Goal: Task Accomplishment & Management: Manage account settings

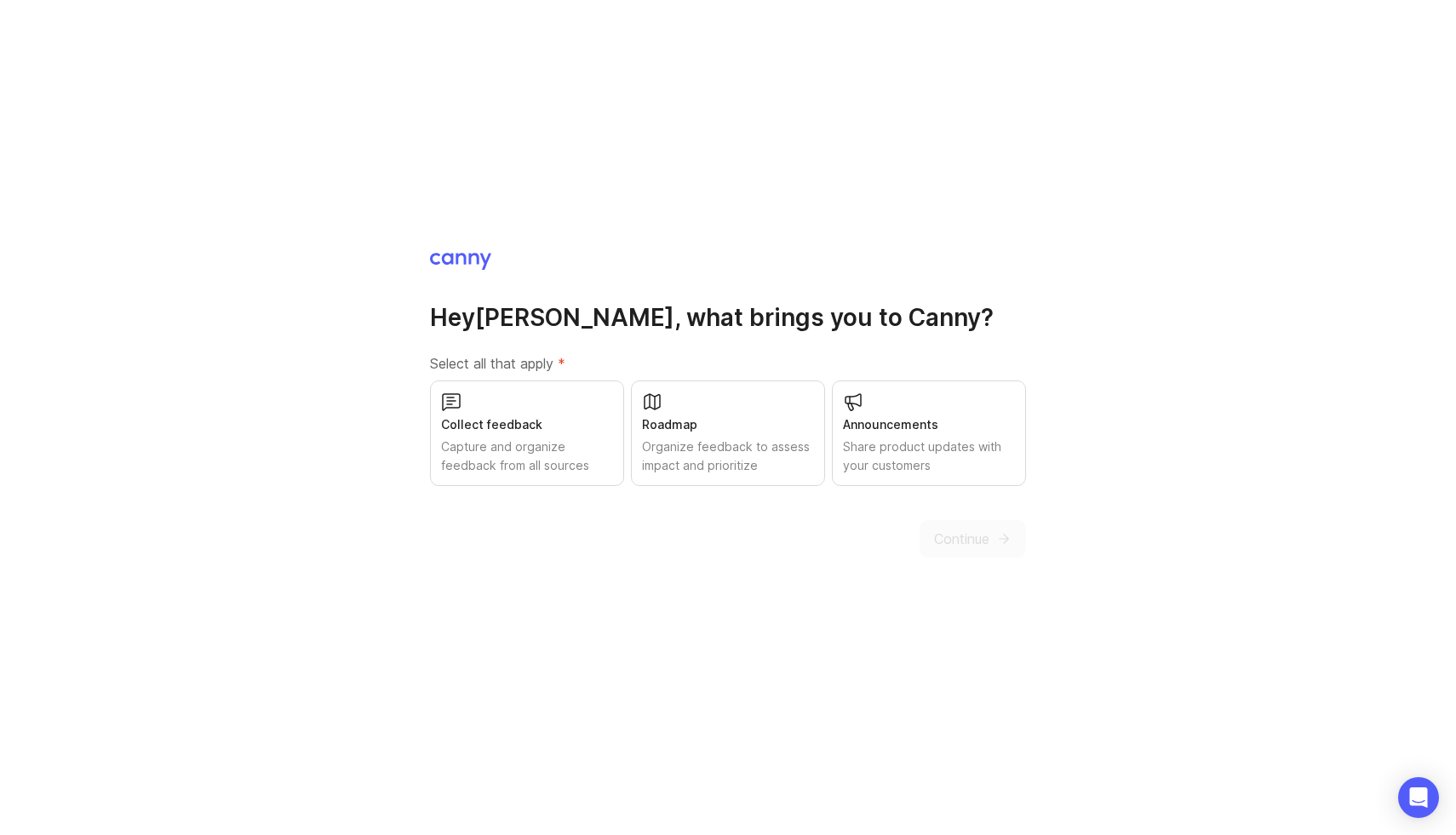
click at [739, 453] on div "Organize feedback to assess impact and prioritize" at bounding box center [728, 472] width 172 height 38
click at [914, 431] on div "Announcements" at bounding box center [929, 441] width 172 height 19
click at [485, 431] on div "Collect feedback" at bounding box center [526, 441] width 172 height 19
click at [986, 554] on button "Continue" at bounding box center [972, 554] width 106 height 38
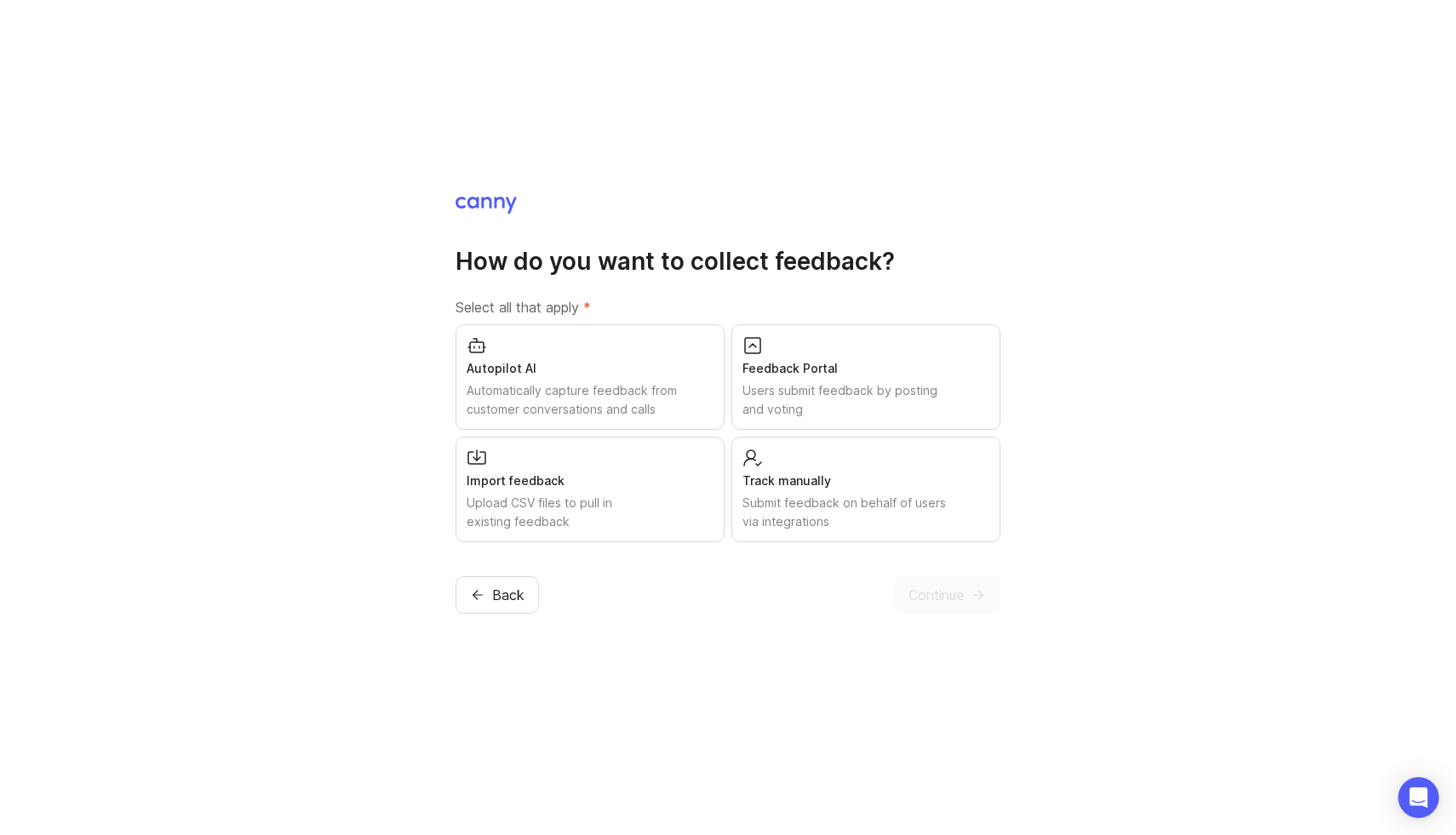
click at [846, 402] on div "Users submit feedback by posting and voting" at bounding box center [866, 400] width 247 height 38
click at [954, 590] on span "Continue" at bounding box center [936, 595] width 56 height 21
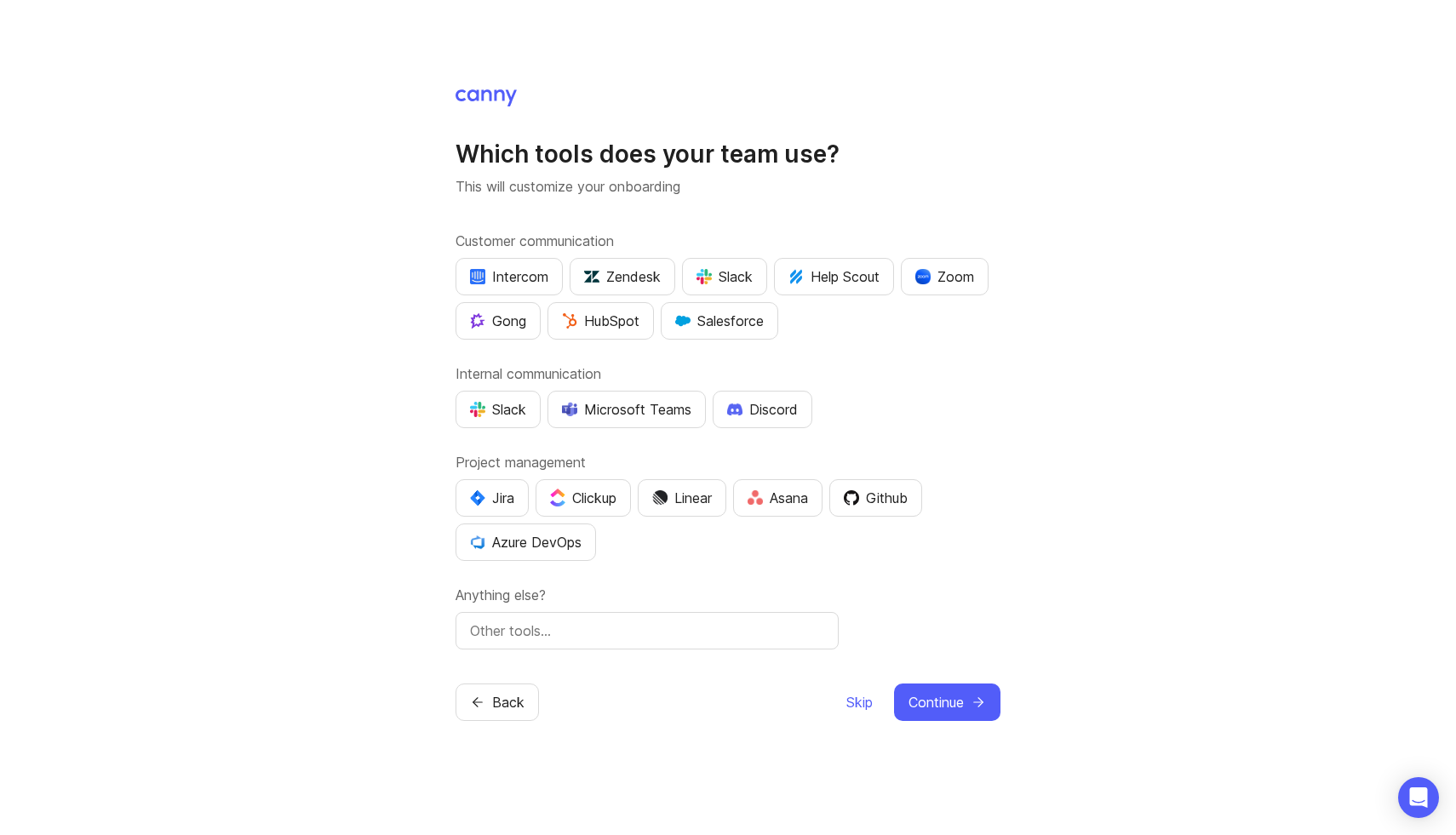
click at [527, 283] on div "Intercom" at bounding box center [509, 277] width 78 height 21
click at [736, 291] on button "Slack" at bounding box center [724, 277] width 85 height 38
click at [510, 422] on button "Slack" at bounding box center [498, 409] width 85 height 38
click at [684, 494] on div "Linear" at bounding box center [682, 498] width 59 height 21
click at [934, 705] on span "Continue" at bounding box center [936, 702] width 56 height 21
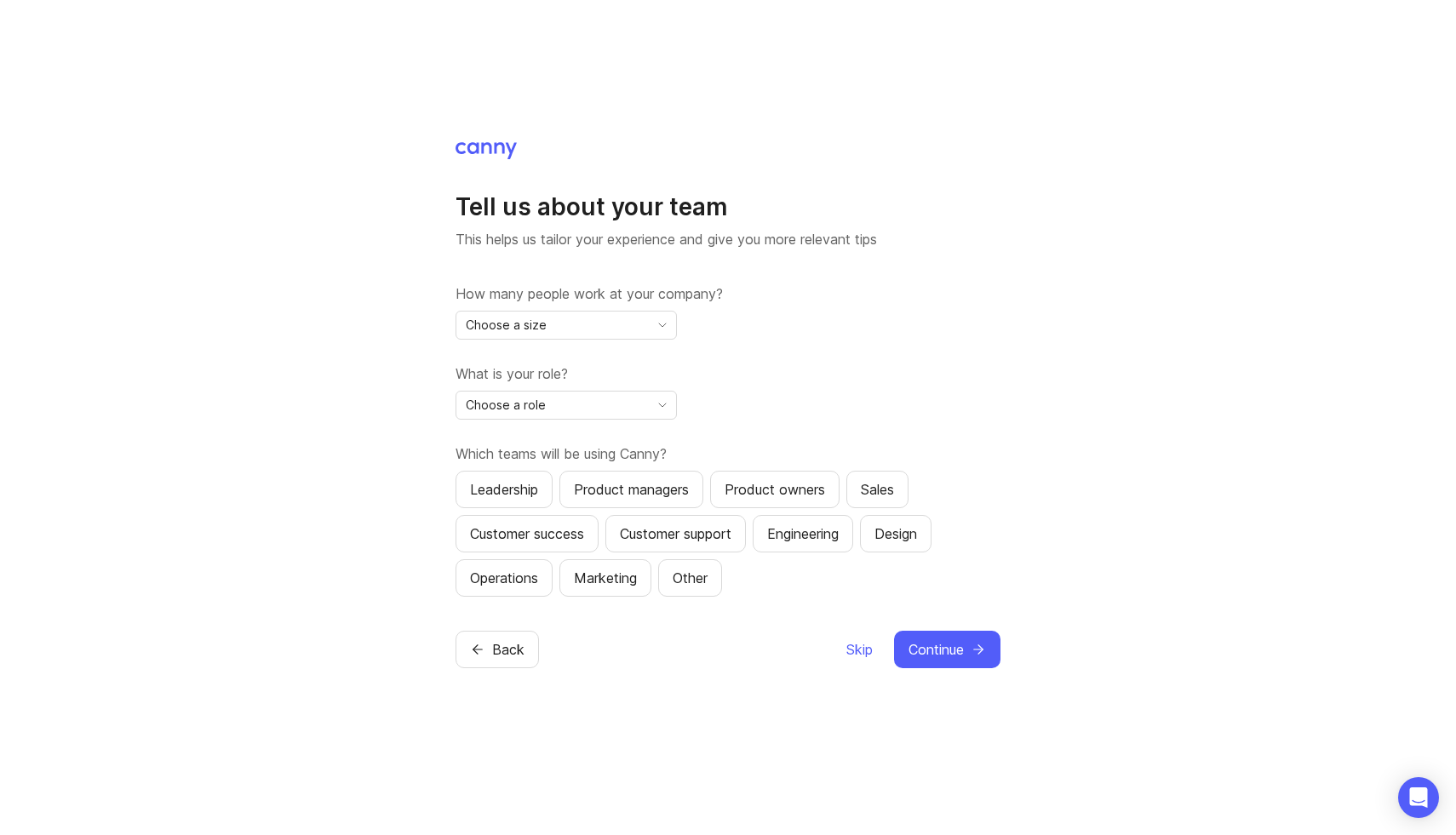
click at [578, 327] on div "Choose a size" at bounding box center [553, 325] width 192 height 27
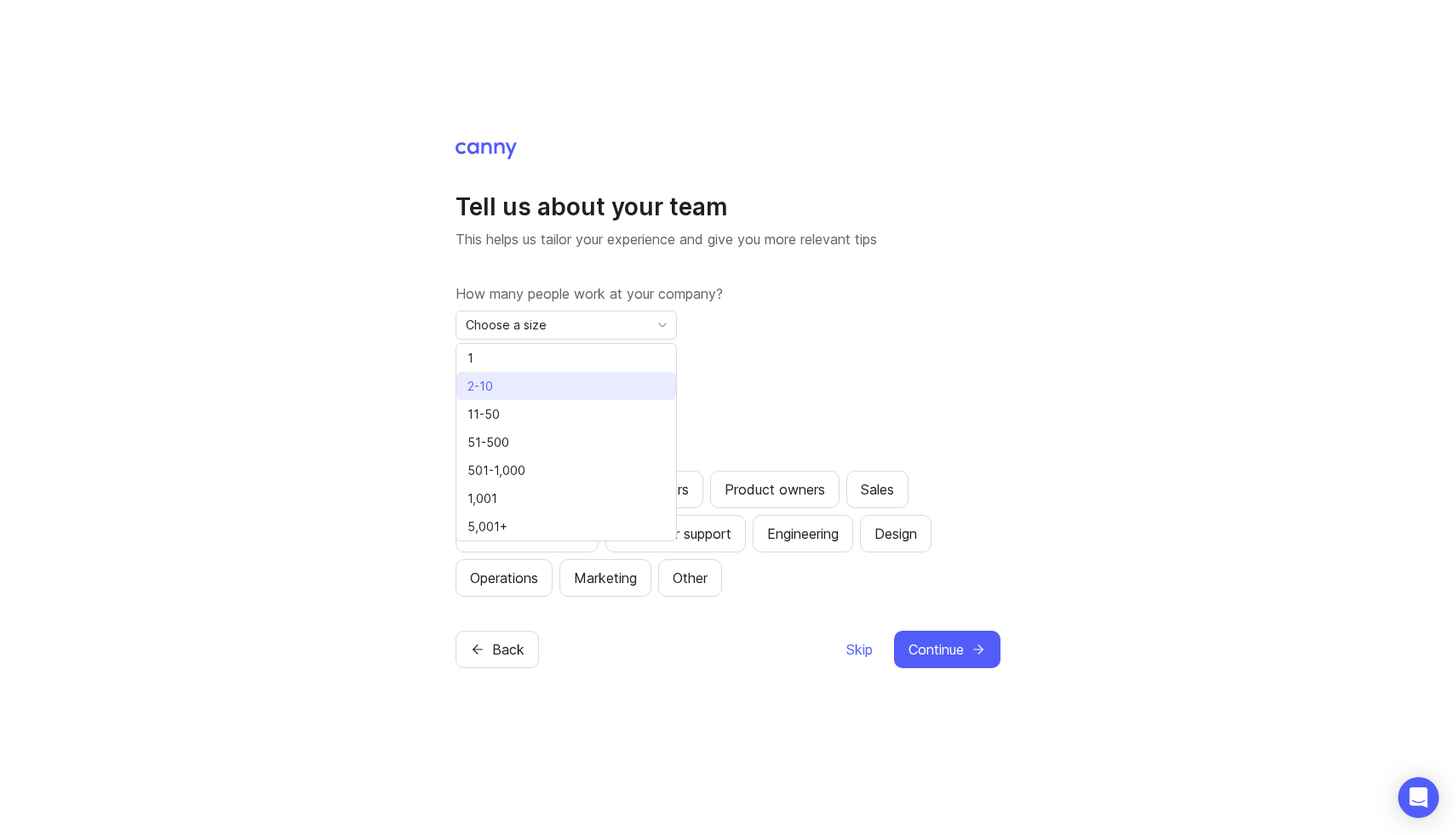
click at [561, 378] on li "2-10" at bounding box center [566, 386] width 219 height 28
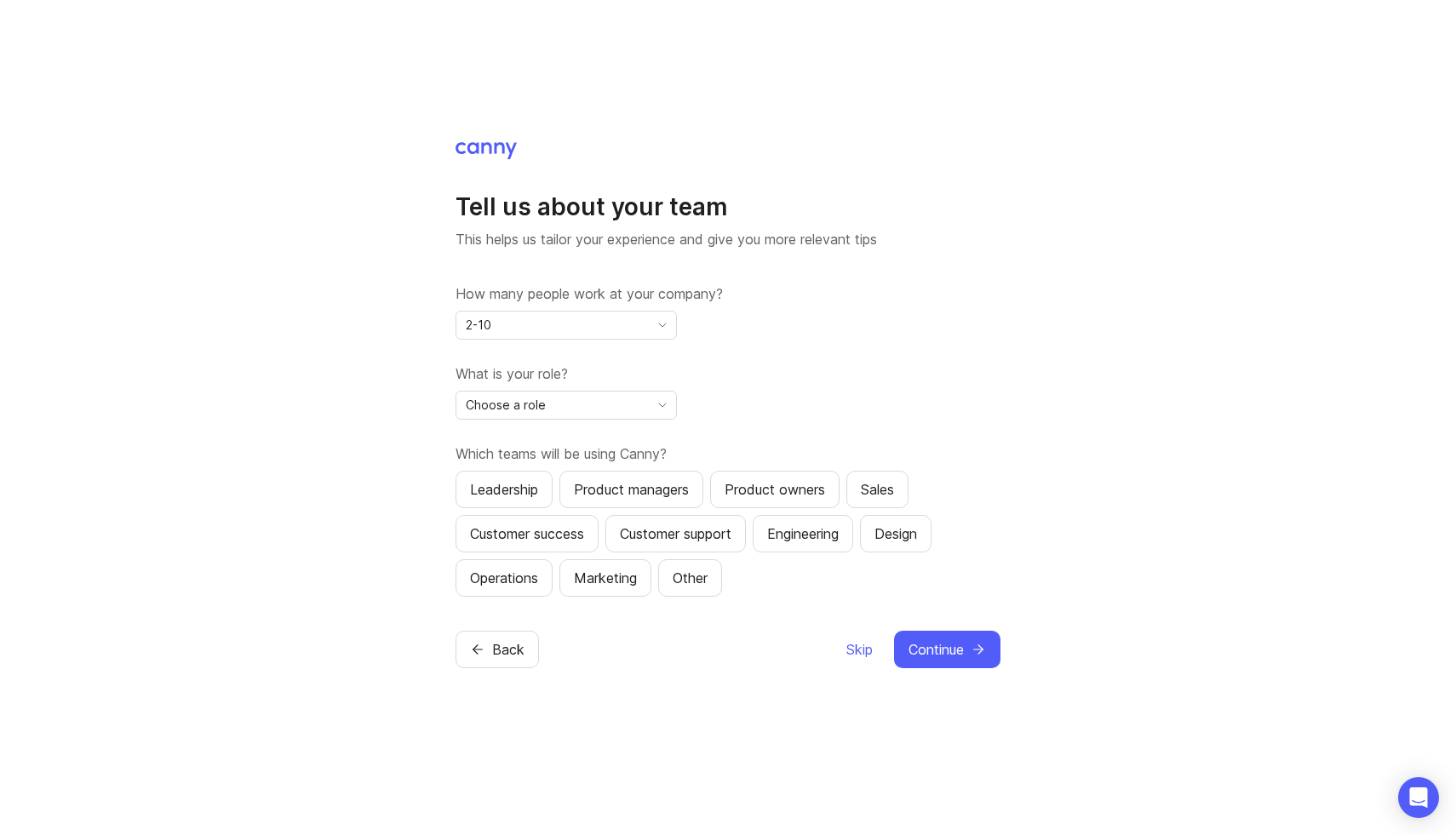
click at [579, 396] on div "Choose a role" at bounding box center [553, 405] width 192 height 27
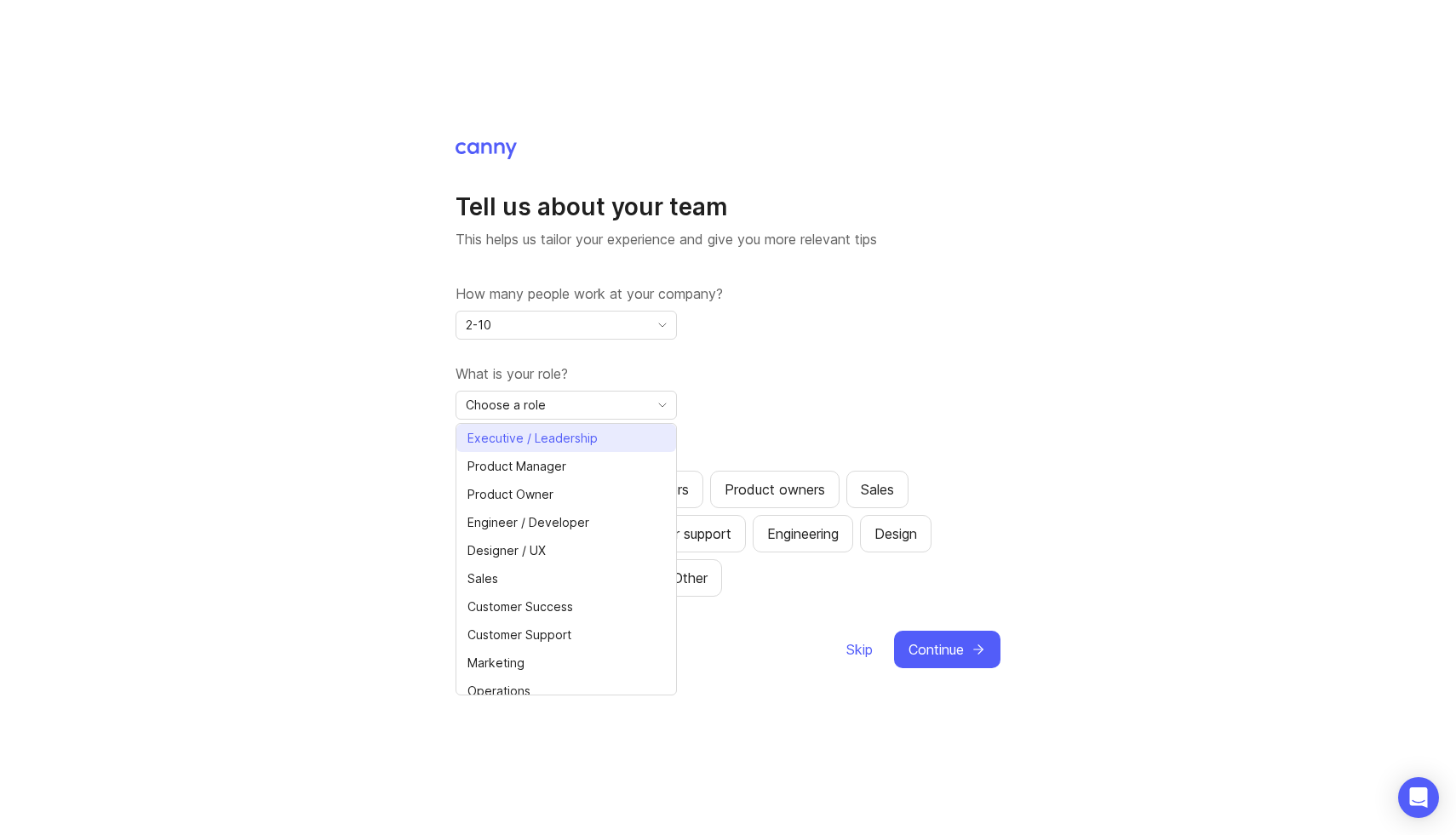
click at [571, 443] on span "Executive / Leadership" at bounding box center [532, 439] width 130 height 19
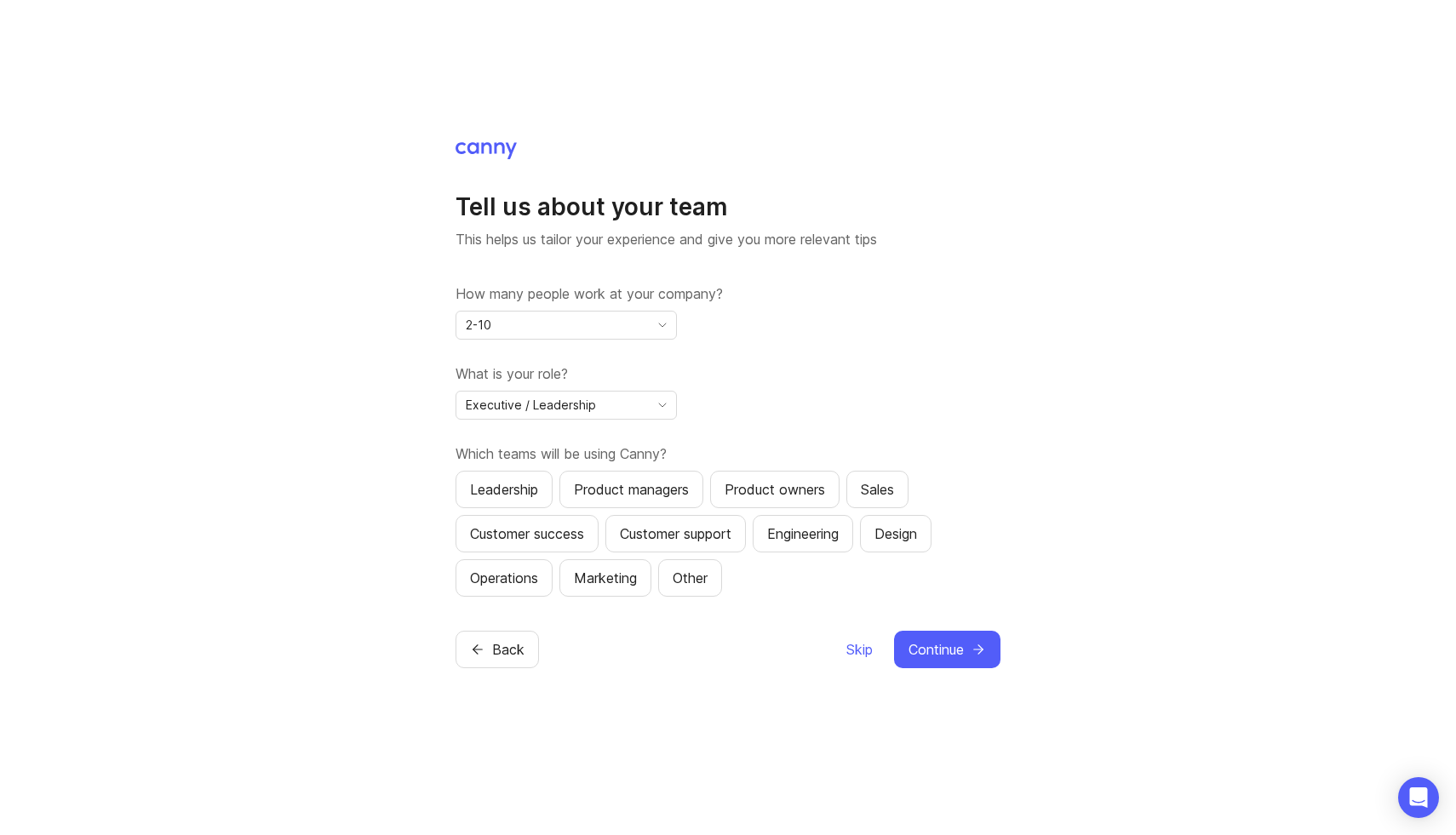
click at [520, 488] on div "Leadership" at bounding box center [504, 490] width 68 height 21
click at [526, 545] on button "Customer success" at bounding box center [527, 534] width 143 height 38
click at [709, 544] on button "Customer support" at bounding box center [675, 534] width 140 height 38
click at [831, 537] on div "Engineering" at bounding box center [803, 534] width 72 height 21
click at [906, 532] on div "Design" at bounding box center [896, 534] width 42 height 21
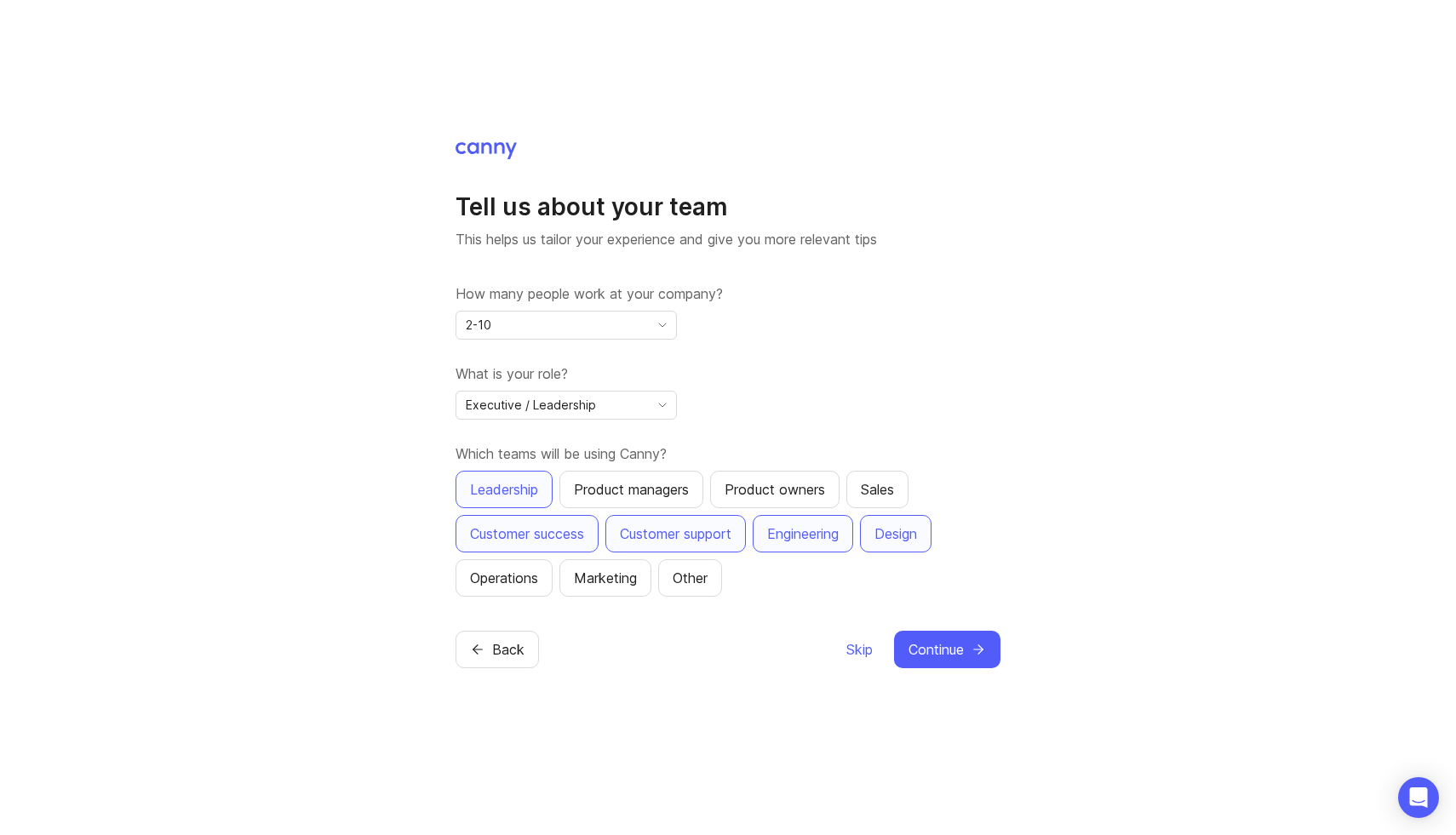
click at [602, 593] on button "Marketing" at bounding box center [606, 578] width 92 height 38
click at [917, 650] on span "Continue" at bounding box center [936, 650] width 56 height 21
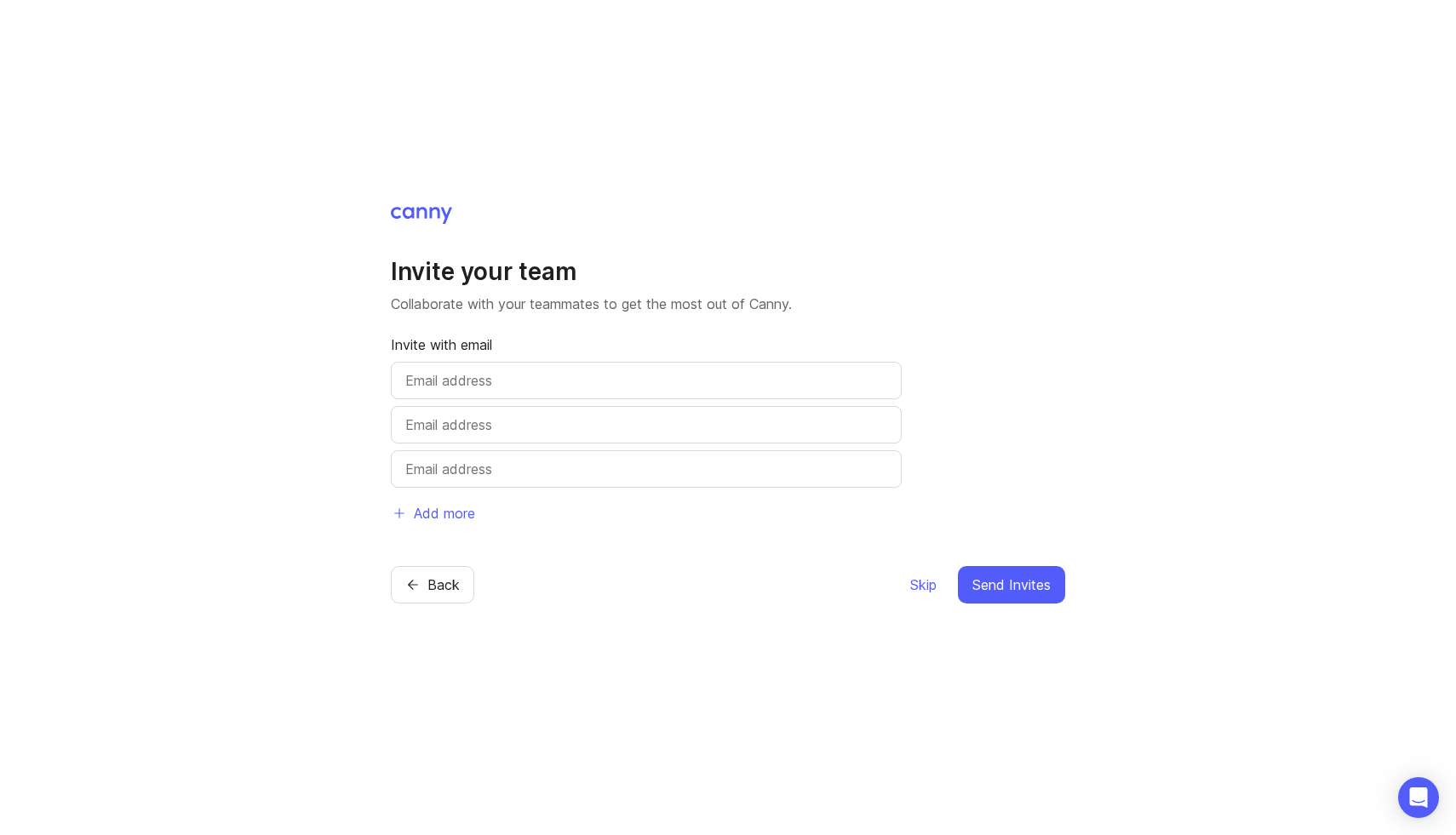
click at [483, 383] on input "text" at bounding box center [646, 380] width 482 height 21
click at [540, 568] on div "Back Skip Send Invites" at bounding box center [728, 585] width 674 height 38
click at [921, 595] on button "Skip" at bounding box center [924, 585] width 28 height 38
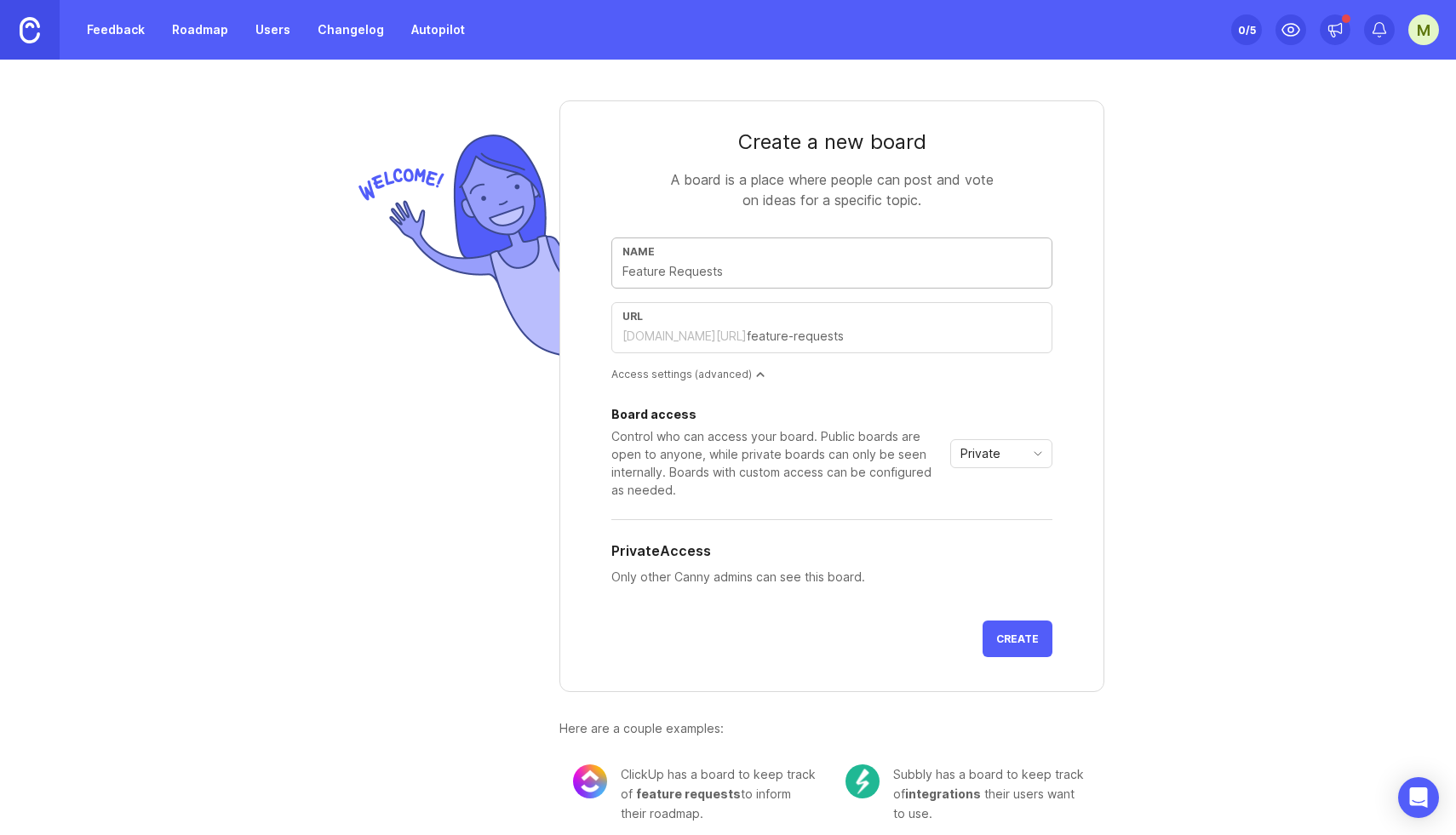
type input "C"
type input "c"
type input "Ch"
type input "ch"
type input "Chr"
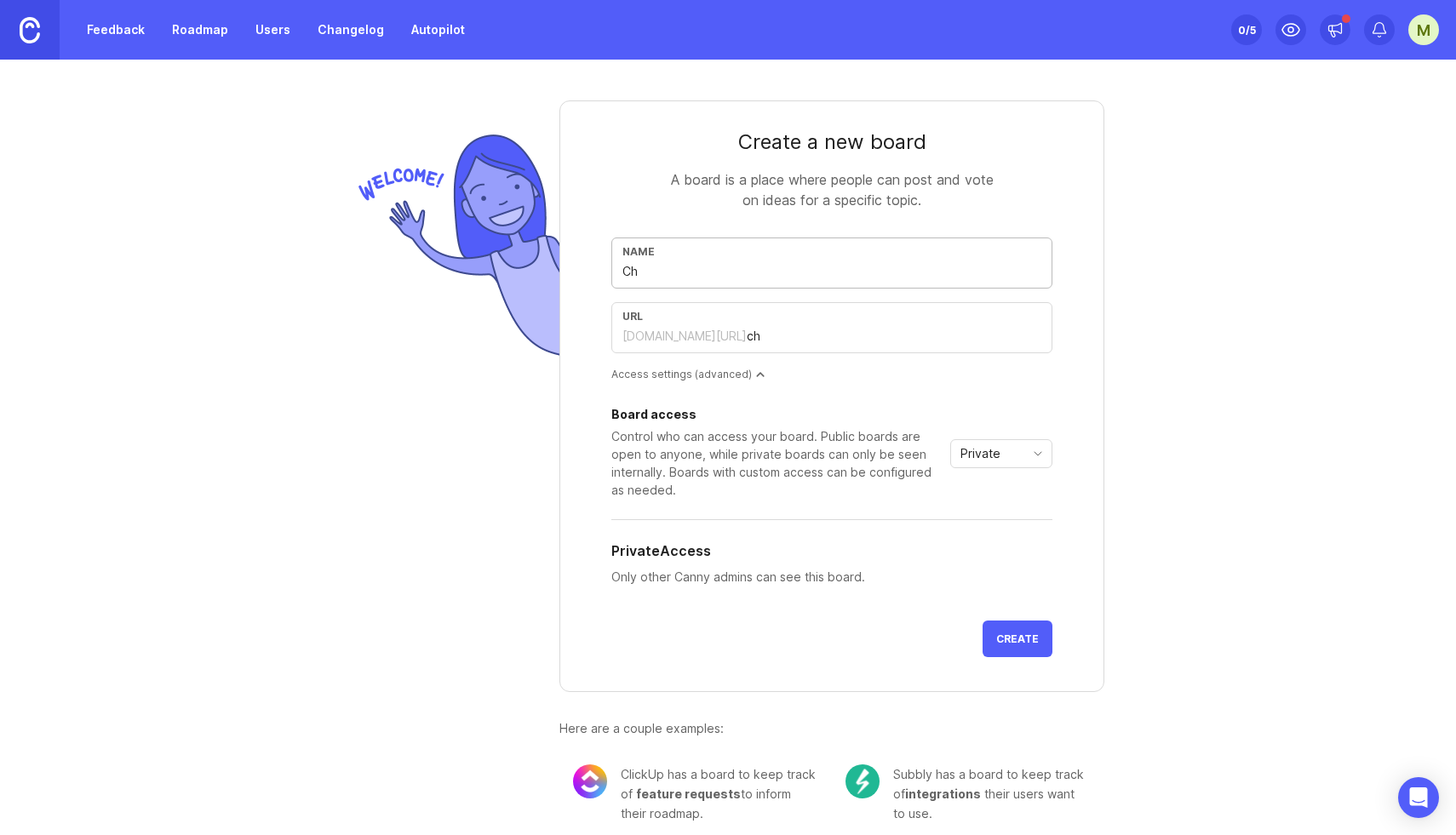
type input "chr"
type input "Chro"
type input "chro"
type input "Chron"
type input "chron"
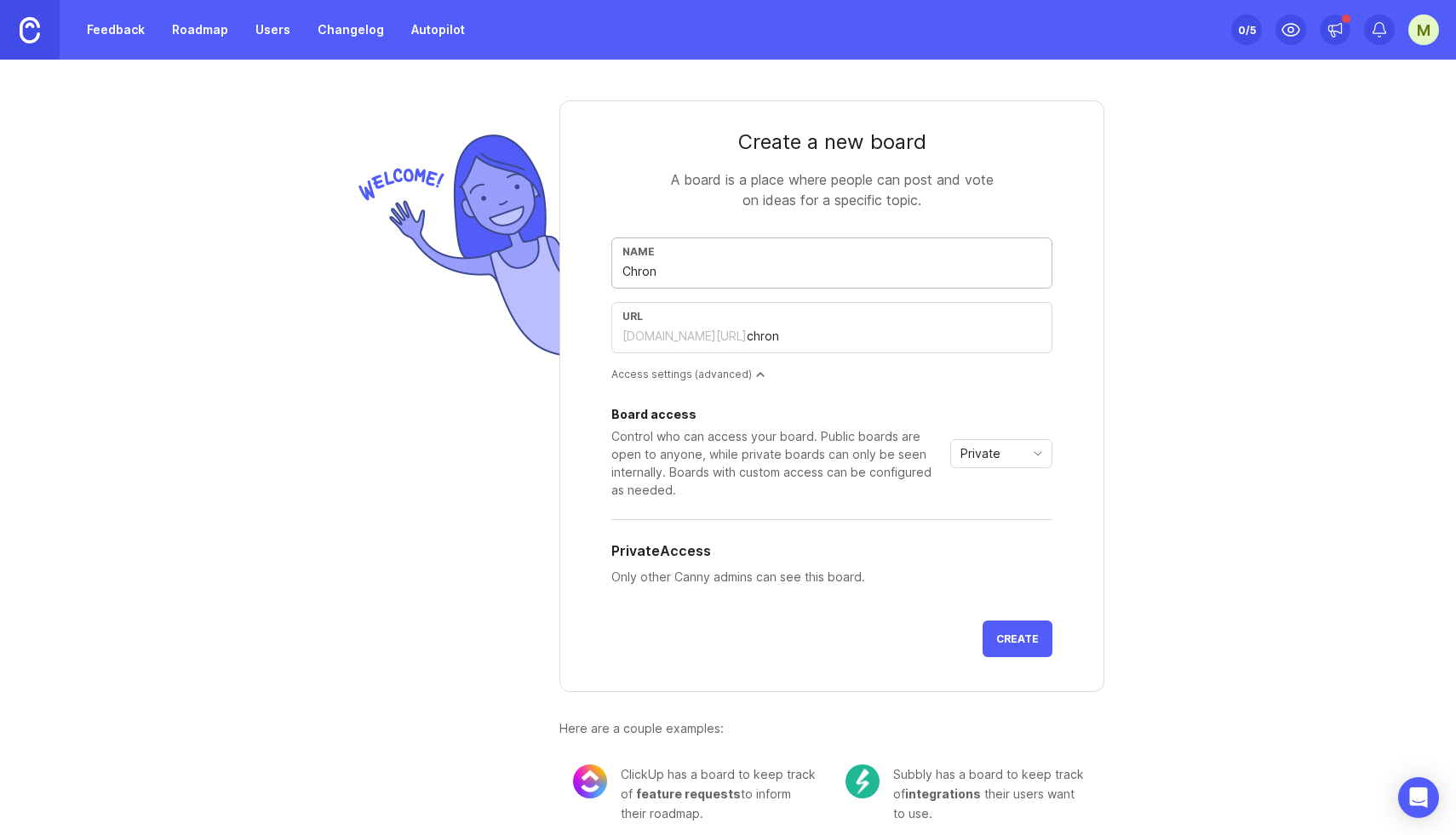
type input "Chroni"
type input "chroni"
type input "Chronic"
type input "chronic"
type input "Chronice"
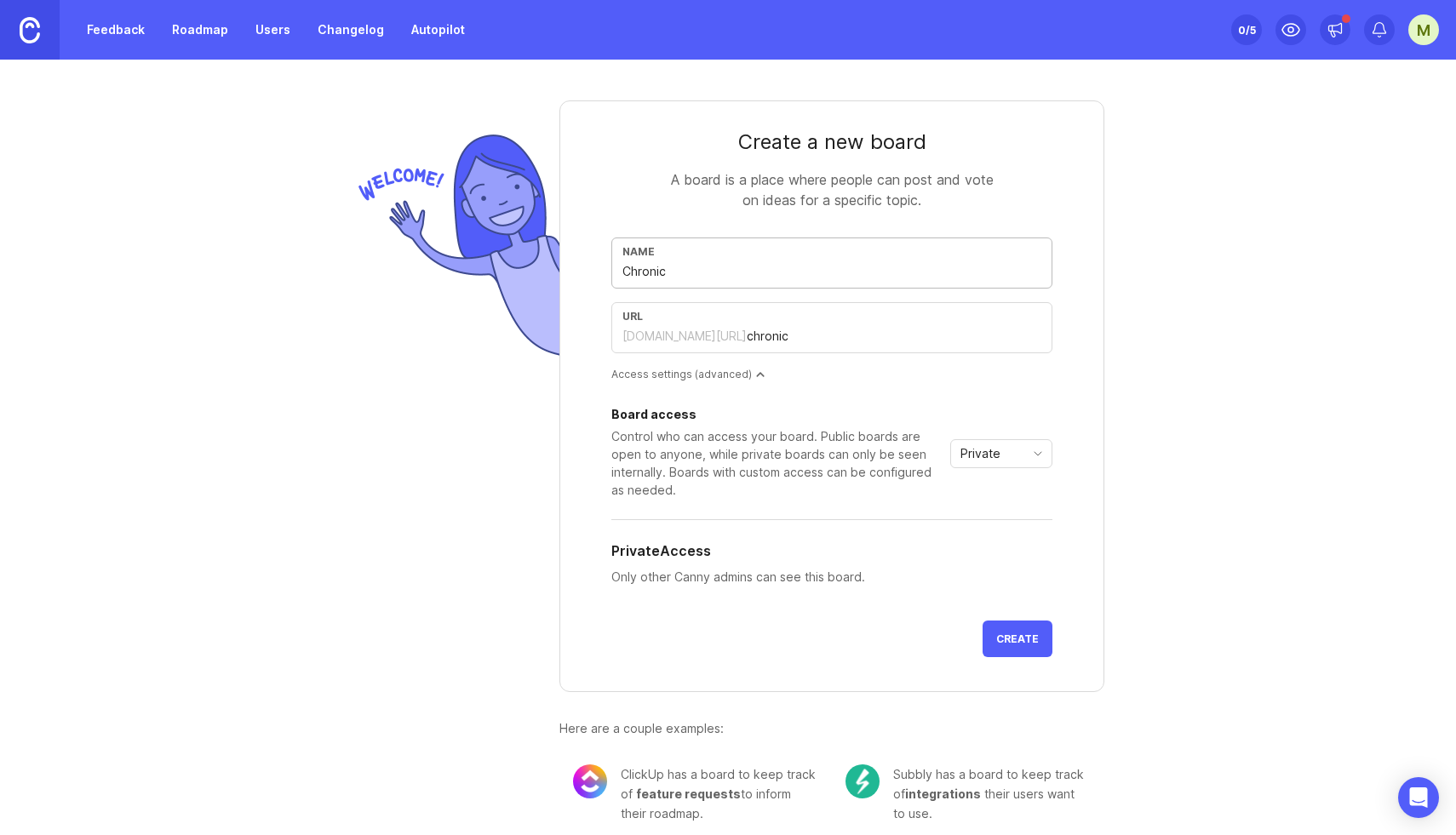
type input "chronice"
type input "Chronic"
type input "chronic"
type input "Chronicl"
type input "chronicl"
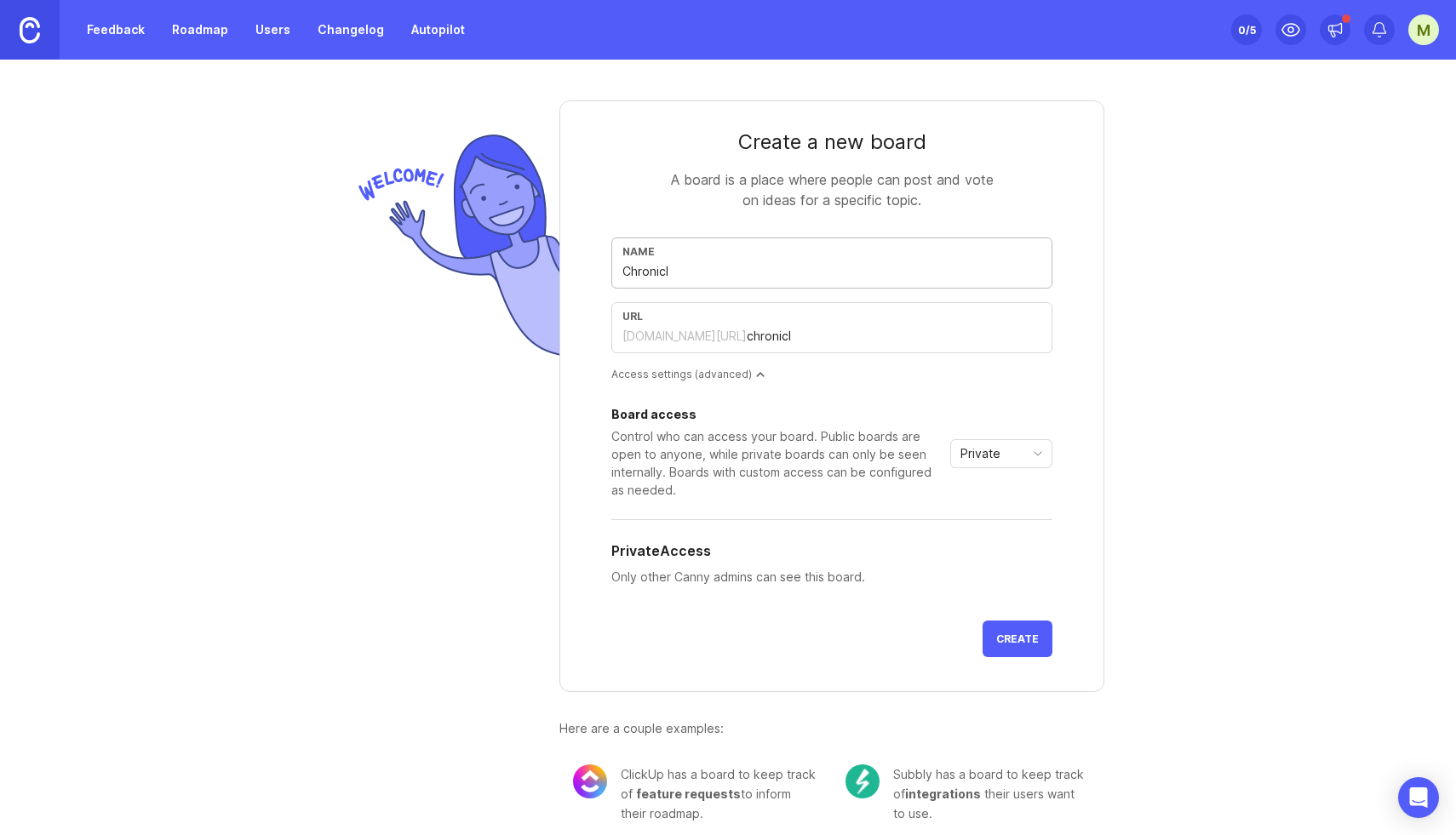
type input "Chronicle"
type input "chronicle"
type input "Chronicle P"
type input "chronicle-p"
type input "Chronicle Pu"
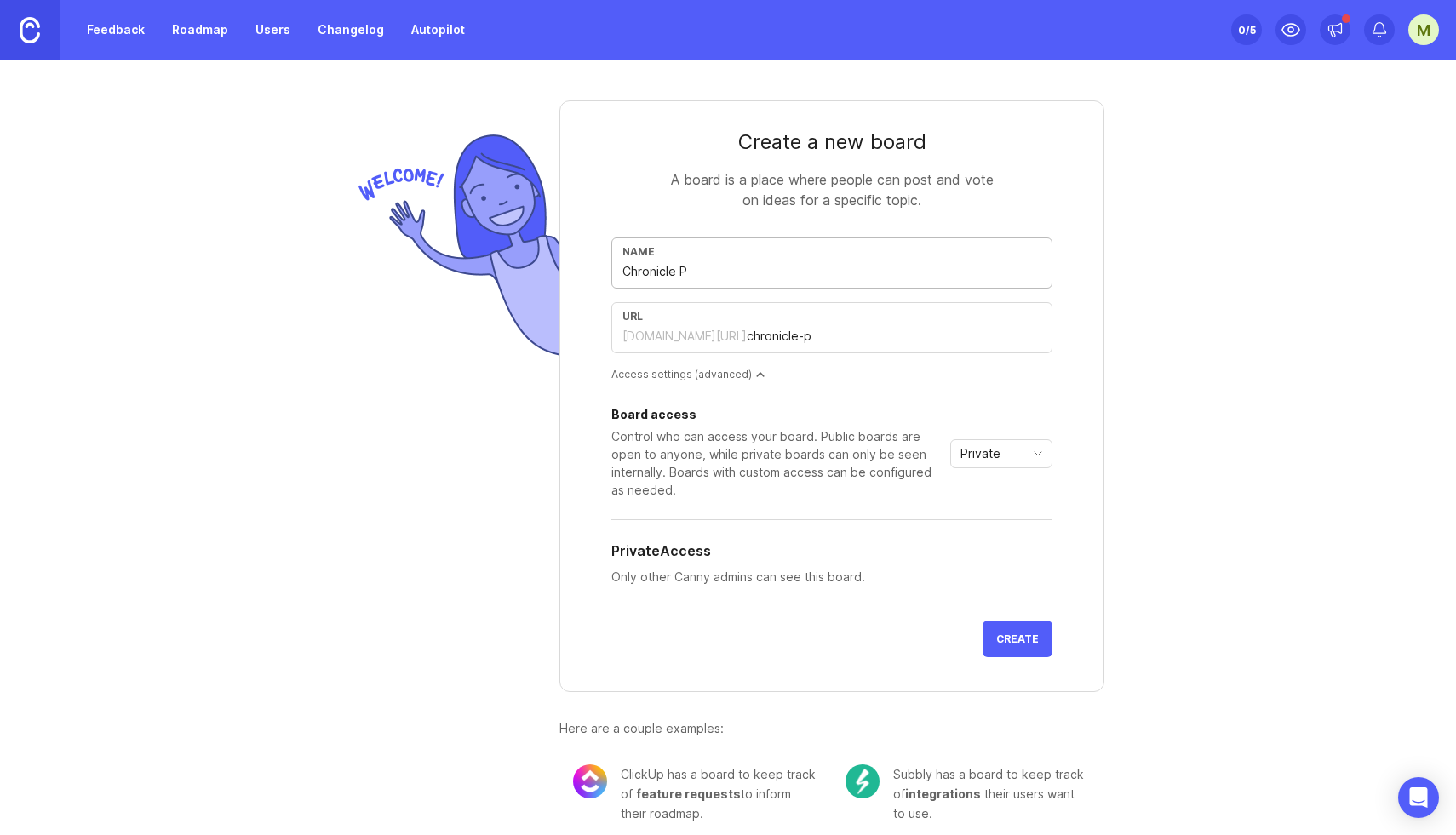
type input "chronicle-pu"
type input "Chronicle Pub"
type input "chronicle-pub"
type input "Chronicle Publ"
type input "chronicle-publ"
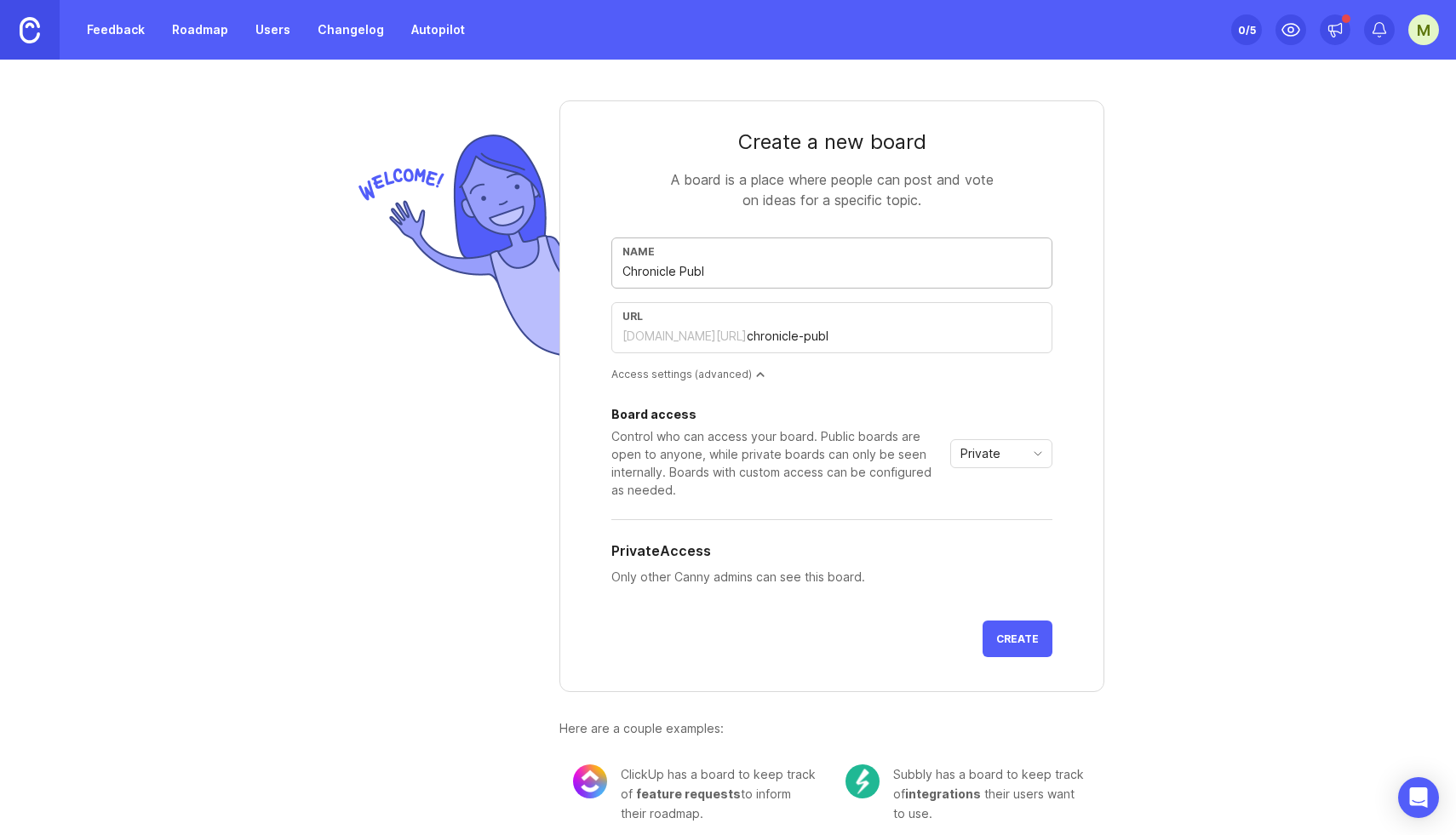
type input "Chronicle Publi"
type input "chronicle-publi"
type input "Chronicle Public"
type input "chronicle-public"
type input "Chronicle Public R"
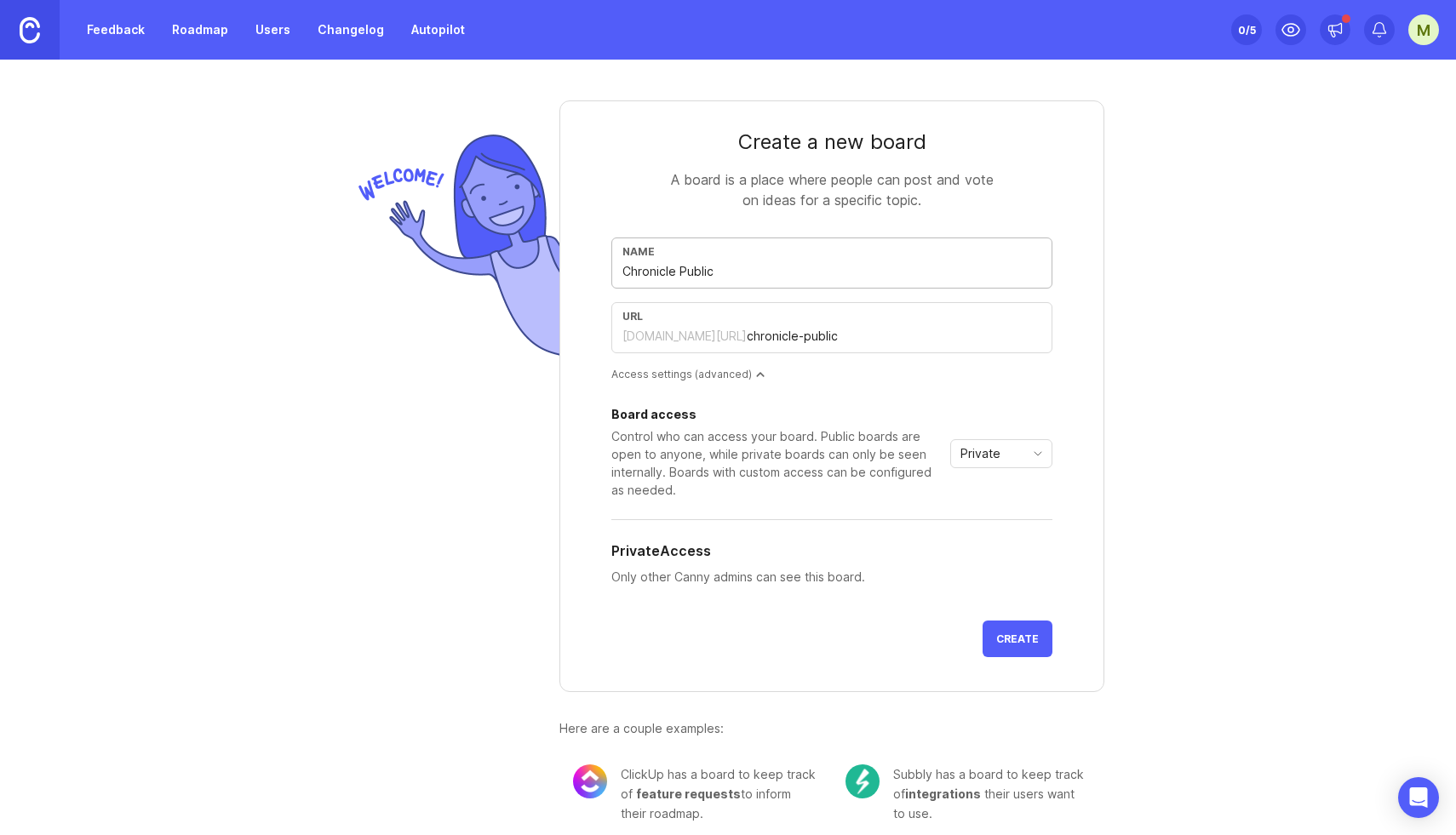
type input "chronicle-public-r"
type input "F"
type input "f"
type input "Fe"
type input "fe"
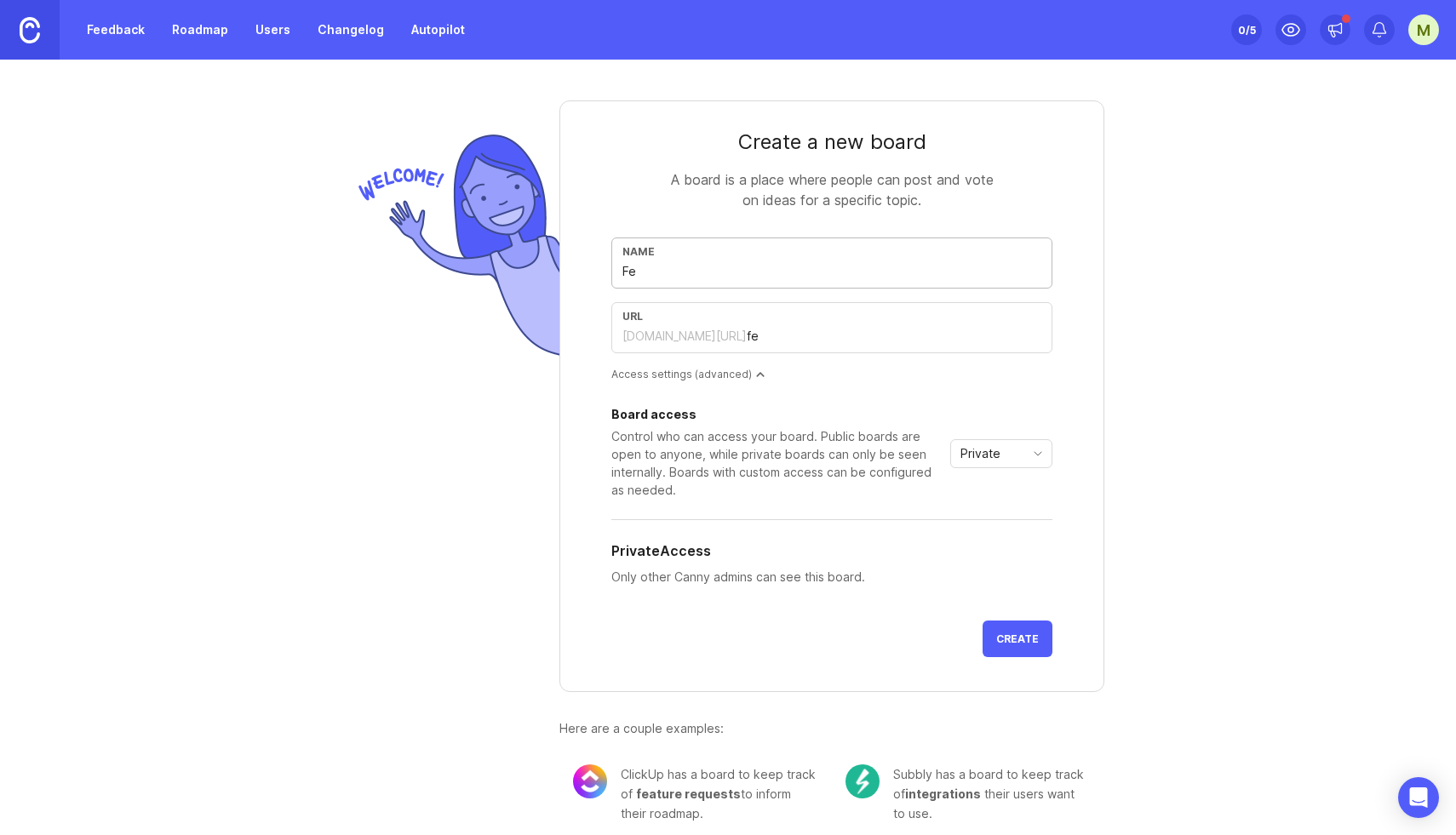
type input "Fea"
type input "fea"
type input "Feat"
type input "feat"
type input "Featu"
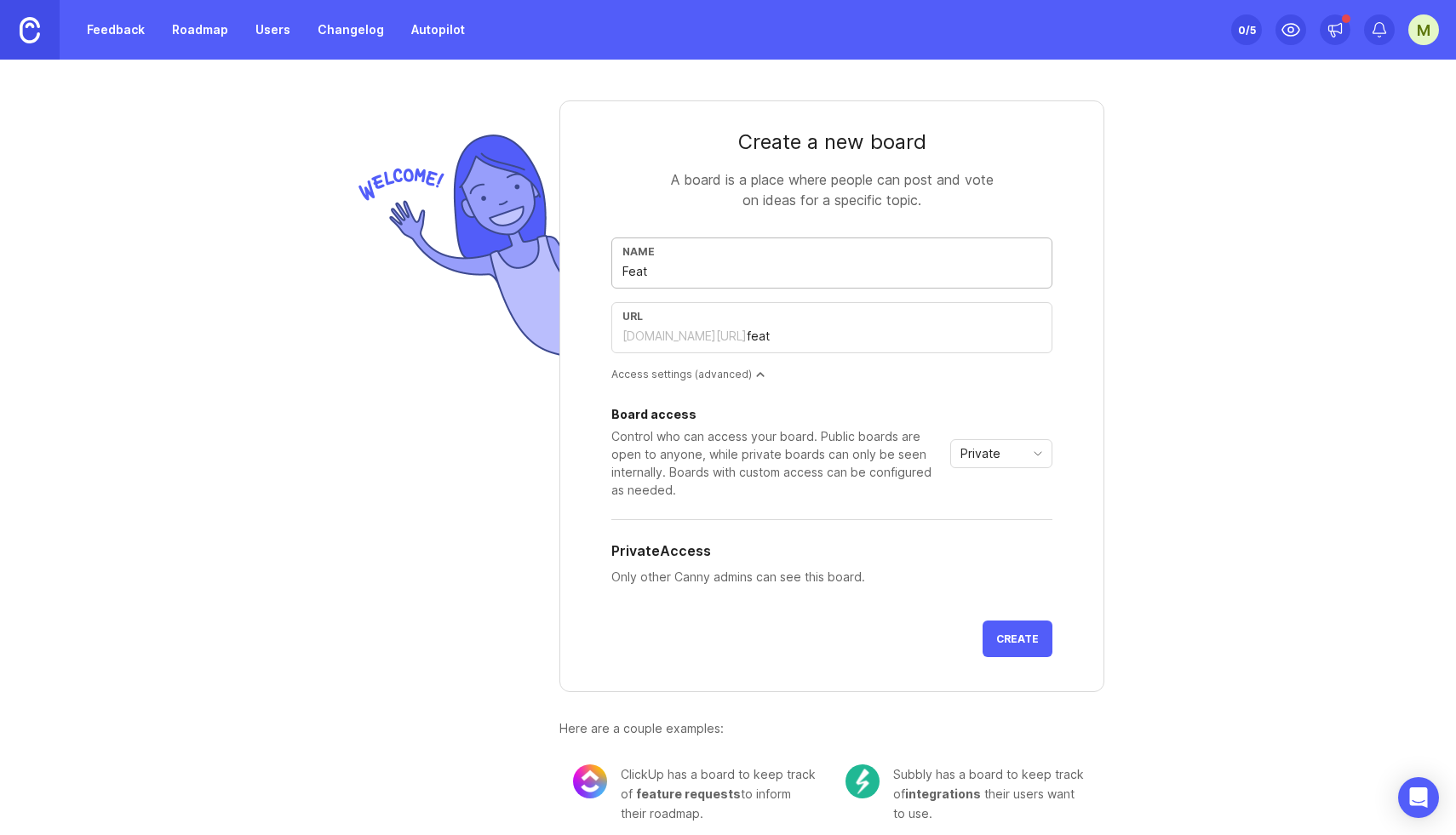
type input "featu"
type input "Featur"
type input "featur"
type input "Feature"
type input "feature"
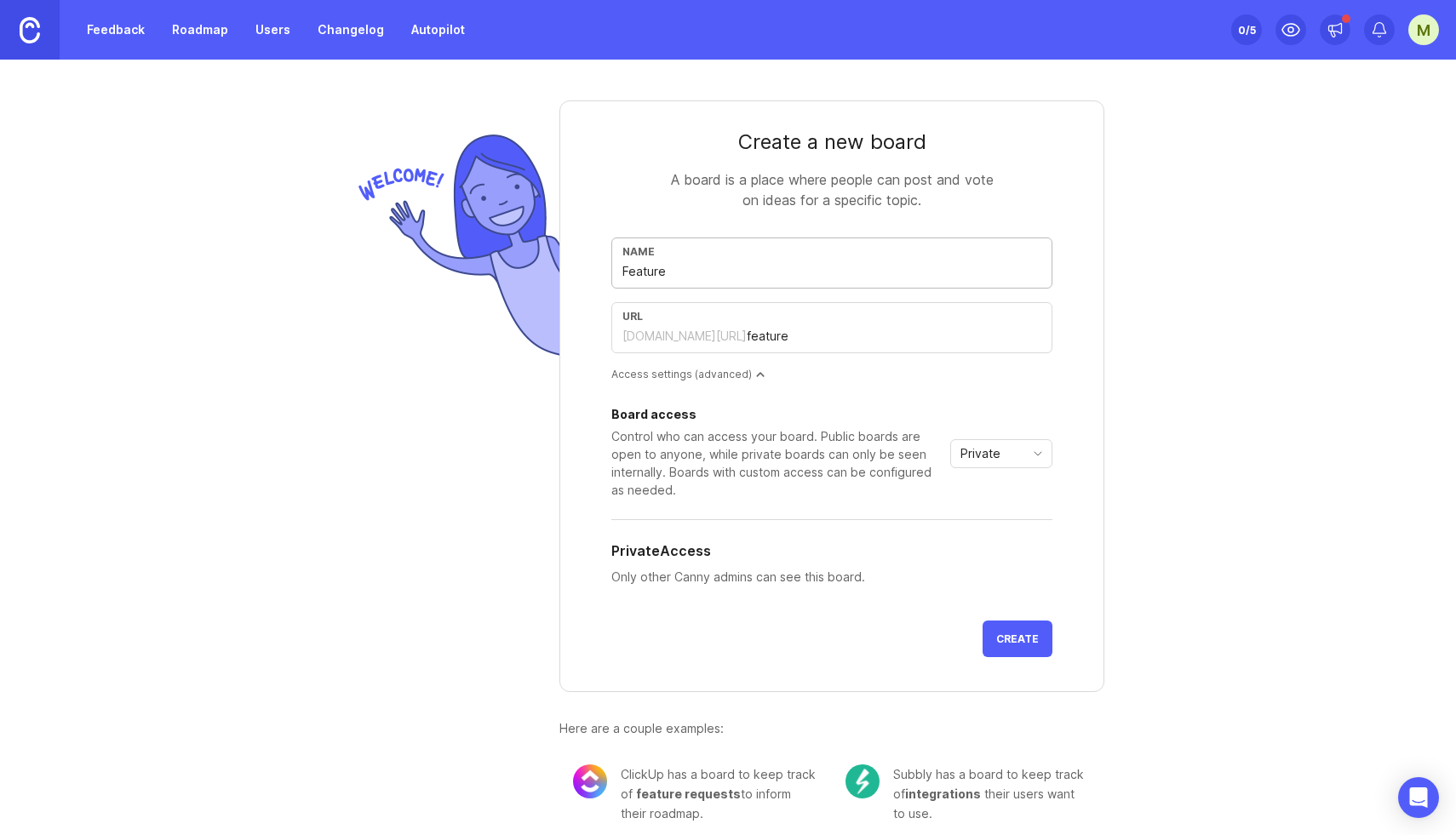
type input "Feature r"
type input "feature-r"
type input "Feature re"
type input "feature-re"
type input "Feature req"
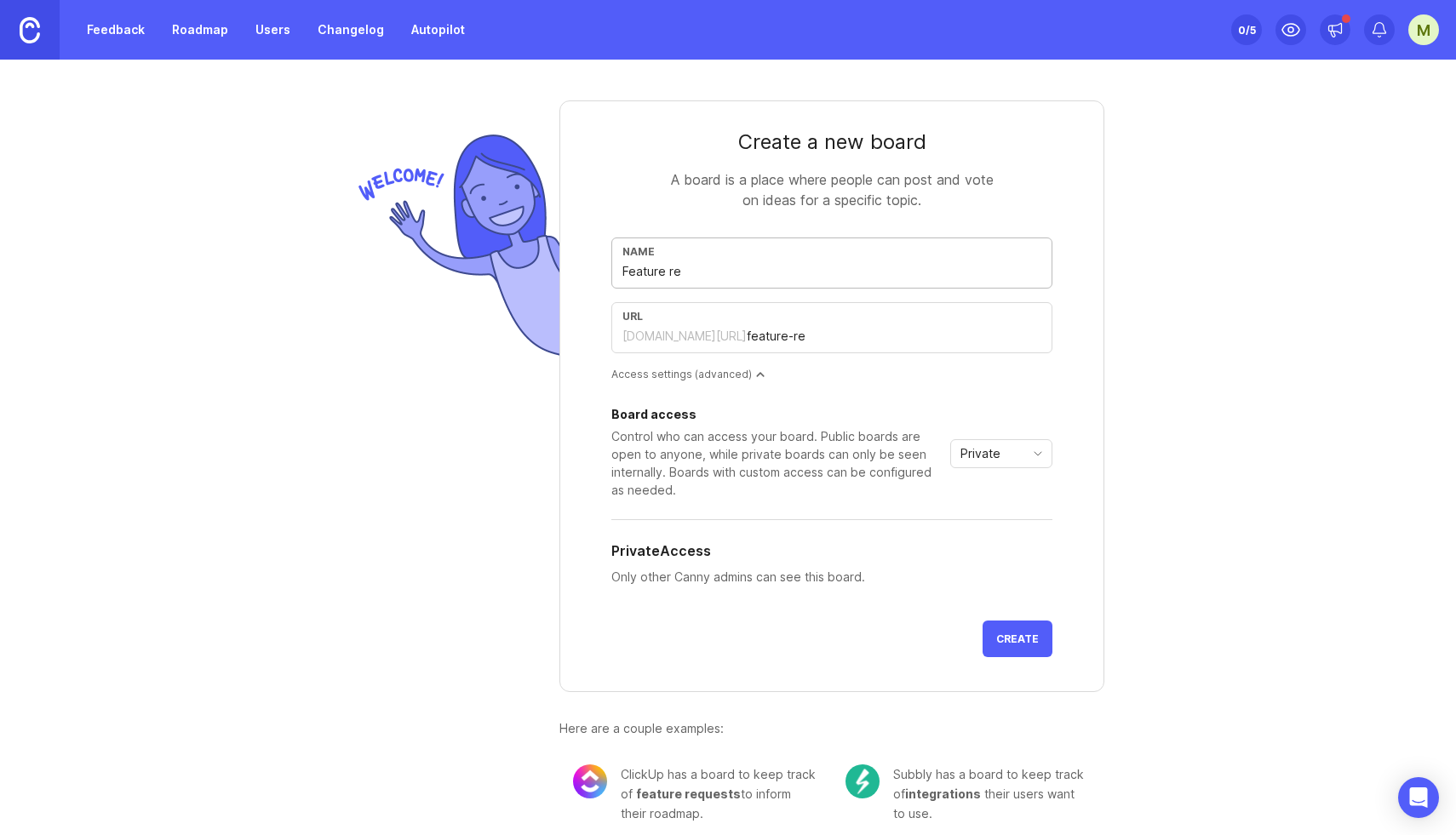
type input "feature-req"
type input "Feature requ"
type input "feature-requ"
type input "Feature reque"
type input "feature-reque"
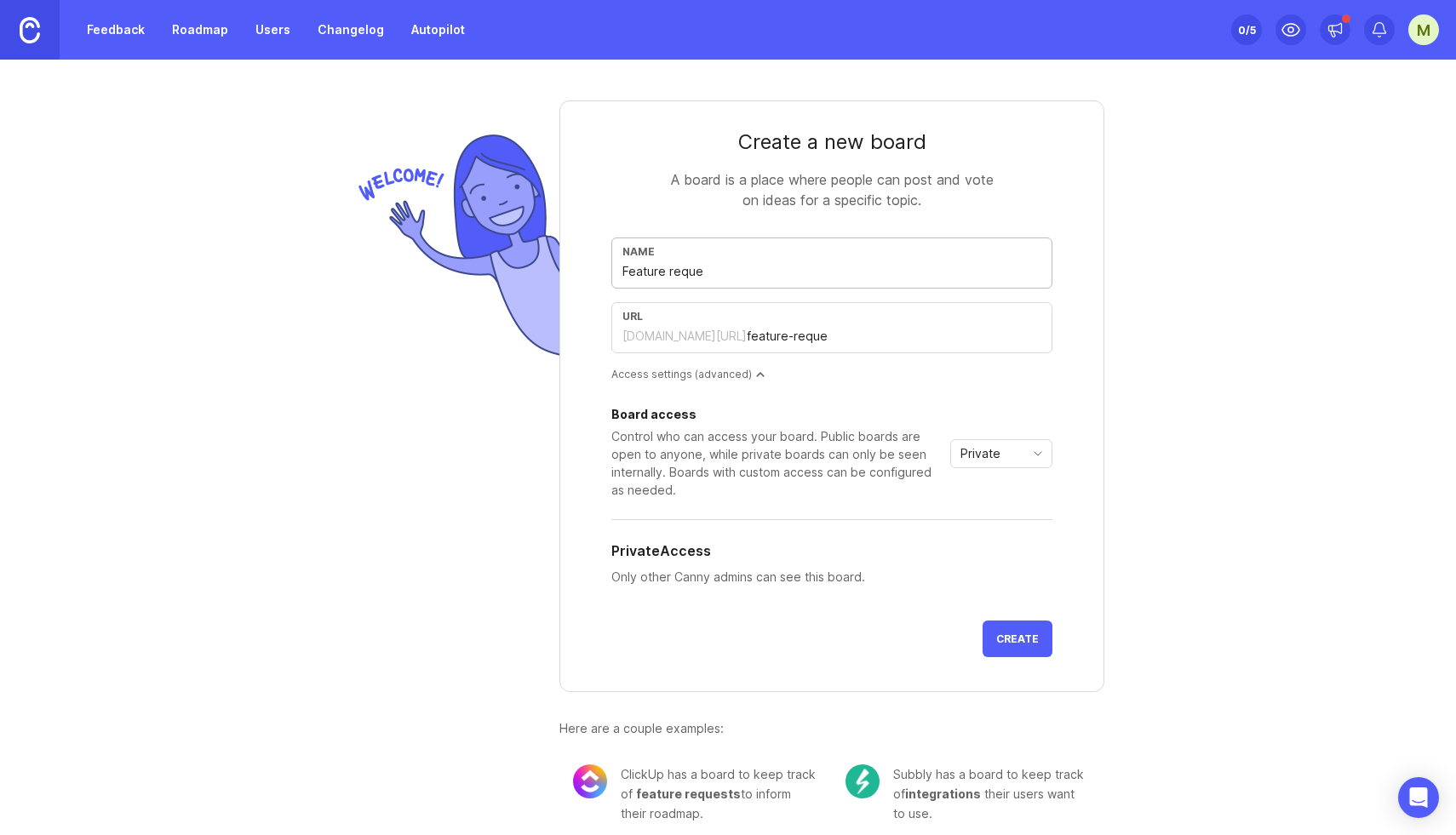
type input "Feature reques"
type input "feature-reques"
type input "Feature request"
type input "feature-request"
type input "Feature requests"
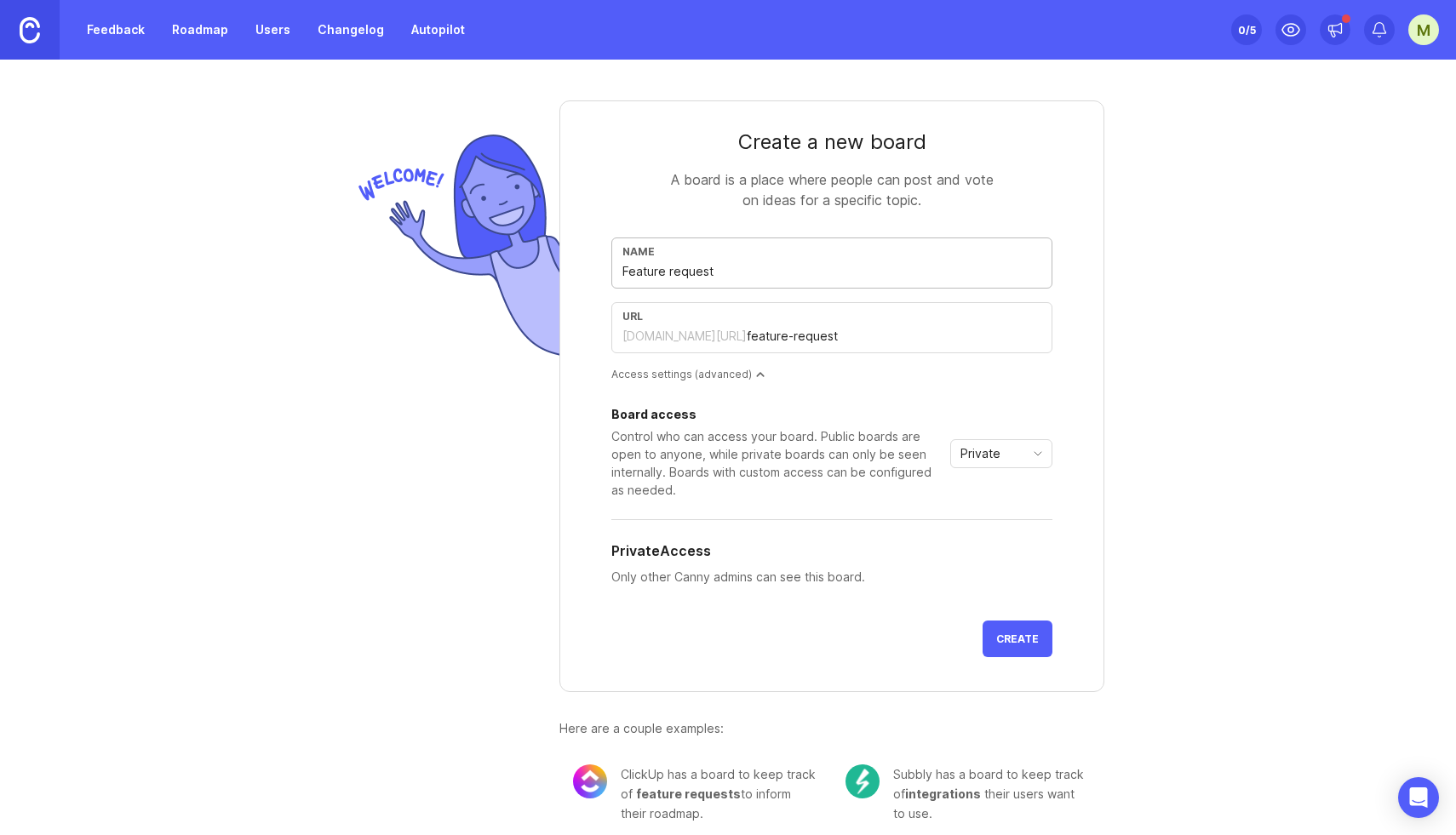
type input "feature-requests"
type input "Feature requests"
click at [979, 462] on span "Private" at bounding box center [980, 454] width 40 height 19
click at [994, 510] on span "Public" at bounding box center [979, 515] width 34 height 19
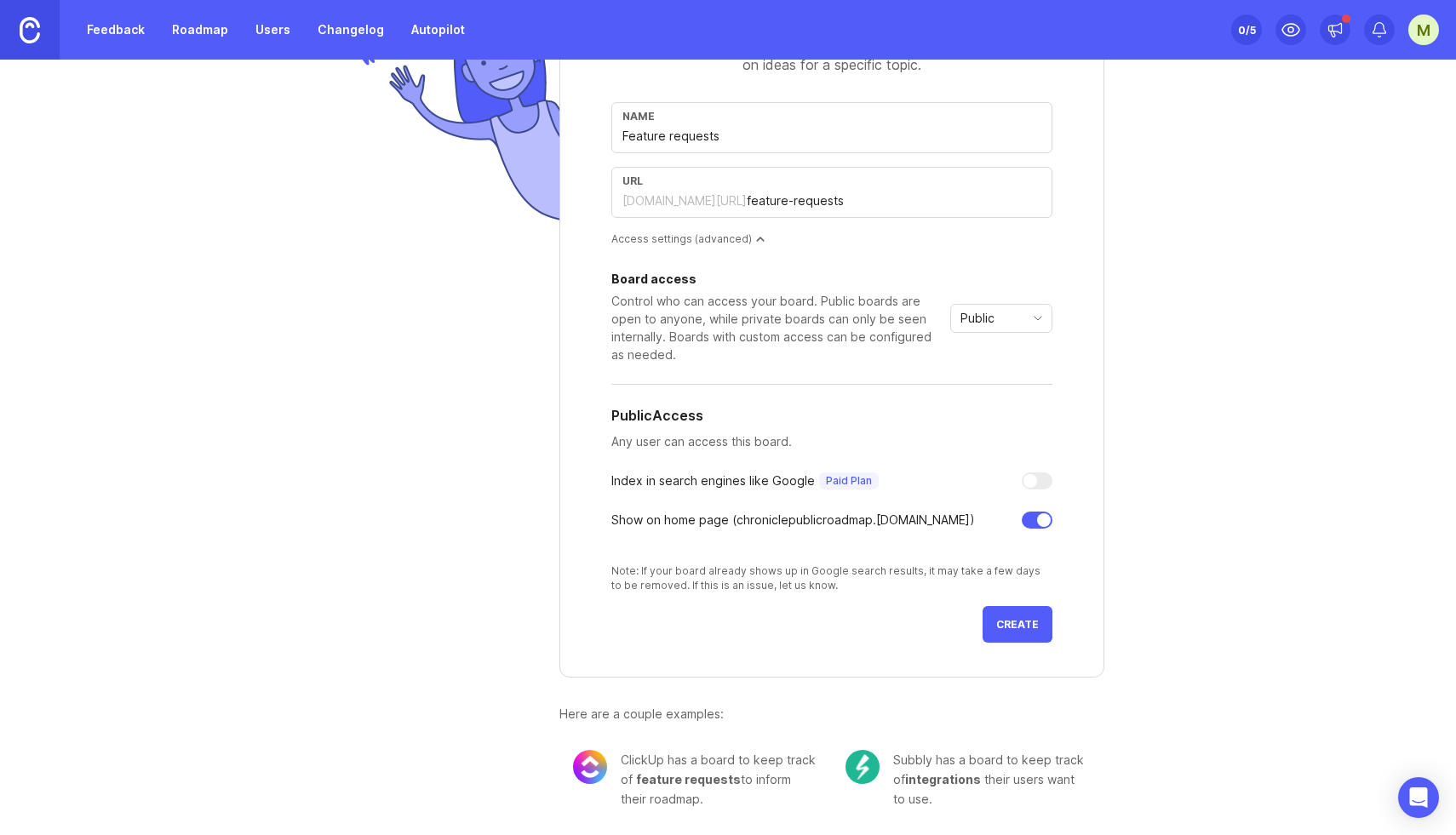
scroll to position [118, 0]
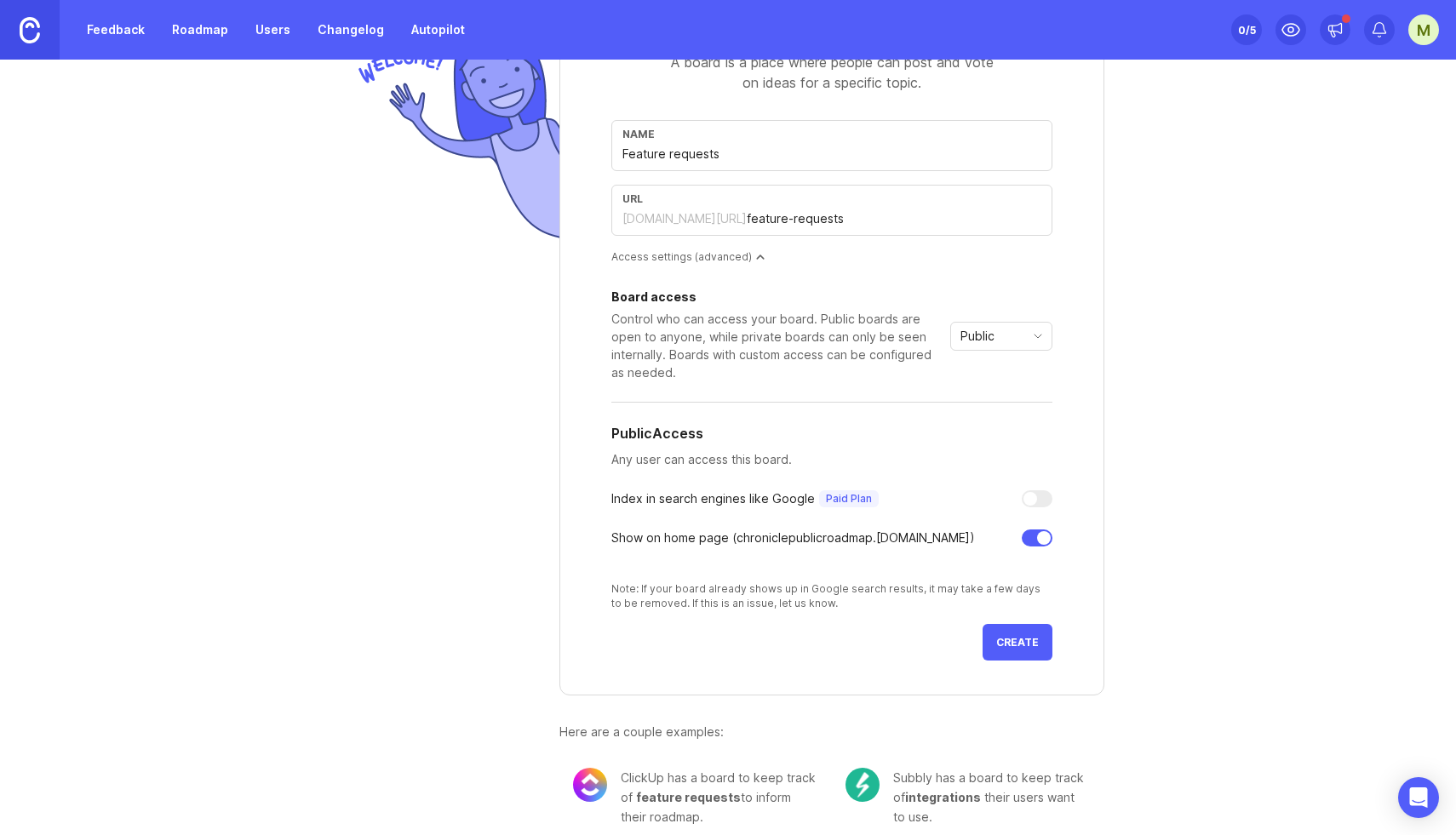
click at [993, 337] on span "Public" at bounding box center [978, 336] width 34 height 19
click at [999, 369] on span "Private" at bounding box center [982, 369] width 40 height 19
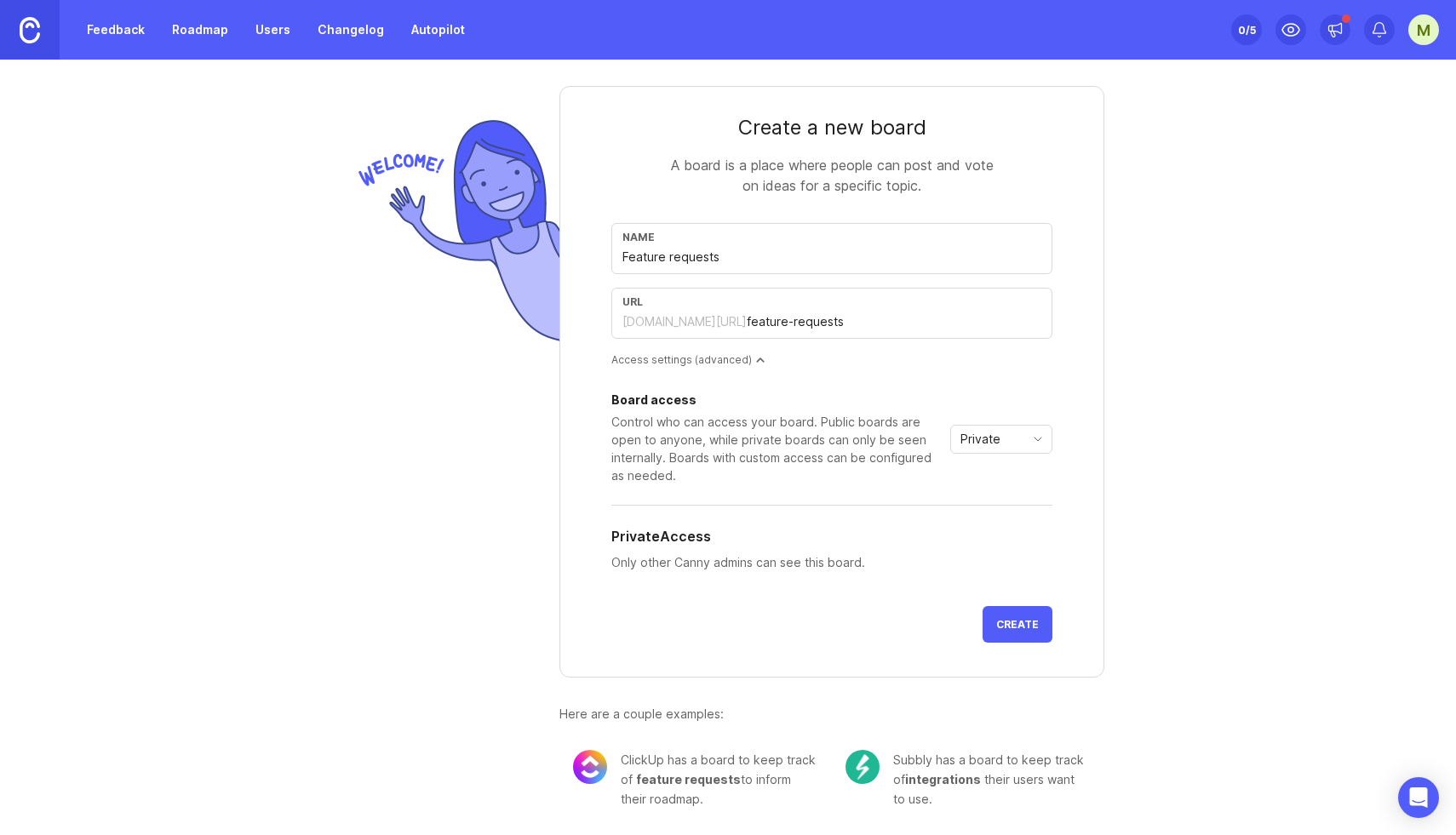
click at [980, 440] on span "Private" at bounding box center [980, 440] width 40 height 19
click at [974, 514] on li "Custom" at bounding box center [1001, 528] width 101 height 28
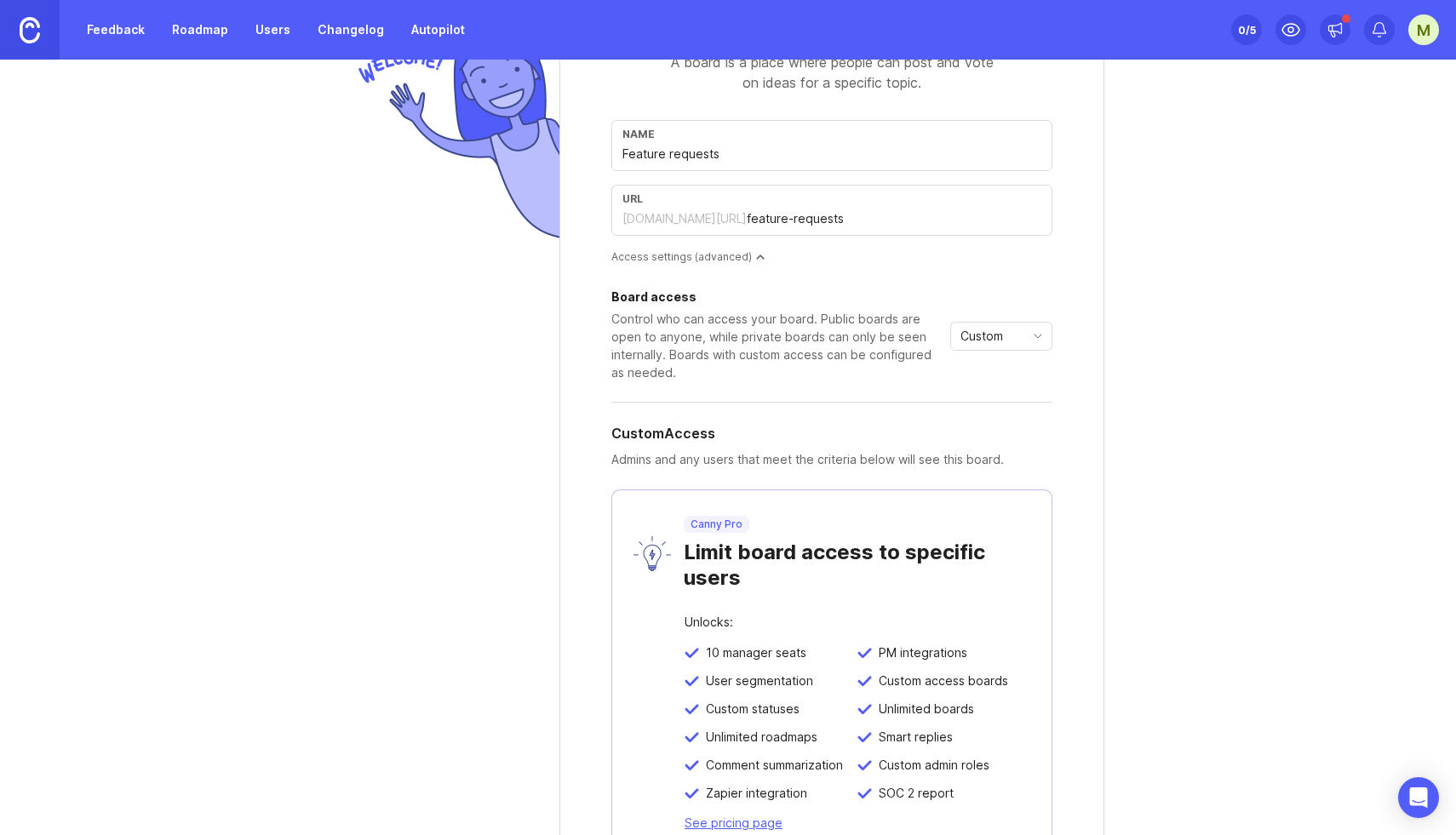
click at [979, 333] on span "Custom" at bounding box center [981, 336] width 42 height 19
click at [977, 428] on span "Custom" at bounding box center [983, 426] width 42 height 19
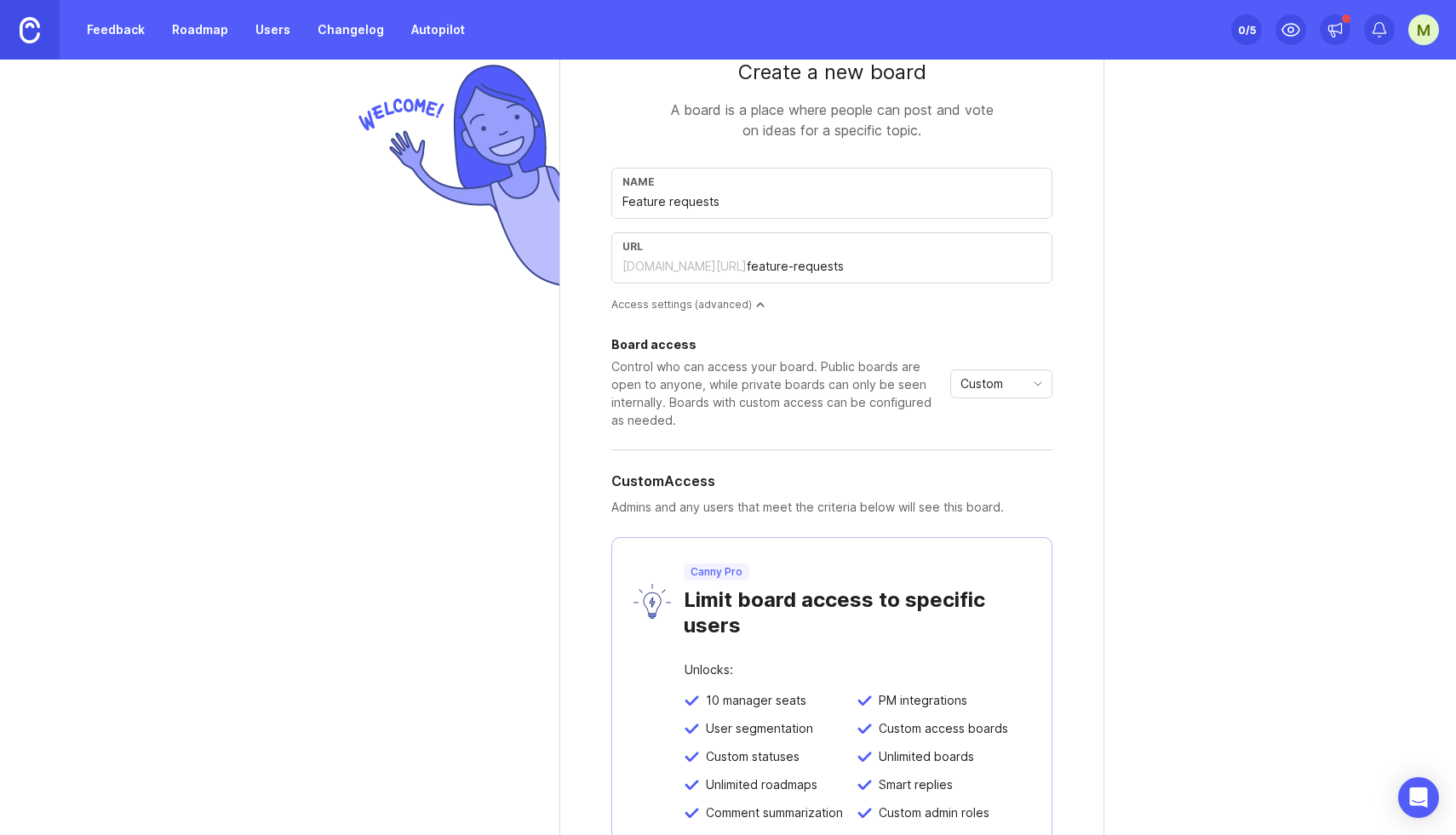
scroll to position [56, 0]
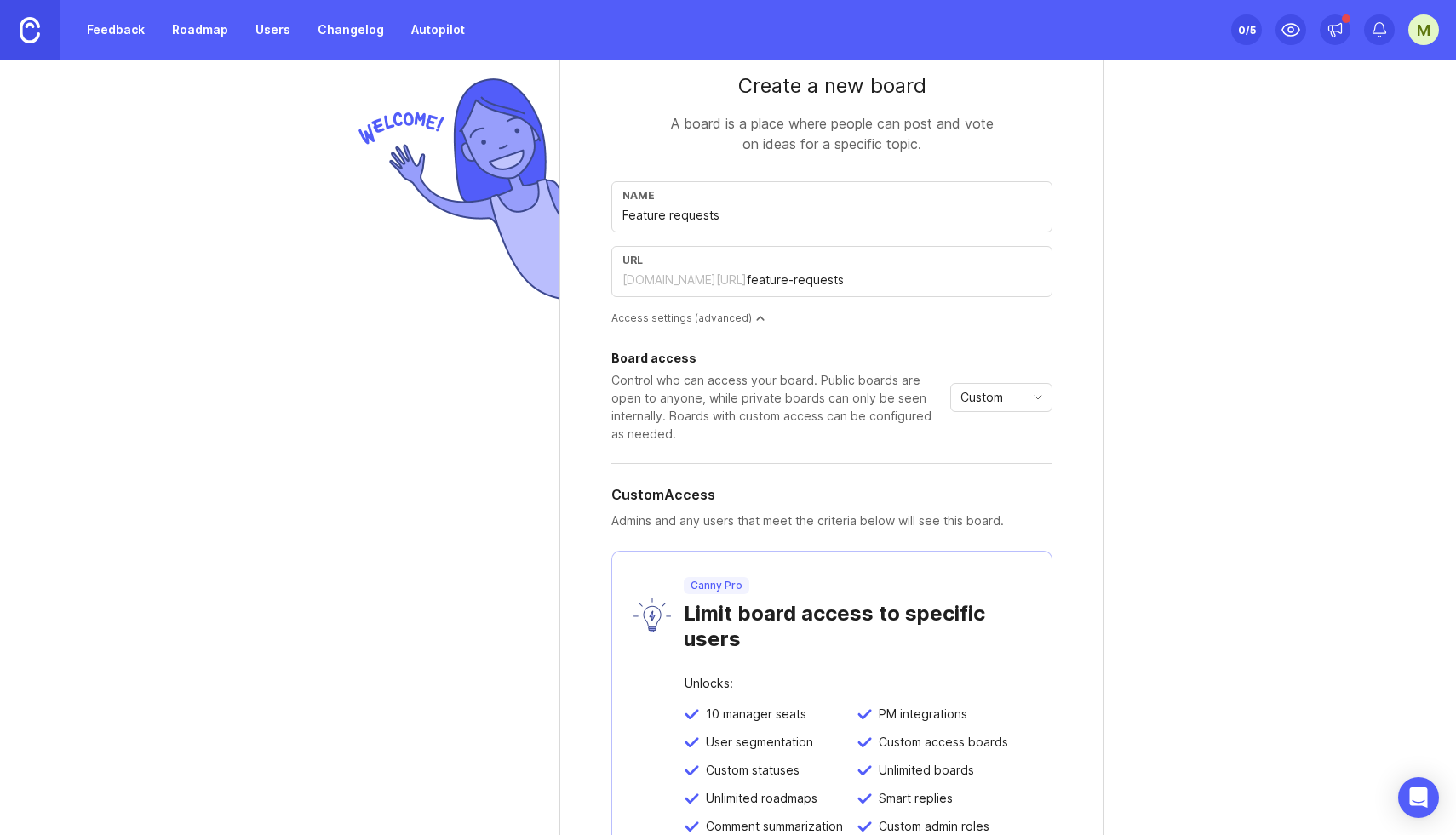
click at [1011, 399] on div "Custom" at bounding box center [988, 397] width 73 height 27
click at [995, 435] on span "Private" at bounding box center [982, 431] width 40 height 19
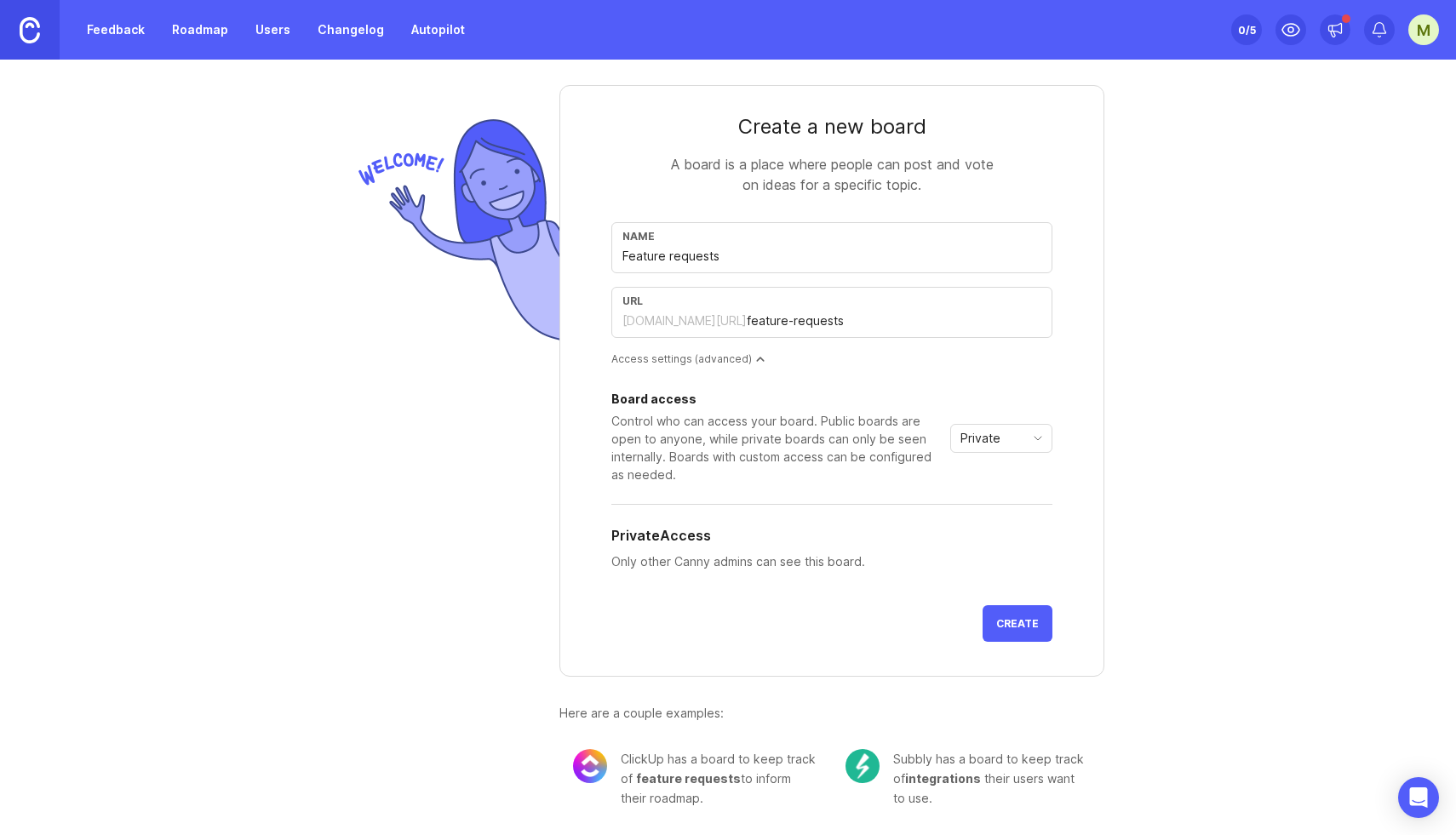
scroll to position [14, 0]
click at [1017, 622] on span "Create" at bounding box center [1017, 624] width 42 height 13
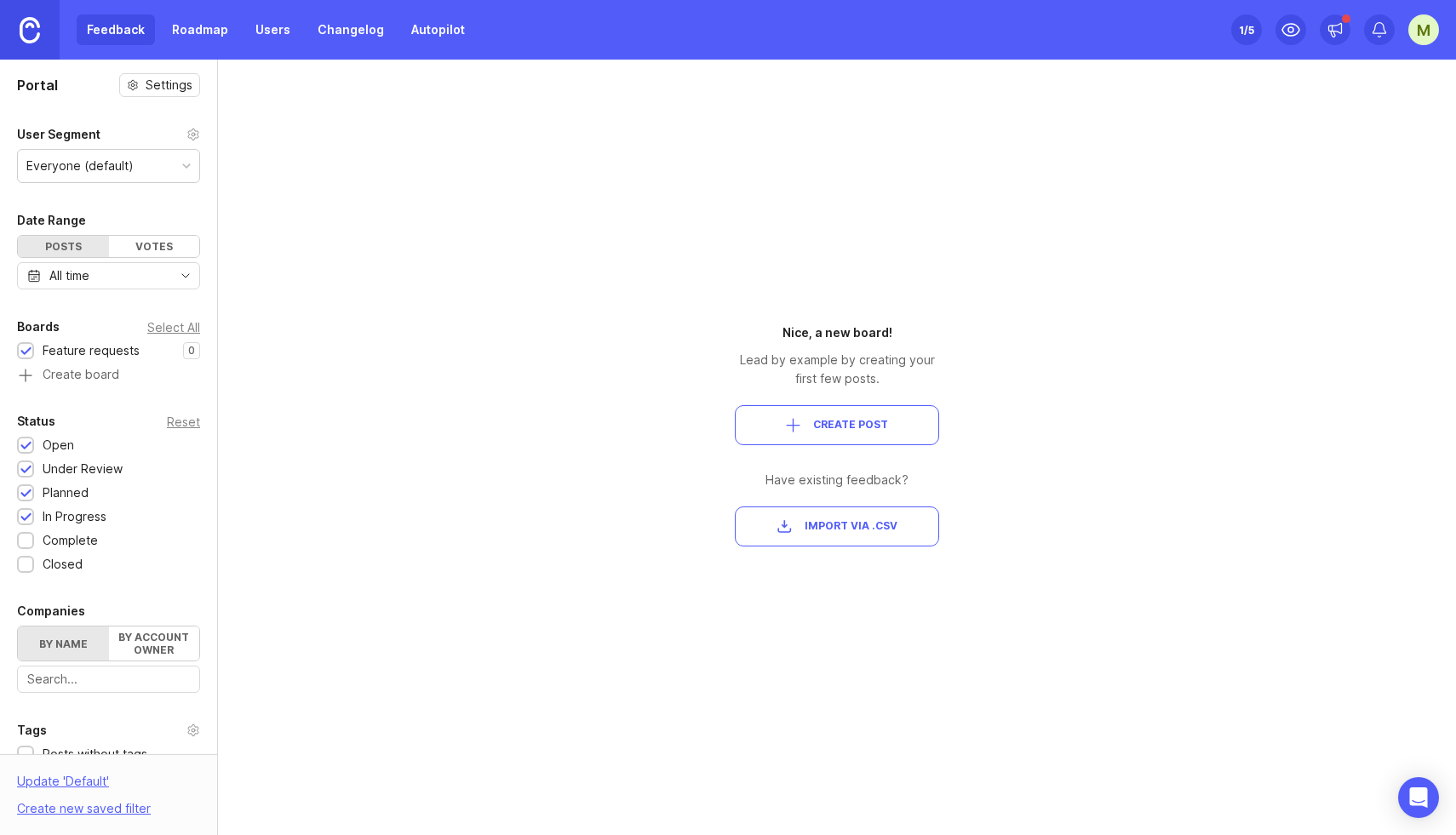
click at [830, 411] on button "Create Post" at bounding box center [836, 425] width 204 height 40
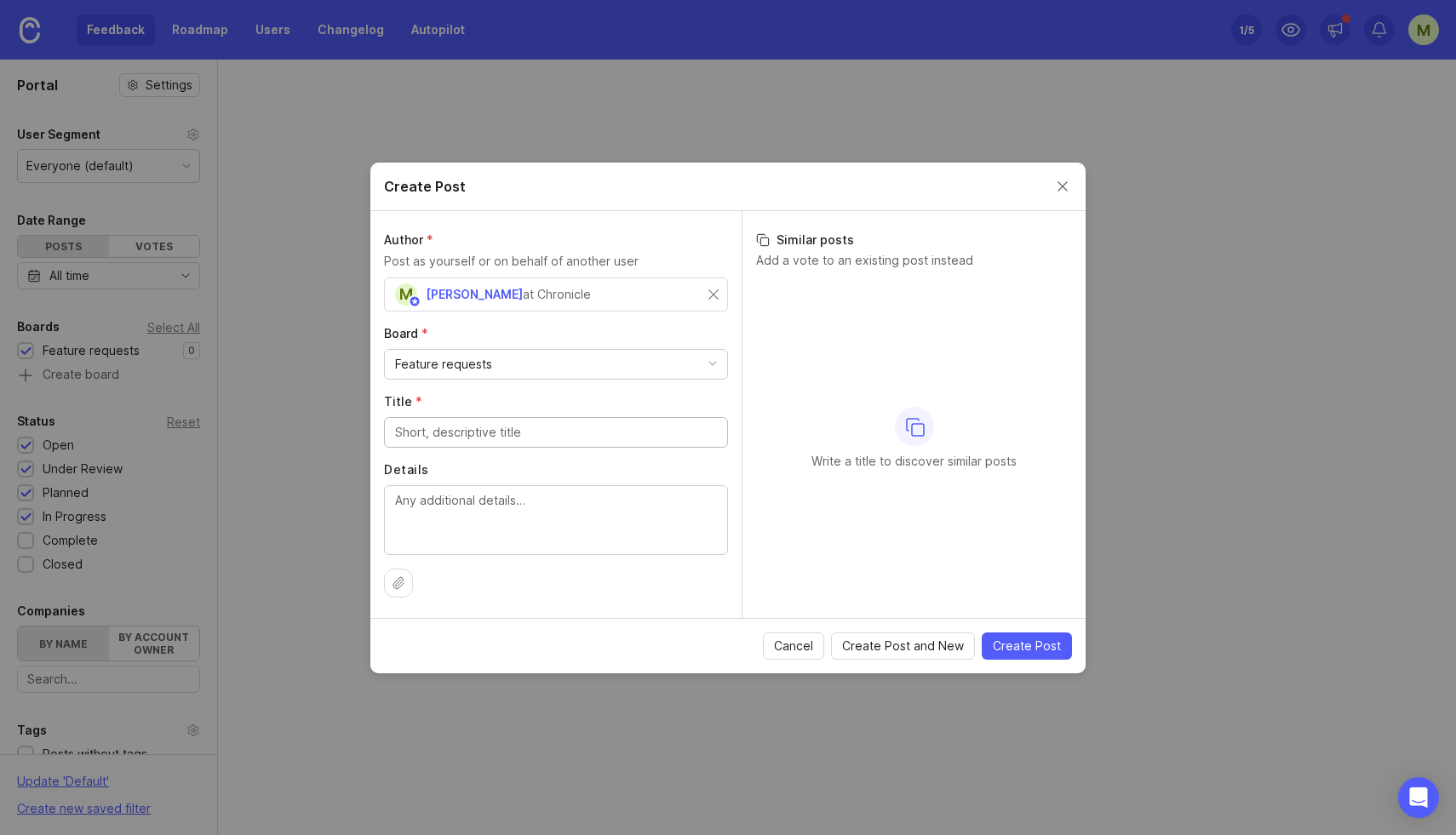
click at [466, 363] on div "Feature requests" at bounding box center [444, 364] width 97 height 19
click at [462, 437] on input "Title *" at bounding box center [557, 432] width 322 height 19
type input "Lines / connectors"
click at [449, 512] on textarea "Details" at bounding box center [557, 520] width 322 height 56
type textarea "A new widget that lets you draw straight and elbowed lines / connectors in Chro…"
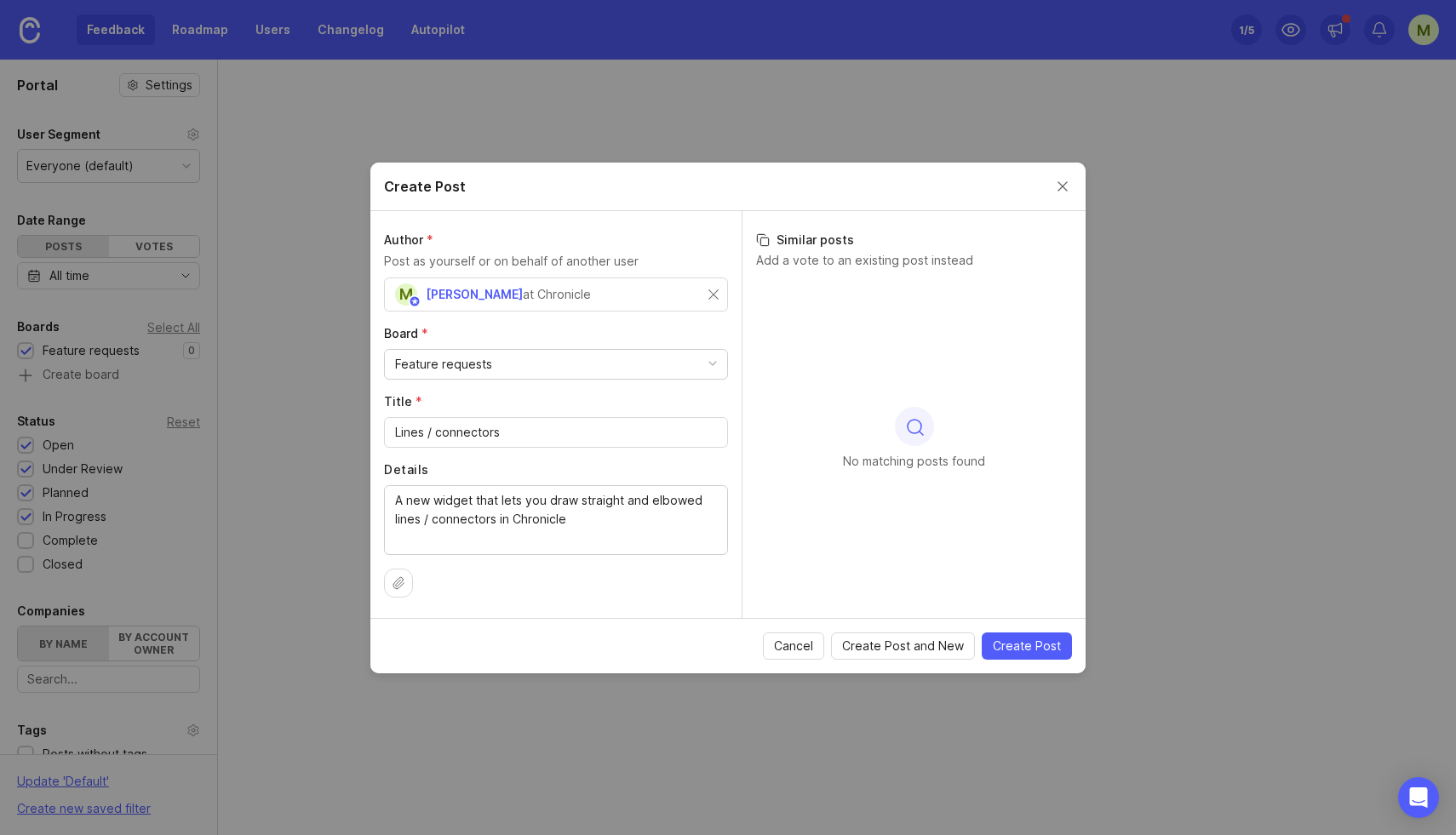
click at [1019, 647] on span "Create Post" at bounding box center [1027, 646] width 68 height 17
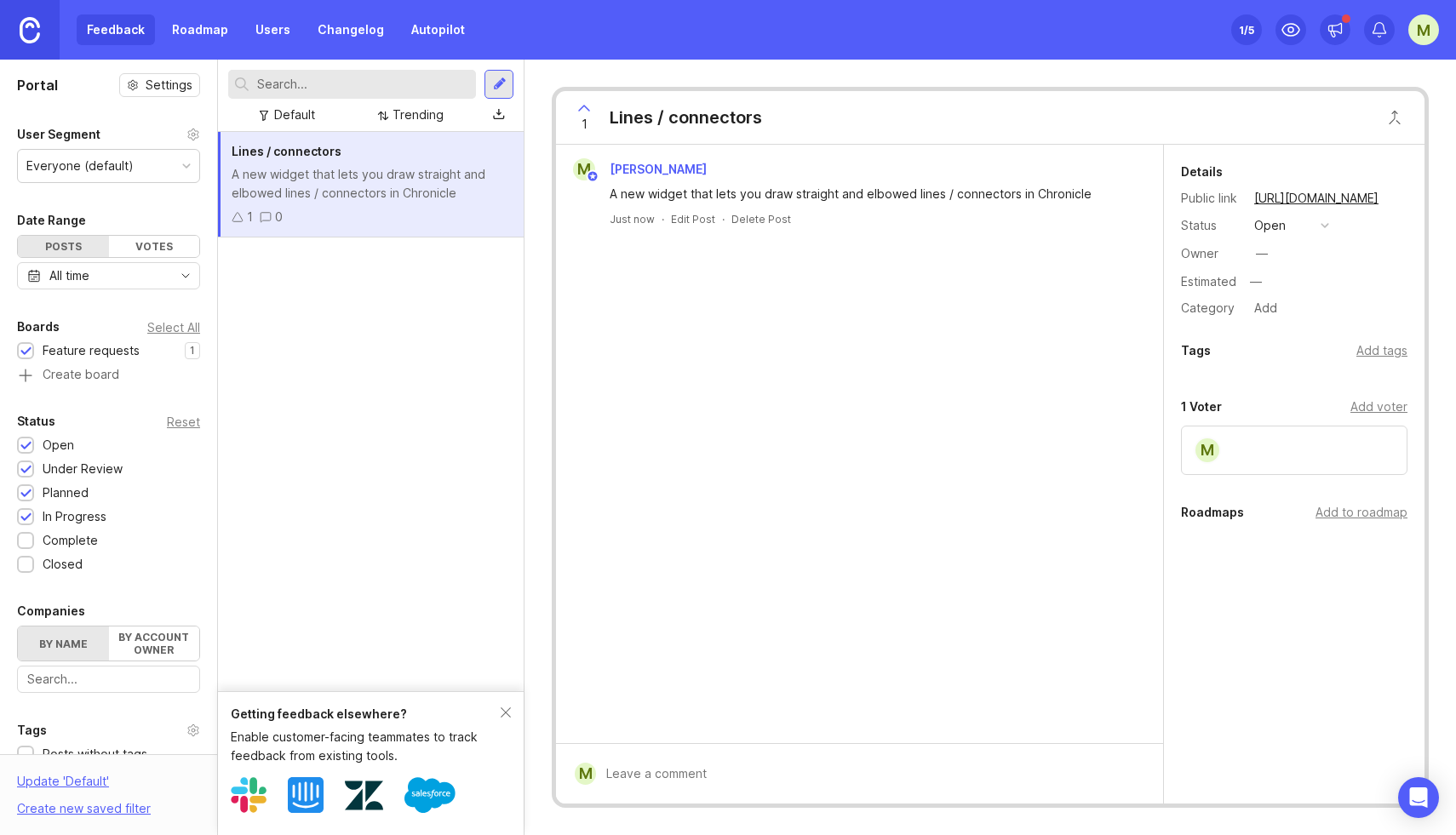
click at [1451, 103] on div "1 Lines / connectors M Mayuresh Patole A new widget that lets you draw straight…" at bounding box center [990, 447] width 931 height 776
click at [292, 160] on div "Lines / connectors" at bounding box center [371, 152] width 279 height 19
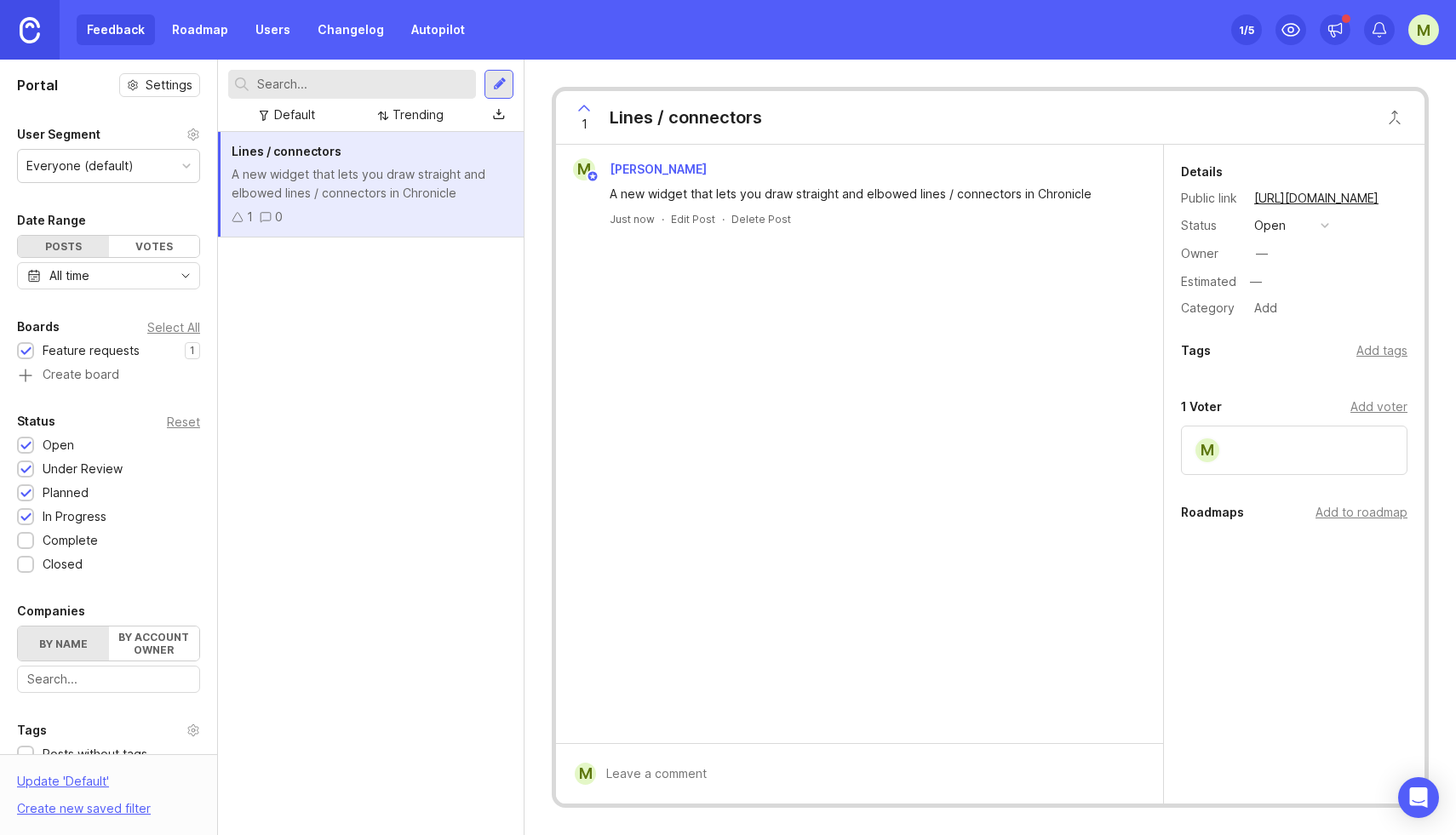
click at [204, 39] on link "Roadmap" at bounding box center [200, 29] width 76 height 31
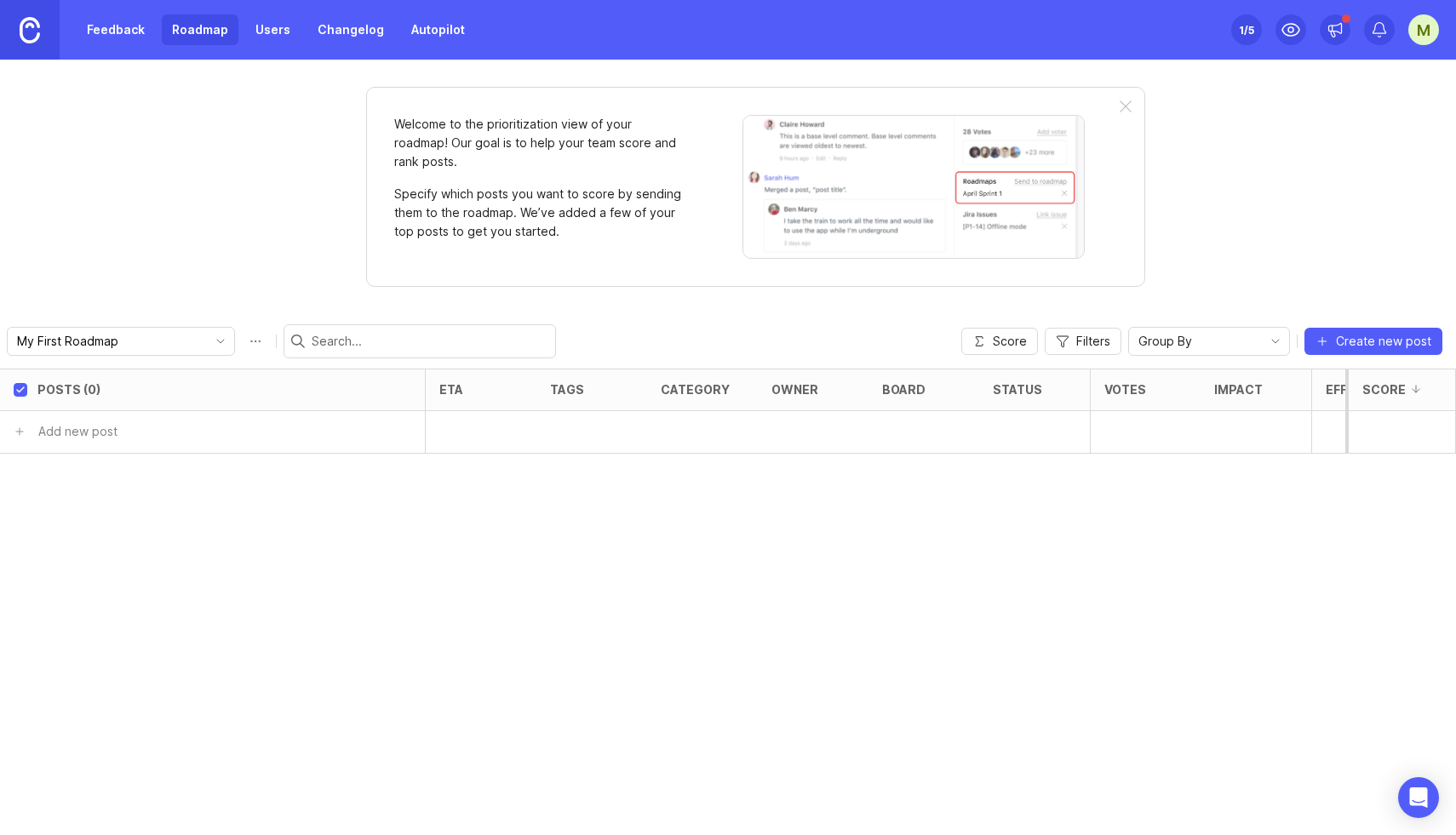
click at [207, 337] on icon "toggle icon" at bounding box center [220, 341] width 27 height 13
click at [133, 263] on div "Welcome to the prioritization view of your roadmap! Our goal is to help your te…" at bounding box center [728, 447] width 1456 height 776
click at [263, 40] on link "Users" at bounding box center [272, 29] width 56 height 31
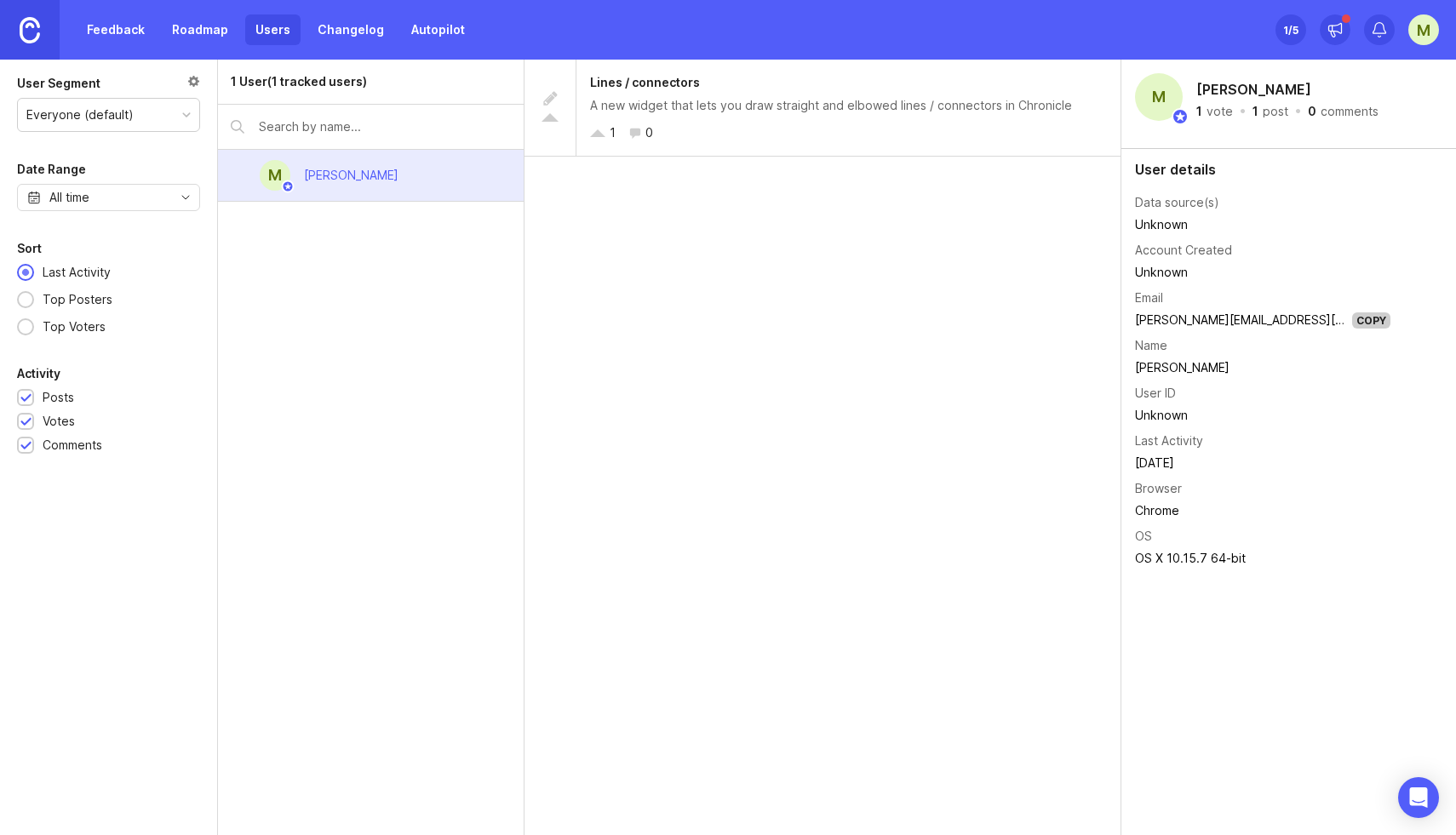
click at [364, 34] on link "Changelog" at bounding box center [350, 29] width 87 height 31
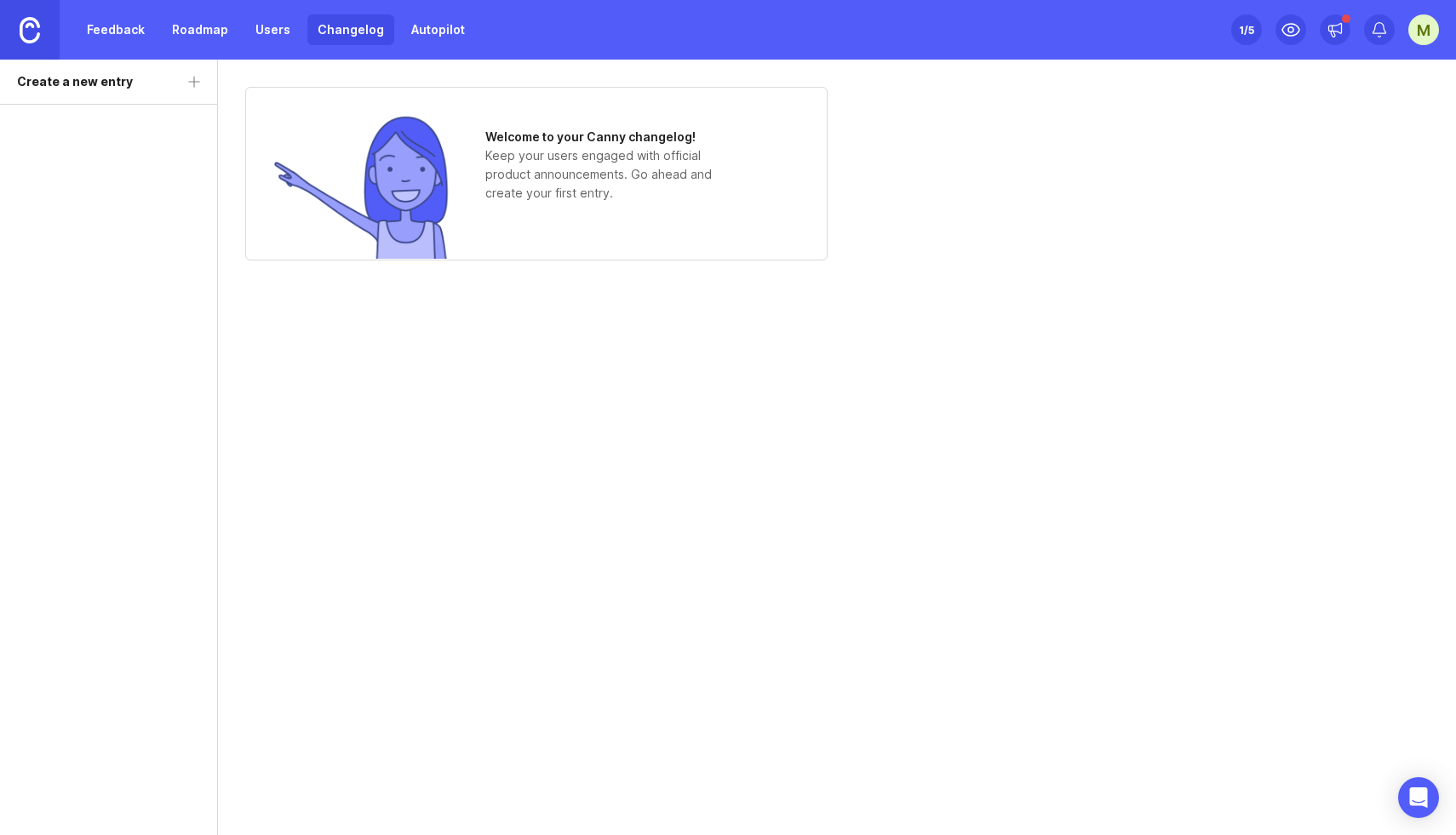
click at [129, 32] on link "Feedback" at bounding box center [115, 29] width 78 height 31
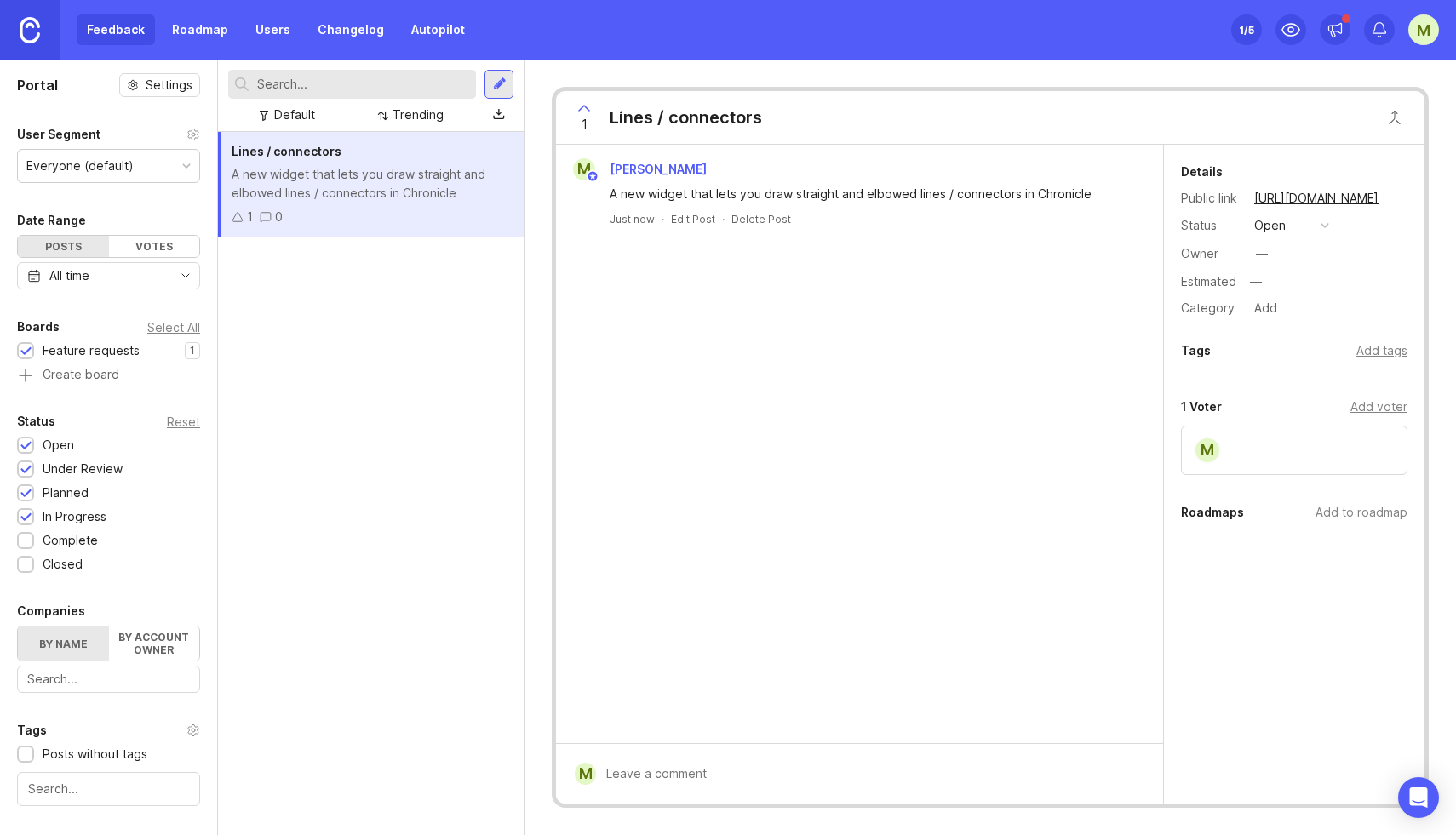
click at [502, 88] on div at bounding box center [500, 84] width 13 height 15
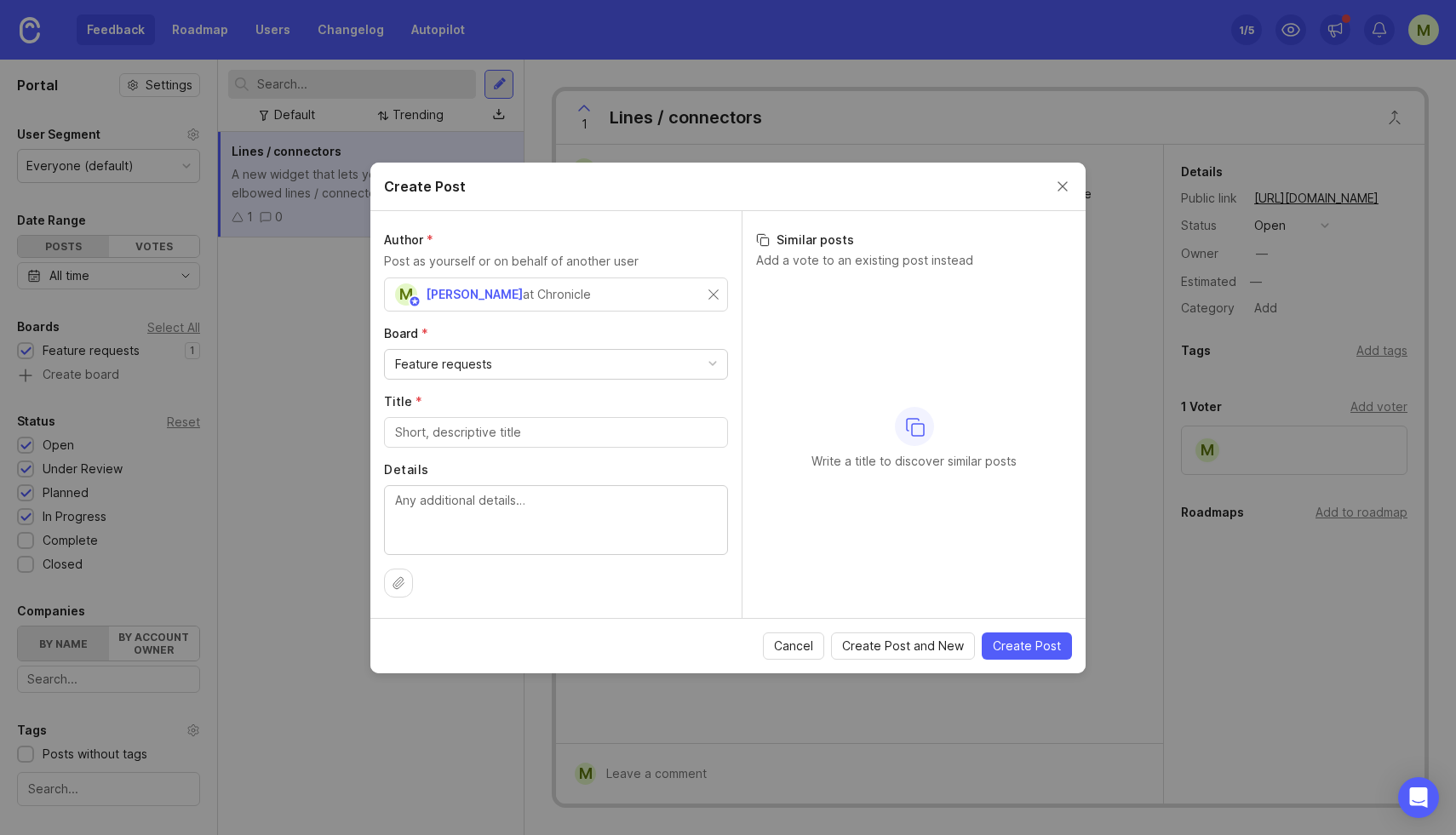
click at [456, 367] on div "Feature requests" at bounding box center [444, 364] width 97 height 19
click at [452, 439] on input "Title *" at bounding box center [557, 432] width 322 height 19
type input "Video widget"
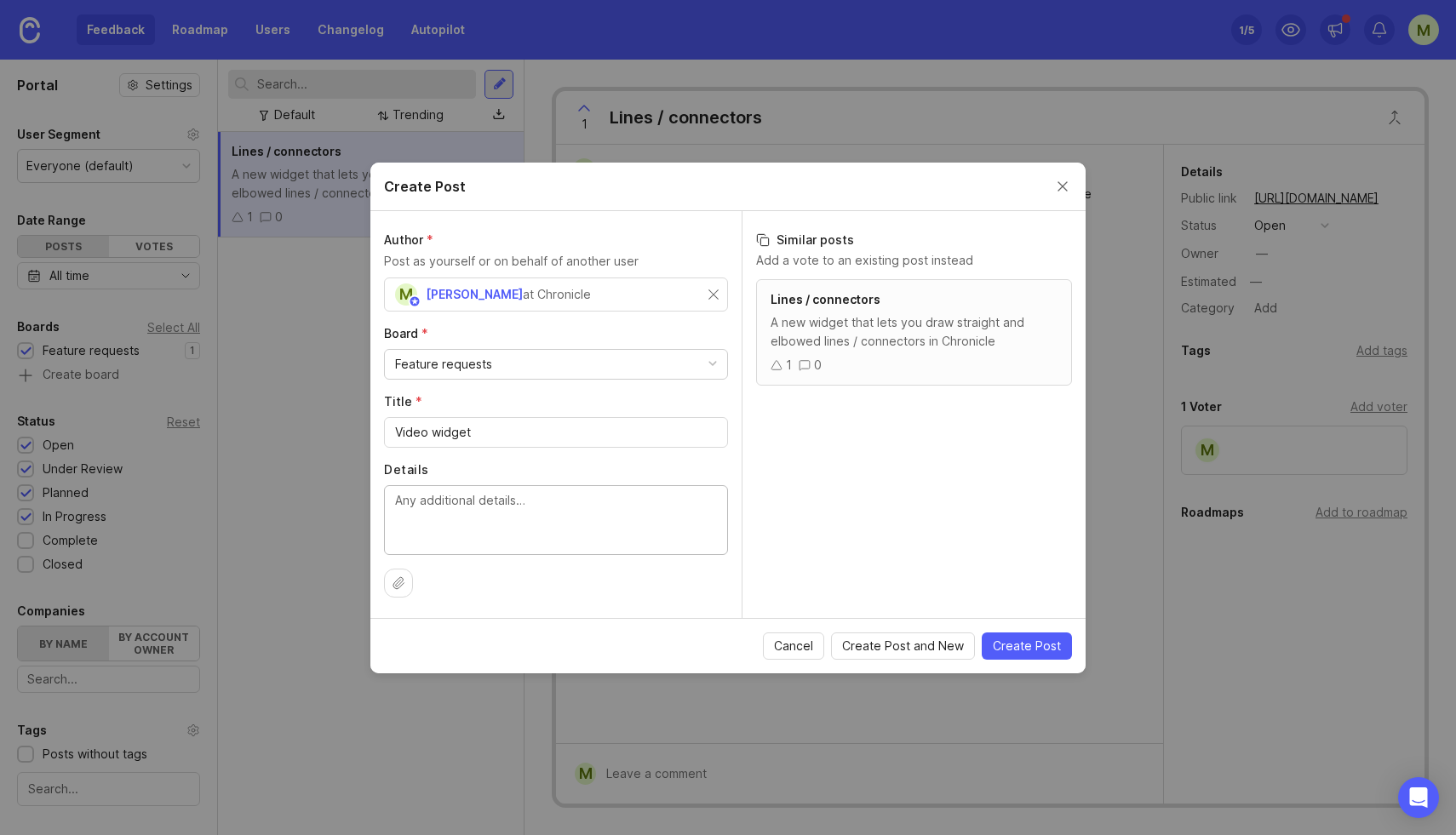
click at [465, 505] on textarea "Details" at bounding box center [557, 520] width 322 height 56
type textarea "A widget that allows you to upload"
click at [454, 431] on input "Video widget" at bounding box center [557, 432] width 322 height 19
type input "Video support"
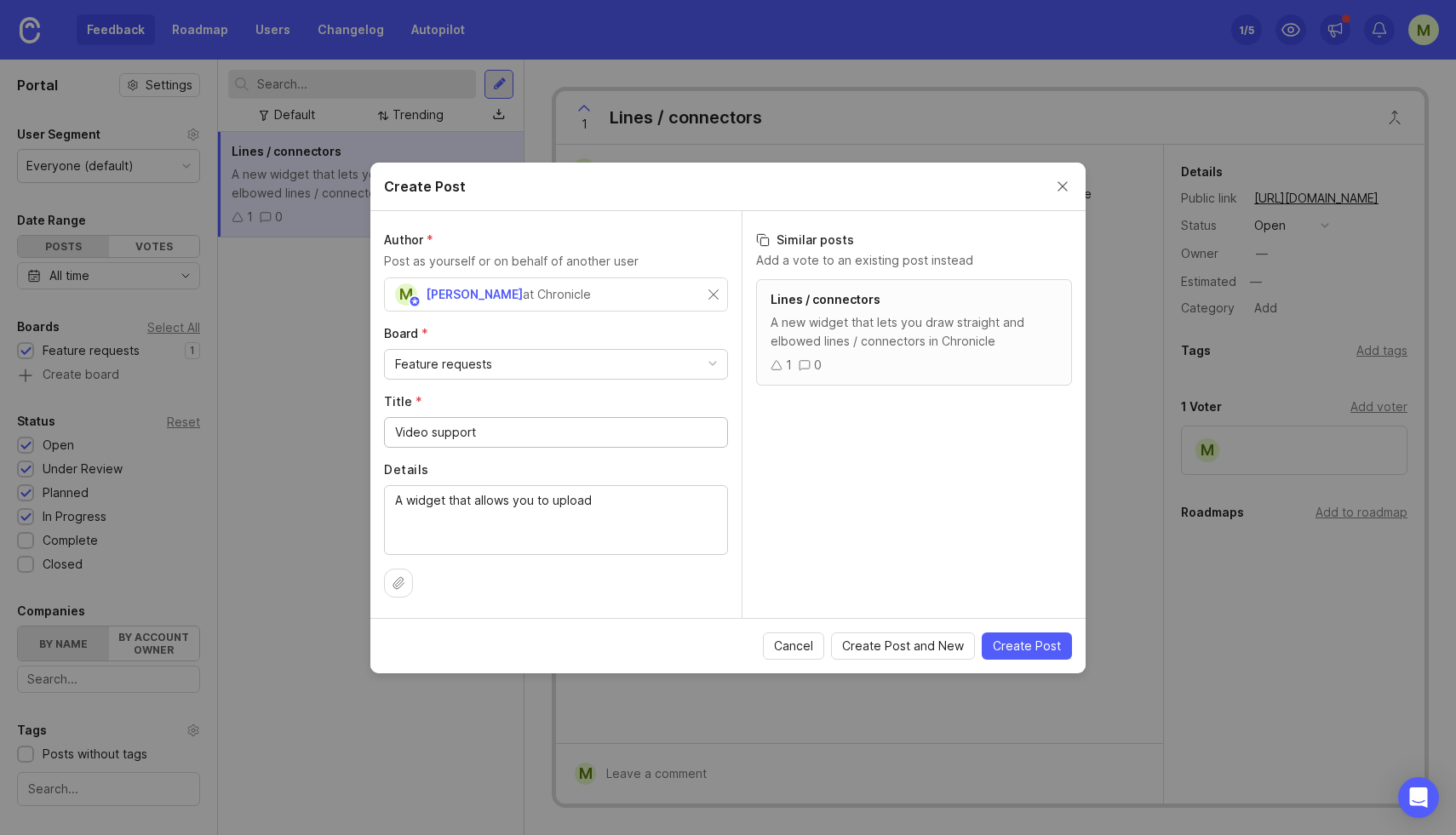
click at [562, 489] on div "A widget that allows you to upload" at bounding box center [556, 520] width 344 height 70
click at [627, 510] on textarea "A widget that allows you to upload" at bounding box center [557, 520] width 322 height 56
type textarea "A widget that allows you to upload videos in Chronicle + video support in backg…"
click at [1004, 644] on span "Create Post" at bounding box center [1027, 646] width 68 height 17
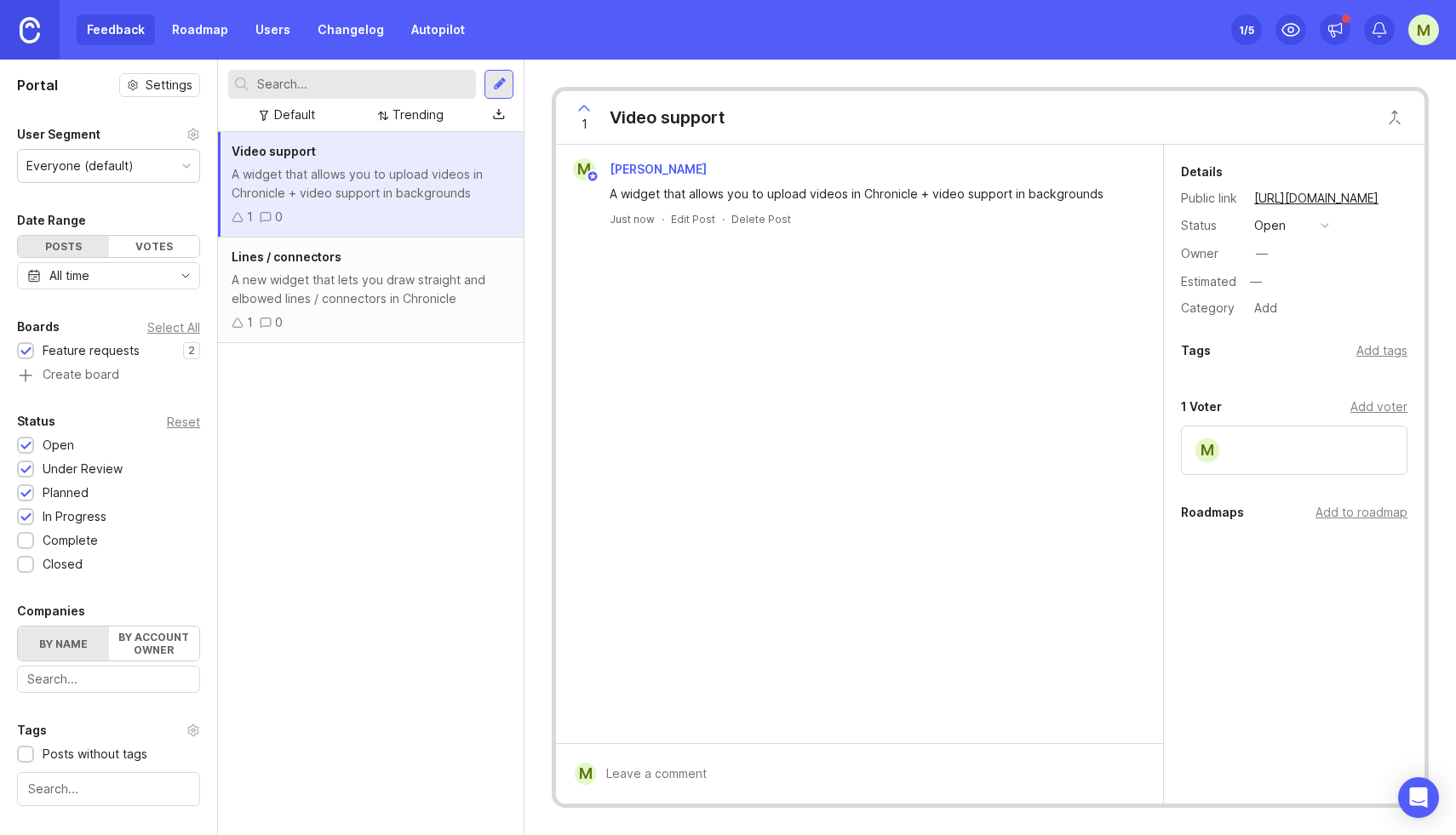
click at [447, 474] on div "Video support A widget that allows you to upload videos in Chronicle + video su…" at bounding box center [370, 483] width 306 height 703
click at [396, 114] on div "Trending" at bounding box center [418, 115] width 51 height 19
click at [1245, 31] on div "1 /5" at bounding box center [1247, 29] width 15 height 24
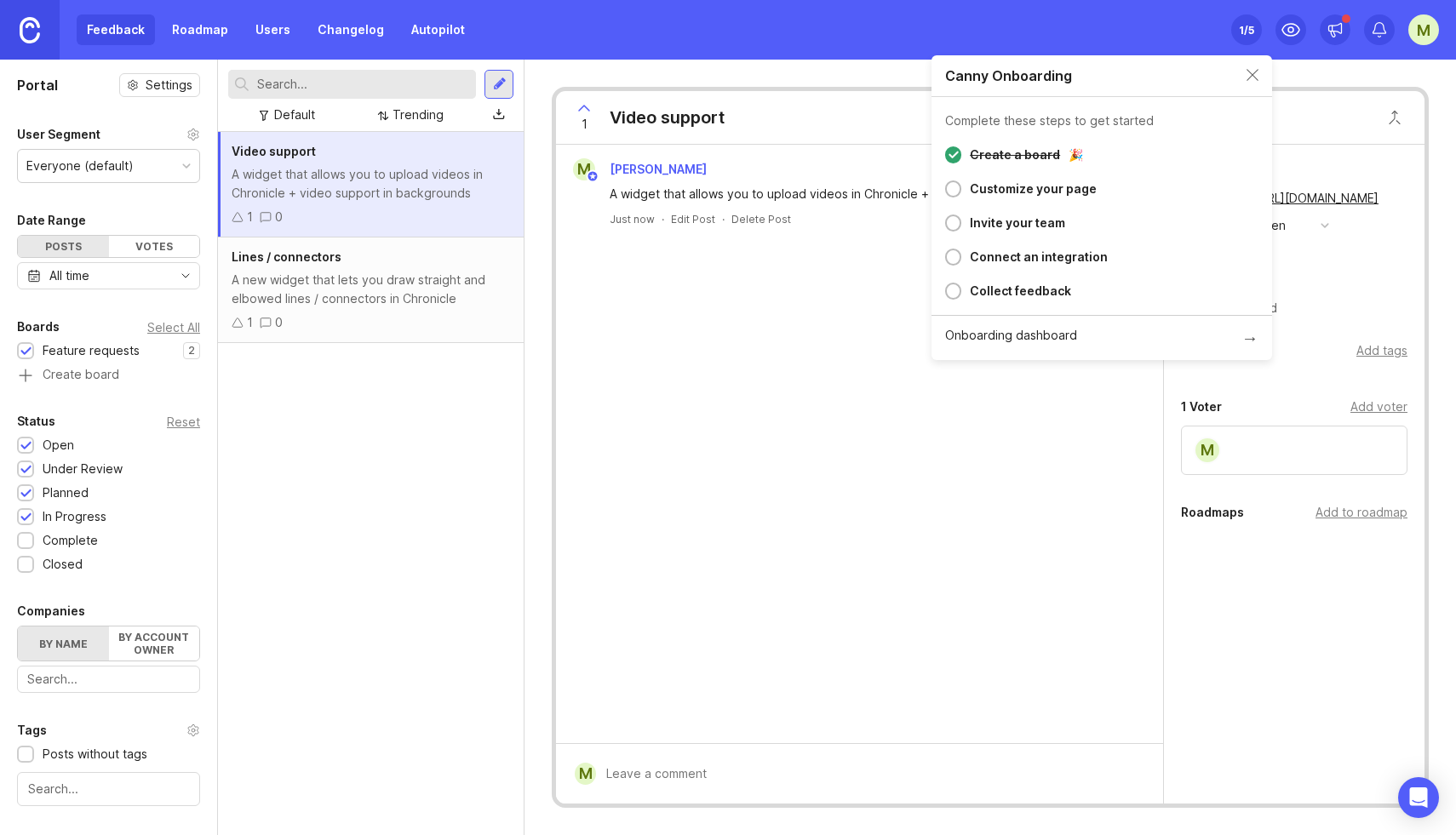
click at [465, 484] on div "Video support A widget that allows you to upload videos in Chronicle + video su…" at bounding box center [370, 483] width 306 height 703
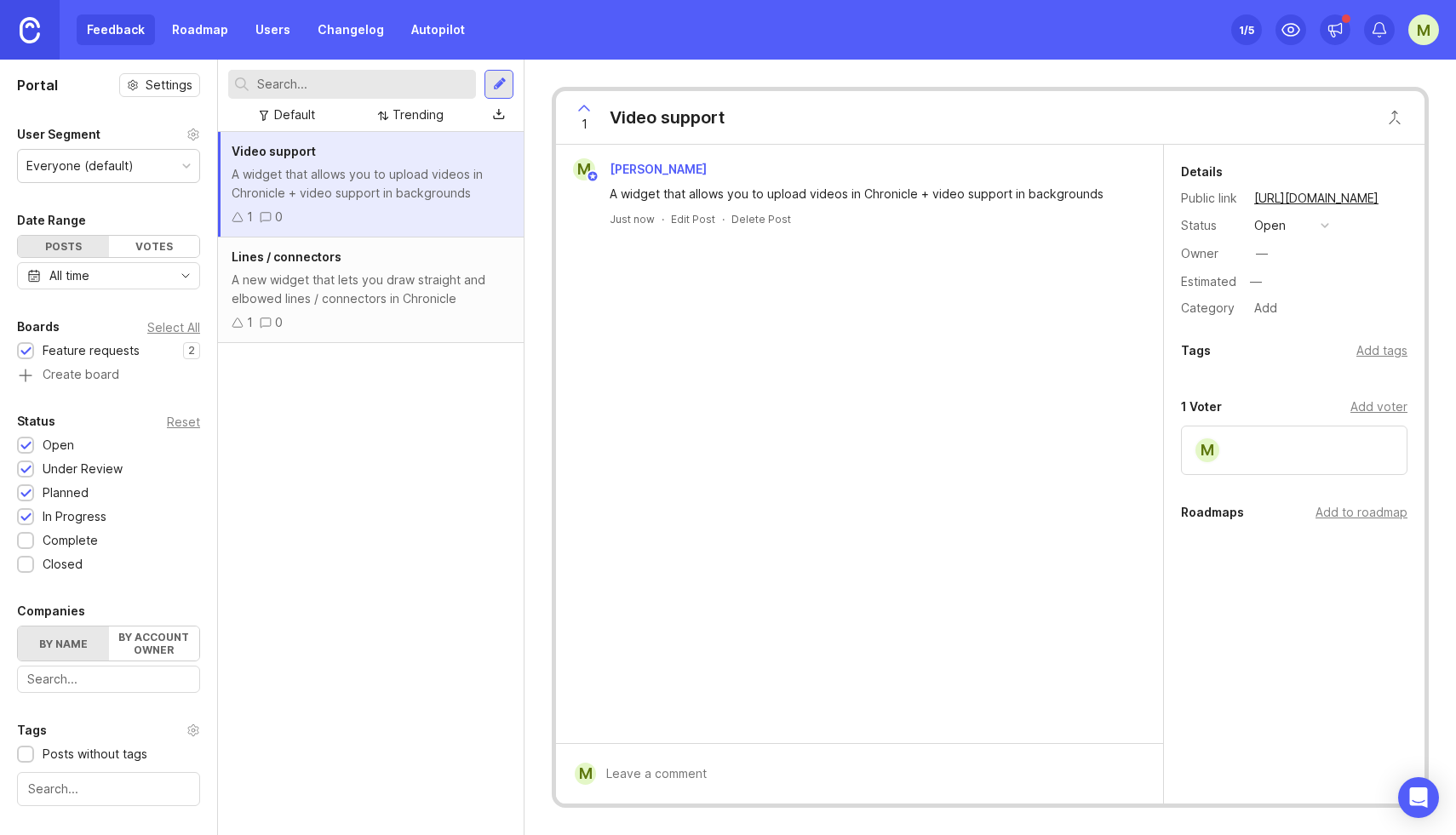
click at [1351, 22] on div "Set up Canny 1 /5 M" at bounding box center [1335, 29] width 208 height 59
click at [1336, 33] on icon at bounding box center [1335, 30] width 17 height 17
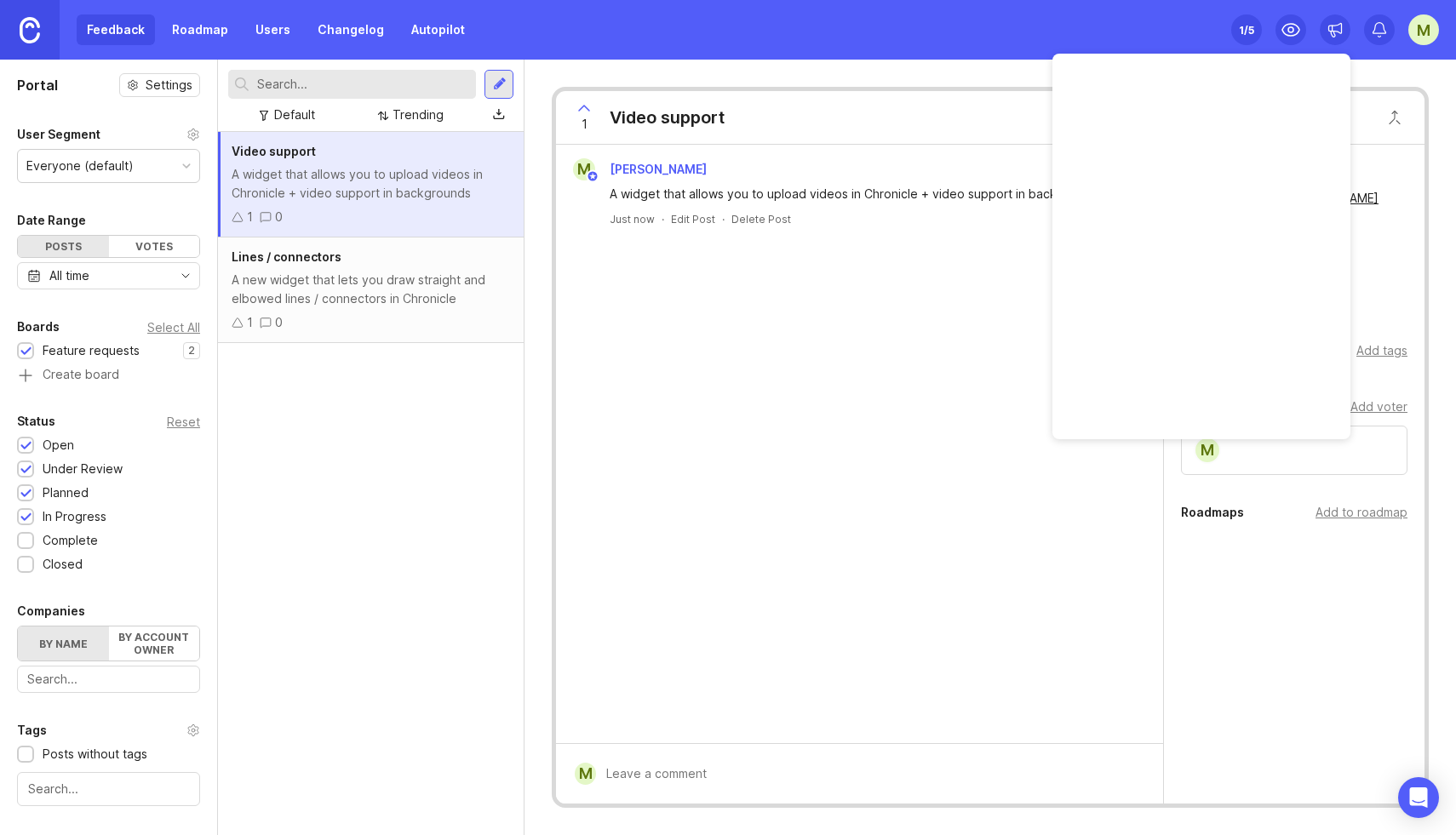
click at [1061, 49] on div "Feedback Roadmap Users Changelog Autopilot Set up Canny 1 /5 M" at bounding box center [728, 29] width 1456 height 59
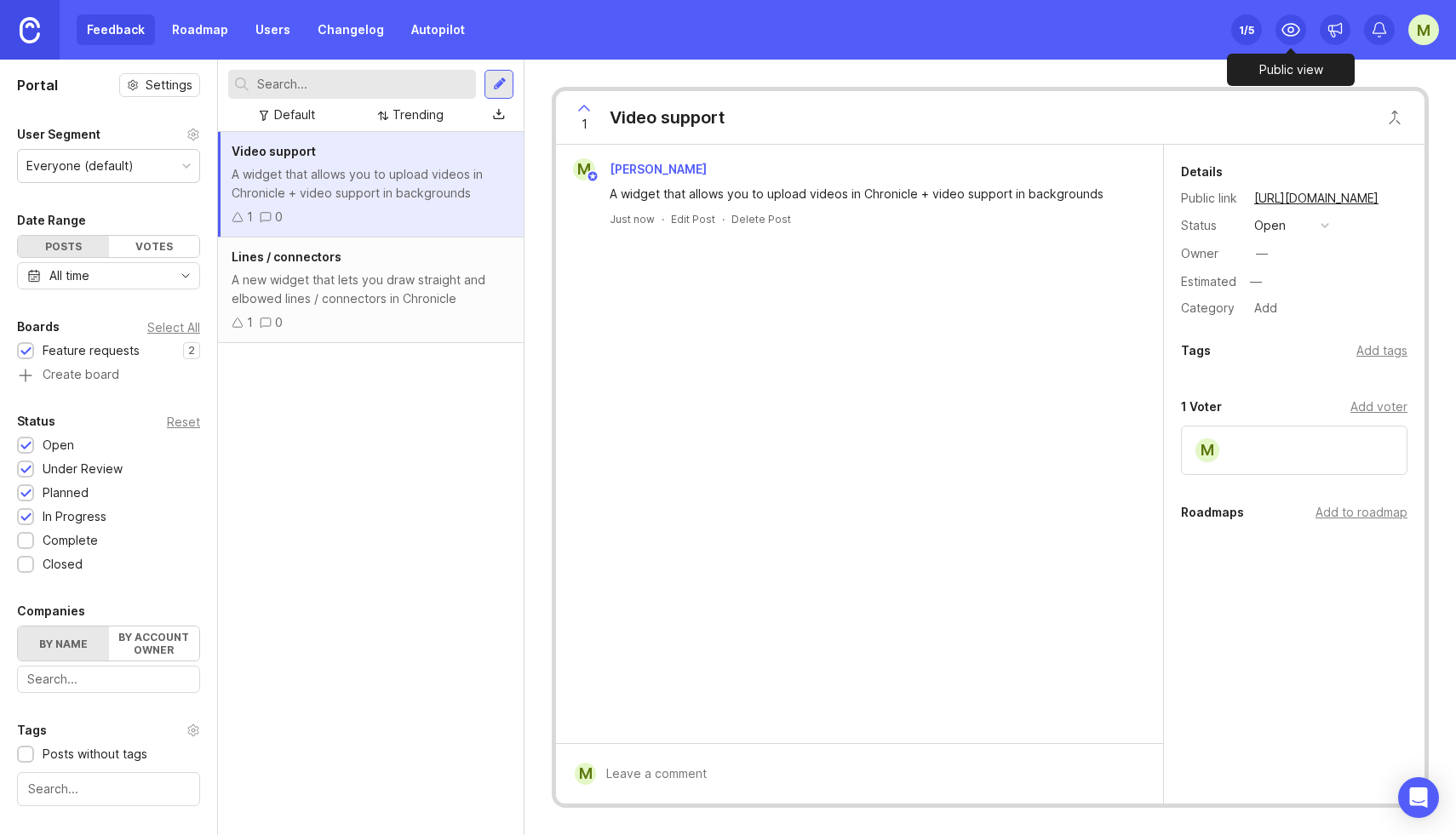
click at [1290, 33] on icon at bounding box center [1291, 30] width 21 height 21
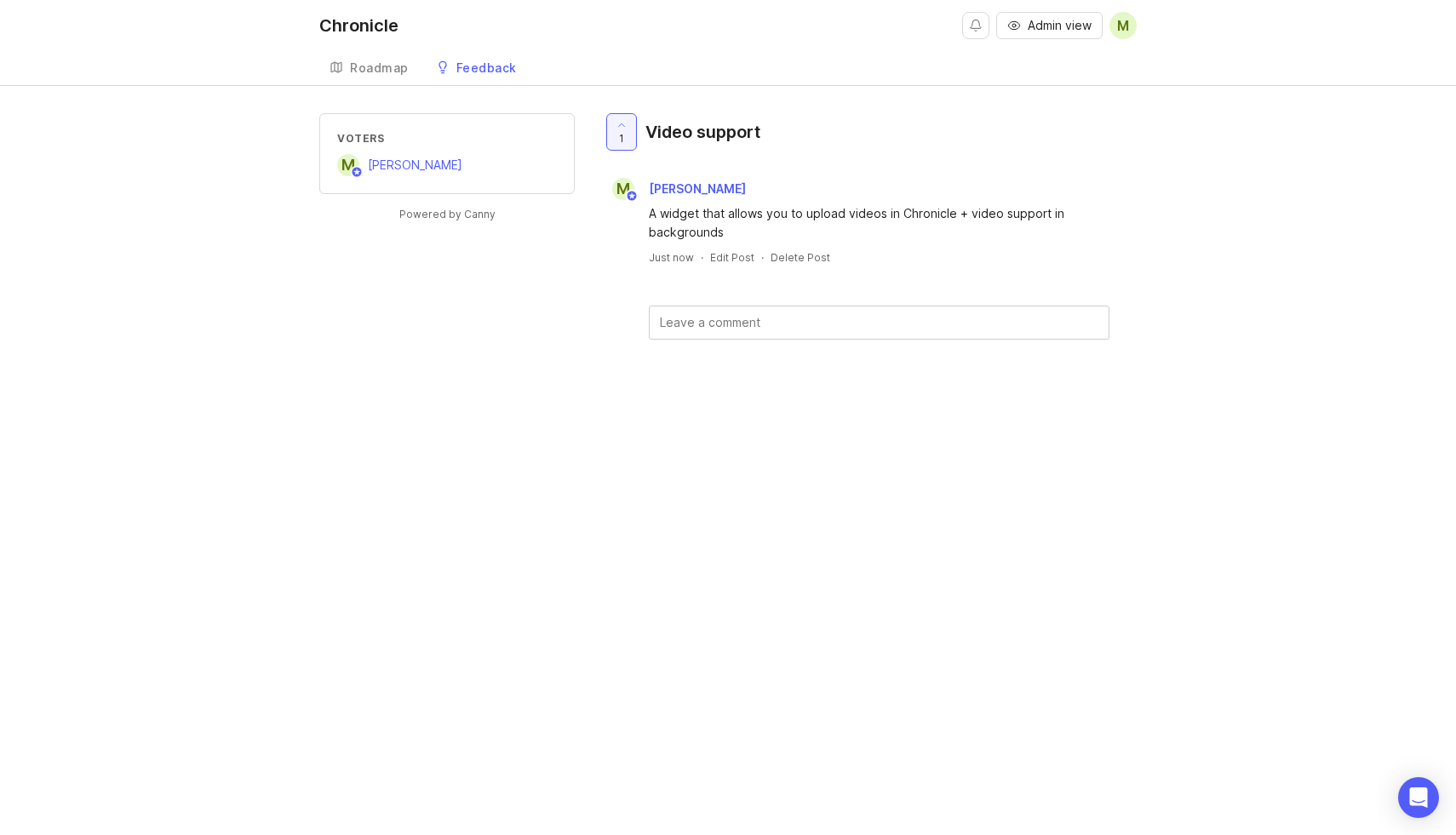
click at [360, 77] on link "Roadmap" at bounding box center [369, 68] width 100 height 35
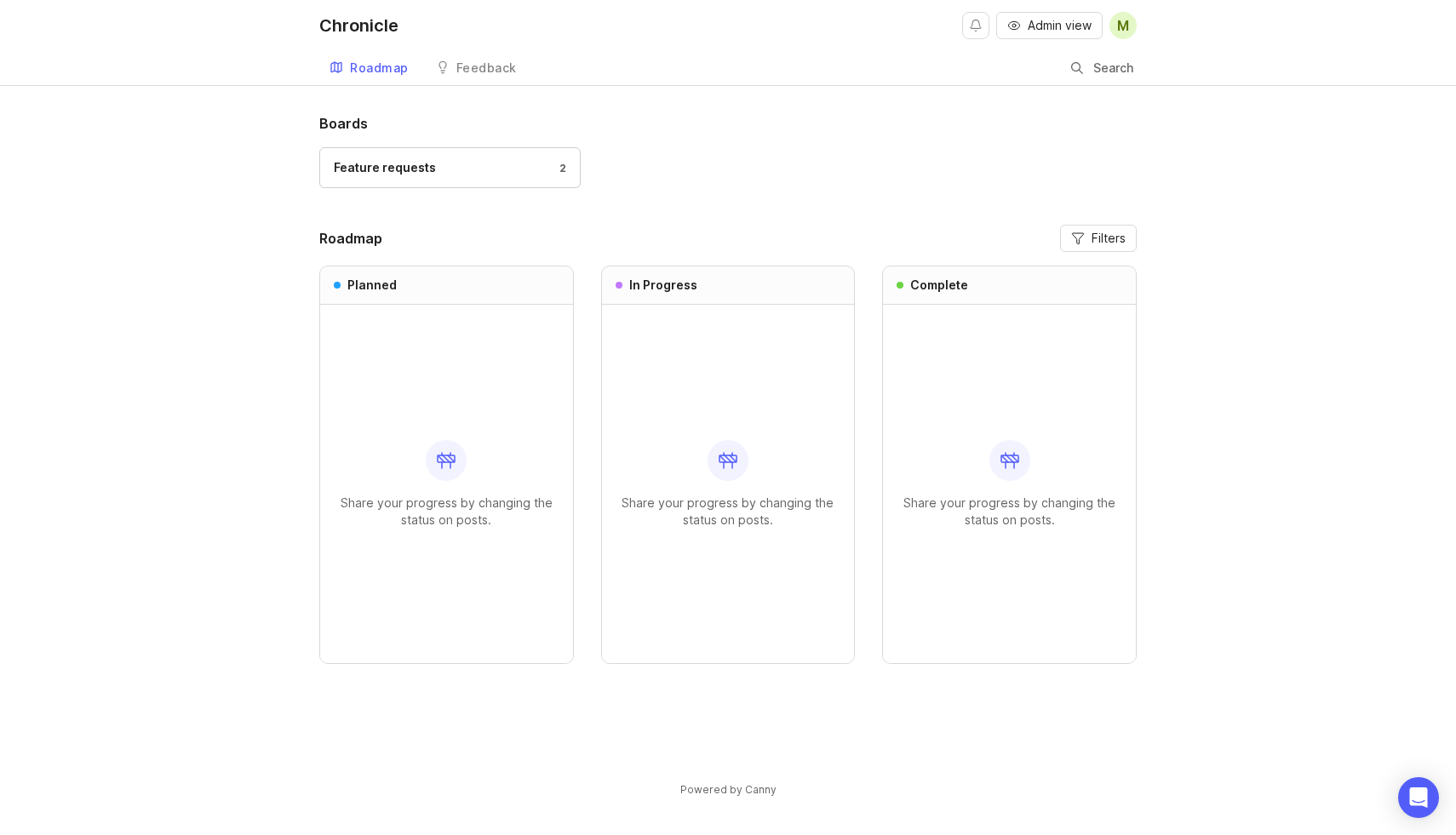
click at [1027, 20] on span "Admin view" at bounding box center [1060, 25] width 64 height 17
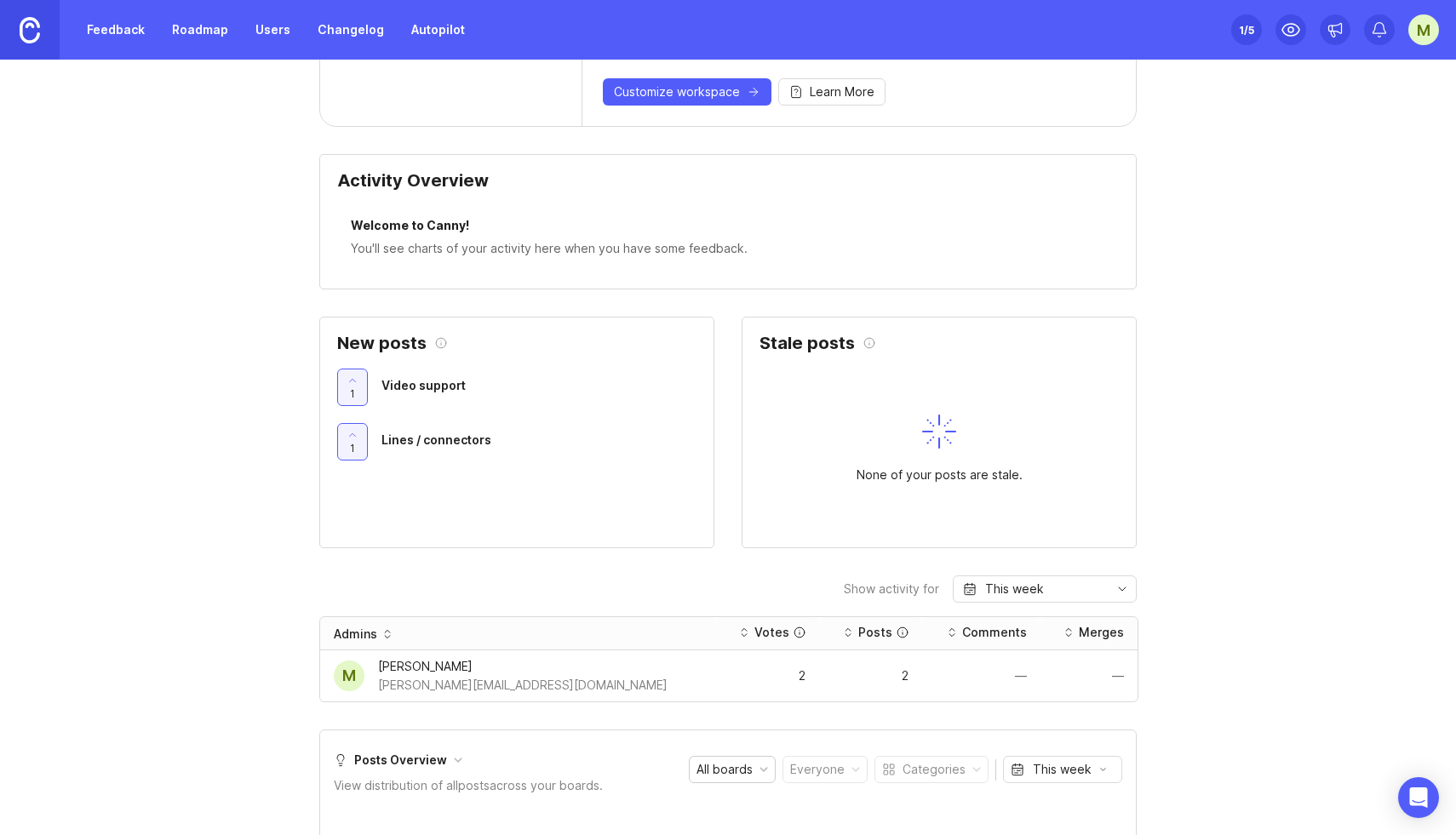
scroll to position [262, 0]
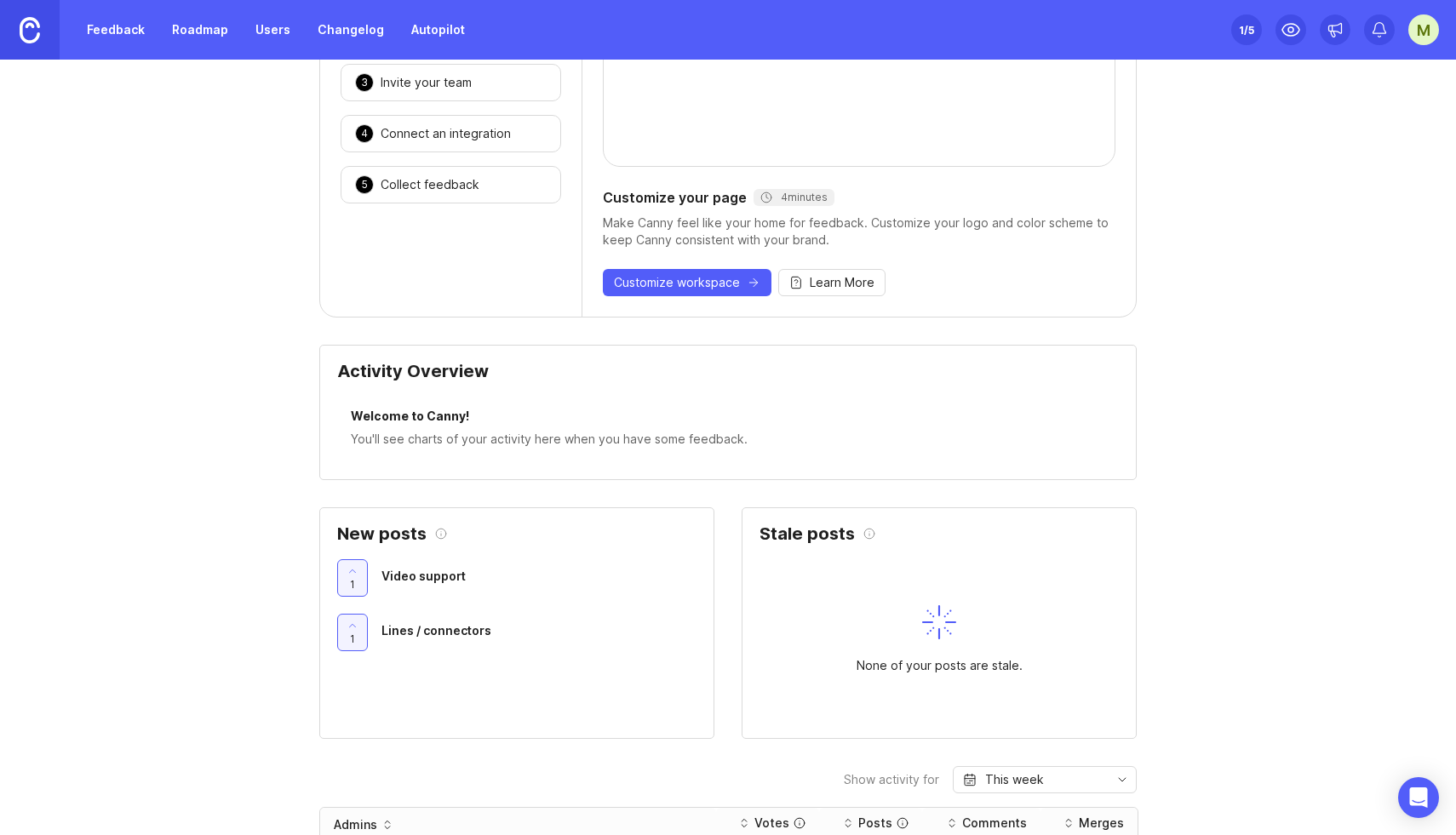
click at [111, 27] on link "Feedback" at bounding box center [115, 29] width 78 height 31
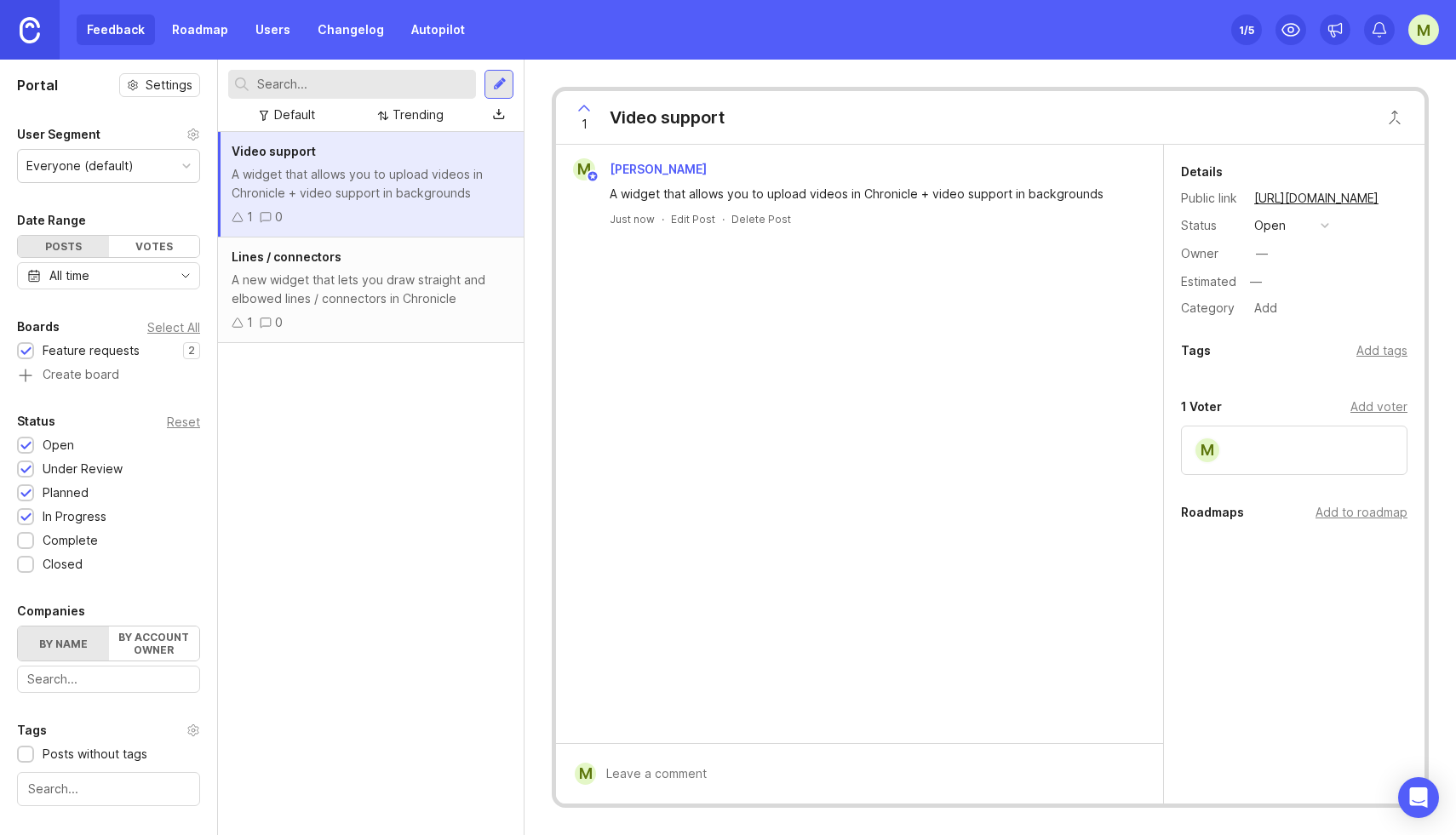
click at [1286, 217] on button "open" at bounding box center [1291, 226] width 85 height 23
click at [351, 253] on div "Lines / connectors" at bounding box center [371, 257] width 279 height 19
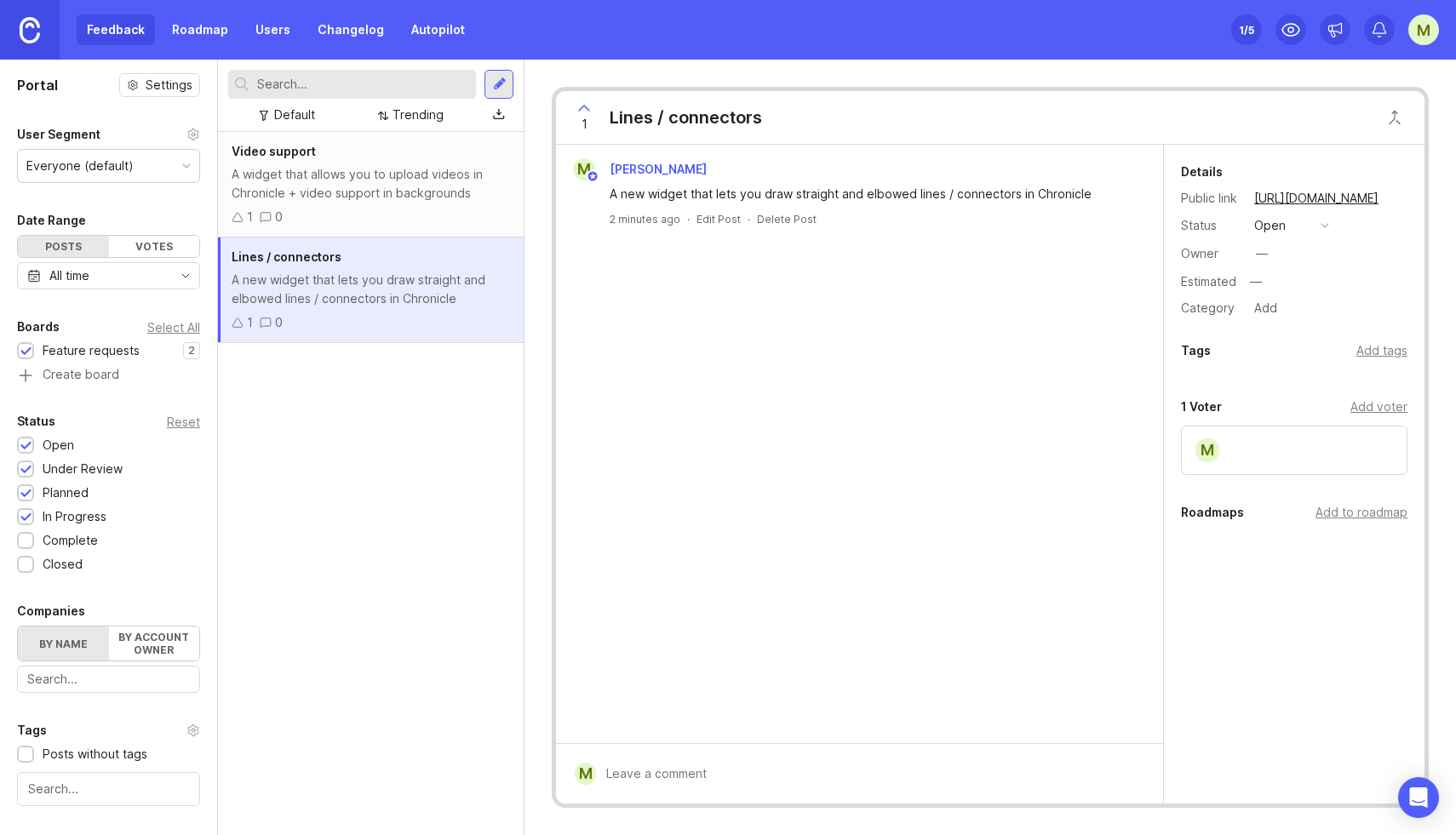
click at [408, 186] on div "A widget that allows you to upload videos in Chronicle + video support in backg…" at bounding box center [371, 184] width 279 height 38
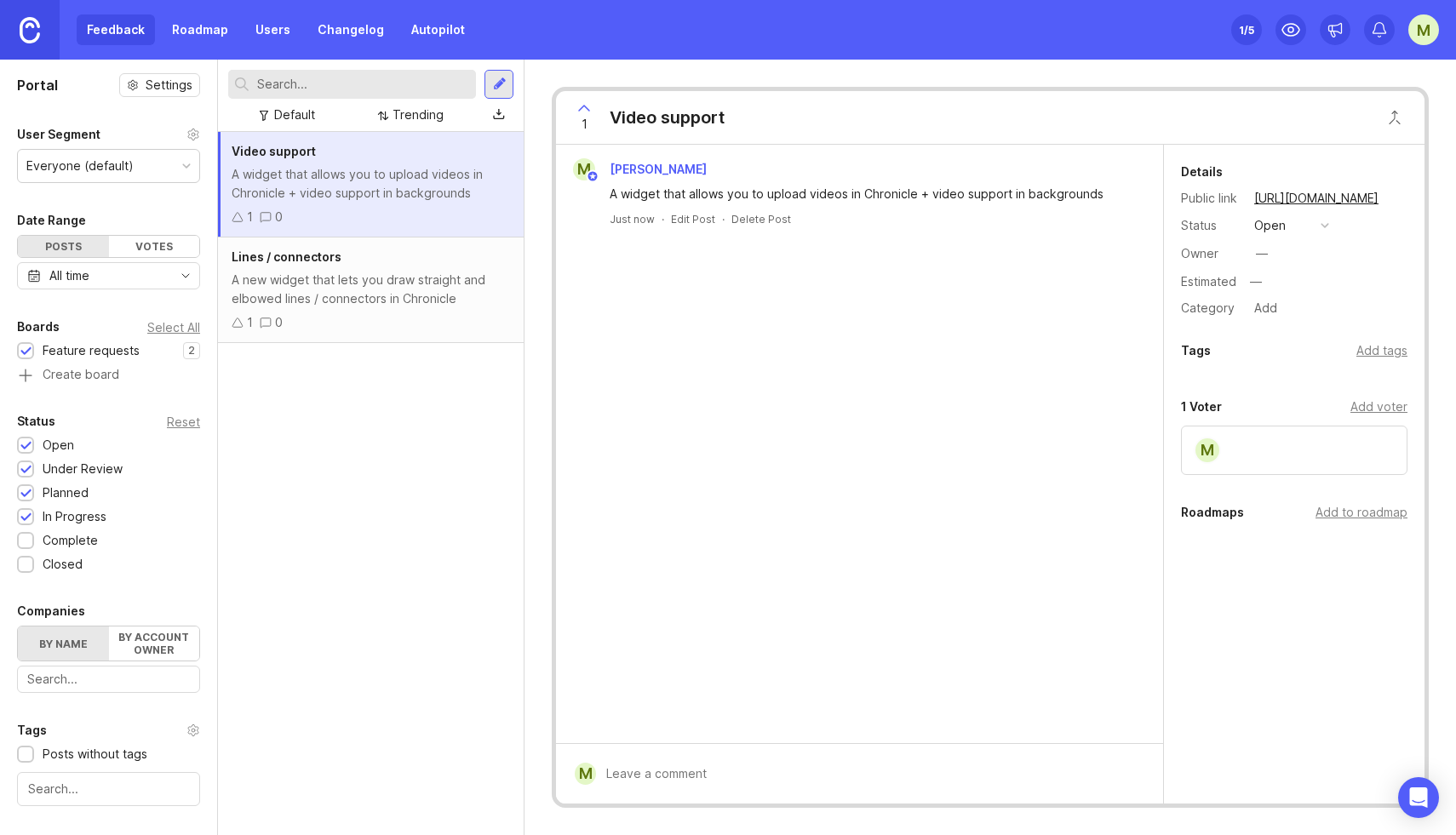
scroll to position [223, 0]
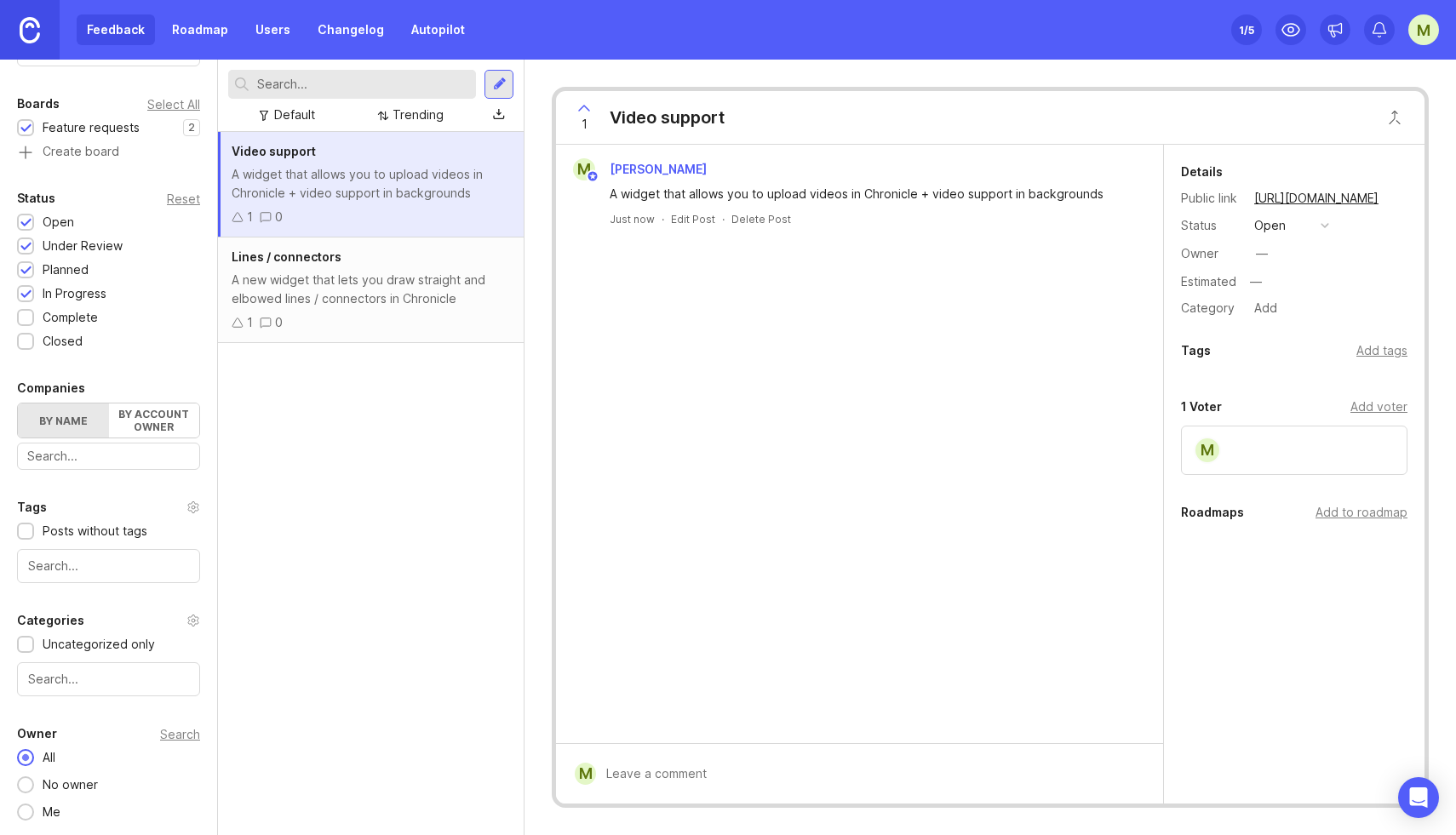
click at [21, 324] on div at bounding box center [26, 319] width 11 height 13
click at [25, 345] on div at bounding box center [26, 343] width 11 height 13
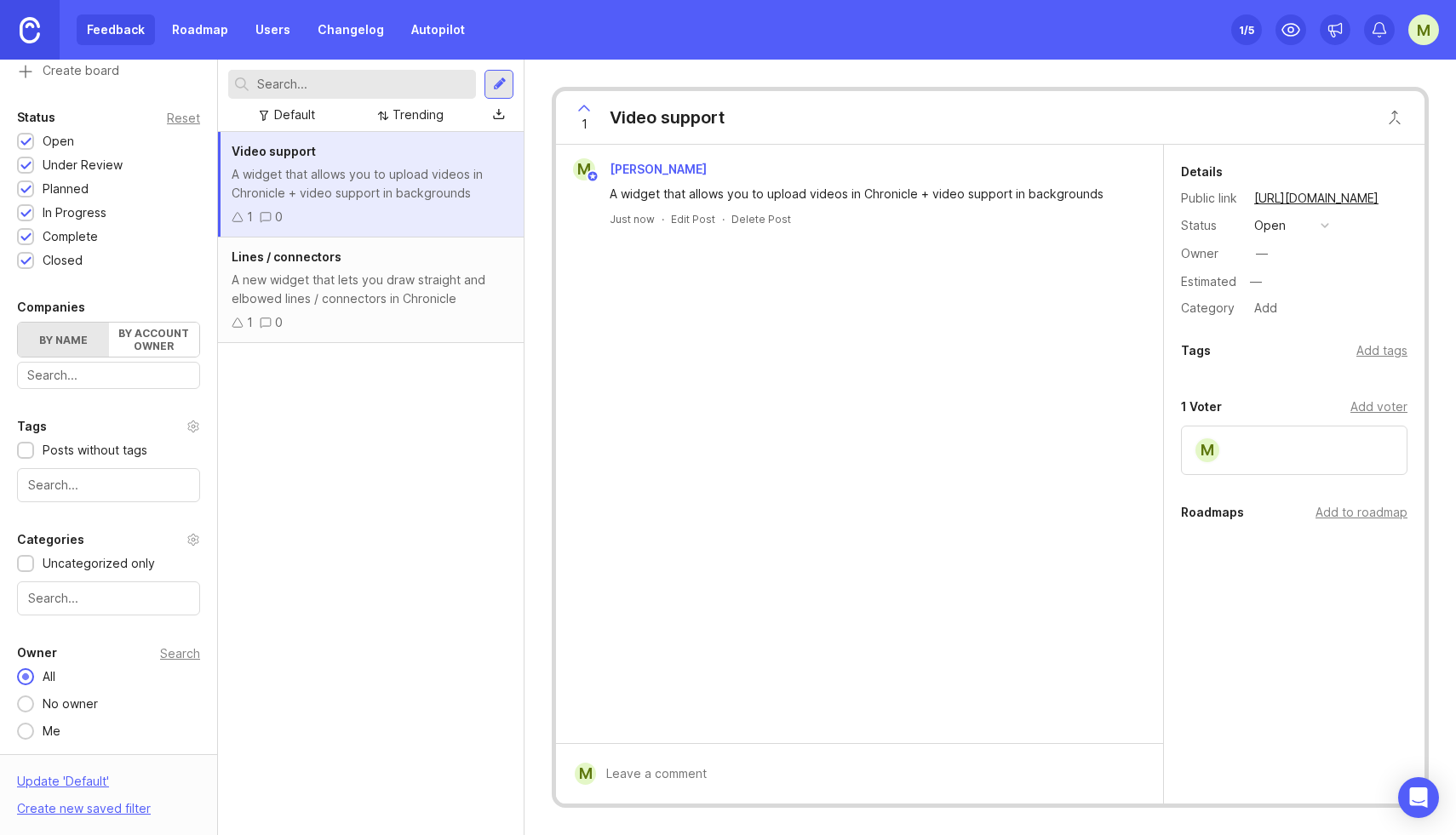
click at [1341, 200] on link "https://chroniclepublicroadmap.canny.io/feature-requests/p/video-support" at bounding box center [1316, 199] width 135 height 23
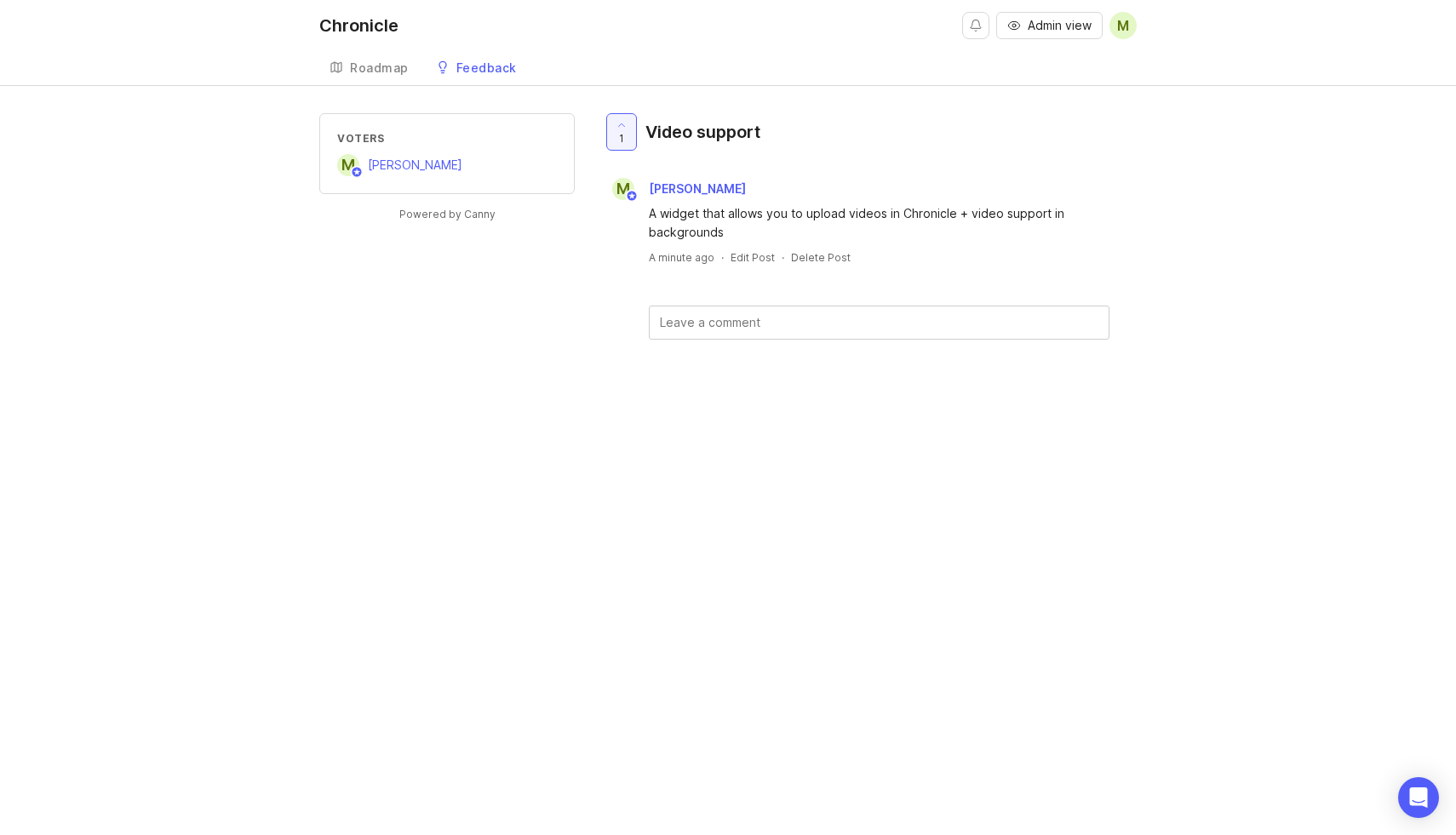
click at [374, 62] on div "Roadmap" at bounding box center [380, 68] width 58 height 12
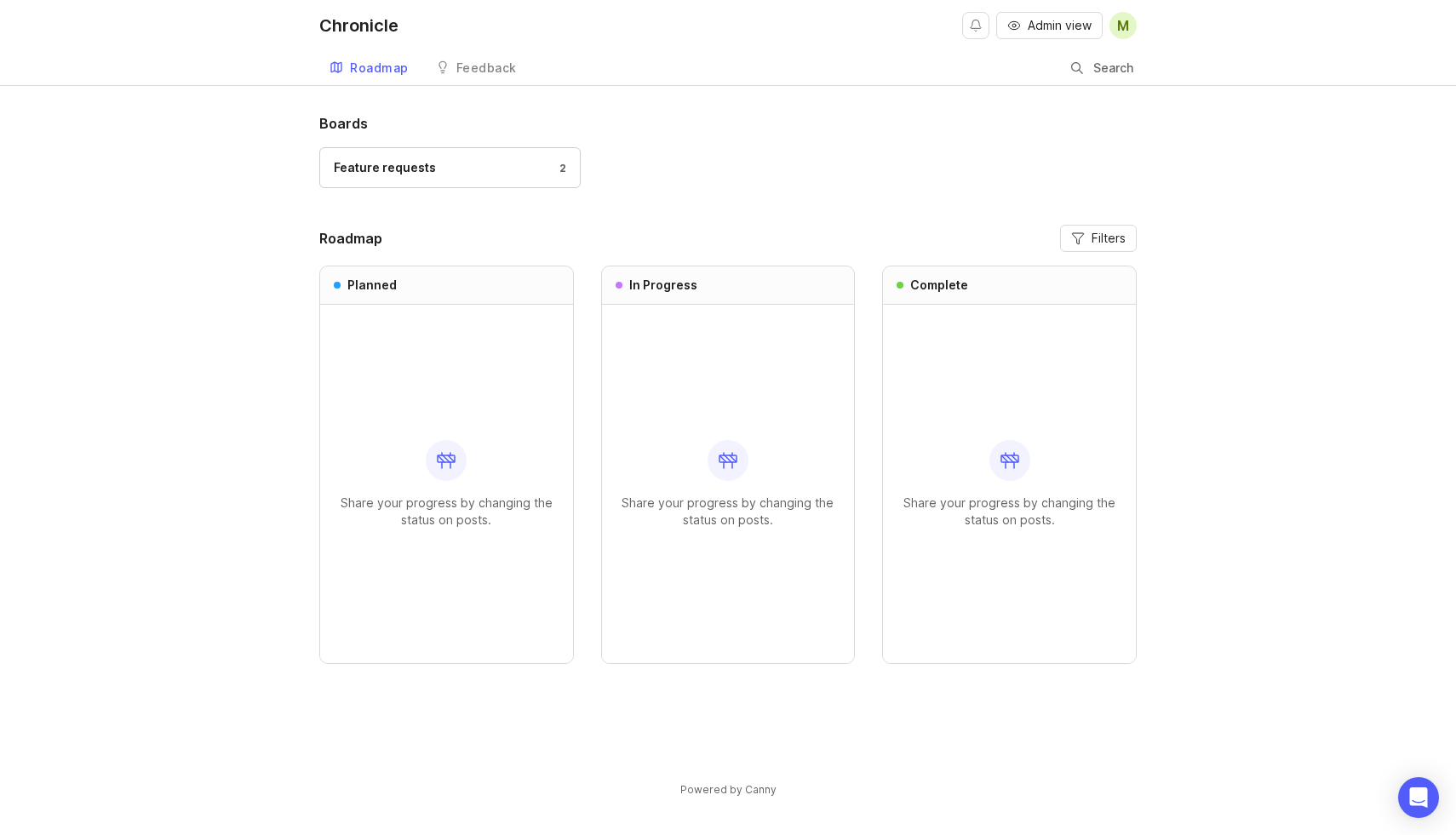
click at [471, 172] on div "Feature requests 2" at bounding box center [449, 168] width 233 height 19
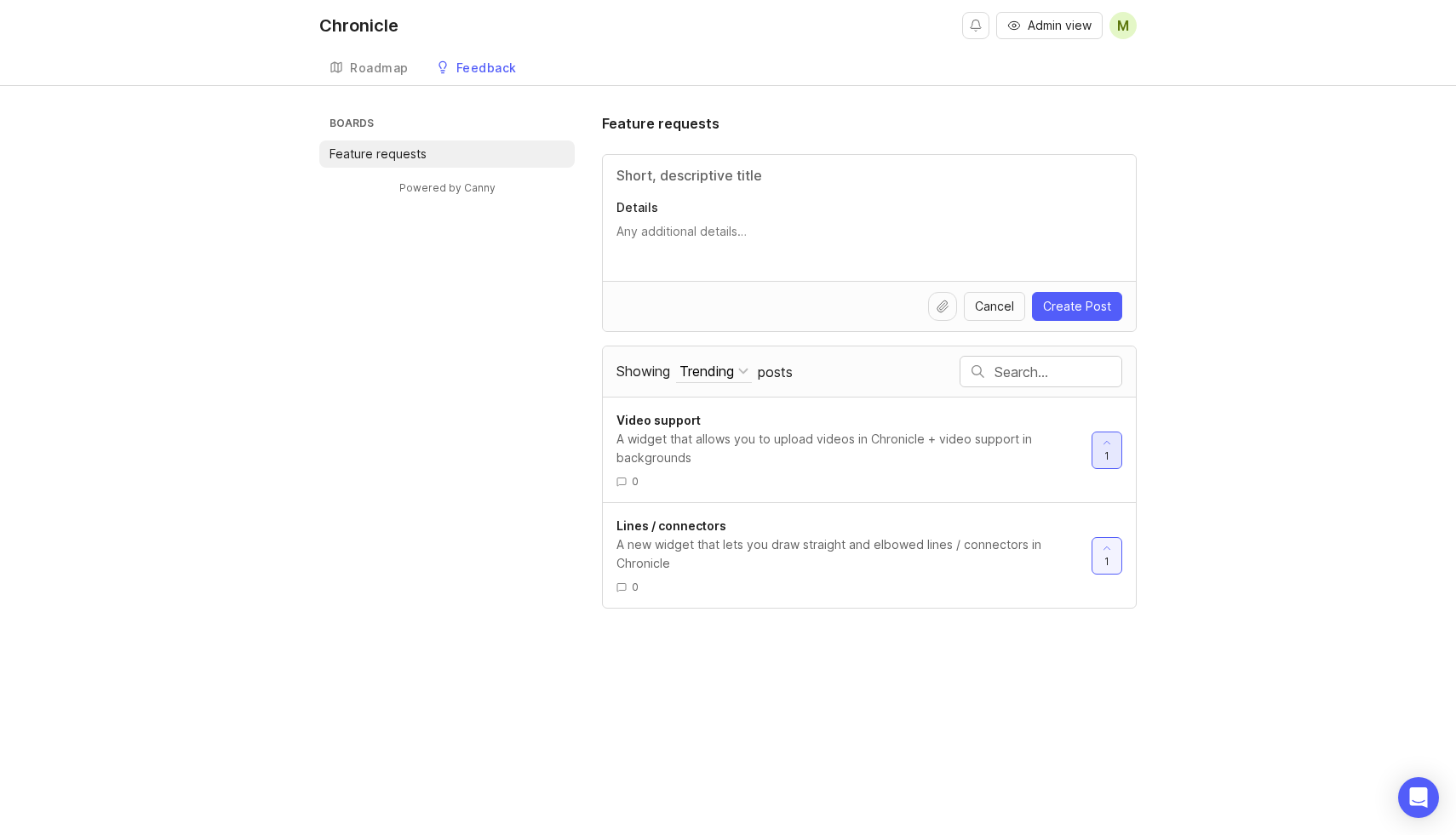
click at [1100, 458] on div at bounding box center [1107, 450] width 29 height 36
click at [1098, 440] on div at bounding box center [1107, 450] width 29 height 36
click at [989, 315] on button "Cancel" at bounding box center [995, 306] width 61 height 29
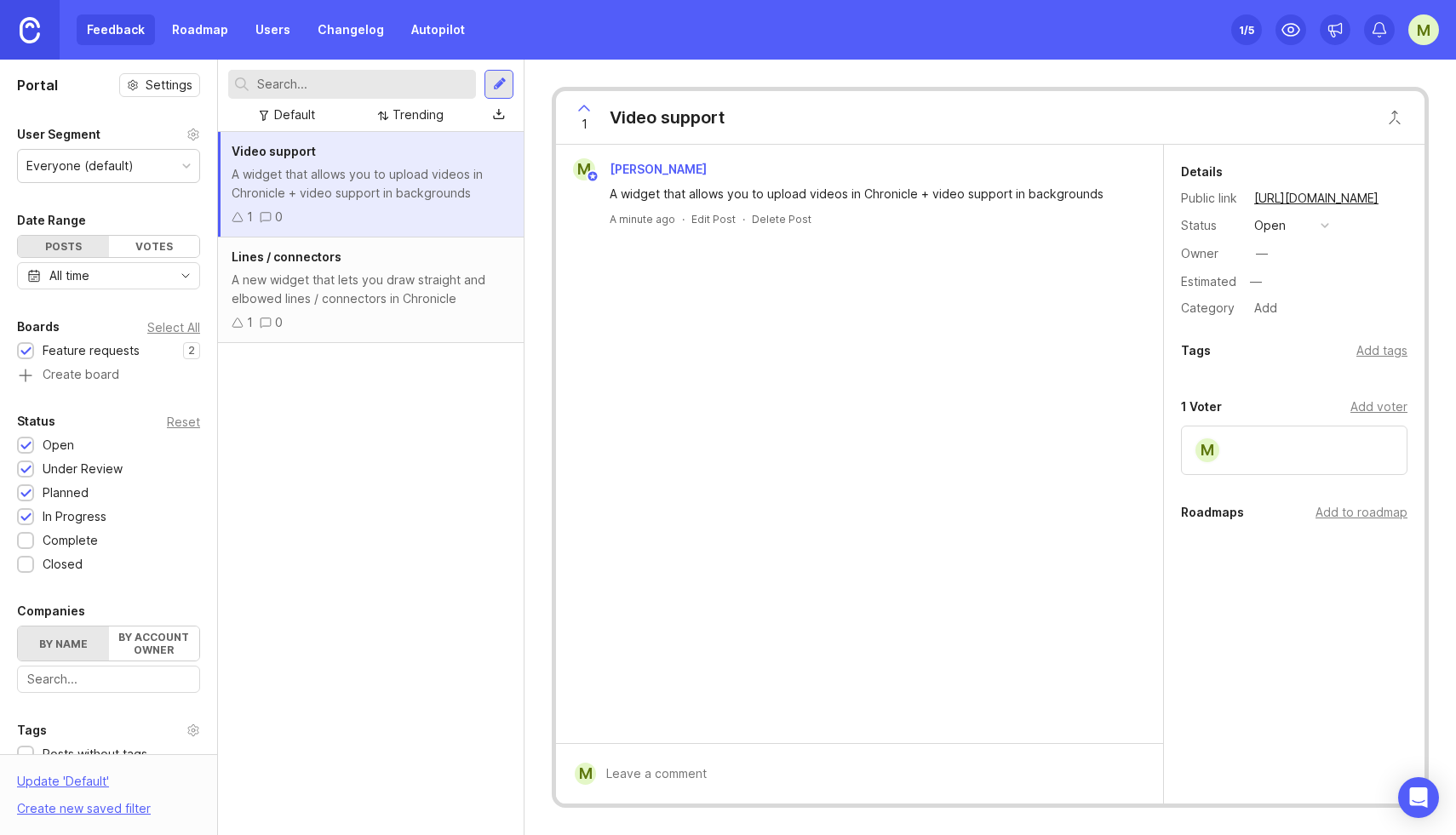
click at [206, 36] on link "Roadmap" at bounding box center [200, 29] width 76 height 31
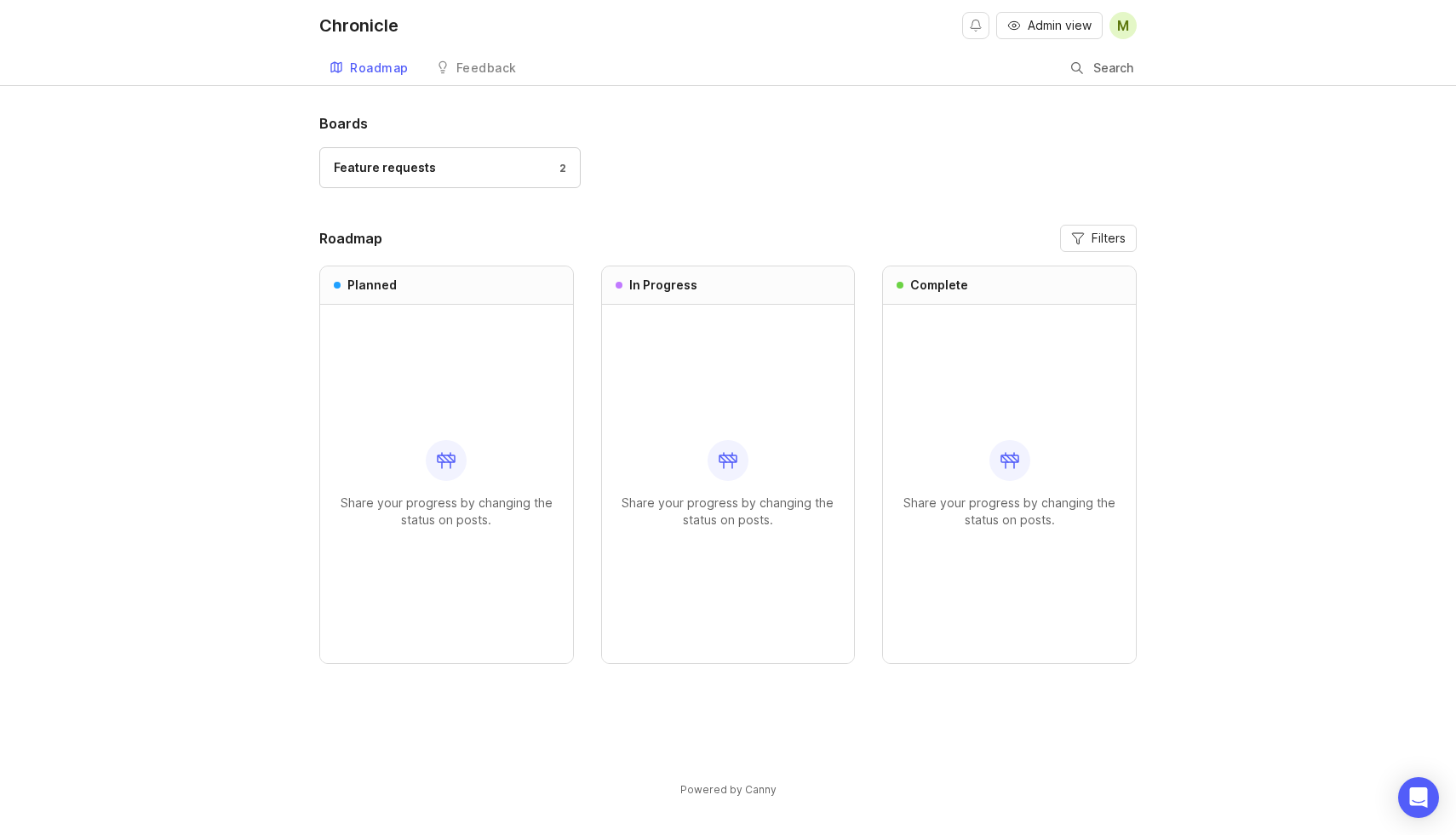
click at [491, 72] on div "Feedback" at bounding box center [487, 68] width 60 height 12
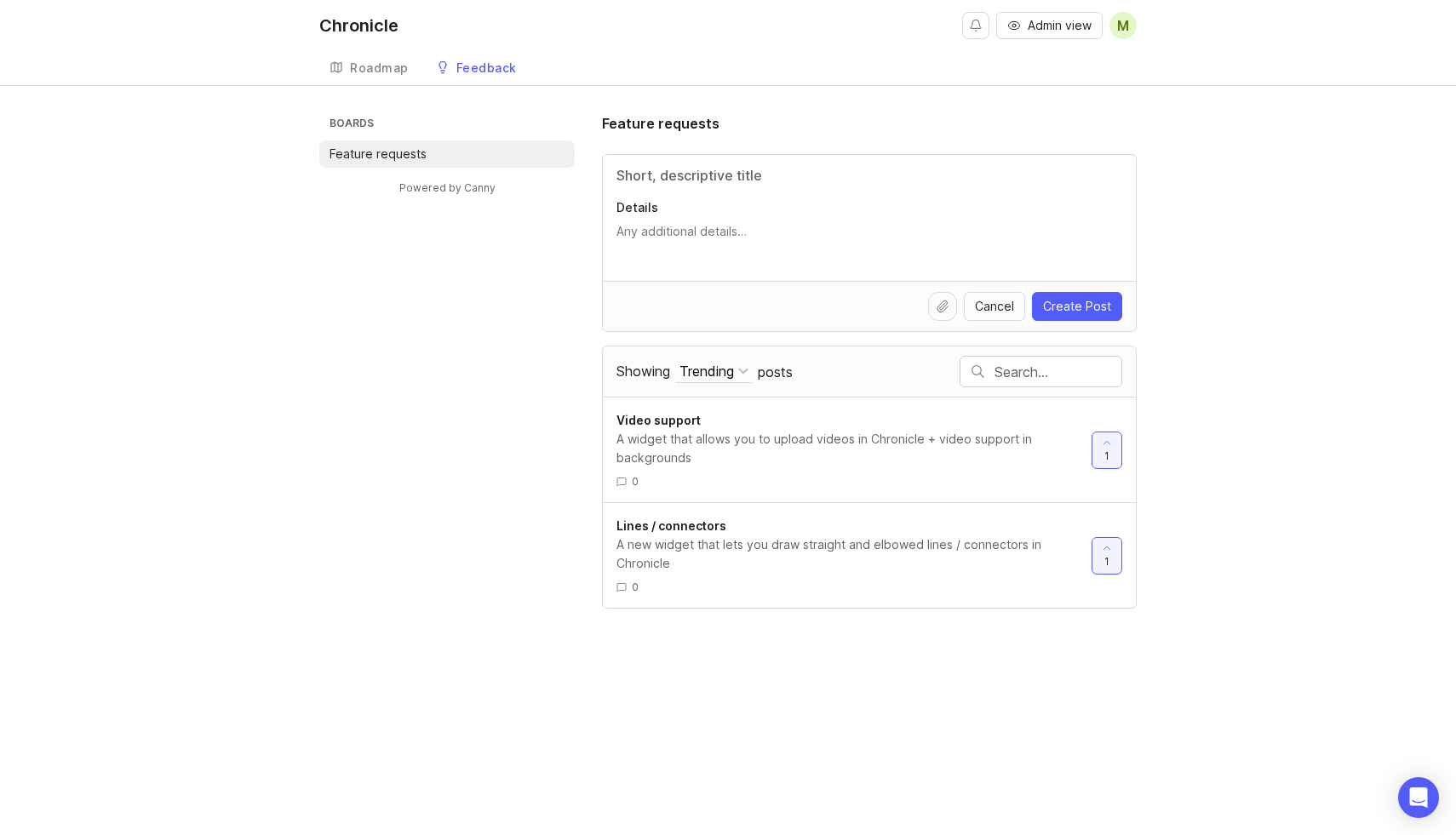
click at [364, 70] on div "Roadmap" at bounding box center [380, 68] width 58 height 12
click at [379, 24] on div "Chronicle" at bounding box center [359, 25] width 79 height 17
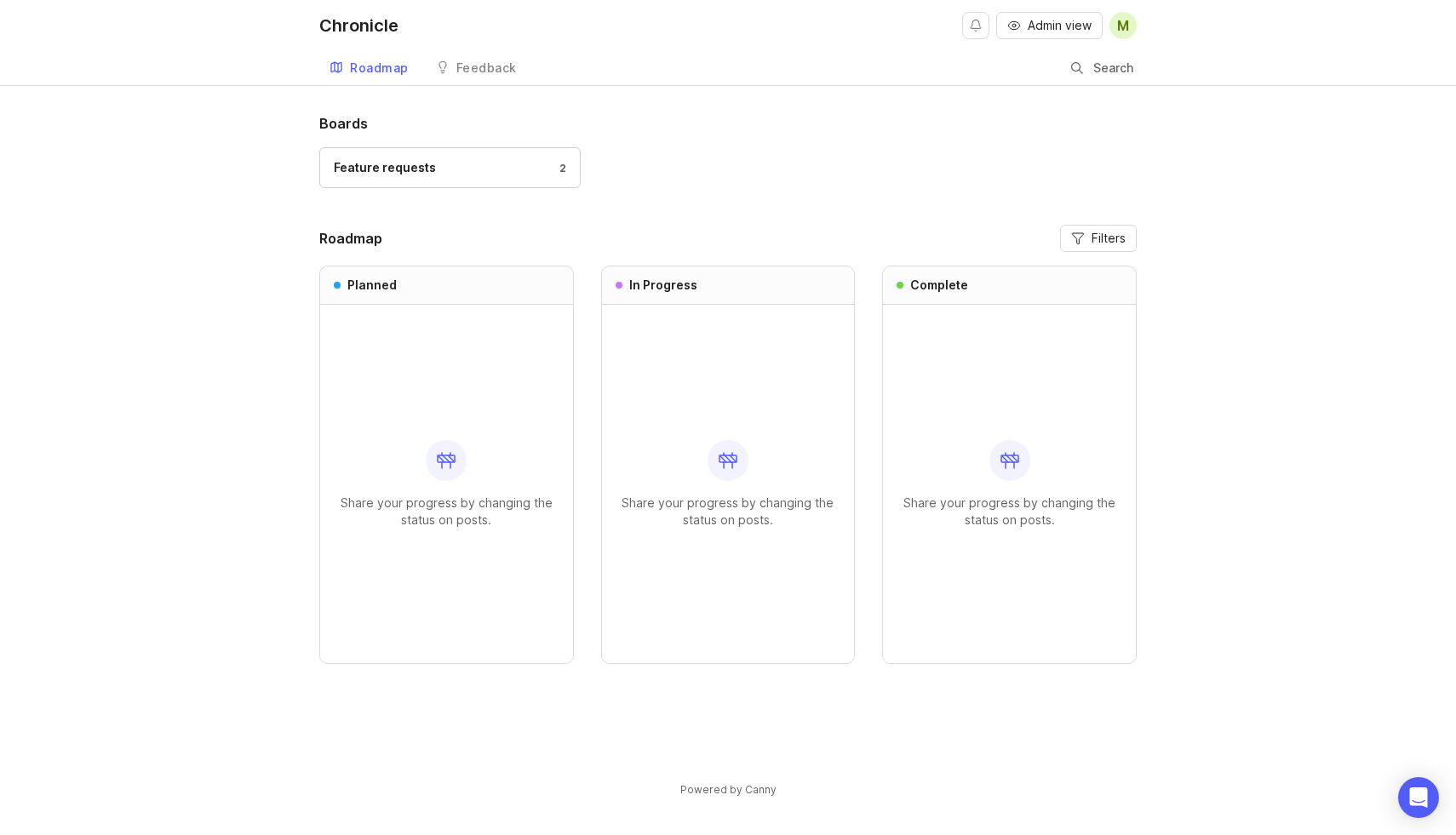
click at [1049, 26] on span "Admin view" at bounding box center [1060, 25] width 64 height 17
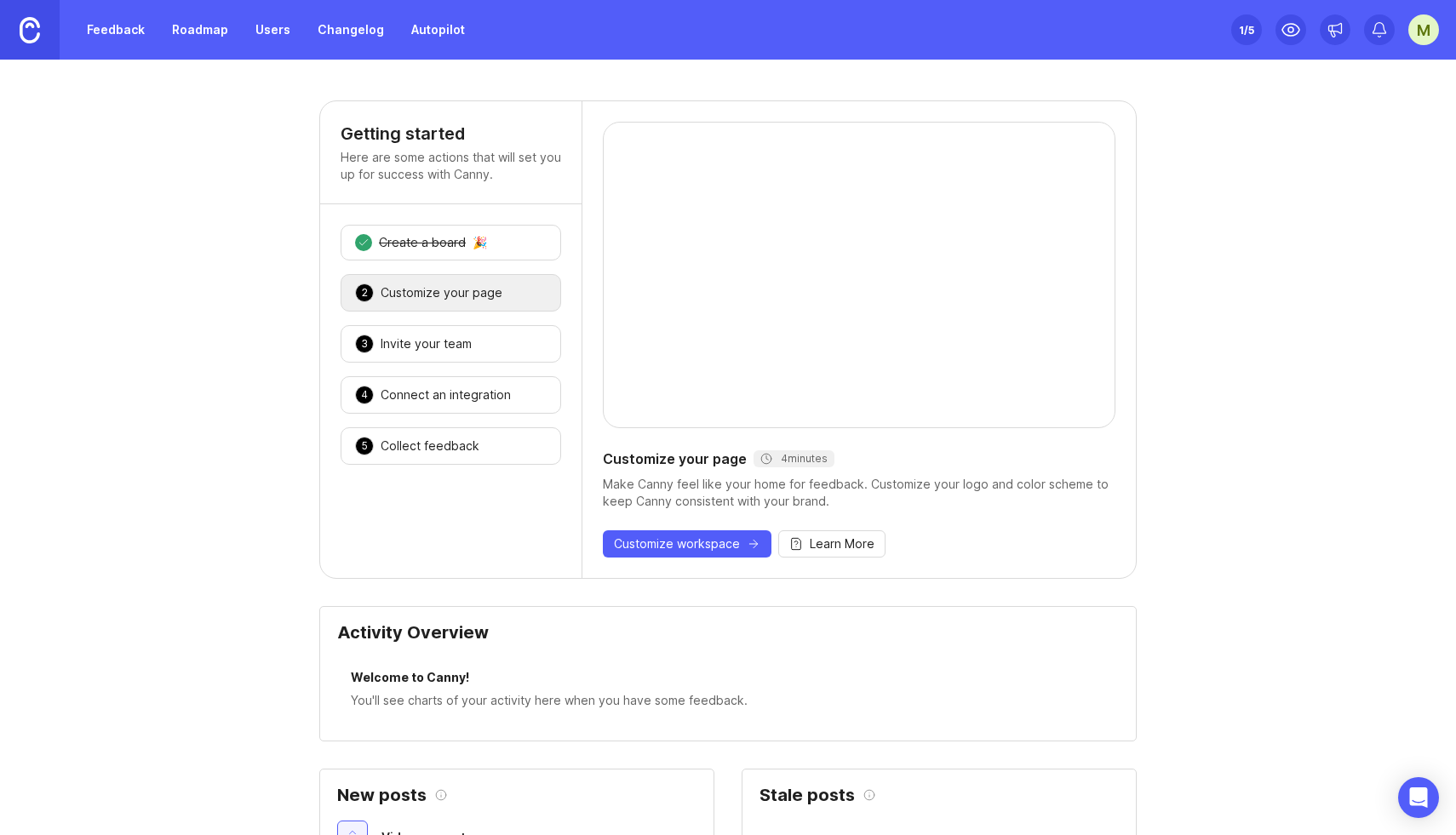
click at [439, 293] on div "Customize your page" at bounding box center [441, 293] width 121 height 17
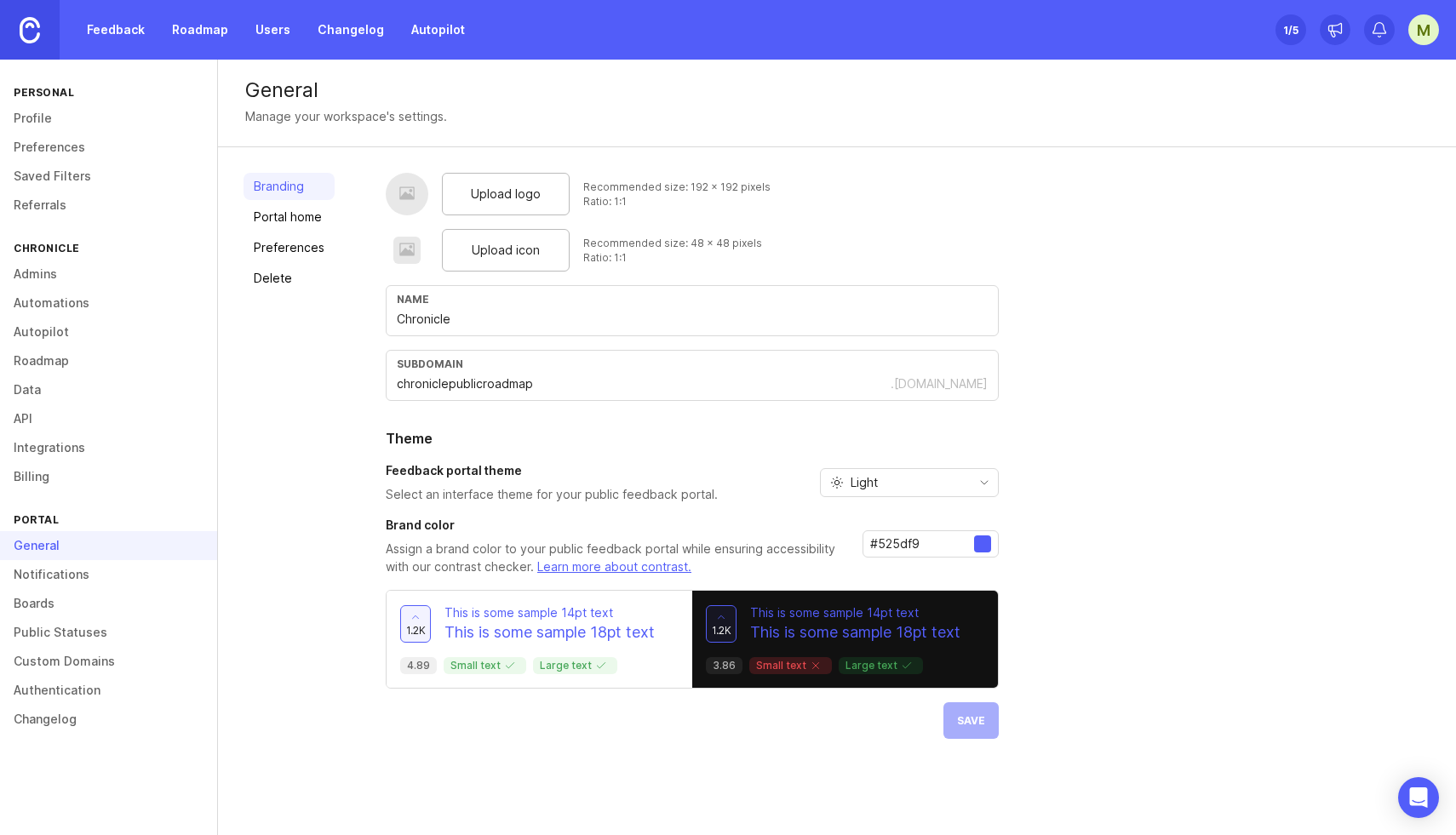
click at [981, 546] on div at bounding box center [982, 544] width 17 height 17
click at [899, 476] on div "Light" at bounding box center [896, 482] width 150 height 27
click at [887, 573] on li "Dark" at bounding box center [907, 571] width 177 height 28
click at [962, 716] on span "Save" at bounding box center [971, 721] width 28 height 13
click at [497, 379] on input "chroniclepublicroadmap" at bounding box center [643, 384] width 493 height 19
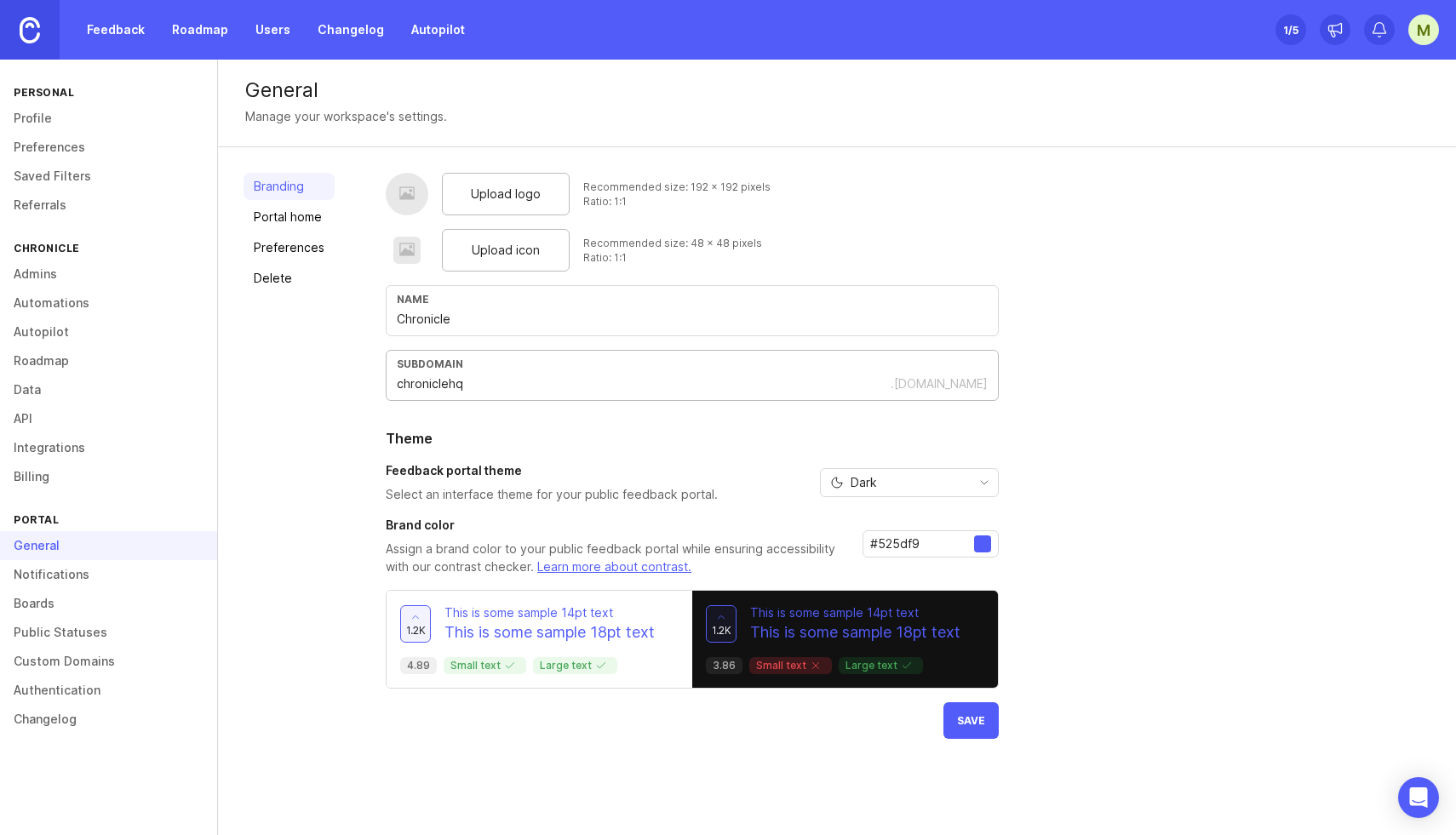
click at [578, 449] on div "Upload logo Recommended size: 192 x 192 pixels Ratio: 1:1 Upload icon Recommend…" at bounding box center [692, 456] width 613 height 566
click at [950, 713] on button "Save" at bounding box center [971, 720] width 56 height 37
click at [480, 370] on div "subdomain chroniclehq .canny.io" at bounding box center [692, 376] width 613 height 51
type input "madewithchronicle"
click at [973, 754] on button "Save" at bounding box center [971, 762] width 56 height 37
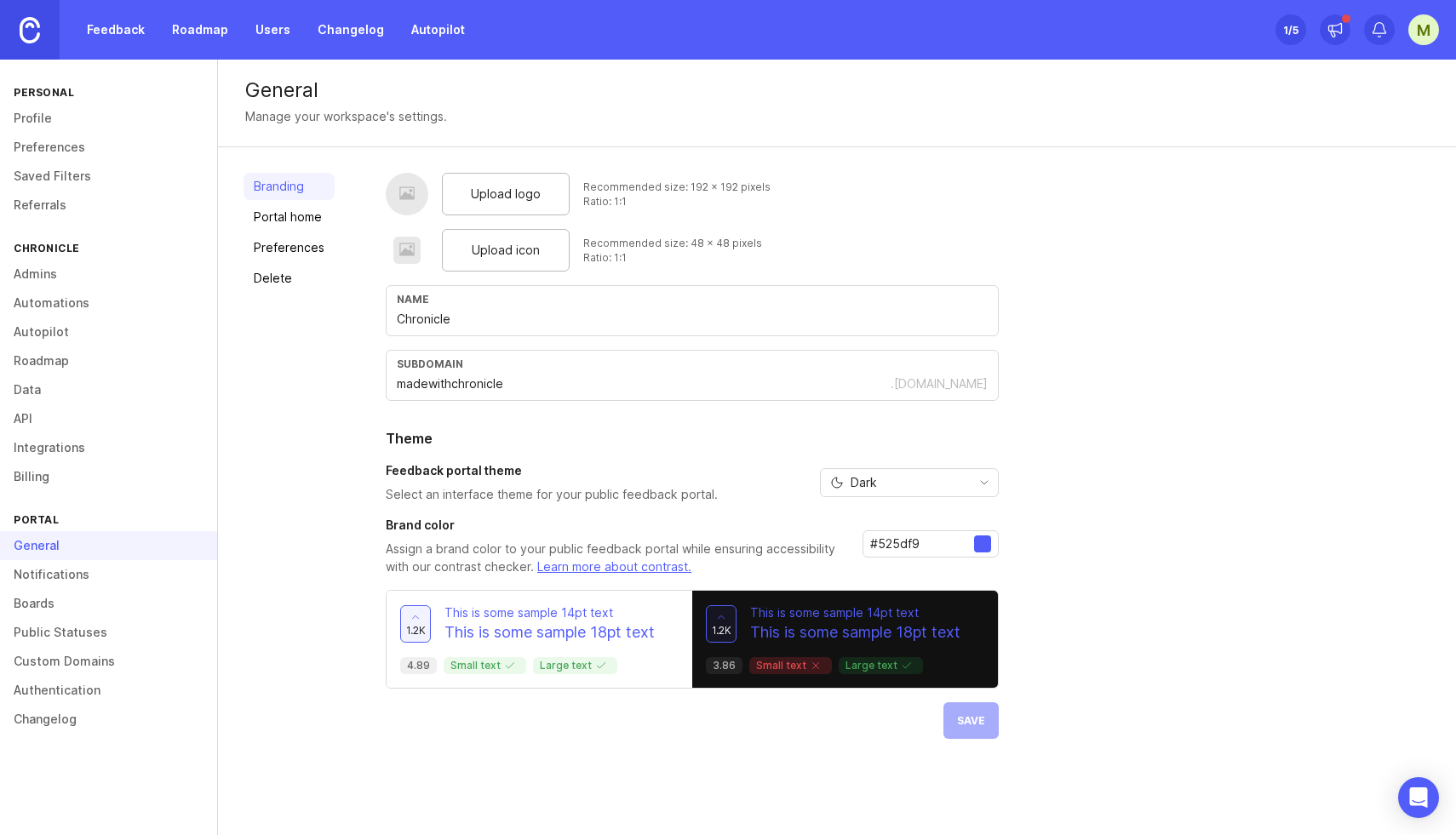
click at [274, 218] on link "Portal home" at bounding box center [289, 217] width 91 height 27
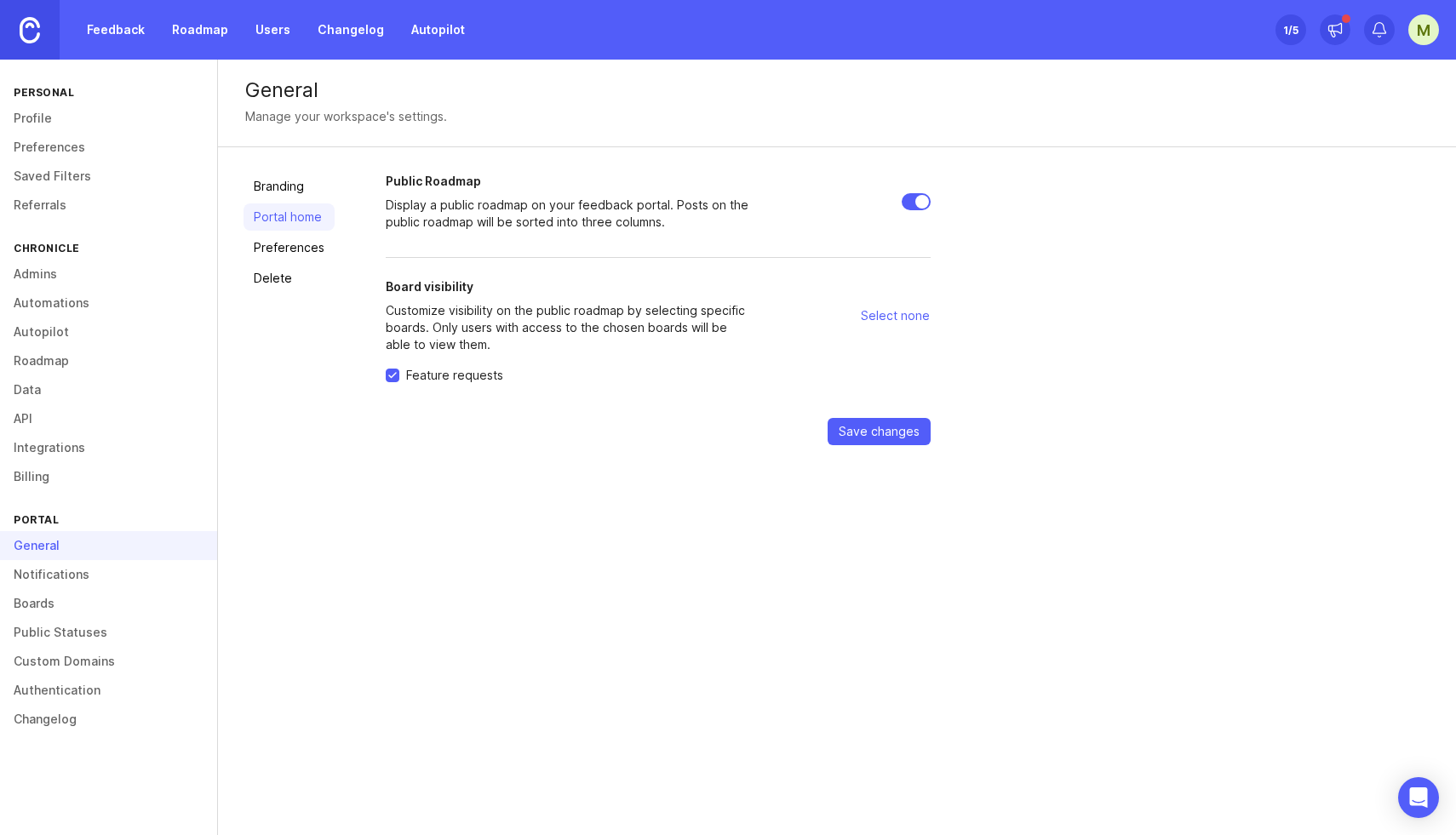
click at [280, 253] on link "Preferences" at bounding box center [289, 248] width 91 height 27
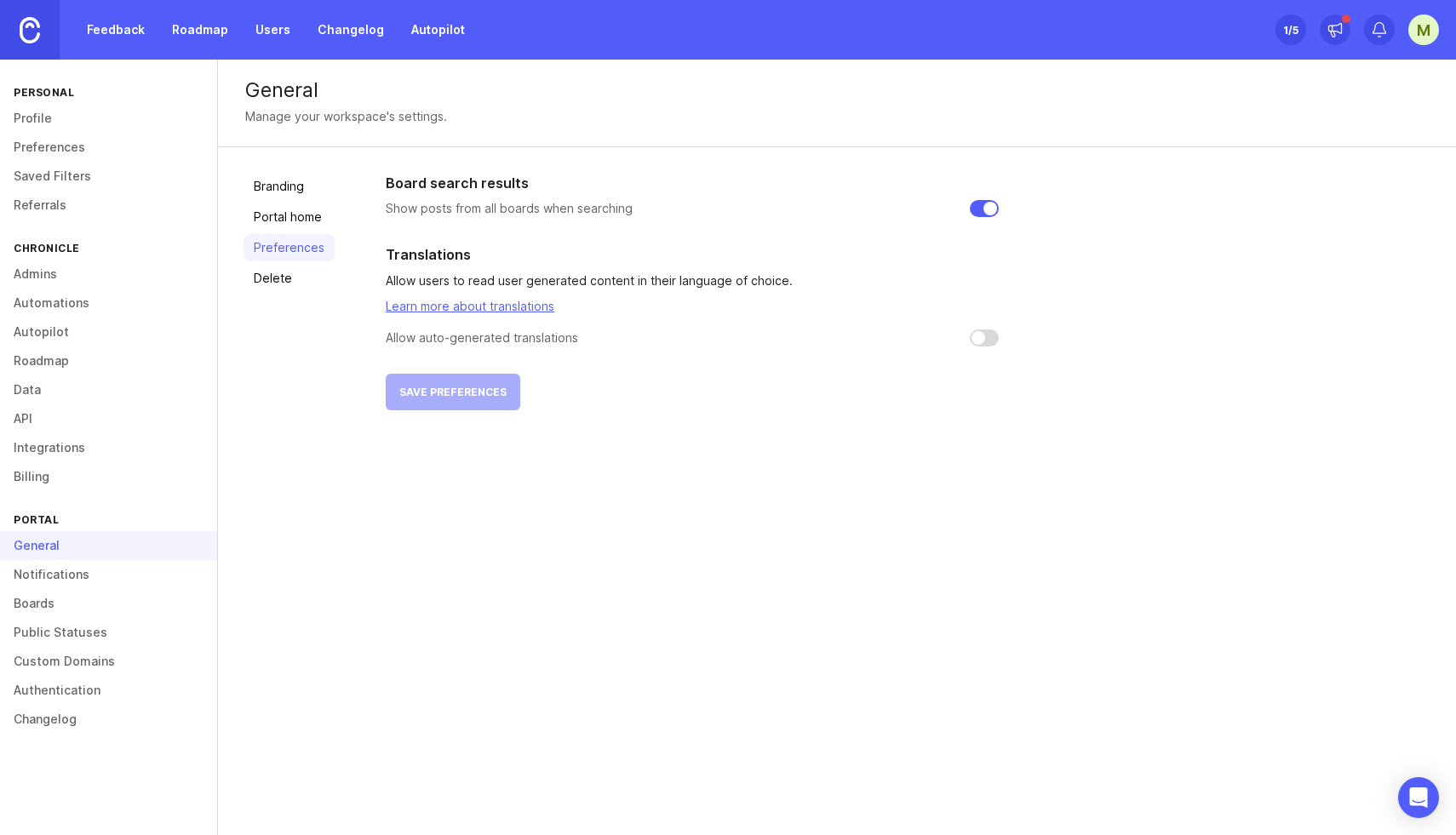
click at [278, 284] on link "Delete" at bounding box center [289, 278] width 91 height 27
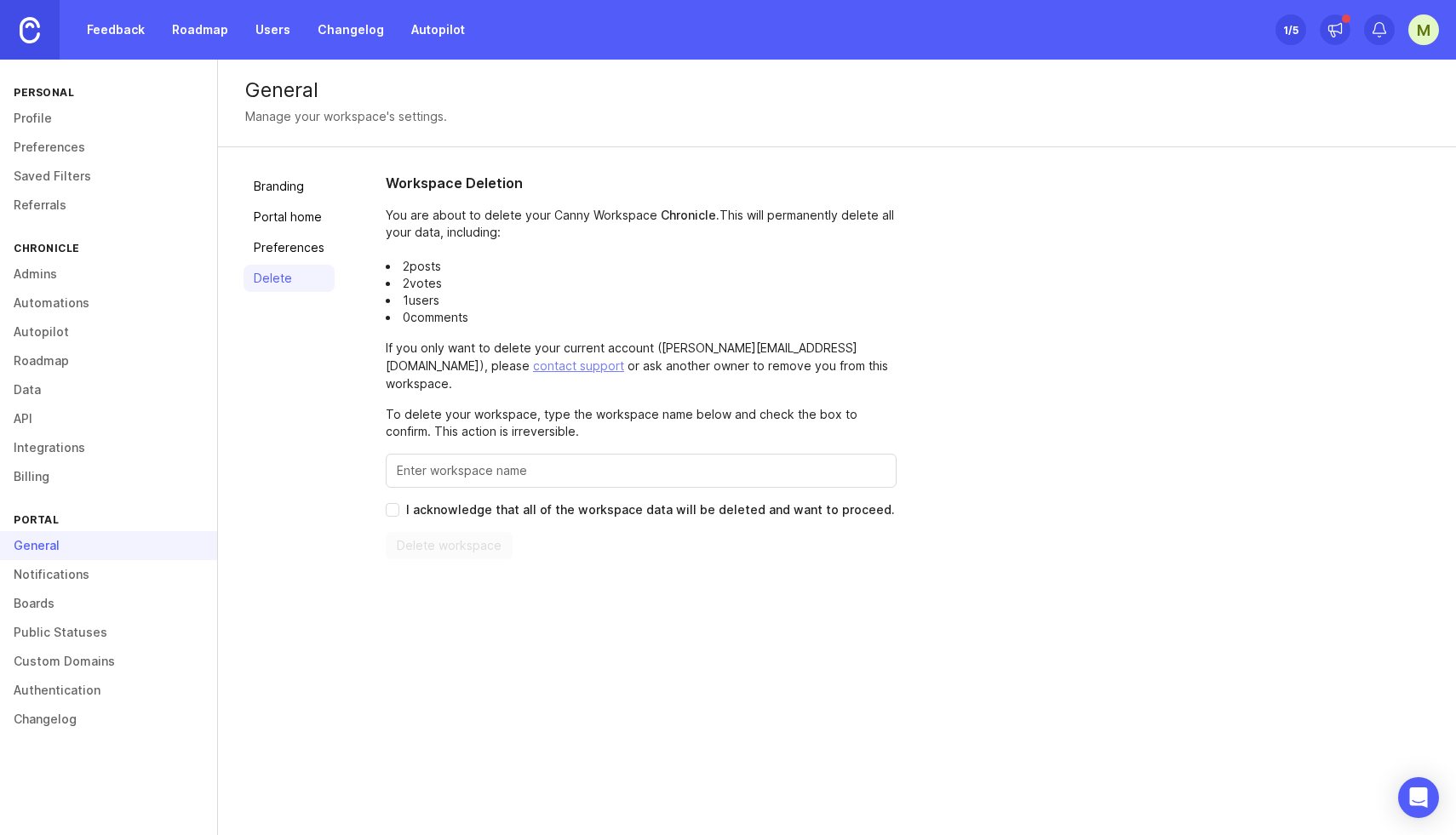
click at [43, 120] on link "Profile" at bounding box center [108, 118] width 218 height 29
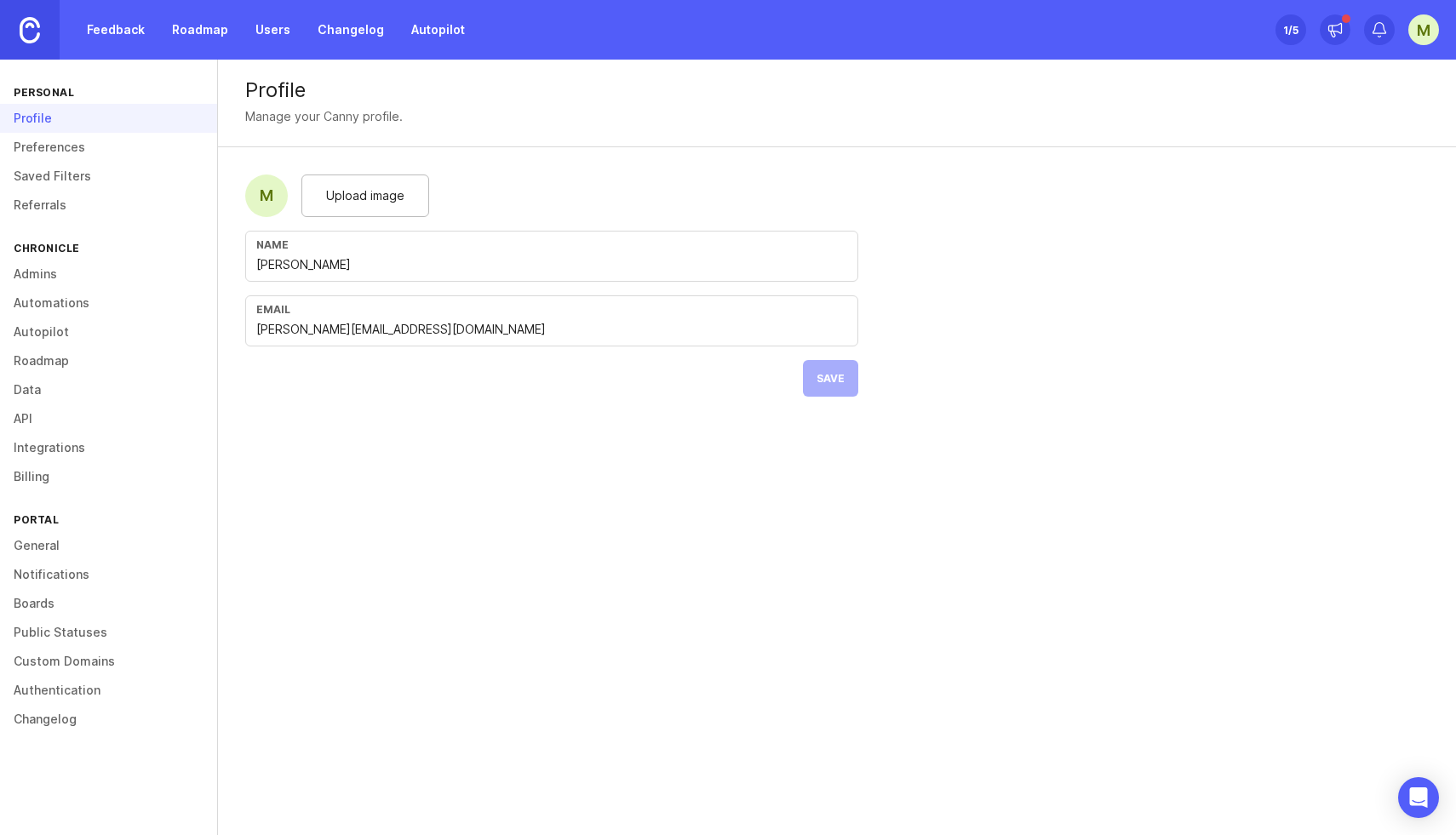
click at [48, 278] on link "Admins" at bounding box center [108, 274] width 218 height 29
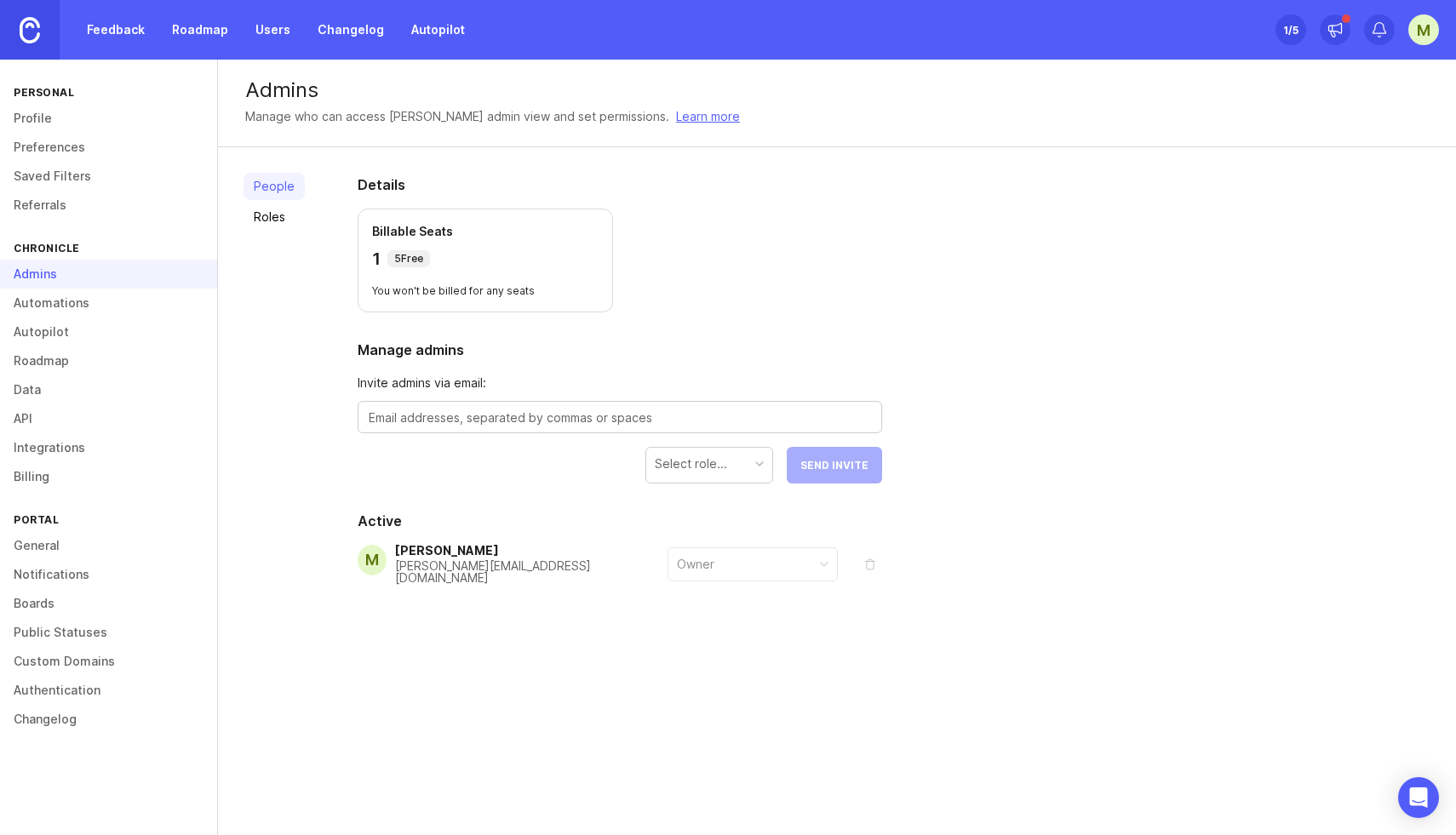
click at [110, 31] on link "Feedback" at bounding box center [115, 29] width 78 height 31
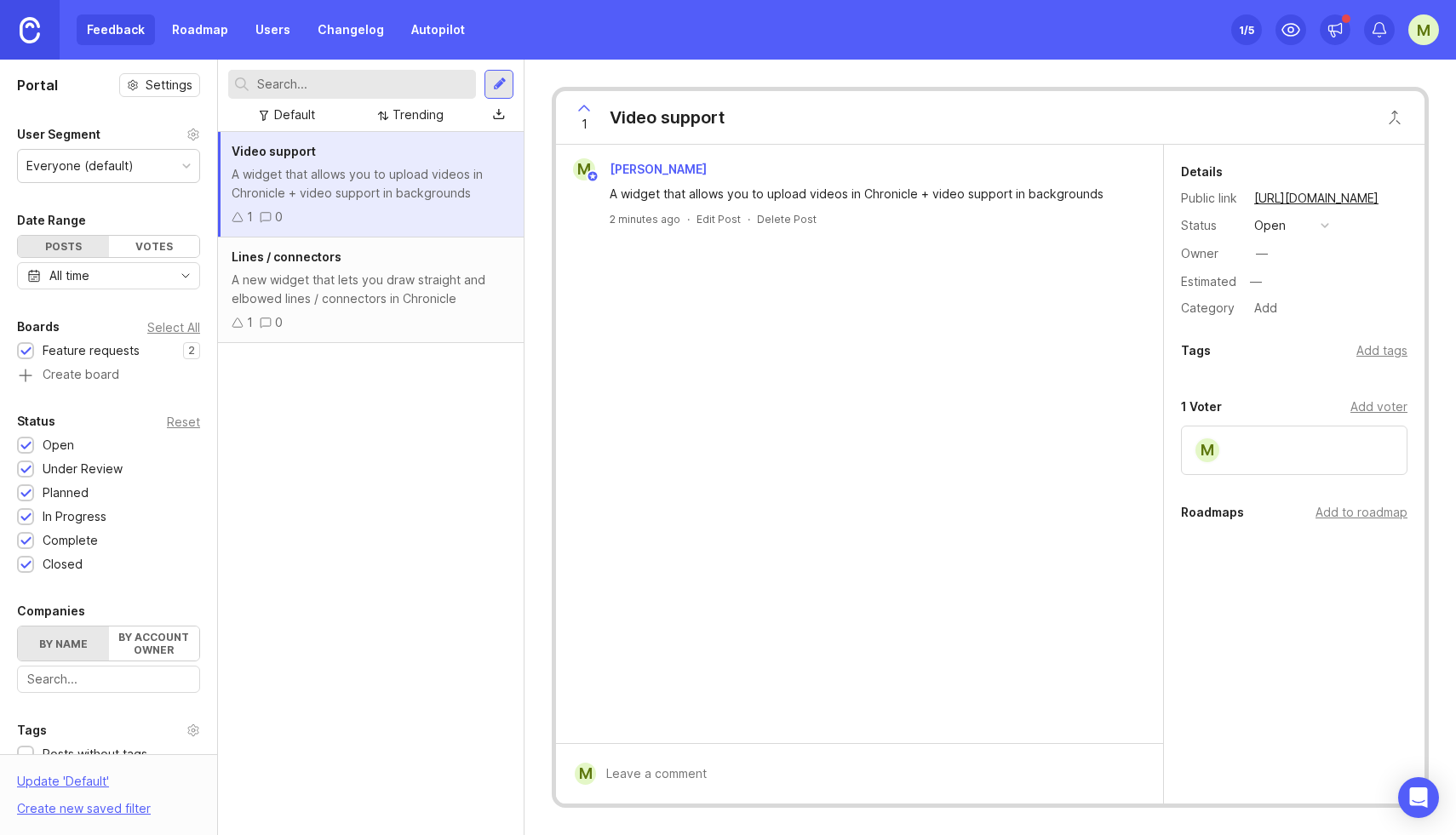
click at [200, 31] on link "Roadmap" at bounding box center [200, 29] width 76 height 31
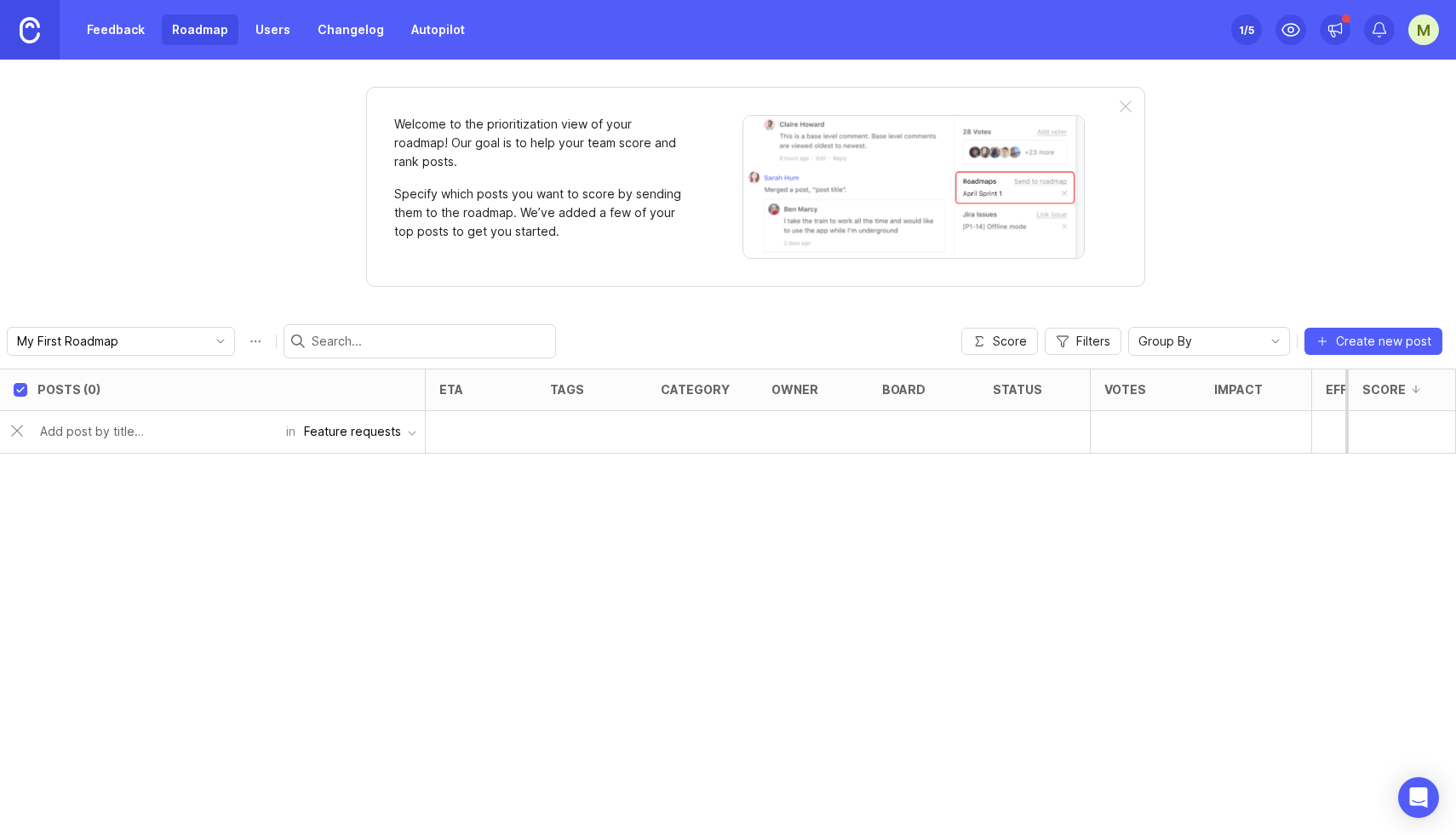
click at [96, 492] on div "Posts (0) eta tags category owner board status Votes Impact Effort Score in Fea…" at bounding box center [728, 602] width 1456 height 466
click at [1085, 343] on span "Filters" at bounding box center [1093, 342] width 34 height 17
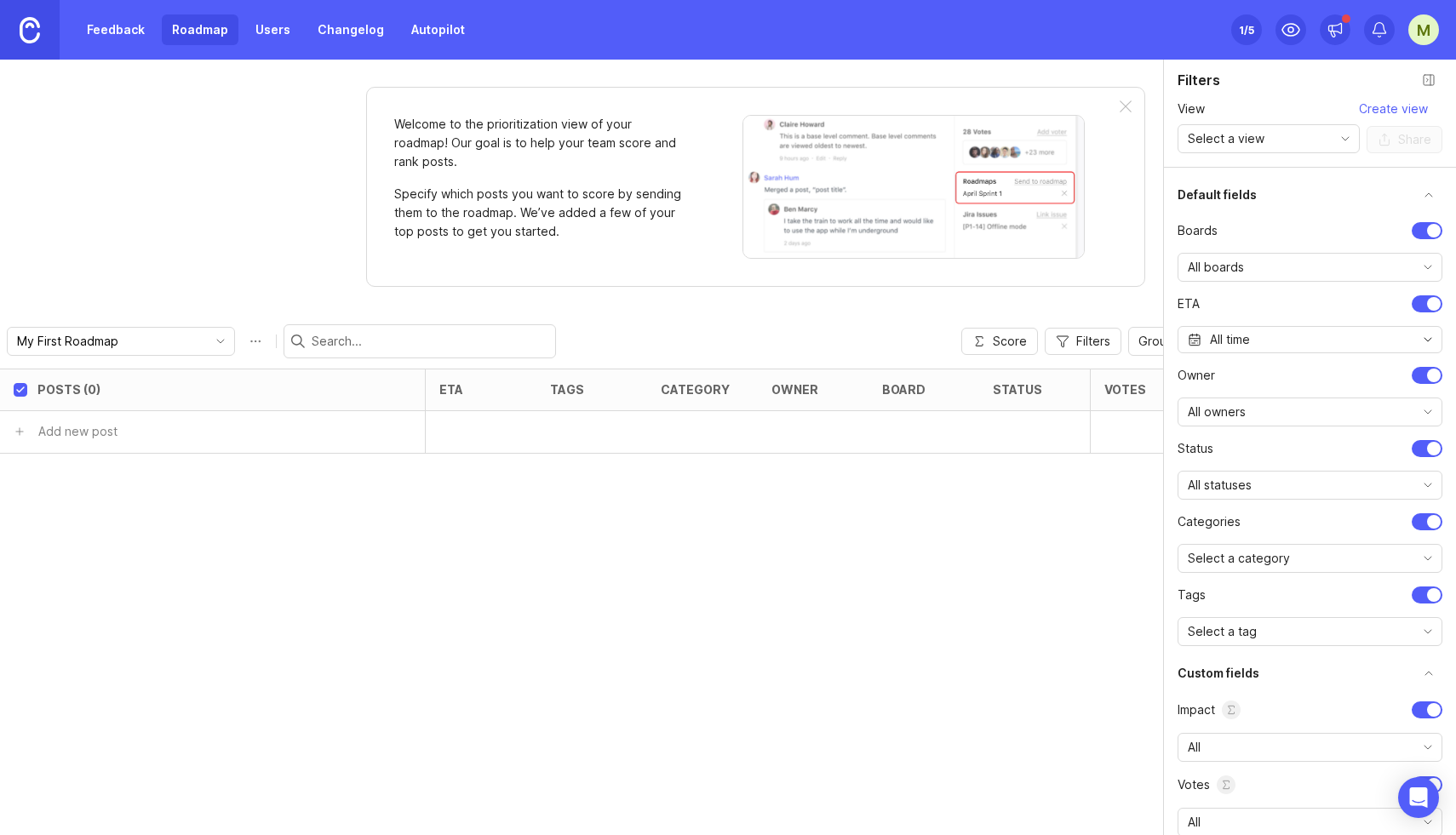
click at [1085, 343] on span "Filters" at bounding box center [1093, 342] width 34 height 17
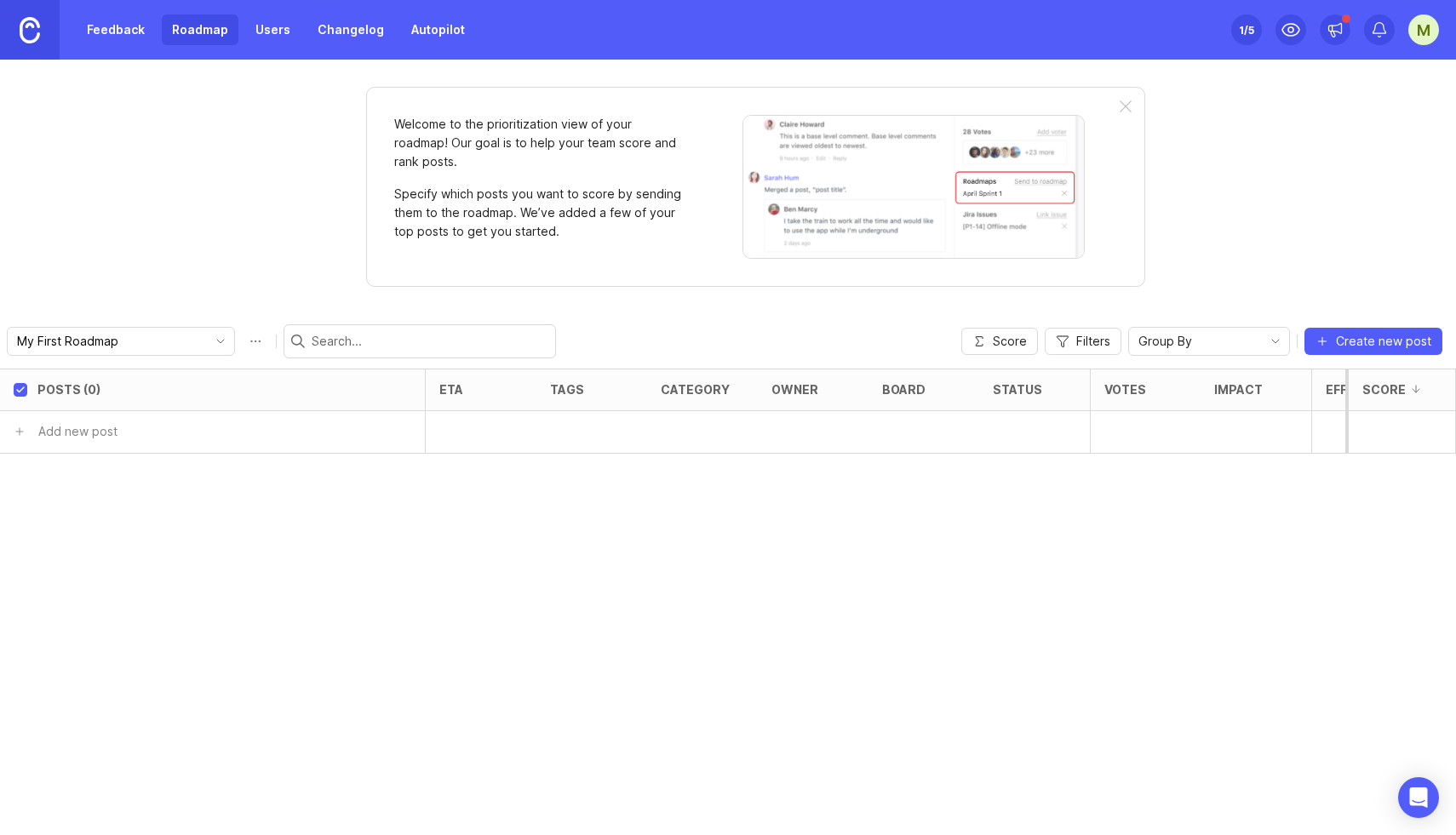
click at [1372, 341] on span "Create new post" at bounding box center [1383, 342] width 95 height 17
click at [141, 341] on input "My First Roadmap" at bounding box center [111, 342] width 188 height 19
click at [207, 344] on icon "toggle icon" at bounding box center [220, 341] width 27 height 13
click at [90, 409] on span "Create new roadmap" at bounding box center [95, 404] width 120 height 17
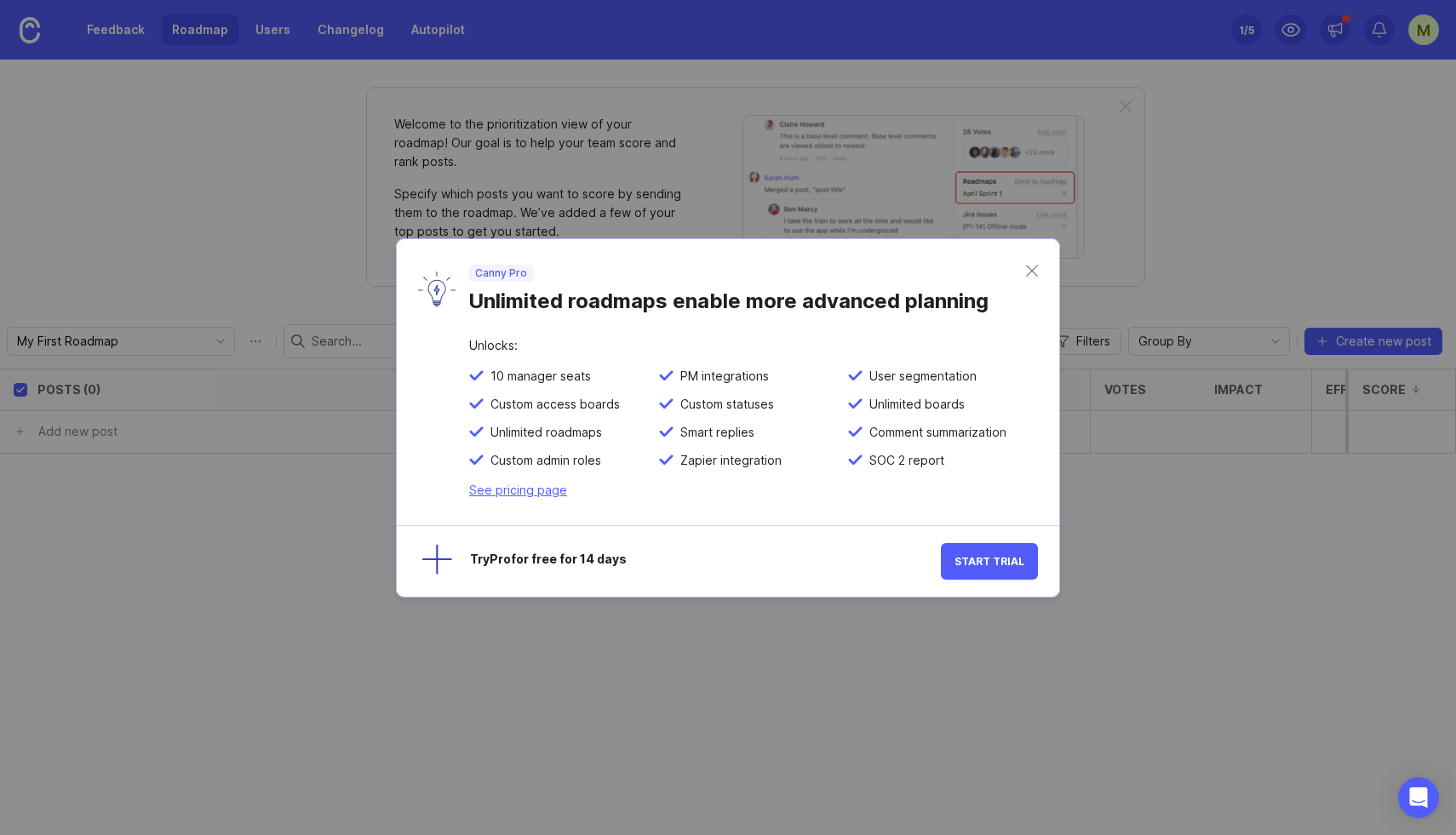
click at [1013, 568] on button "Start Trial" at bounding box center [989, 561] width 97 height 37
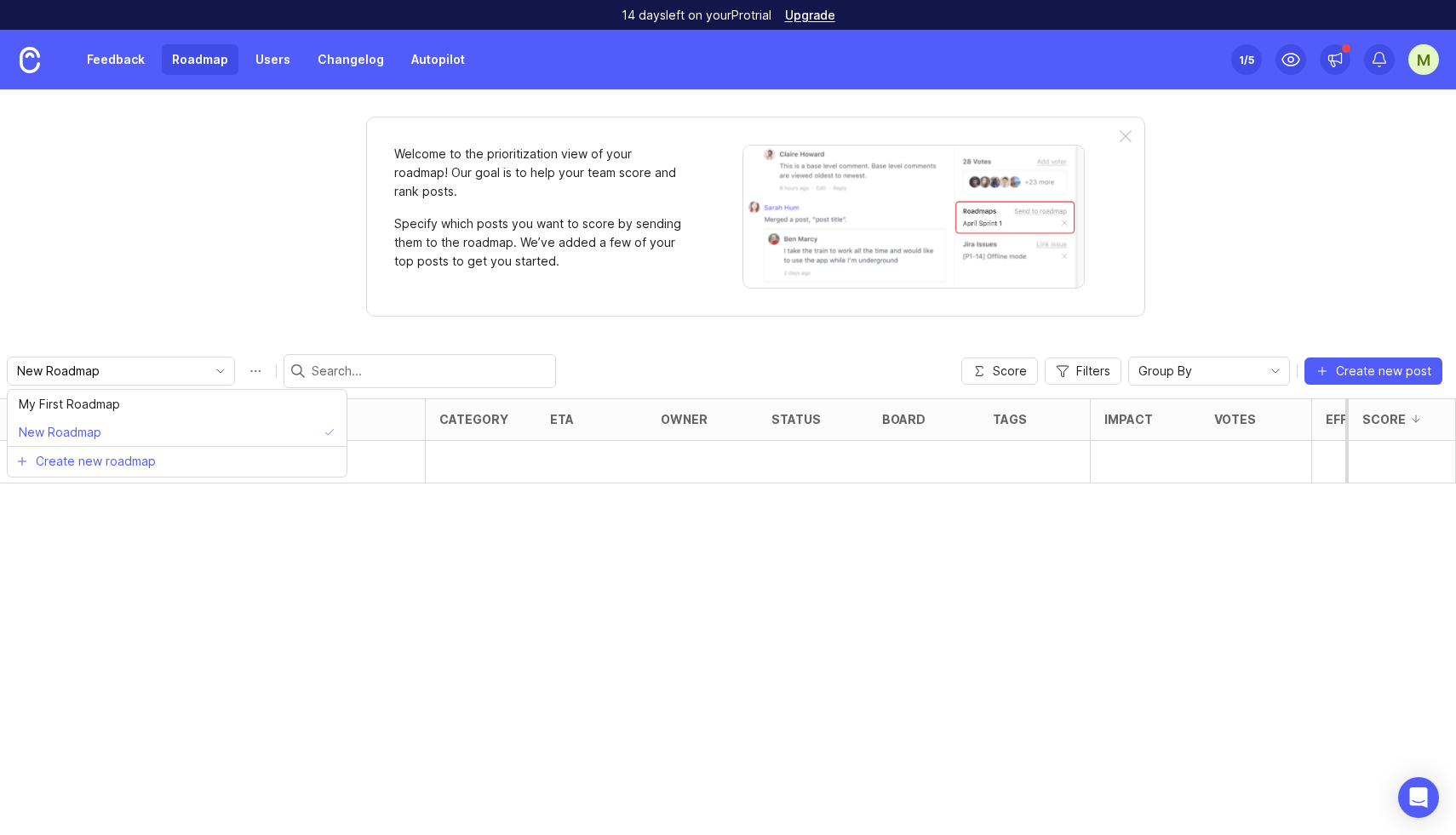
click at [84, 373] on input "New Roadmap" at bounding box center [111, 371] width 188 height 19
click at [90, 377] on input "New Roadmap" at bounding box center [111, 371] width 188 height 19
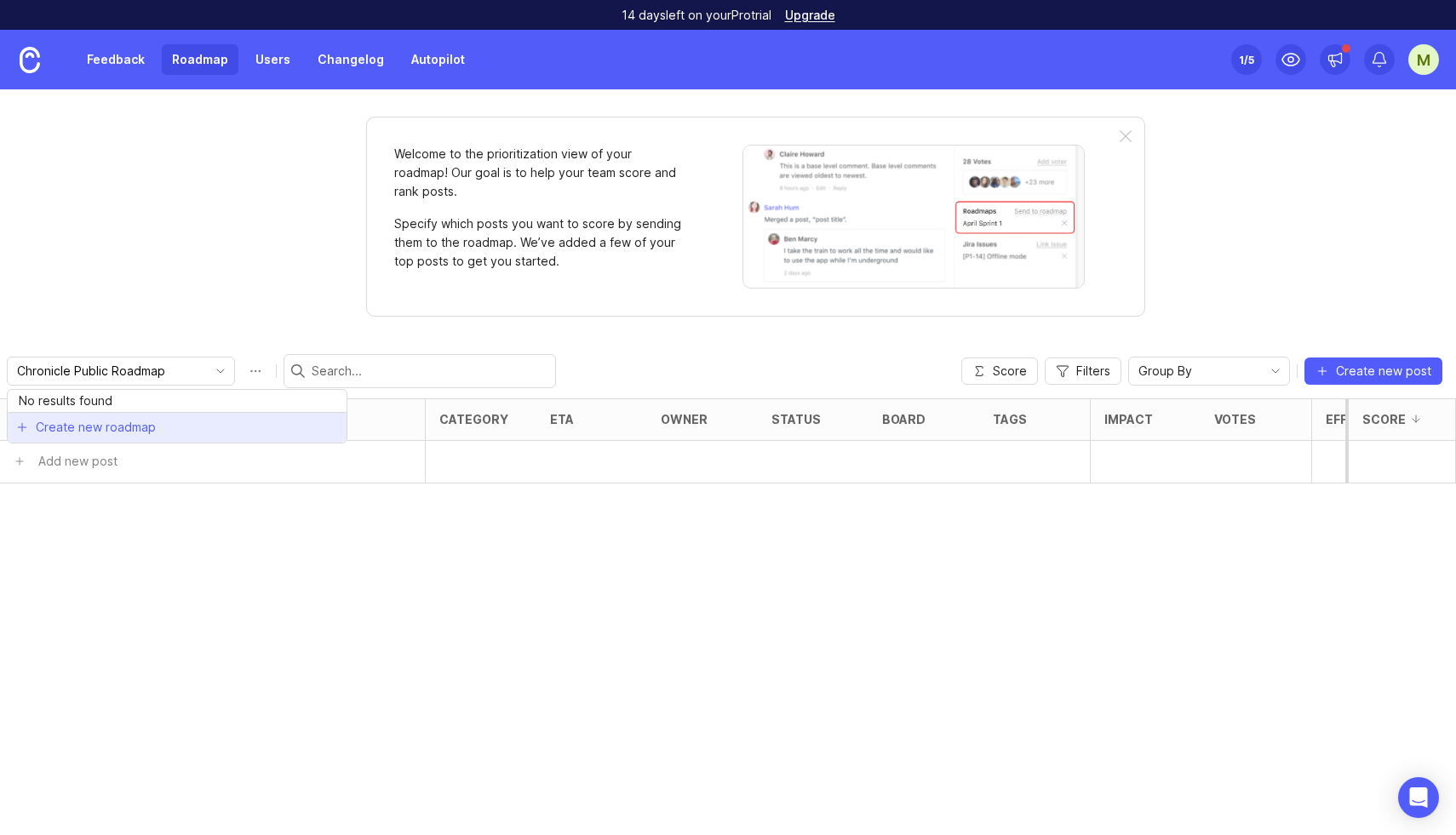
click at [103, 431] on span "Create new roadmap" at bounding box center [95, 427] width 120 height 17
type input "New Roadmap"
click at [207, 377] on icon "toggle icon" at bounding box center [220, 371] width 27 height 13
click at [91, 425] on span "New Roadmap" at bounding box center [60, 432] width 83 height 19
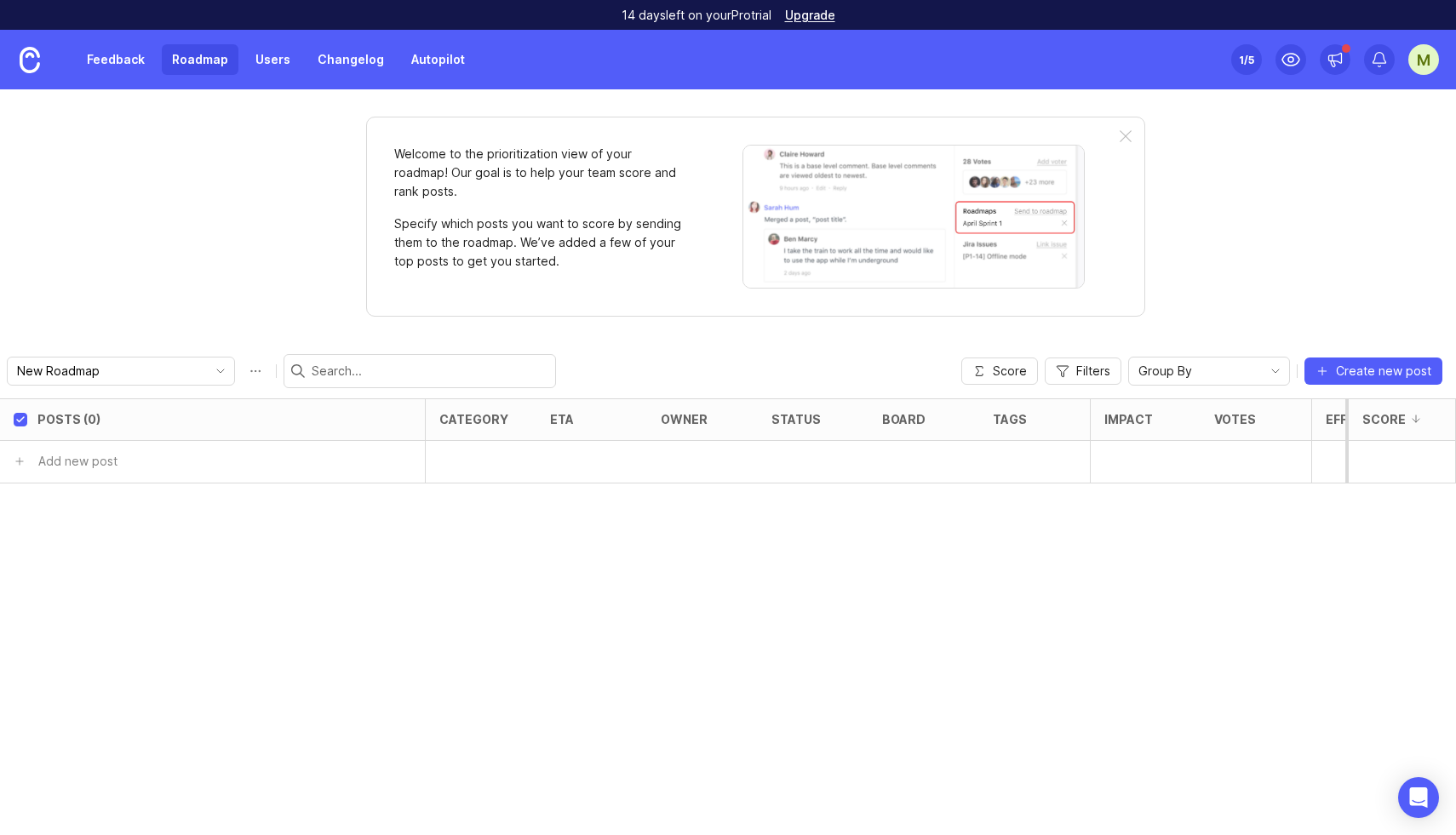
click at [207, 374] on icon "toggle icon" at bounding box center [220, 371] width 27 height 13
click at [112, 400] on span "My First Roadmap" at bounding box center [70, 405] width 102 height 19
click at [66, 373] on input "My First Roadmap" at bounding box center [111, 371] width 188 height 19
click at [298, 536] on div "Posts (0) eta tags category owner board status Votes Impact Effort Score Add ne…" at bounding box center [728, 617] width 1456 height 437
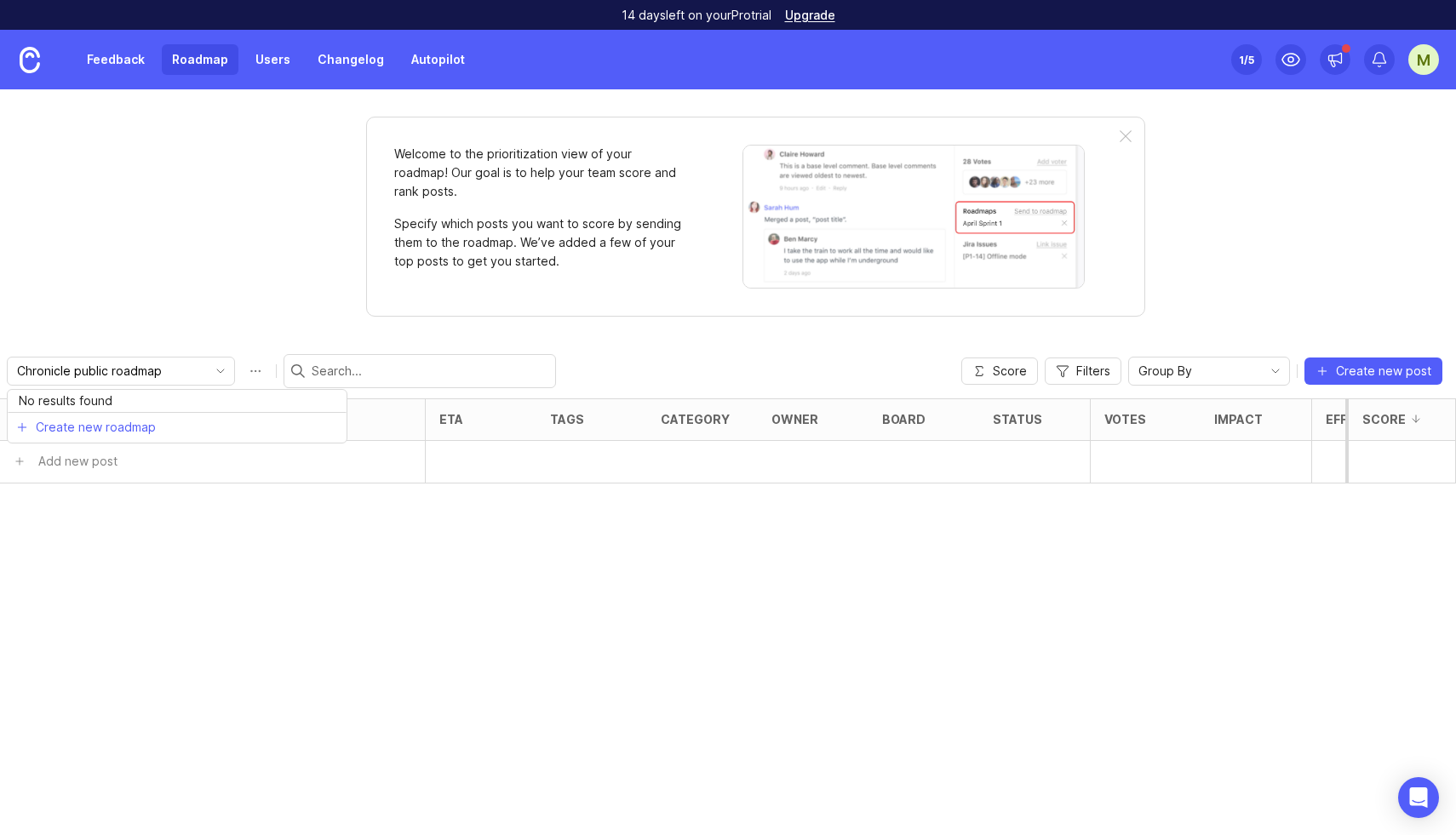
type input "My First Roadmap"
click at [1354, 373] on span "Create new post" at bounding box center [1383, 371] width 95 height 17
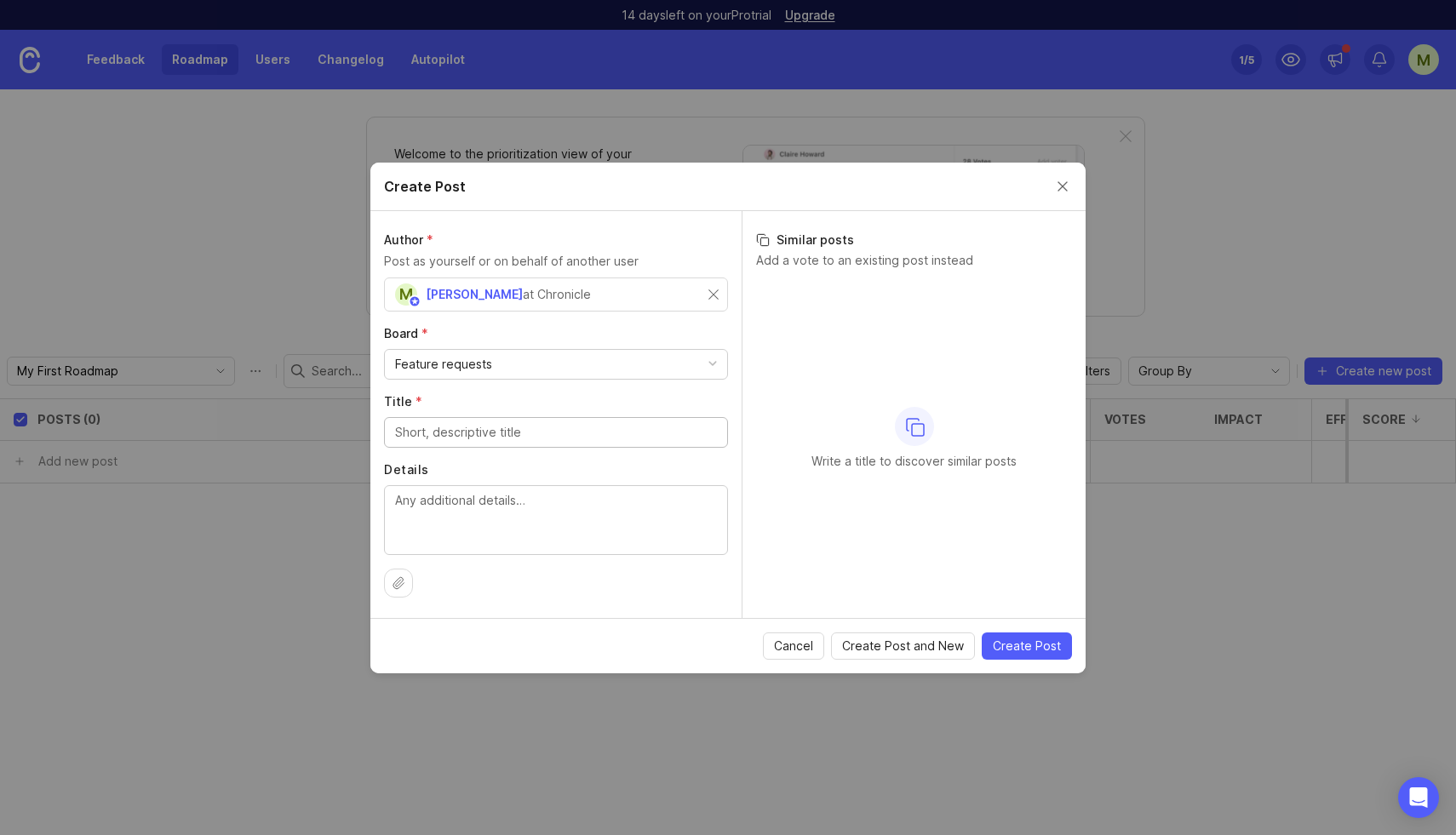
click at [909, 649] on span "Create Post and New" at bounding box center [902, 646] width 121 height 17
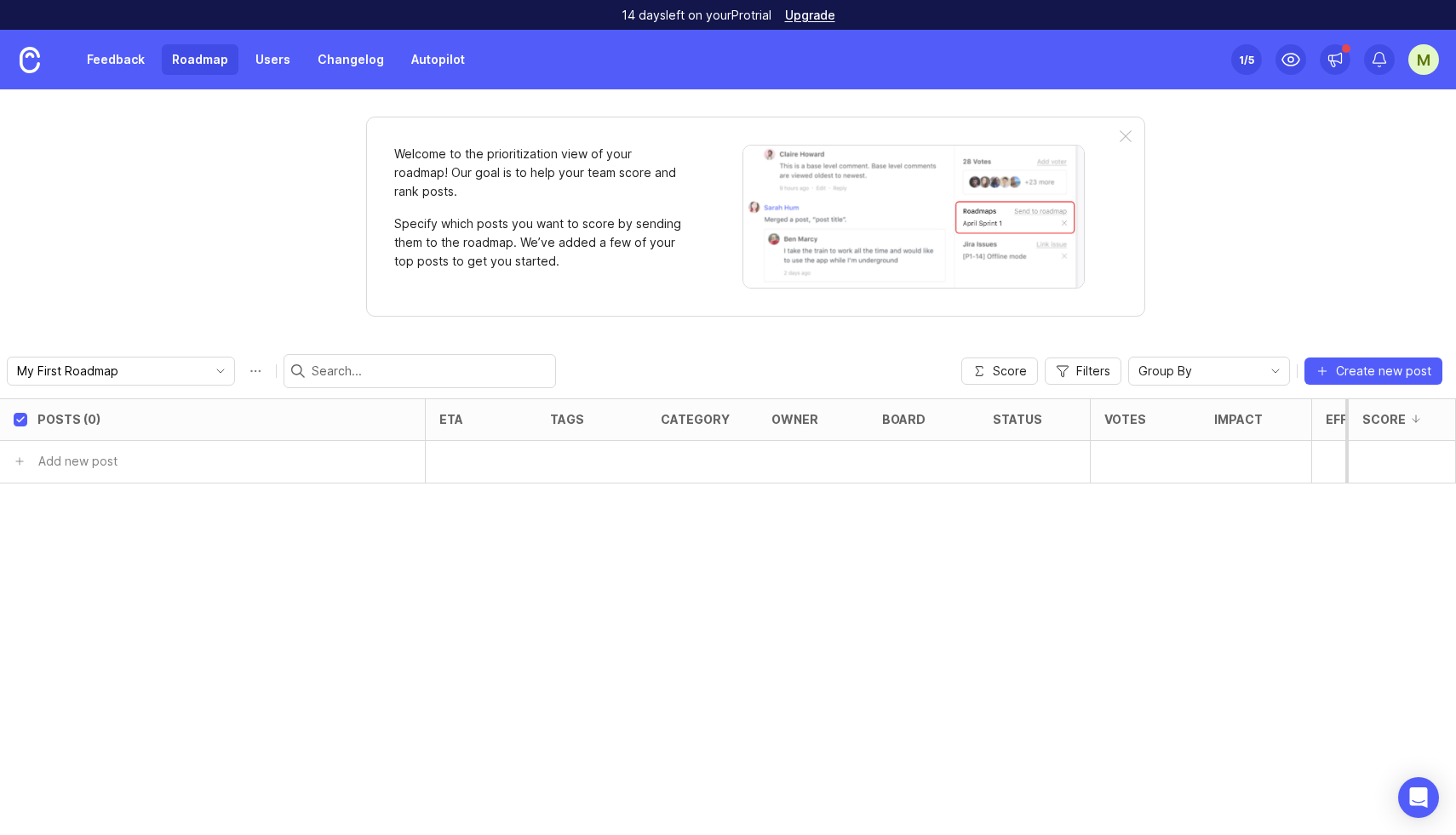
click at [245, 56] on link "Users" at bounding box center [272, 59] width 56 height 31
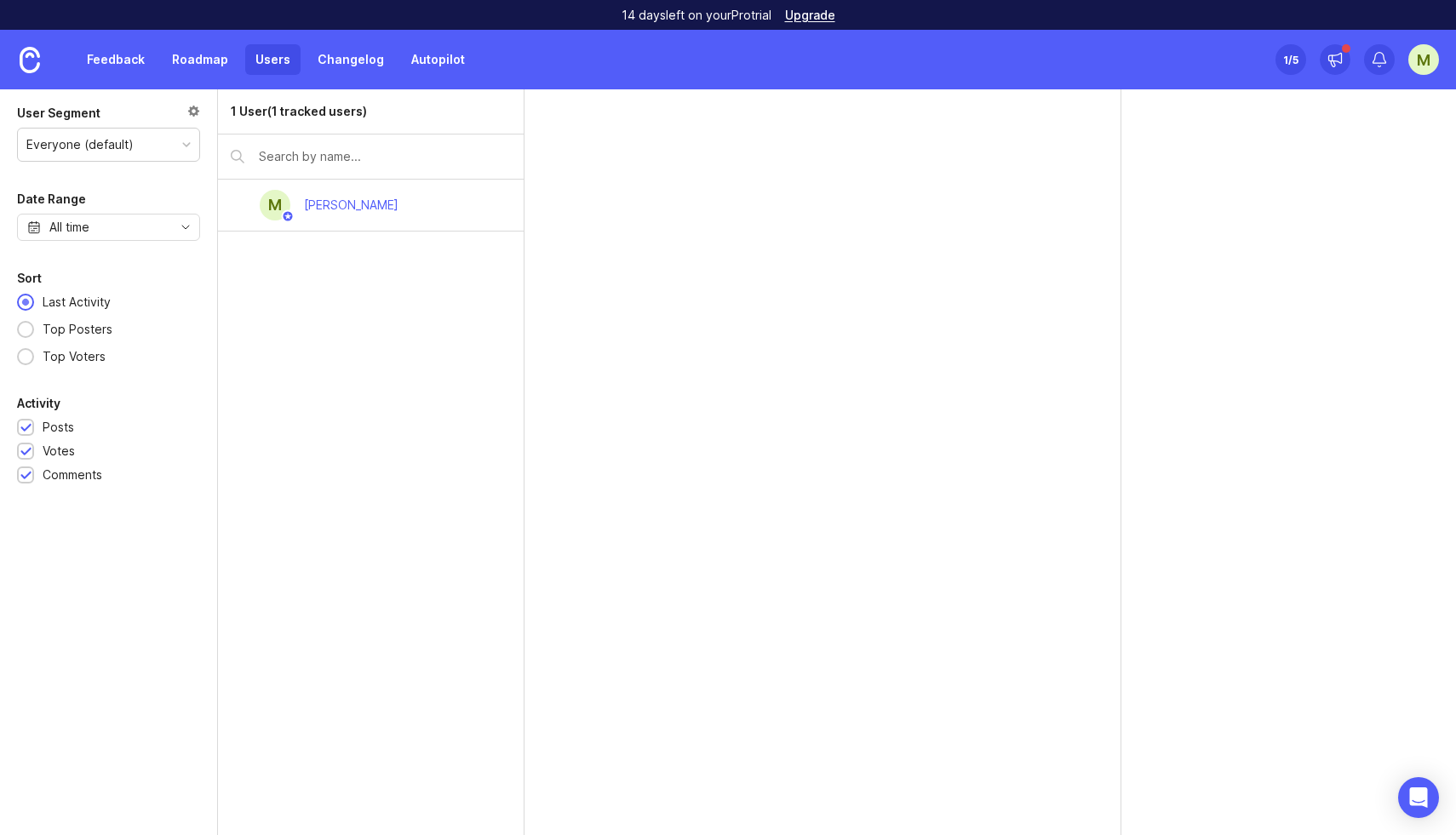
click at [136, 65] on link "Feedback" at bounding box center [115, 59] width 78 height 31
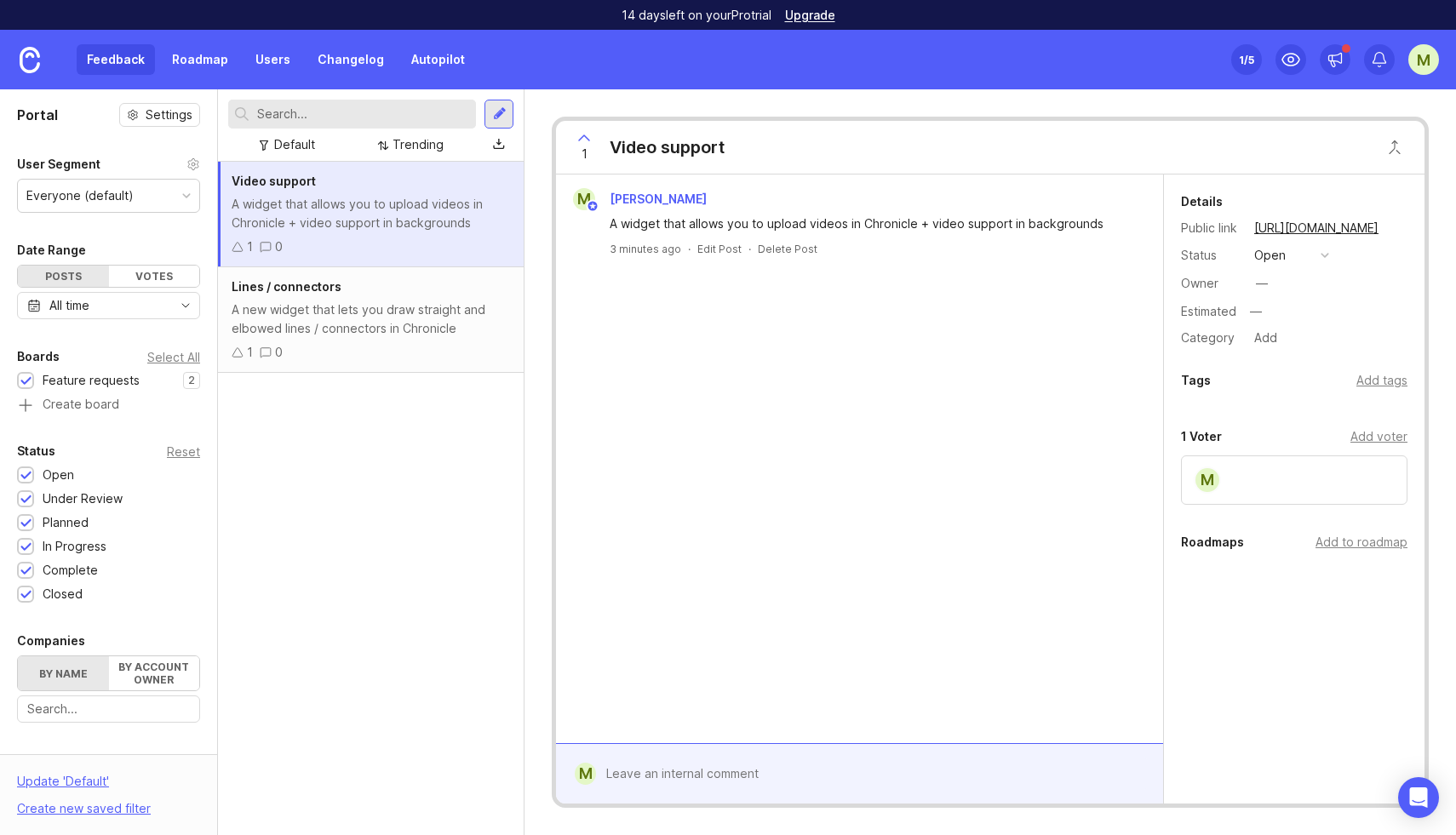
click at [1366, 542] on div "Add to roadmap" at bounding box center [1362, 542] width 92 height 19
click at [404, 306] on div "A new widget that lets you draw straight and elbowed lines / connectors in Chro…" at bounding box center [371, 319] width 279 height 38
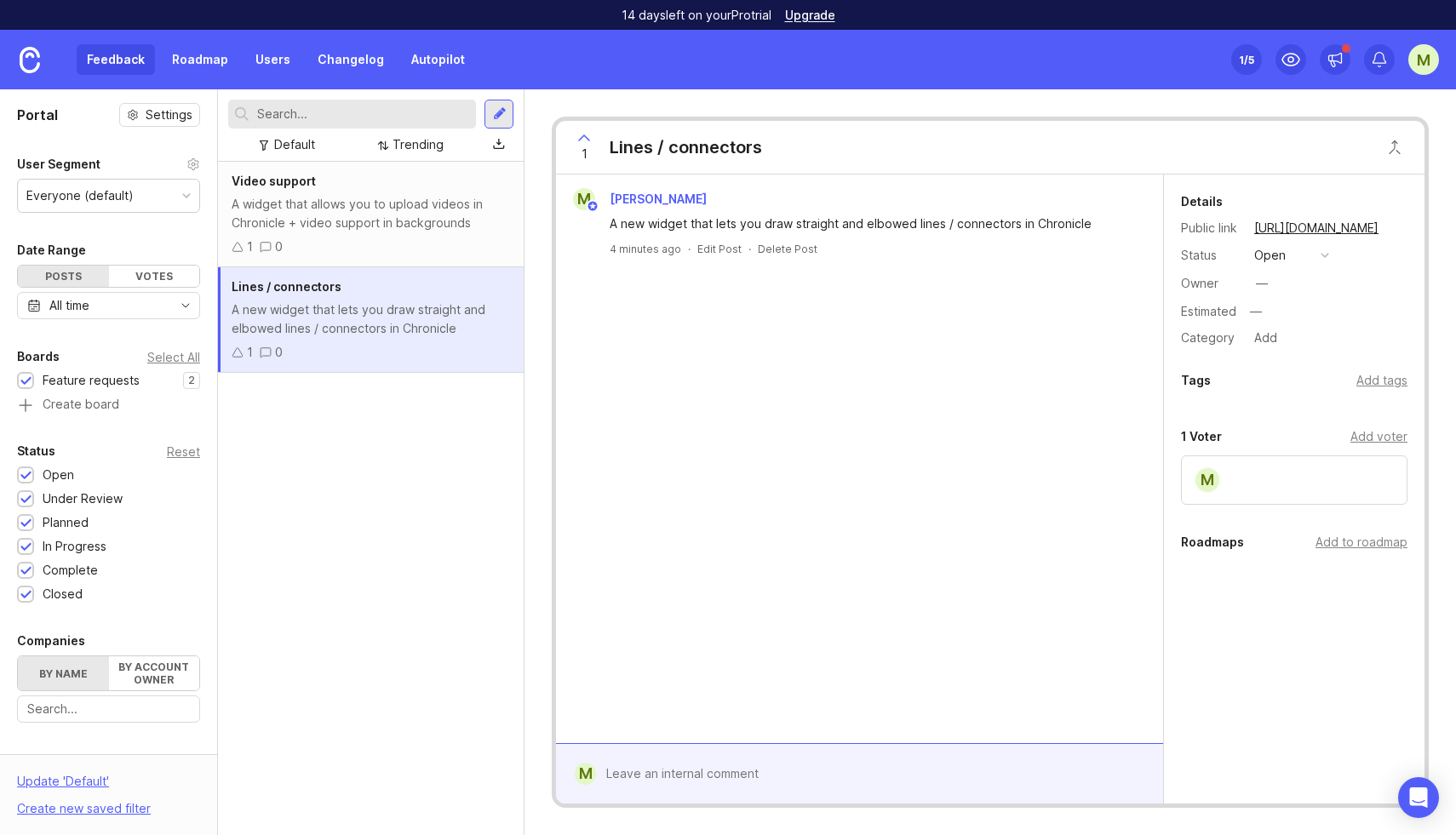
click at [1347, 538] on div "Add to roadmap" at bounding box center [1362, 542] width 92 height 19
click at [349, 432] on div "Video support A widget that allows you to upload videos in Chronicle + video su…" at bounding box center [370, 498] width 306 height 673
click at [193, 59] on link "Roadmap" at bounding box center [200, 59] width 76 height 31
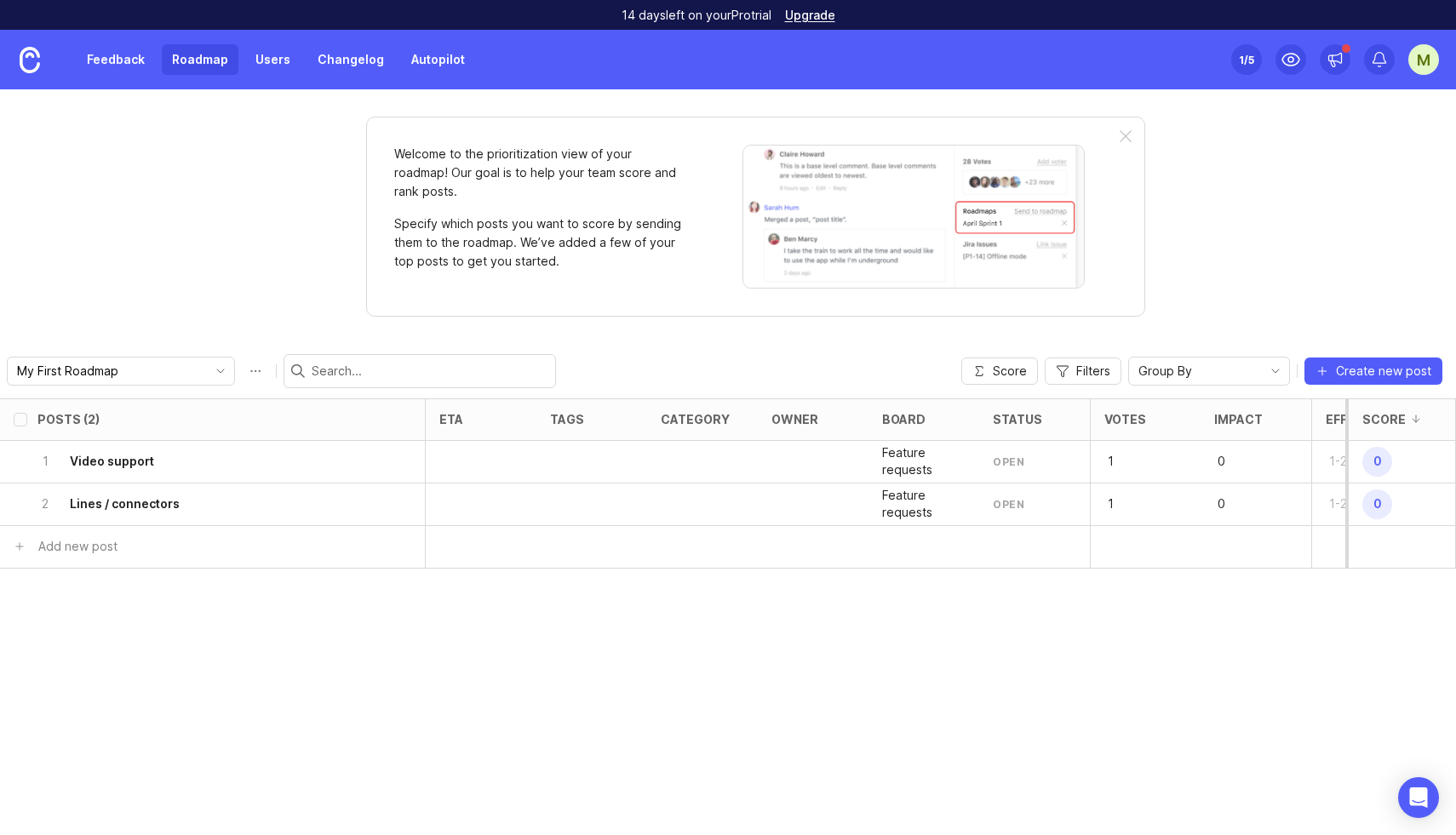
click at [102, 371] on input "My First Roadmap" at bounding box center [111, 371] width 188 height 19
click at [102, 425] on span "New Roadmap" at bounding box center [63, 432] width 89 height 19
click at [242, 368] on button "Roadmap options" at bounding box center [255, 371] width 27 height 27
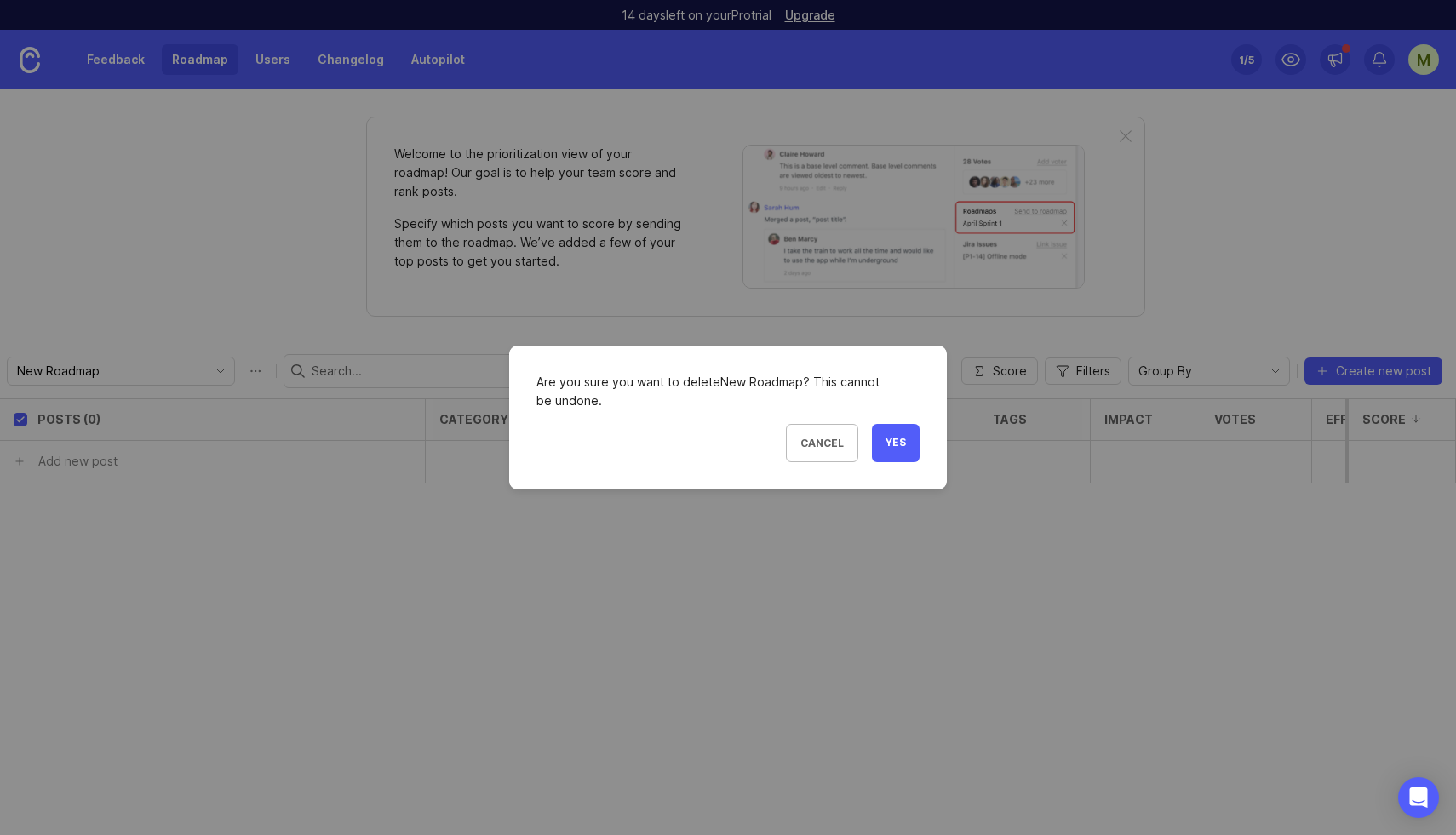
click at [897, 444] on span "Yes" at bounding box center [896, 442] width 21 height 14
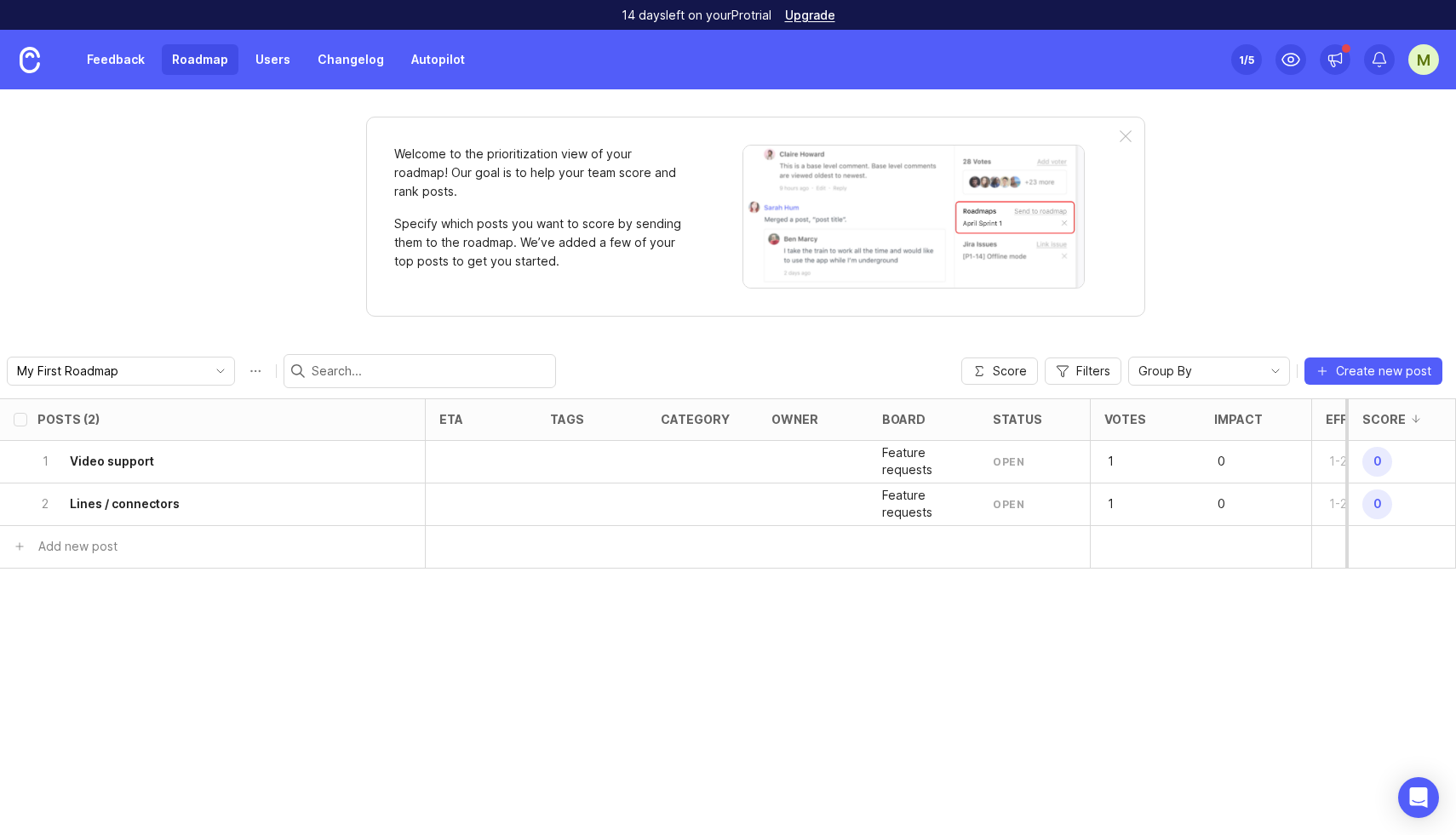
click at [207, 366] on icon "toggle icon" at bounding box center [220, 371] width 27 height 13
click at [123, 431] on li "New Roadmap 1" at bounding box center [177, 432] width 339 height 28
click at [242, 375] on button "Roadmap options" at bounding box center [255, 371] width 27 height 27
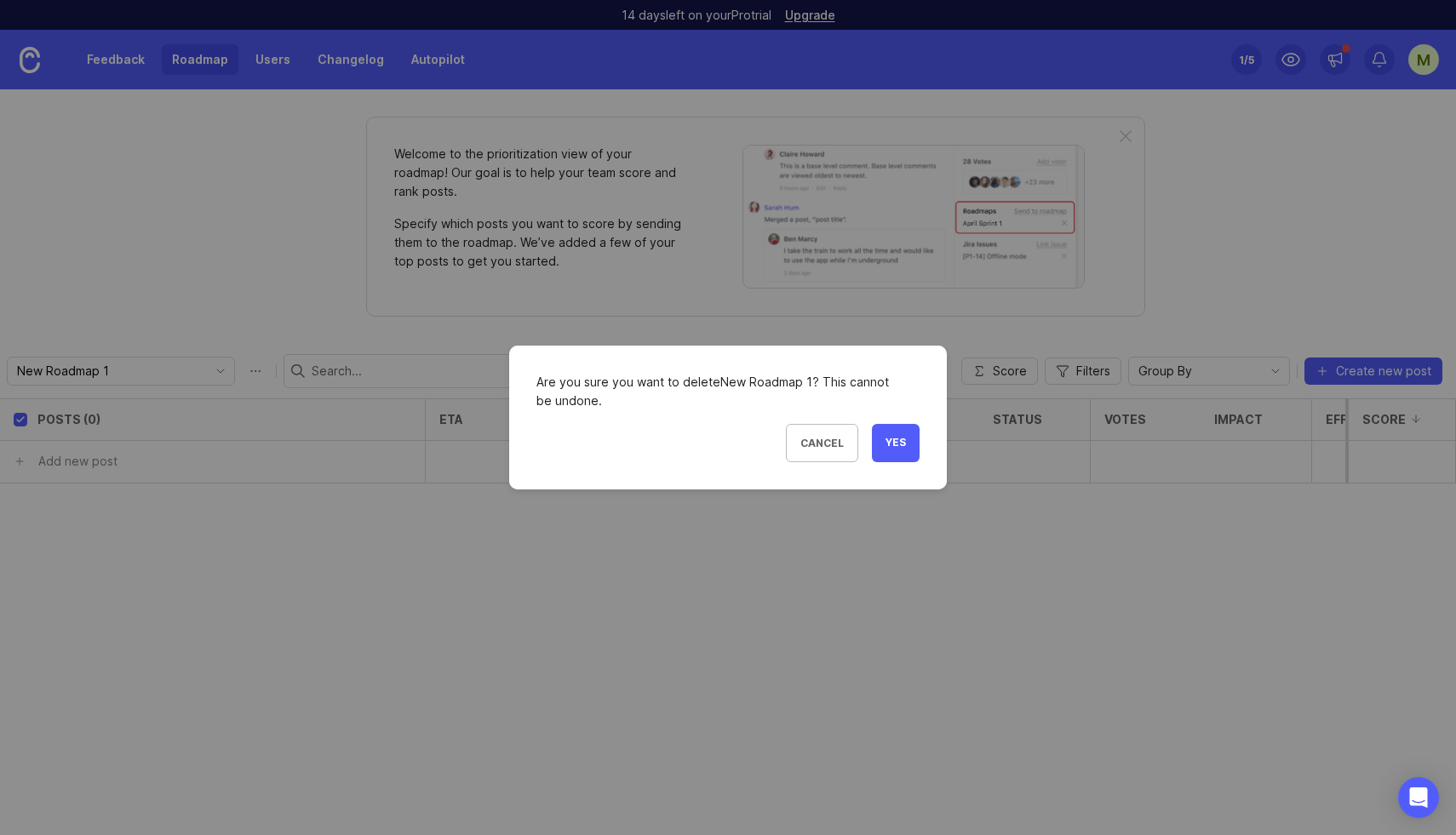
click at [902, 442] on span "Yes" at bounding box center [896, 442] width 21 height 14
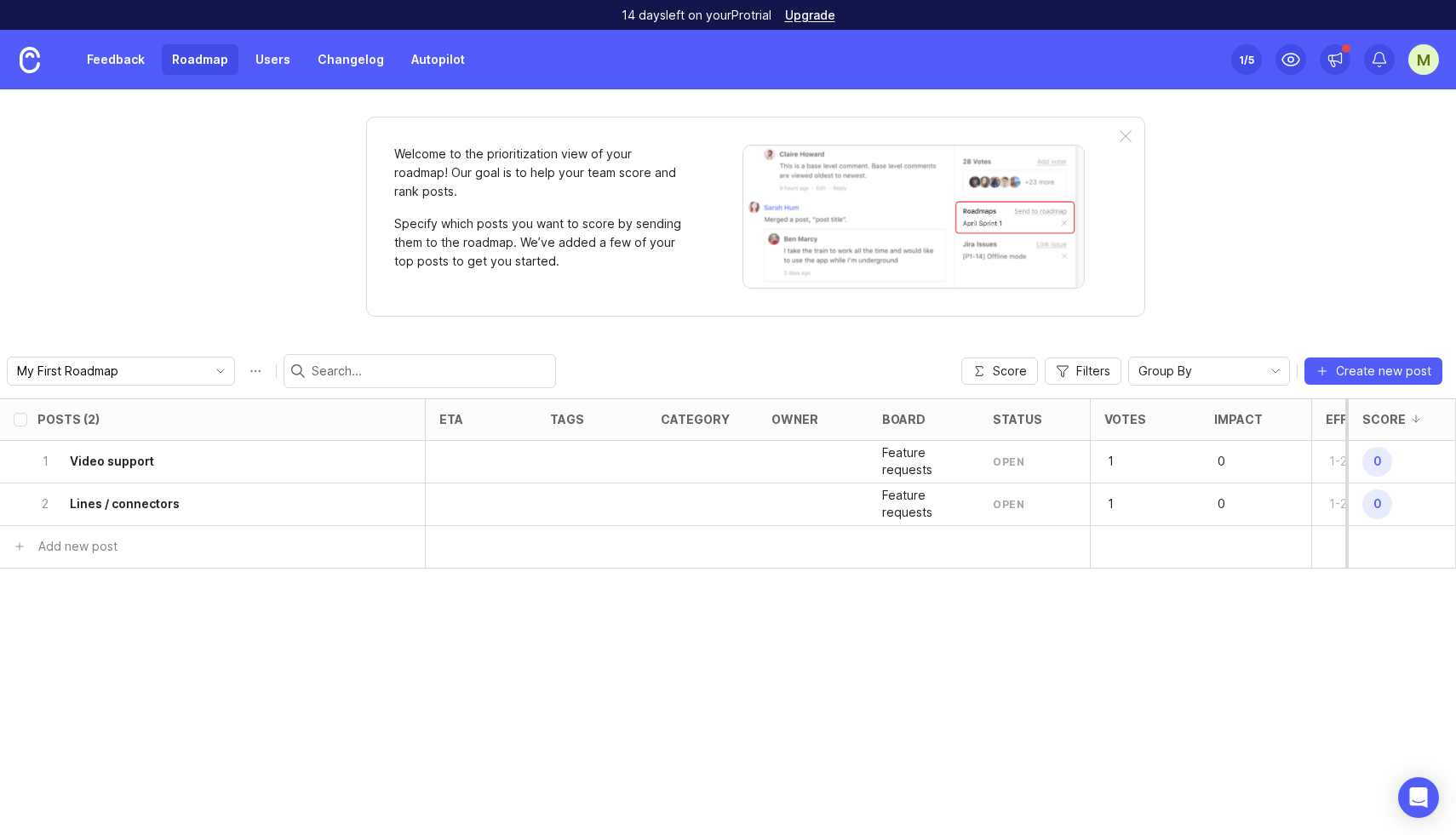
click at [152, 369] on div "My First Roadmap" at bounding box center [107, 371] width 200 height 27
click at [138, 400] on li "My First Roadmap" at bounding box center [177, 404] width 339 height 28
click at [242, 370] on button "Roadmap options" at bounding box center [255, 371] width 27 height 27
type input "Chronicle Public Roadmap"
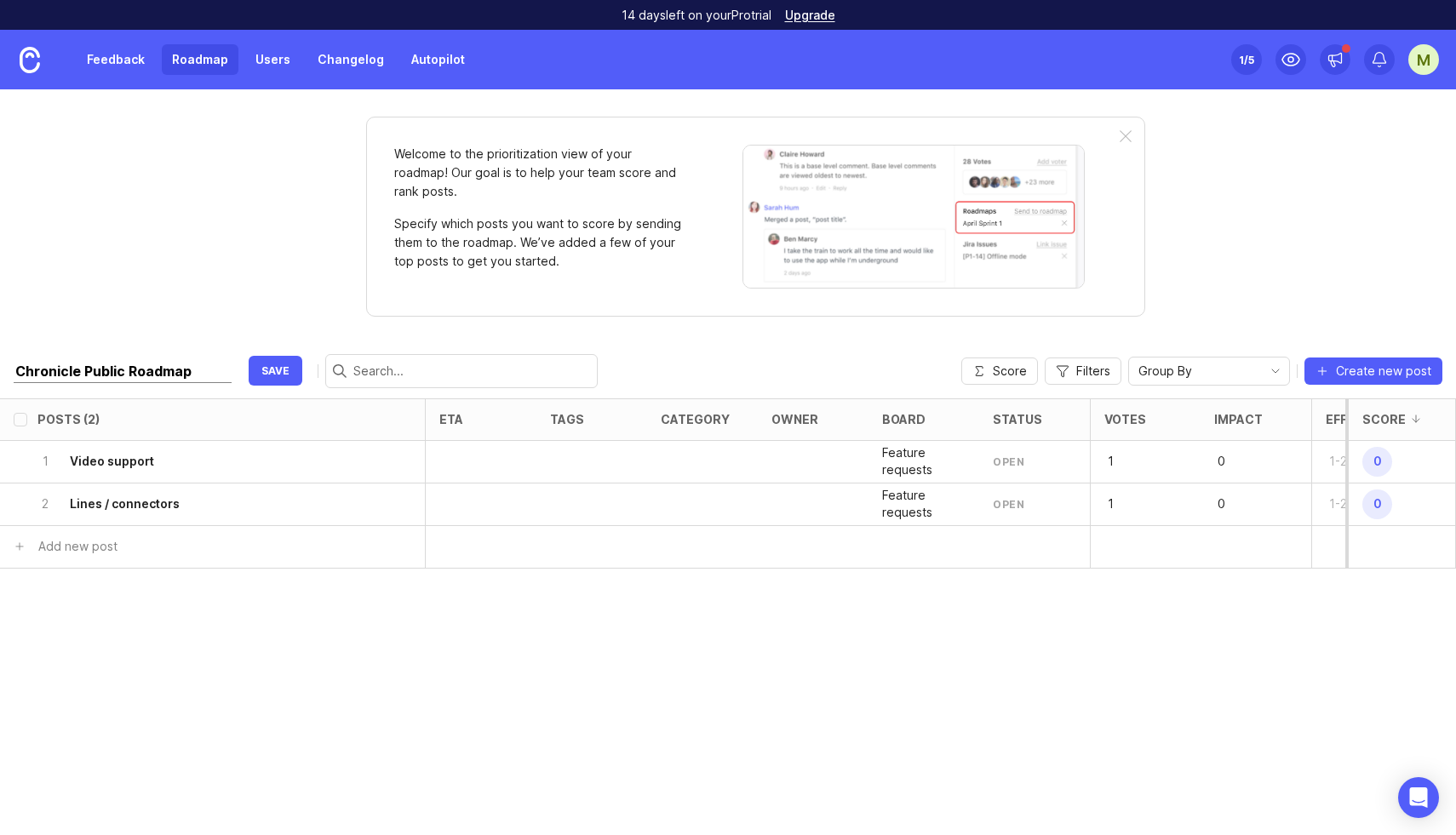
click button "save" at bounding box center [275, 371] width 54 height 30
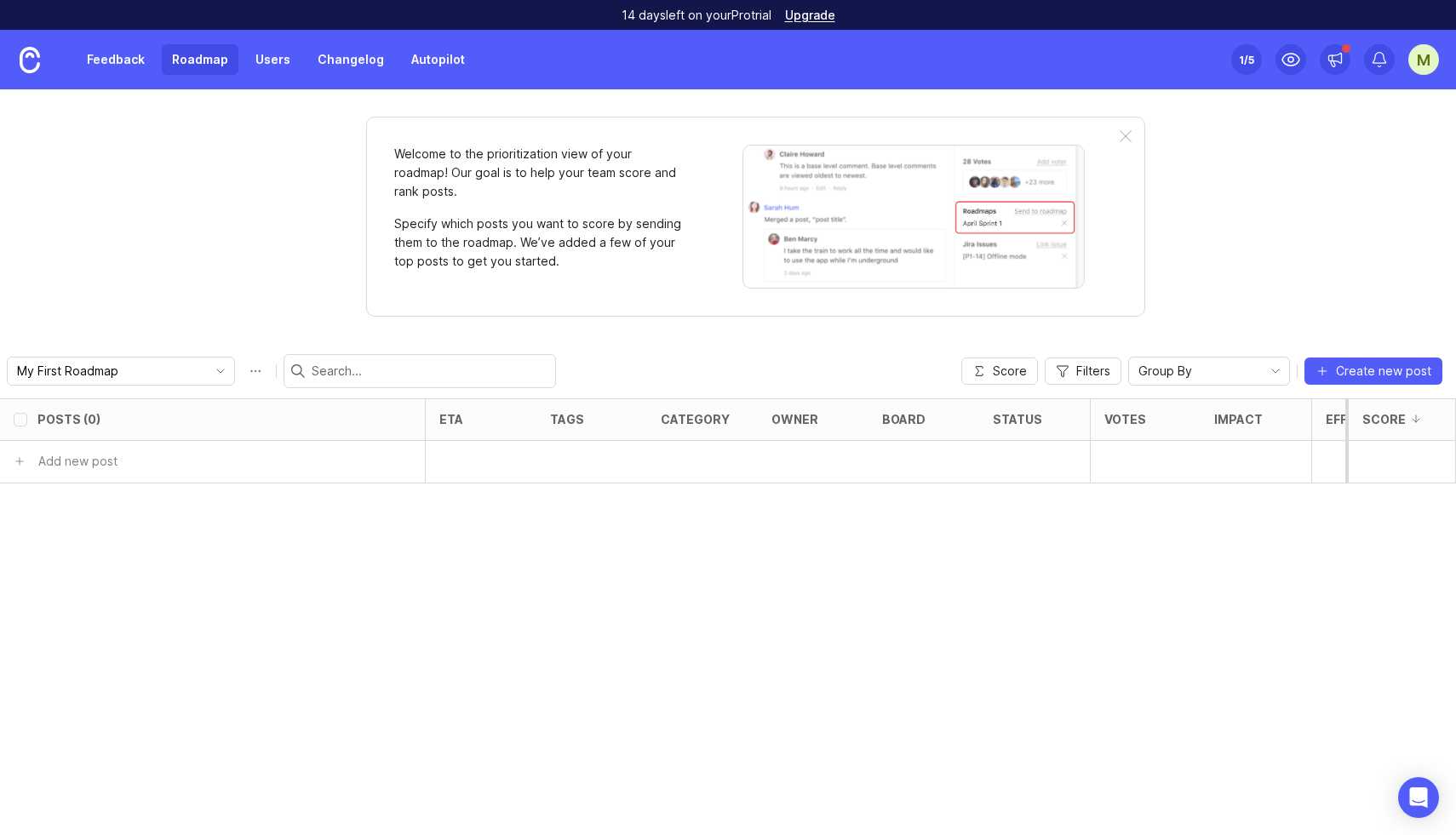
checkbox input "false"
type input "Chronicle Public Roadmap"
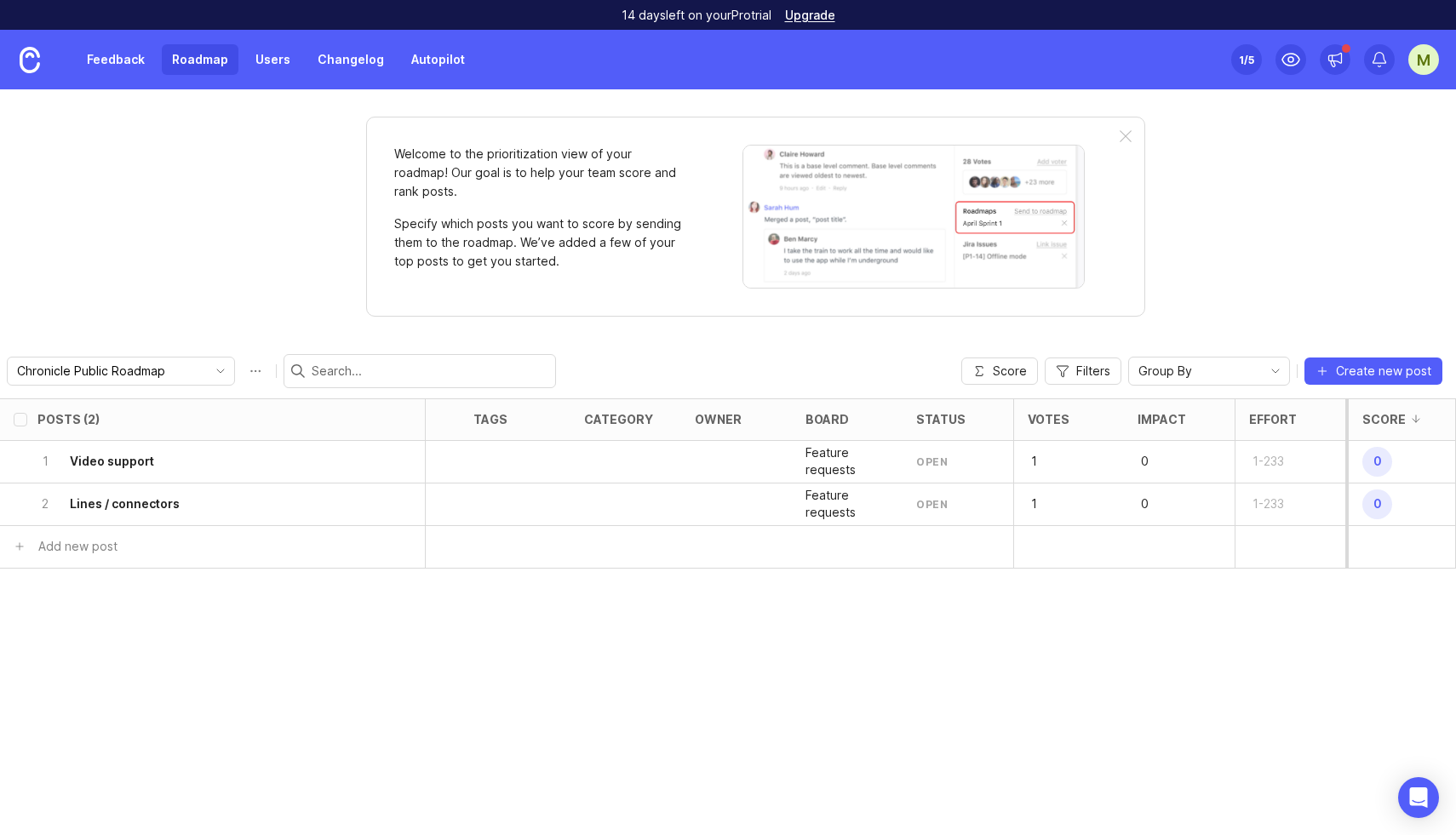
click at [934, 463] on div "open" at bounding box center [931, 461] width 31 height 14
click at [127, 465] on h6 "Video support" at bounding box center [112, 461] width 85 height 17
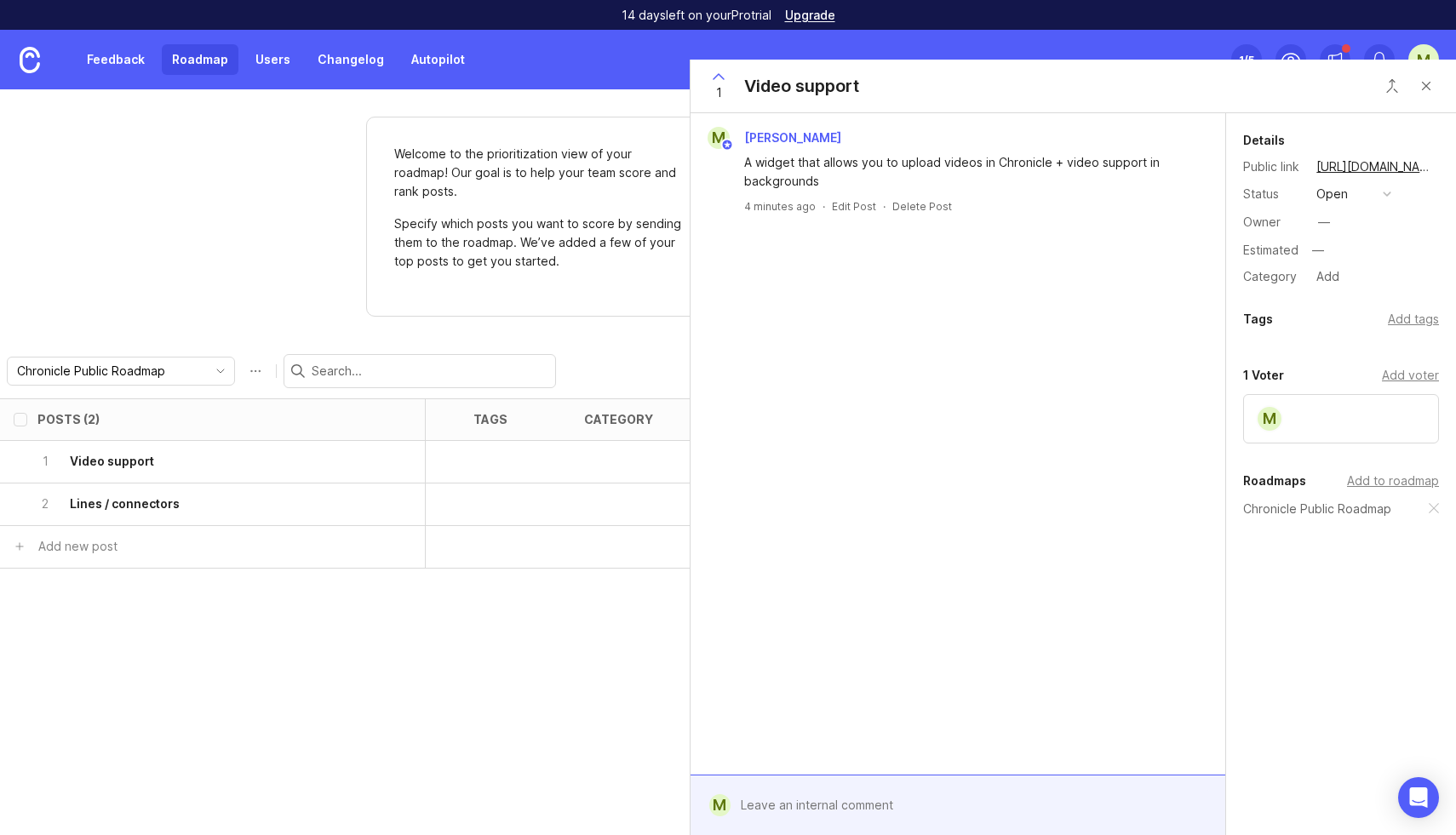
click at [1359, 185] on button "open" at bounding box center [1353, 194] width 85 height 23
click at [1339, 322] on div "in progress" at bounding box center [1357, 318] width 76 height 14
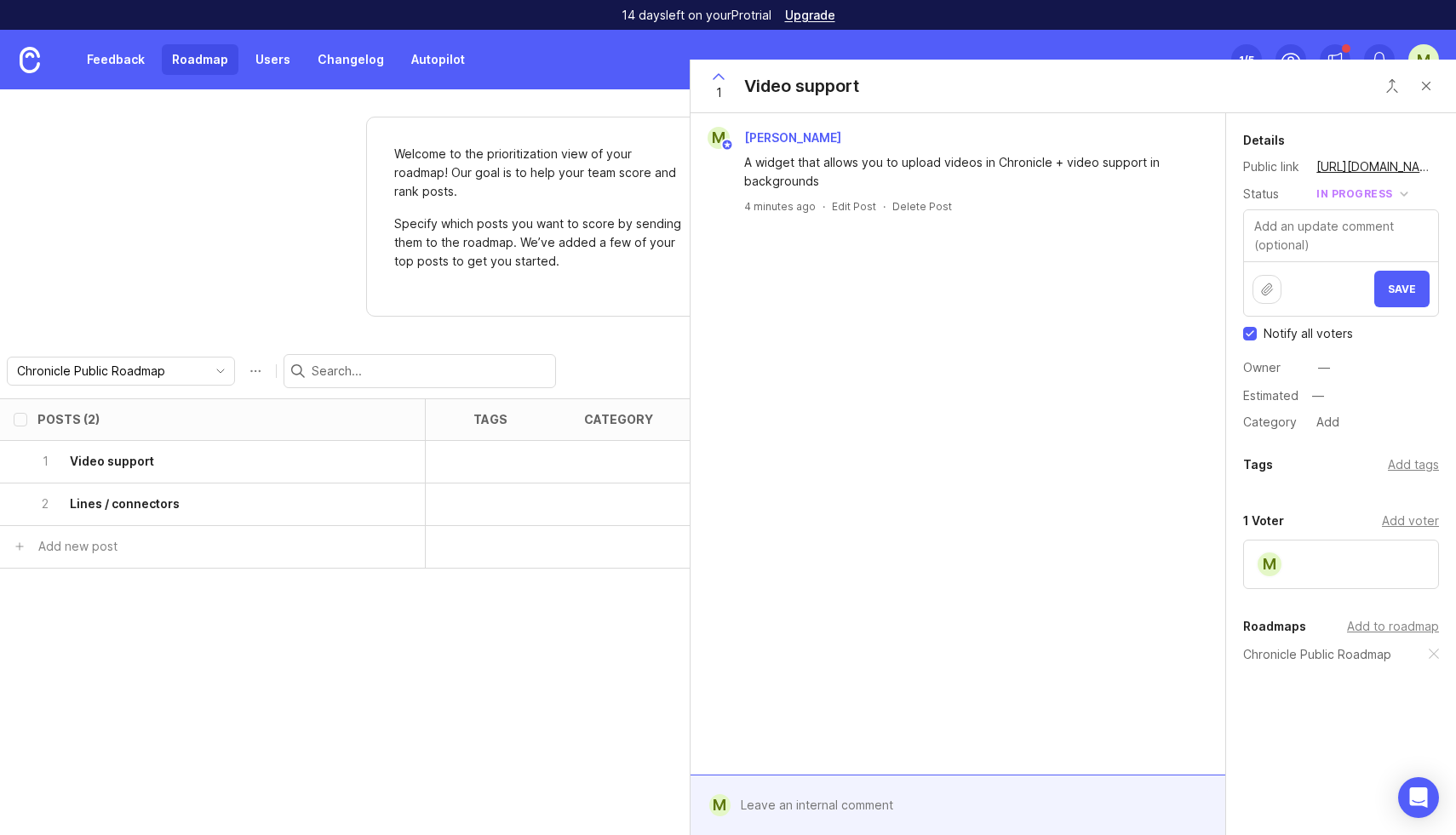
click at [101, 520] on div "2 Lines / connectors" at bounding box center [207, 505] width 340 height 41
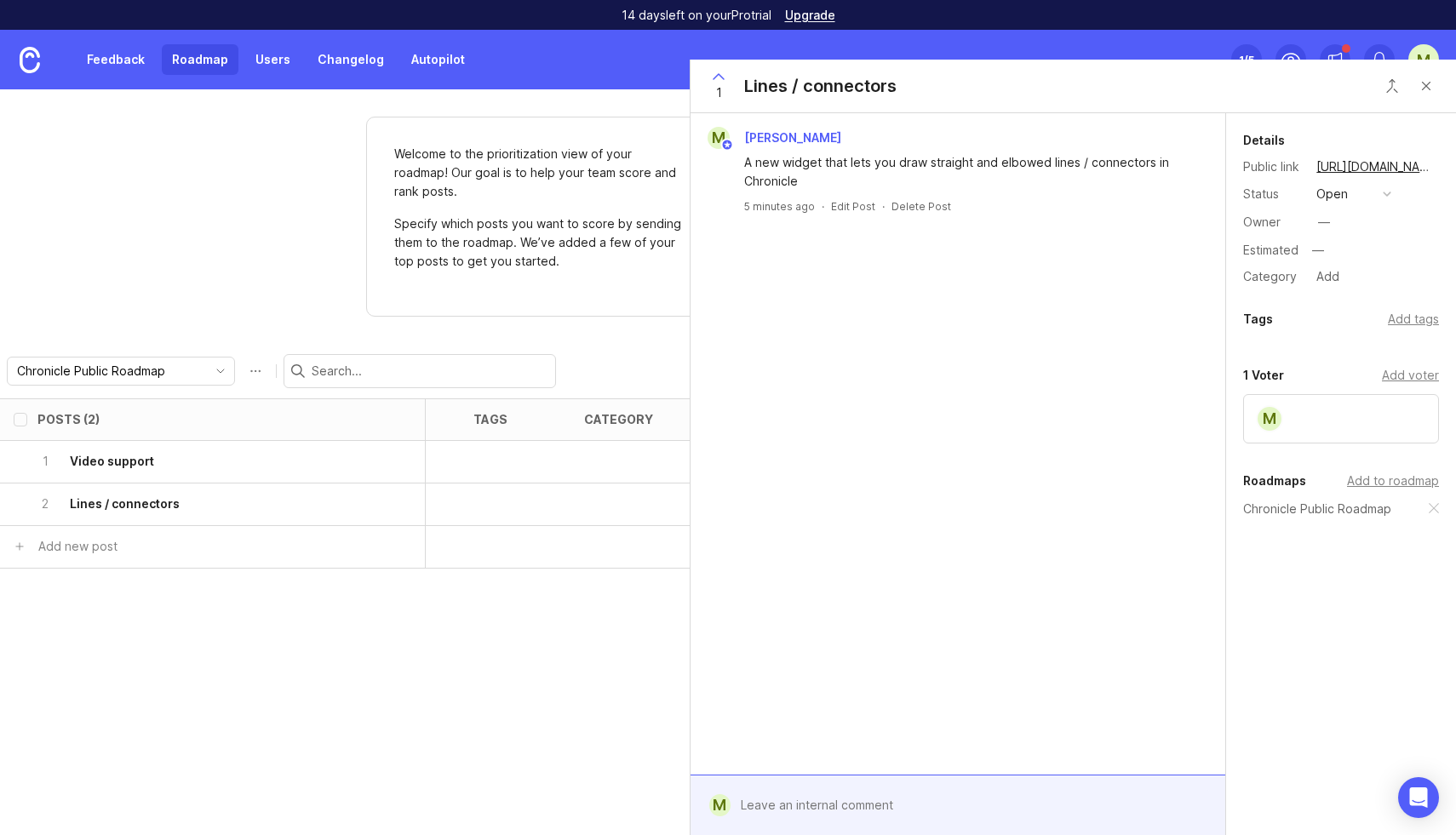
click at [1344, 196] on div "open" at bounding box center [1332, 194] width 31 height 19
click at [1351, 292] on div "planned" at bounding box center [1346, 286] width 54 height 14
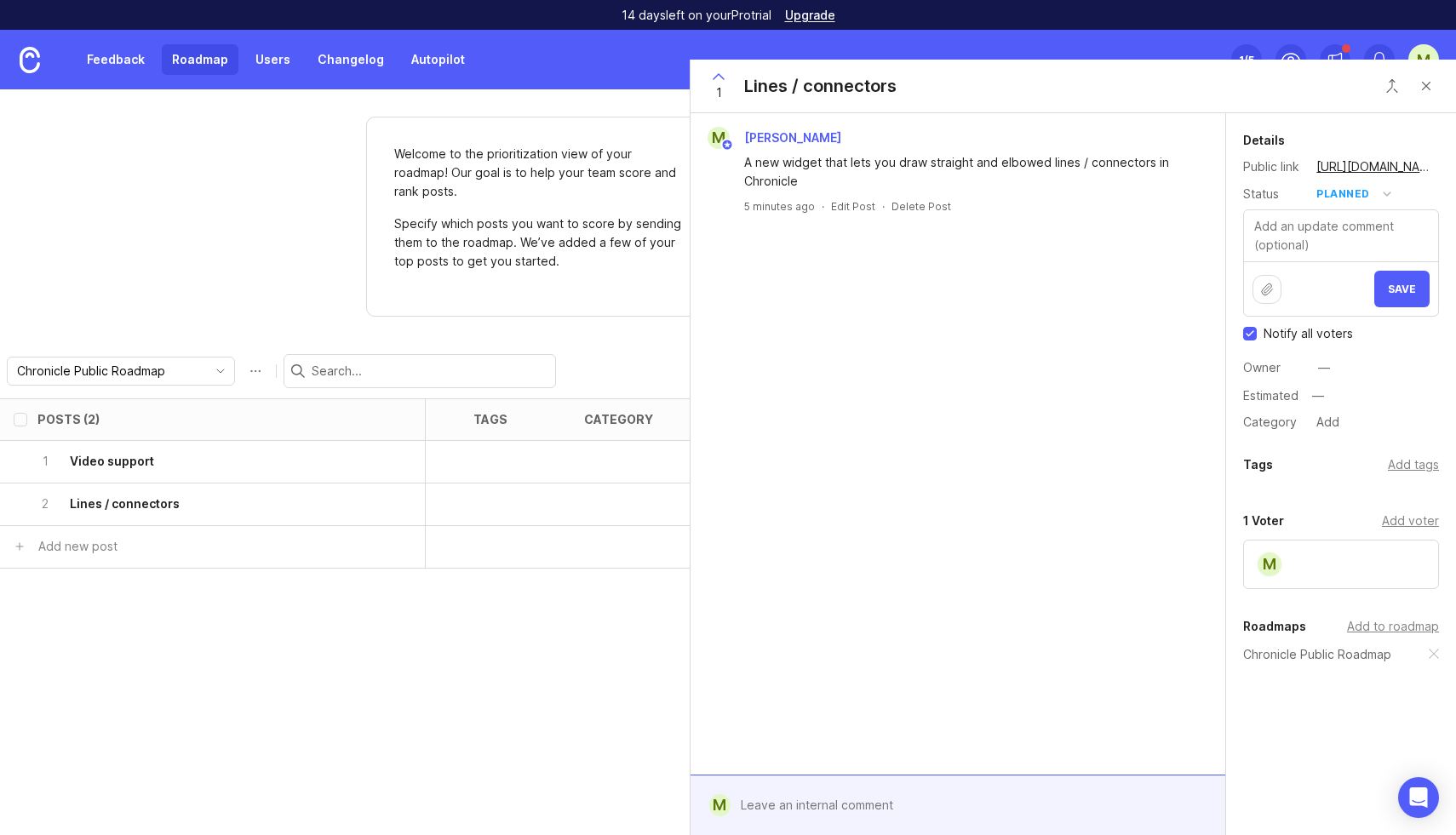
click at [564, 656] on div "Posts (2) eta tags category owner board status Votes Impact Effort Score 1 Vide…" at bounding box center [728, 617] width 1456 height 437
click at [568, 618] on div "Posts (2) eta tags category owner board status Votes Impact Effort Score 1 Vide…" at bounding box center [728, 617] width 1456 height 437
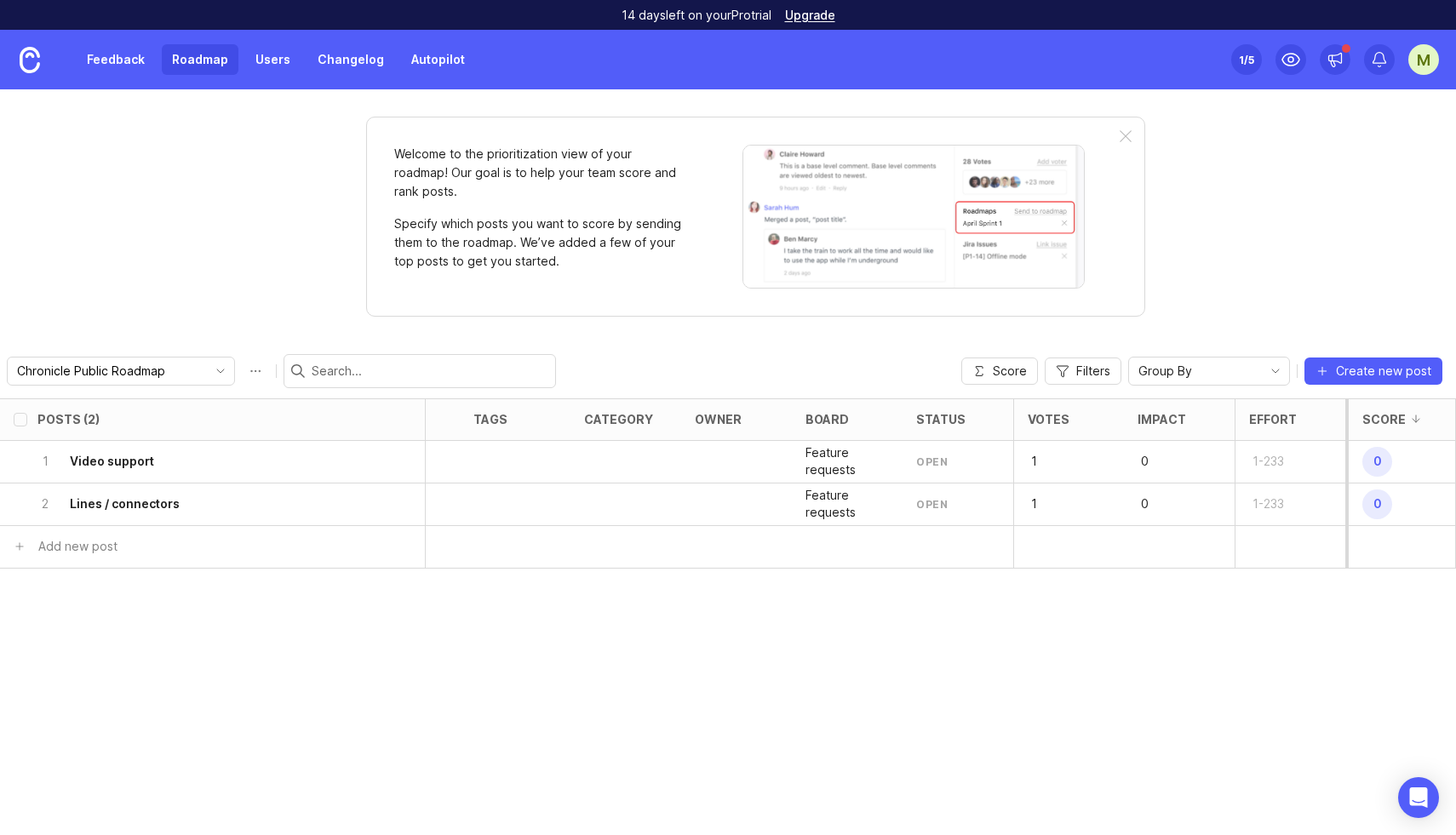
click at [203, 459] on div "1 Video support" at bounding box center [207, 461] width 340 height 41
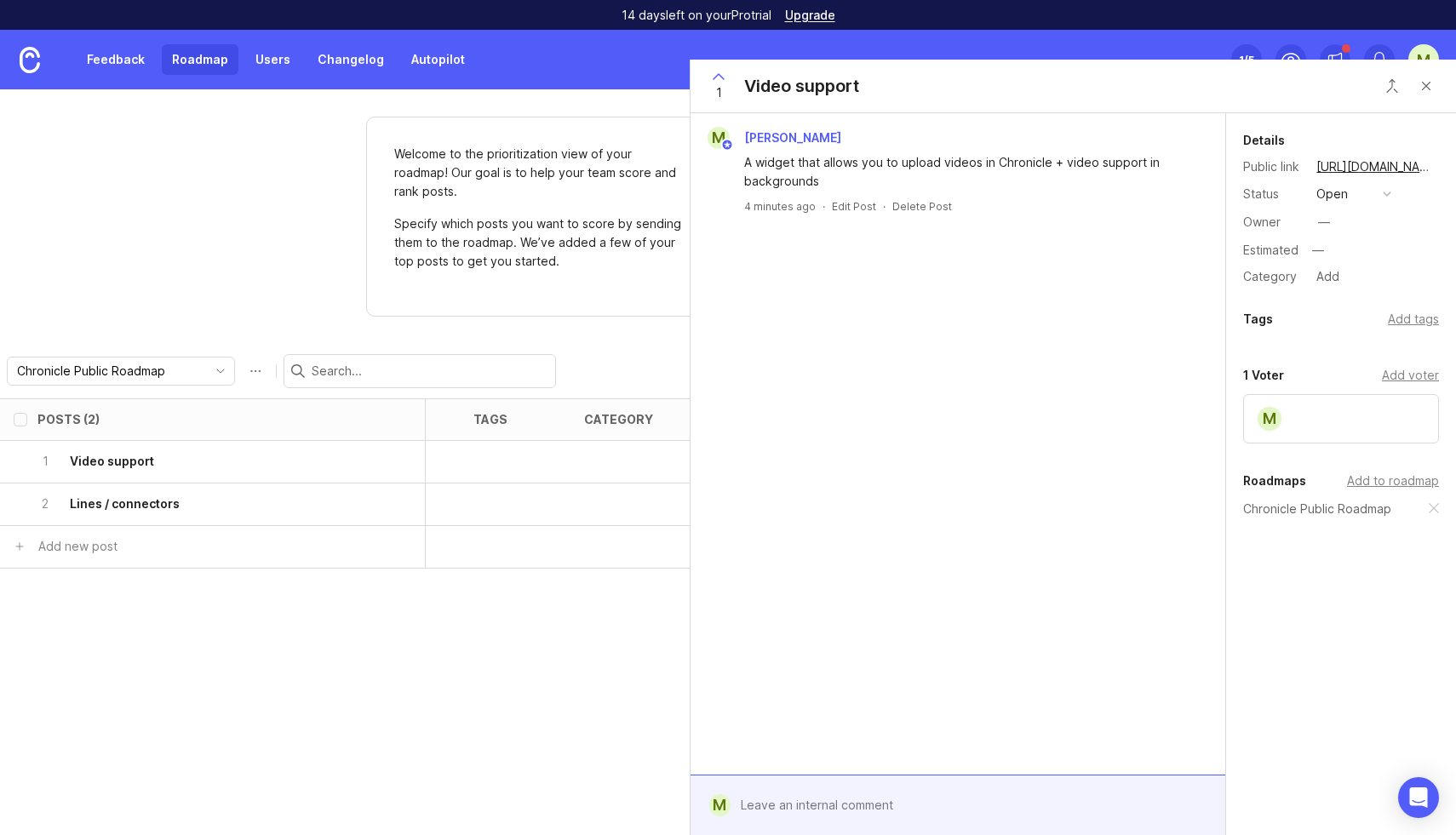
click at [1359, 192] on button "open" at bounding box center [1353, 194] width 85 height 23
click at [1355, 306] on progress "in progress" at bounding box center [1353, 318] width 85 height 31
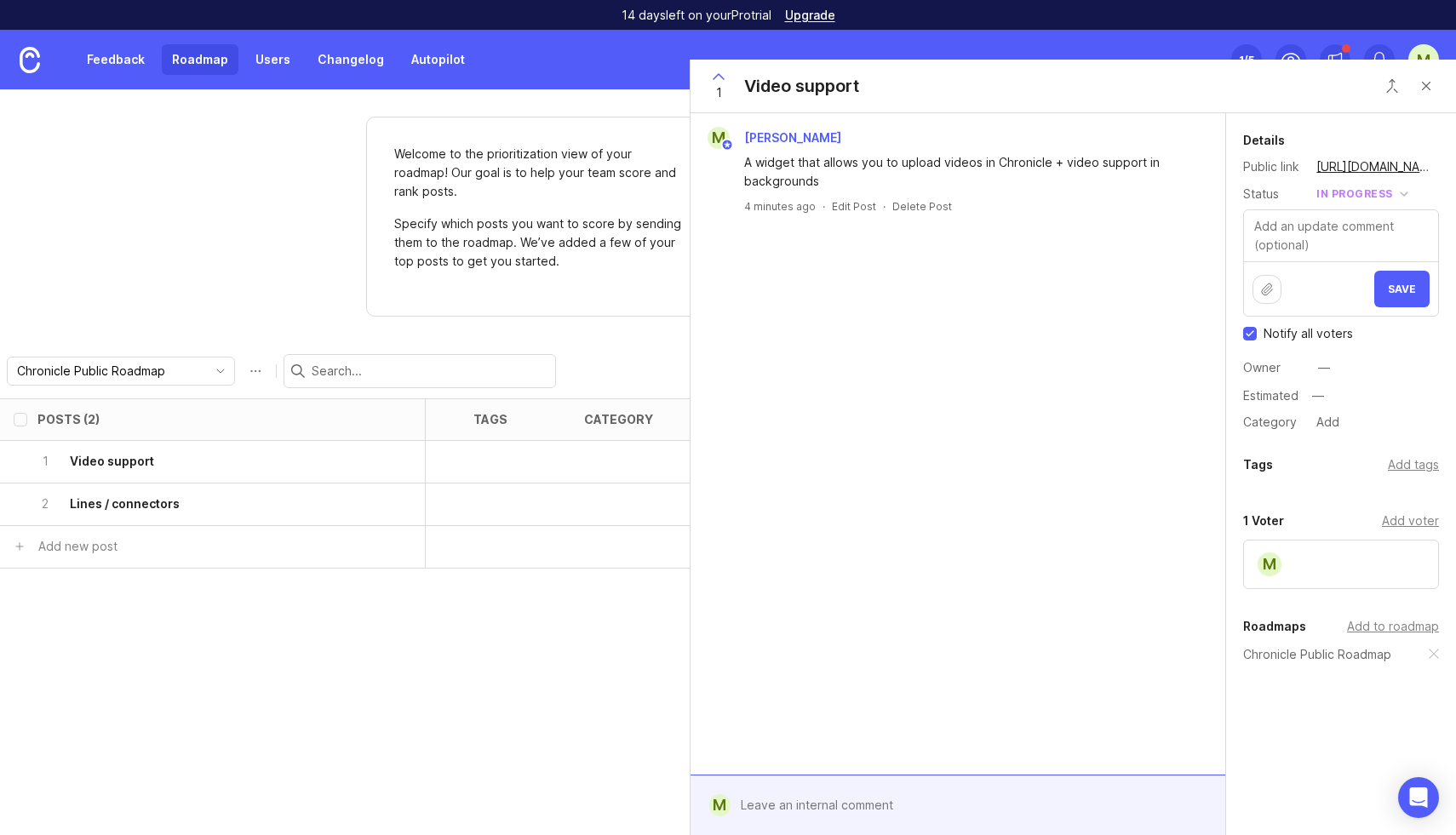
click at [1406, 291] on span "Save" at bounding box center [1402, 289] width 28 height 13
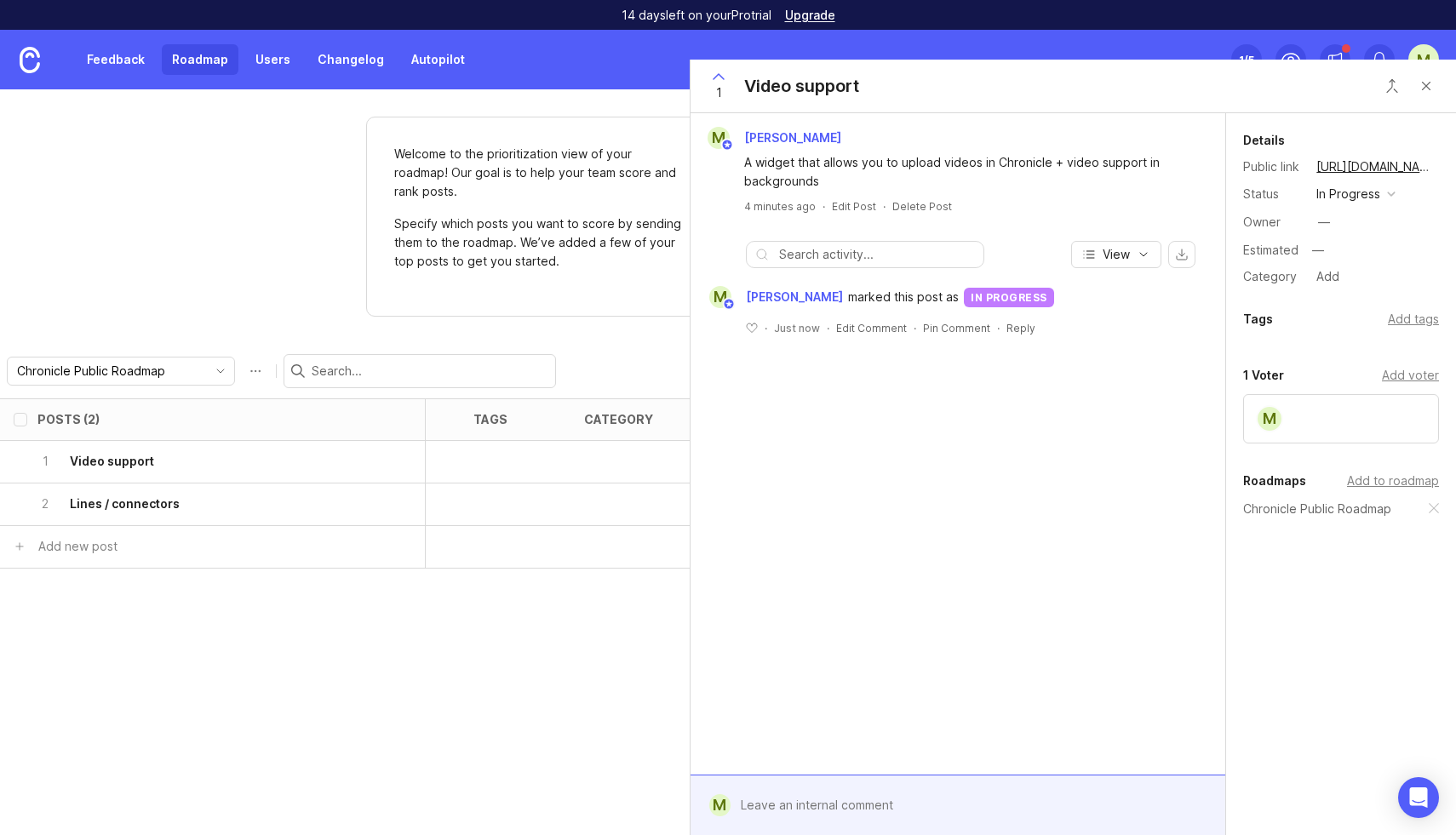
click at [215, 487] on div "2 Lines / connectors" at bounding box center [207, 505] width 340 height 41
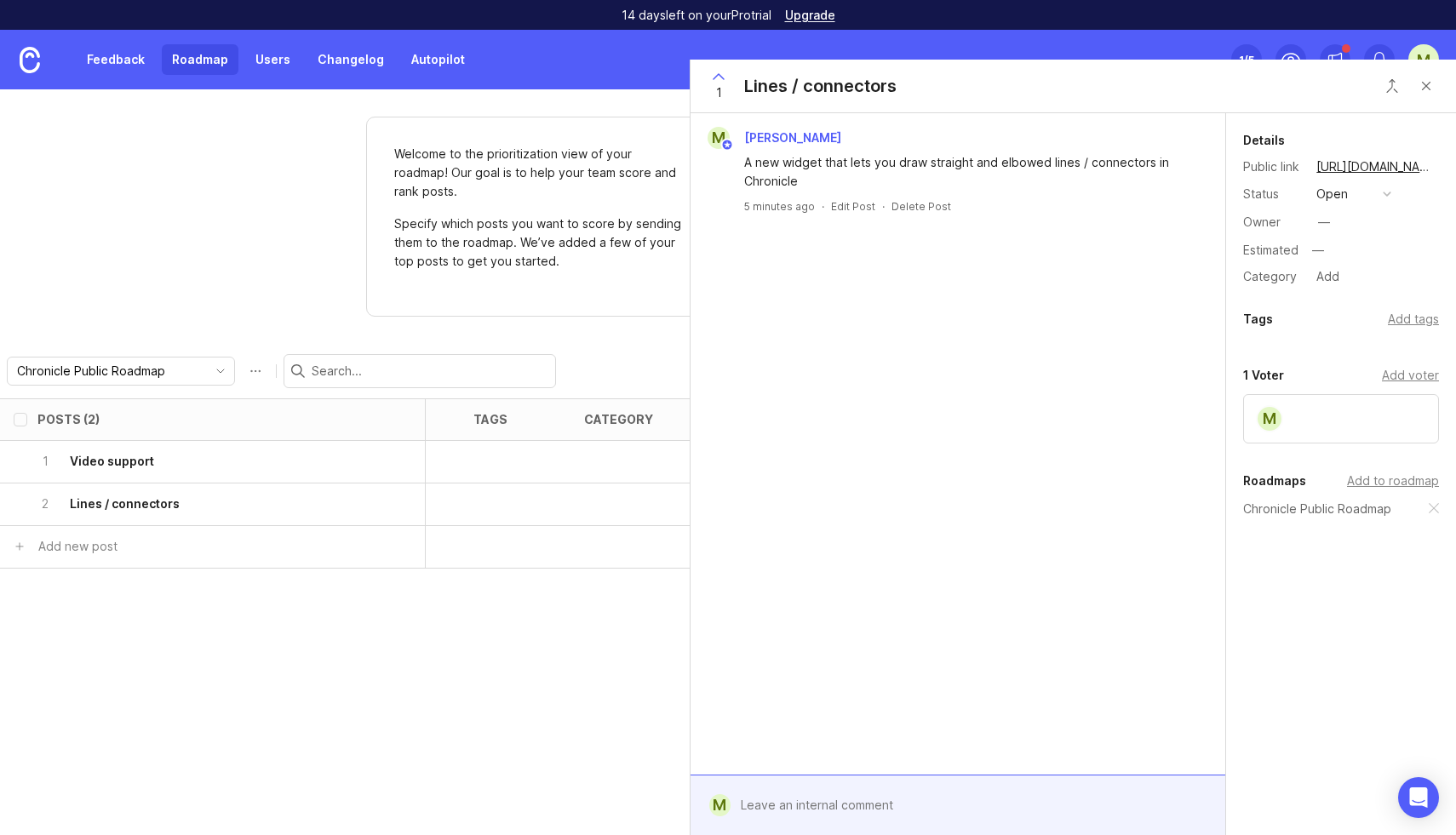
click at [214, 503] on div "2 Lines / connectors" at bounding box center [207, 505] width 340 height 41
click at [1358, 195] on button "open" at bounding box center [1353, 194] width 85 height 23
click at [1360, 283] on div "planned" at bounding box center [1346, 286] width 54 height 14
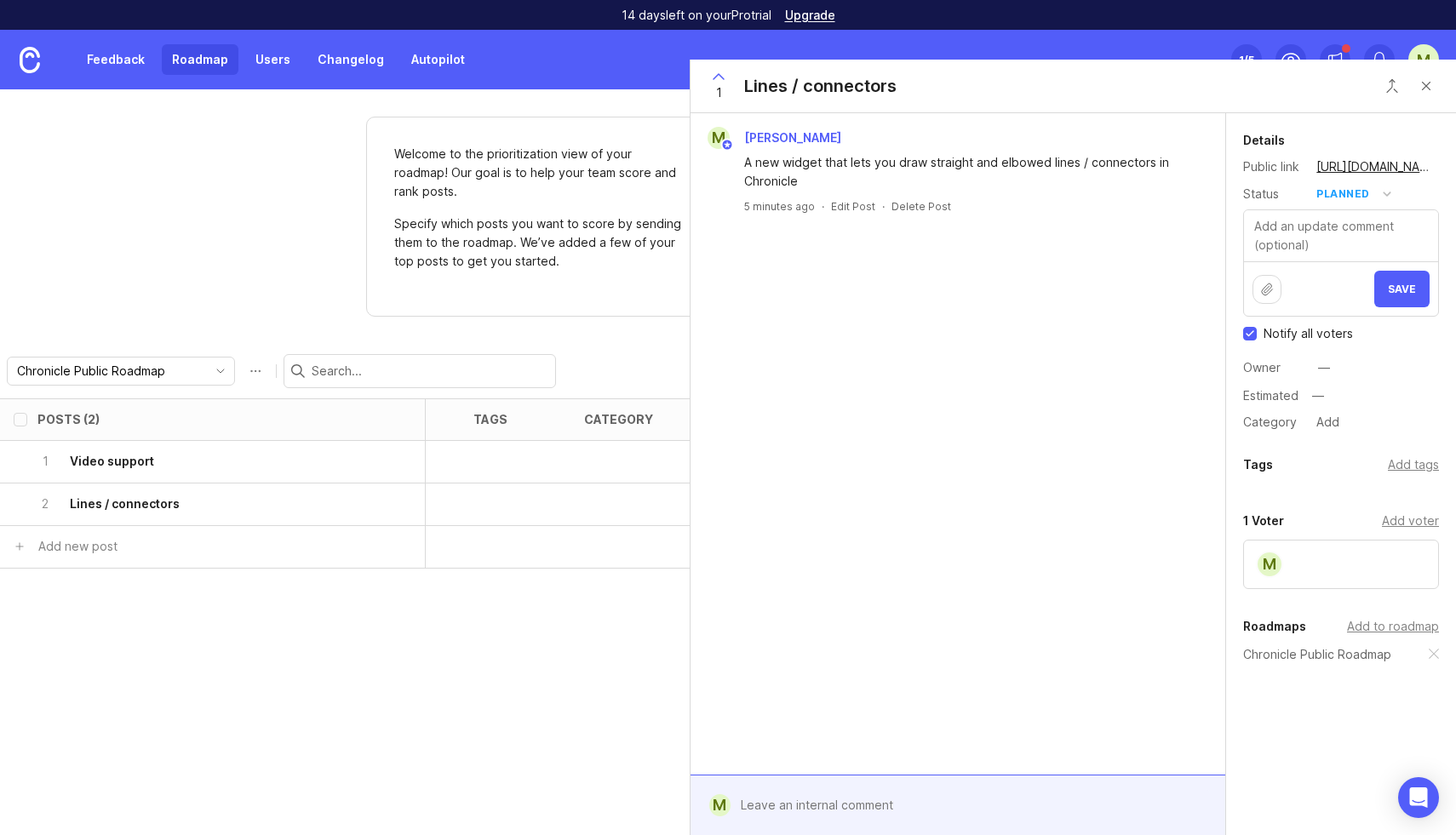
click at [1408, 285] on span "Save" at bounding box center [1402, 289] width 28 height 13
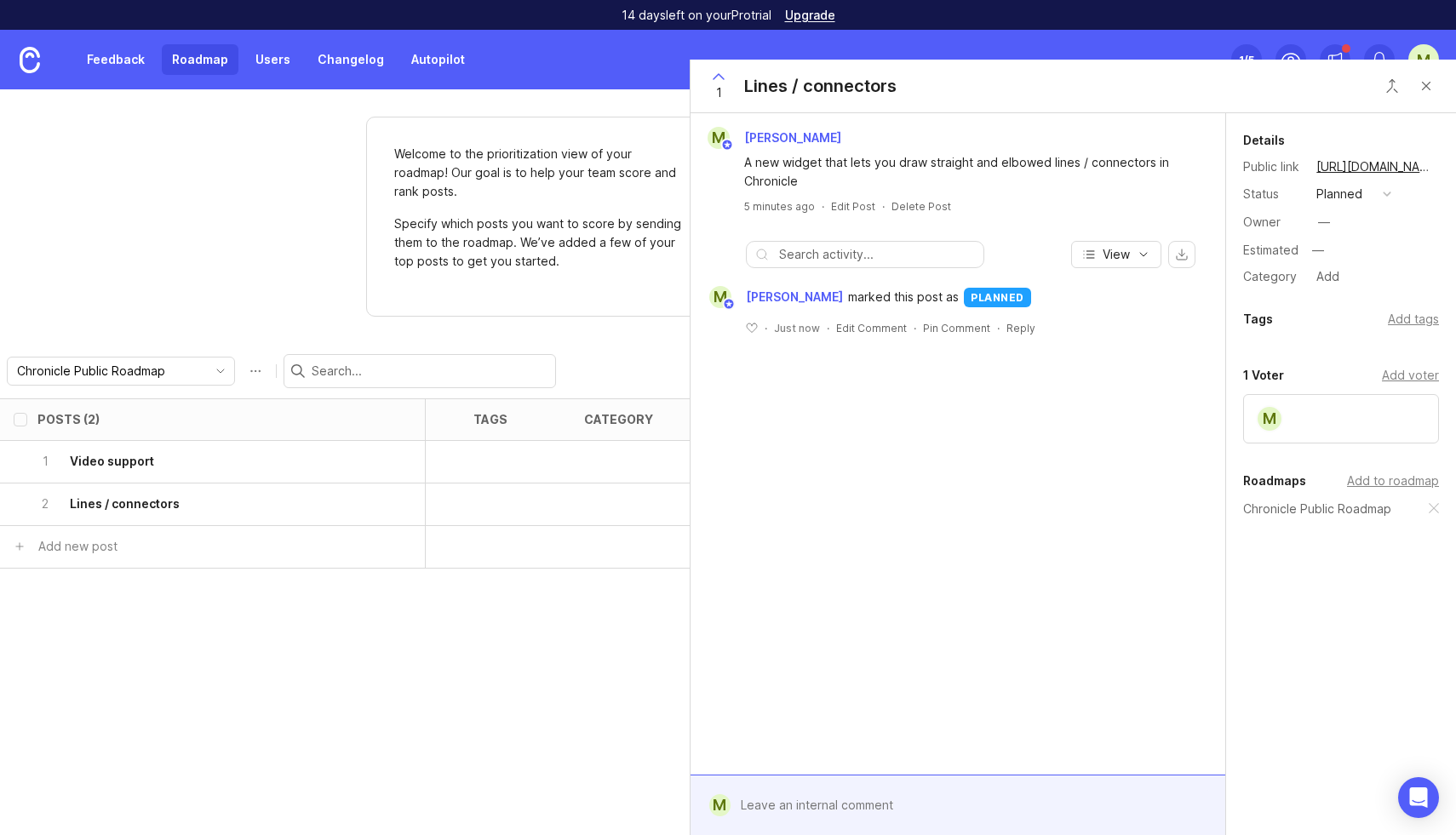
click at [447, 639] on div "Posts (2) eta tags category owner board status Votes Impact Effort Score 1 Vide…" at bounding box center [728, 617] width 1456 height 437
click at [413, 635] on div "Posts (2) eta tags category owner board status Votes Impact Effort Score 1 Vide…" at bounding box center [728, 617] width 1456 height 437
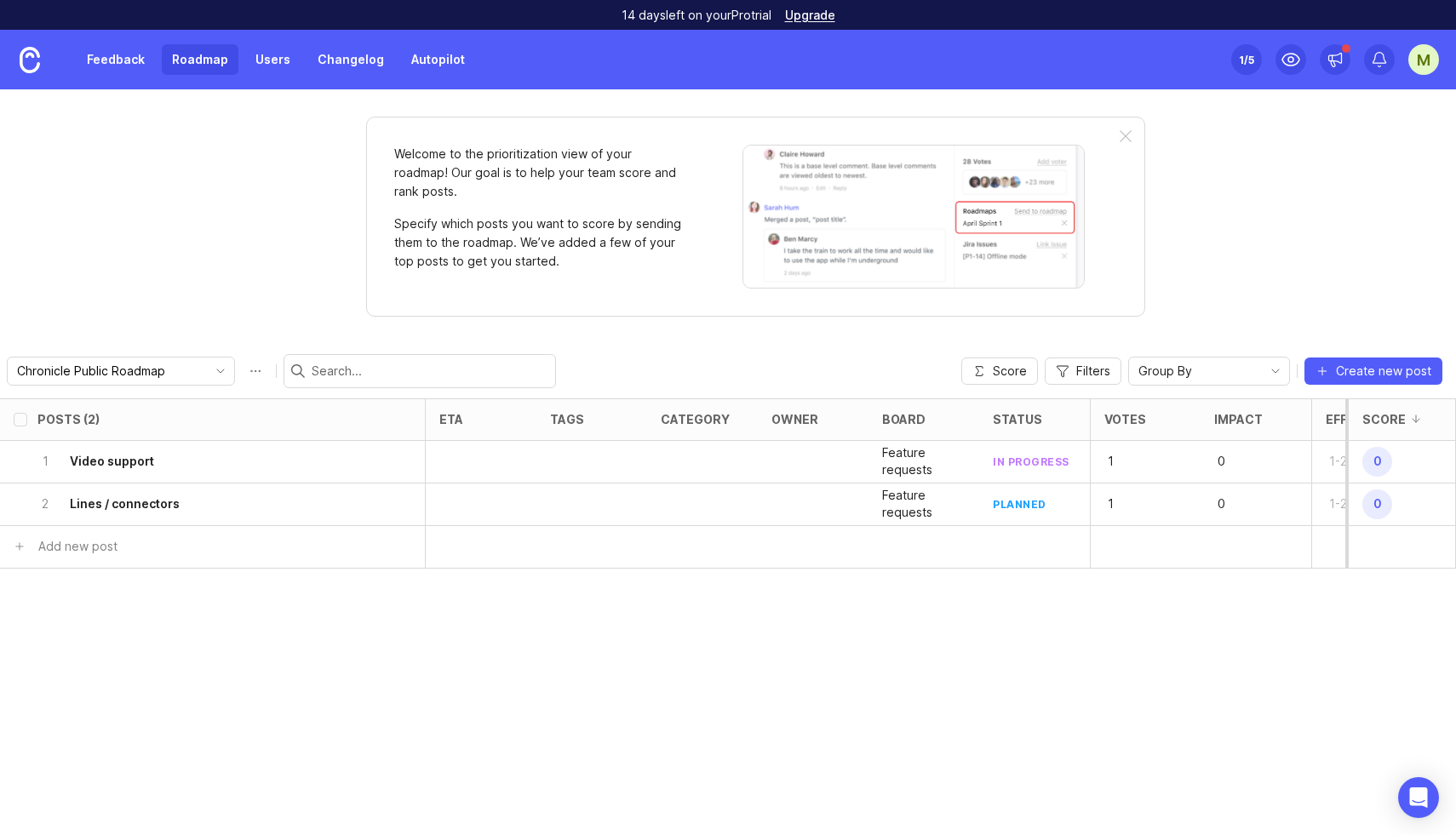
click at [189, 57] on link "Roadmap" at bounding box center [200, 59] width 76 height 31
click at [1124, 136] on div at bounding box center [1125, 136] width 12 height 13
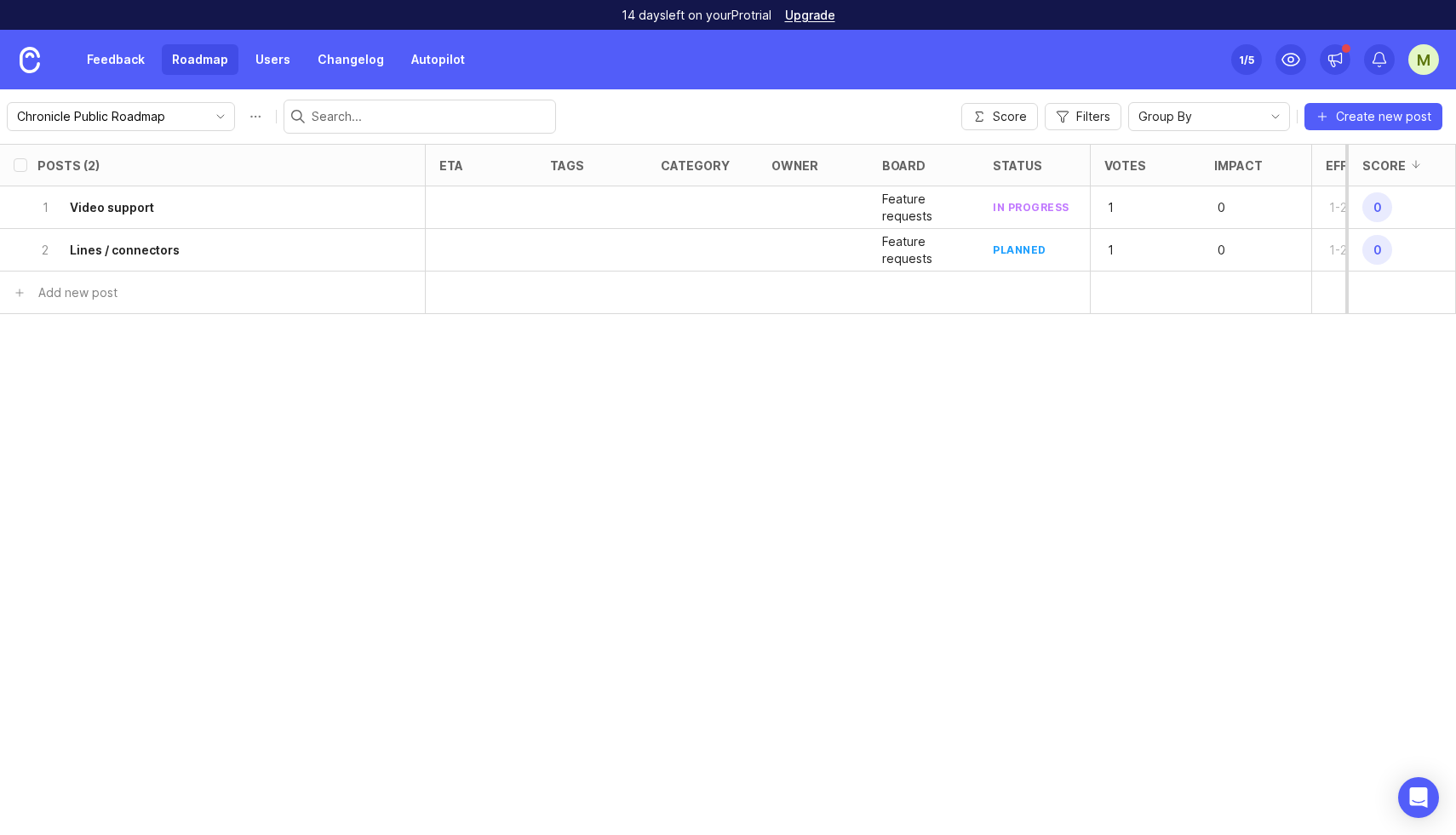
click at [120, 58] on link "Feedback" at bounding box center [115, 59] width 78 height 31
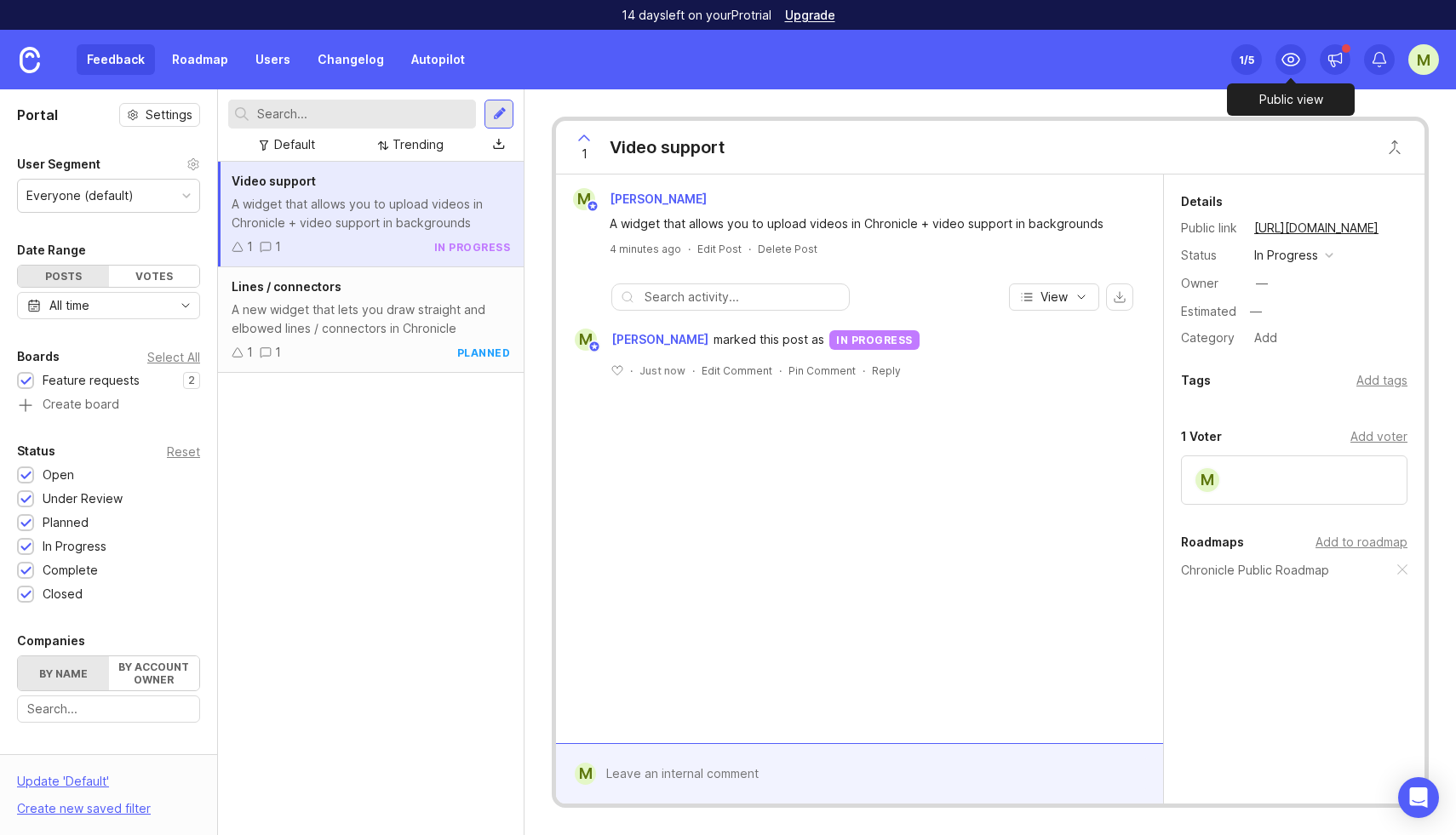
click at [1292, 62] on icon at bounding box center [1291, 59] width 21 height 21
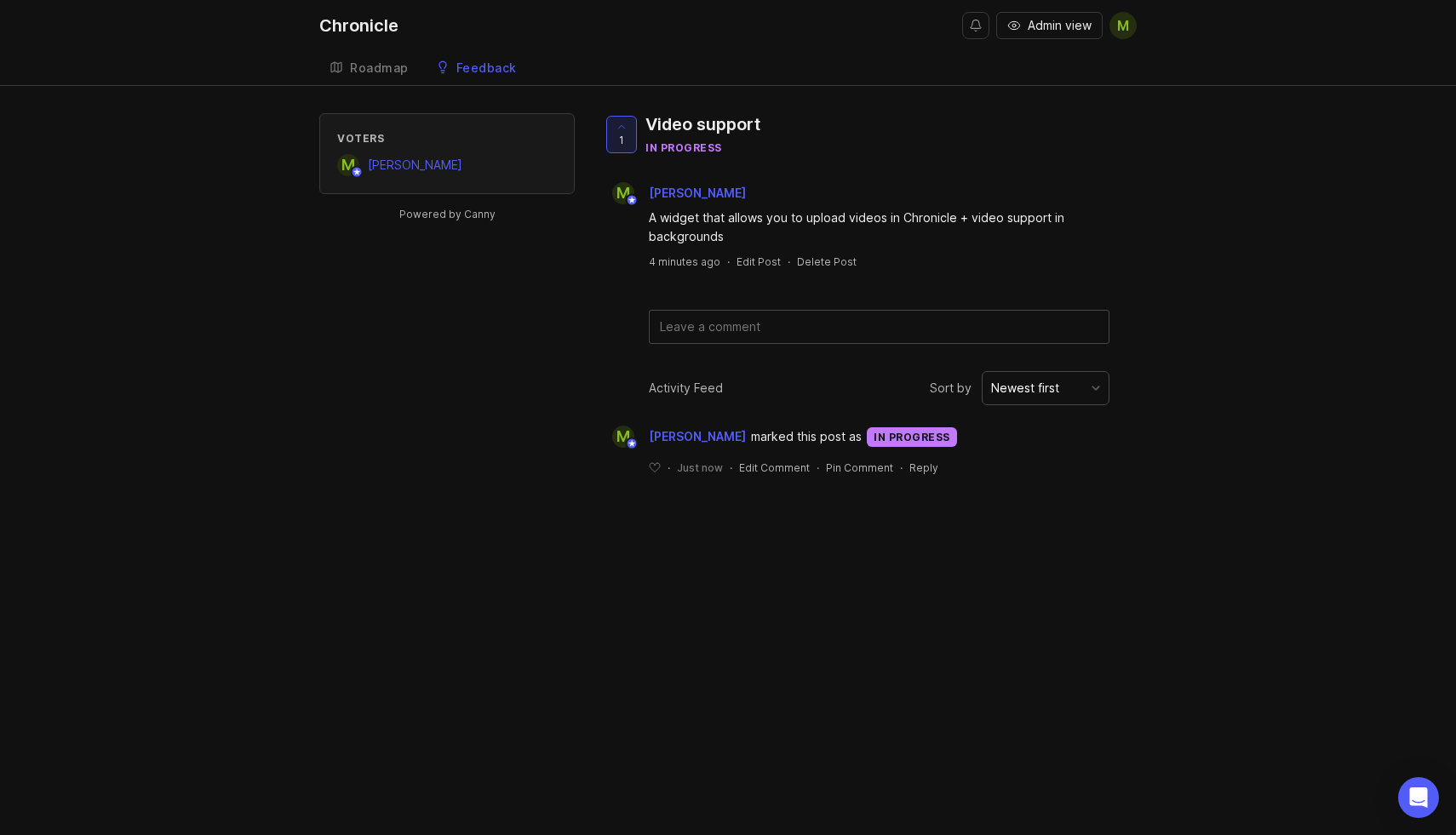
click at [343, 64] on link "Roadmap" at bounding box center [369, 68] width 100 height 35
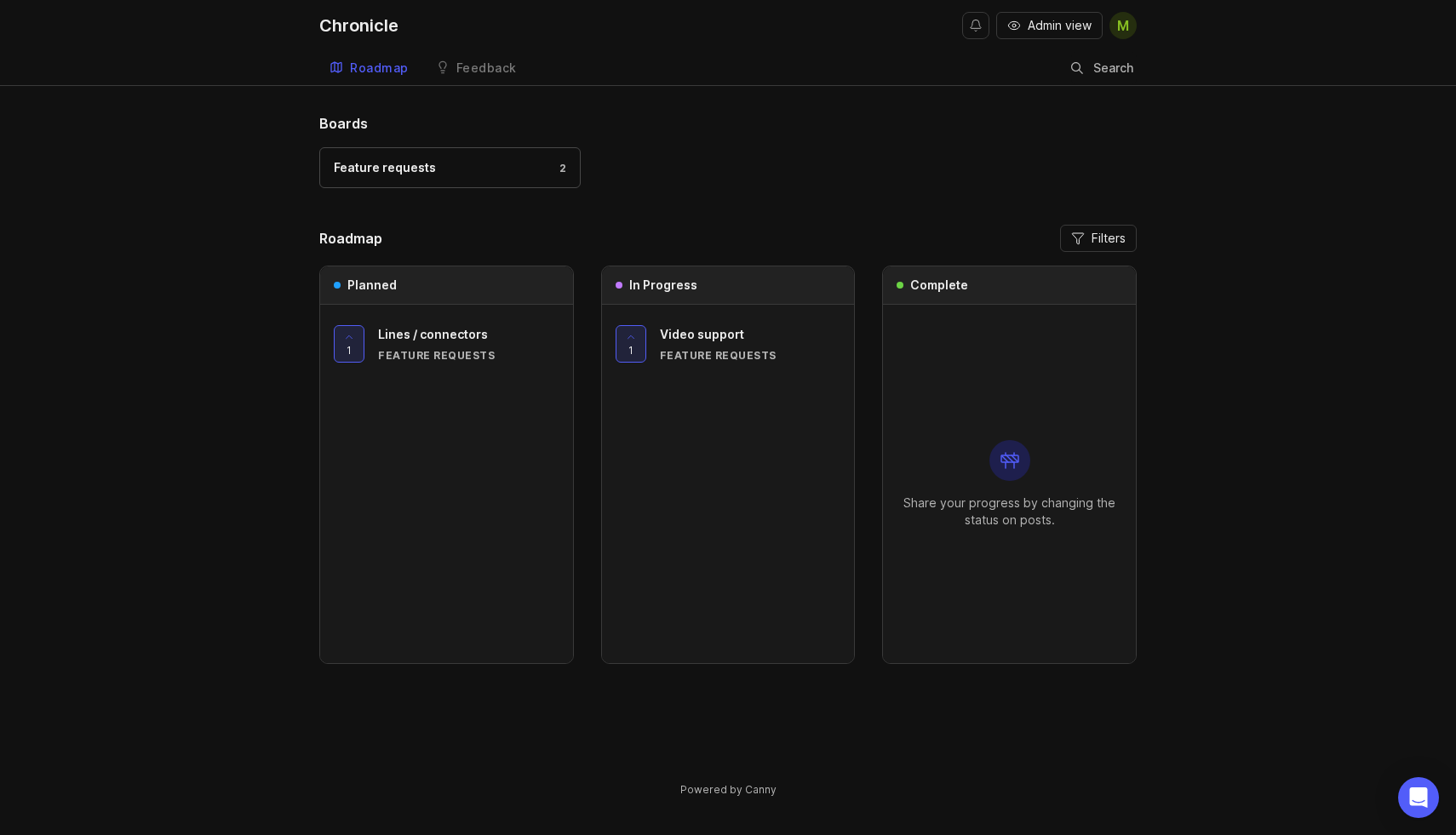
click at [1048, 26] on span "Admin view" at bounding box center [1060, 25] width 64 height 17
click at [483, 170] on div "Feature requests 2" at bounding box center [449, 168] width 233 height 19
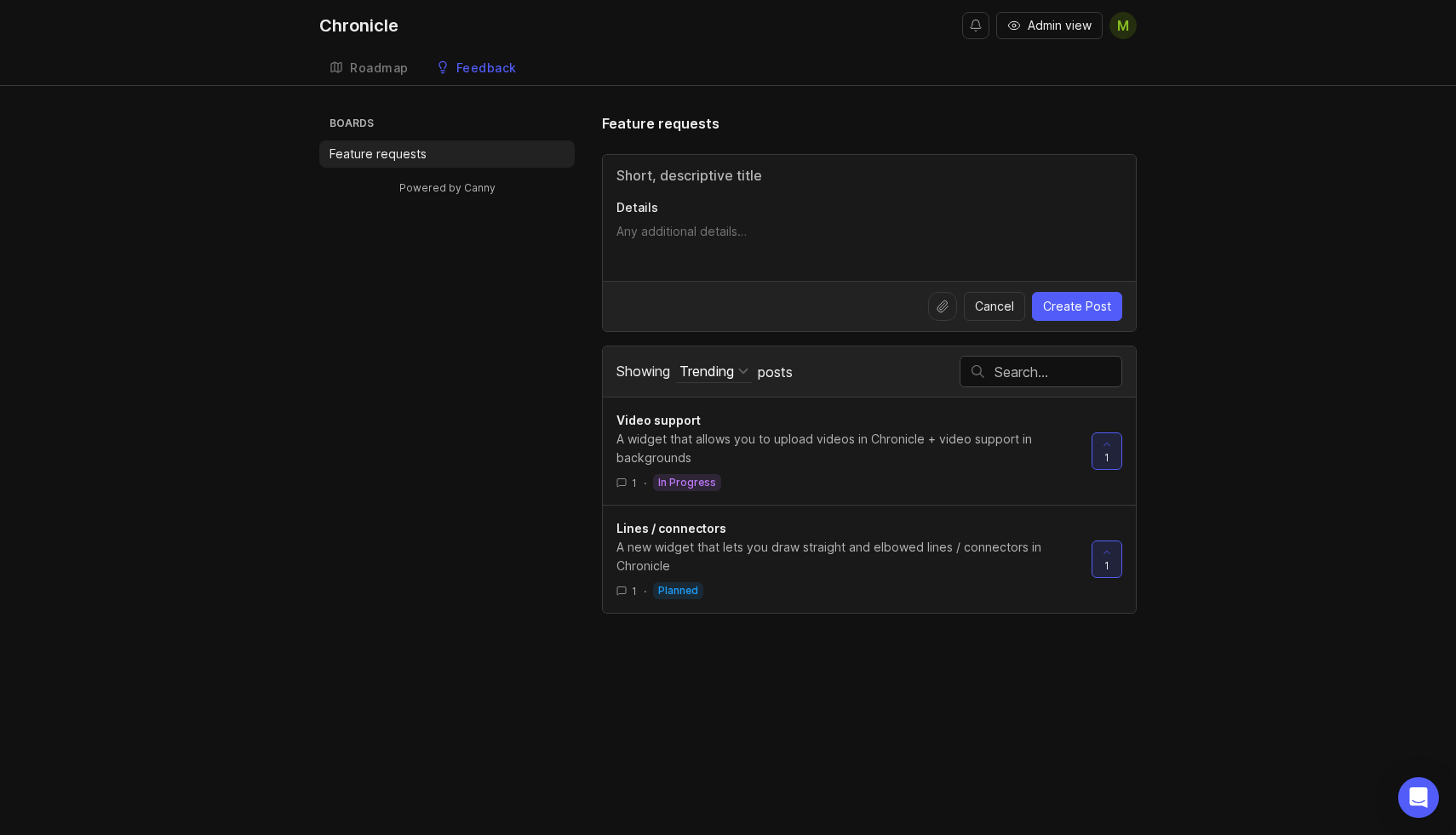
click at [378, 66] on div "Roadmap" at bounding box center [380, 68] width 58 height 12
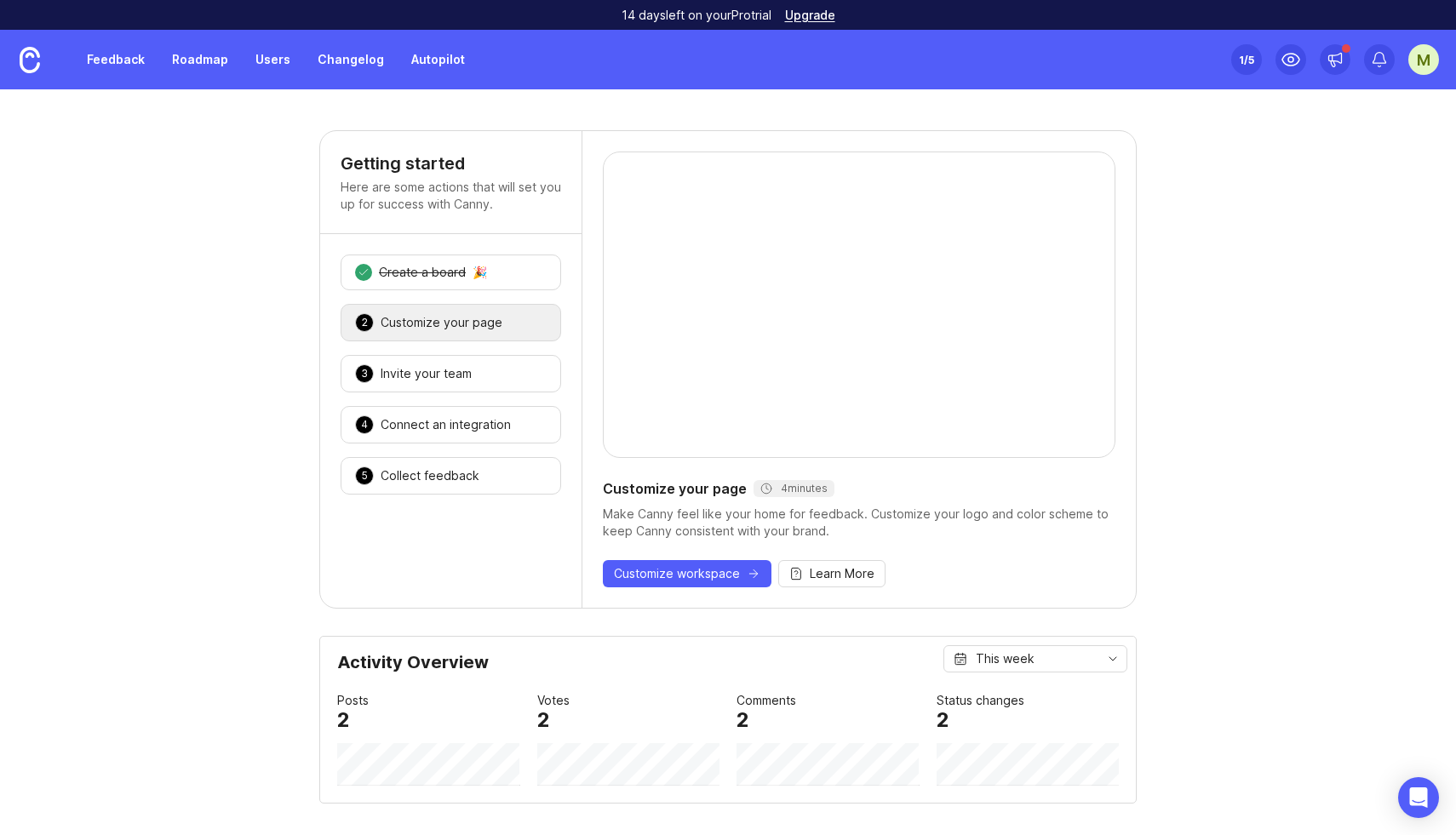
click at [125, 66] on link "Feedback" at bounding box center [115, 59] width 78 height 31
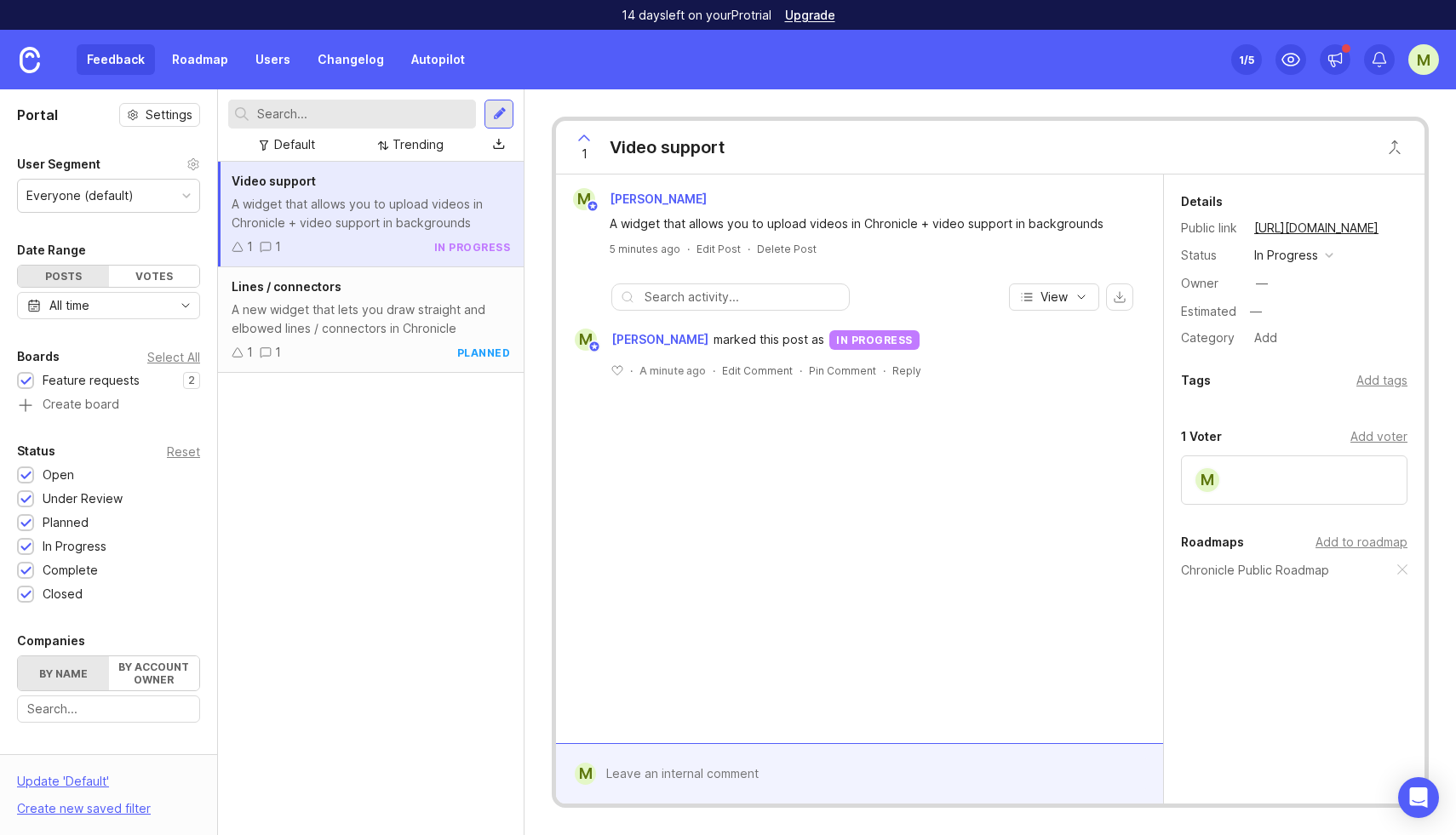
click at [501, 115] on div at bounding box center [500, 114] width 13 height 15
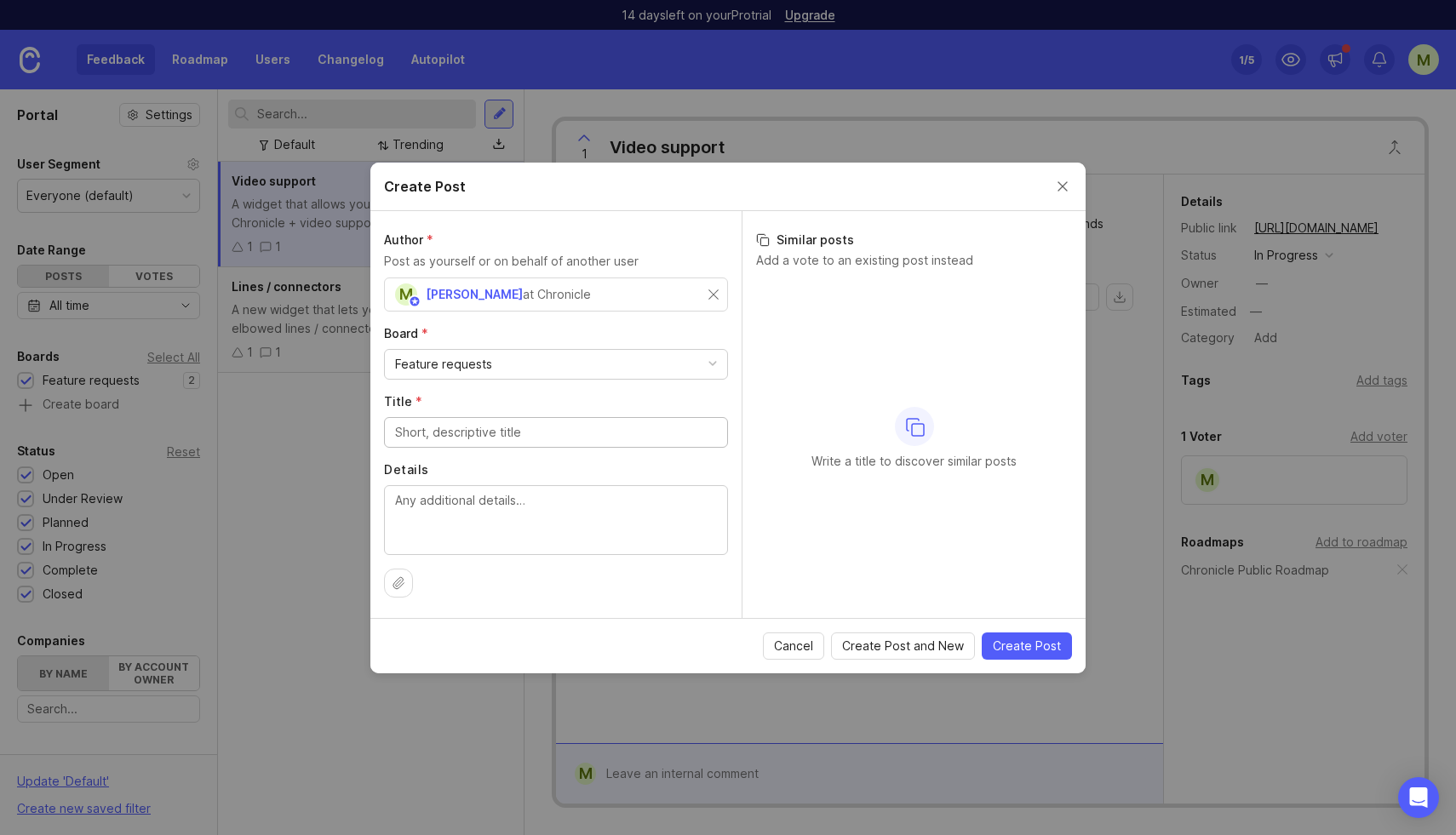
click at [560, 363] on div "Feature requests" at bounding box center [556, 364] width 342 height 29
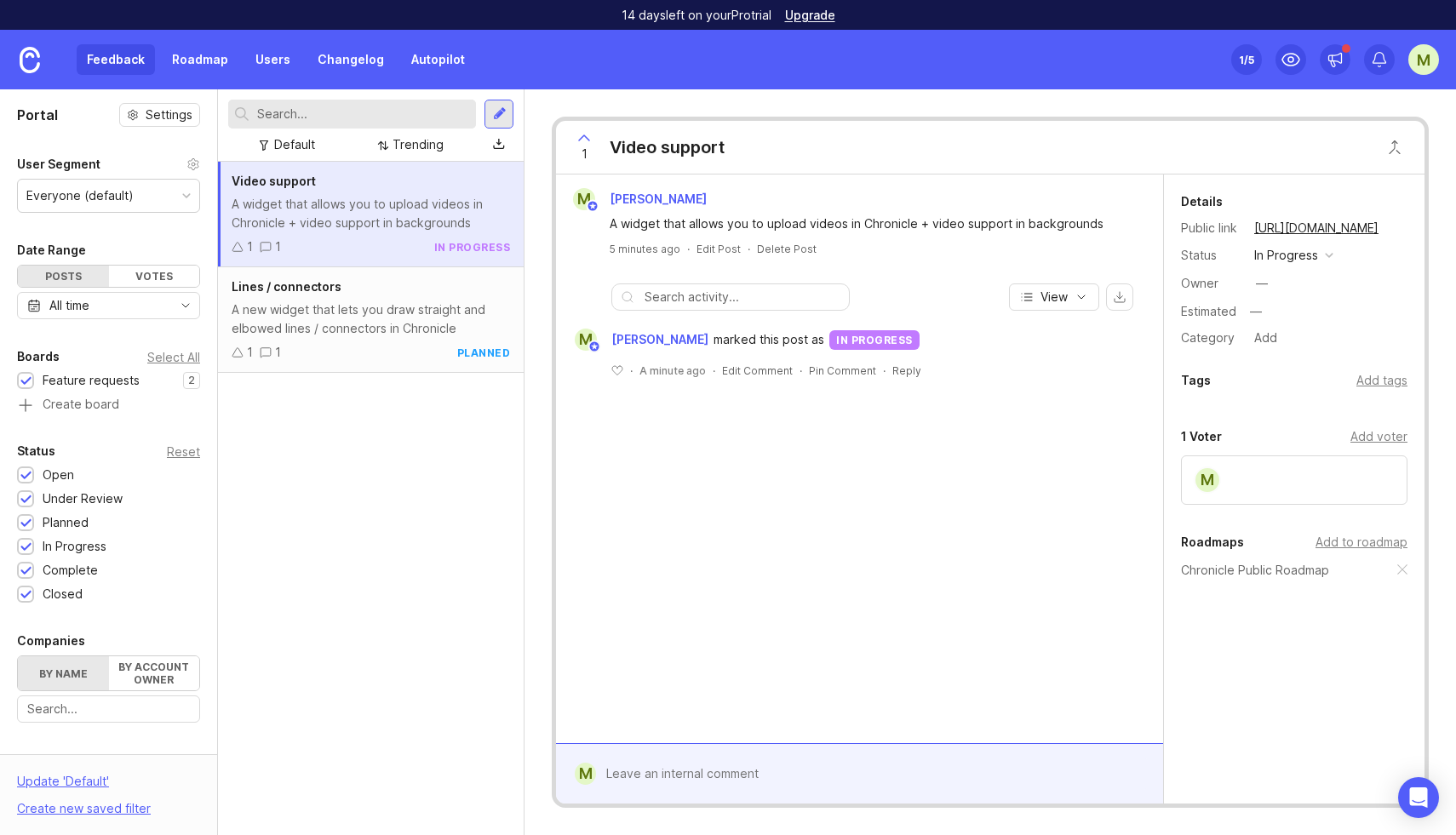
click at [412, 495] on div "Video support A widget that allows you to upload videos in Chronicle + video su…" at bounding box center [370, 498] width 306 height 673
click at [203, 50] on link "Roadmap" at bounding box center [200, 59] width 76 height 31
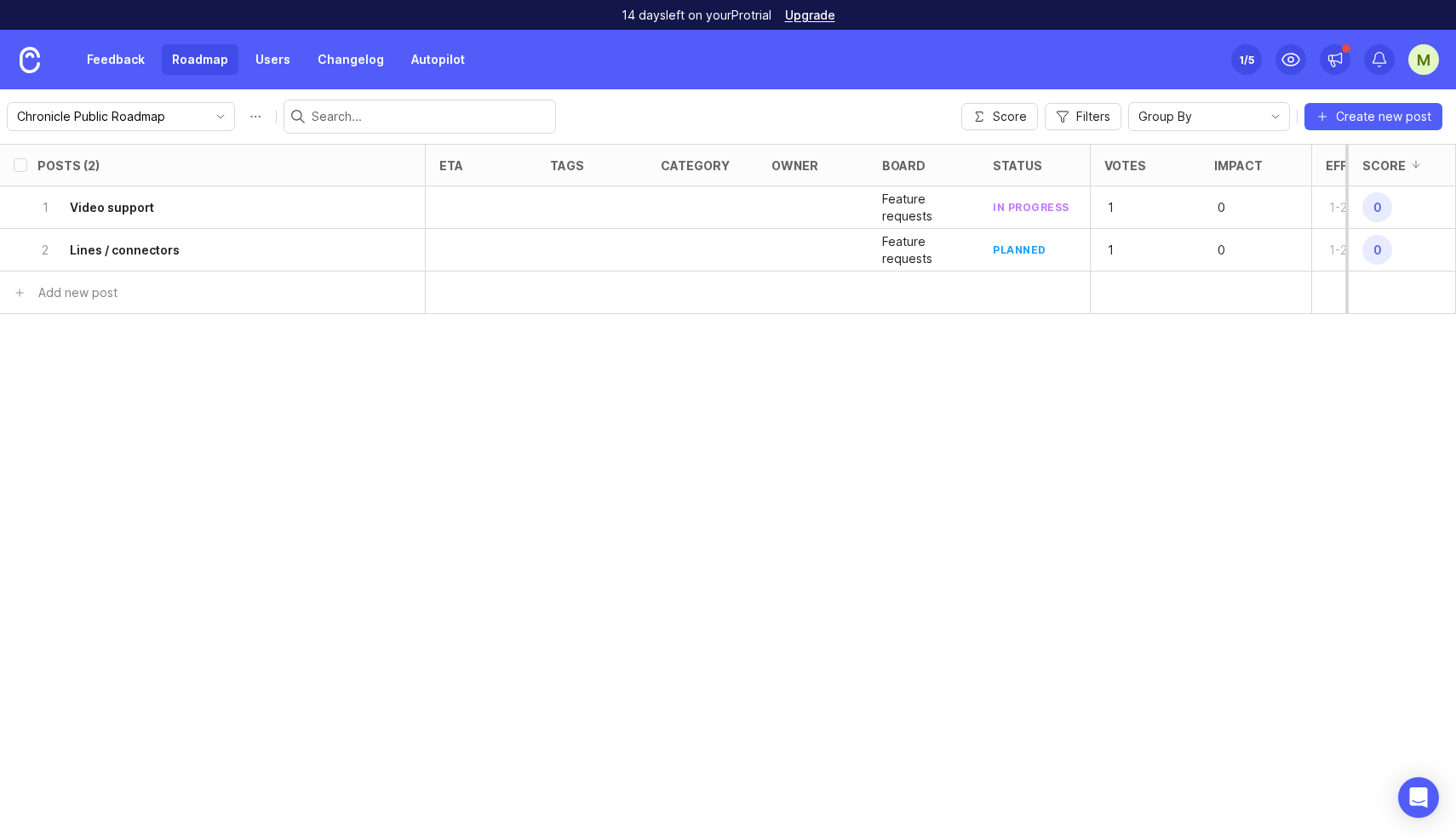
click at [906, 207] on p "Feature requests" at bounding box center [924, 208] width 84 height 34
click at [922, 163] on div "board" at bounding box center [904, 166] width 43 height 13
click at [360, 300] on div "Feature requests" at bounding box center [352, 293] width 97 height 19
click at [126, 80] on div "Feedback Roadmap Users Changelog Autopilot" at bounding box center [237, 59] width 476 height 59
click at [127, 64] on link "Feedback" at bounding box center [115, 59] width 78 height 31
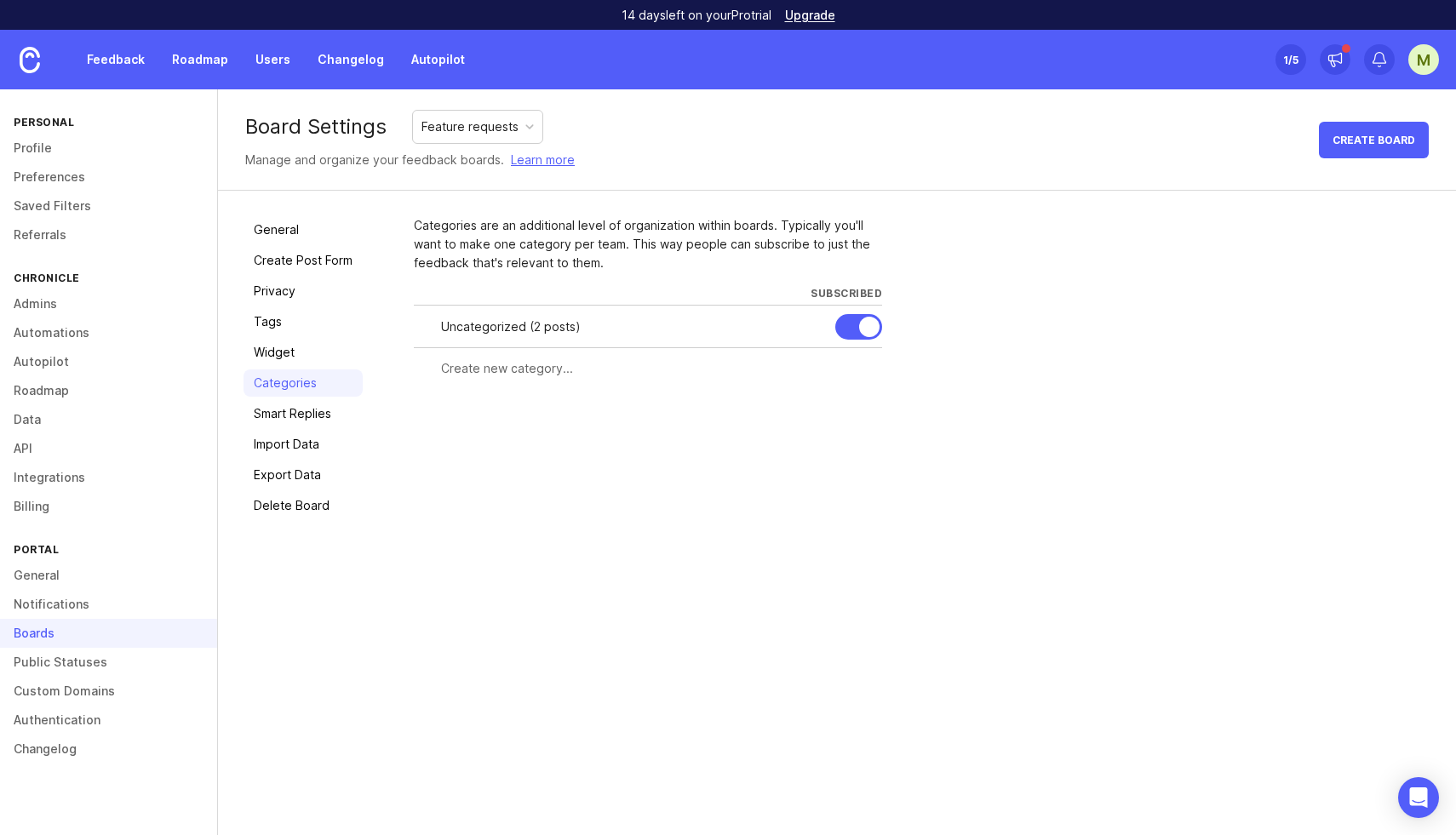
click at [501, 373] on input "text" at bounding box center [656, 369] width 431 height 19
type input "Widgets"
click at [833, 395] on span "Create" at bounding box center [849, 400] width 42 height 13
click at [534, 424] on div at bounding box center [573, 411] width 319 height 32
type input "Improvements"
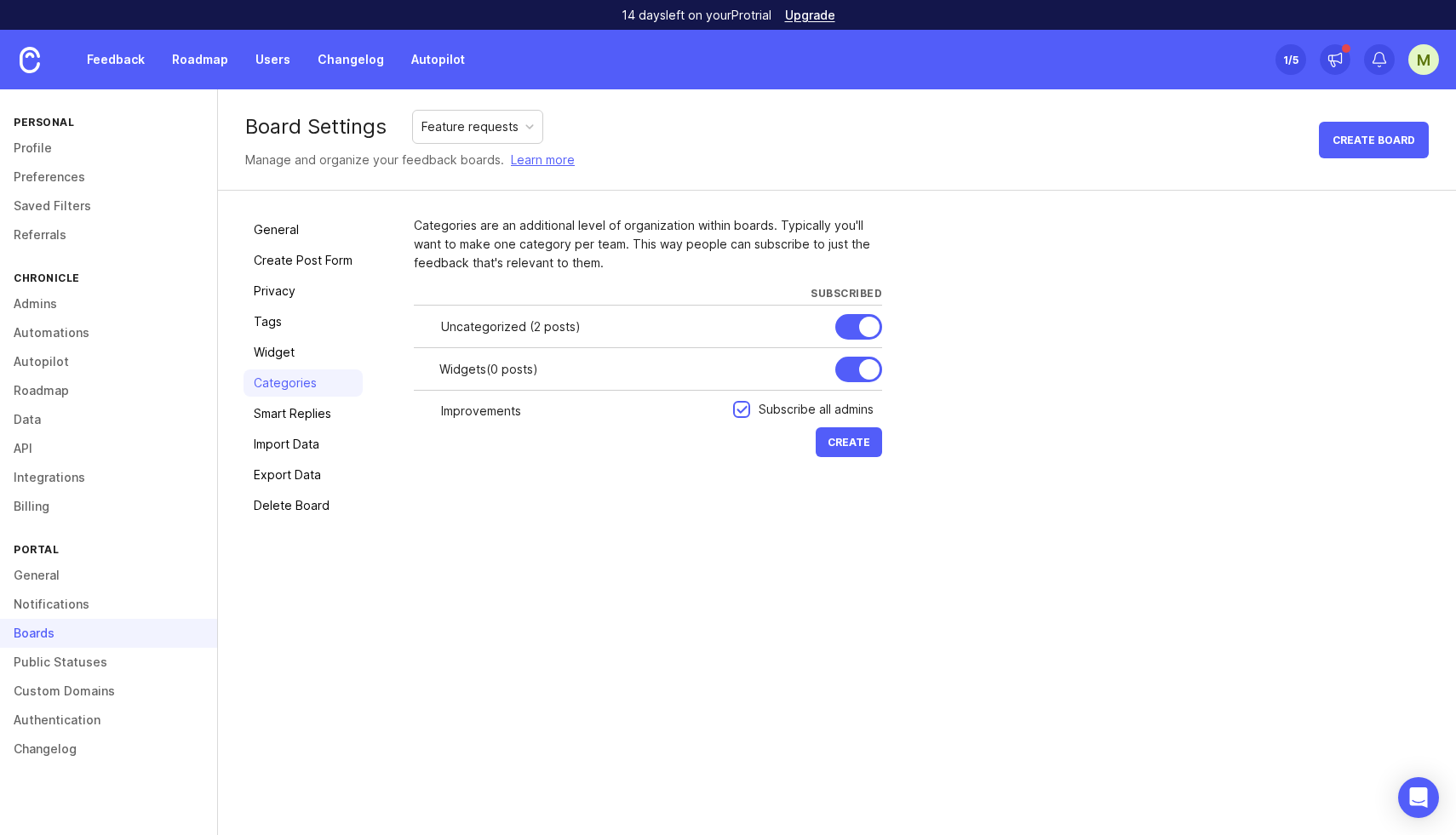
click at [865, 444] on span "Create" at bounding box center [849, 442] width 42 height 13
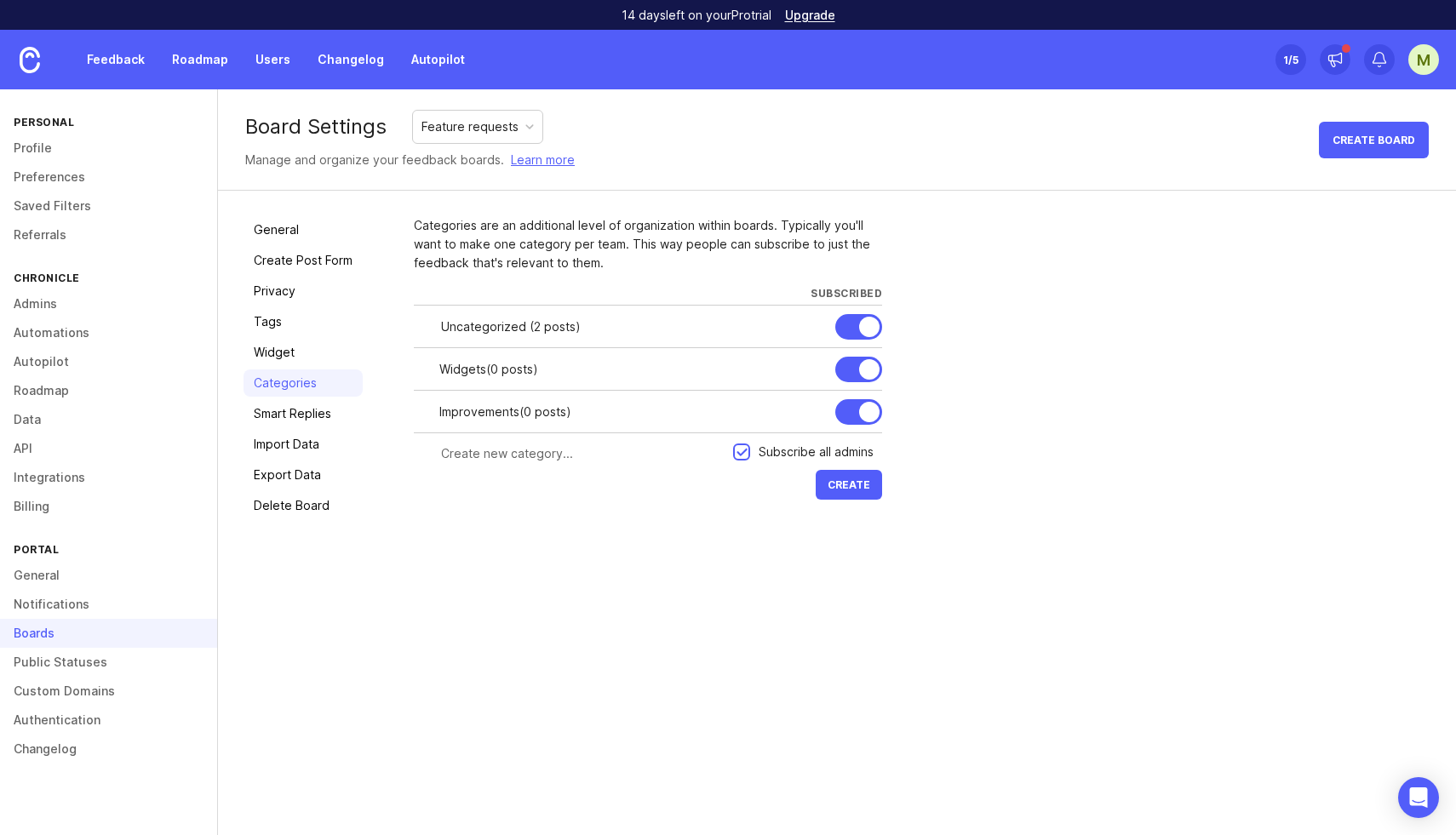
click at [478, 449] on input "text" at bounding box center [581, 454] width 282 height 19
type input "Bugs"
click at [852, 490] on span "Create" at bounding box center [849, 485] width 42 height 13
click at [869, 326] on div at bounding box center [869, 327] width 21 height 21
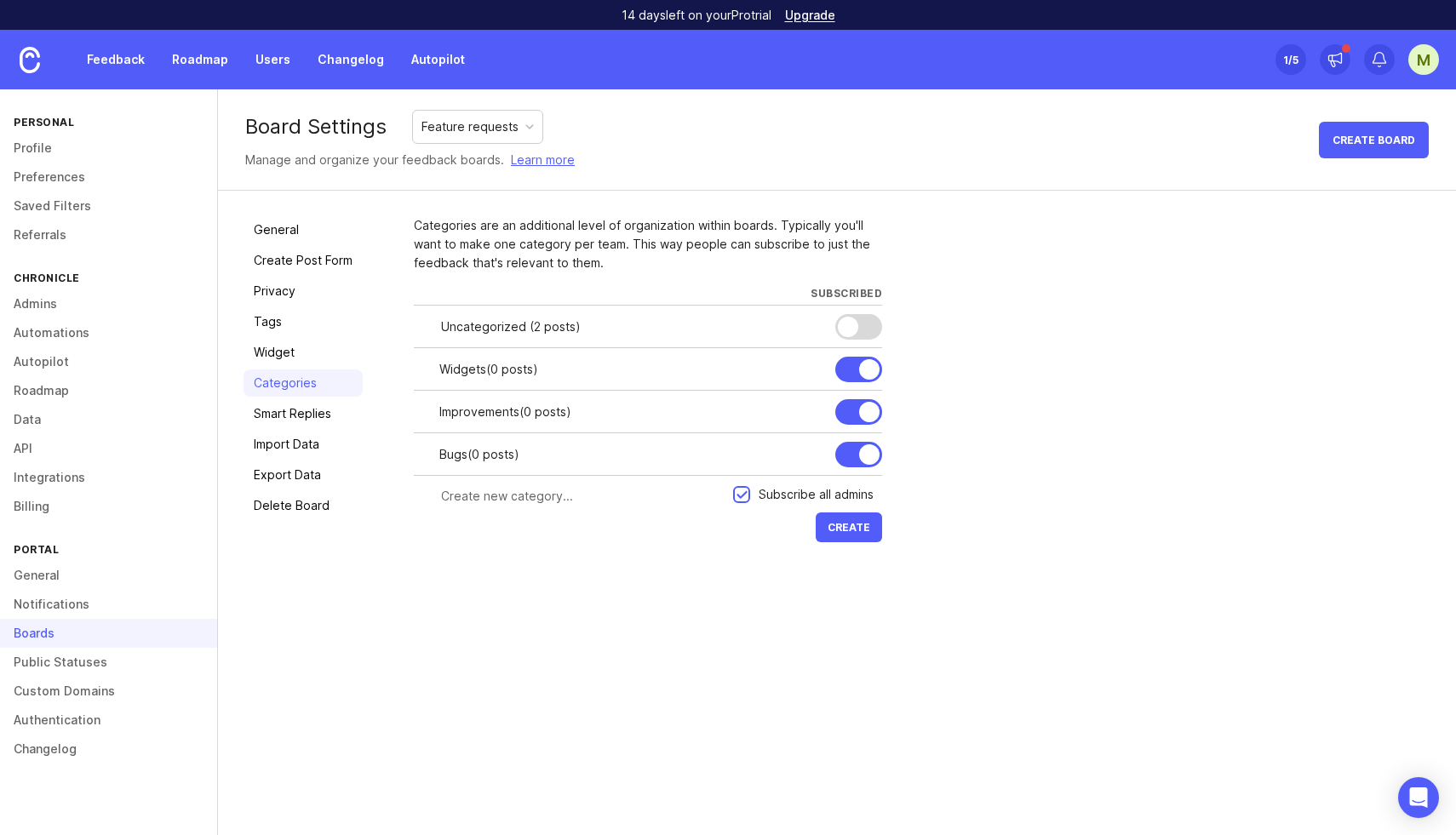
click at [859, 327] on div at bounding box center [859, 327] width 47 height 25
click at [127, 62] on link "Feedback" at bounding box center [115, 59] width 78 height 31
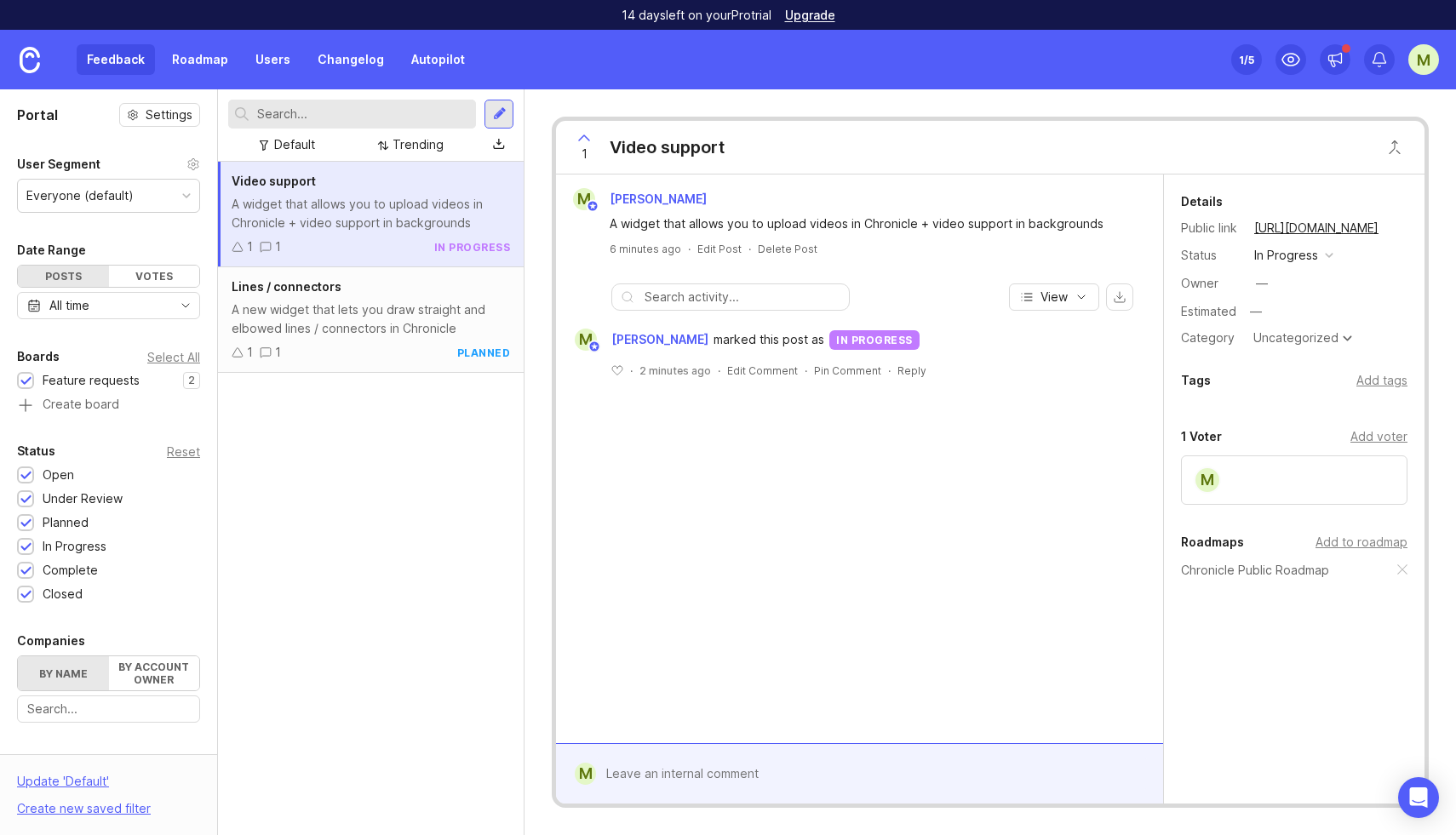
click at [1292, 337] on div "Uncategorized" at bounding box center [1296, 338] width 85 height 12
click at [380, 316] on div "A new widget that lets you draw straight and elbowed lines / connectors in Chro…" at bounding box center [371, 319] width 279 height 38
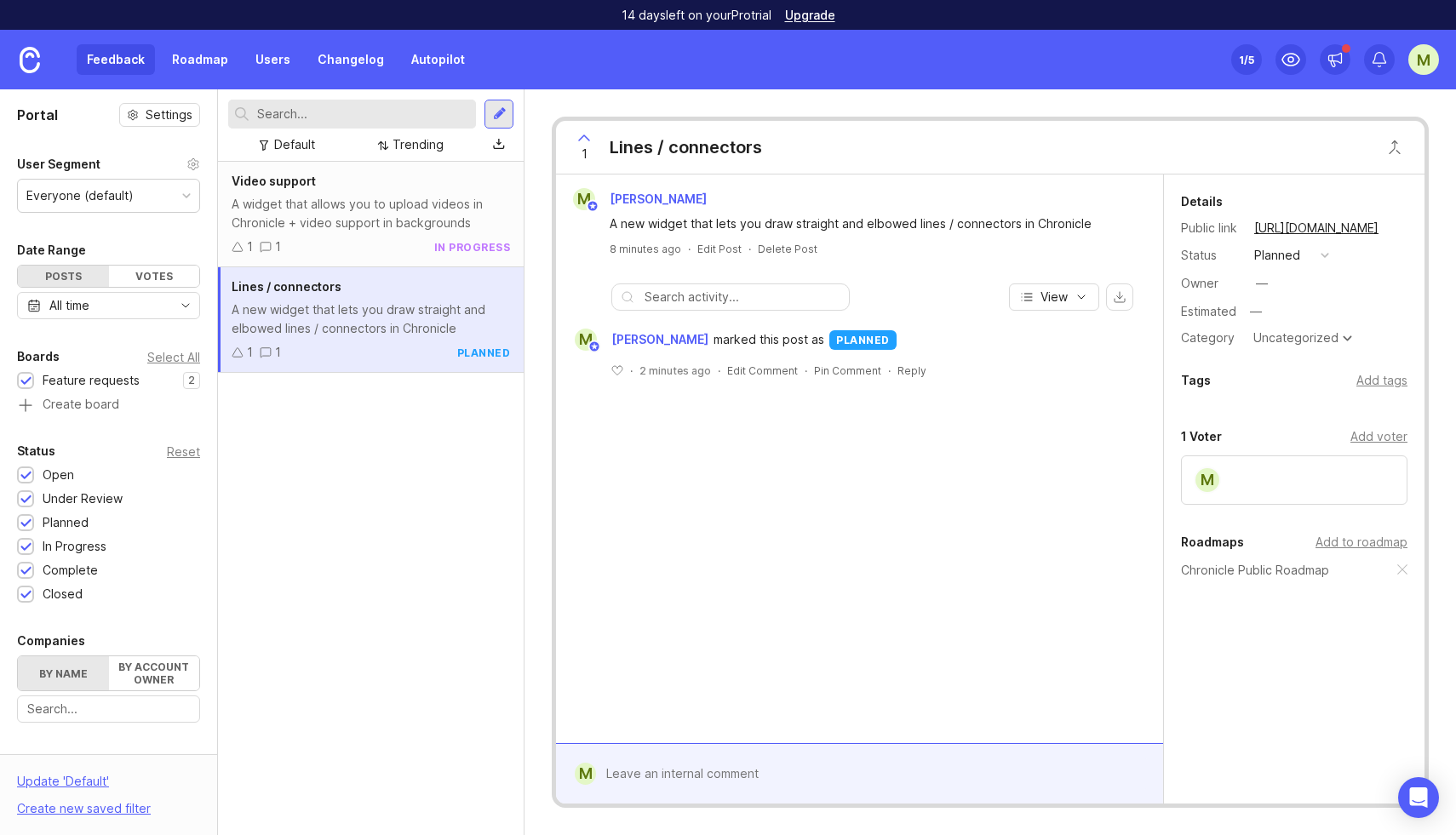
click at [1306, 336] on div "Uncategorized" at bounding box center [1296, 338] width 85 height 12
click at [398, 440] on div "Video support A widget that allows you to upload videos in Chronicle + video su…" at bounding box center [370, 498] width 306 height 673
click at [502, 120] on div at bounding box center [500, 114] width 13 height 15
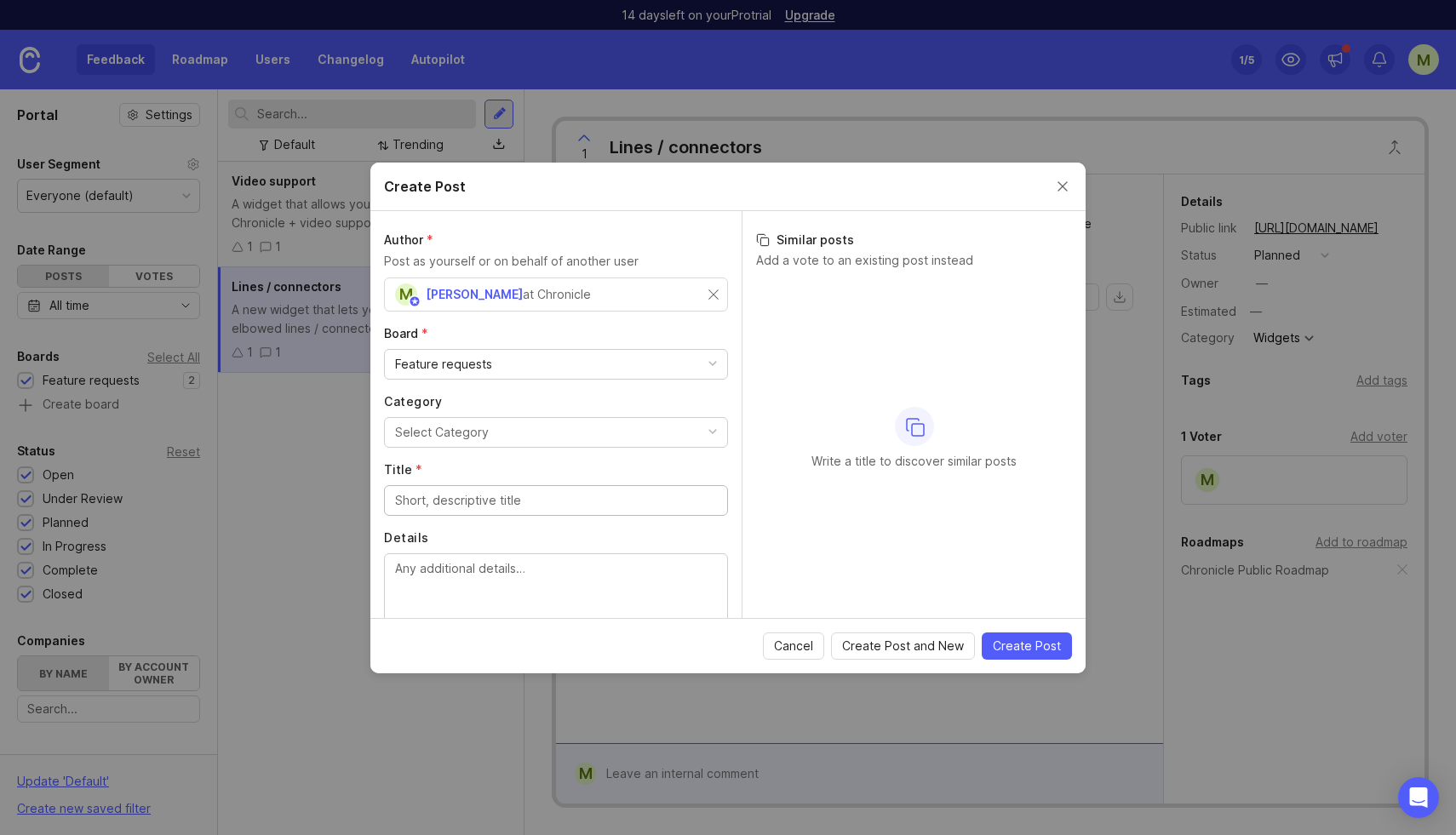
click at [461, 361] on div "Feature requests" at bounding box center [444, 364] width 97 height 19
click at [461, 362] on div "Feature requests" at bounding box center [444, 364] width 97 height 19
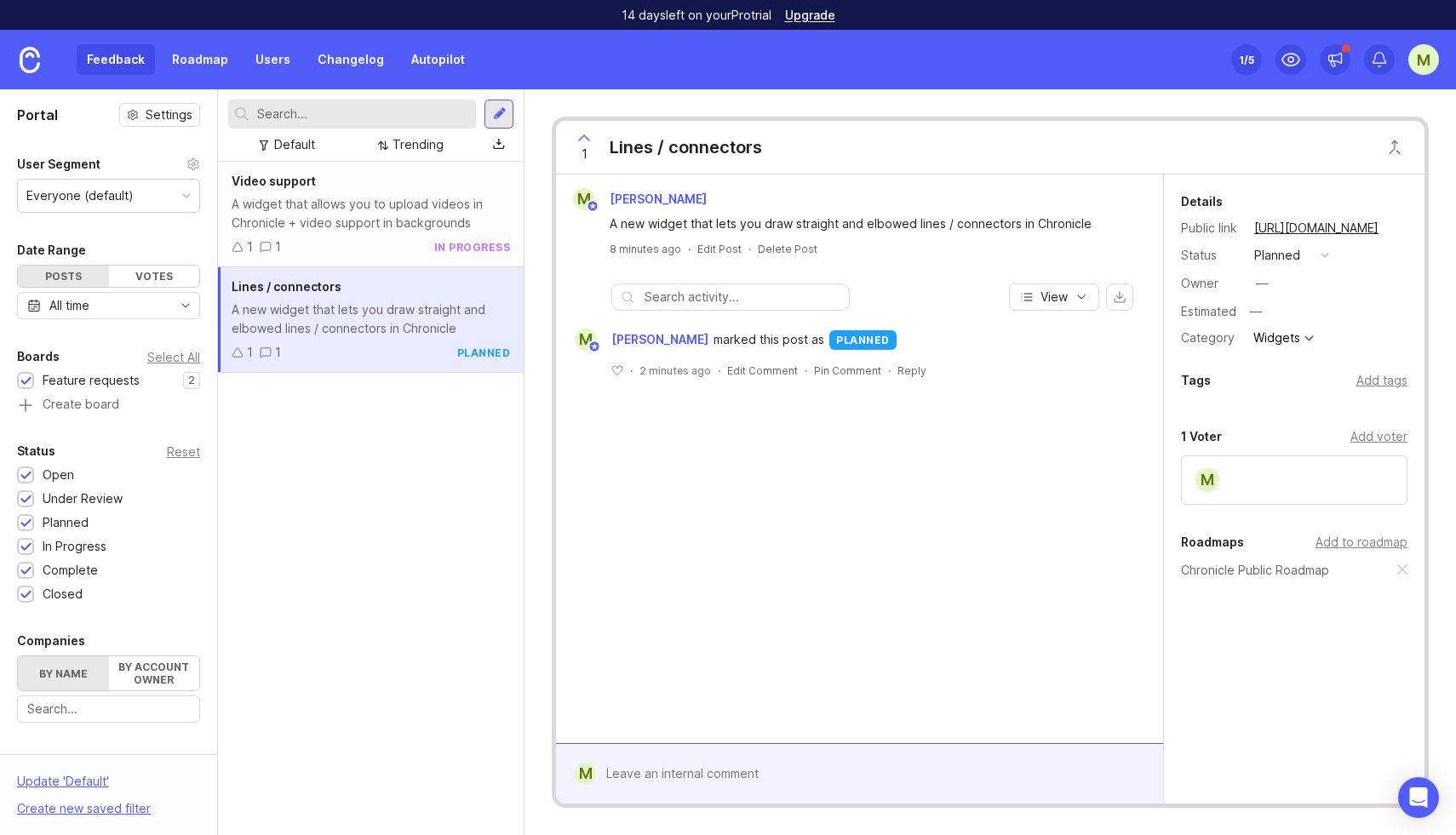
click at [1426, 65] on div "M" at bounding box center [1423, 59] width 31 height 31
click at [1383, 66] on icon at bounding box center [1380, 59] width 17 height 17
click at [1291, 67] on icon at bounding box center [1291, 59] width 21 height 21
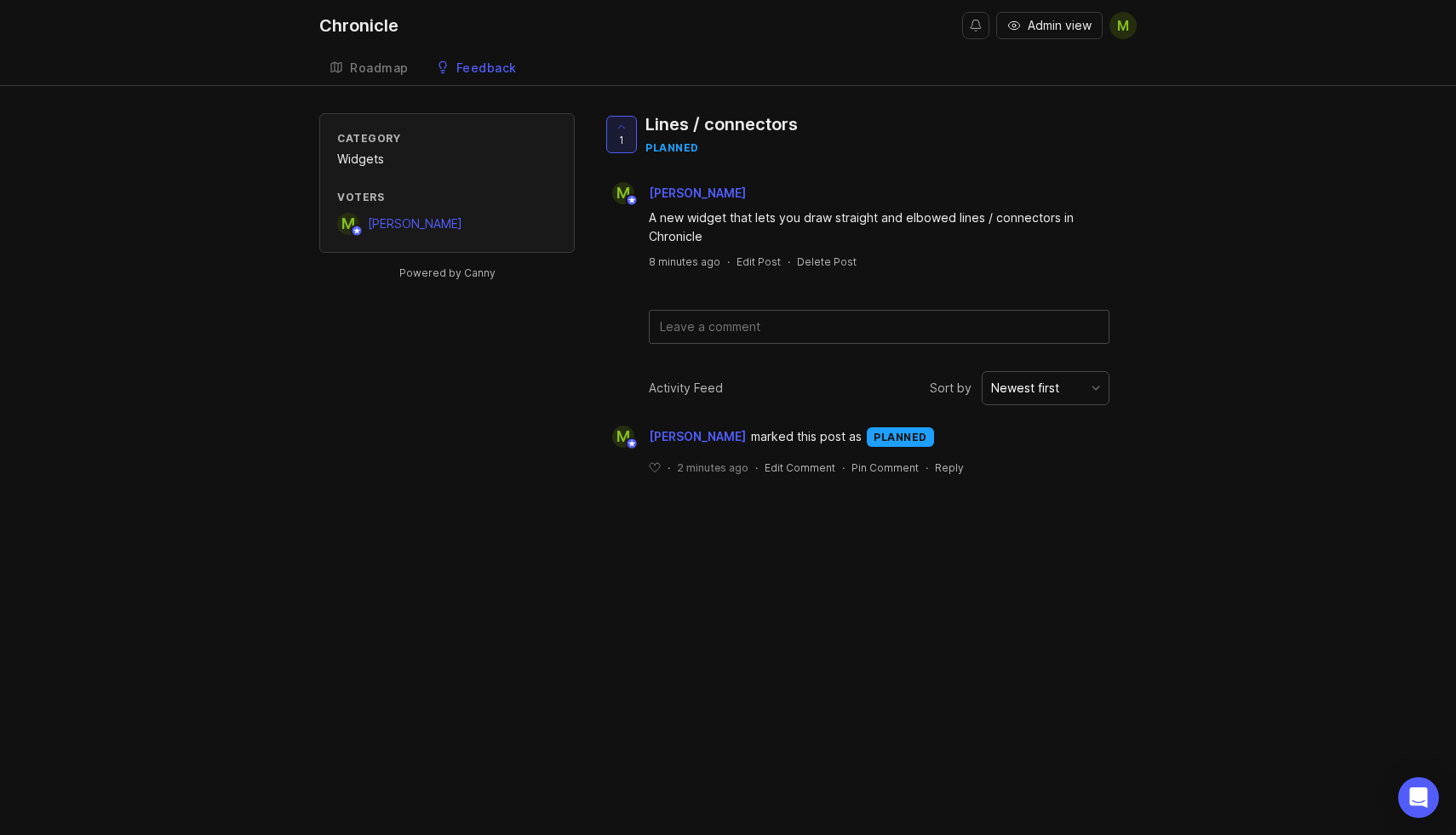
click at [369, 62] on div "Roadmap" at bounding box center [380, 68] width 58 height 12
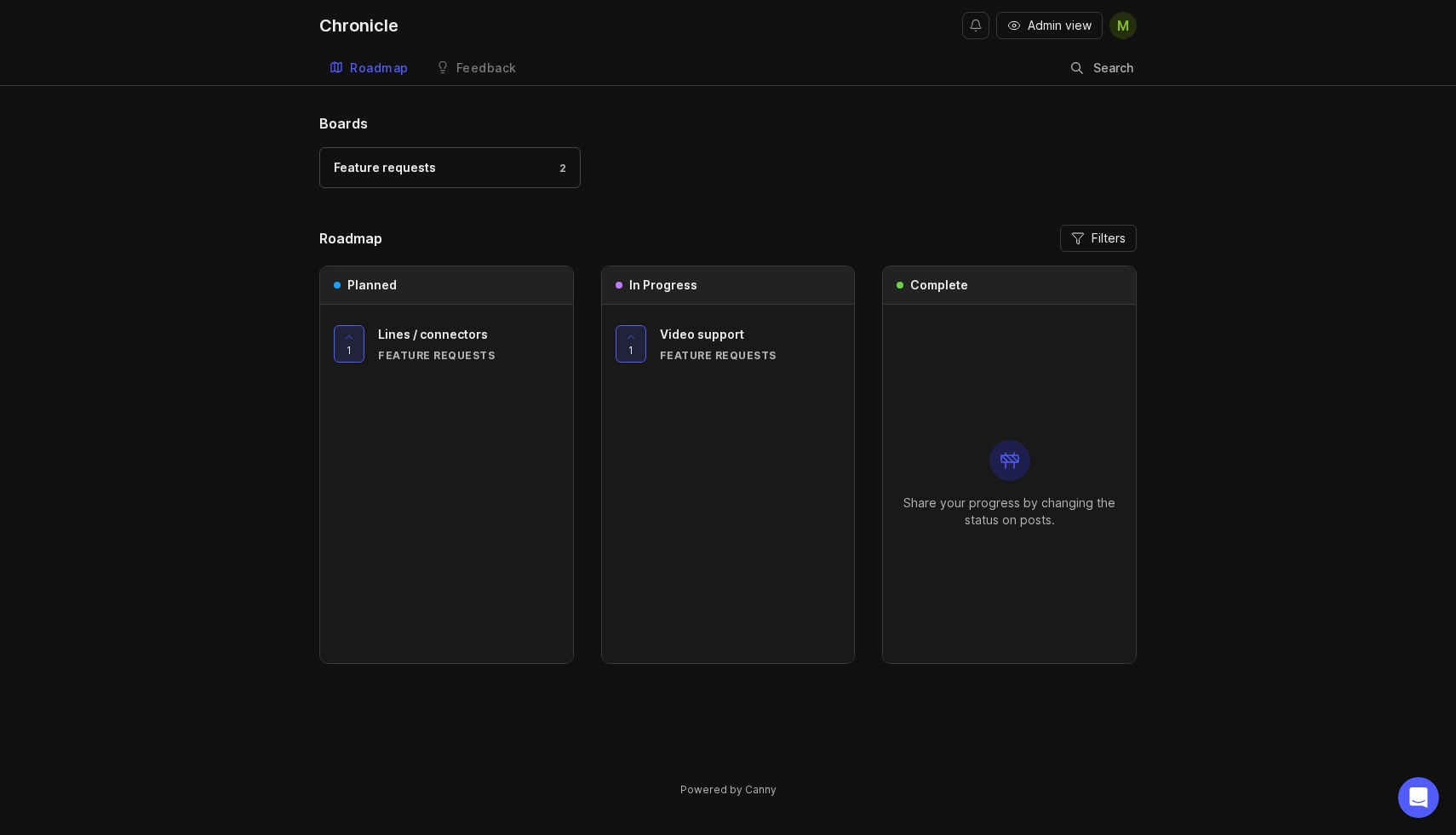
click at [353, 22] on div "Chronicle" at bounding box center [359, 25] width 79 height 17
click at [339, 24] on div "Chronicle" at bounding box center [359, 25] width 79 height 17
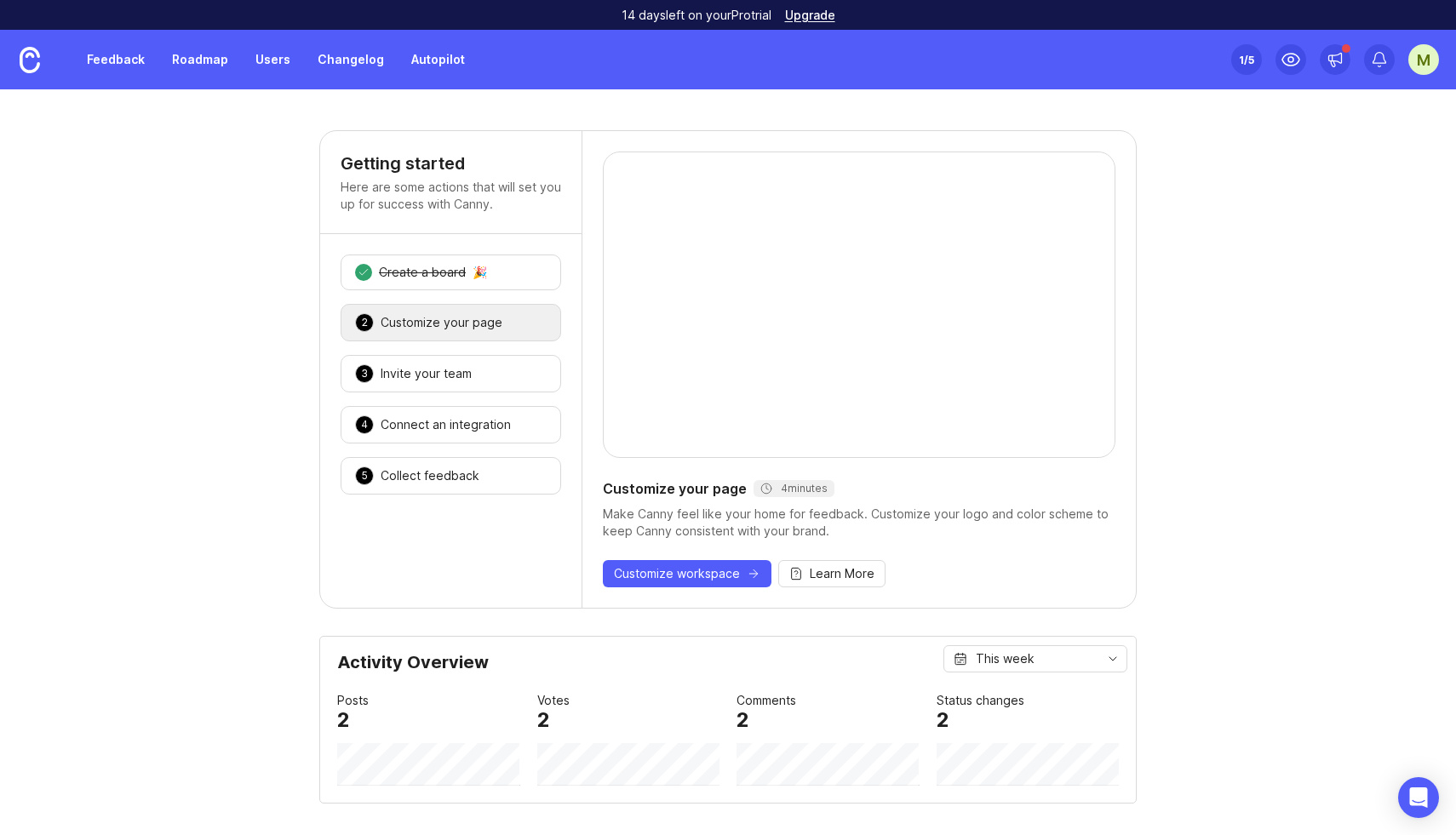
click at [457, 329] on div "Customize your page" at bounding box center [441, 323] width 121 height 17
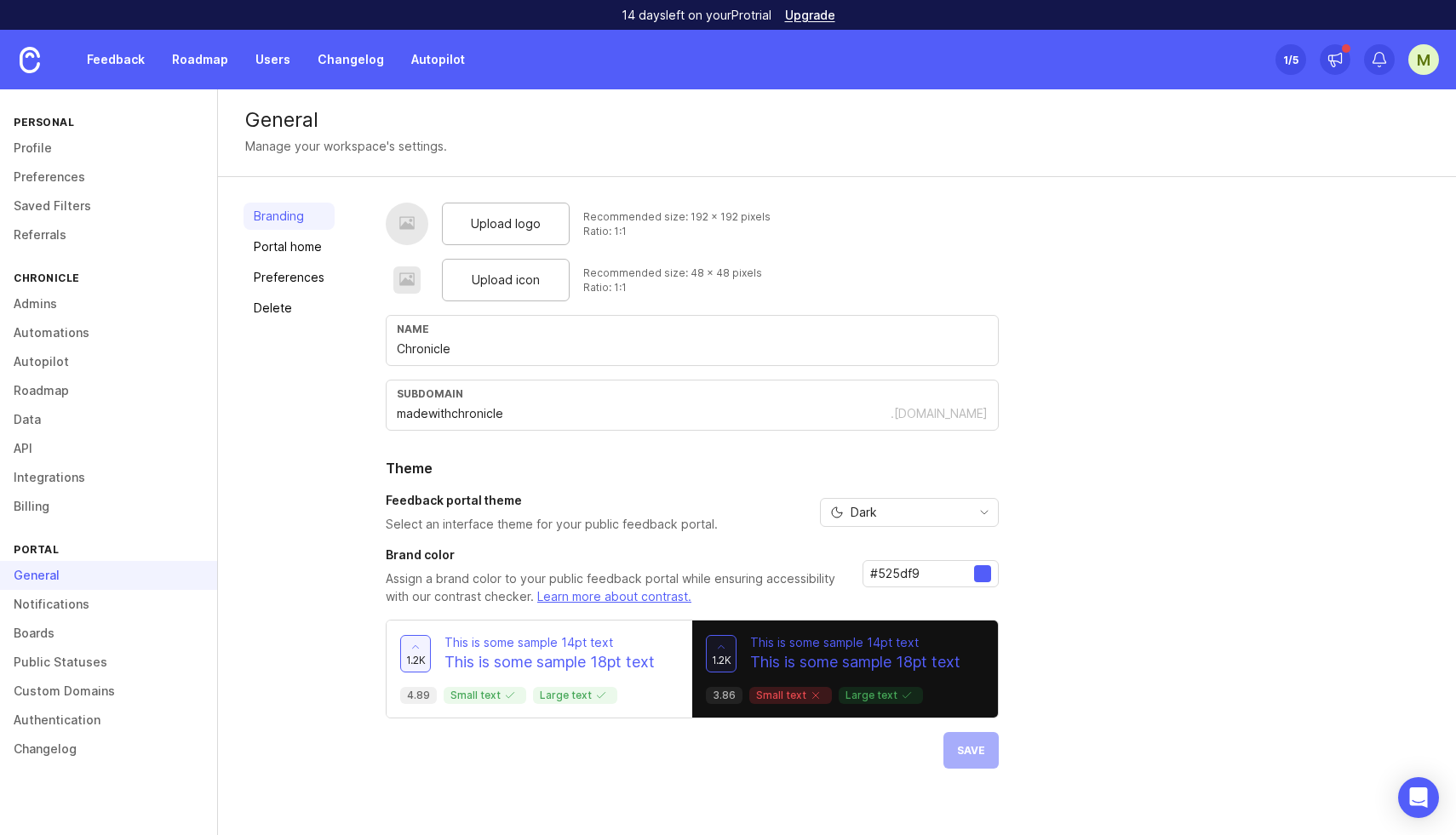
click at [267, 230] on div "Branding Portal home Preferences Delete" at bounding box center [289, 485] width 91 height 566
click at [271, 245] on link "Portal home" at bounding box center [289, 247] width 91 height 27
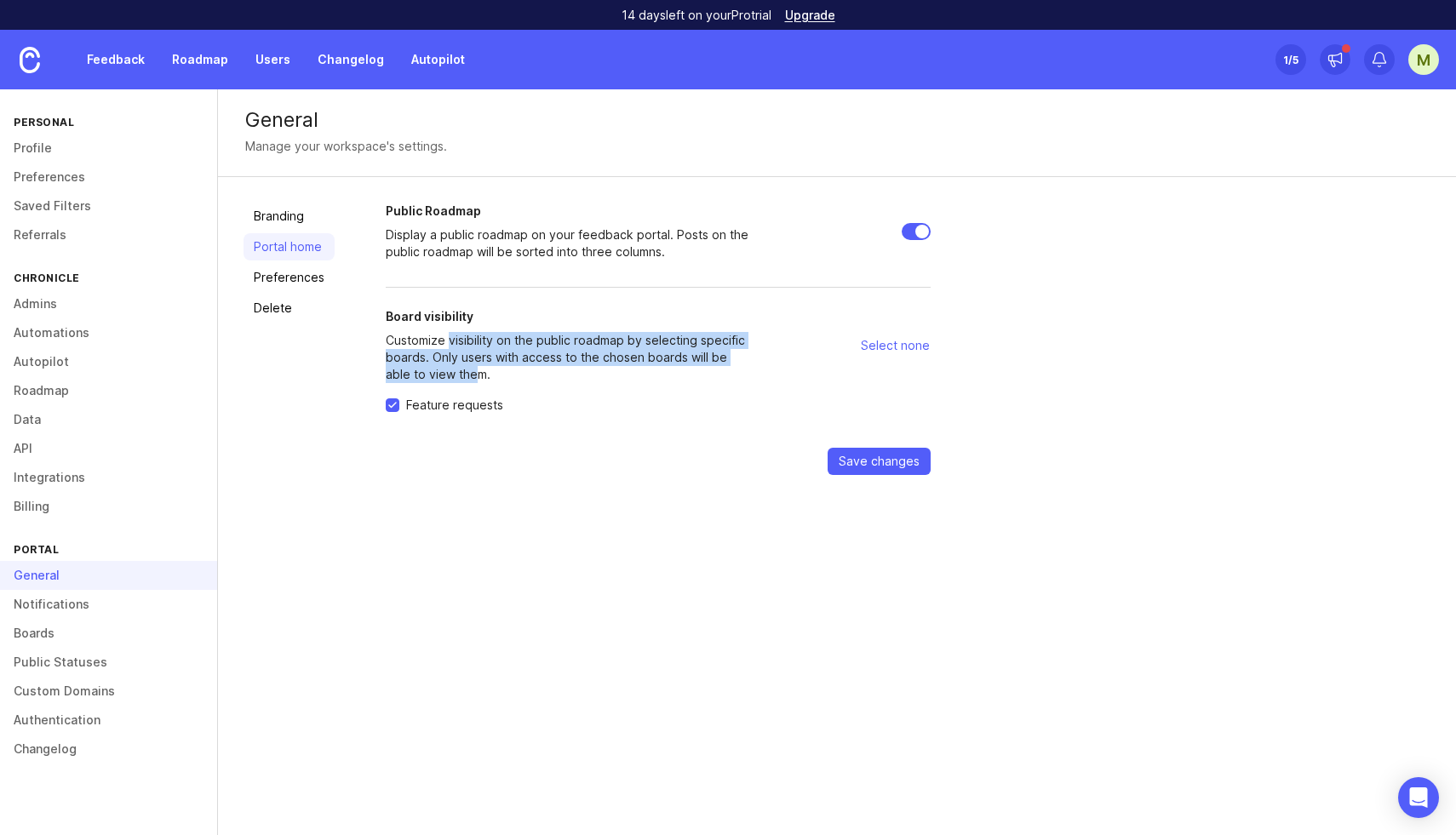
drag, startPoint x: 445, startPoint y: 339, endPoint x: 443, endPoint y: 373, distance: 34.1
click at [443, 373] on p "Customize visibility on the public roadmap by selecting specific boards. Only u…" at bounding box center [570, 358] width 368 height 51
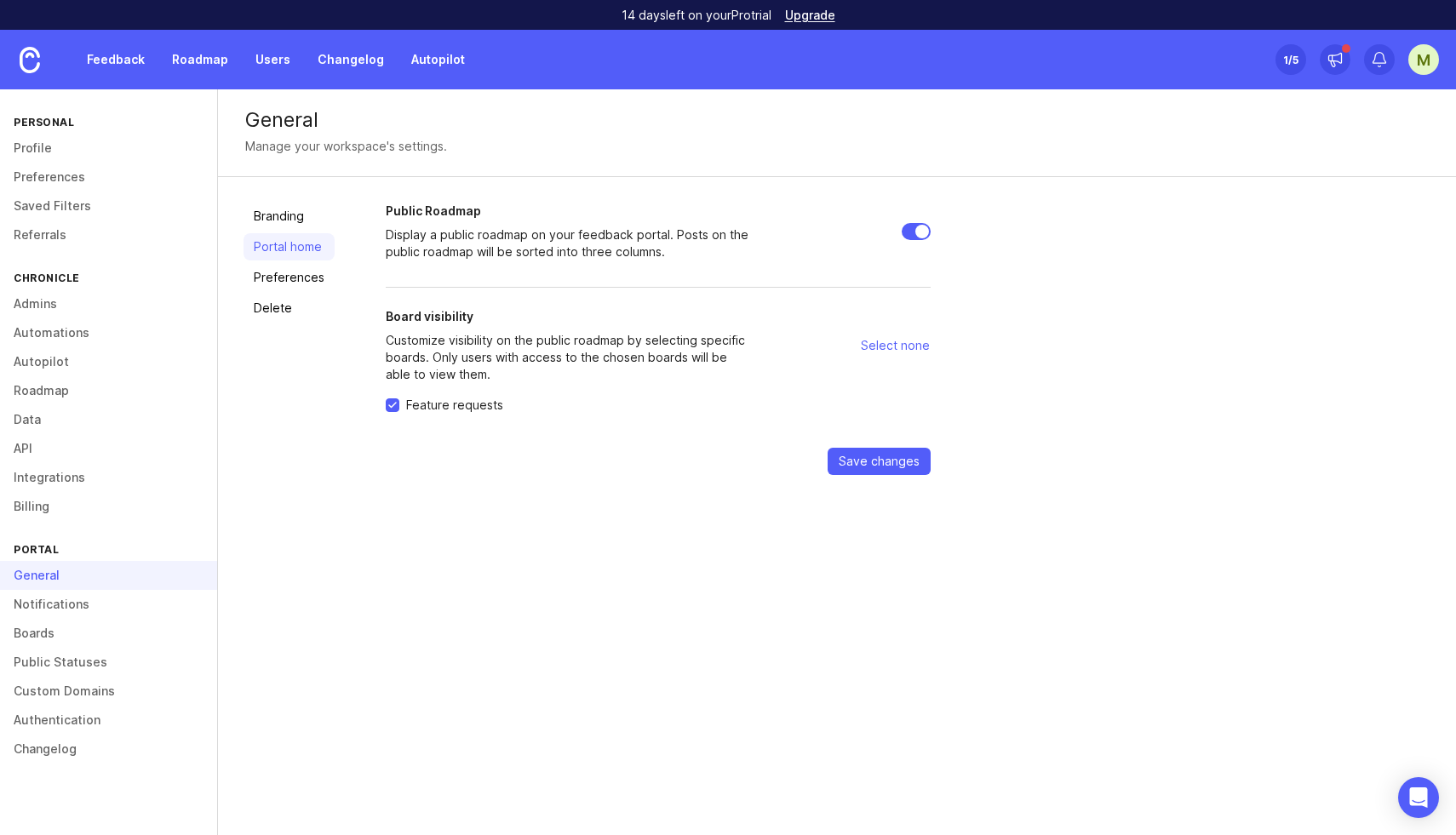
click at [849, 463] on span "Save changes" at bounding box center [880, 461] width 81 height 17
click at [270, 284] on link "Preferences" at bounding box center [289, 277] width 91 height 27
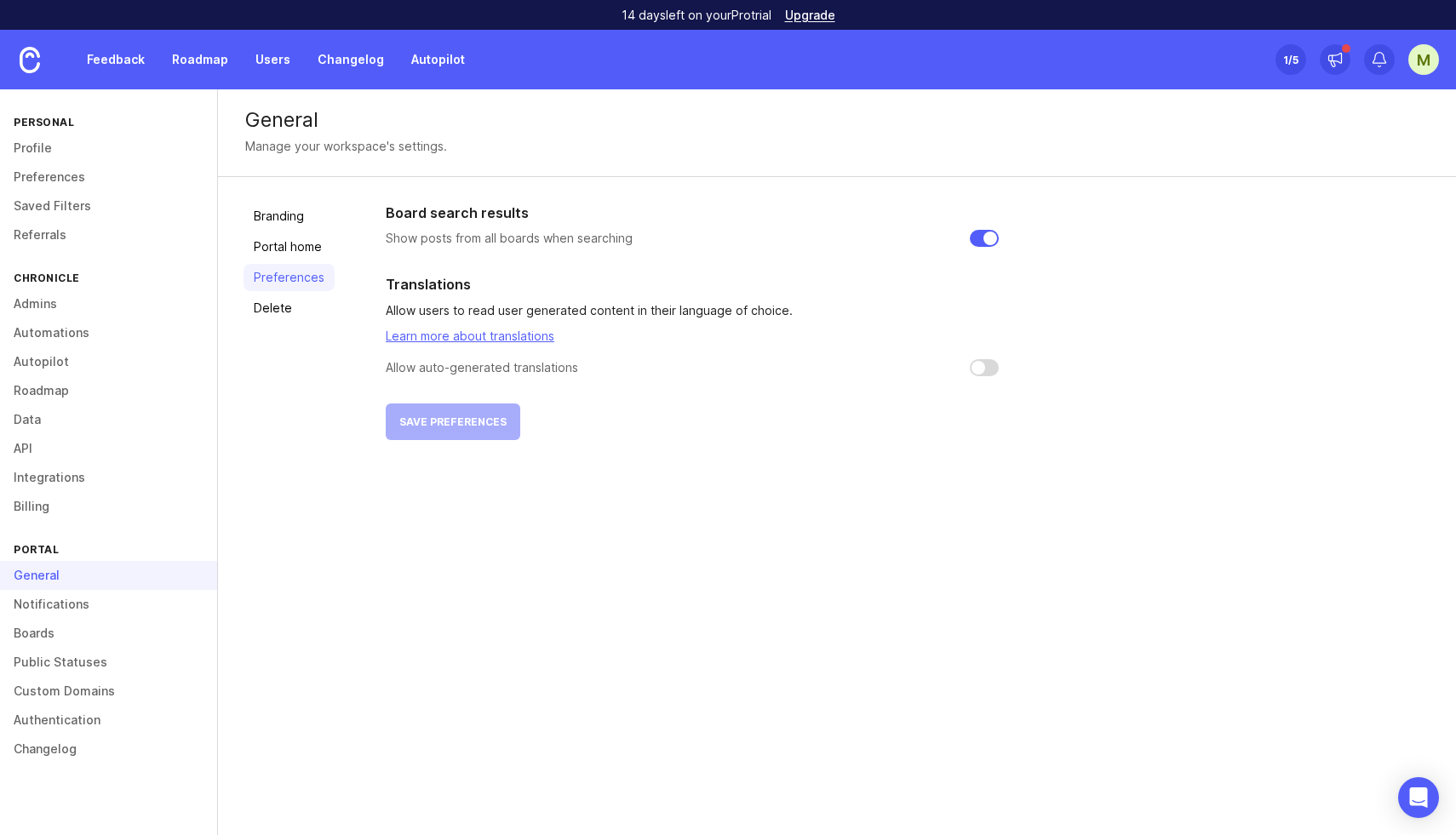
click at [269, 304] on link "Delete" at bounding box center [289, 308] width 91 height 27
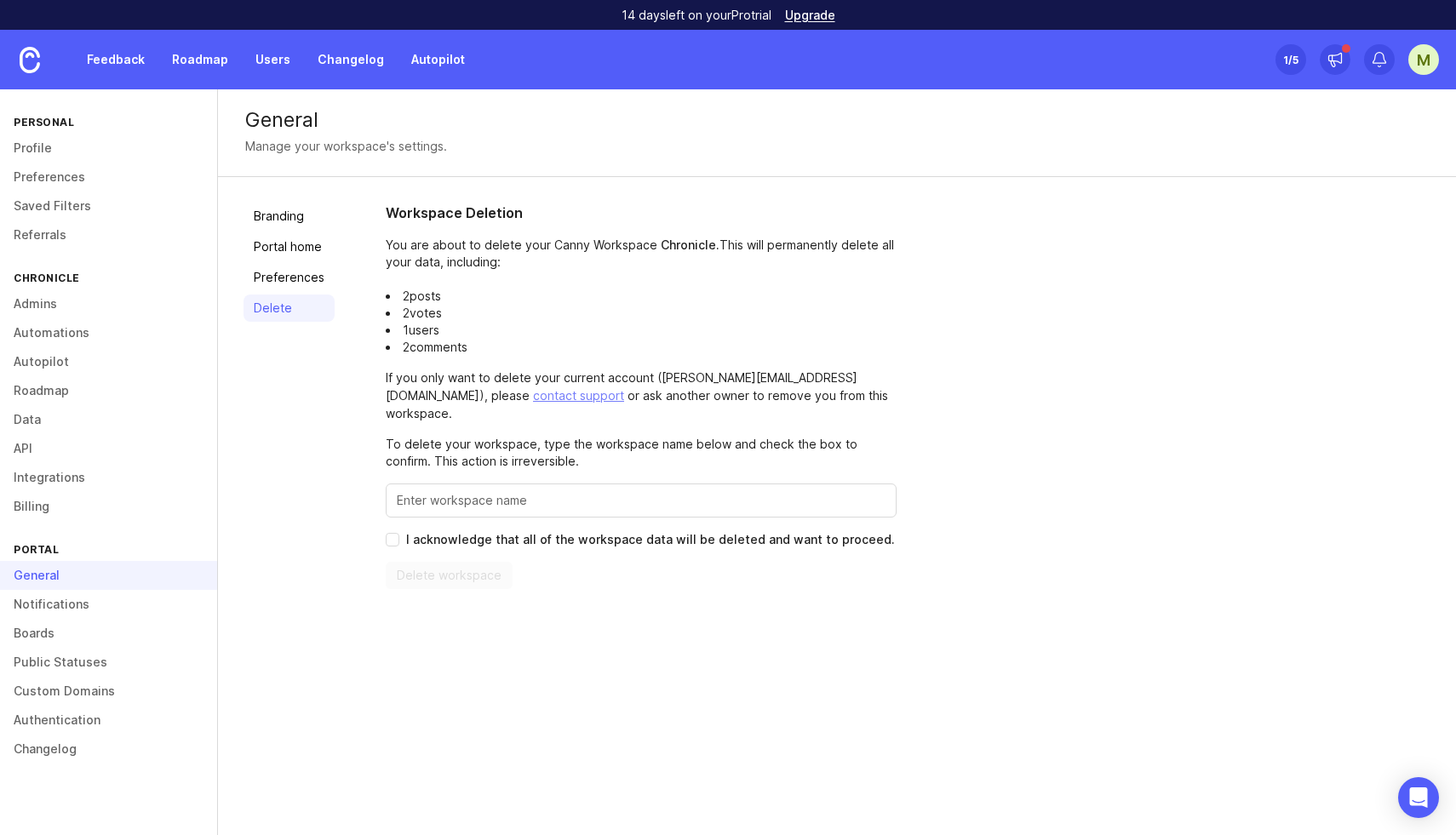
click at [281, 272] on link "Preferences" at bounding box center [289, 277] width 91 height 27
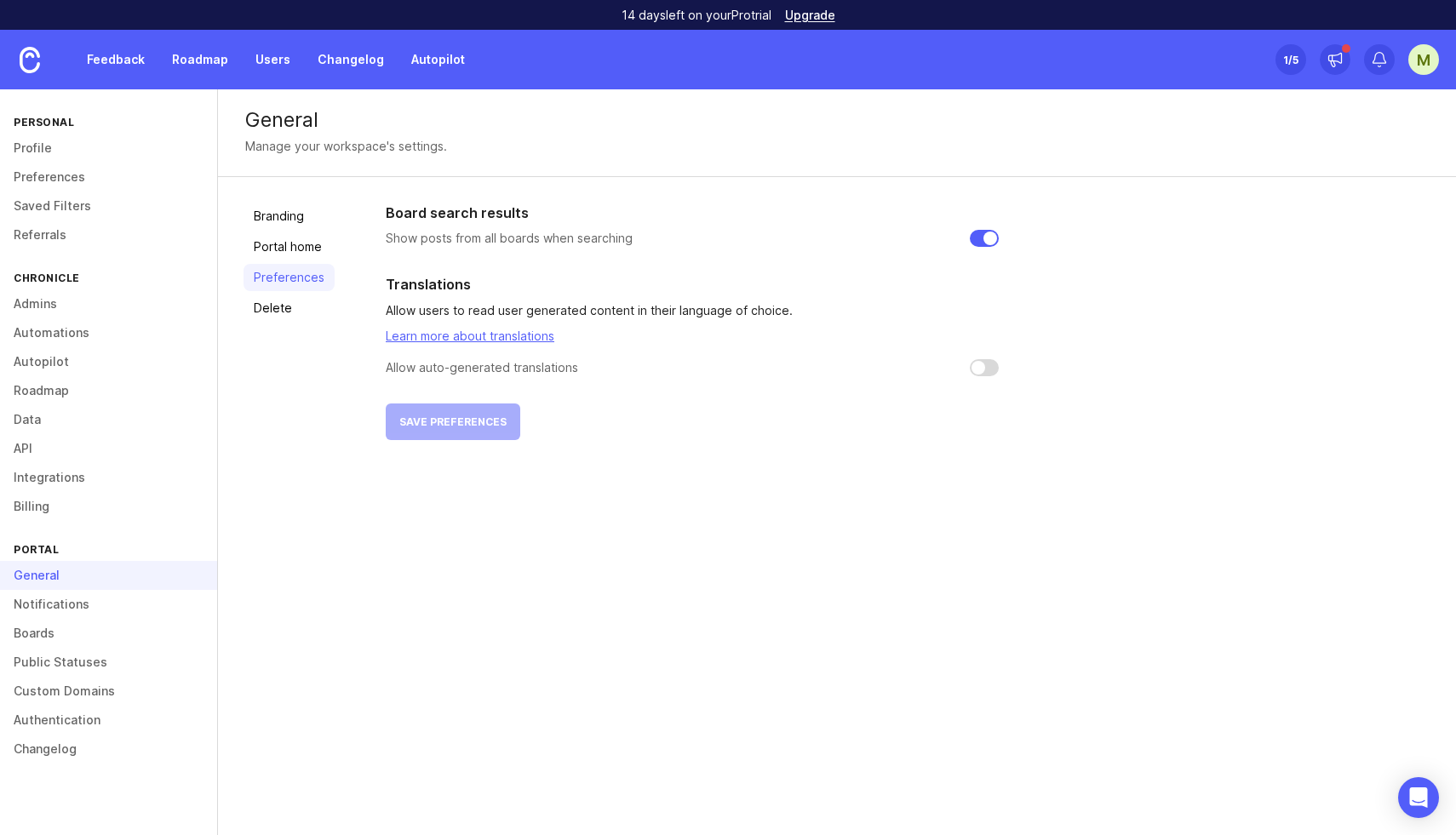
click at [49, 602] on link "Notifications" at bounding box center [108, 604] width 218 height 29
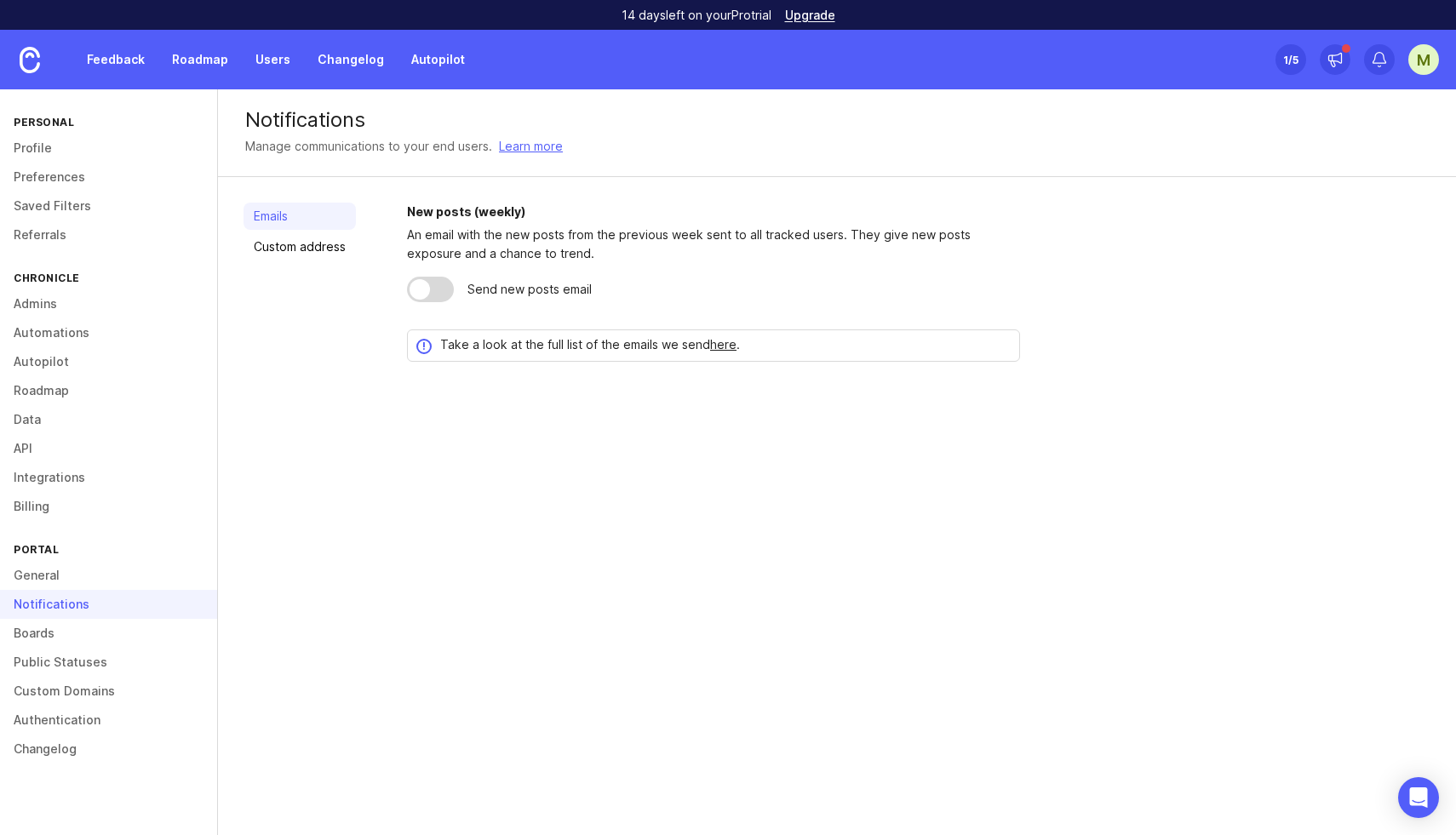
click at [50, 632] on link "Boards" at bounding box center [108, 633] width 218 height 29
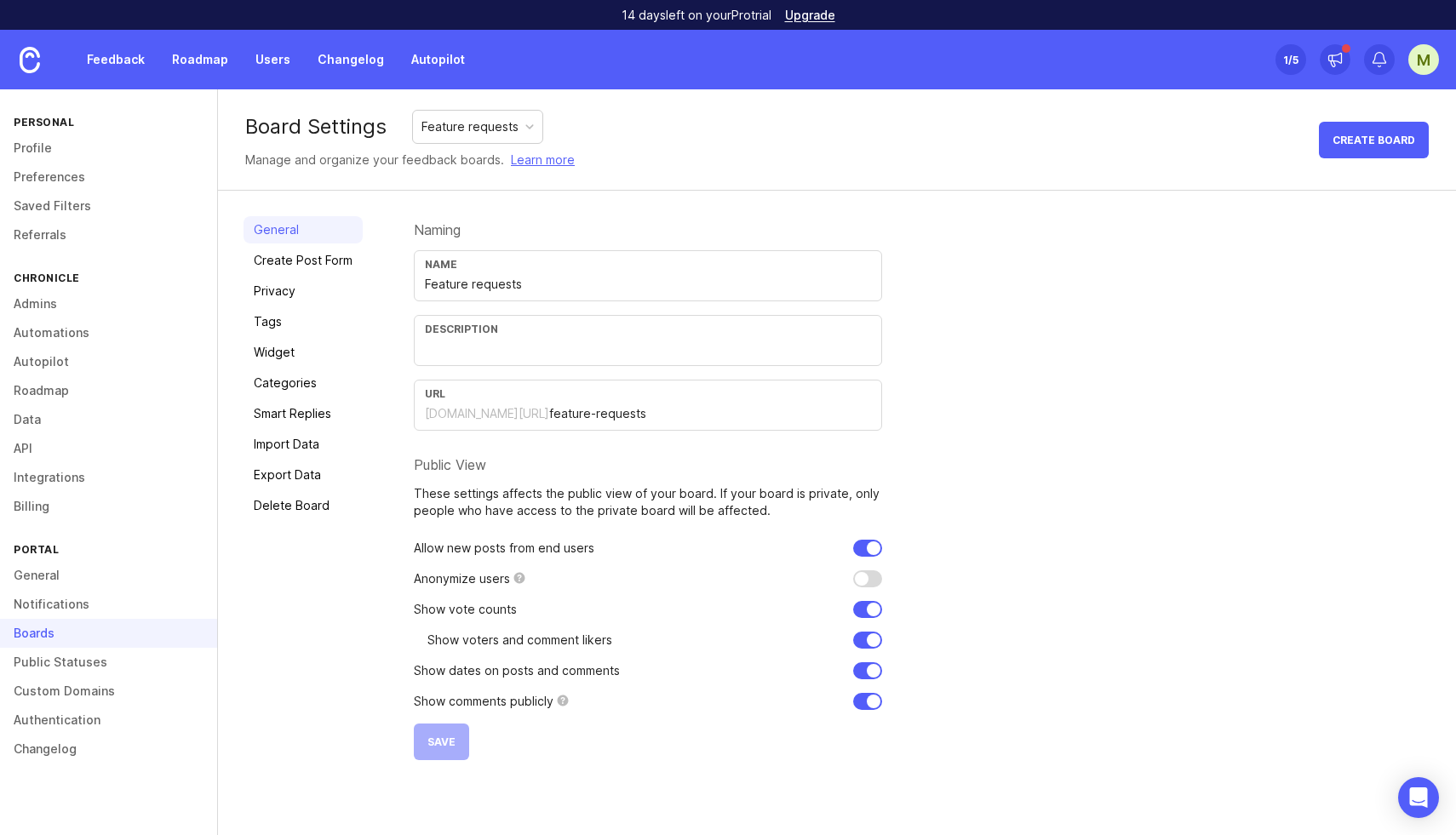
click at [473, 350] on input "text" at bounding box center [648, 349] width 446 height 19
click at [298, 263] on link "Create Post Form" at bounding box center [303, 260] width 120 height 27
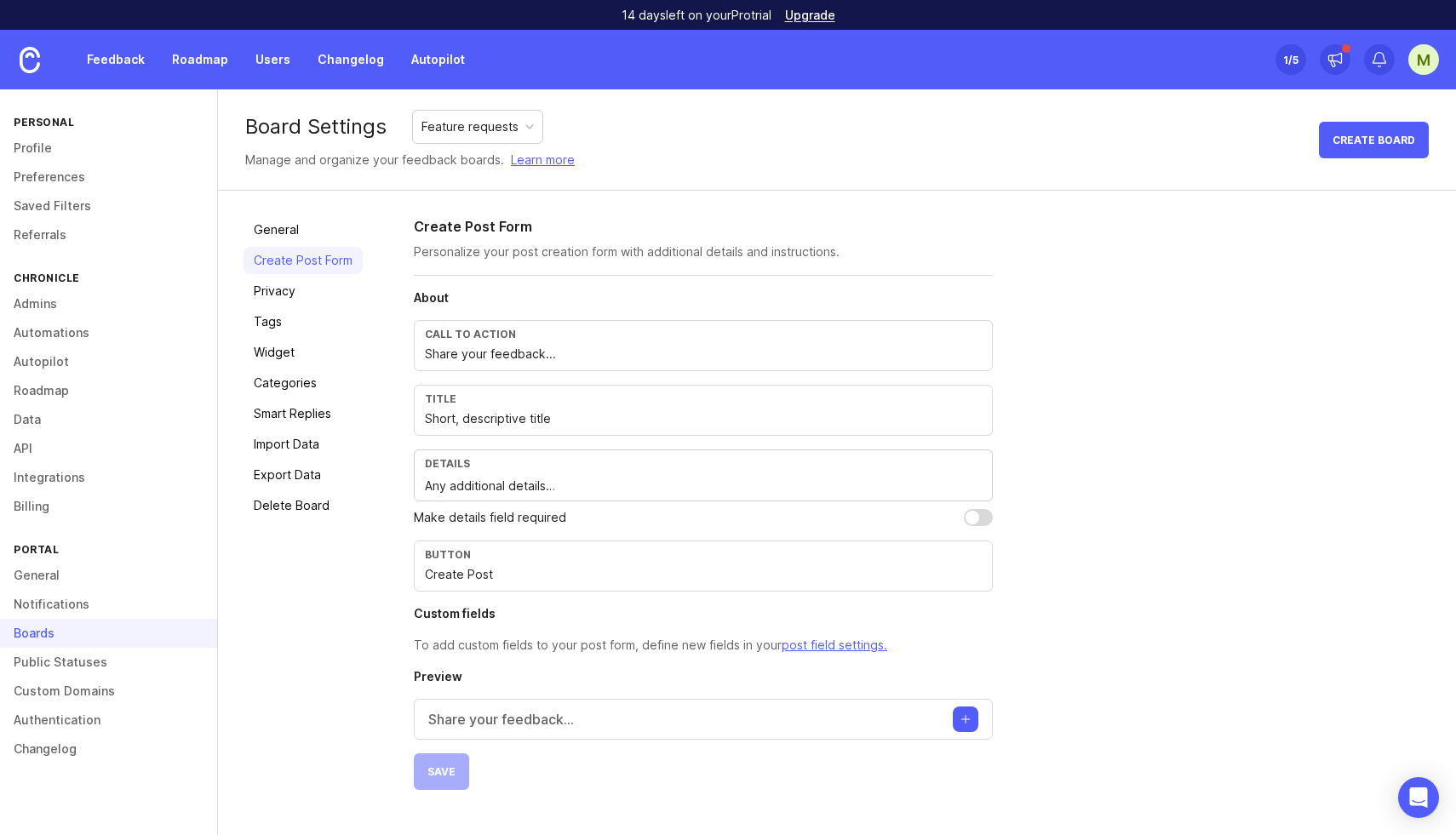
click at [479, 571] on input "Create Post" at bounding box center [703, 574] width 557 height 19
type input "Create Request"
click at [506, 358] on input "Share your feedback..." at bounding box center [703, 354] width 557 height 19
click at [540, 354] on input "Share your feedback..." at bounding box center [703, 354] width 557 height 19
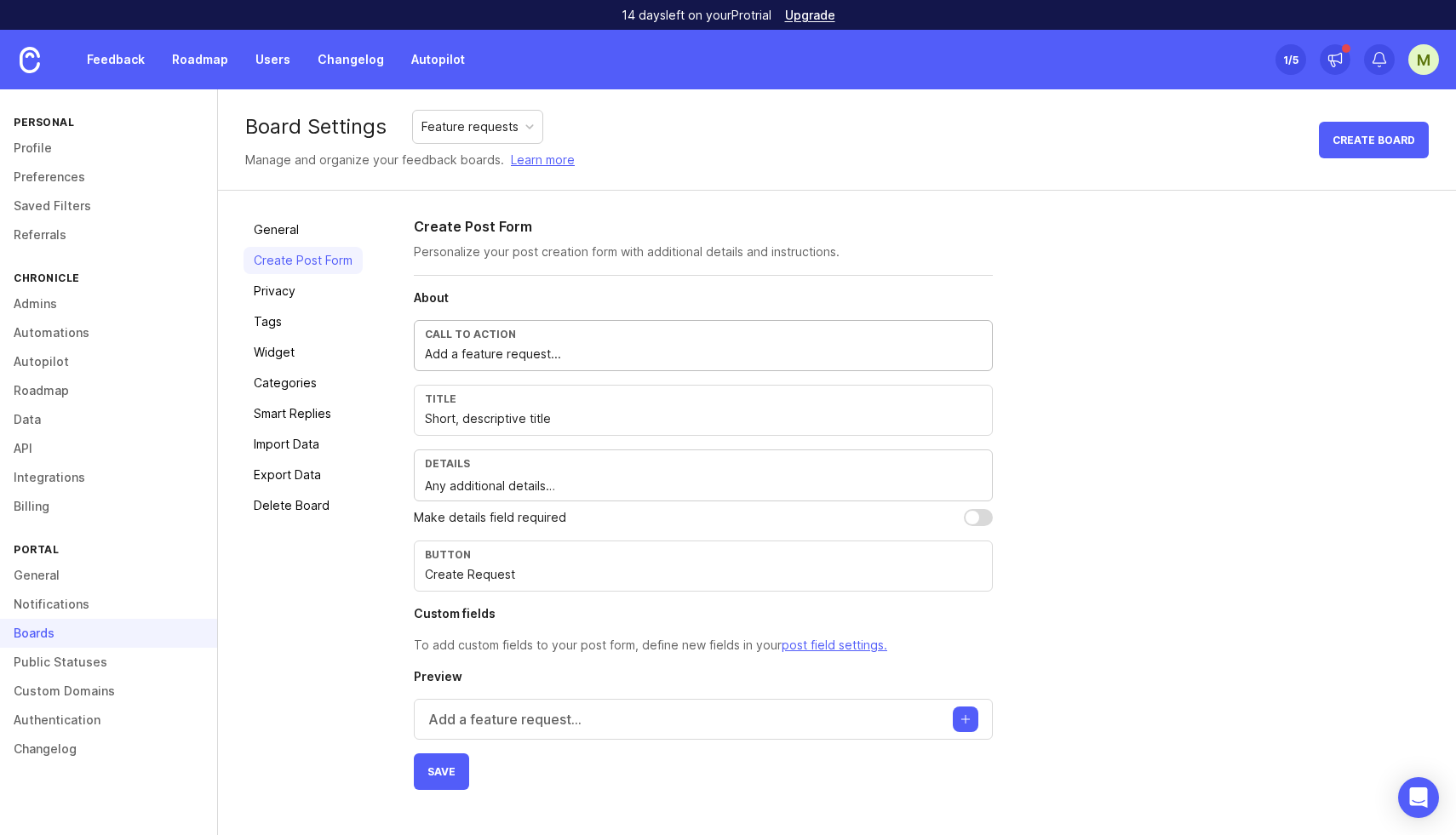
type input "Add a feature request..."
click at [440, 778] on button "Save" at bounding box center [441, 771] width 56 height 37
click at [278, 232] on link "General" at bounding box center [303, 230] width 120 height 27
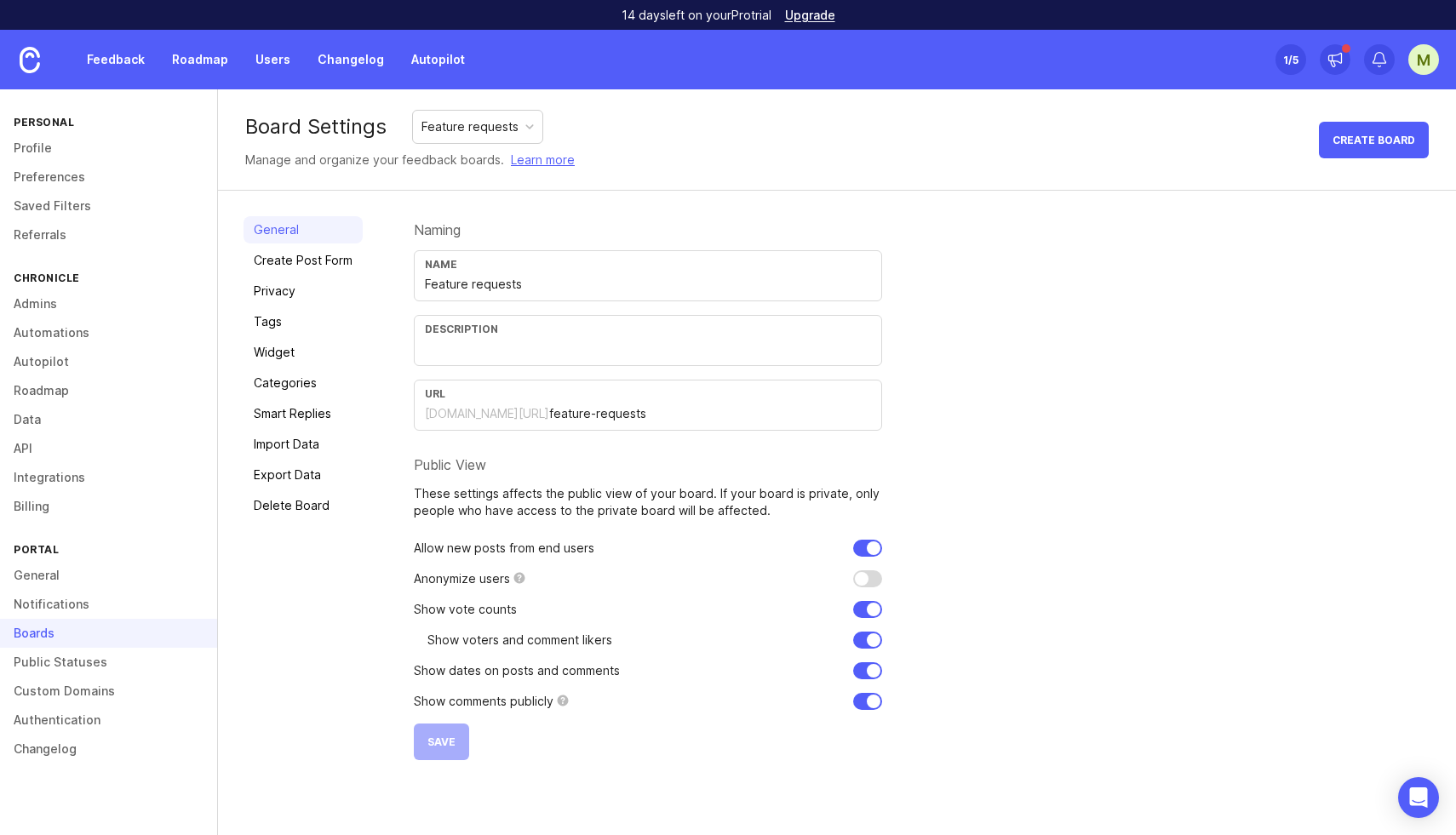
click at [452, 128] on div "Feature requests" at bounding box center [470, 127] width 97 height 19
click at [1184, 169] on div "Board Settings Feature requests Manage and organize your feedback boards. Learn…" at bounding box center [836, 140] width 1238 height 102
click at [102, 60] on link "Feedback" at bounding box center [115, 59] width 78 height 31
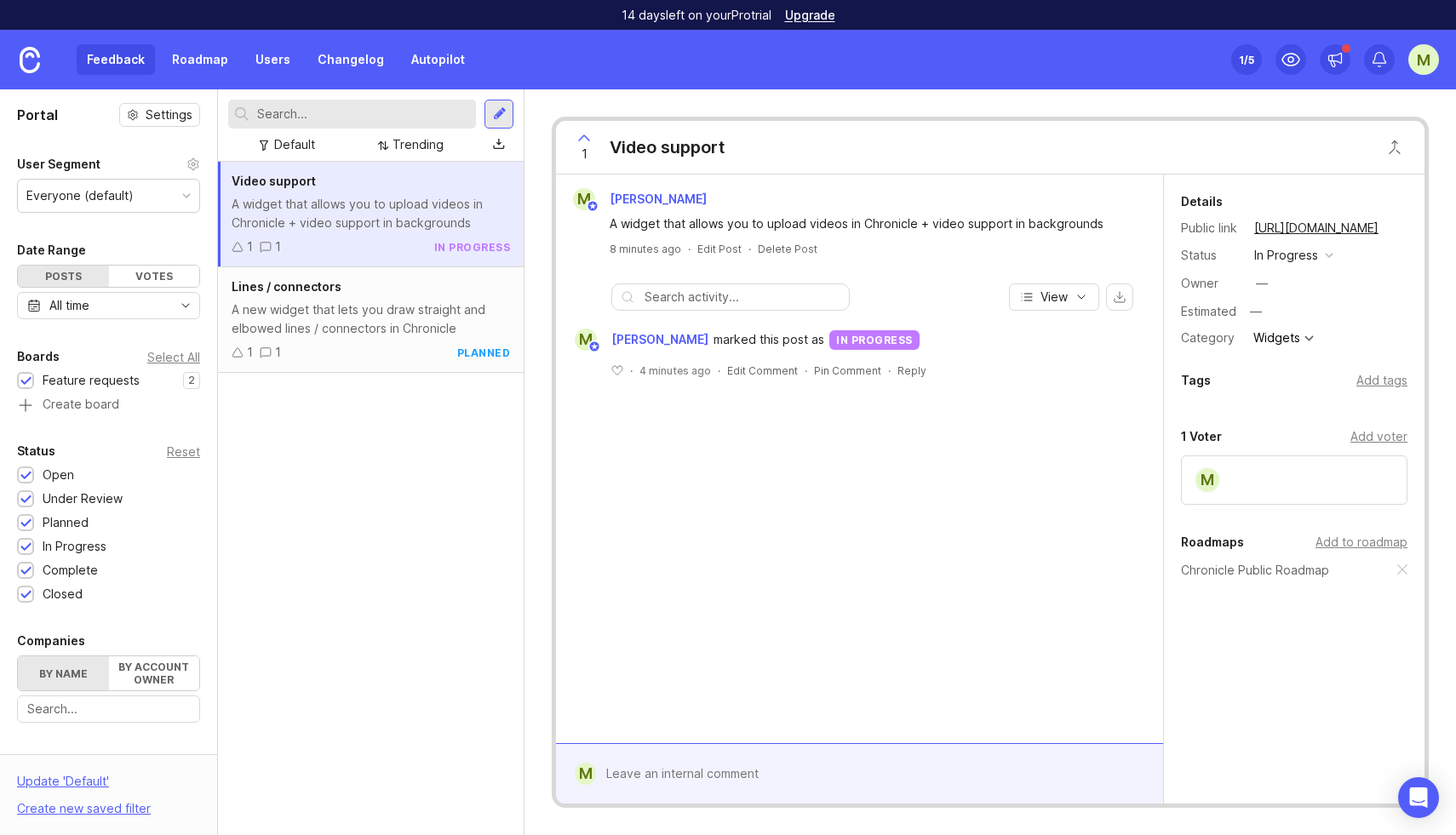
click at [502, 109] on div at bounding box center [500, 114] width 13 height 15
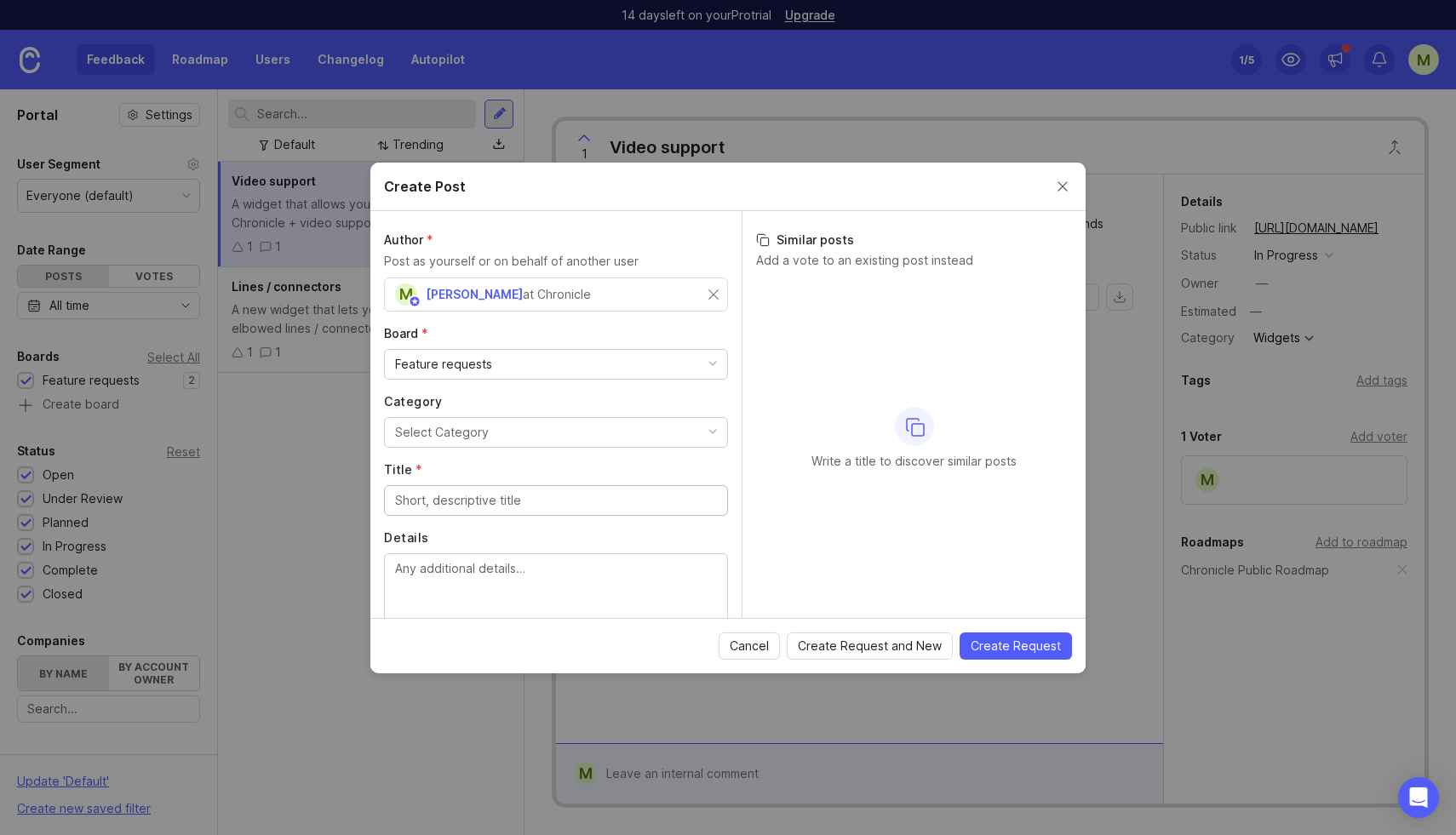
click at [463, 433] on div "Select Category" at bounding box center [442, 432] width 93 height 19
click at [443, 436] on div "Improvements" at bounding box center [435, 432] width 80 height 19
click at [449, 503] on input "Title *" at bounding box center [557, 501] width 322 height 19
type input "Undo deletes the wrong chapter"
click at [458, 580] on textarea "Details" at bounding box center [557, 587] width 322 height 56
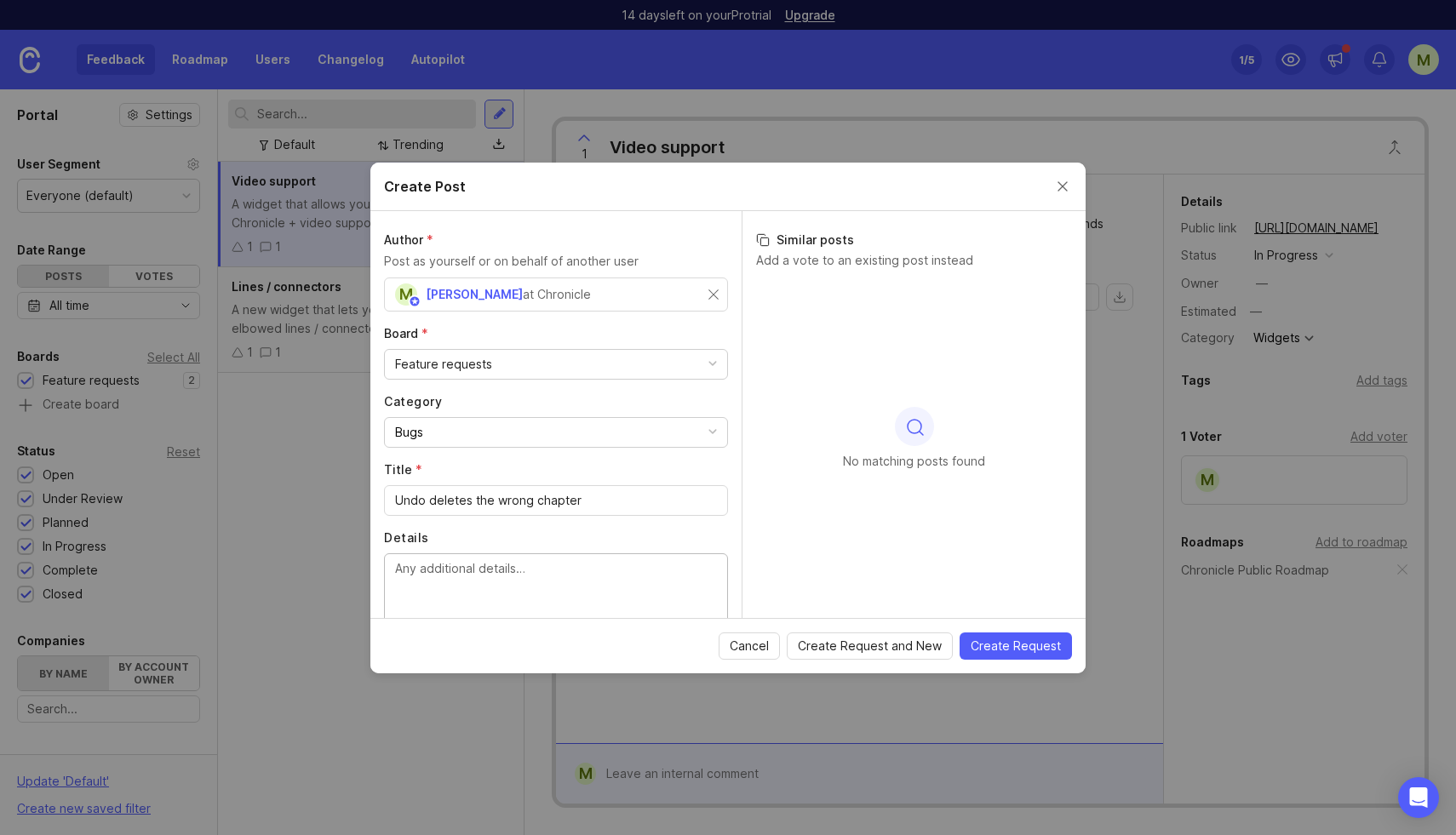
click at [1017, 649] on span "Create Request" at bounding box center [1016, 646] width 90 height 17
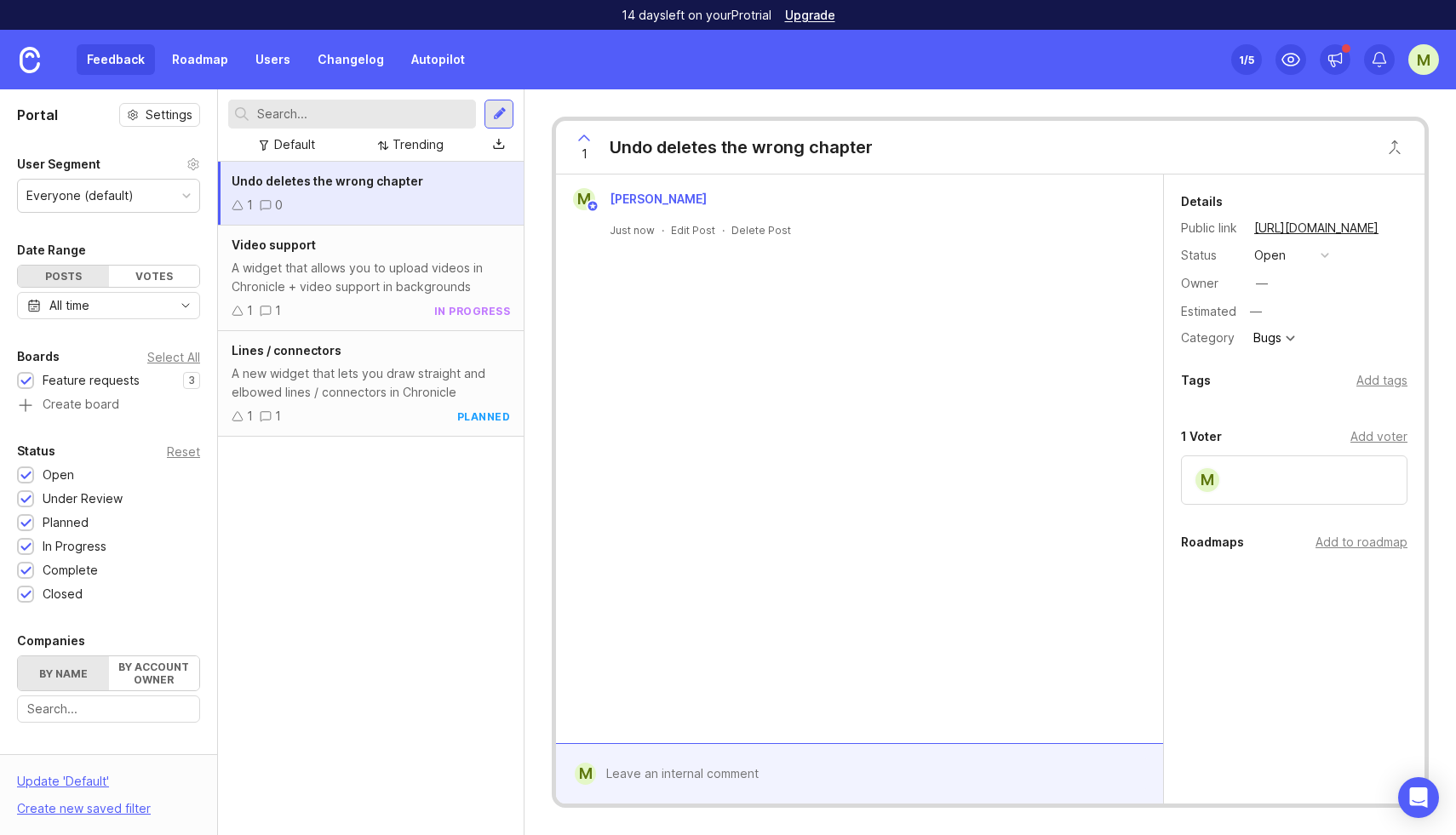
click at [1291, 263] on button "open" at bounding box center [1291, 255] width 85 height 23
click at [1302, 378] on div "in progress" at bounding box center [1295, 379] width 76 height 14
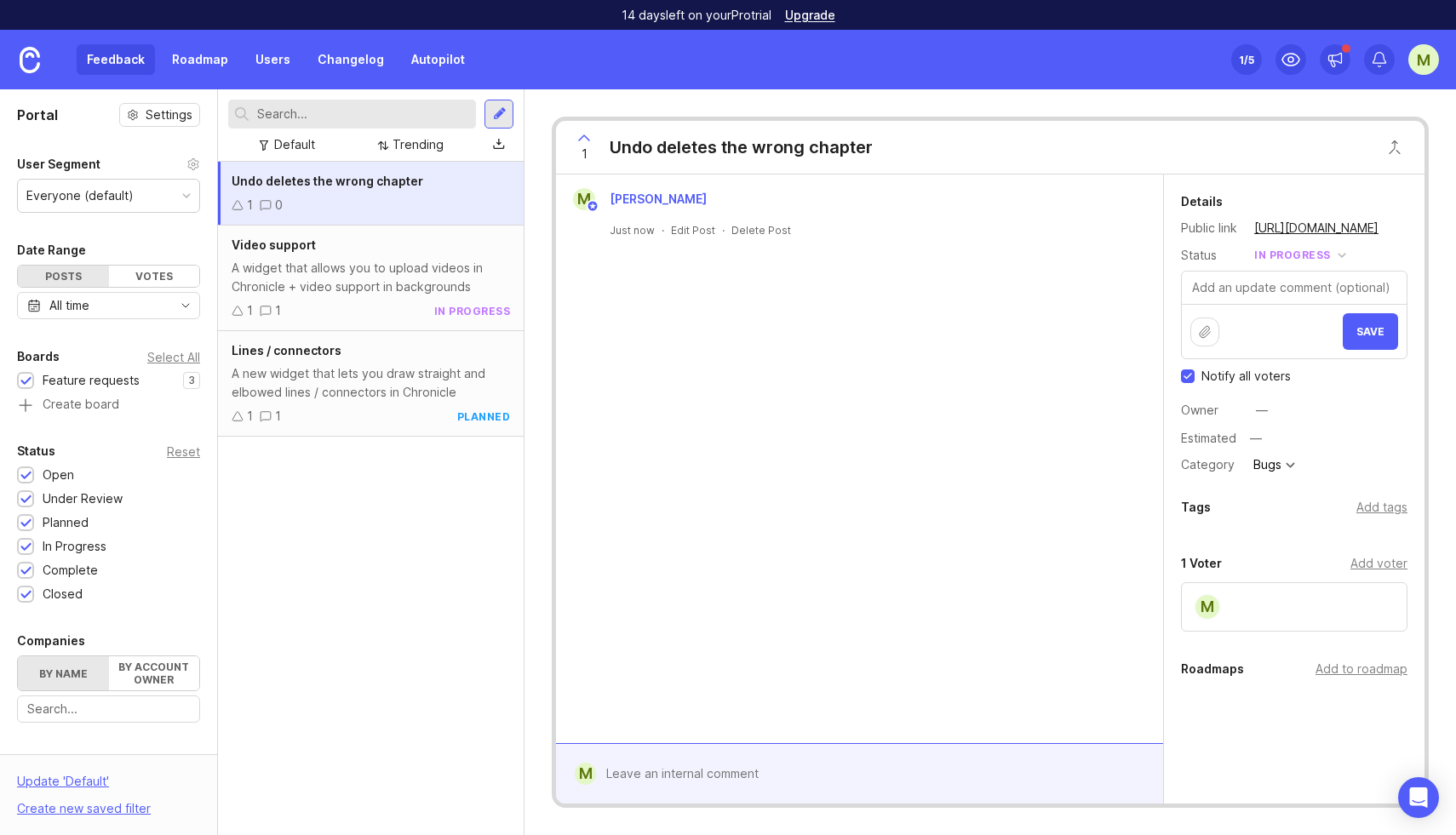
click at [1276, 466] on div "Bugs" at bounding box center [1268, 464] width 28 height 12
click at [1382, 337] on button "Save" at bounding box center [1370, 331] width 56 height 37
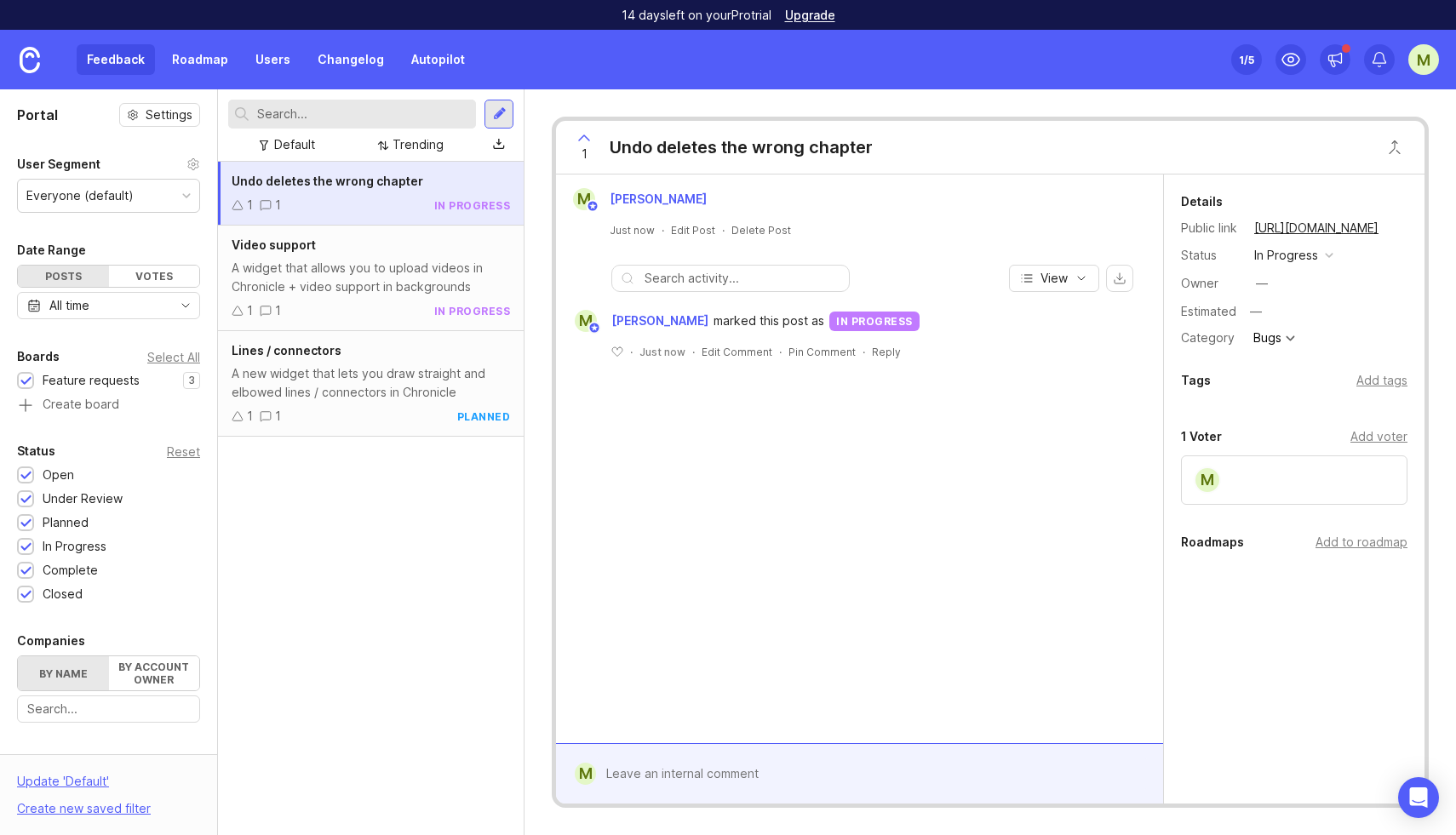
click at [502, 116] on div at bounding box center [500, 114] width 13 height 15
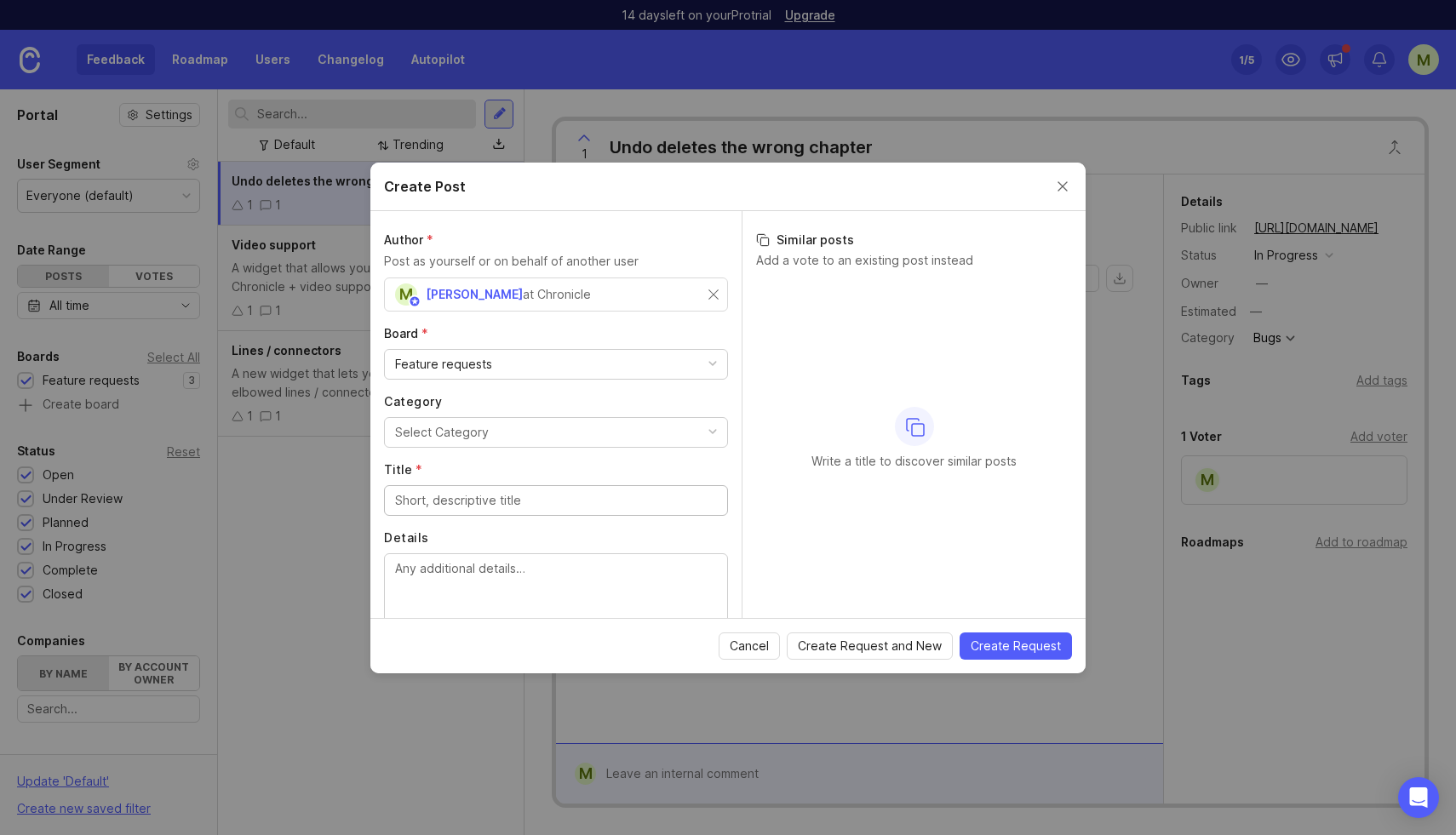
click at [458, 431] on div "Select Category" at bounding box center [442, 432] width 93 height 19
click at [432, 504] on input "Title *" at bounding box center [557, 501] width 322 height 19
type input "Snaplines"
click at [456, 586] on textarea "Details" at bounding box center [557, 587] width 322 height 56
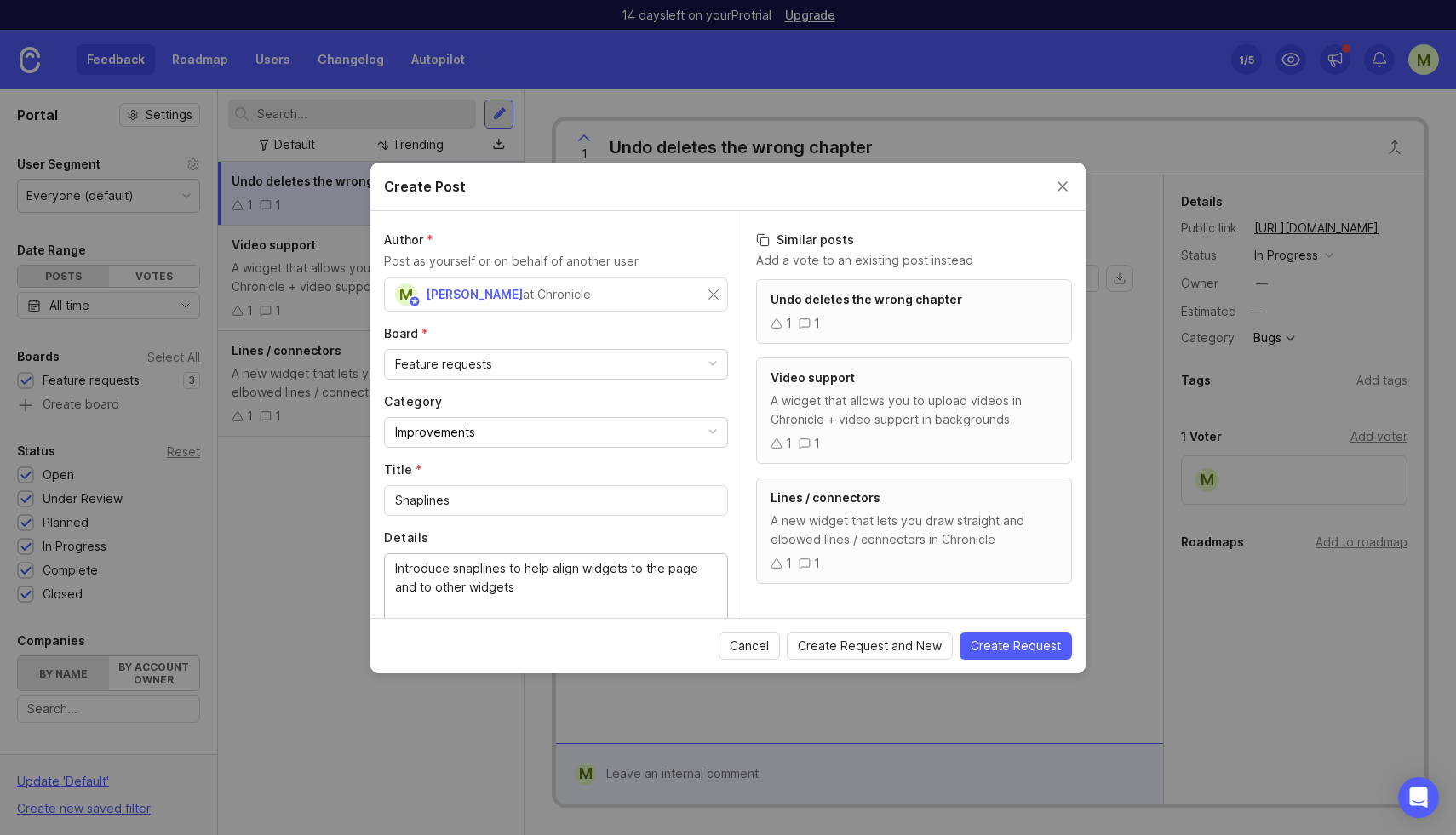
type textarea "Introduce snaplines to help align widgets to the page and to other widgets"
click at [1003, 646] on span "Create Request" at bounding box center [1016, 646] width 90 height 17
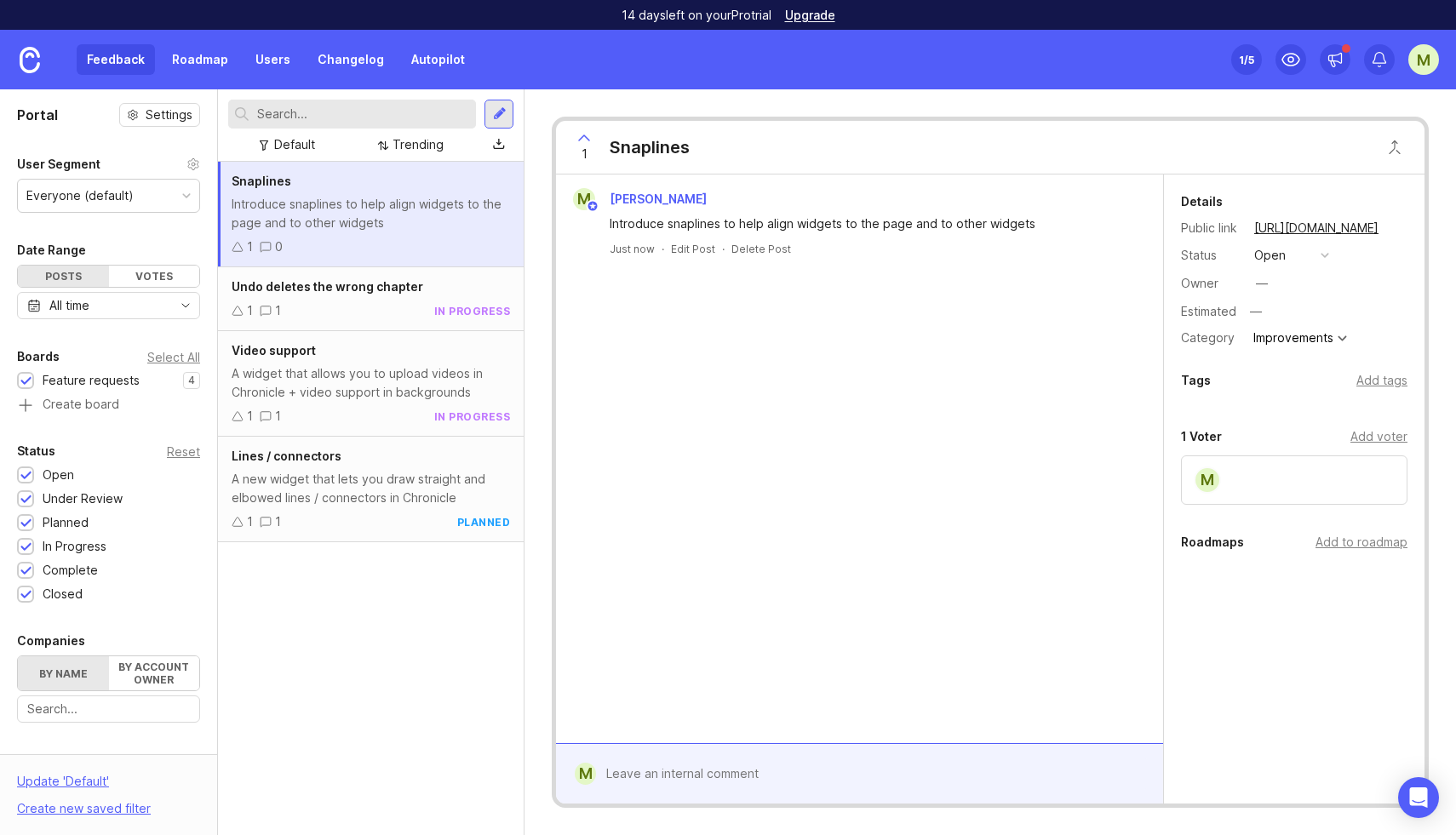
click at [1290, 256] on button "open" at bounding box center [1291, 255] width 85 height 23
click at [1287, 351] on div "planned" at bounding box center [1284, 348] width 54 height 14
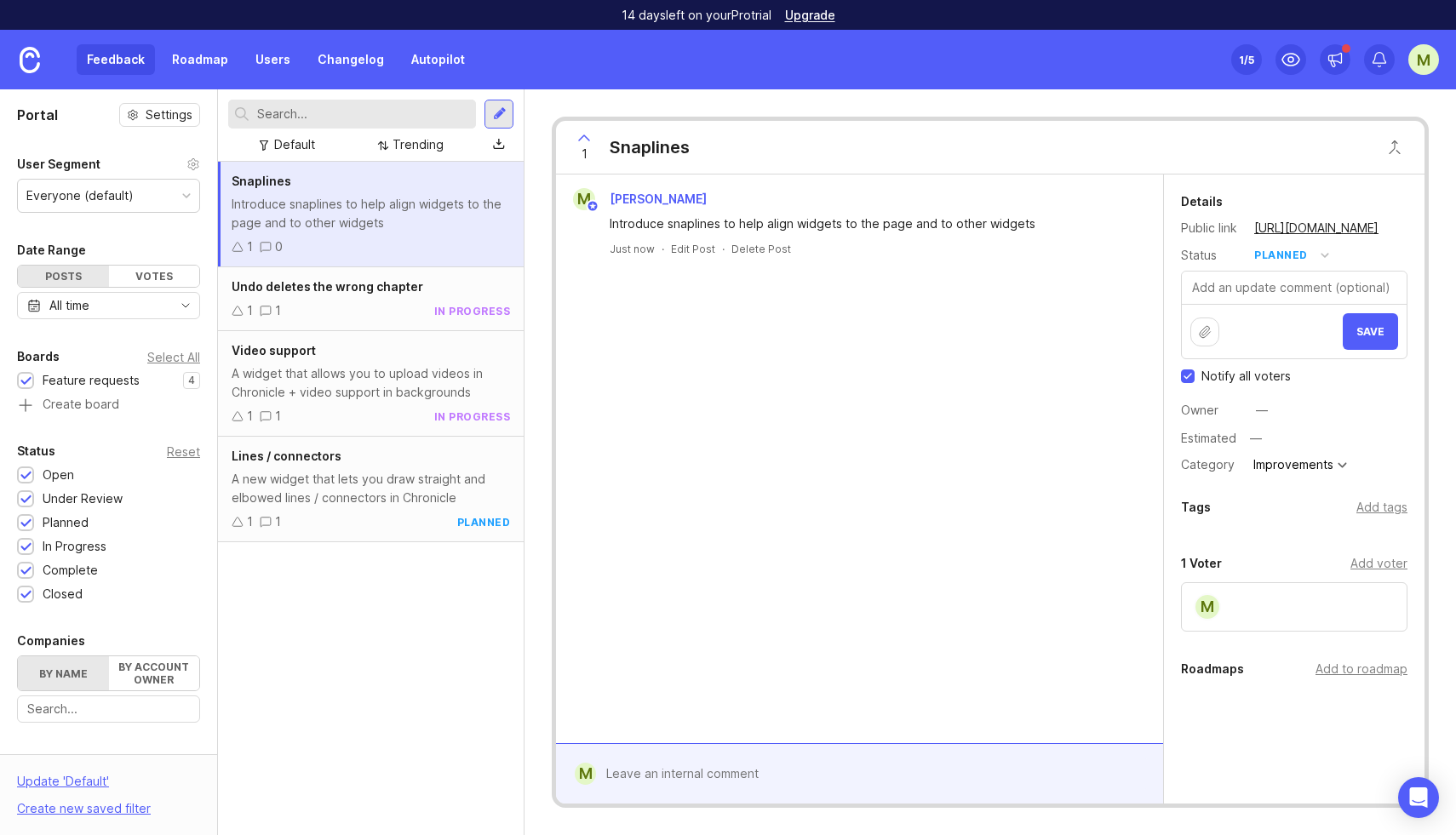
click at [1366, 329] on span "Save" at bounding box center [1370, 331] width 28 height 13
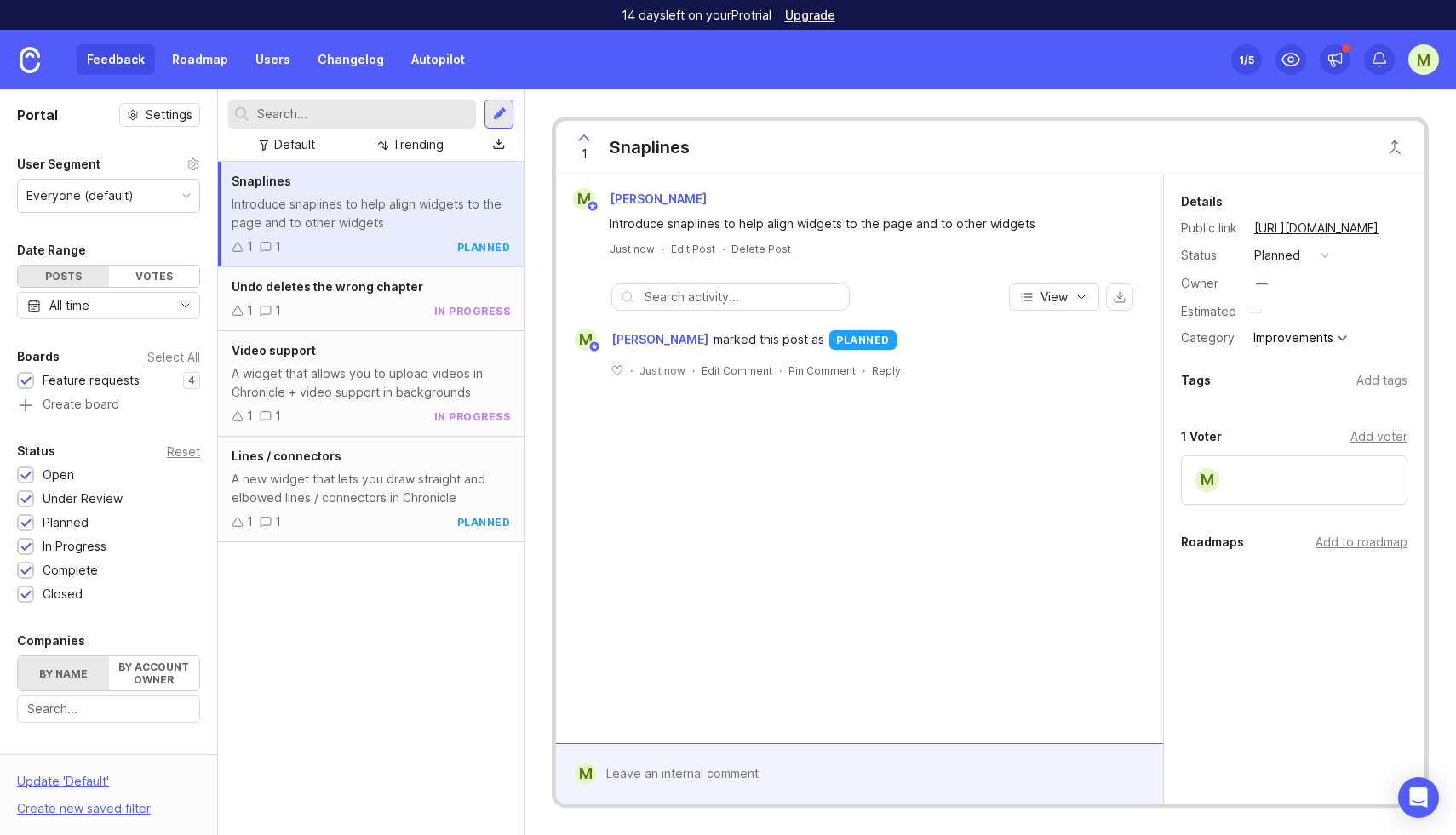
click at [508, 112] on div at bounding box center [498, 114] width 29 height 29
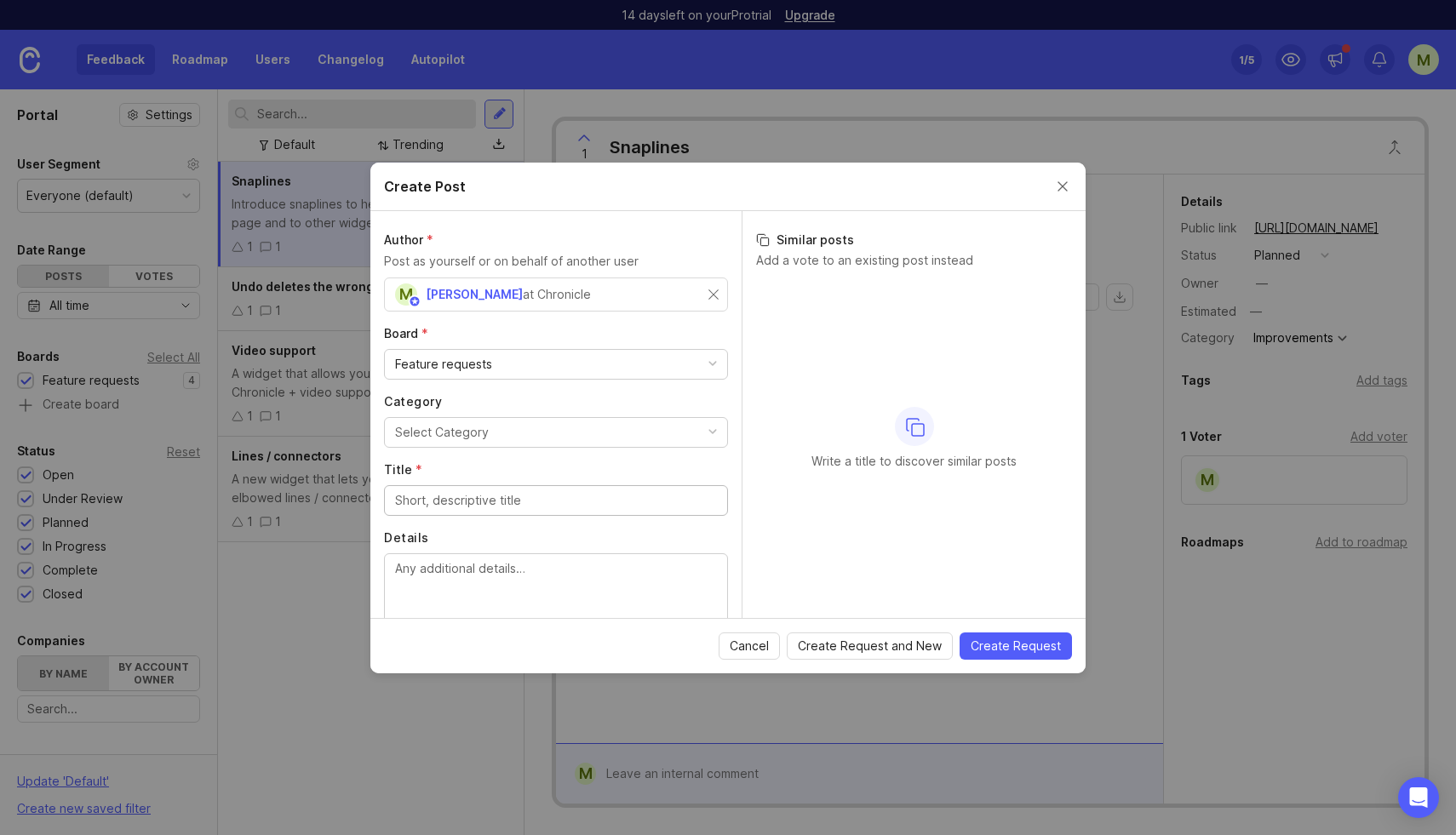
click at [459, 431] on div "Select Category" at bounding box center [442, 432] width 93 height 19
click at [434, 502] on input "Title *" at bounding box center [557, 501] width 322 height 19
type input "Shortcuts stop working"
click at [444, 581] on textarea "Details" at bounding box center [557, 587] width 322 height 56
type textarea "Keyboard shortcuts like copy, paste, select all, arrow keys stop working"
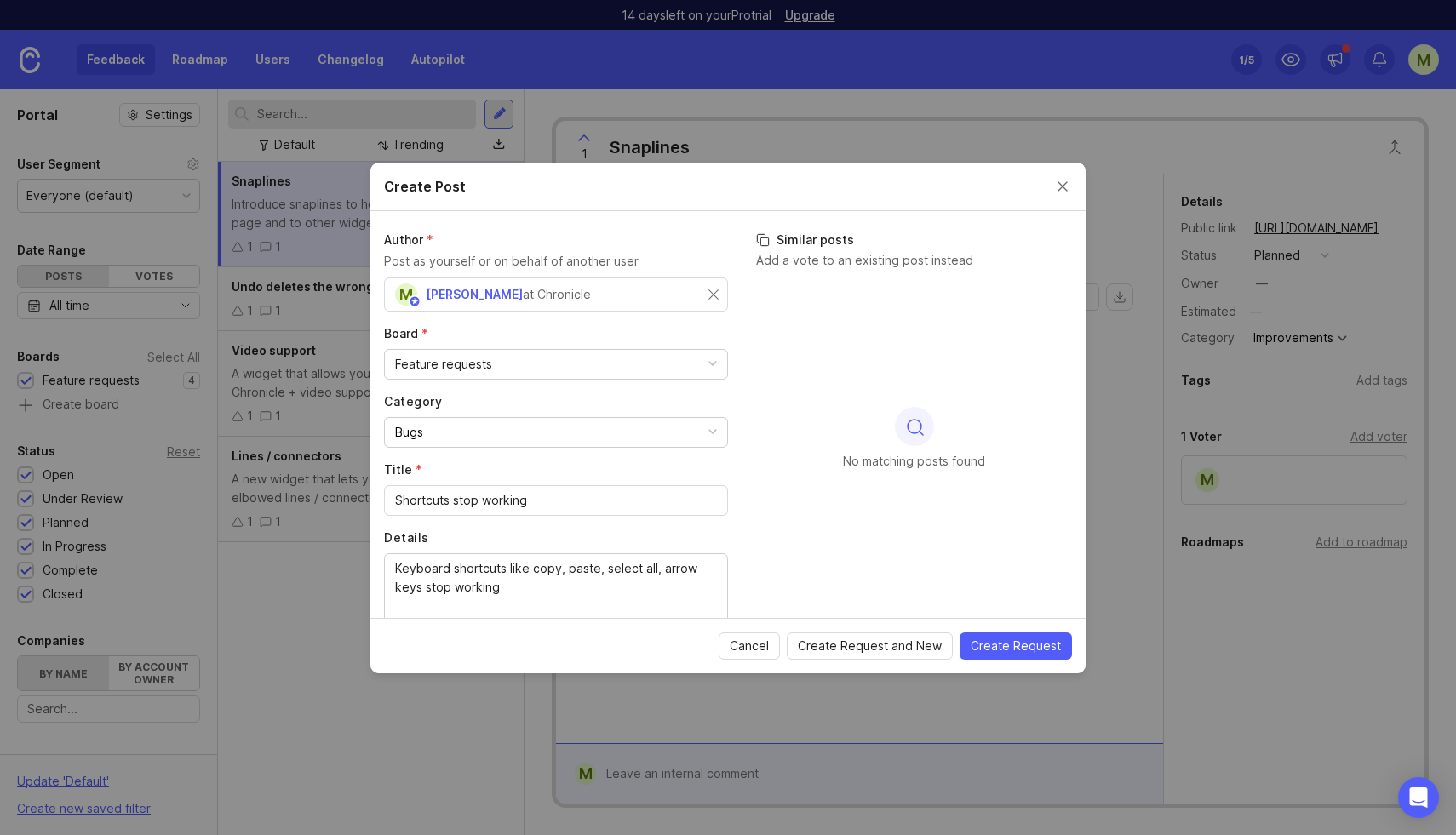
click at [1019, 650] on span "Create Request" at bounding box center [1016, 646] width 90 height 17
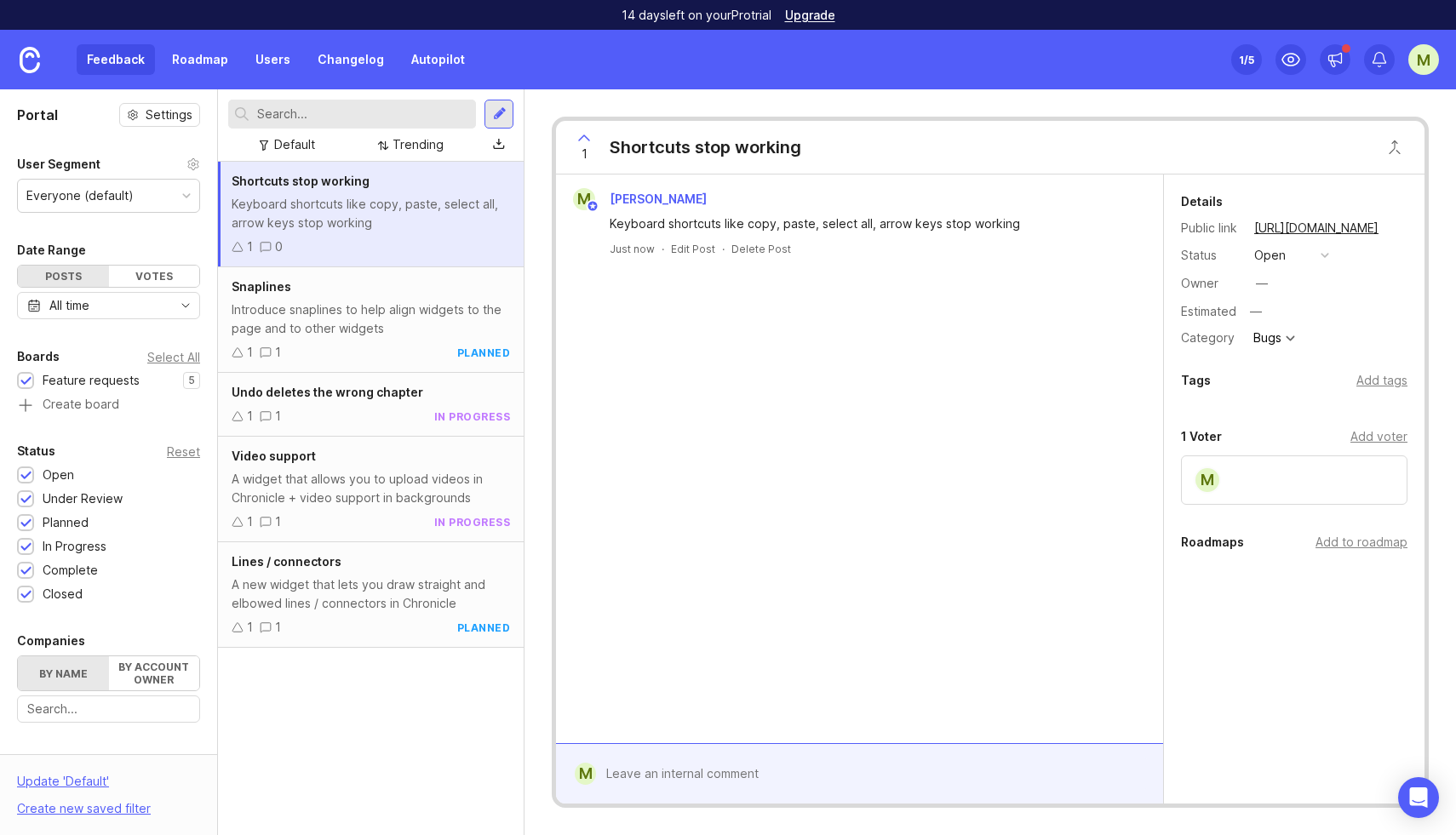
click at [1298, 256] on button "open" at bounding box center [1291, 255] width 85 height 23
click at [1302, 315] on div "under review" at bounding box center [1300, 316] width 86 height 14
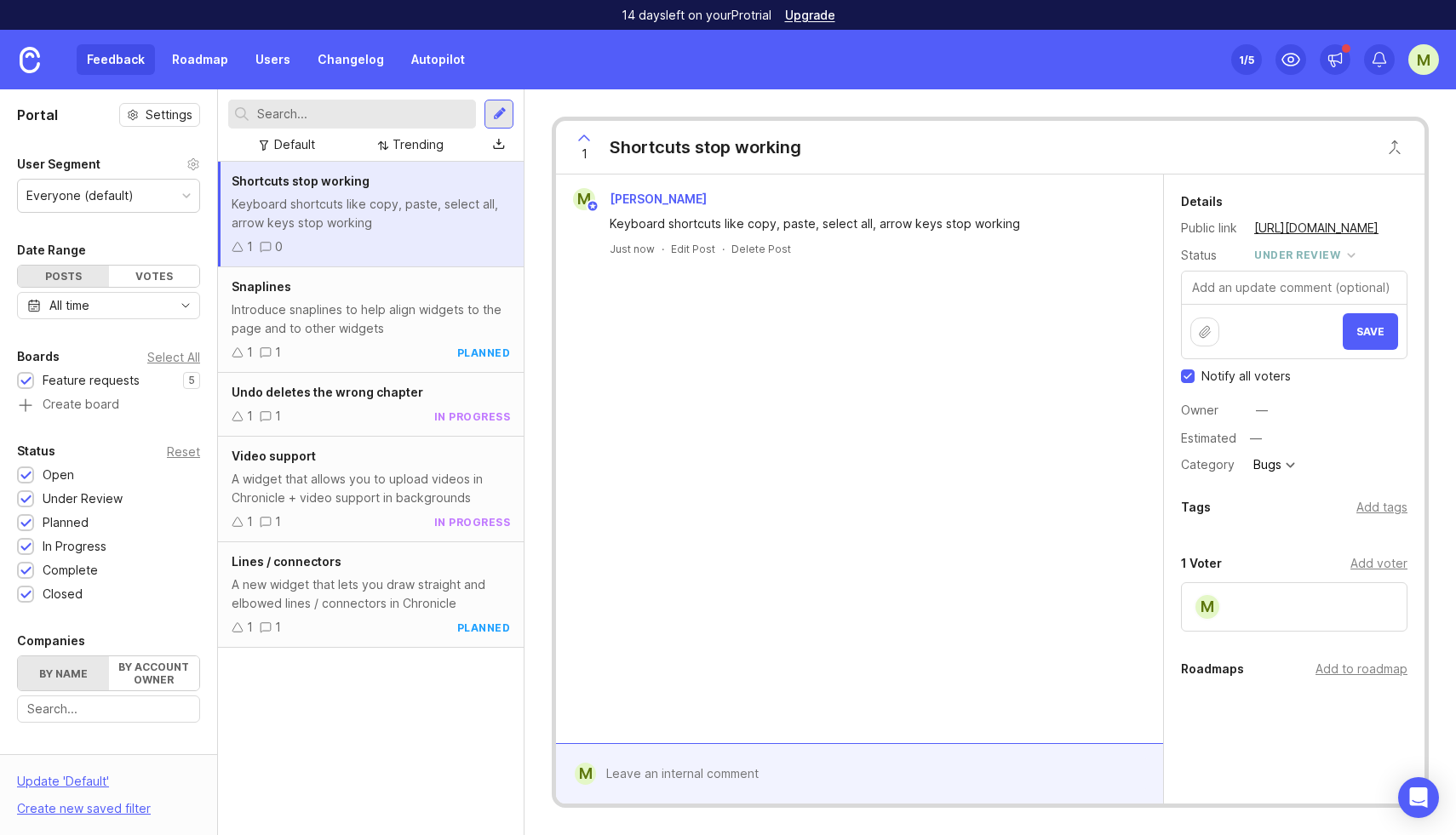
click at [1382, 332] on span "Save" at bounding box center [1370, 331] width 28 height 13
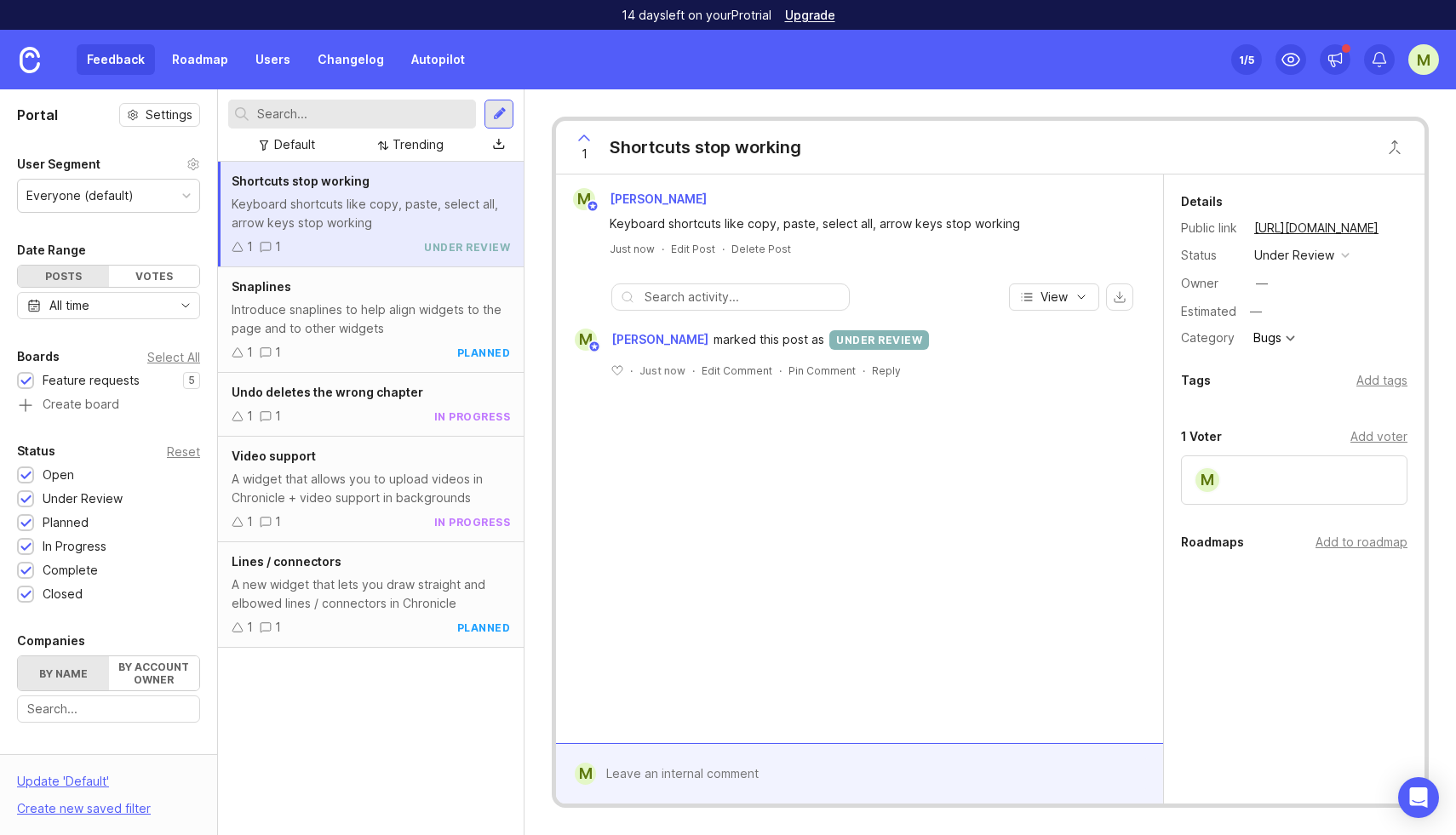
click at [501, 123] on div at bounding box center [498, 114] width 29 height 29
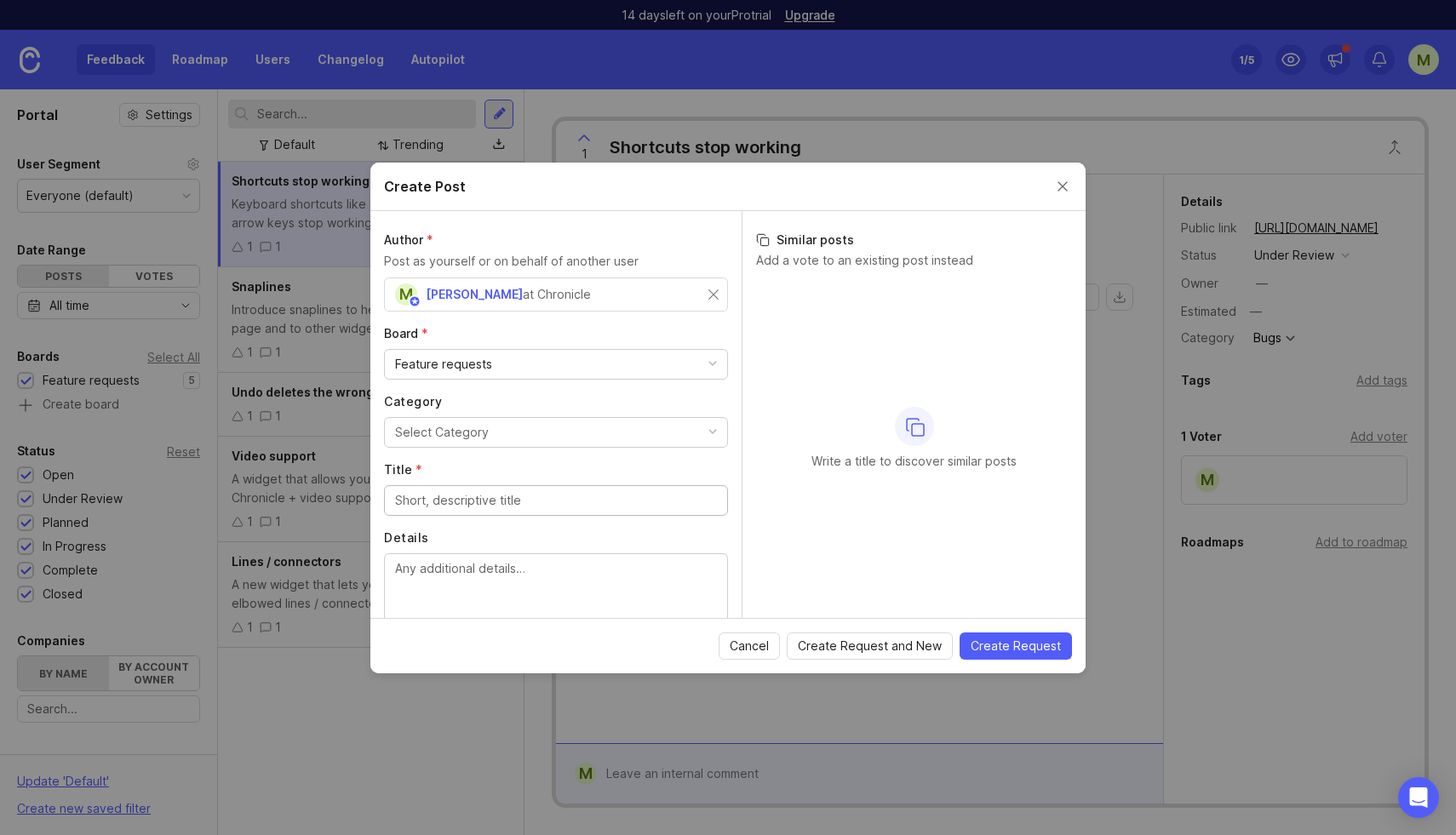
click at [443, 440] on div "Select Category" at bounding box center [442, 432] width 93 height 19
click at [454, 502] on input "Title *" at bounding box center [557, 501] width 322 height 19
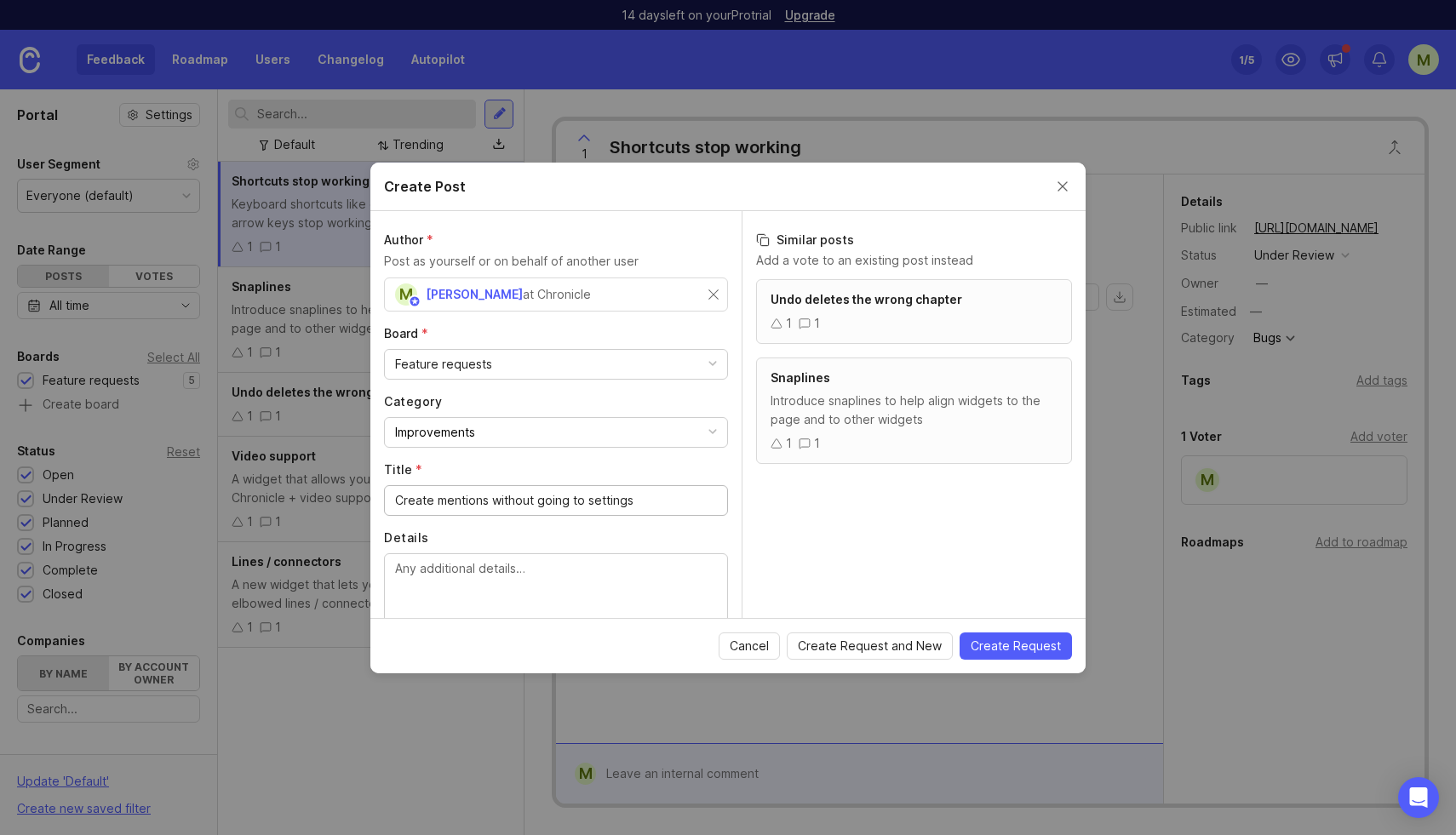
type input "Create mentions without going to settings"
click at [436, 595] on textarea "Details" at bounding box center [557, 587] width 322 height 56
type textarea "Create mention without having to leave the text editing experience"
click at [1006, 638] on span "Create Request" at bounding box center [1016, 646] width 90 height 17
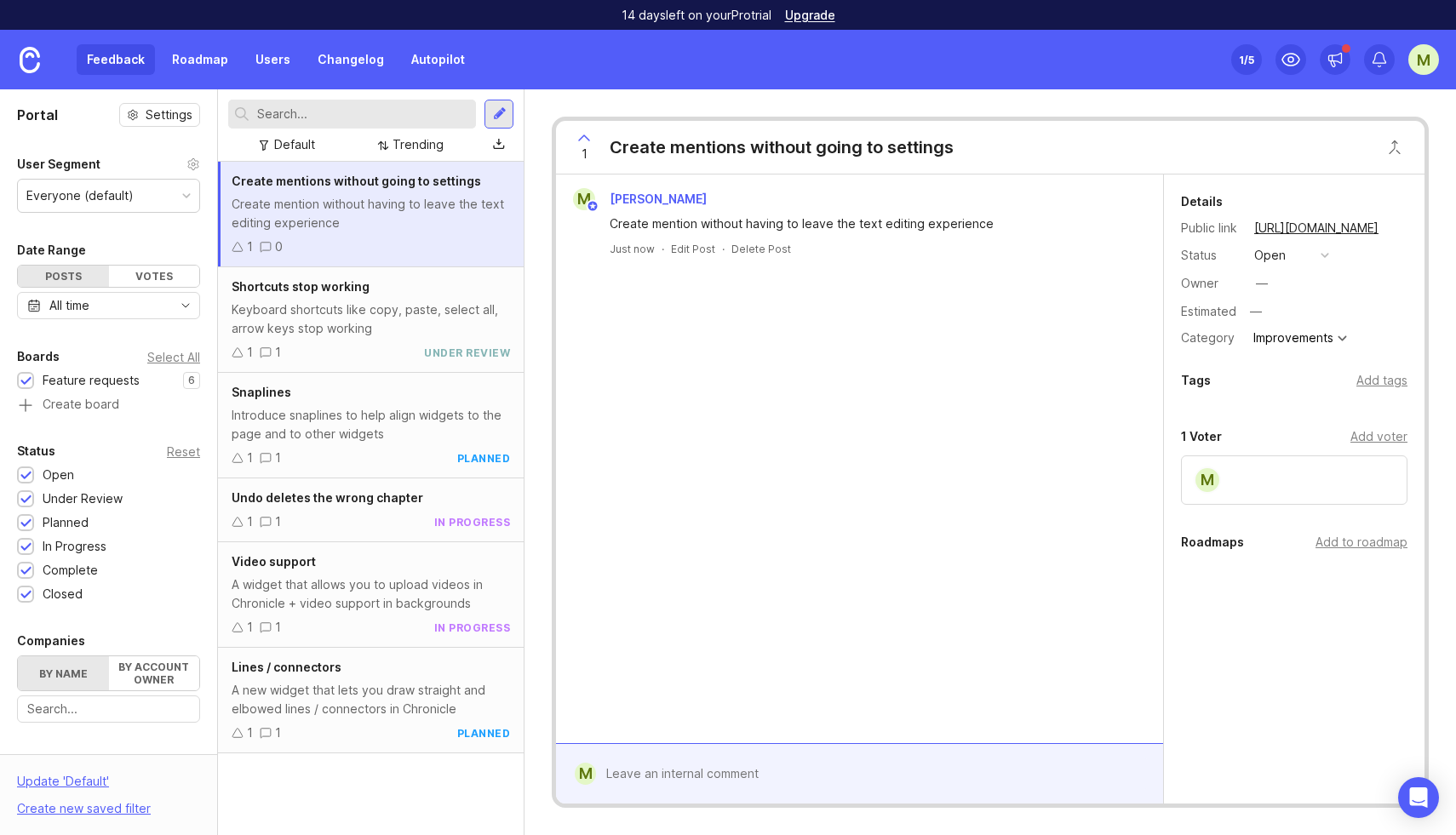
click at [1286, 255] on button "open" at bounding box center [1291, 255] width 85 height 23
click at [1297, 413] on div "complete" at bounding box center [1289, 410] width 64 height 14
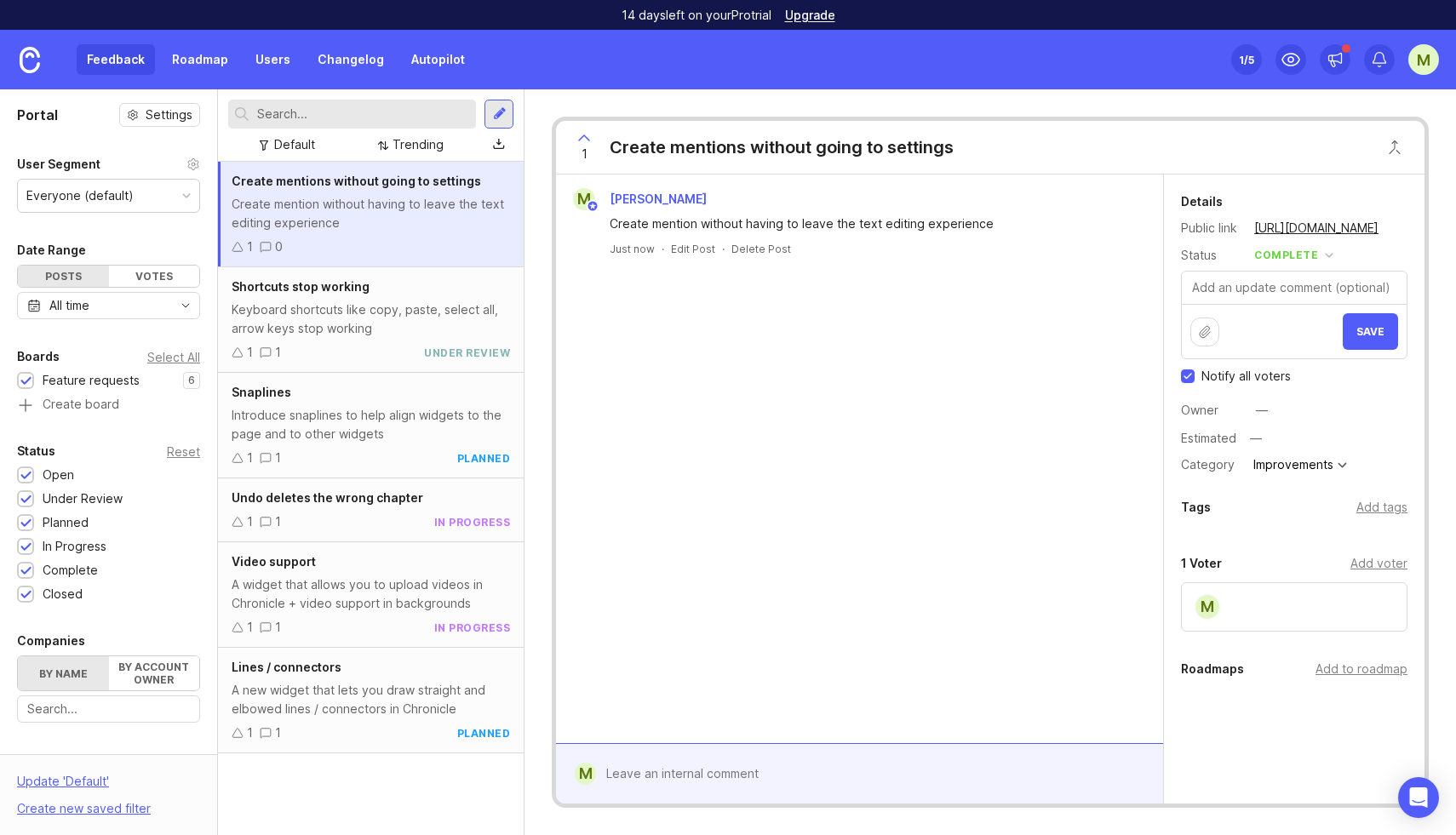
click at [1369, 329] on span "Save" at bounding box center [1370, 331] width 28 height 13
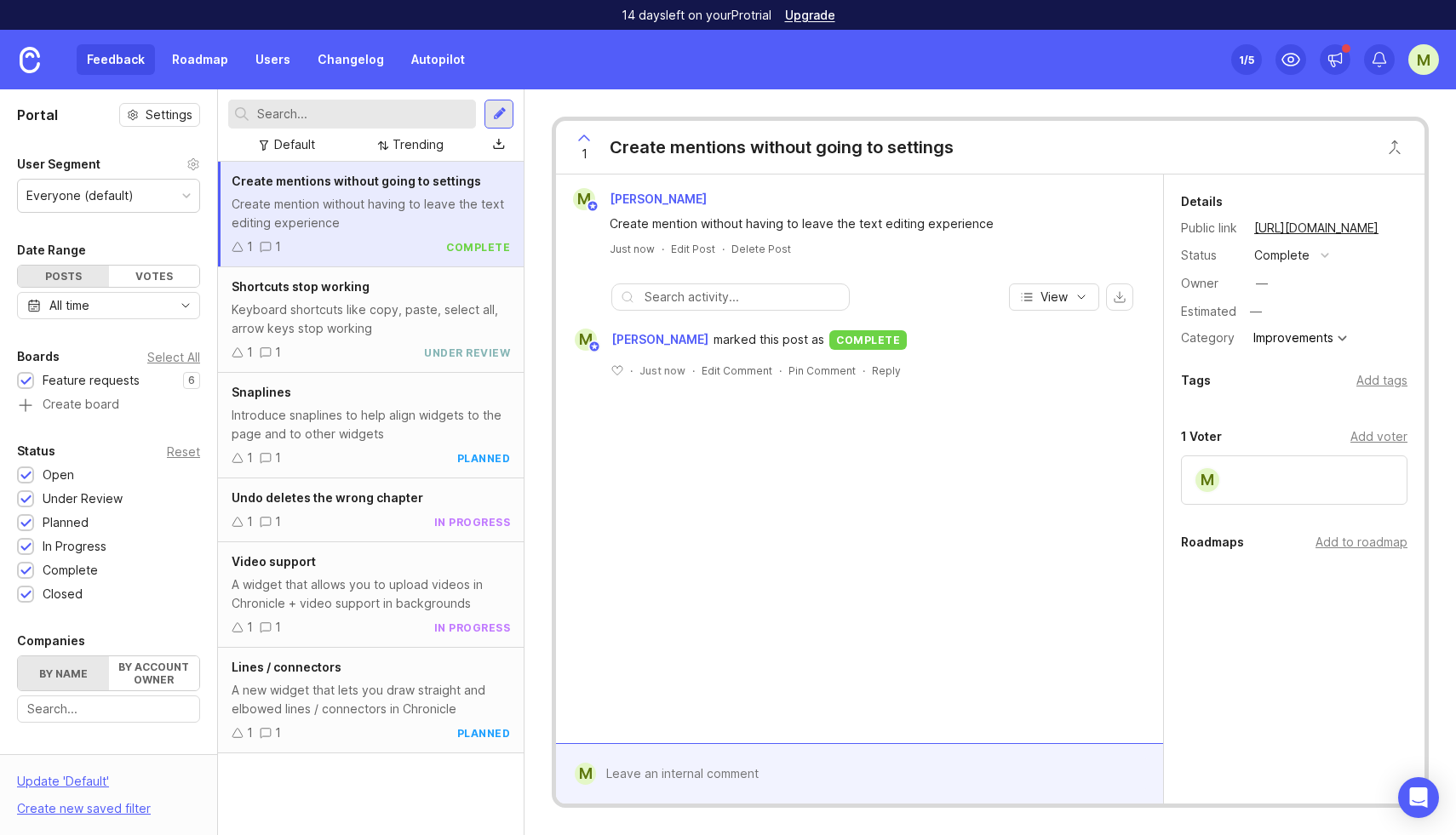
click at [497, 117] on div at bounding box center [500, 114] width 13 height 15
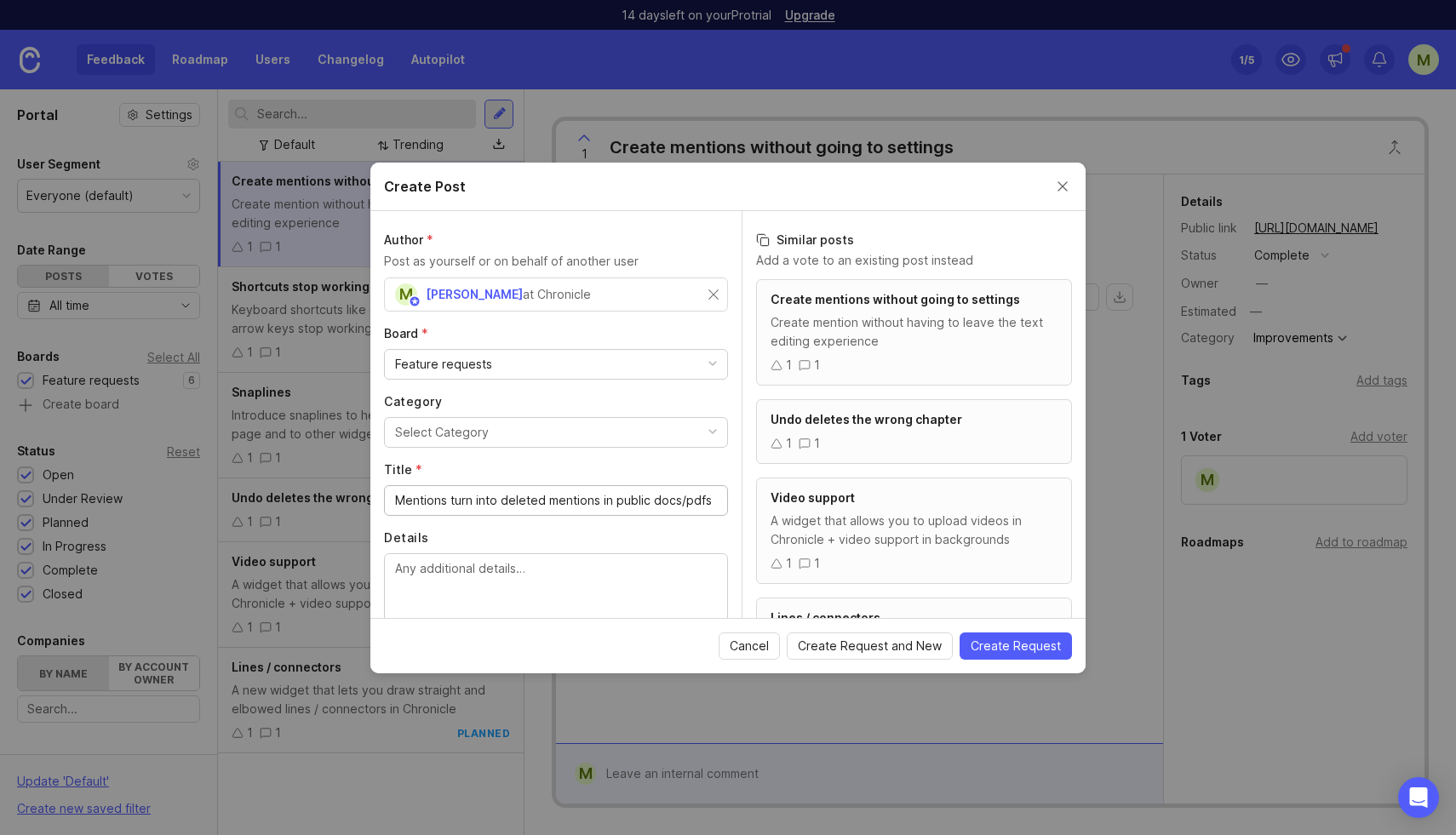
type input "Mentions turn into deleted mentions in public docs/pdfs"
click at [438, 579] on textarea "Details" at bounding box center [557, 587] width 322 height 56
click at [455, 428] on div "Select Category" at bounding box center [442, 432] width 93 height 19
click at [1002, 642] on span "Create Request" at bounding box center [1016, 646] width 90 height 17
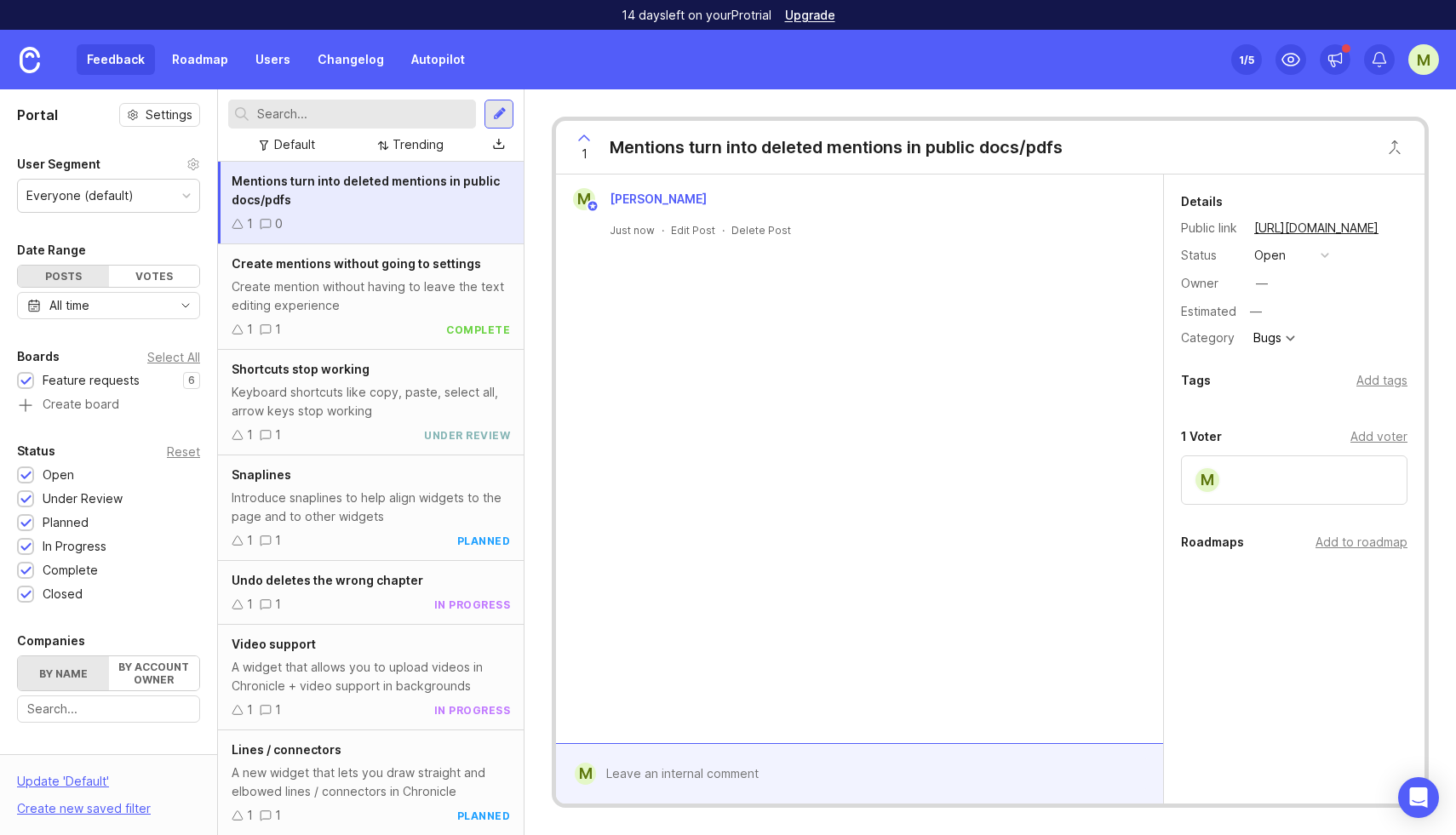
click at [1291, 256] on button "open" at bounding box center [1291, 255] width 85 height 23
click at [1298, 413] on div "complete" at bounding box center [1289, 410] width 64 height 14
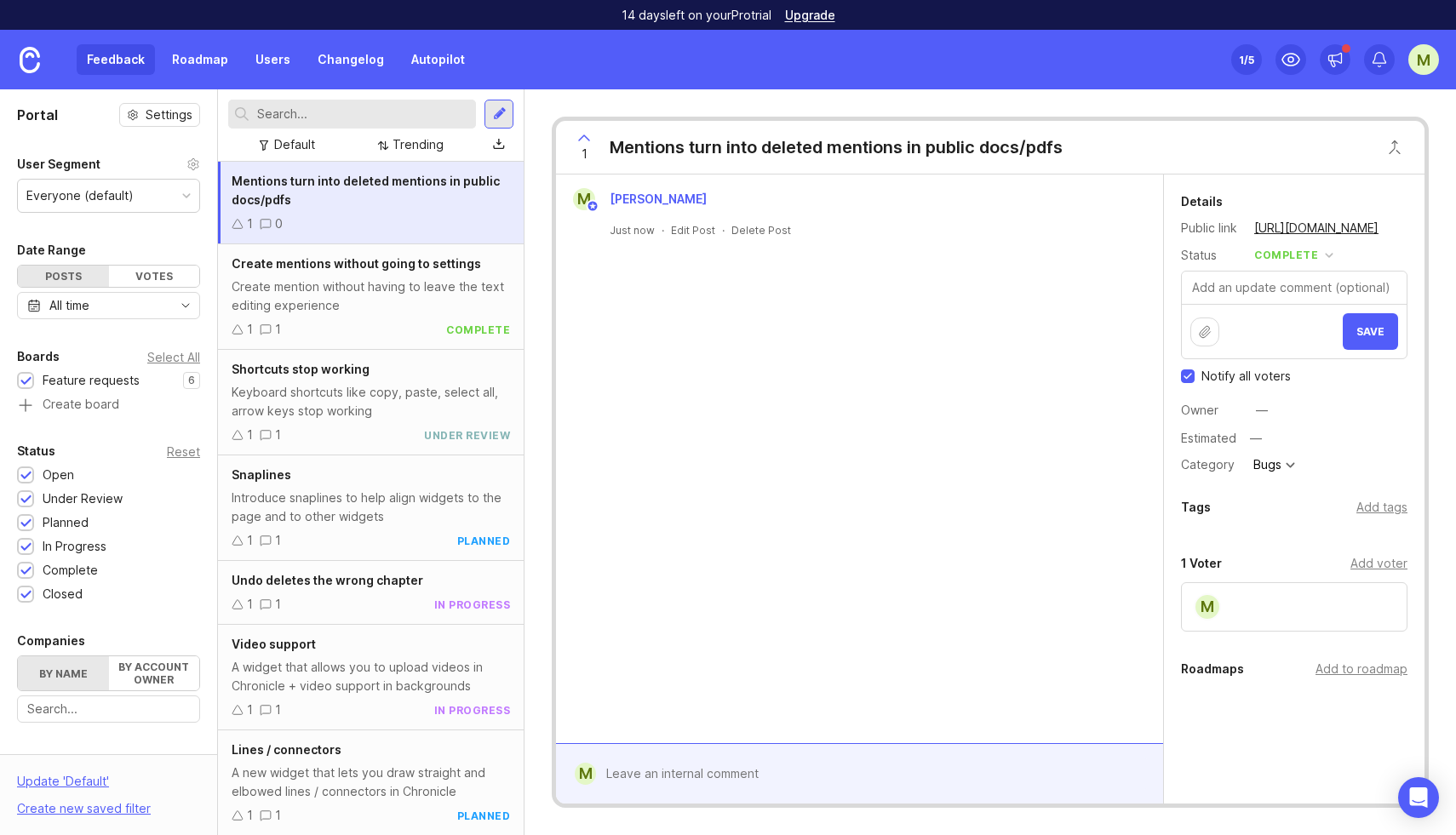
click at [1368, 341] on button "Save" at bounding box center [1370, 331] width 56 height 37
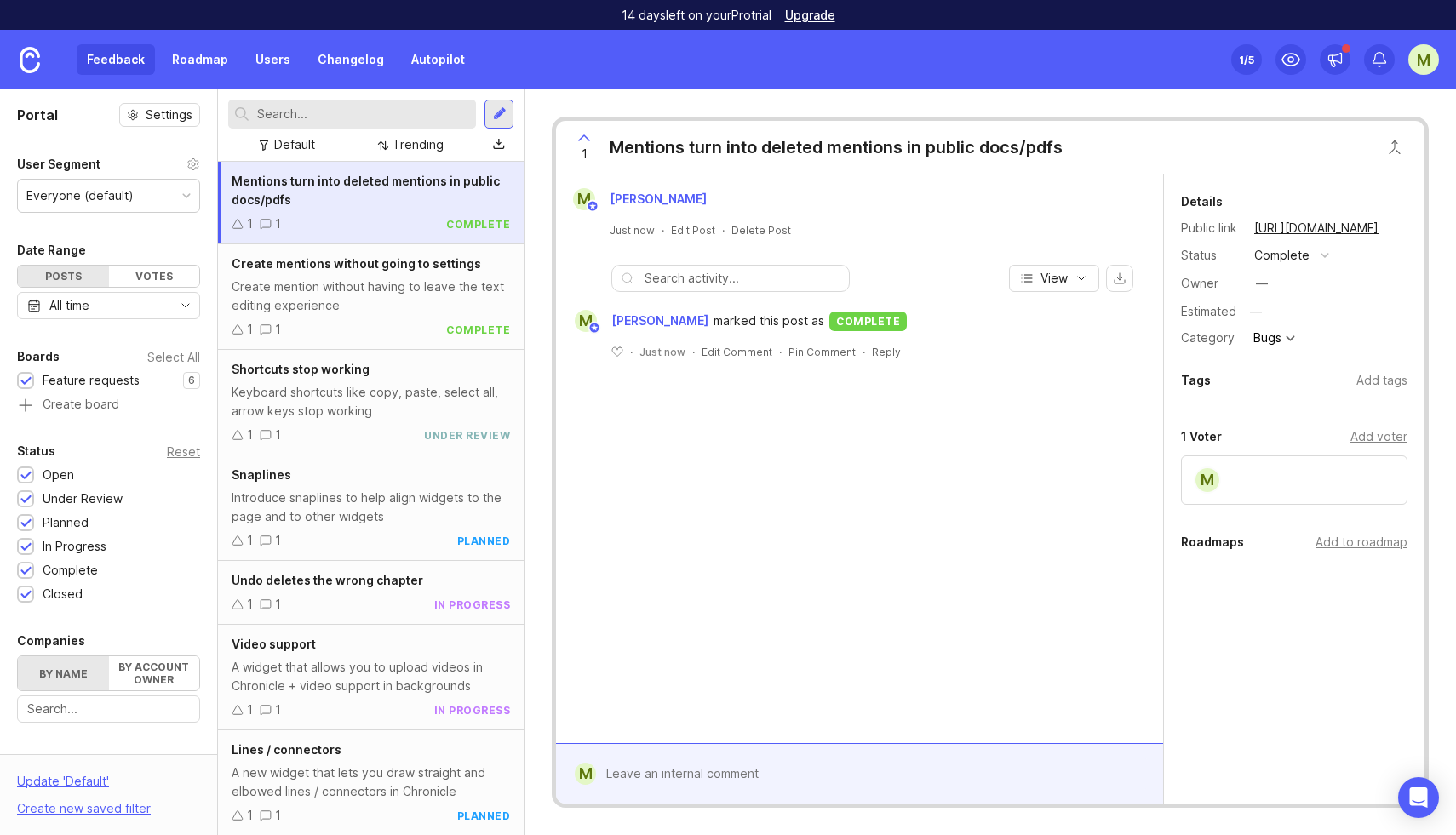
scroll to position [1, 0]
click at [196, 58] on link "Roadmap" at bounding box center [200, 59] width 76 height 31
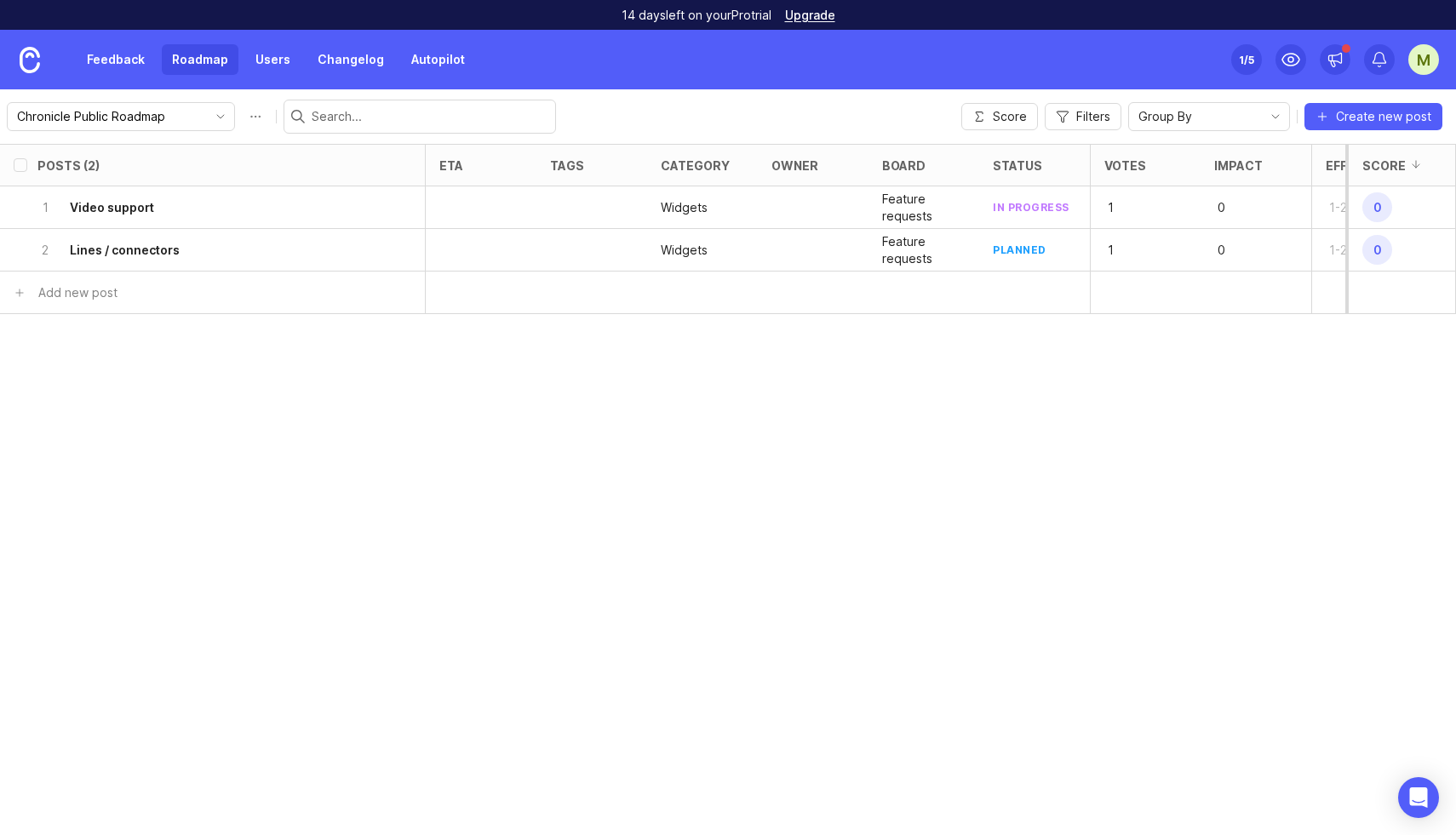
click at [120, 65] on link "Feedback" at bounding box center [115, 59] width 78 height 31
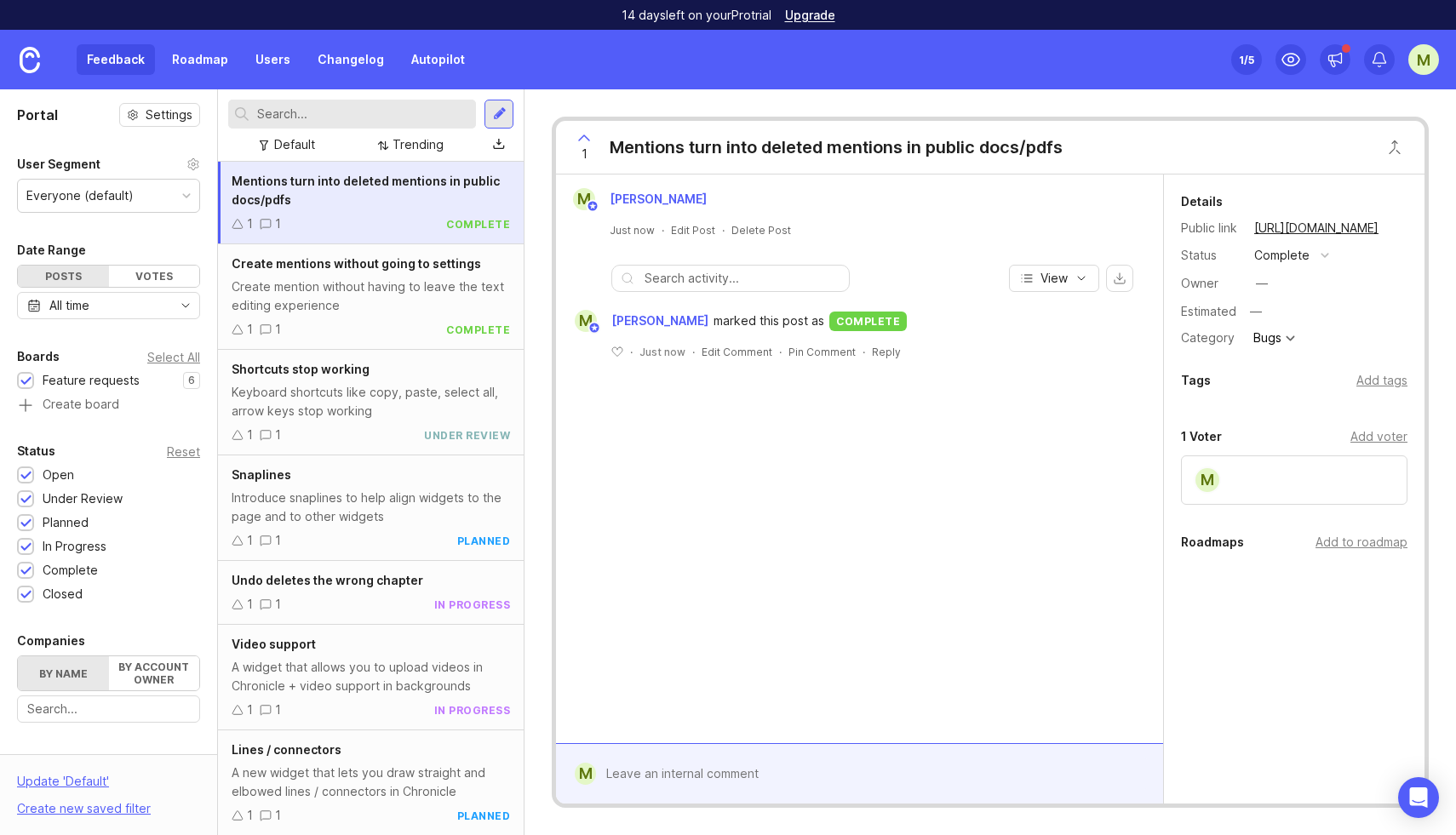
click at [1355, 548] on div "Add to roadmap" at bounding box center [1362, 542] width 92 height 19
click at [367, 314] on div "Create mention without having to leave the text editing experience" at bounding box center [371, 297] width 279 height 38
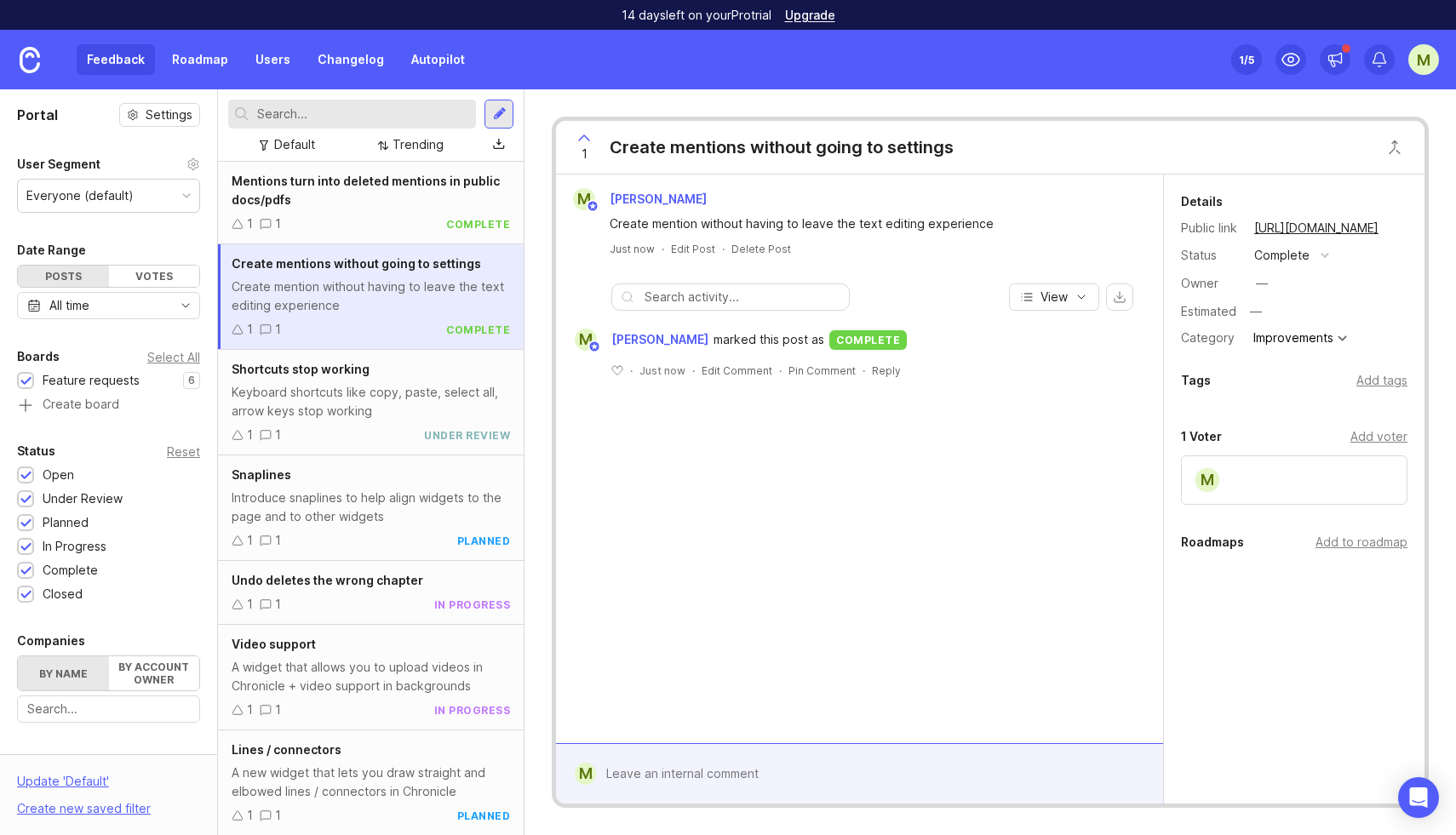
click at [1369, 538] on div "Add to roadmap" at bounding box center [1362, 542] width 92 height 19
click at [348, 413] on div "Keyboard shortcuts like copy, paste, select all, arrow keys stop working" at bounding box center [371, 402] width 279 height 38
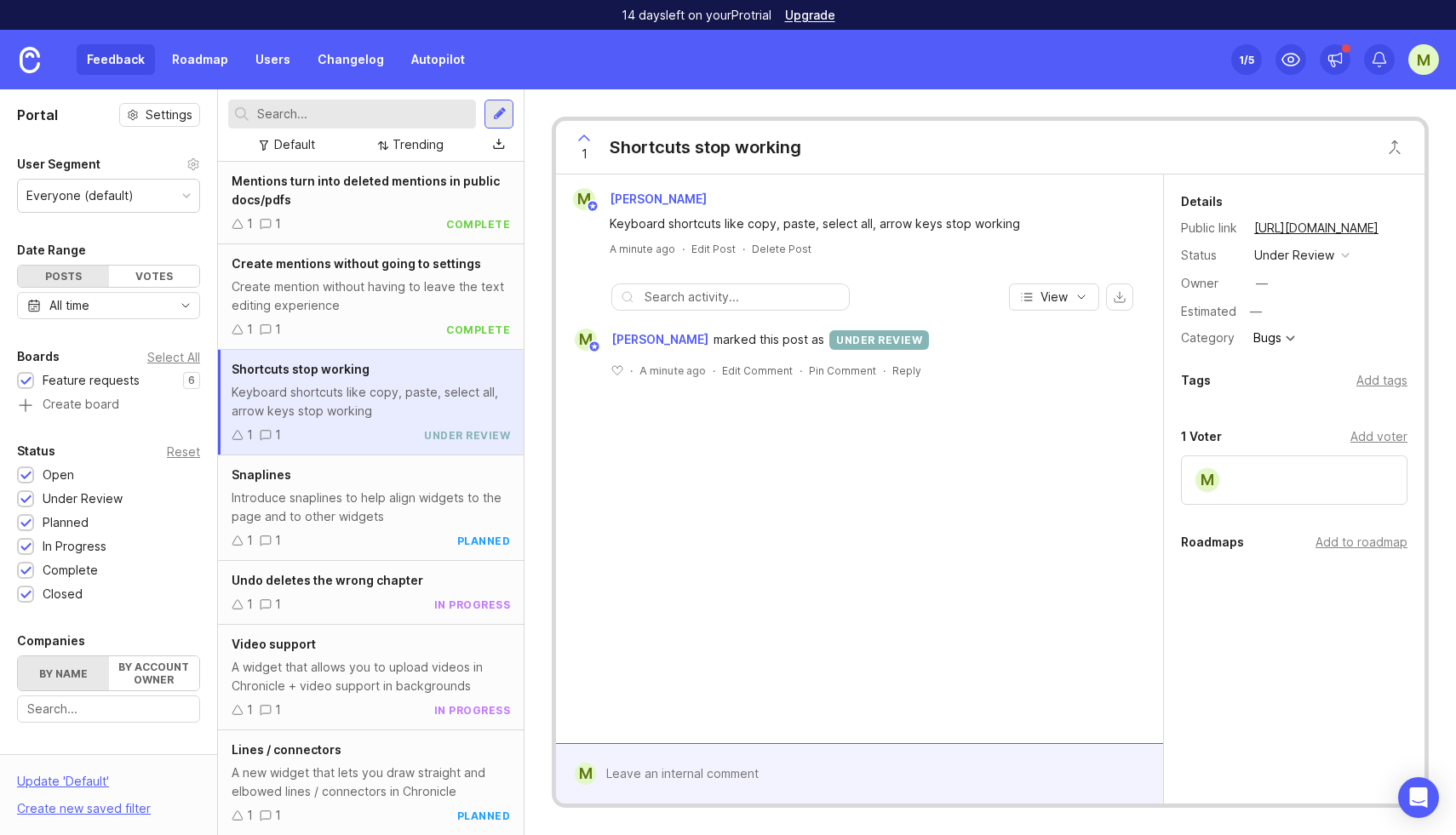
click at [1346, 550] on div "Add to roadmap" at bounding box center [1362, 542] width 92 height 19
click at [374, 518] on div "Introduce snaplines to help align widgets to the page and to other widgets" at bounding box center [371, 507] width 279 height 38
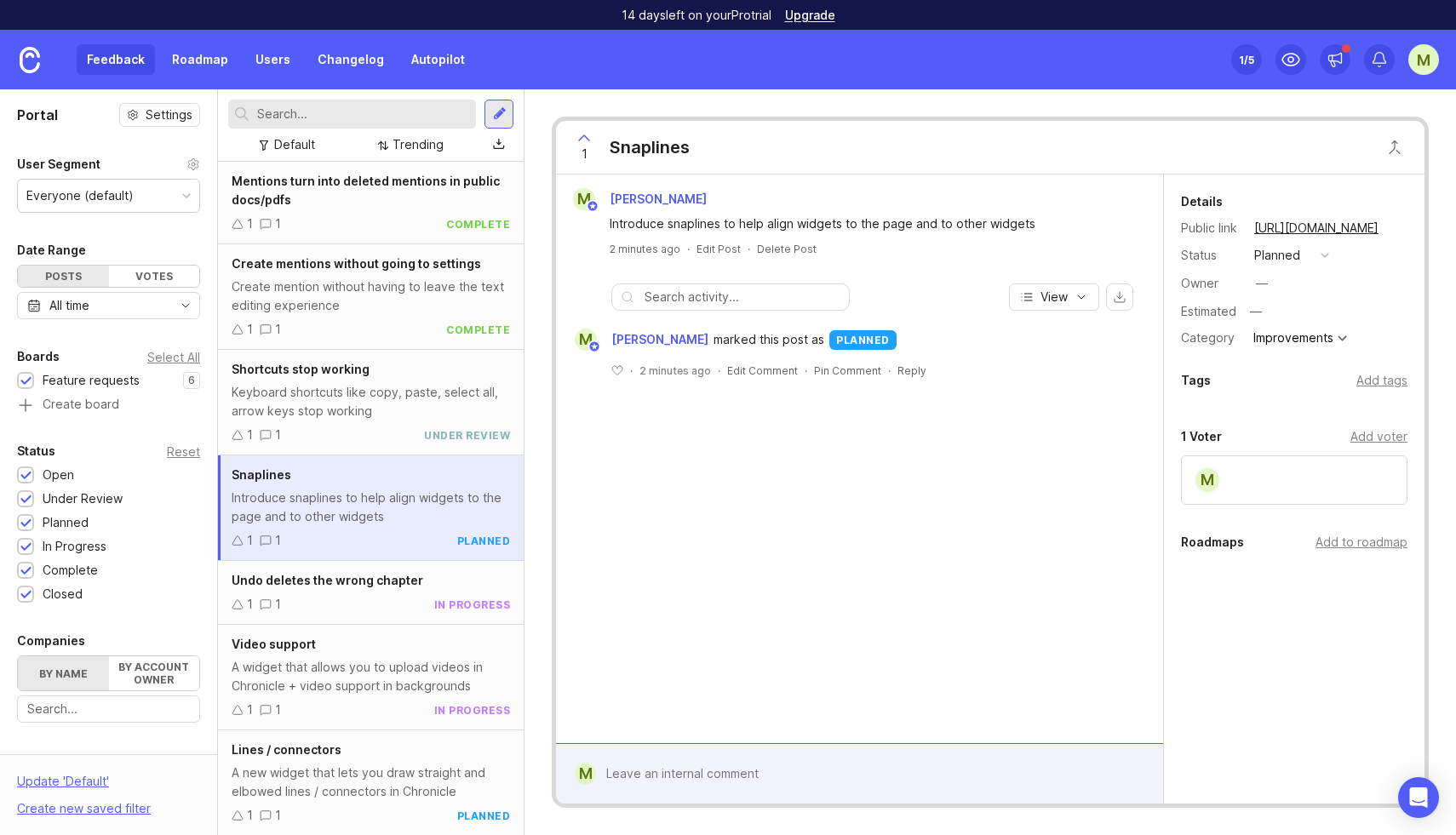
click at [1350, 542] on div "Add to roadmap" at bounding box center [1362, 542] width 92 height 19
click at [335, 622] on div "Undo deletes the wrong chapter 1 1 in progress" at bounding box center [370, 593] width 306 height 64
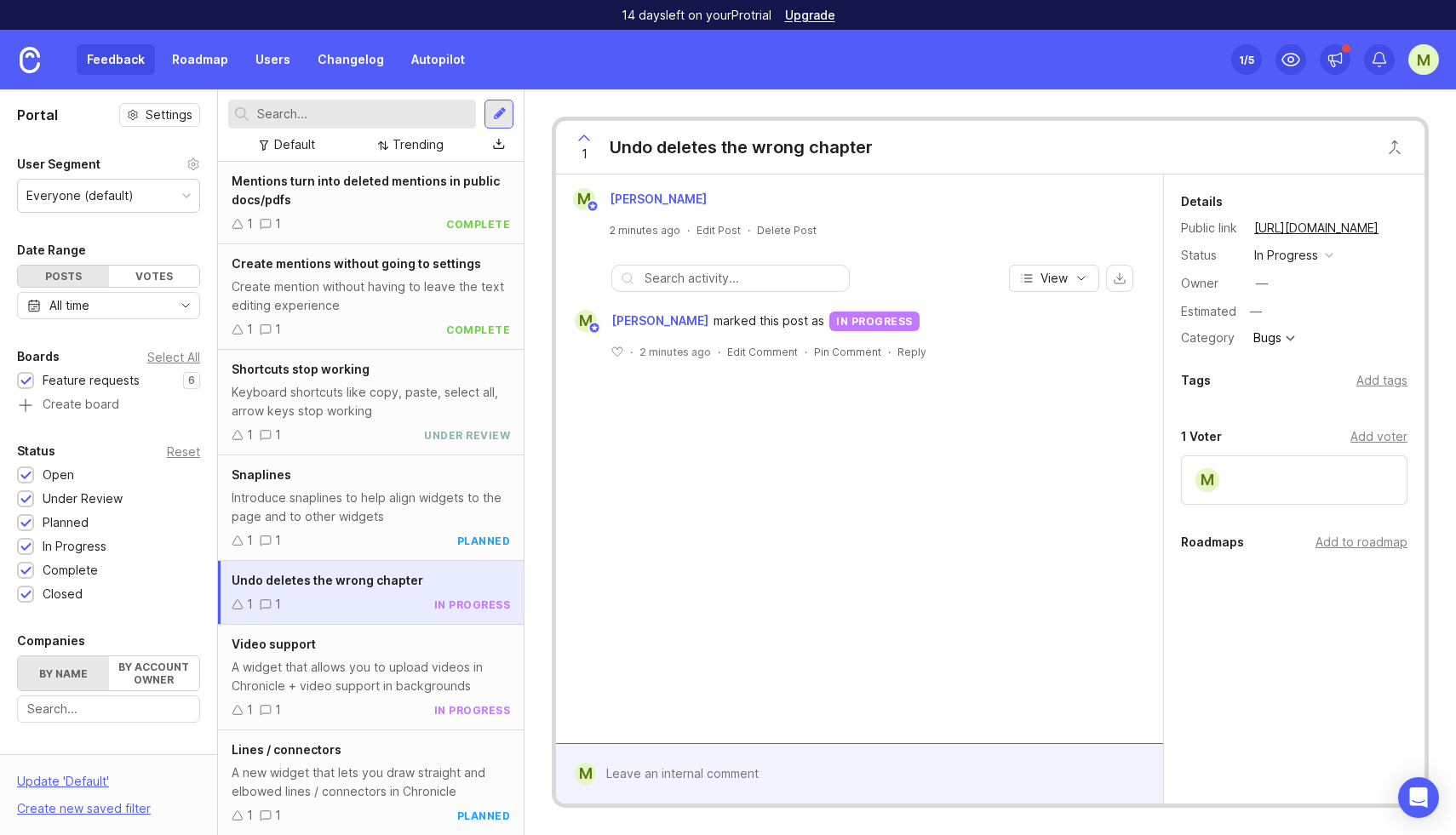
click at [1336, 537] on div "Add to roadmap" at bounding box center [1362, 542] width 92 height 19
click at [348, 686] on div "A widget that allows you to upload videos in Chronicle + video support in backg…" at bounding box center [371, 677] width 279 height 38
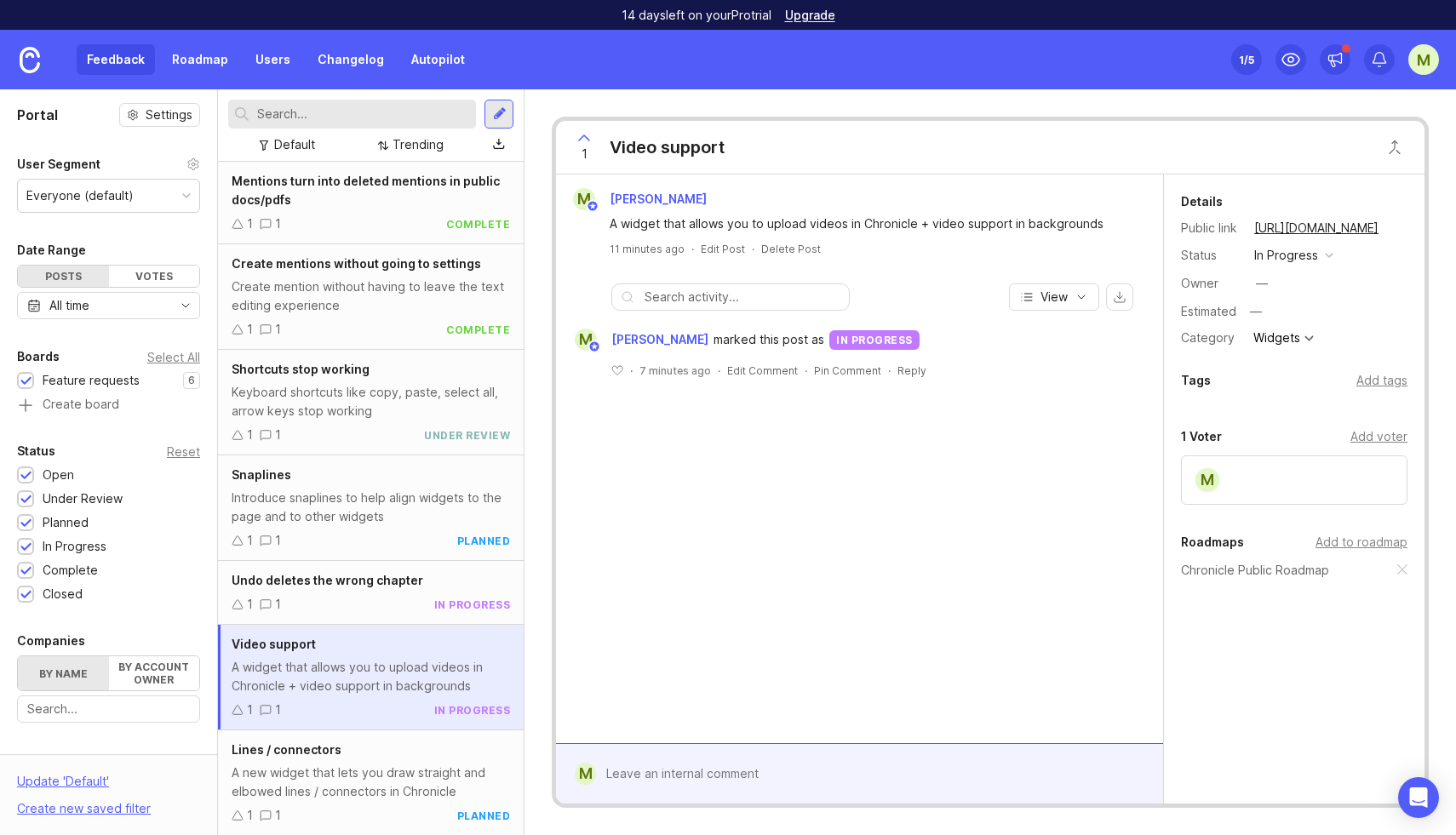
click at [1358, 547] on div "Add to roadmap" at bounding box center [1362, 542] width 92 height 19
click at [380, 768] on div "A new widget that lets you draw straight and elbowed lines / connectors in Chro…" at bounding box center [371, 781] width 279 height 38
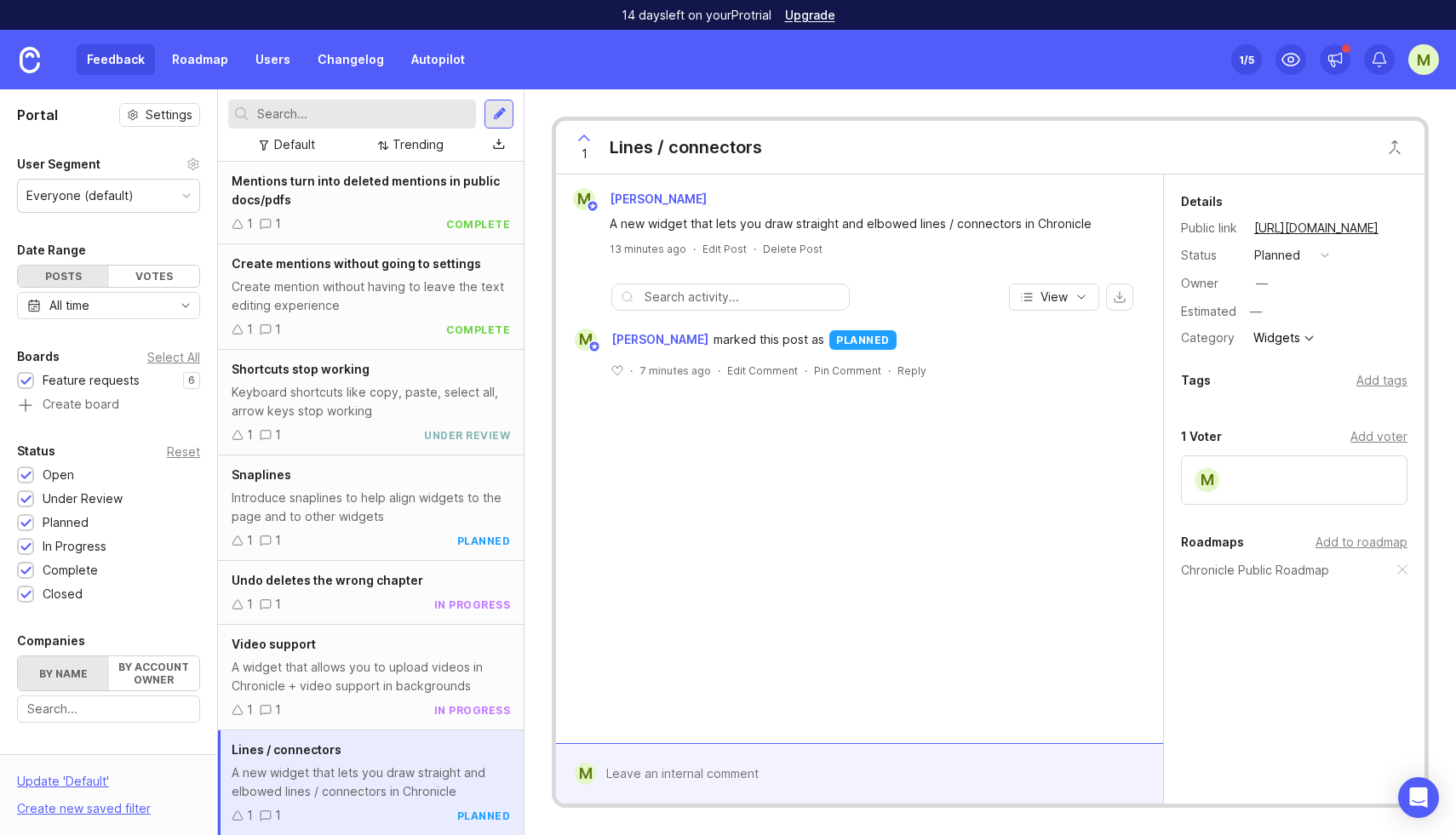
click at [184, 70] on link "Roadmap" at bounding box center [200, 59] width 76 height 31
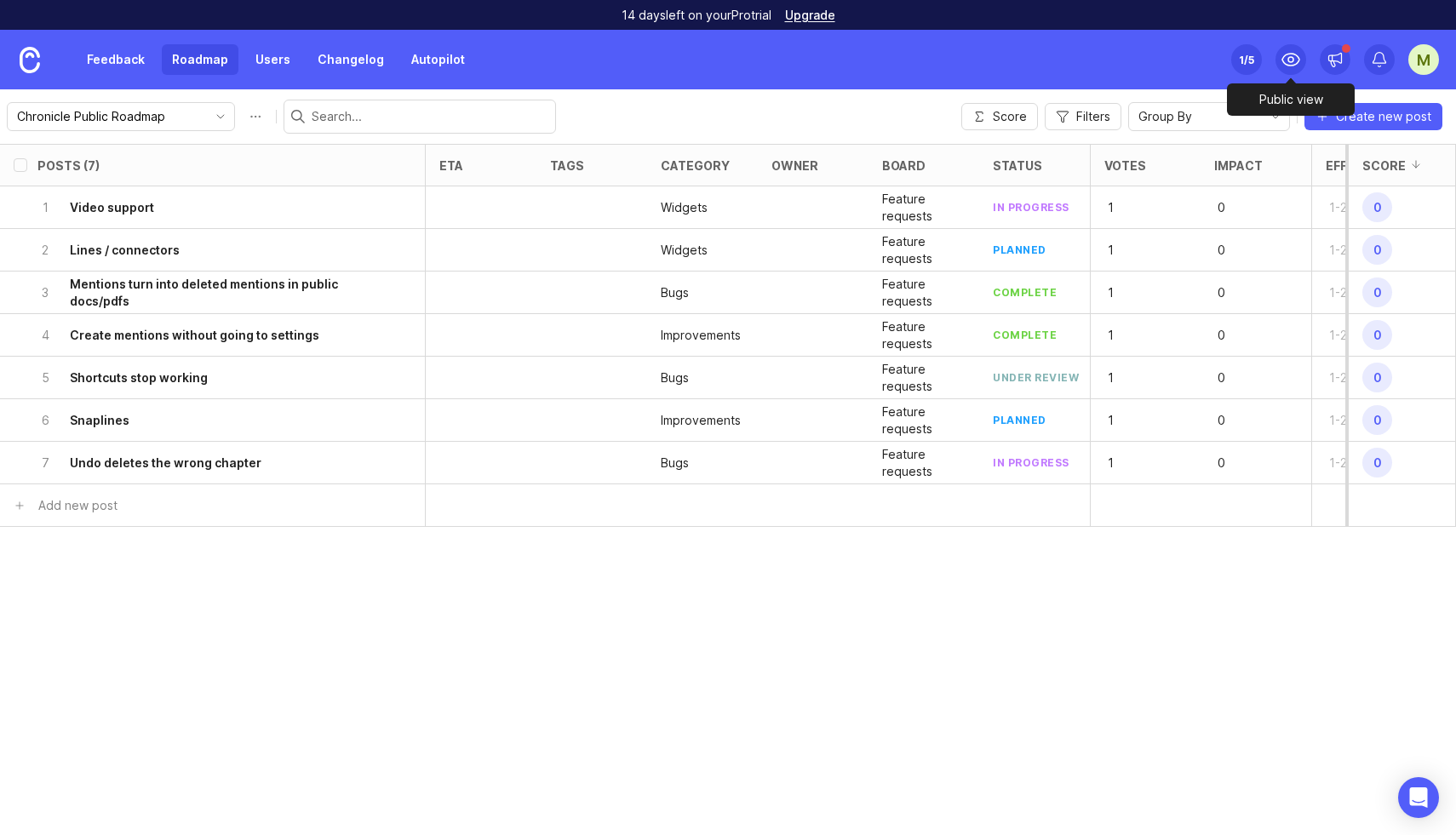
click at [1288, 56] on icon at bounding box center [1291, 59] width 21 height 21
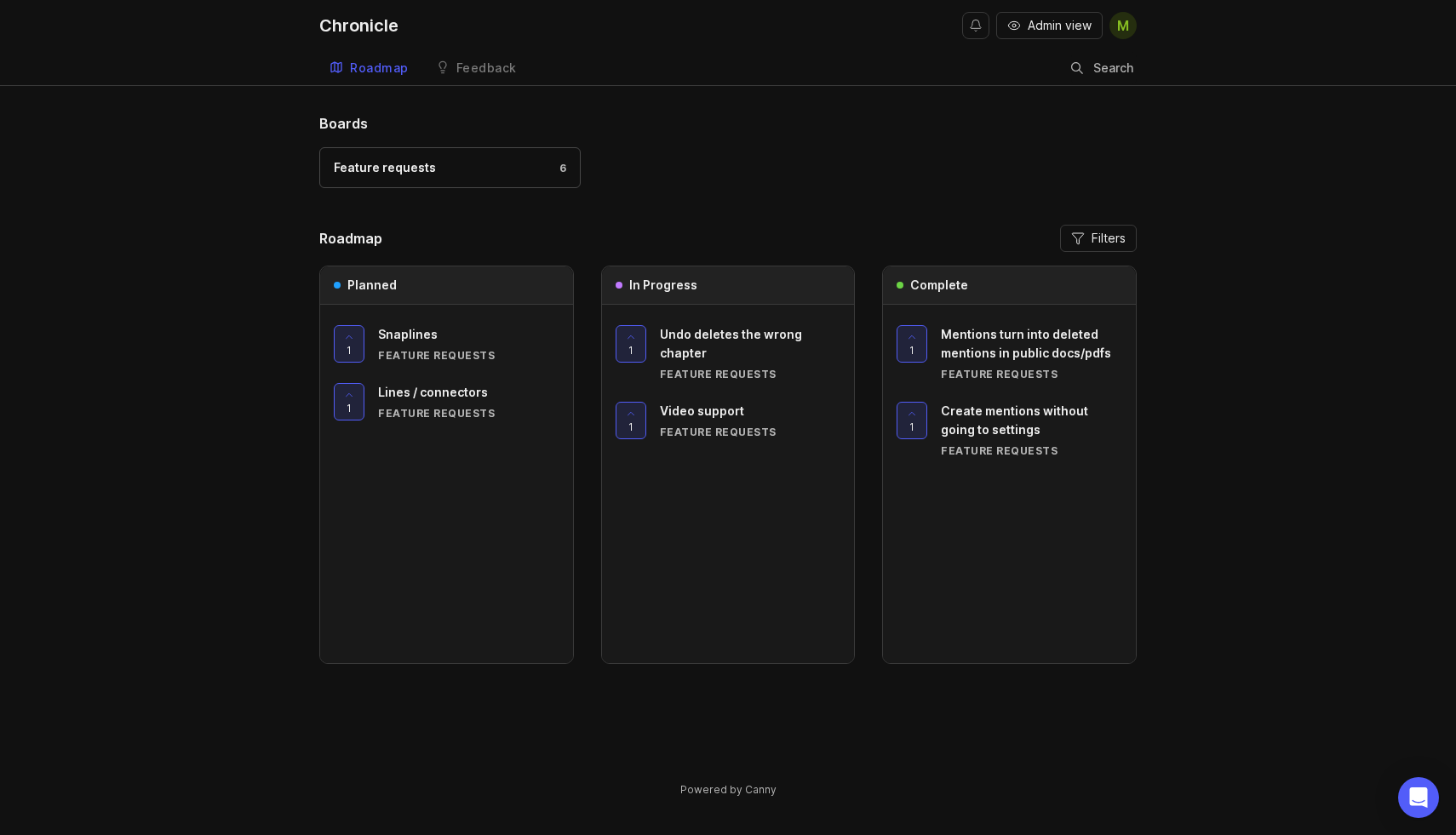
click at [1014, 30] on icon "button" at bounding box center [1014, 25] width 13 height 13
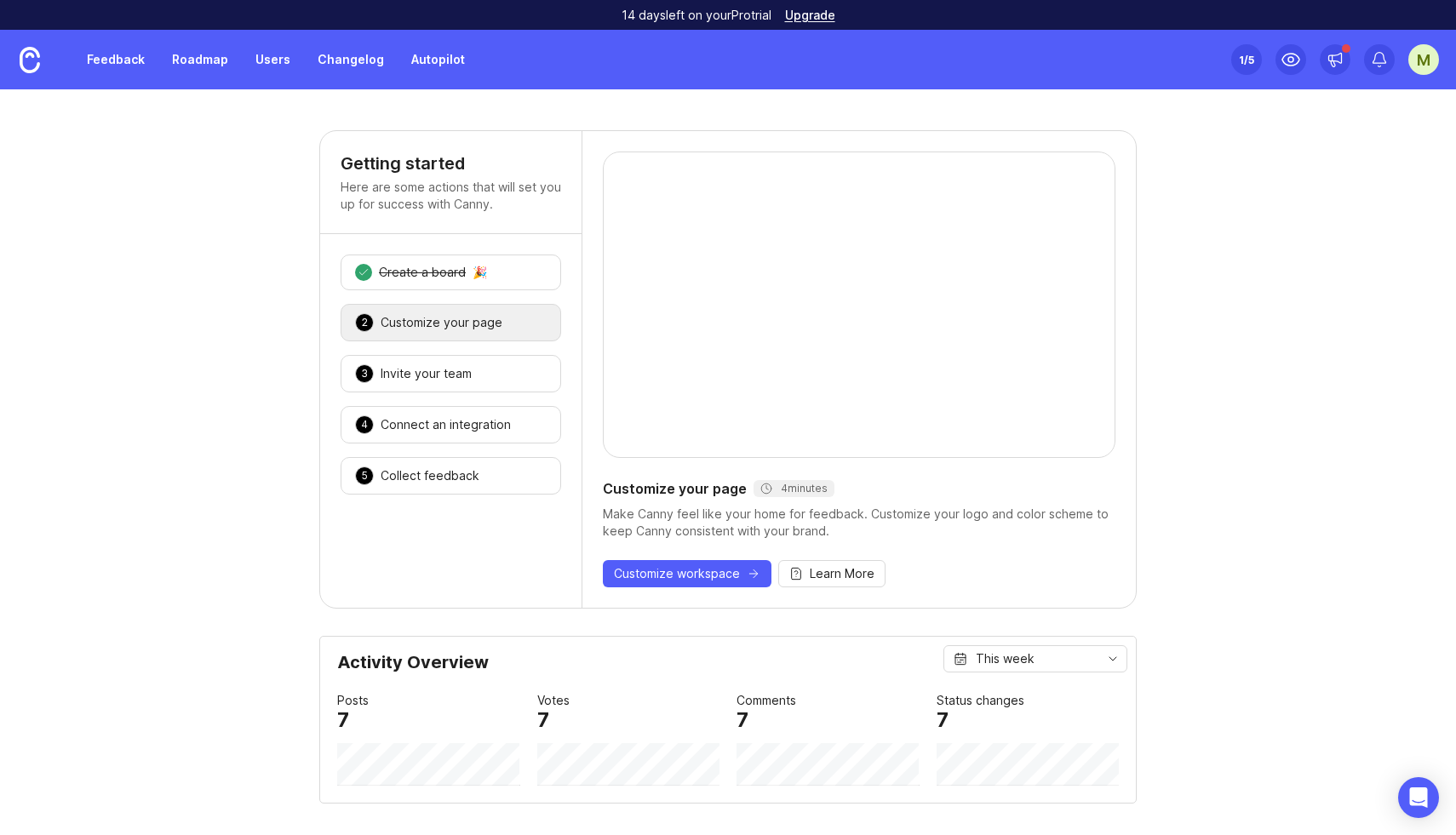
click at [1430, 57] on div "M" at bounding box center [1423, 59] width 31 height 31
click at [1373, 53] on icon at bounding box center [1380, 59] width 17 height 17
click at [392, 520] on div at bounding box center [451, 561] width 262 height 93
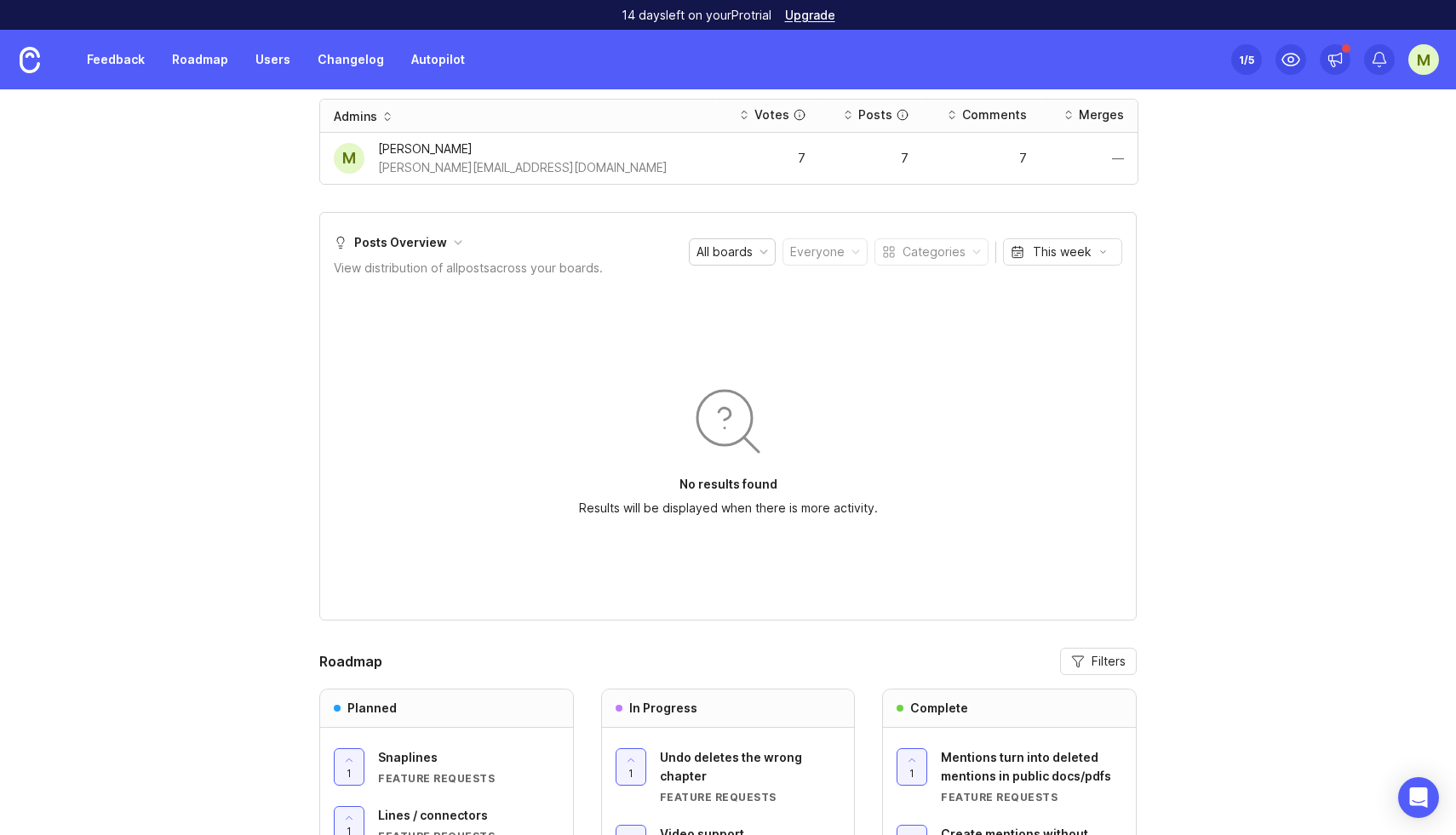
scroll to position [1823, 0]
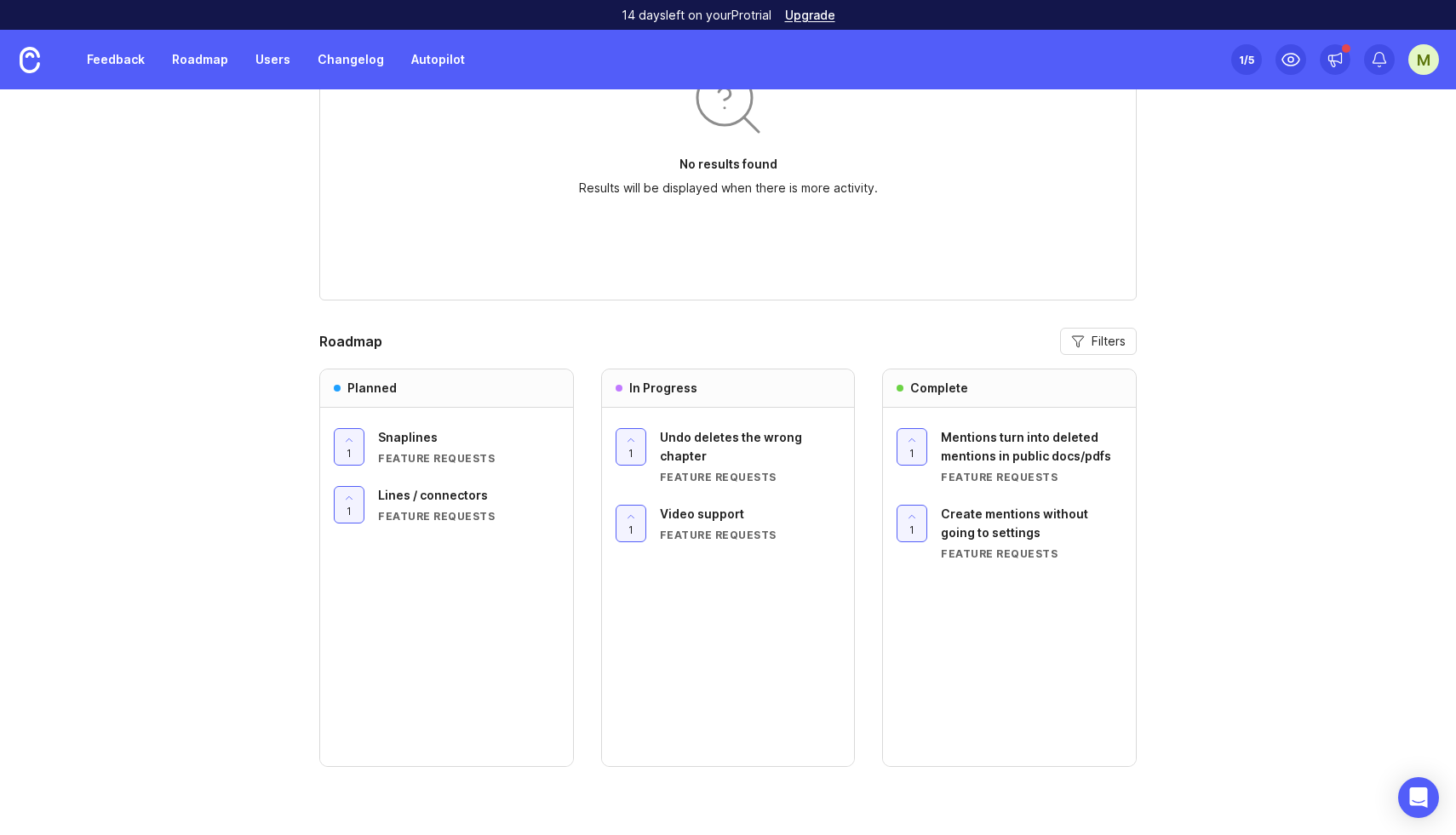
click at [118, 67] on link "Feedback" at bounding box center [115, 59] width 78 height 31
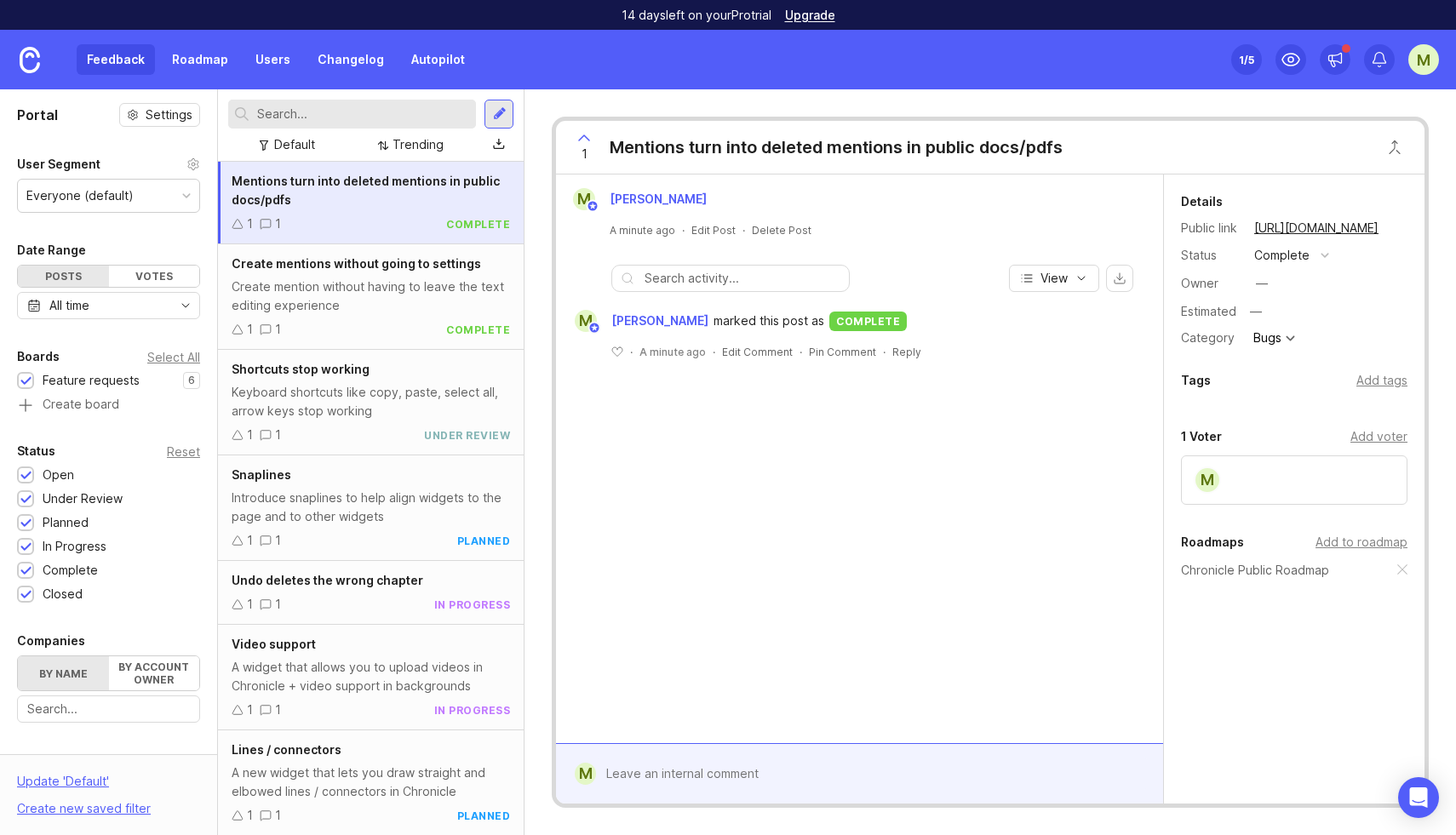
scroll to position [333, 0]
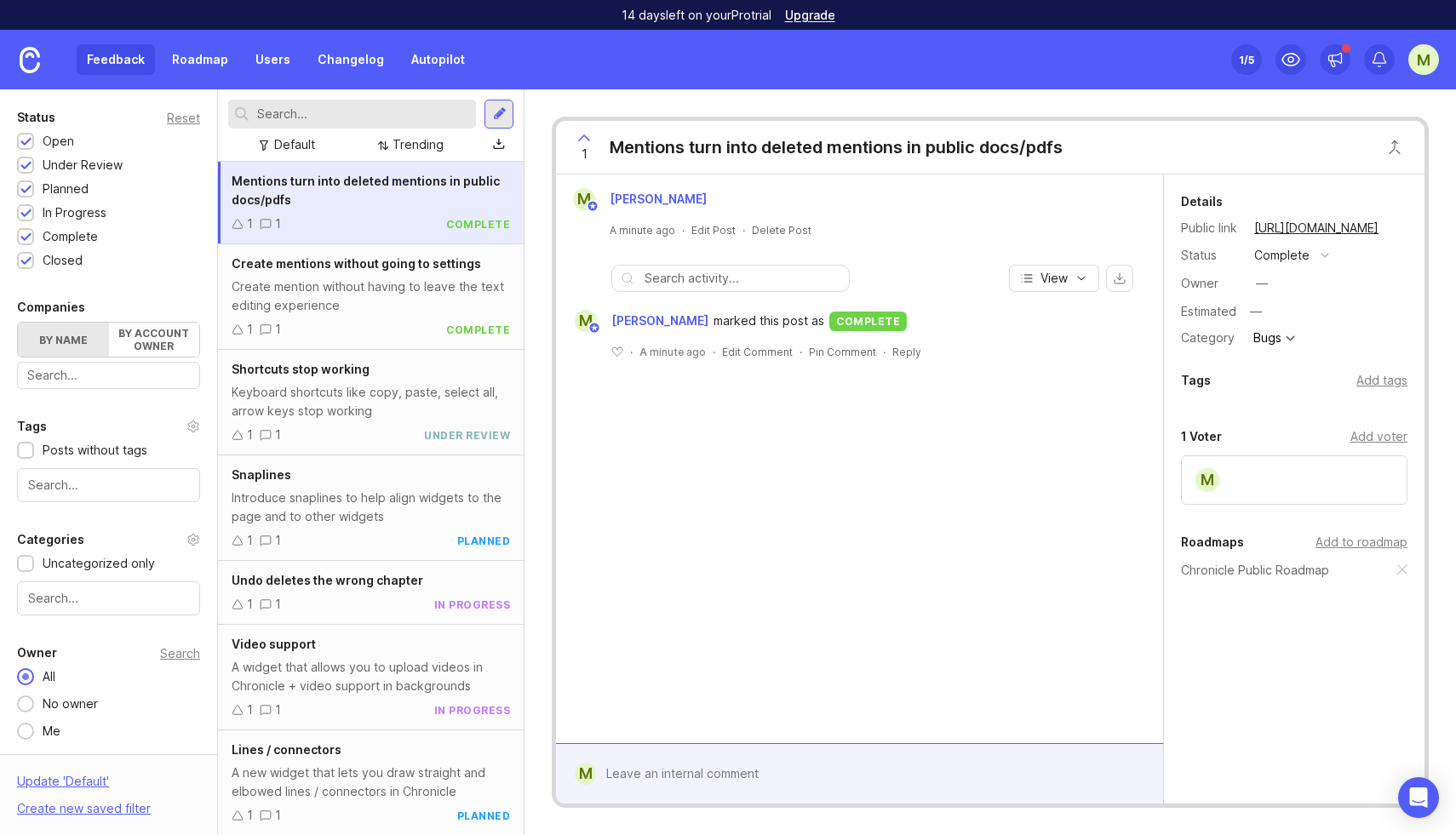
click at [188, 56] on link "Roadmap" at bounding box center [200, 59] width 76 height 31
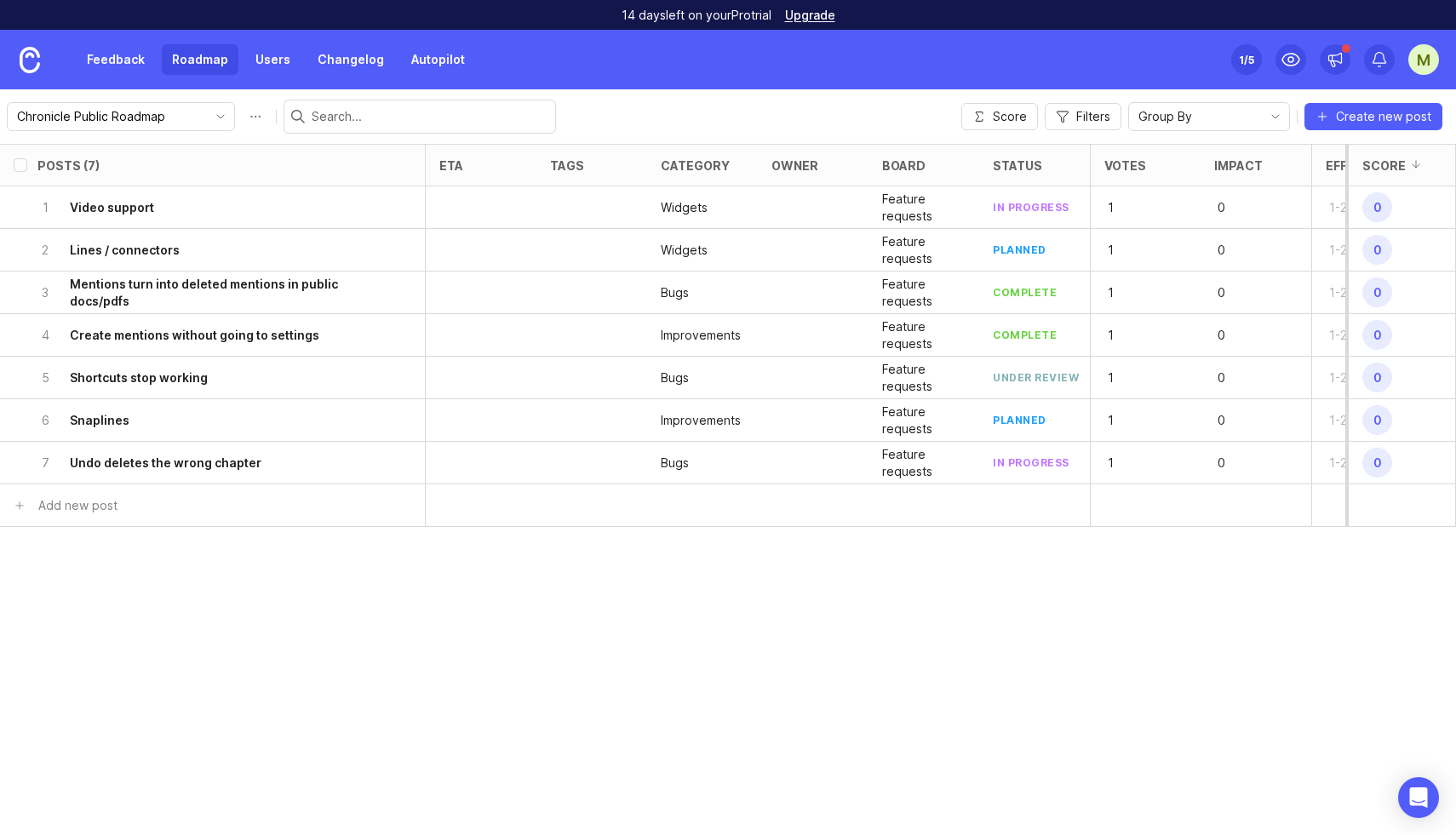
click at [242, 111] on button "Roadmap options" at bounding box center [255, 116] width 27 height 27
click at [575, 106] on div "Chronicle Public Roadmap Score Filters Group By Create new post" at bounding box center [728, 117] width 1456 height 55
click at [100, 58] on link "Feedback" at bounding box center [115, 59] width 78 height 31
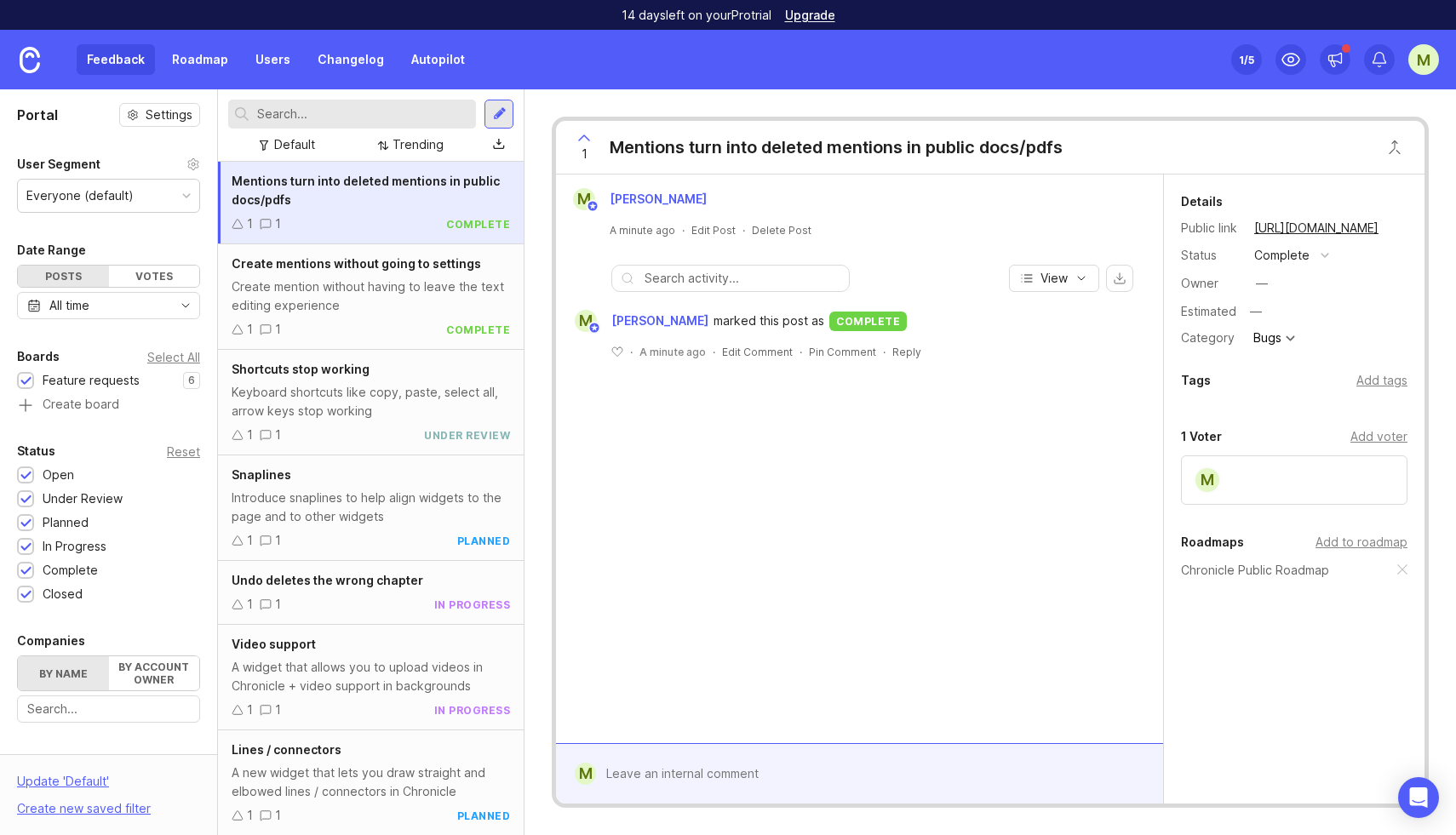
click at [31, 59] on img at bounding box center [30, 60] width 21 height 26
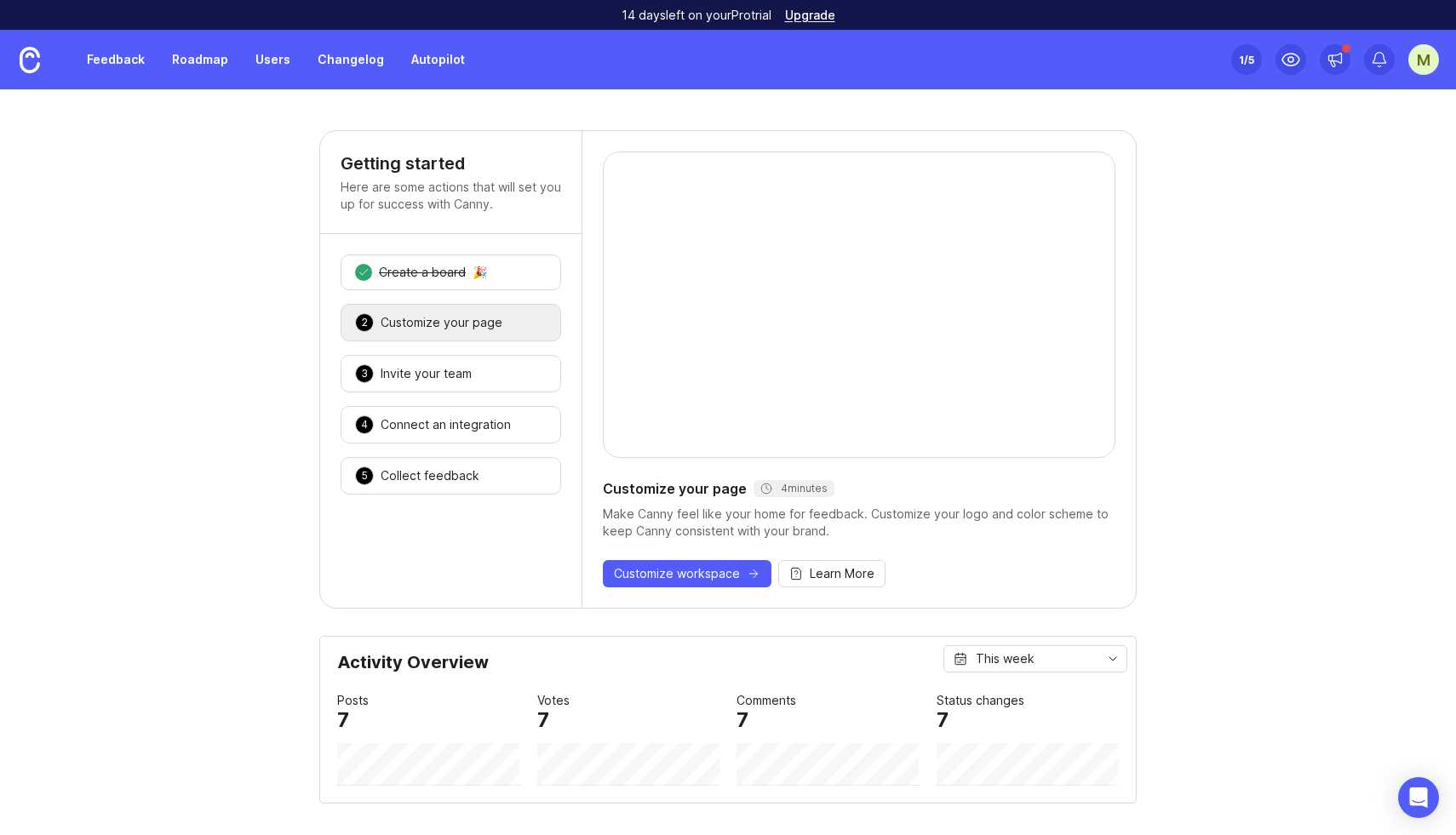
click at [458, 377] on div "Invite your team" at bounding box center [426, 374] width 91 height 17
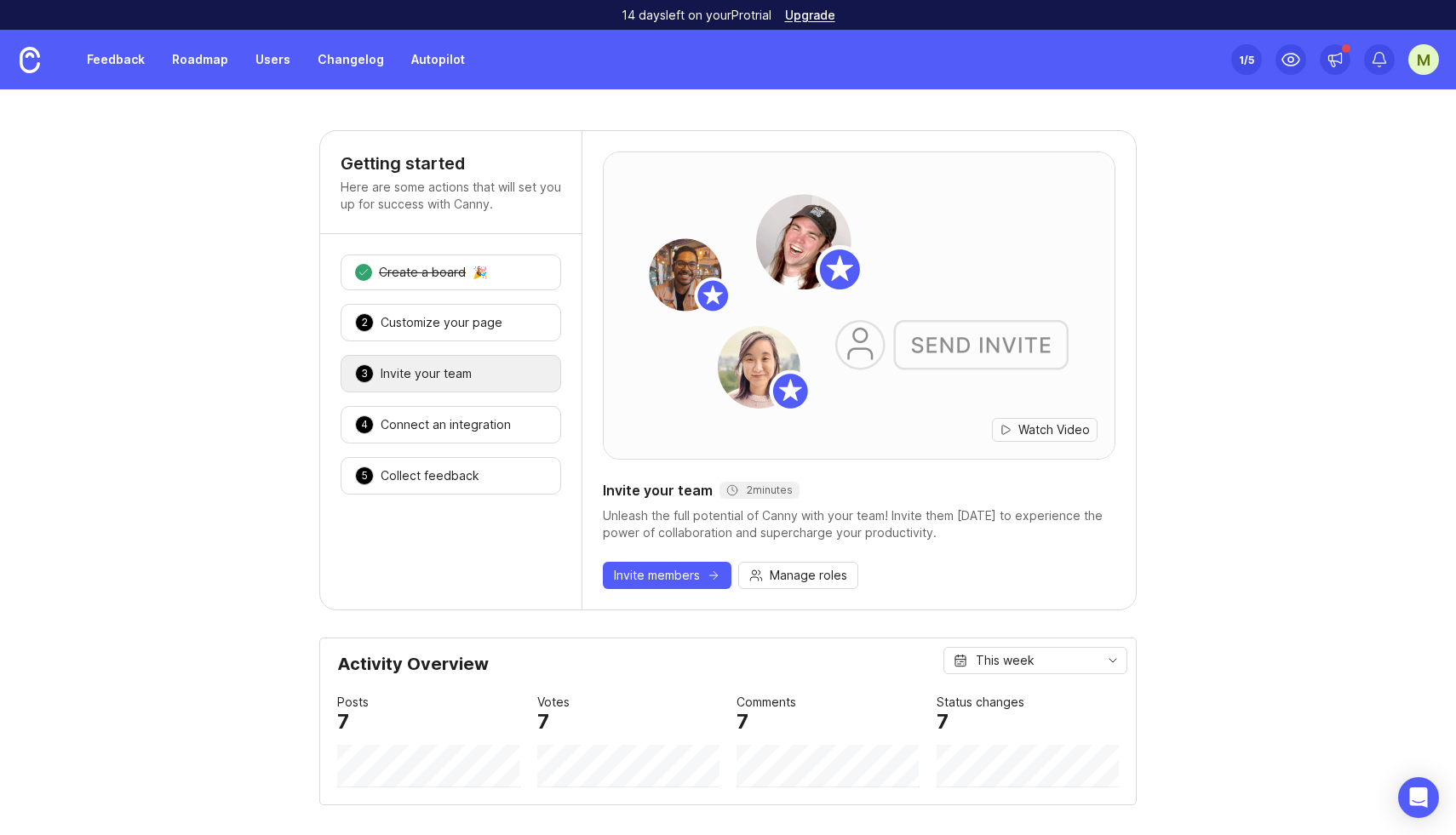
click at [461, 325] on div "Customize your page" at bounding box center [441, 323] width 121 height 17
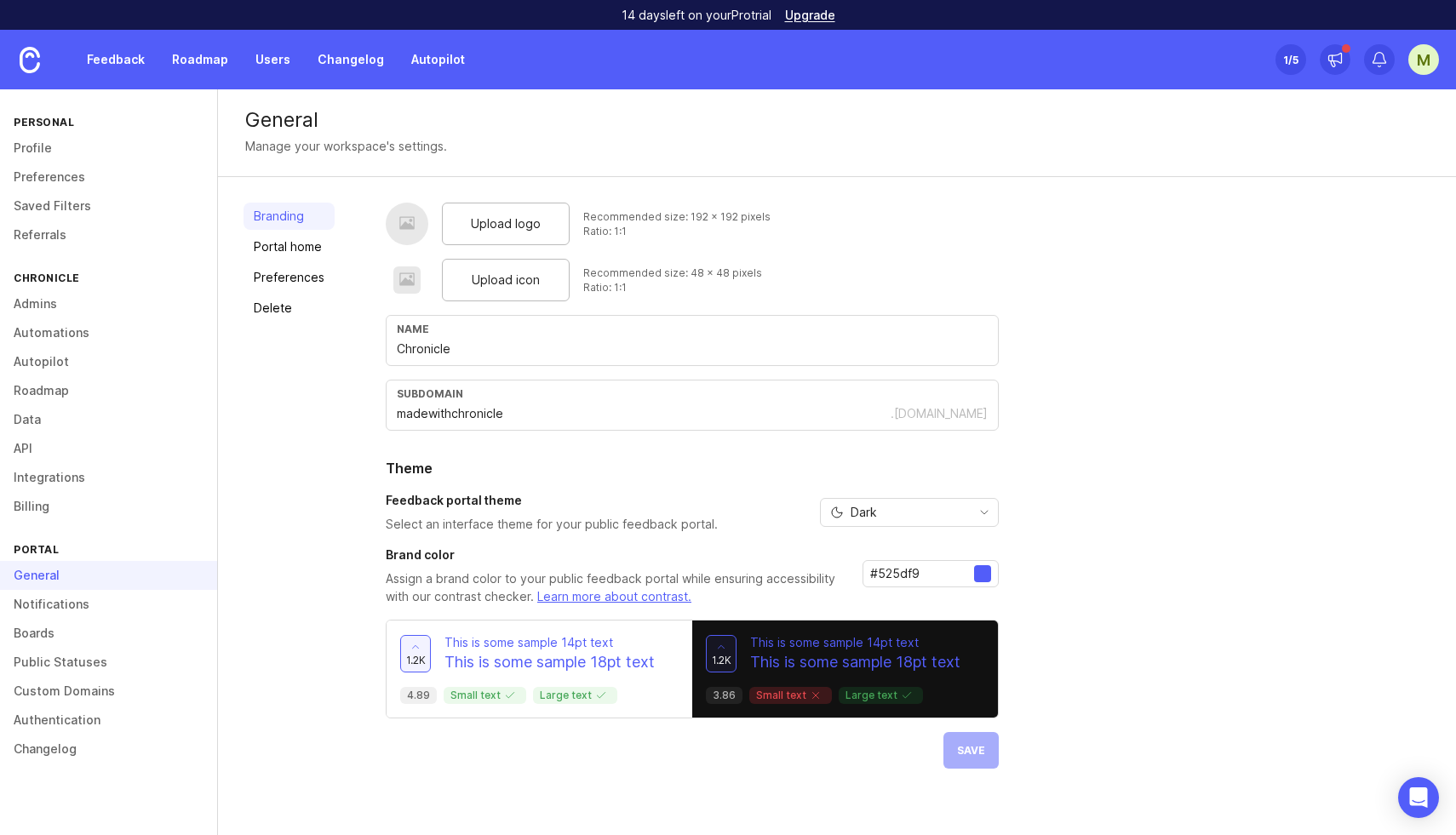
click at [59, 668] on link "Public Statuses" at bounding box center [108, 662] width 218 height 29
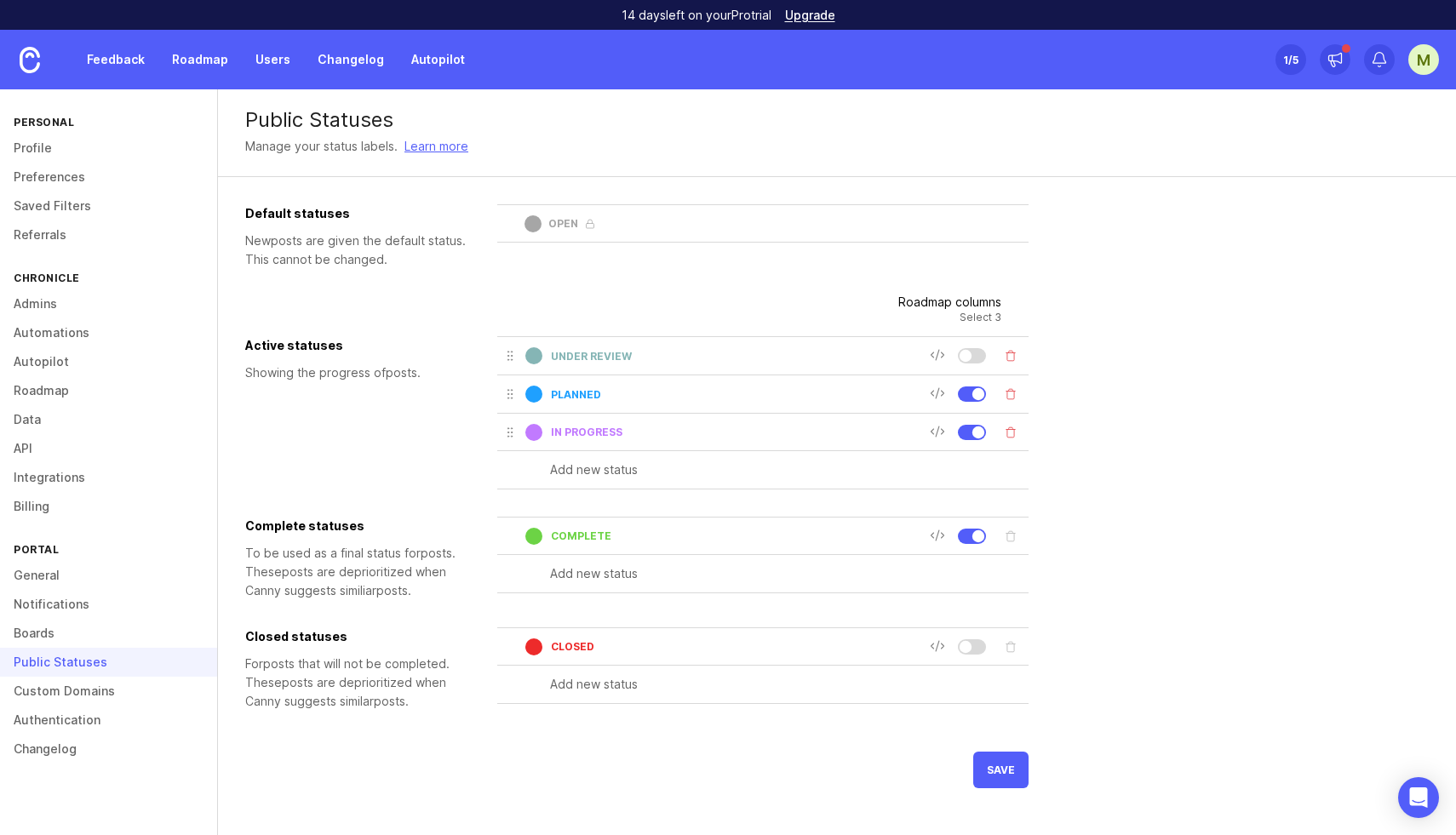
click at [56, 635] on link "Boards" at bounding box center [108, 633] width 218 height 29
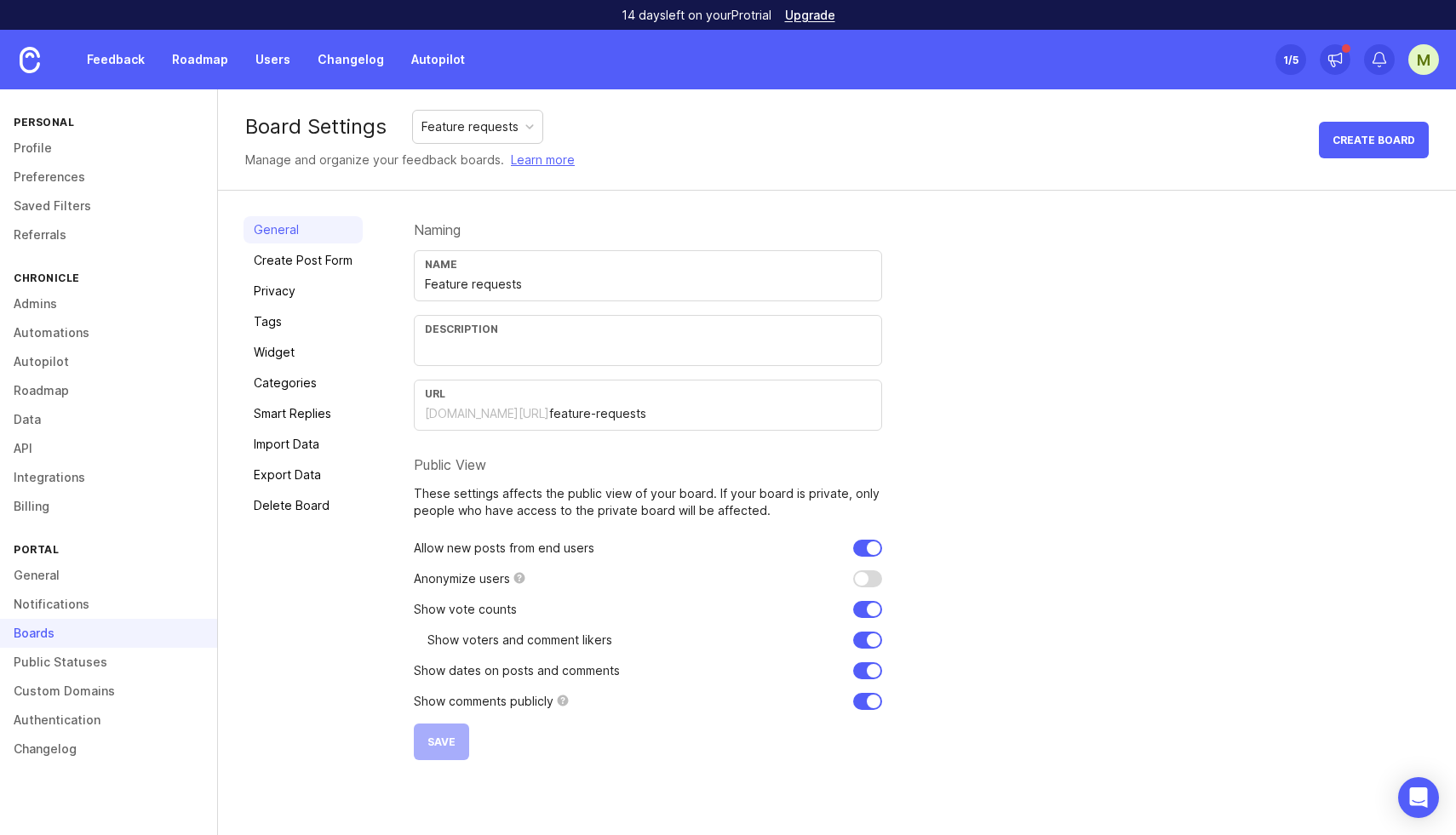
click at [72, 667] on link "Public Statuses" at bounding box center [108, 662] width 218 height 29
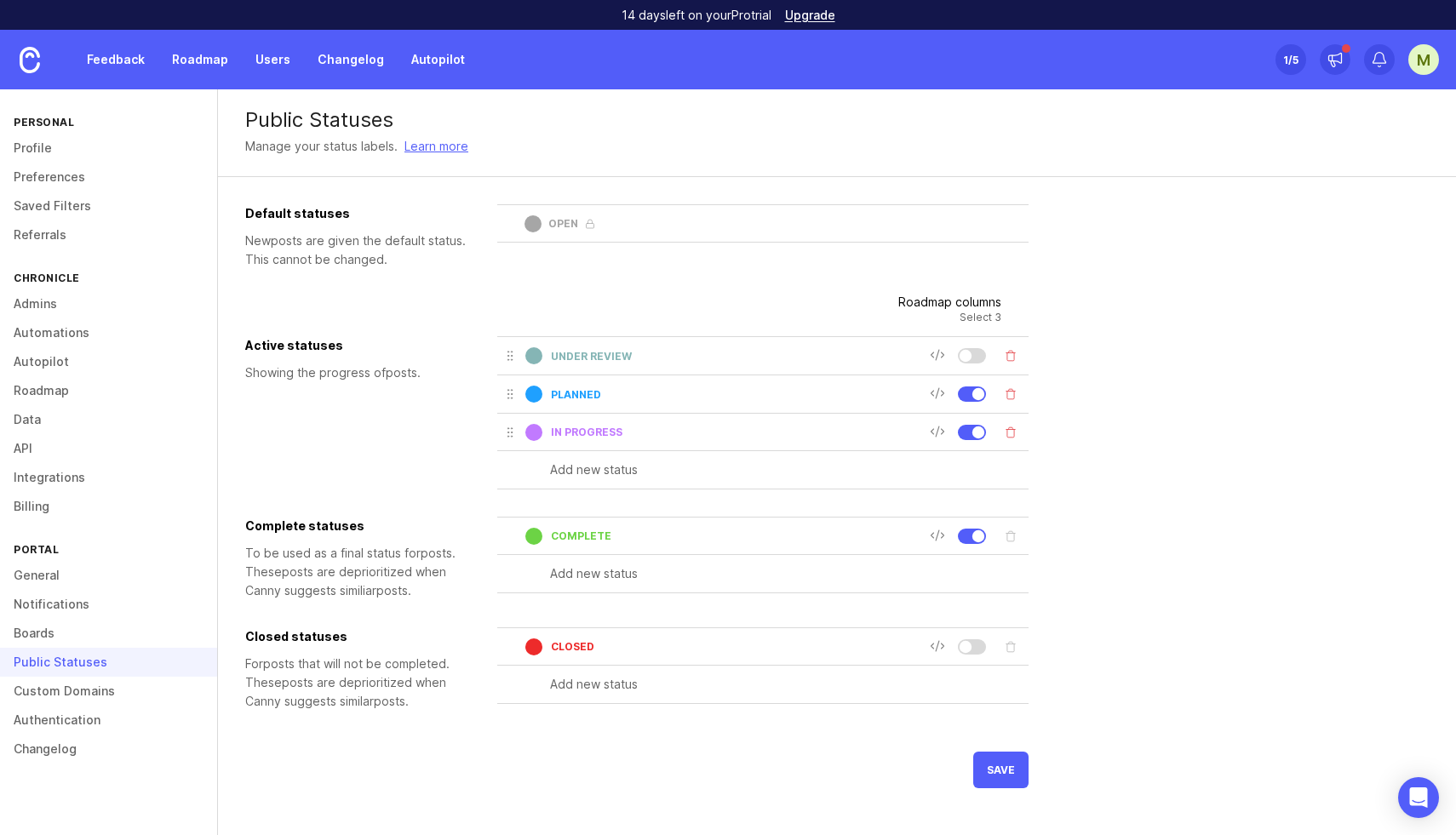
click at [59, 692] on link "Custom Domains" at bounding box center [108, 691] width 218 height 29
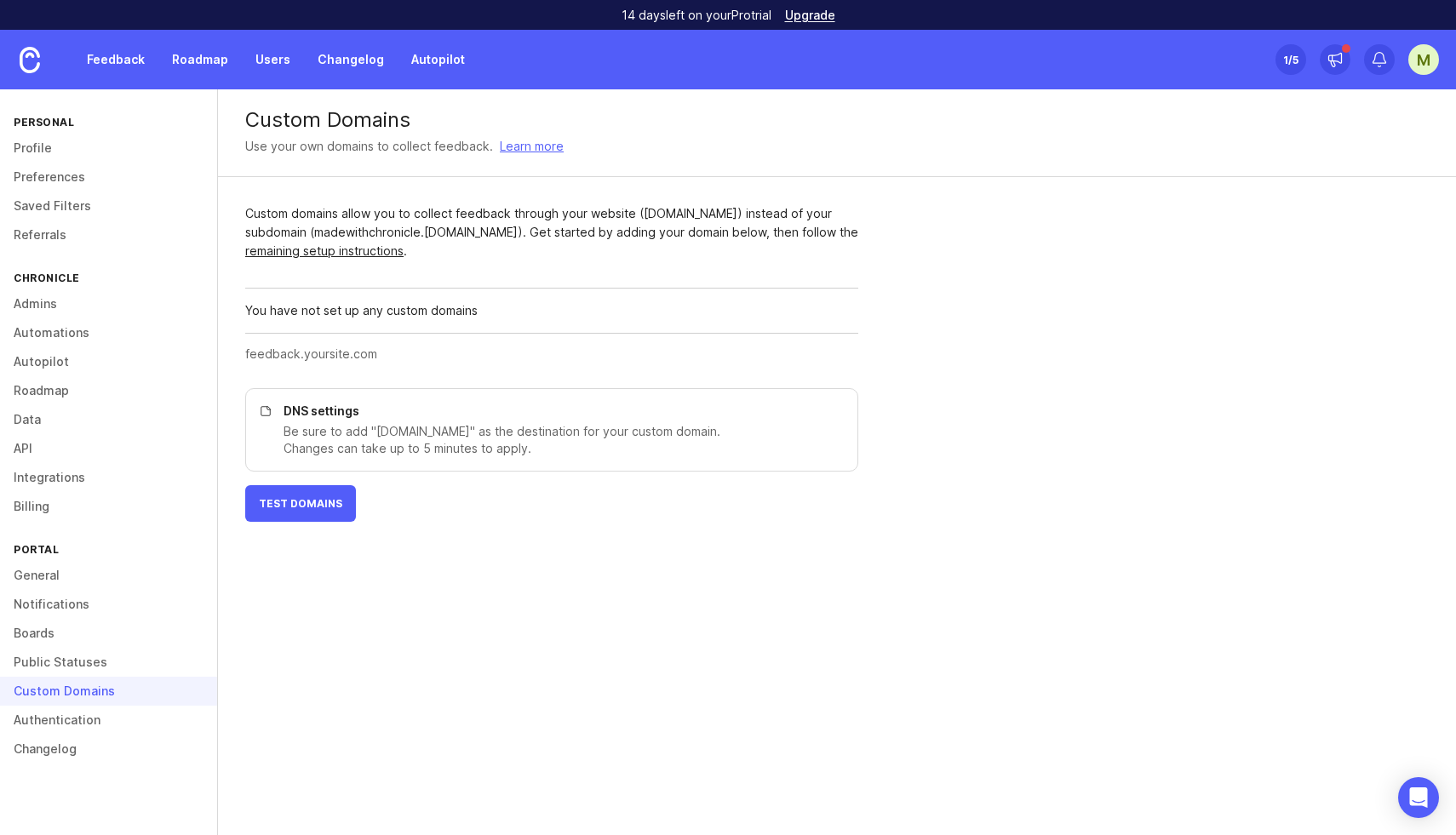
click at [40, 644] on link "Boards" at bounding box center [108, 633] width 218 height 29
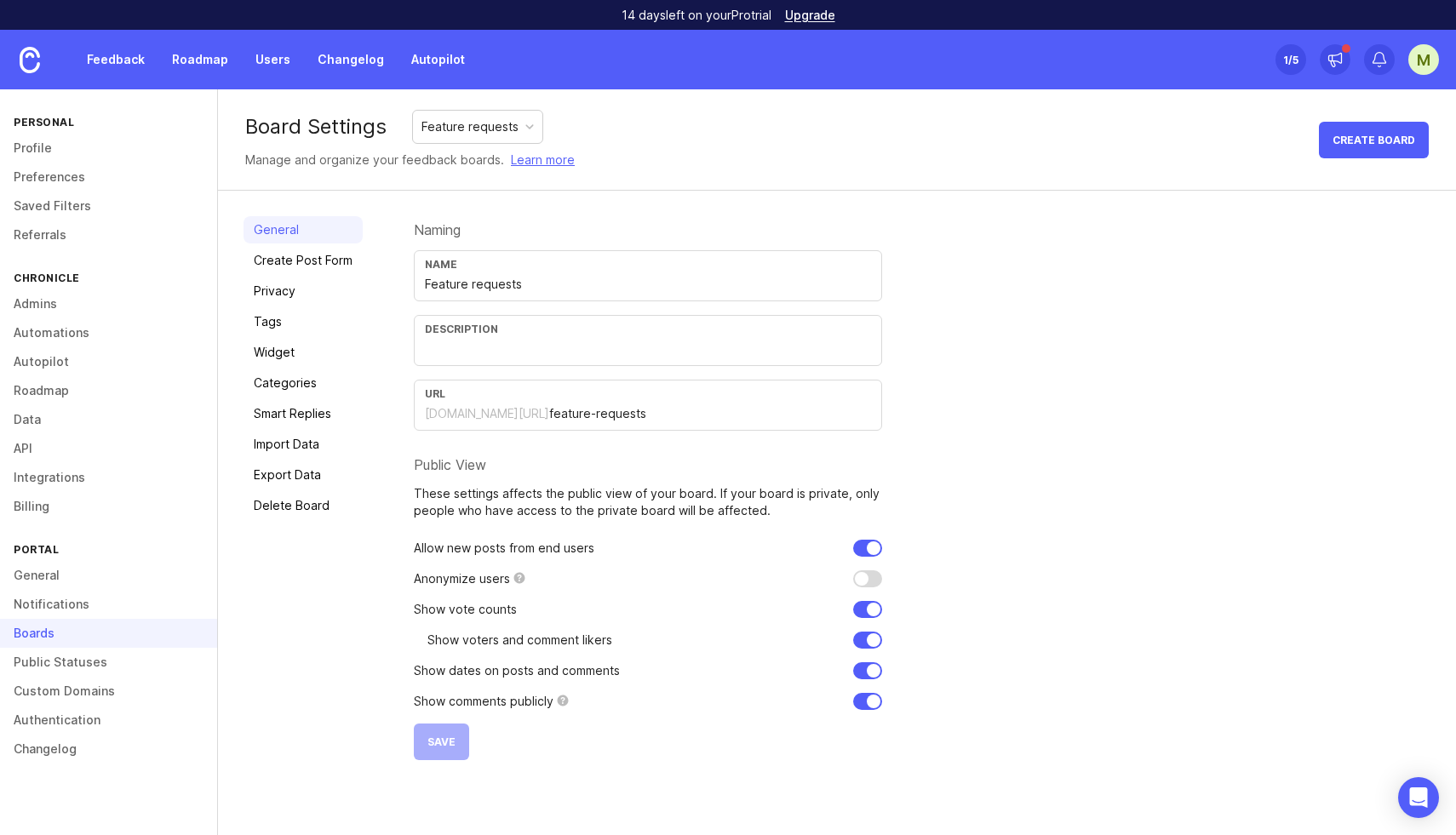
click at [43, 605] on link "Notifications" at bounding box center [108, 604] width 218 height 29
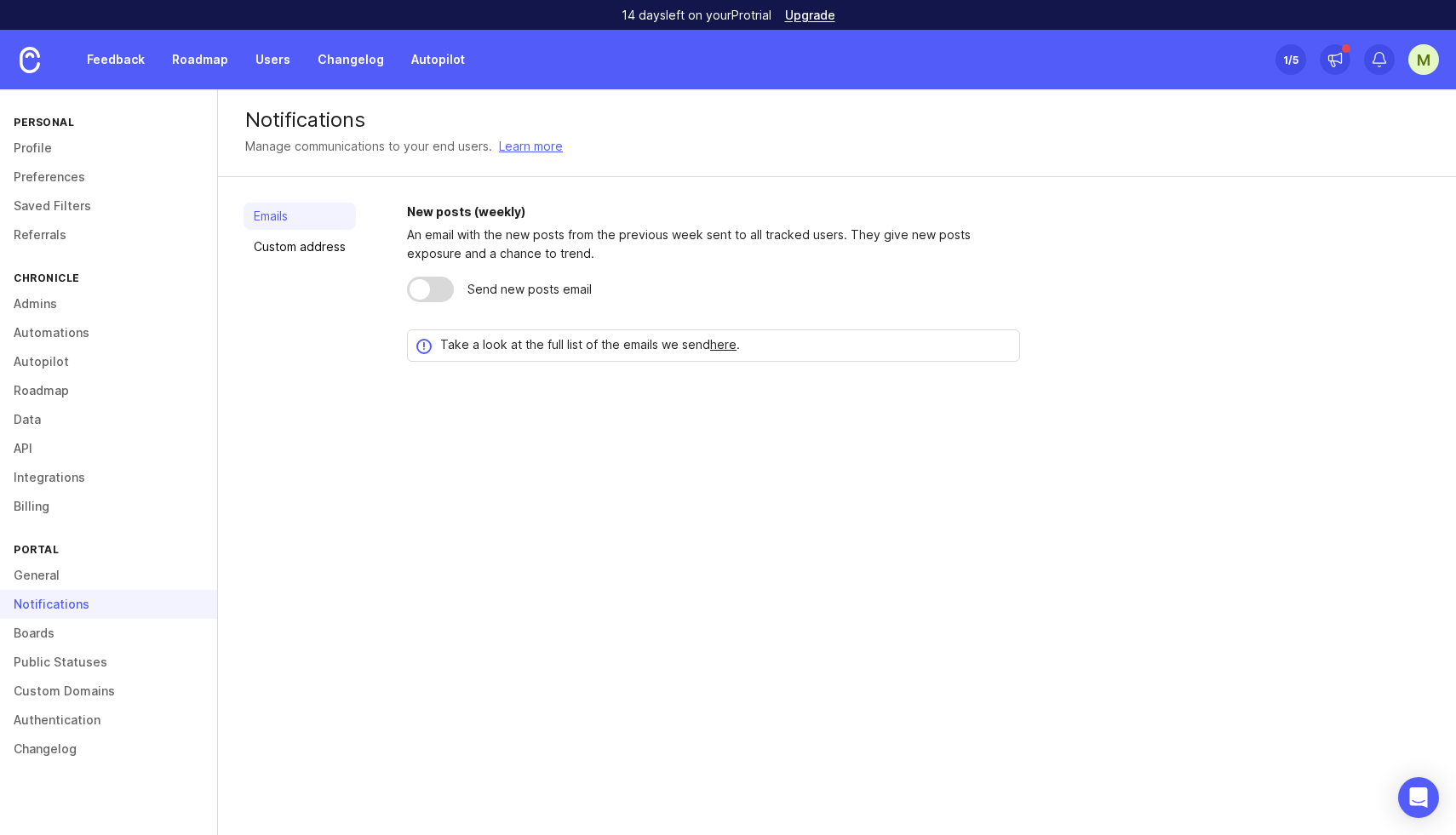
click at [41, 580] on link "General" at bounding box center [108, 575] width 218 height 29
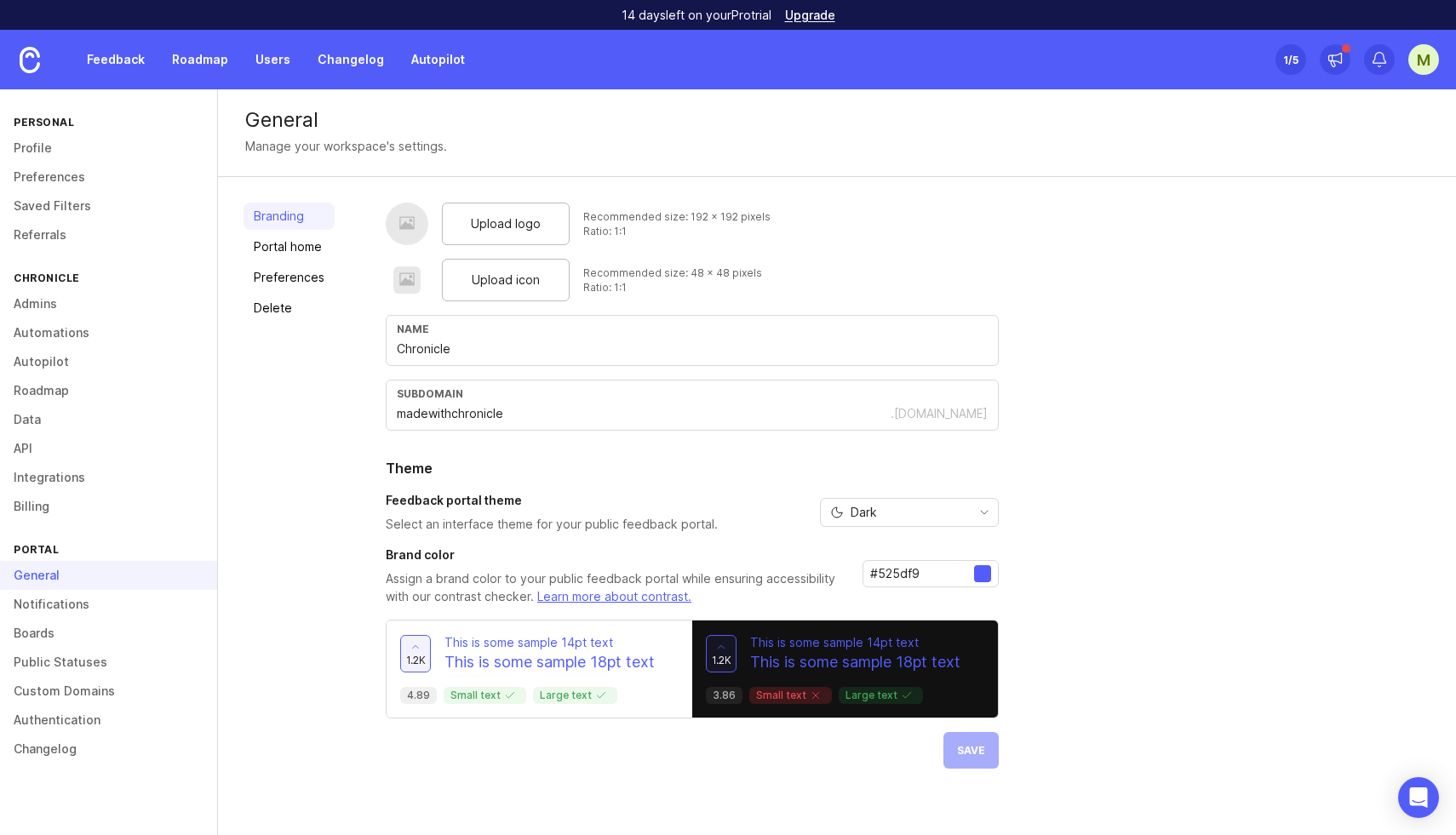
click at [100, 600] on link "Notifications" at bounding box center [108, 604] width 218 height 29
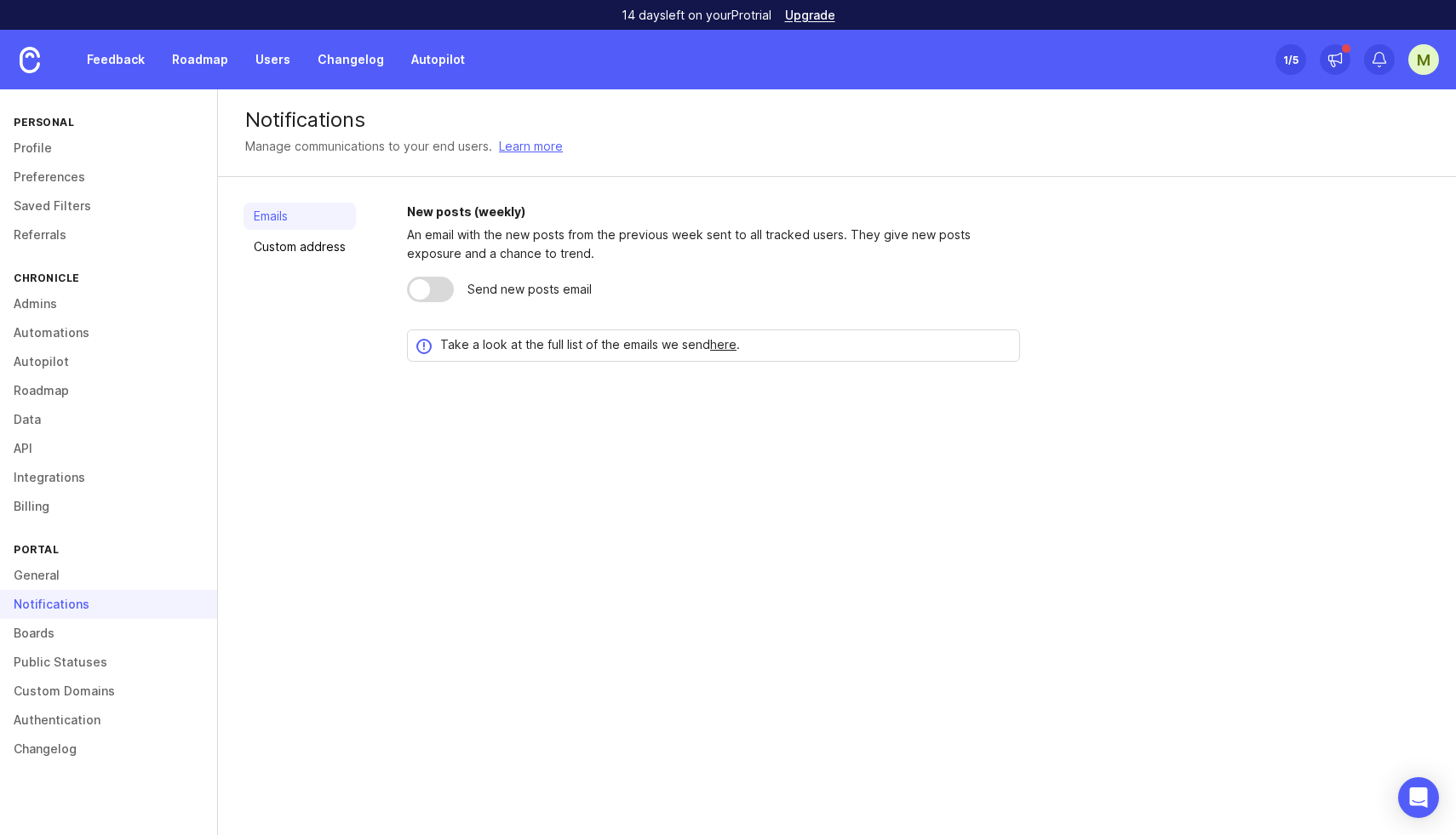
click at [56, 576] on link "General" at bounding box center [108, 575] width 218 height 29
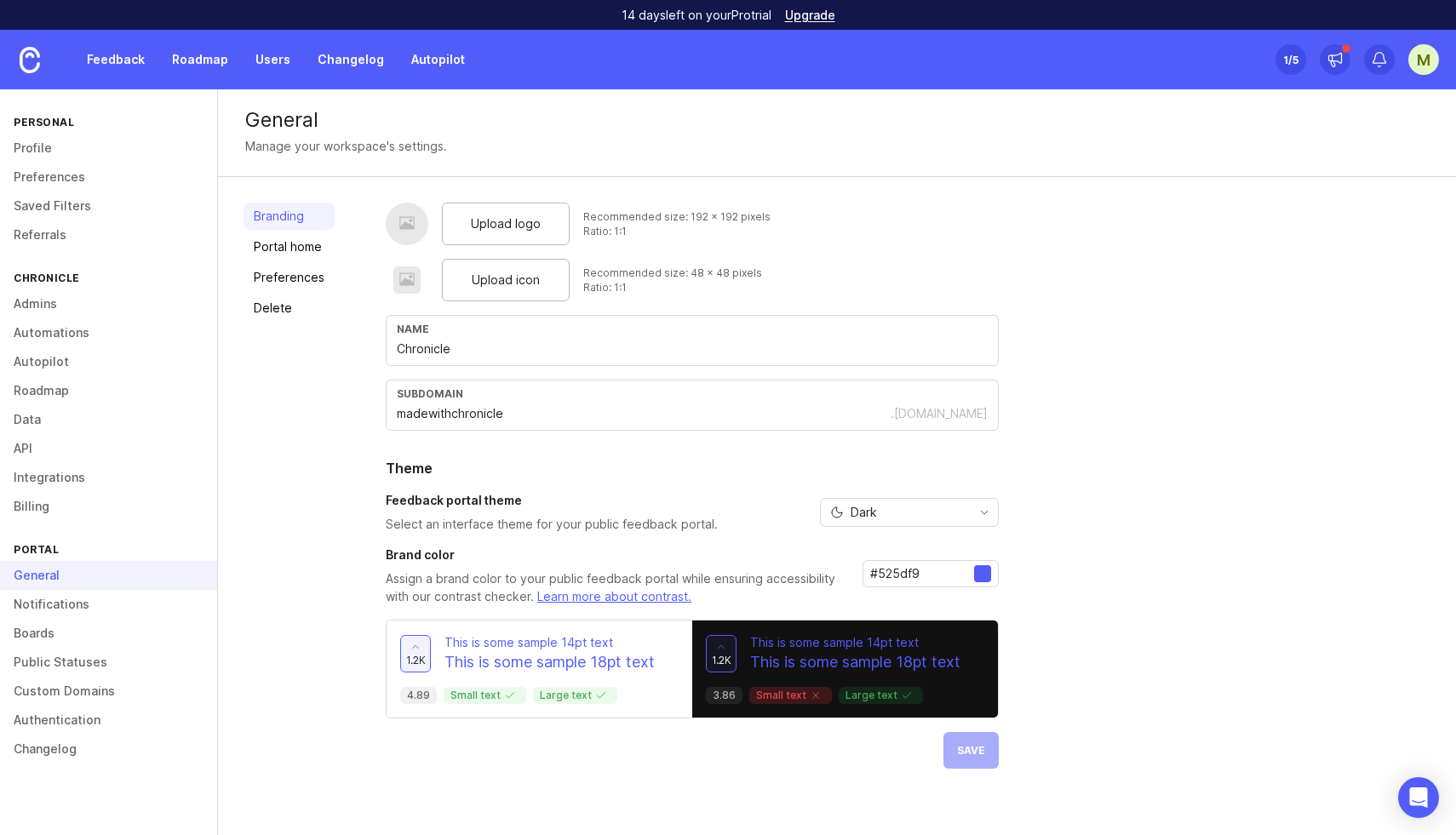
click at [503, 226] on span "Upload logo" at bounding box center [506, 224] width 70 height 19
click at [968, 755] on span "Save" at bounding box center [971, 750] width 28 height 13
click at [289, 249] on link "Portal home" at bounding box center [289, 247] width 91 height 27
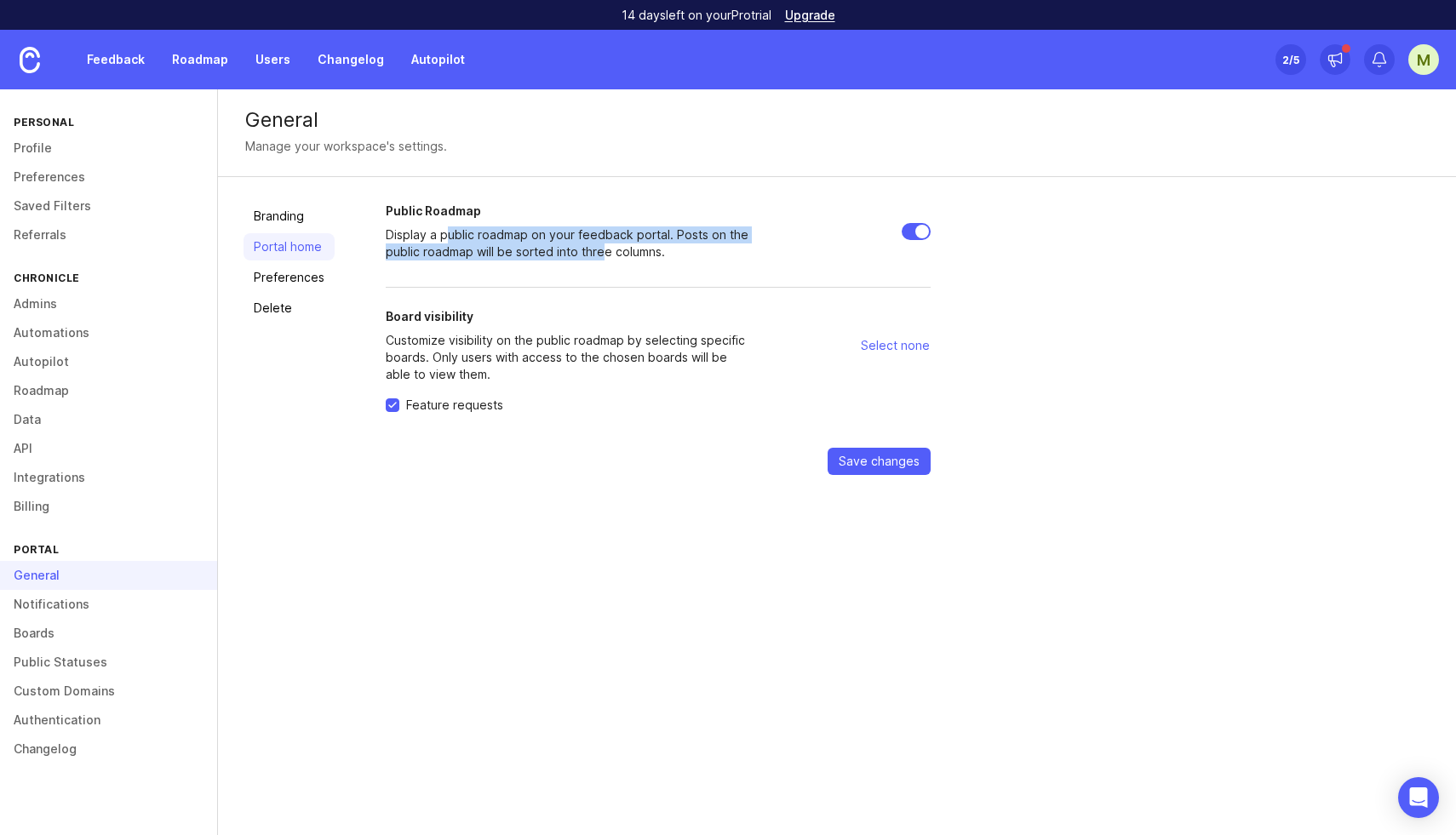
drag, startPoint x: 475, startPoint y: 239, endPoint x: 601, endPoint y: 248, distance: 126.3
click at [601, 248] on p "Display a public roadmap on your feedback portal. Posts on the public roadmap w…" at bounding box center [570, 244] width 368 height 34
click at [863, 470] on button "Save changes" at bounding box center [879, 461] width 103 height 27
click at [182, 63] on link "Roadmap" at bounding box center [200, 59] width 76 height 31
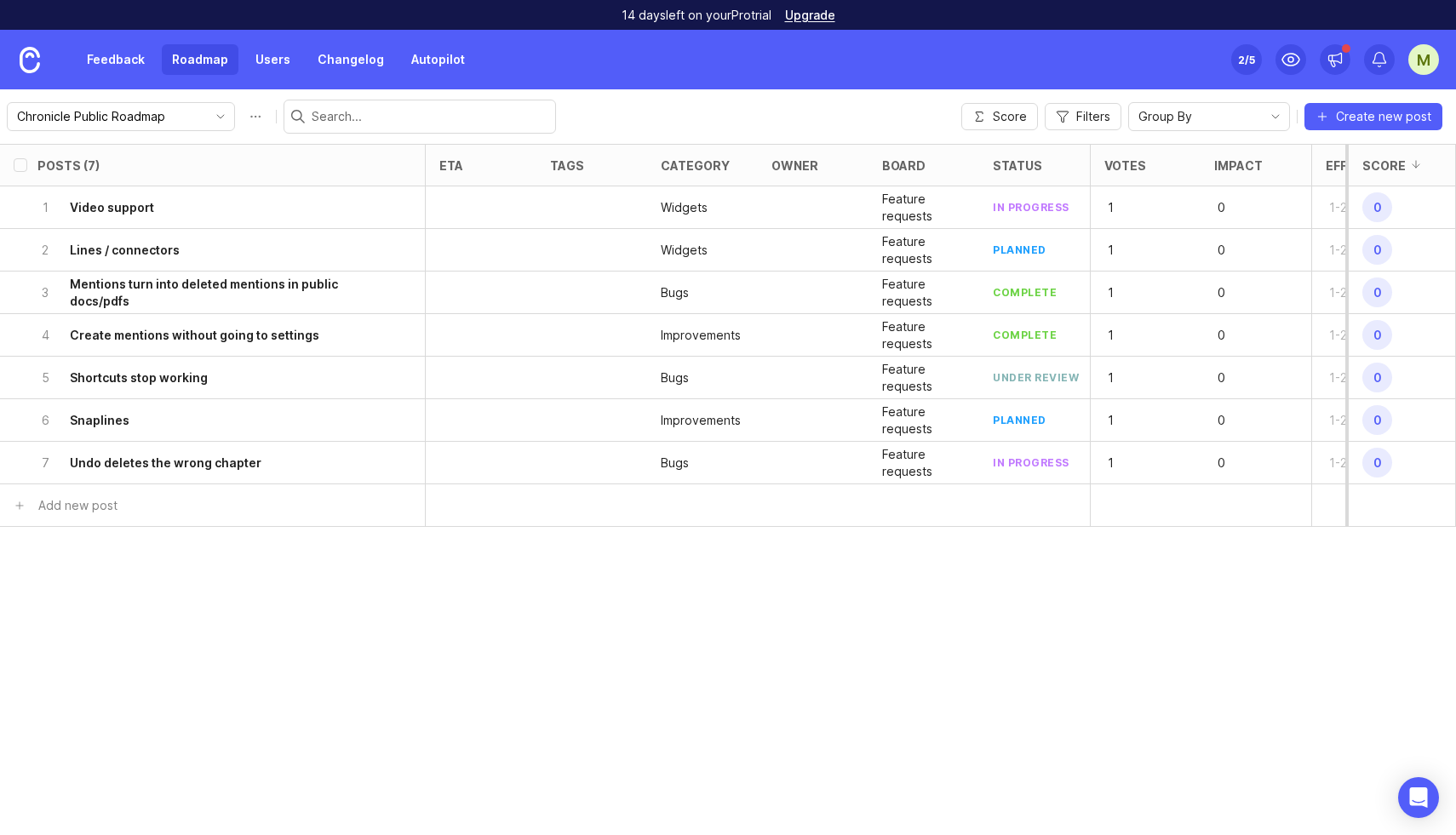
scroll to position [0, 76]
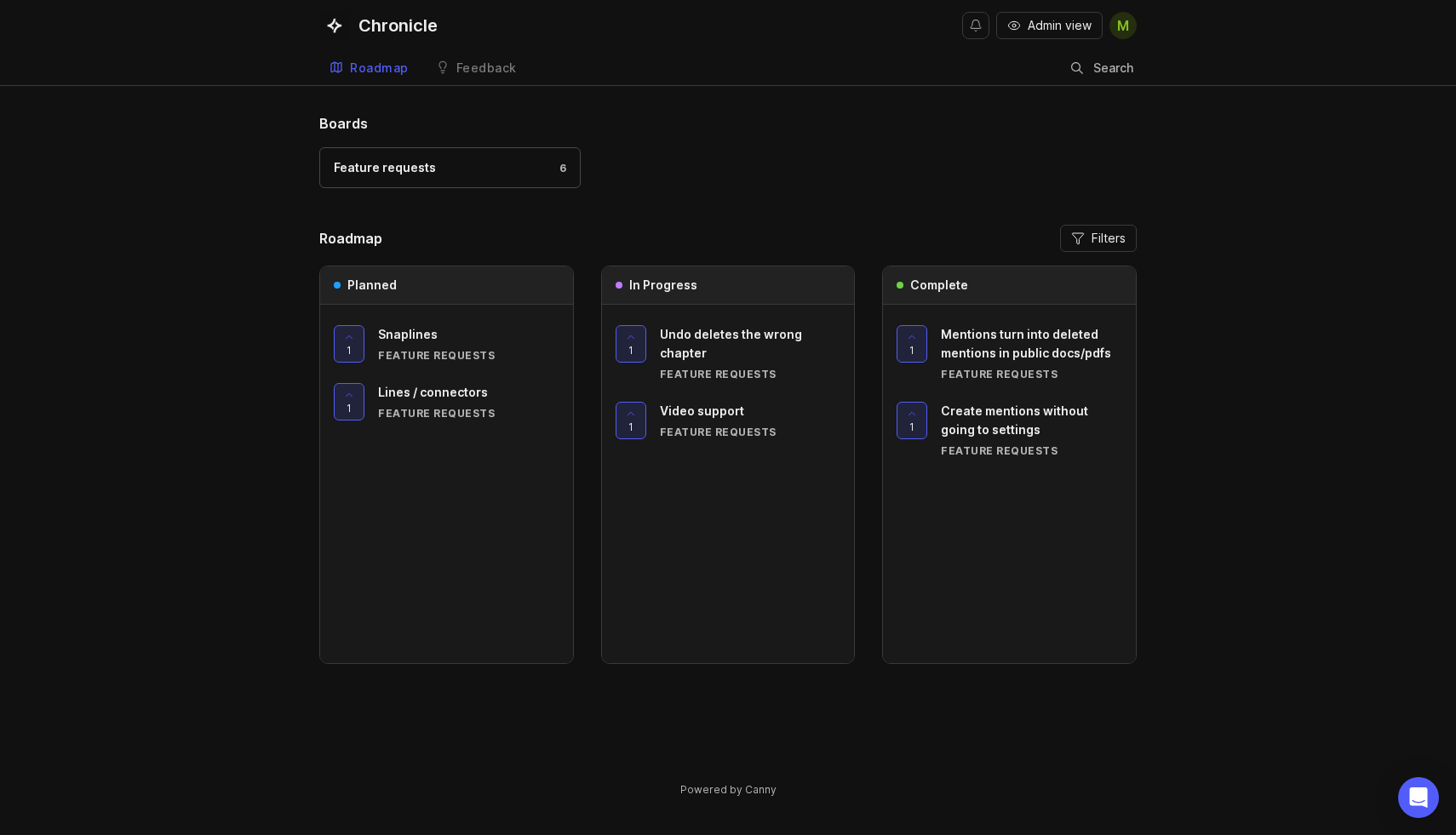
click at [535, 172] on div "Feature requests 6" at bounding box center [449, 168] width 233 height 19
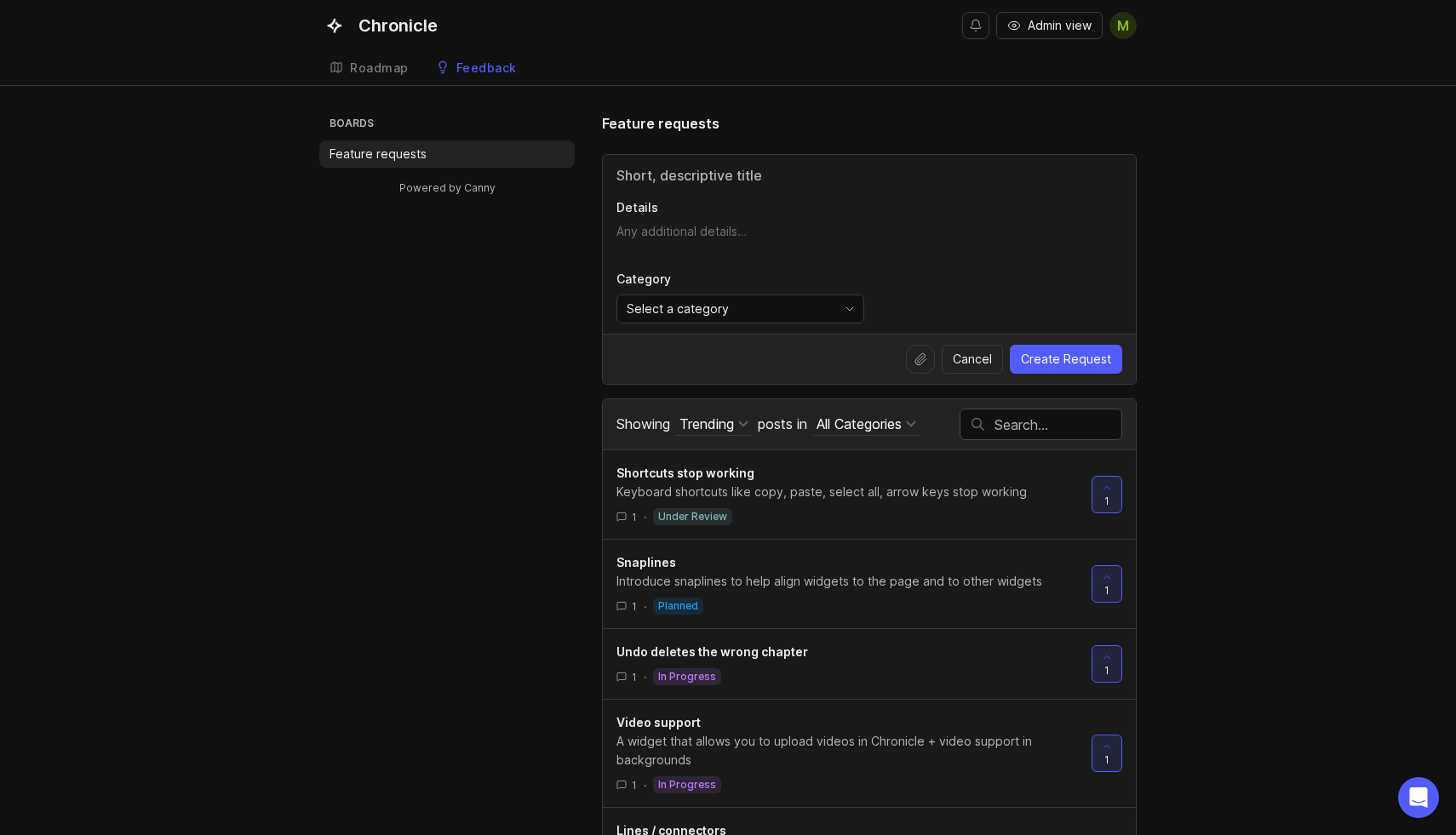
click at [697, 310] on span "Select a category" at bounding box center [677, 309] width 102 height 19
click at [686, 238] on textarea "Details" at bounding box center [869, 240] width 506 height 34
click at [380, 62] on div "Roadmap" at bounding box center [380, 68] width 58 height 12
click at [1119, 29] on span "M" at bounding box center [1123, 25] width 12 height 21
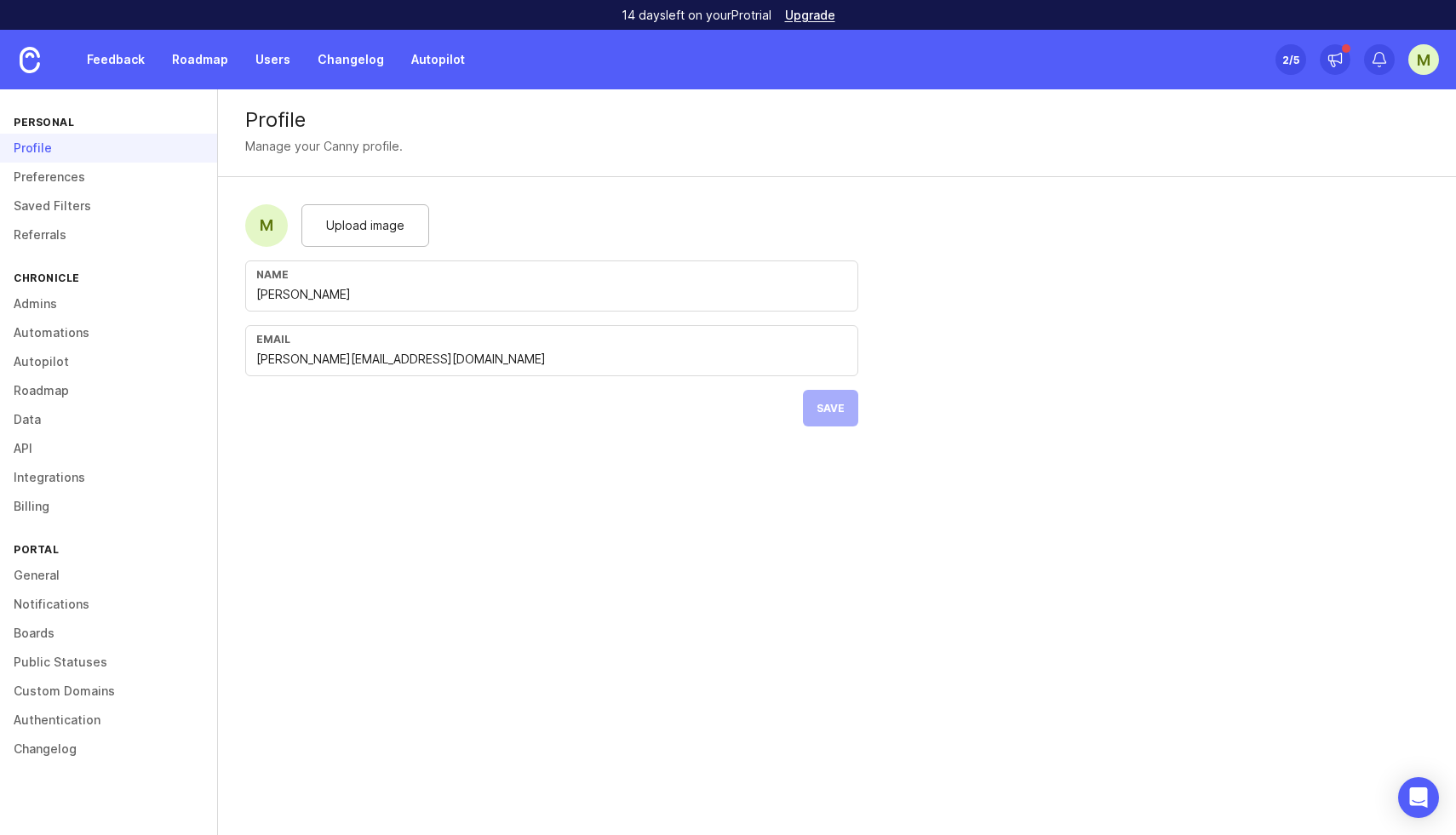
click at [39, 308] on link "Admins" at bounding box center [108, 303] width 218 height 29
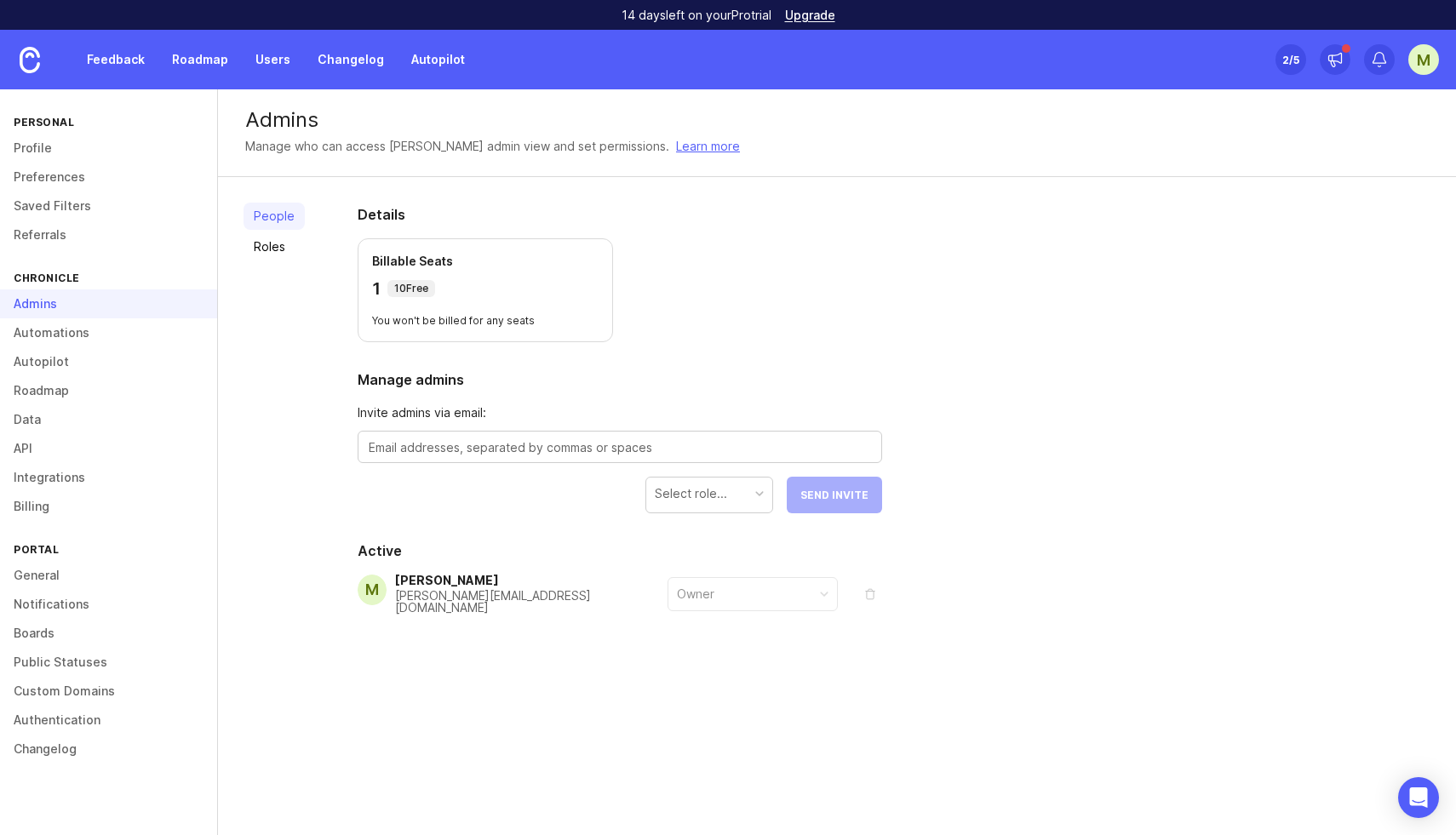
click at [279, 251] on link "Roles" at bounding box center [274, 247] width 61 height 27
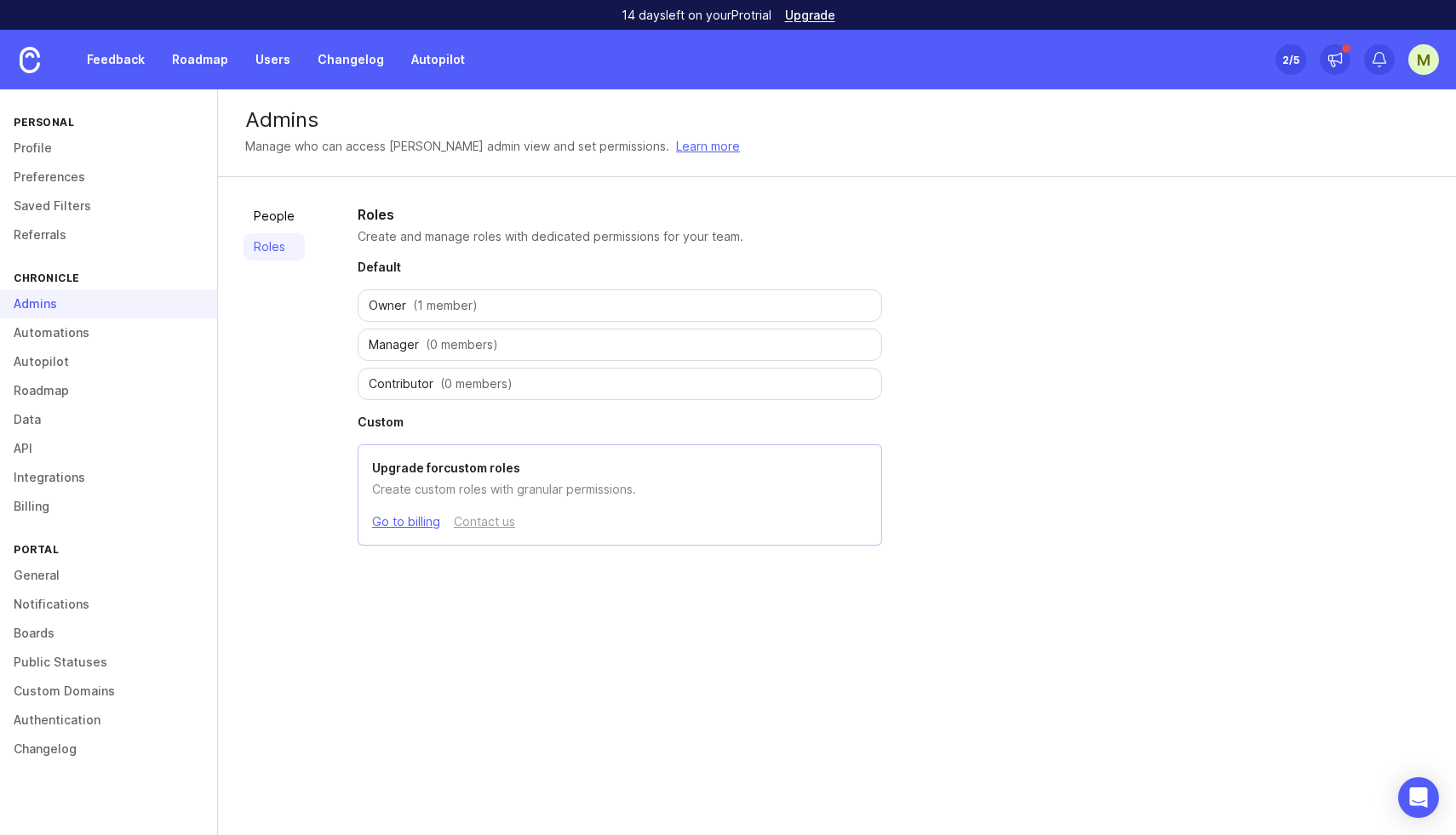
click at [270, 217] on link "People" at bounding box center [274, 216] width 61 height 27
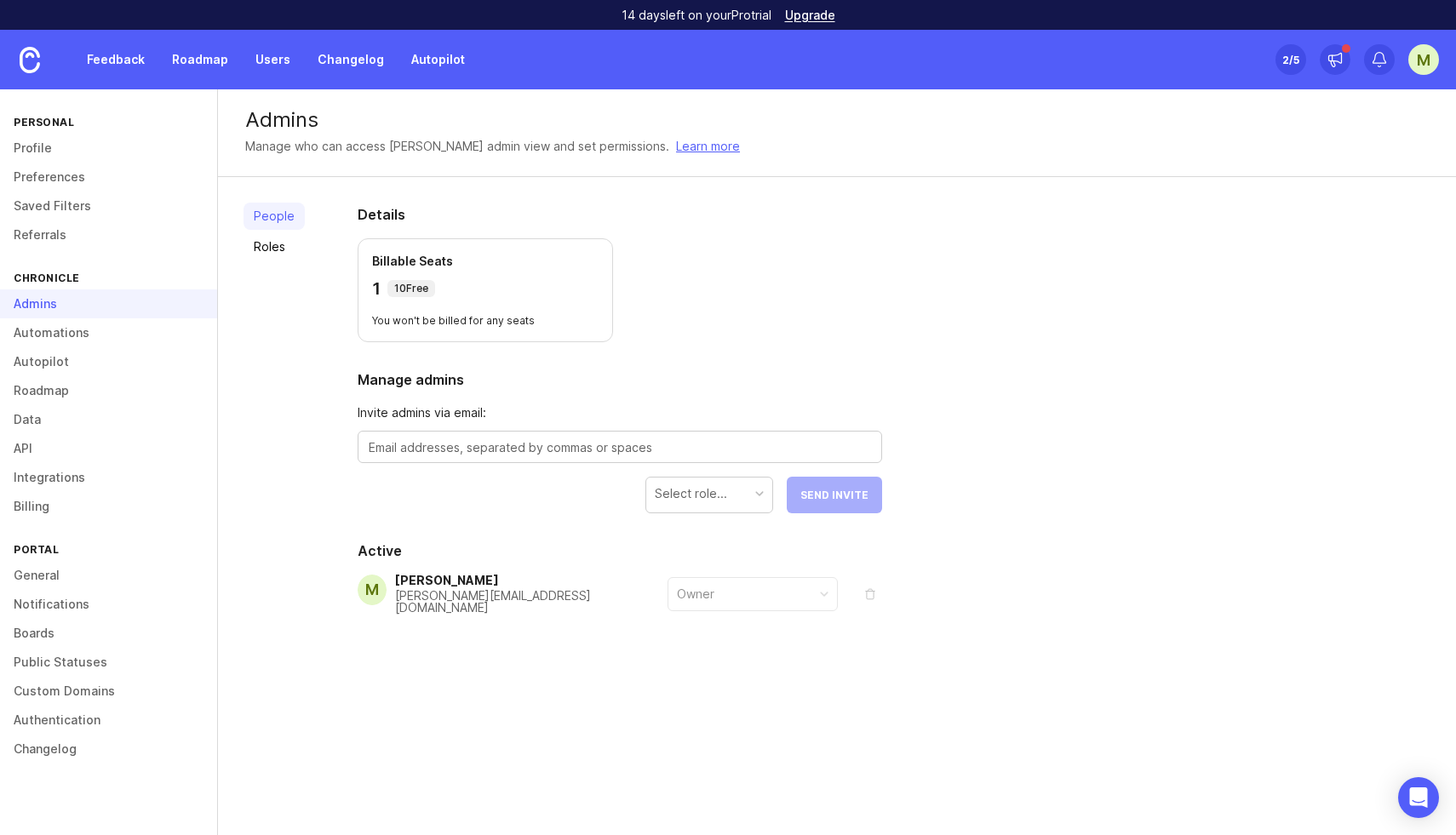
click at [63, 334] on link "Automations" at bounding box center [108, 332] width 218 height 29
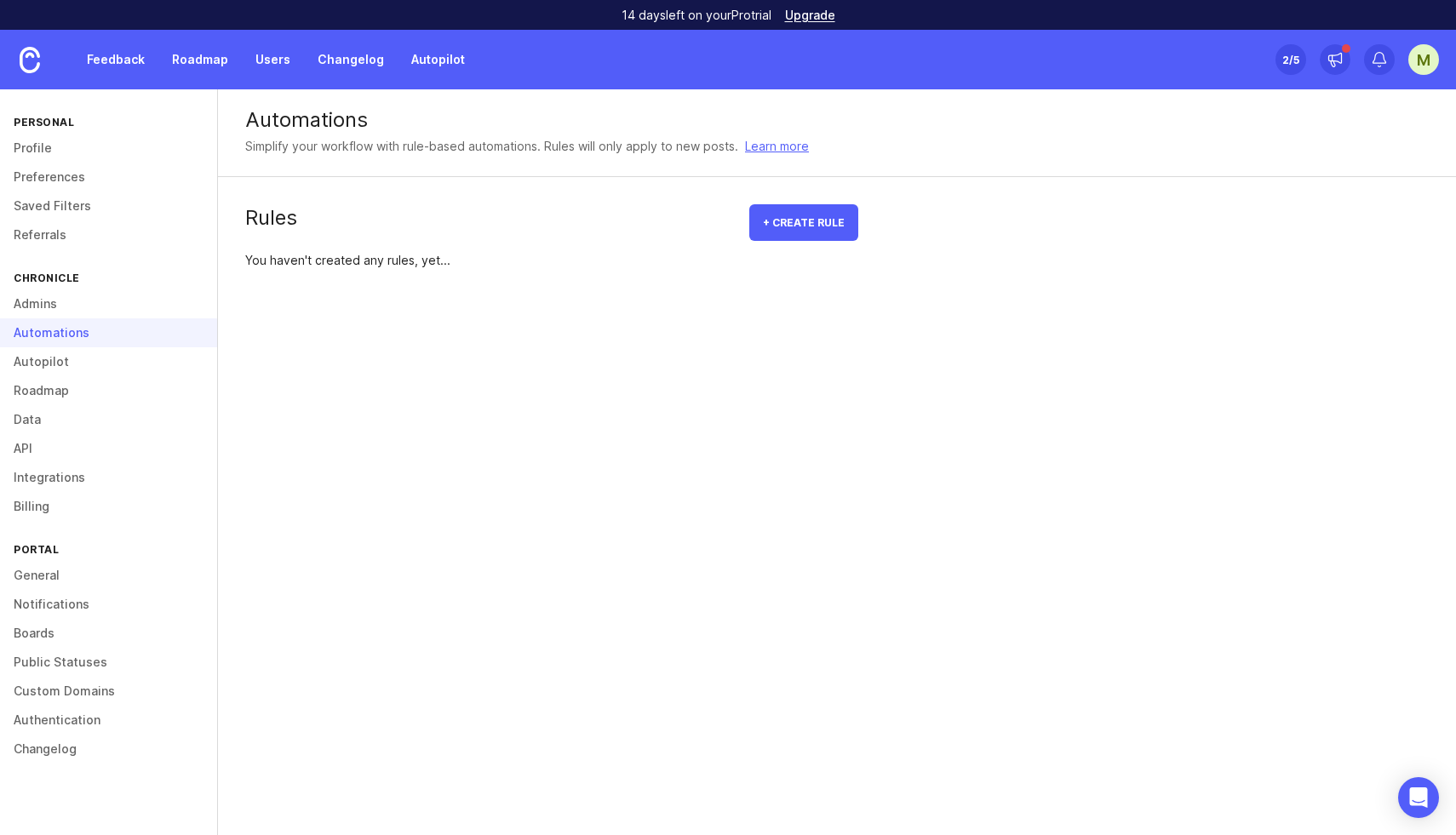
click at [41, 366] on link "Autopilot" at bounding box center [108, 361] width 218 height 29
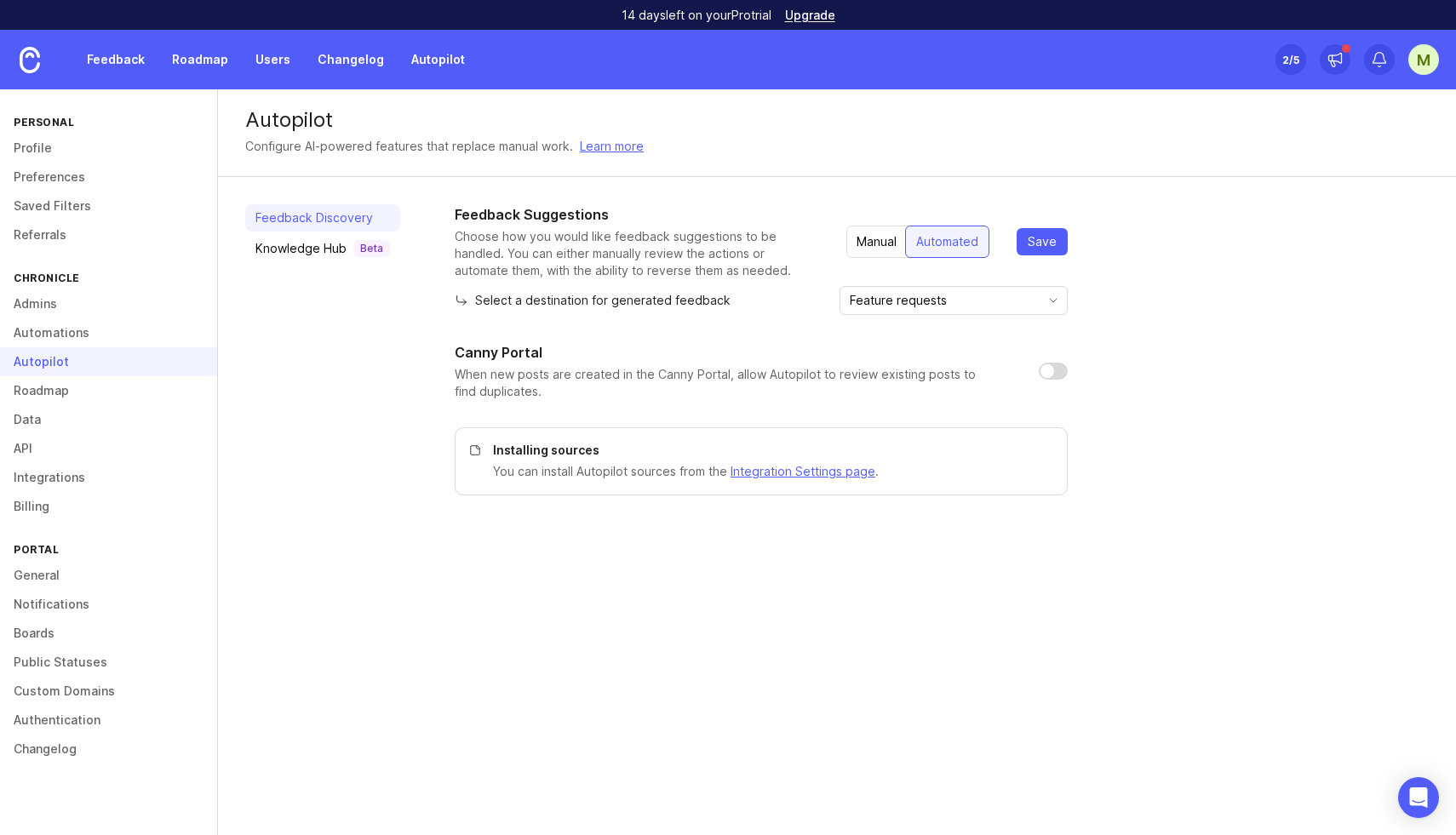
click at [40, 395] on link "Roadmap" at bounding box center [108, 391] width 218 height 29
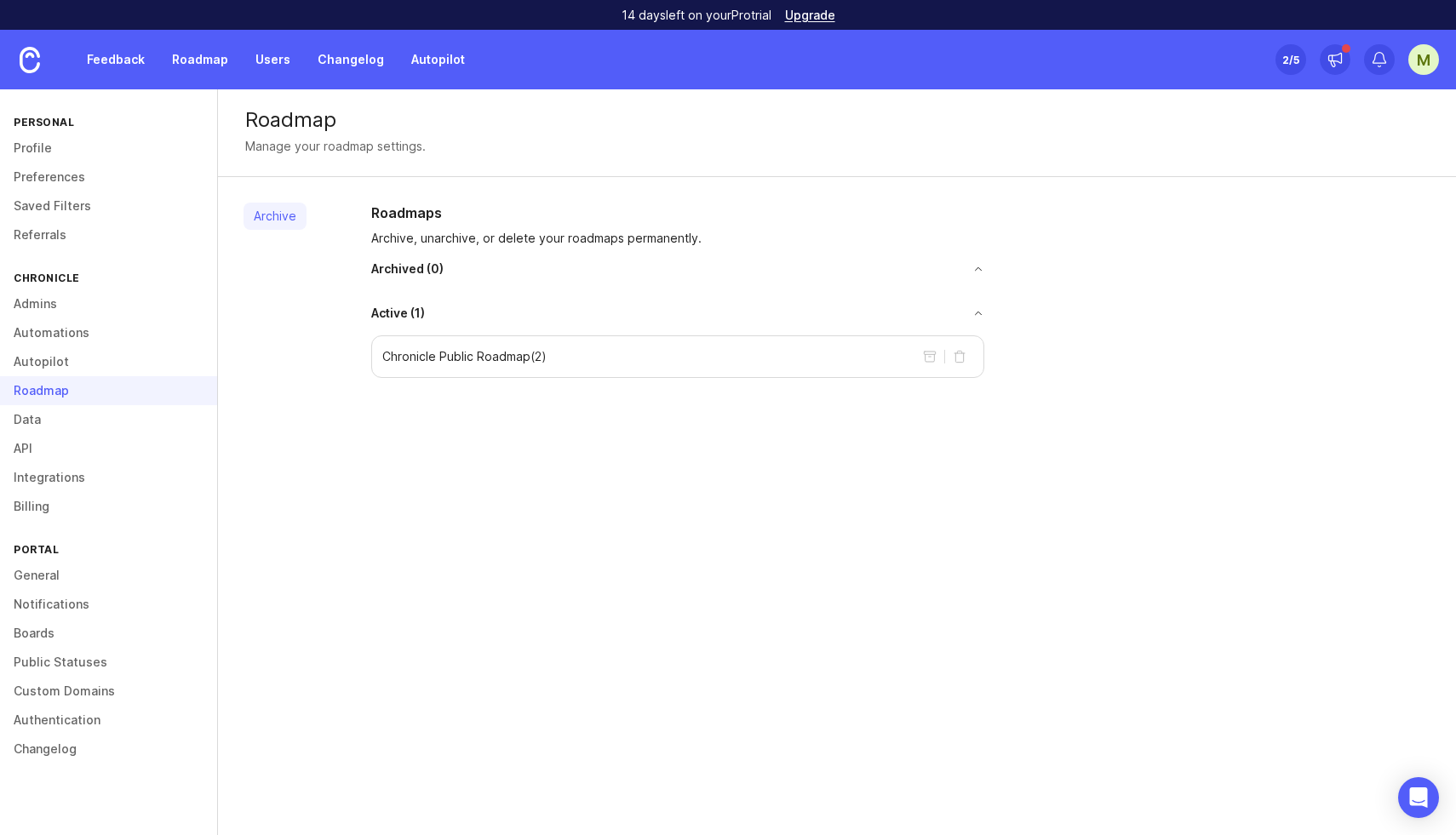
click at [49, 411] on link "Data" at bounding box center [108, 419] width 218 height 29
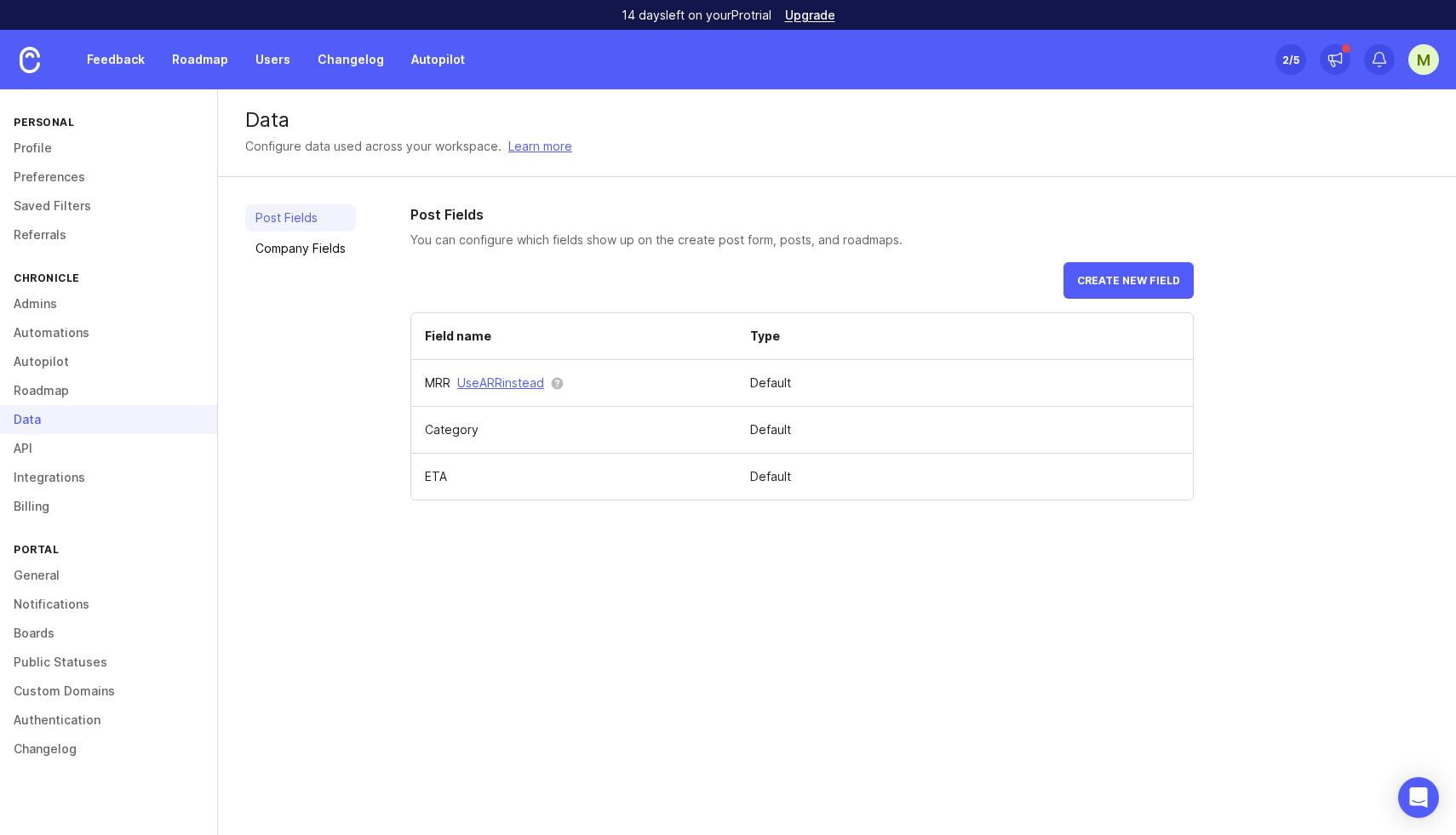
click at [42, 453] on link "API" at bounding box center [108, 448] width 218 height 29
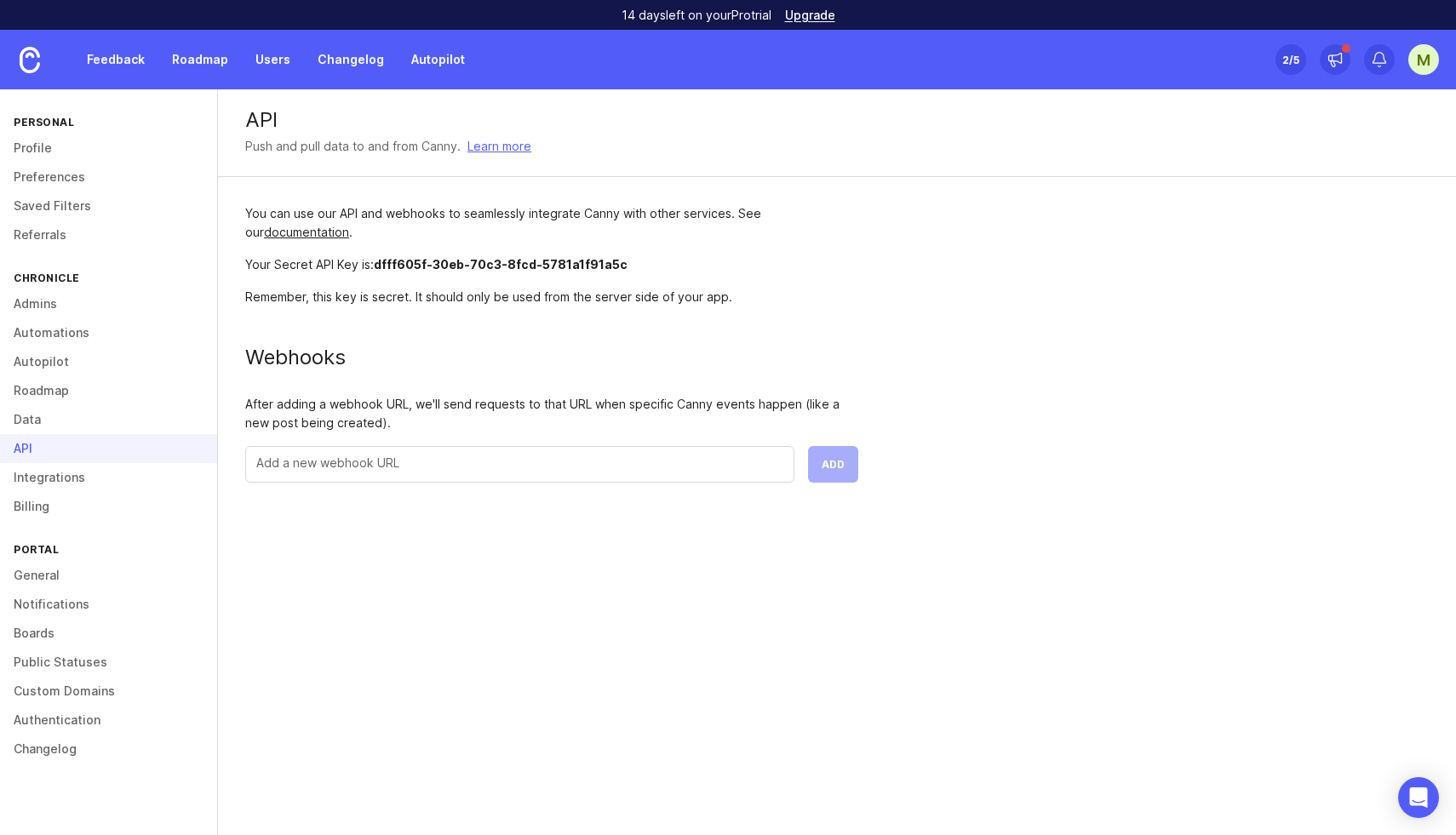
click at [50, 479] on link "Integrations" at bounding box center [108, 477] width 218 height 29
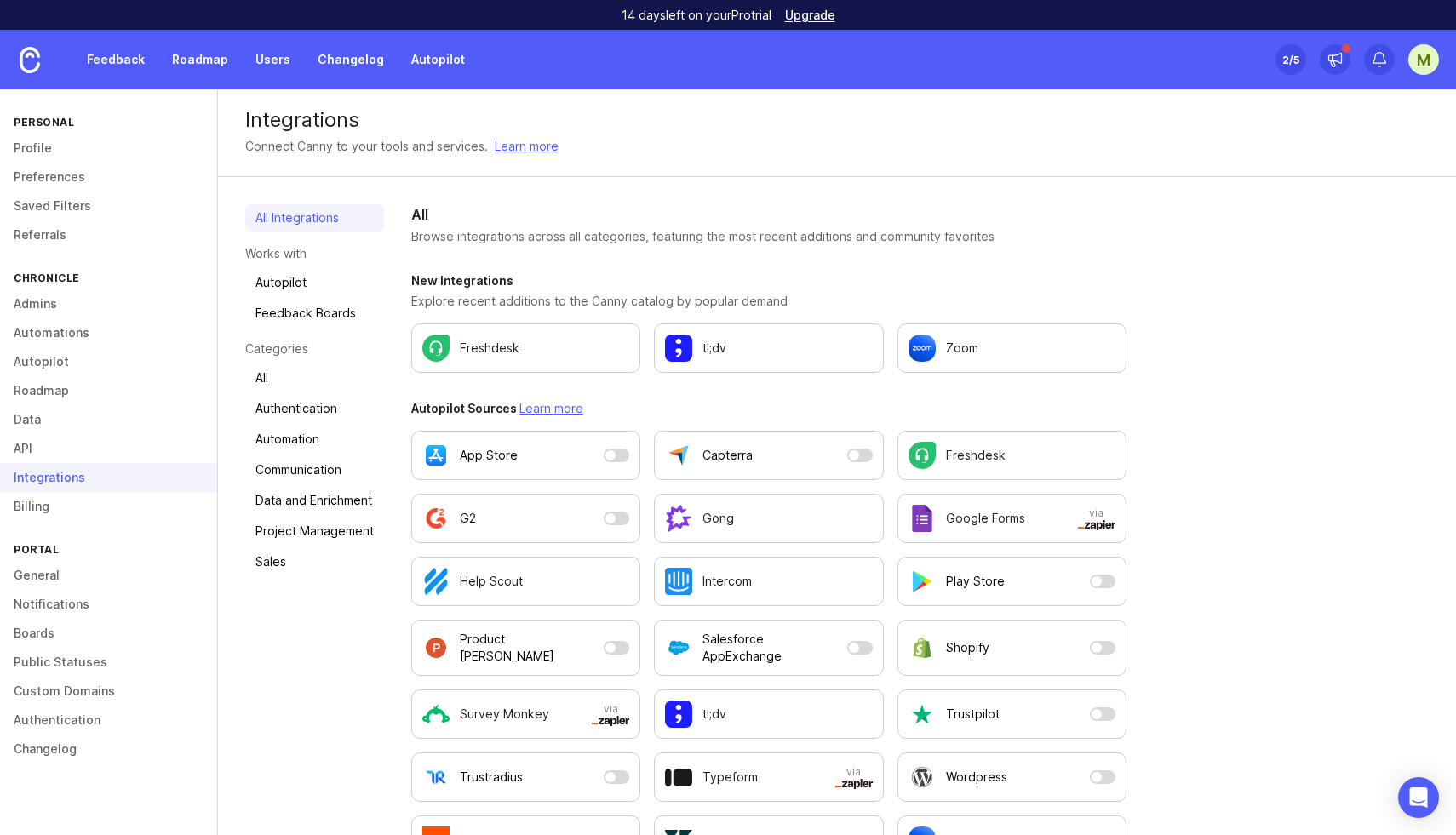
click at [47, 513] on link "Billing" at bounding box center [108, 506] width 218 height 29
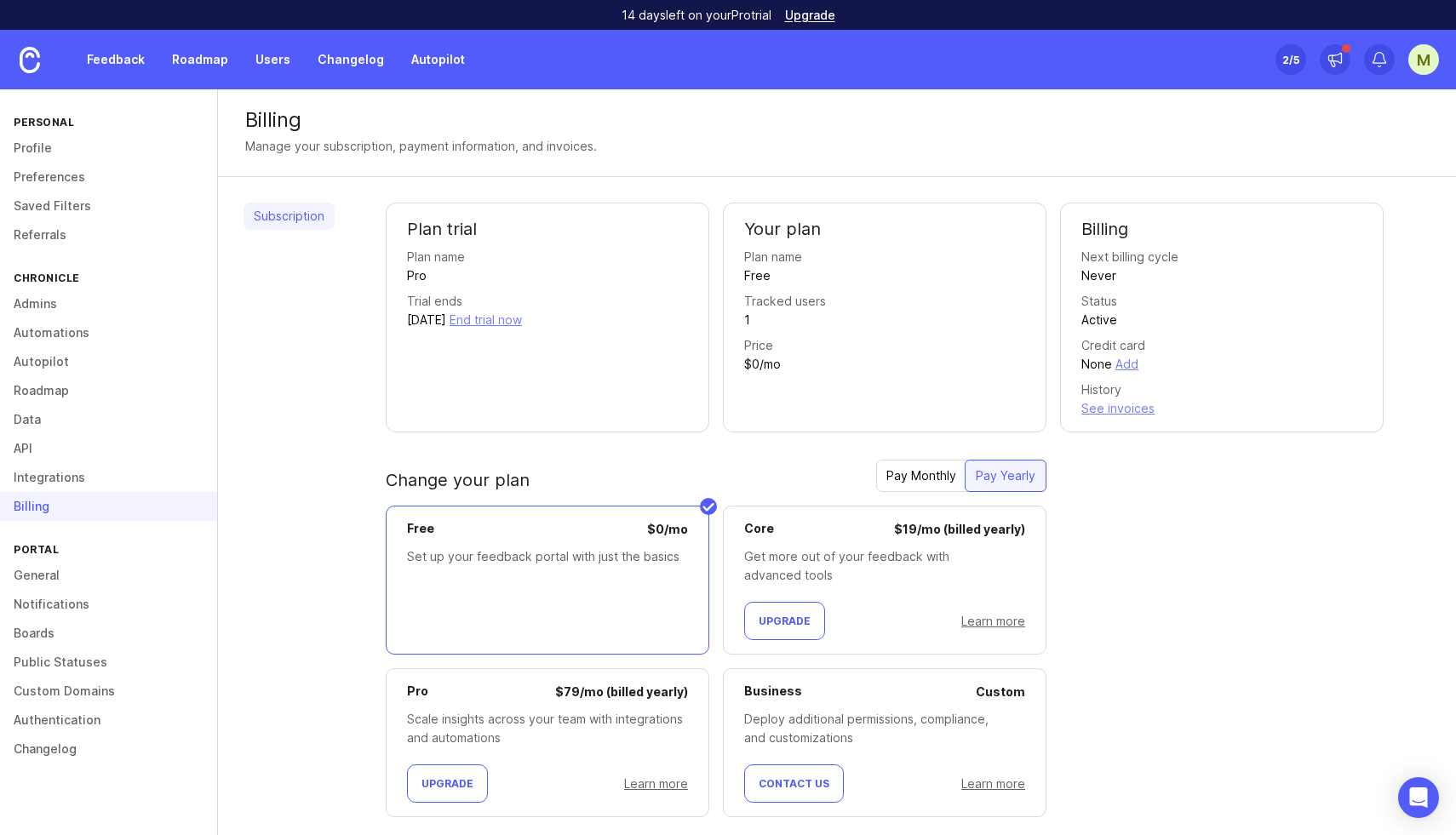
click at [49, 484] on link "Integrations" at bounding box center [108, 477] width 218 height 29
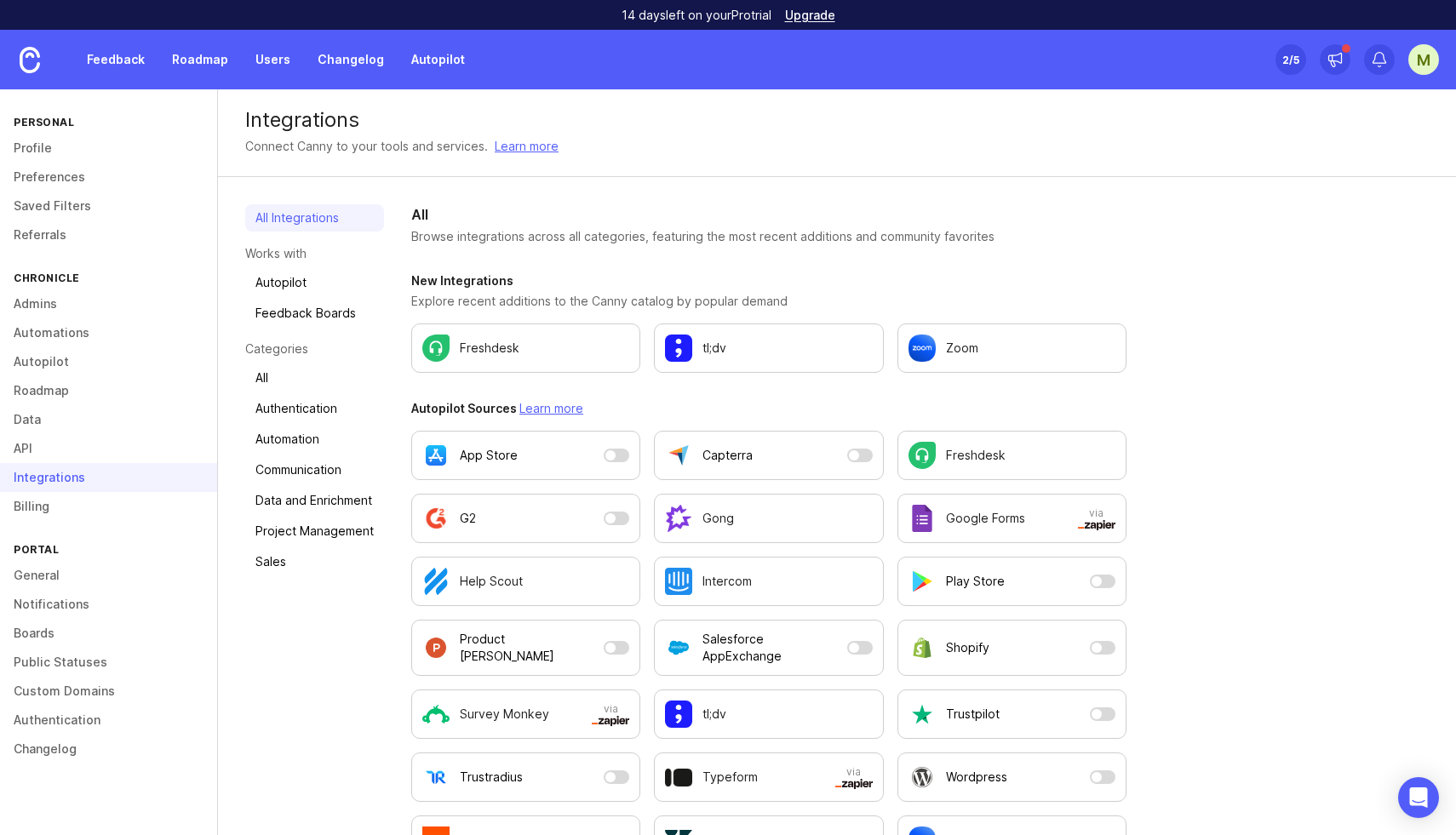
click at [49, 579] on link "General" at bounding box center [108, 575] width 218 height 29
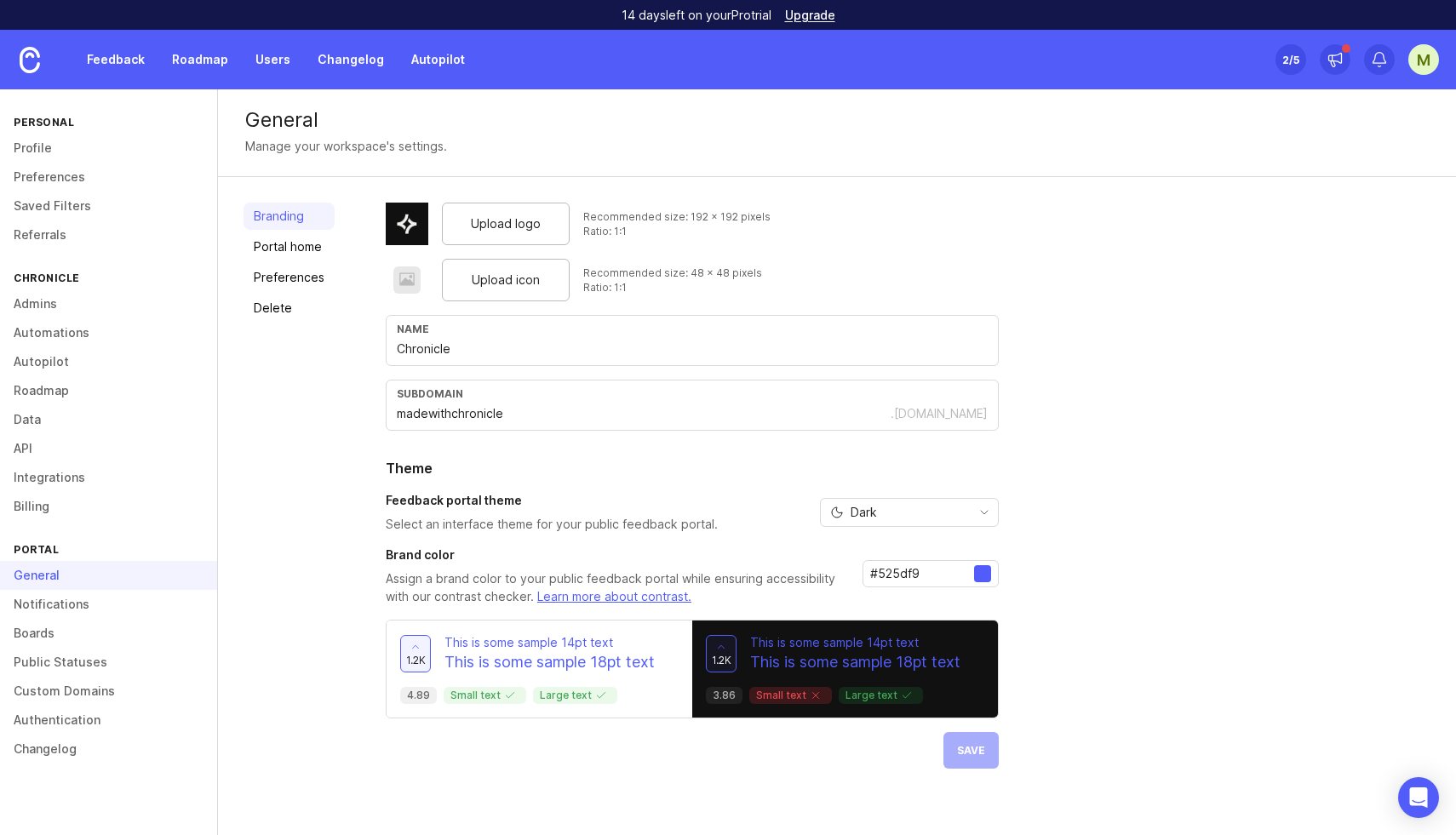
click at [71, 605] on link "Notifications" at bounding box center [108, 604] width 218 height 29
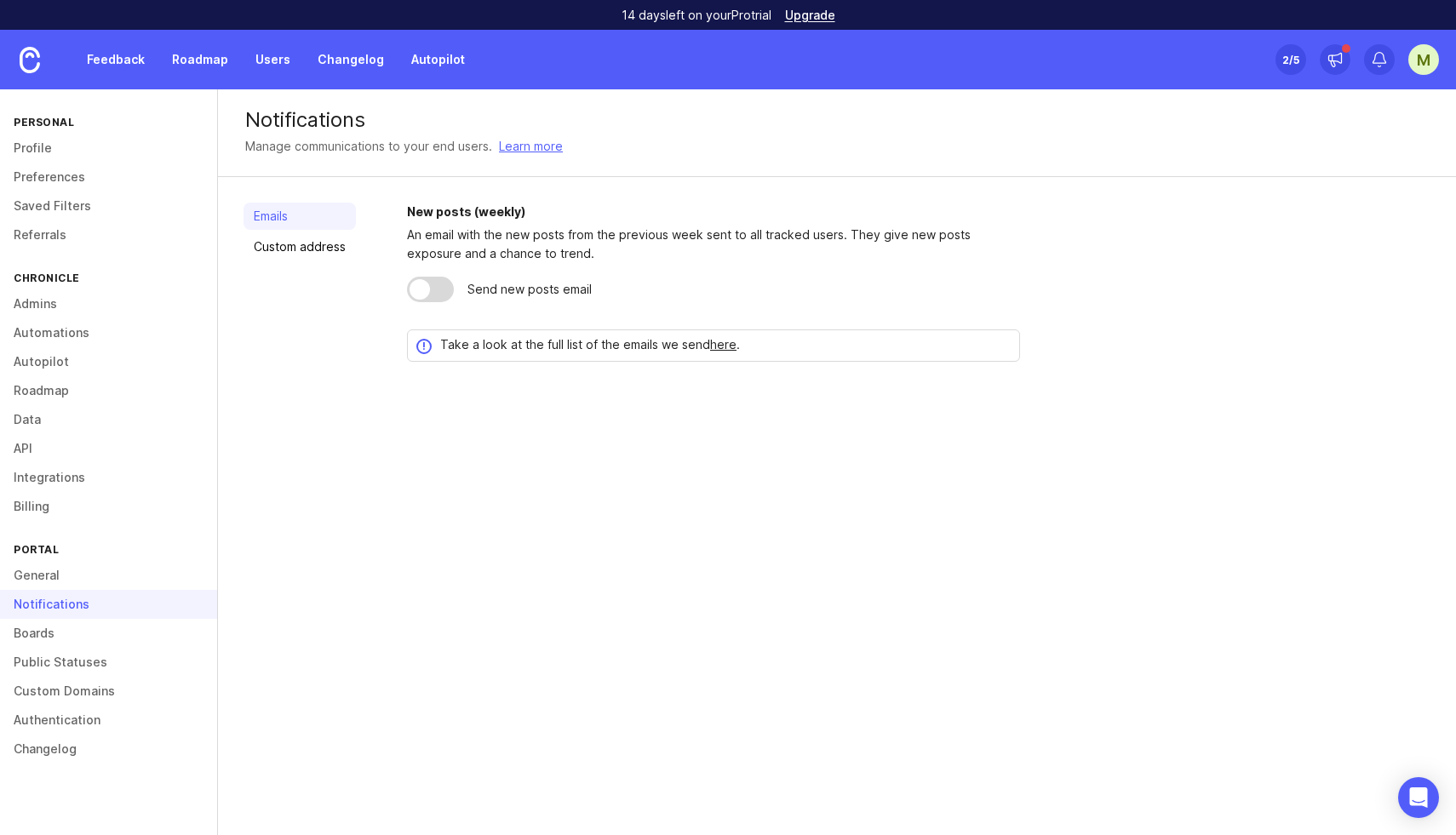
click at [38, 635] on link "Boards" at bounding box center [108, 633] width 218 height 29
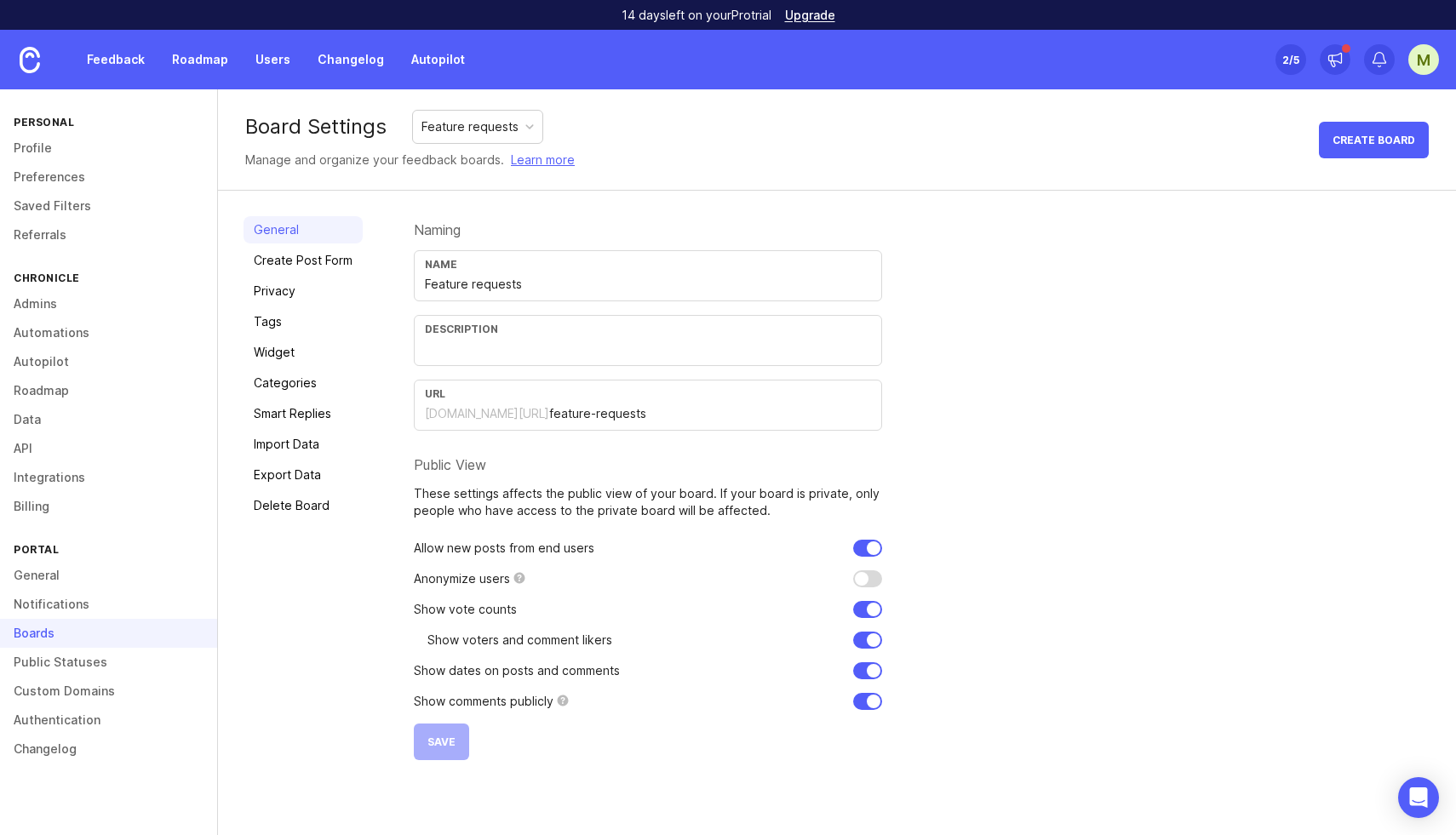
click at [282, 282] on link "Privacy" at bounding box center [303, 291] width 120 height 27
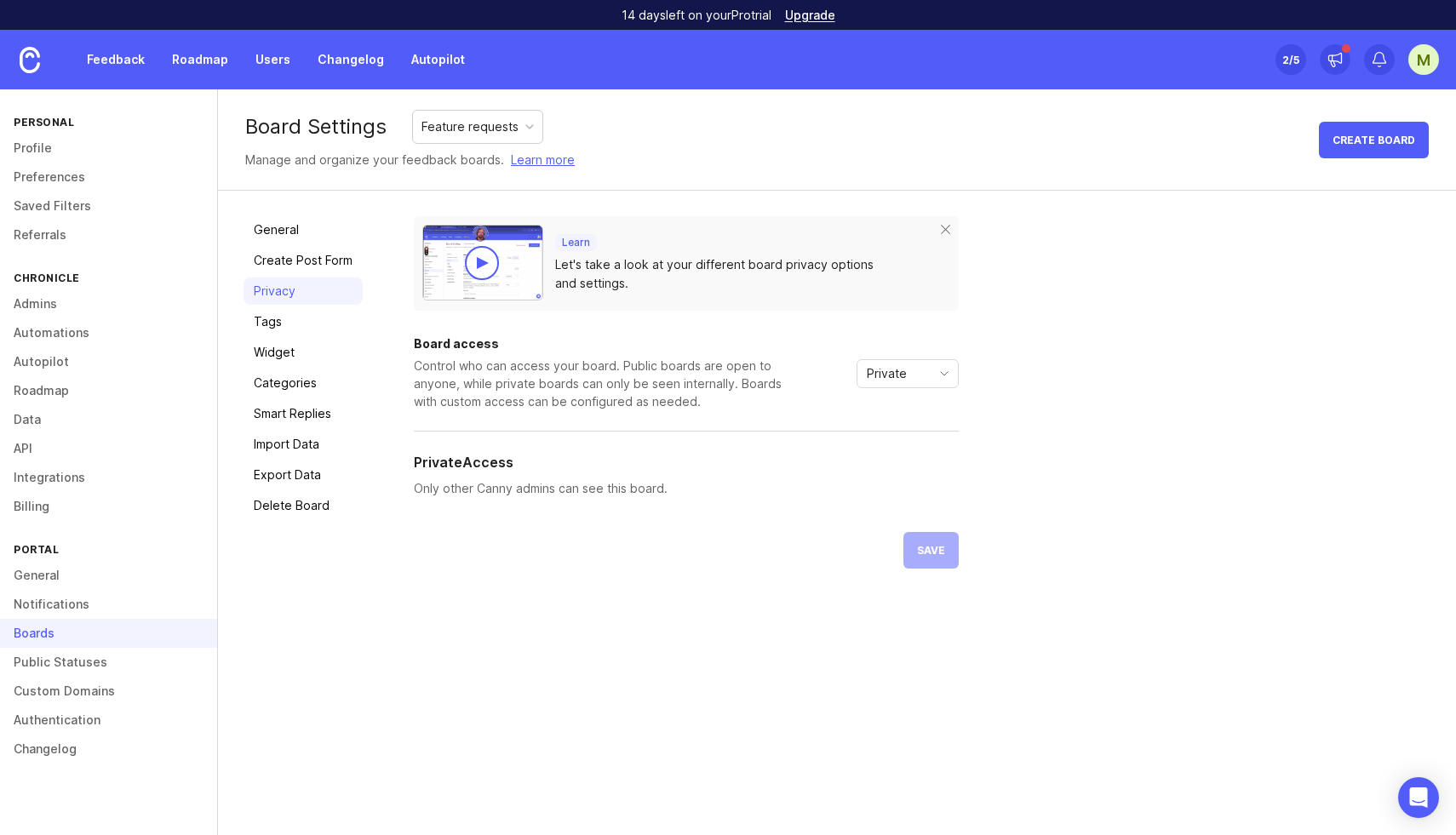
click at [900, 369] on span "Private" at bounding box center [886, 374] width 40 height 19
click at [885, 442] on span "Public" at bounding box center [884, 435] width 34 height 19
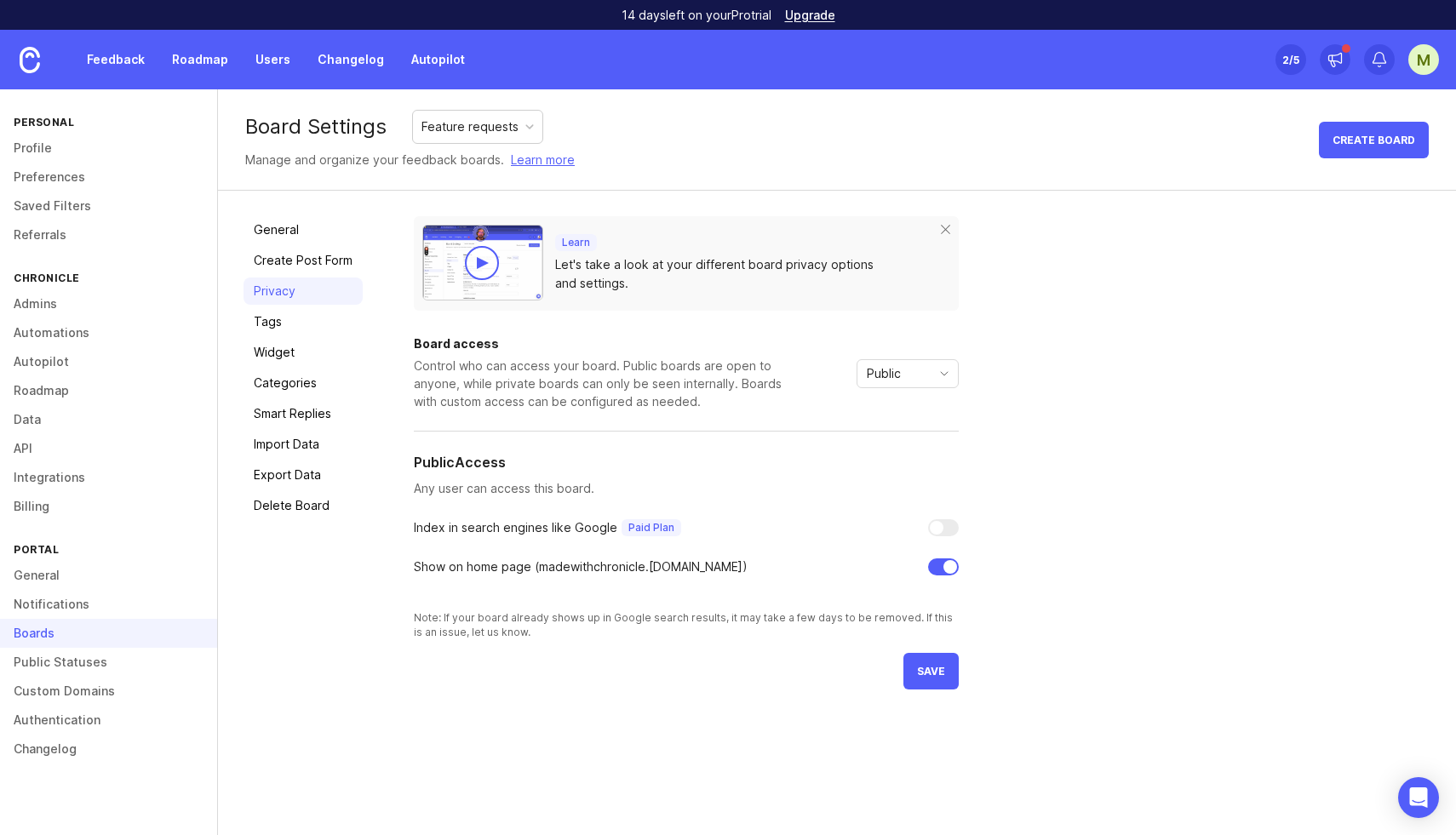
click at [938, 678] on button "save" at bounding box center [930, 670] width 56 height 37
click at [118, 59] on link "Feedback" at bounding box center [115, 59] width 78 height 31
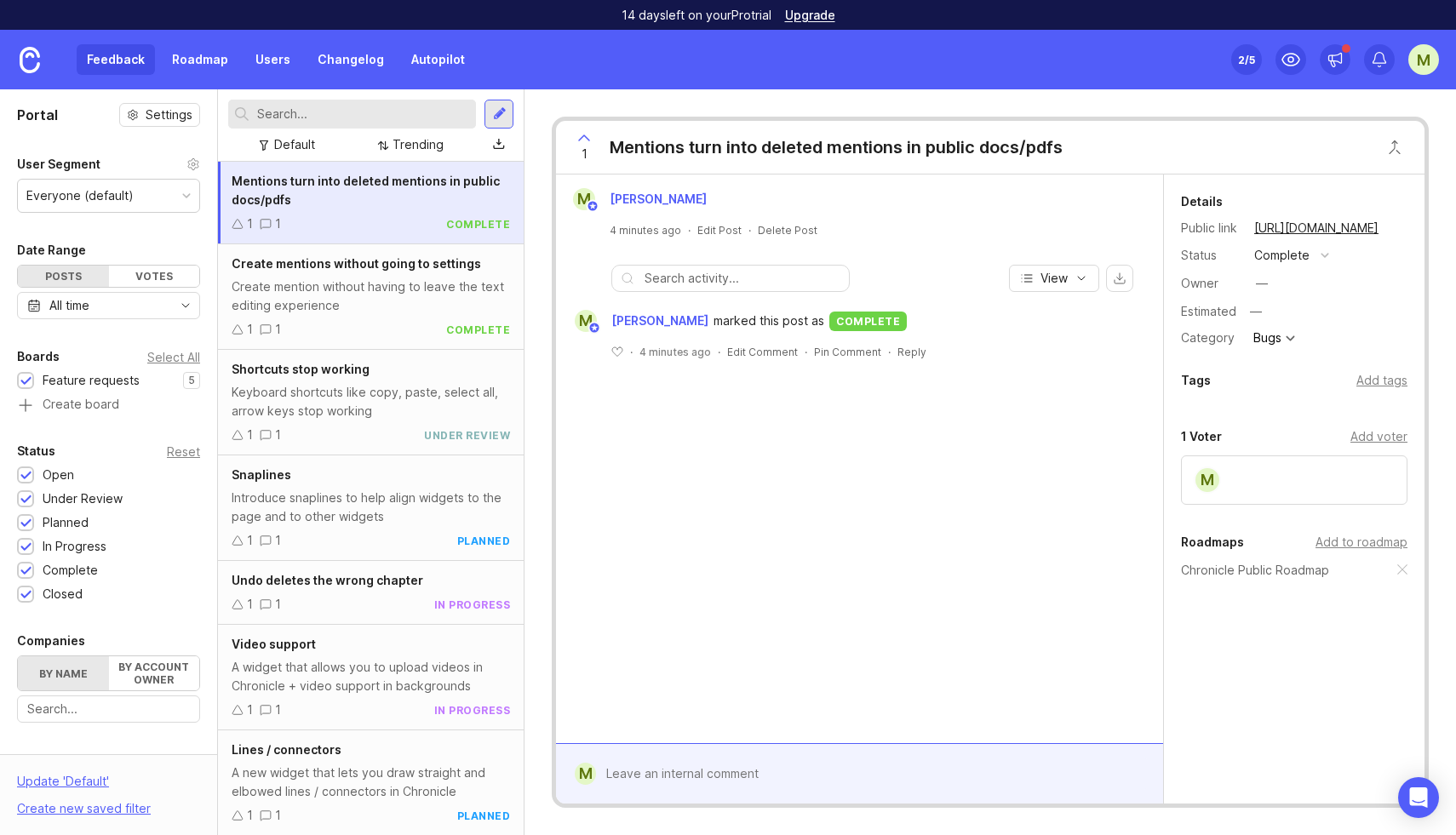
click at [203, 64] on link "Roadmap" at bounding box center [200, 59] width 76 height 31
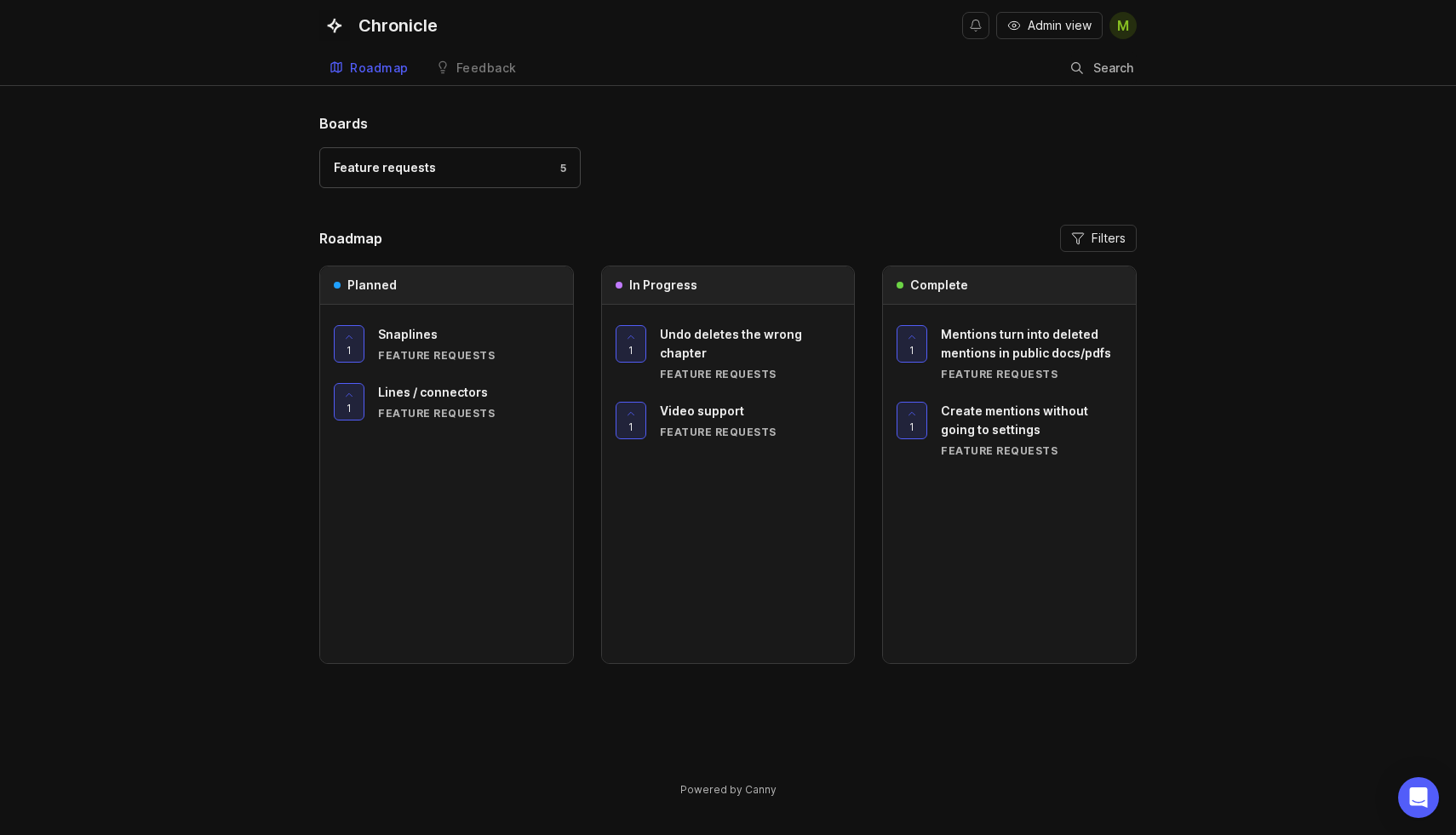
click at [373, 36] on div "Chronicle" at bounding box center [385, 25] width 132 height 31
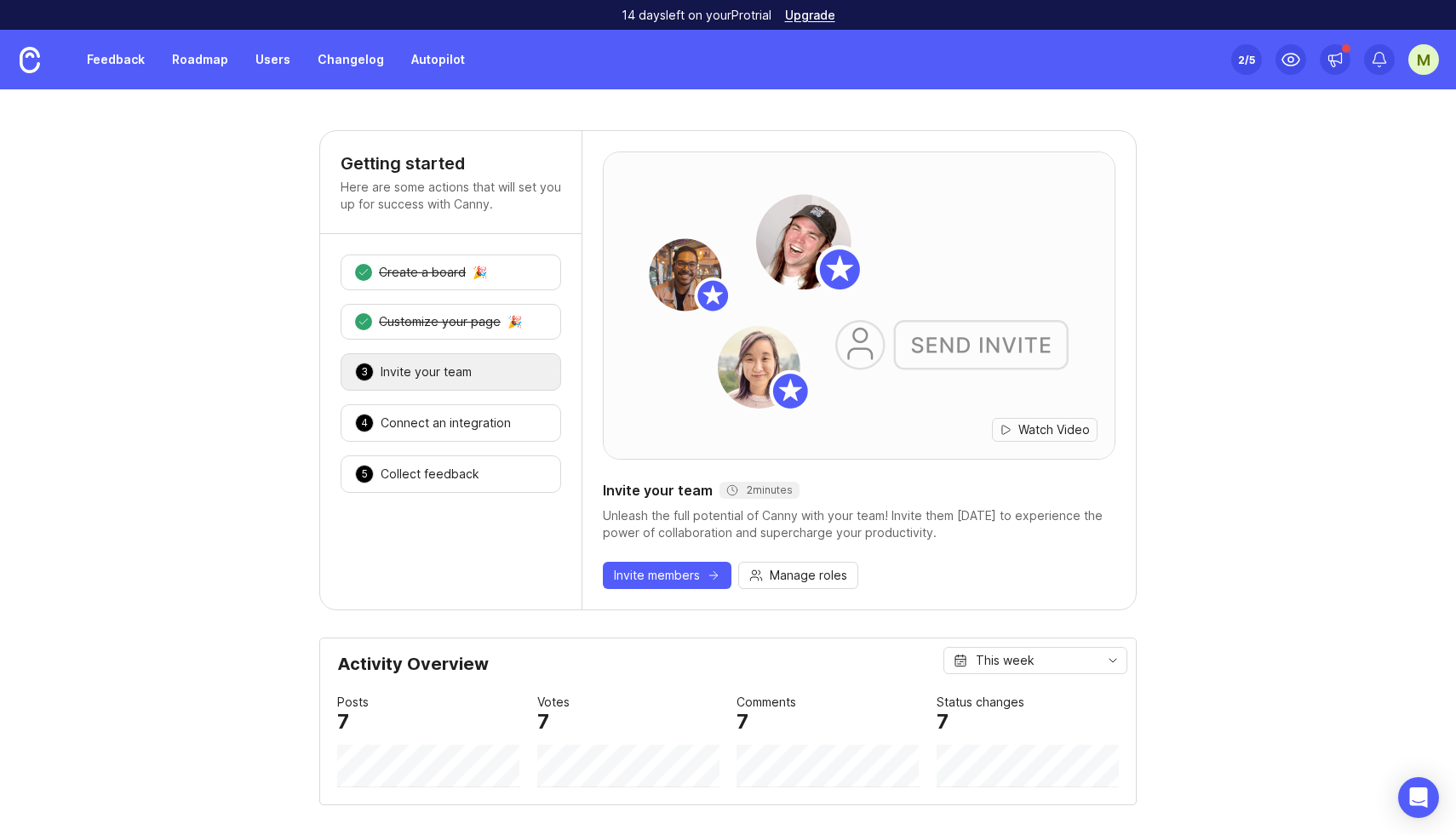
click at [31, 62] on img at bounding box center [30, 60] width 21 height 26
click at [1435, 59] on div "M" at bounding box center [1423, 59] width 31 height 31
click at [1426, 69] on div "M" at bounding box center [1423, 59] width 31 height 31
click at [430, 63] on link "Autopilot" at bounding box center [438, 59] width 74 height 31
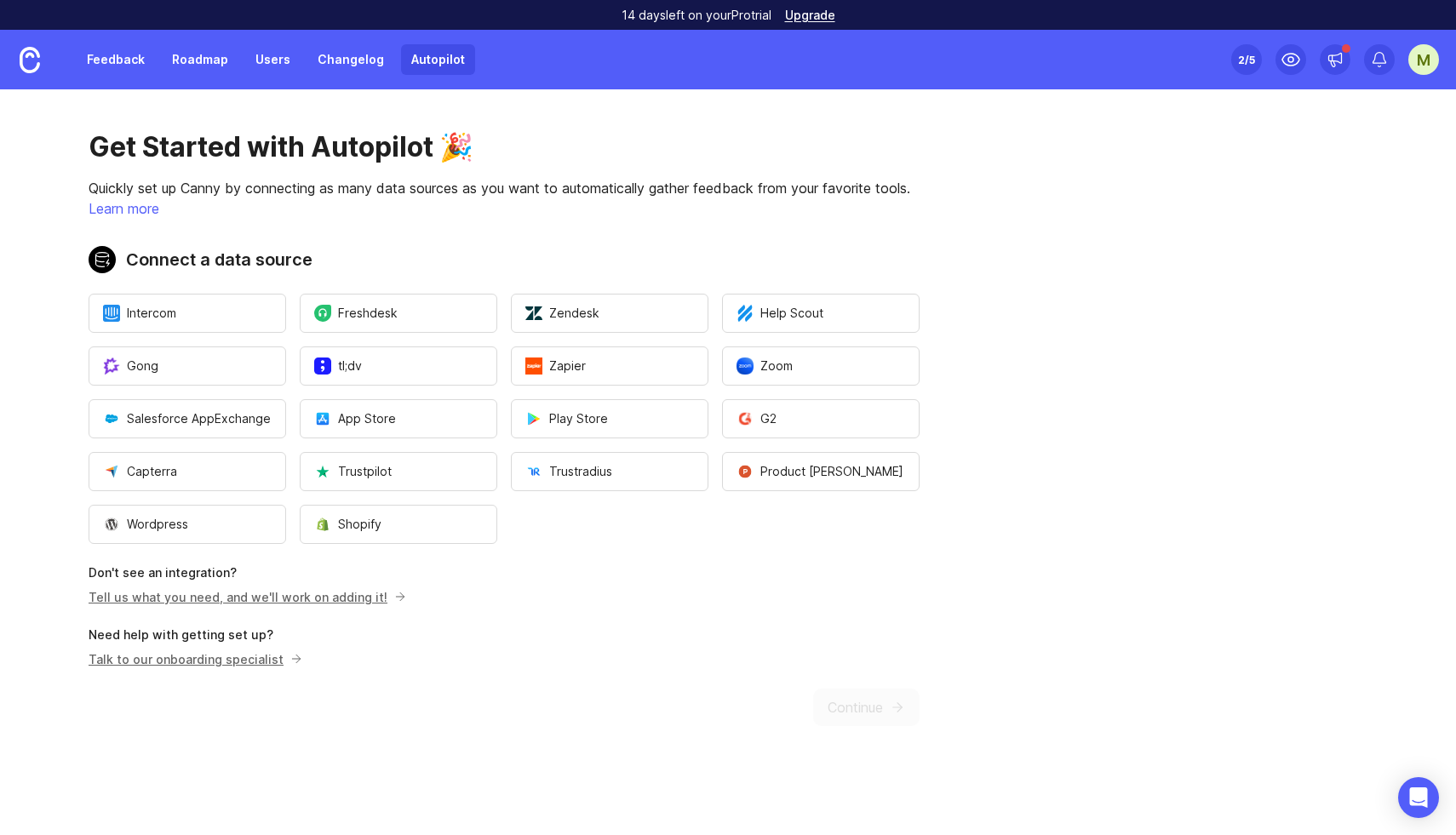
click at [40, 65] on link at bounding box center [29, 59] width 59 height 59
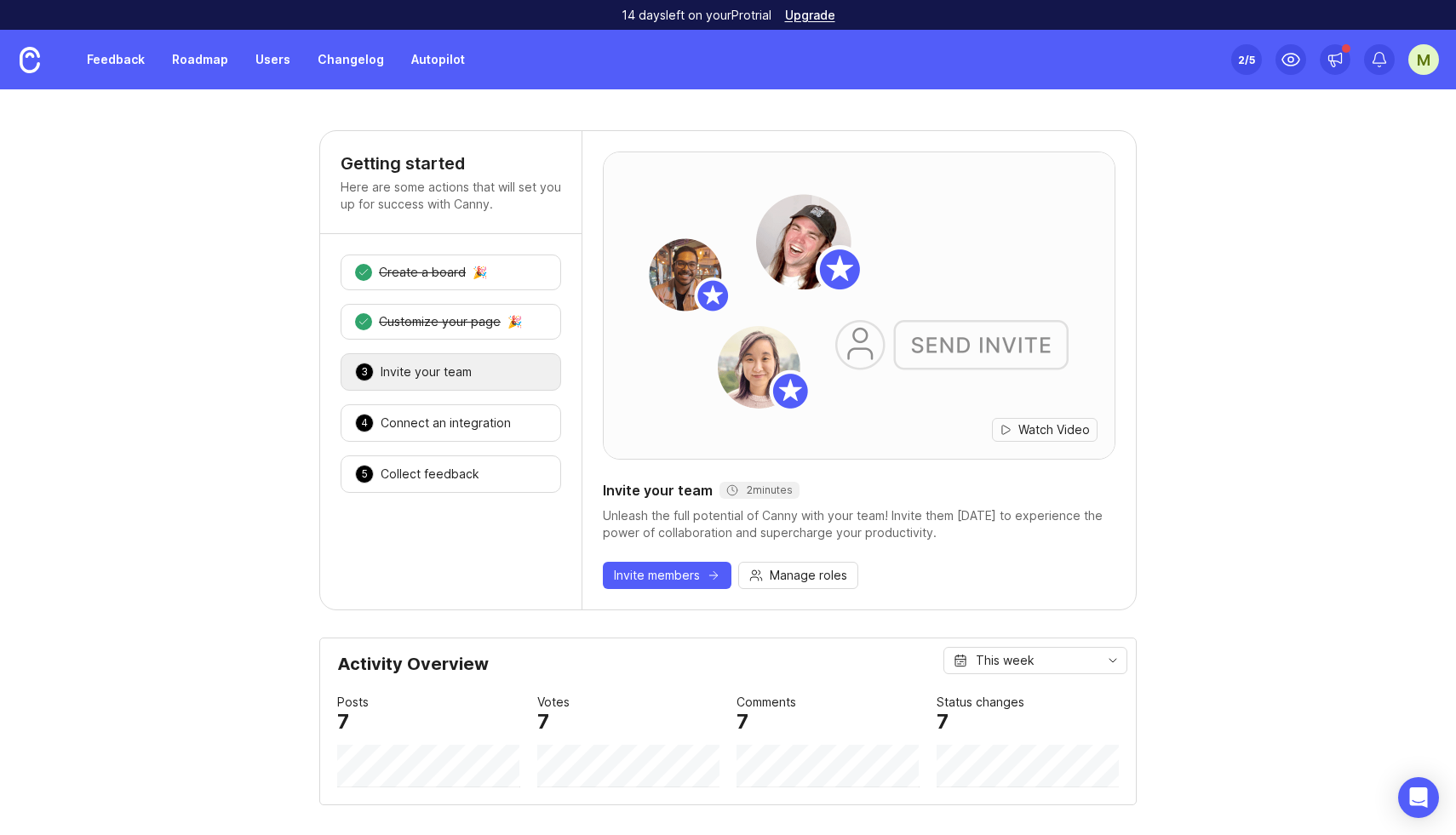
click at [129, 66] on link "Feedback" at bounding box center [115, 59] width 78 height 31
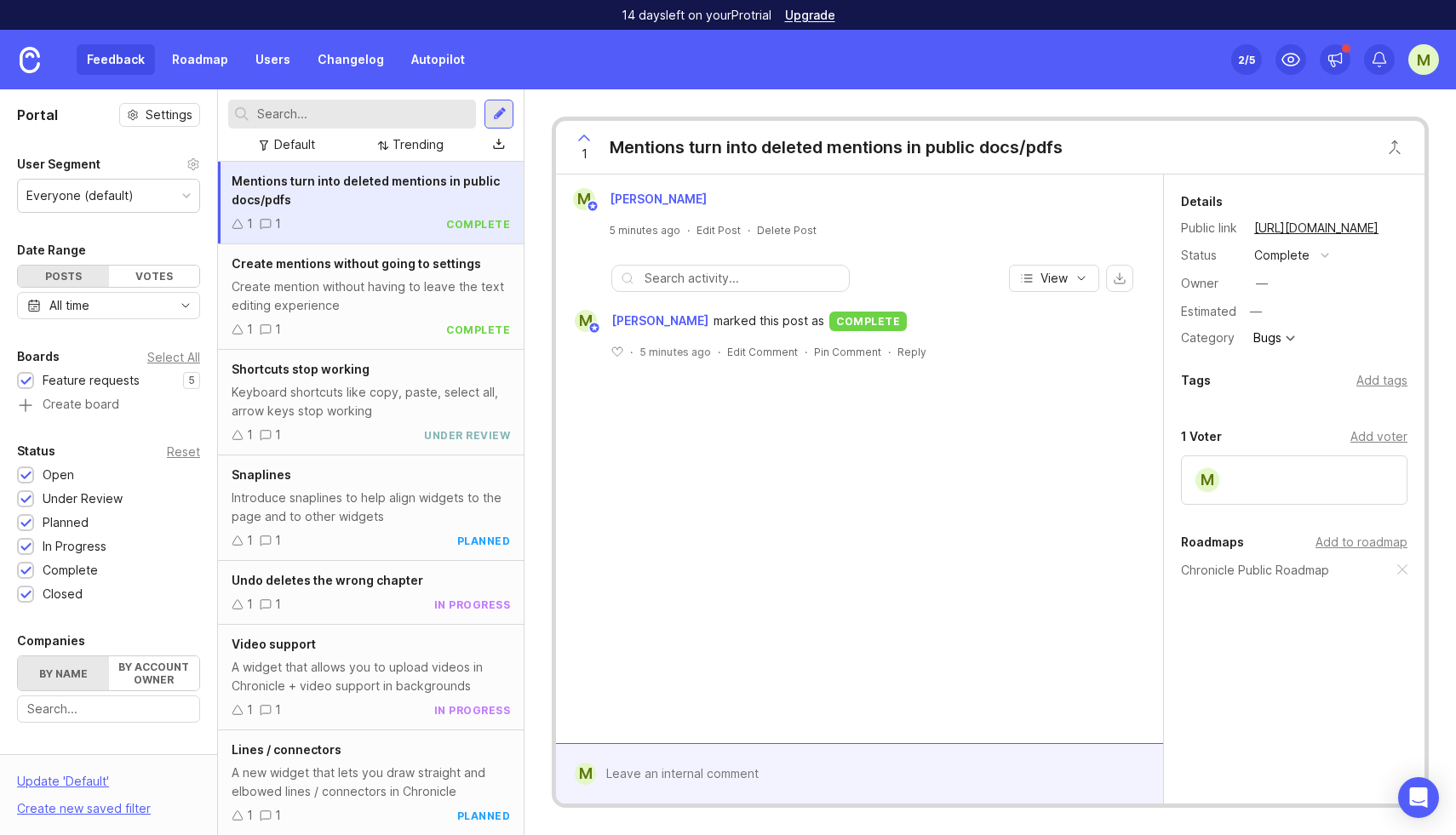
click at [53, 57] on link at bounding box center [29, 59] width 59 height 59
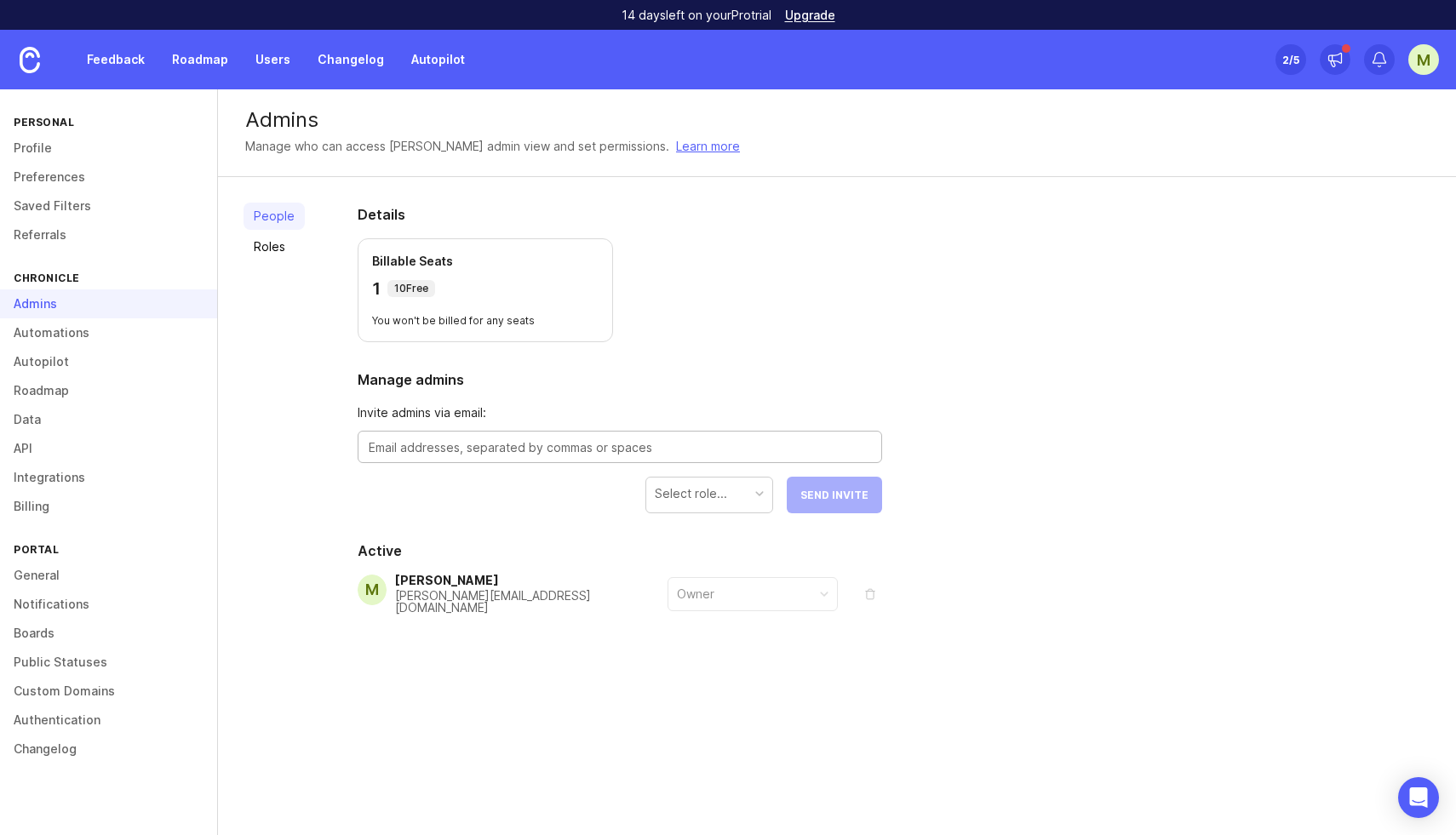
click at [407, 450] on textarea at bounding box center [620, 448] width 502 height 19
type textarea "tejas@chroniclehq.com"
click at [710, 491] on div "Select role..." at bounding box center [690, 493] width 73 height 19
click at [733, 503] on div "Manager" at bounding box center [709, 493] width 126 height 32
click at [831, 495] on span "Send Invite" at bounding box center [834, 495] width 68 height 13
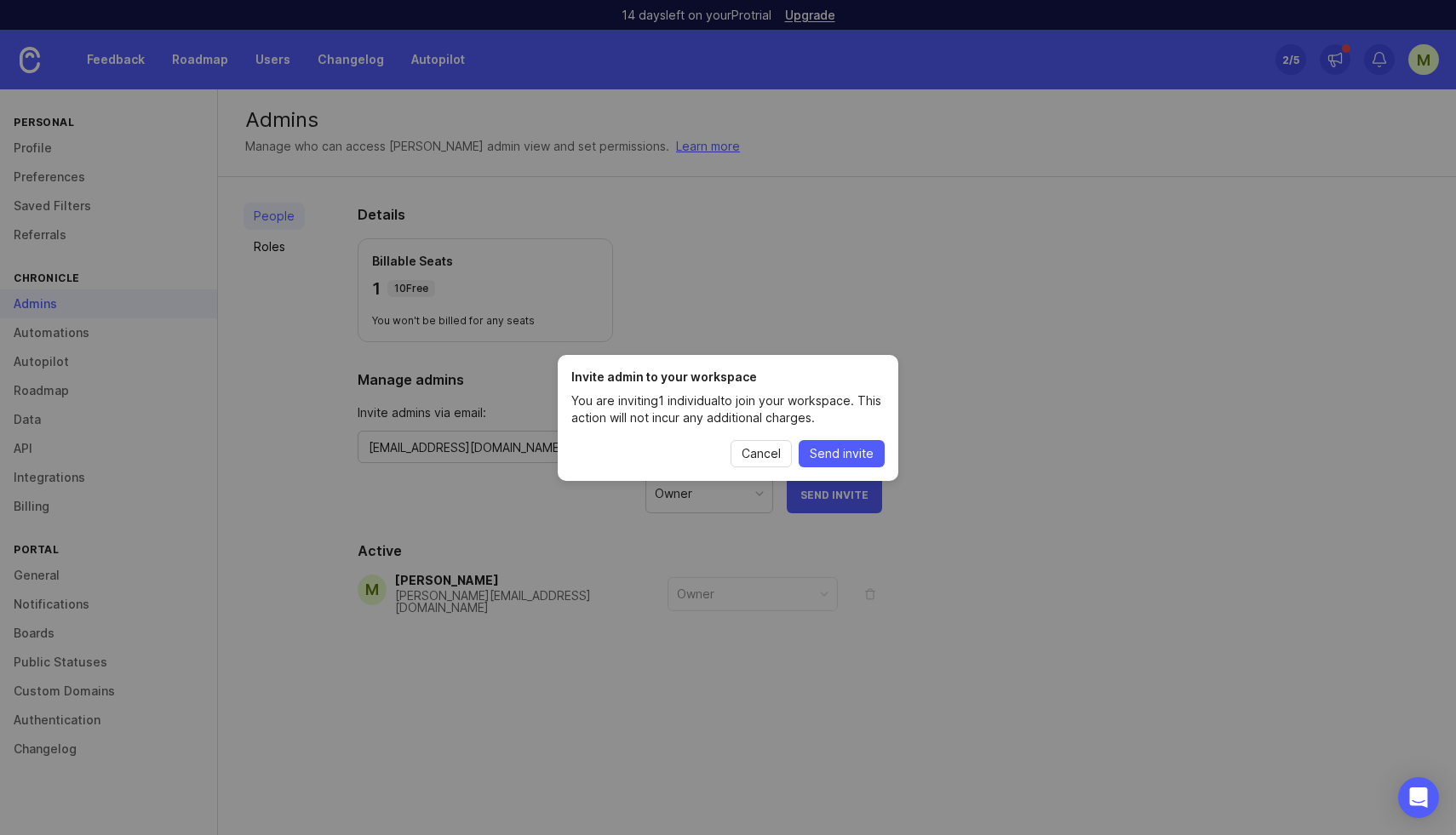
click at [817, 453] on span "Send invite" at bounding box center [842, 454] width 64 height 17
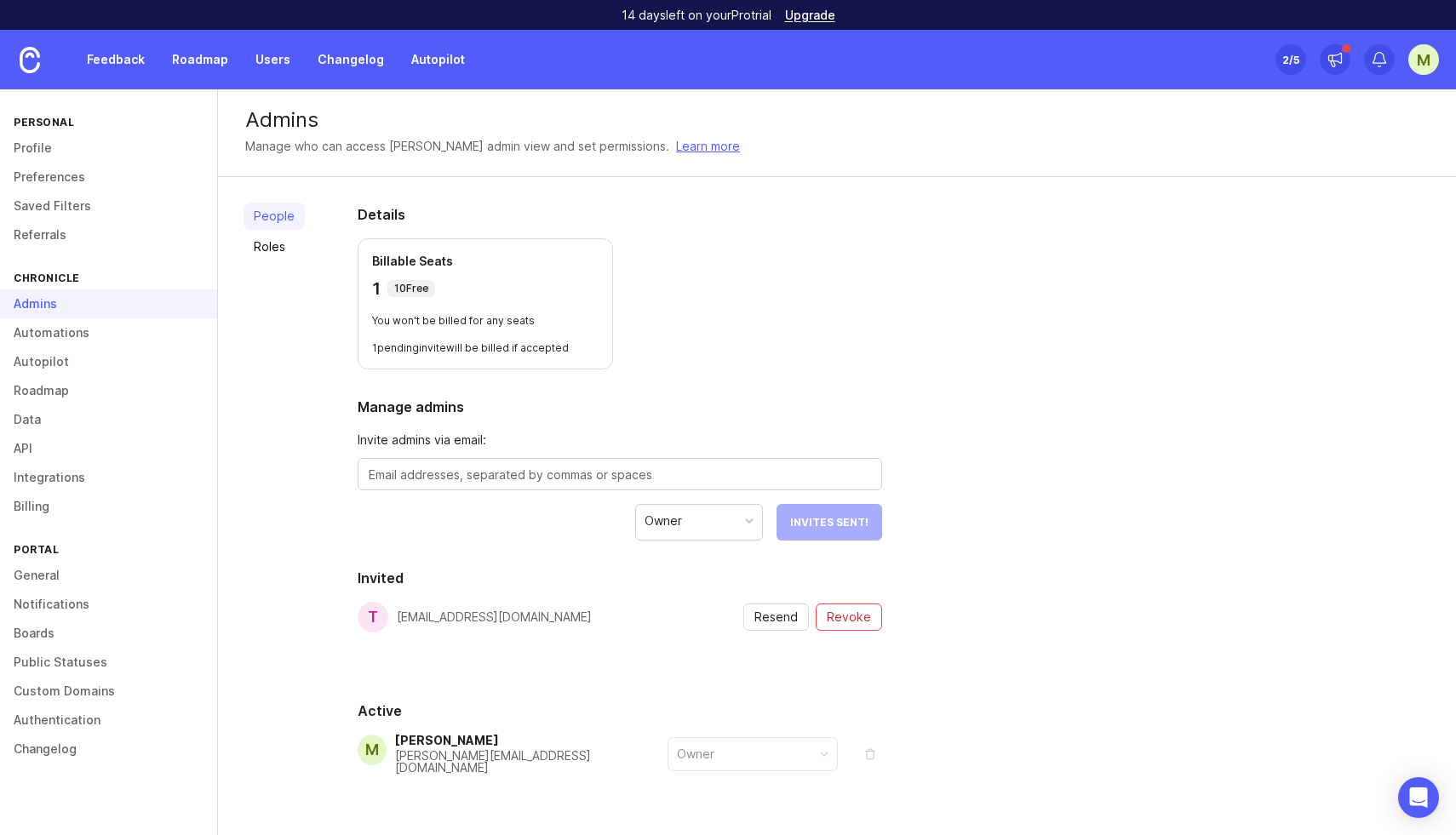
click at [424, 479] on textarea at bounding box center [620, 475] width 502 height 19
type textarea "tinika@chroniclehq.com"
click at [740, 528] on div "Owner" at bounding box center [709, 521] width 126 height 32
click at [735, 525] on div "Contributor" at bounding box center [709, 521] width 126 height 32
click at [833, 524] on span "Send Invite" at bounding box center [834, 522] width 68 height 13
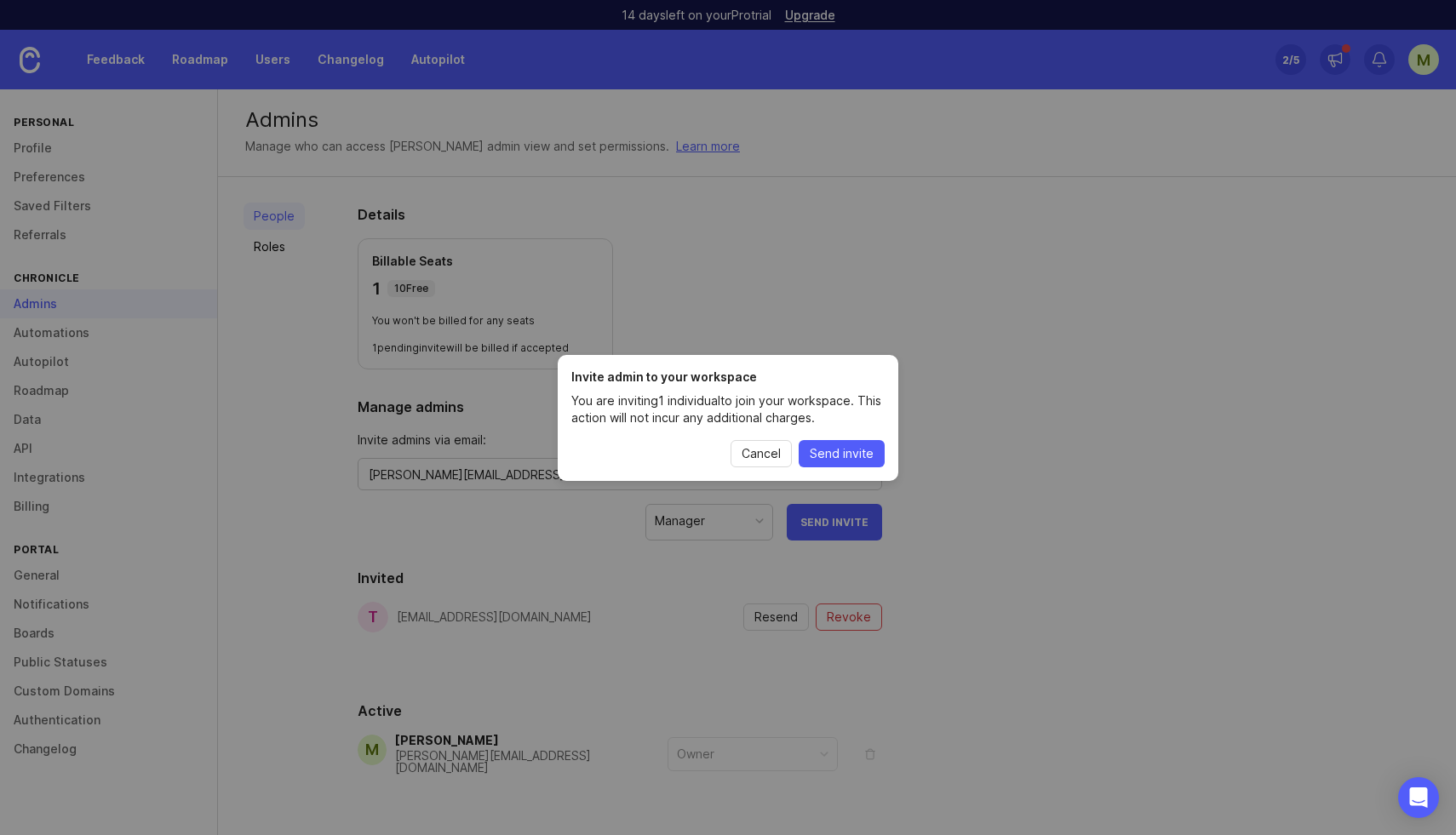
click at [845, 458] on span "Send invite" at bounding box center [842, 454] width 64 height 17
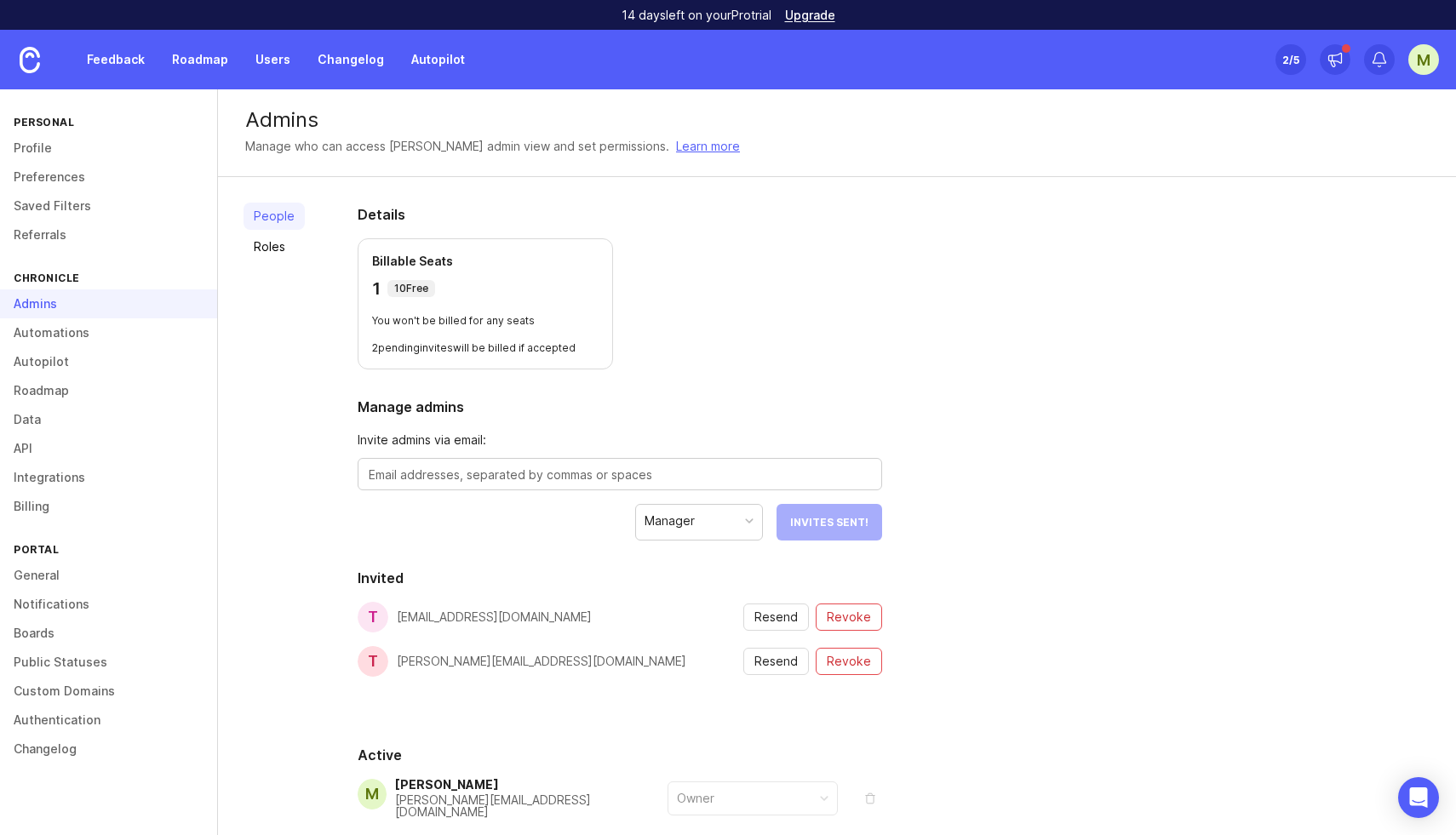
click at [443, 479] on textarea at bounding box center [620, 475] width 502 height 19
type textarea "pavan@chroniclehq.com"
click at [741, 531] on div "Manager" at bounding box center [709, 521] width 126 height 32
click at [718, 521] on div "Manager" at bounding box center [709, 521] width 126 height 32
click at [837, 516] on span "Send Invite" at bounding box center [834, 522] width 68 height 13
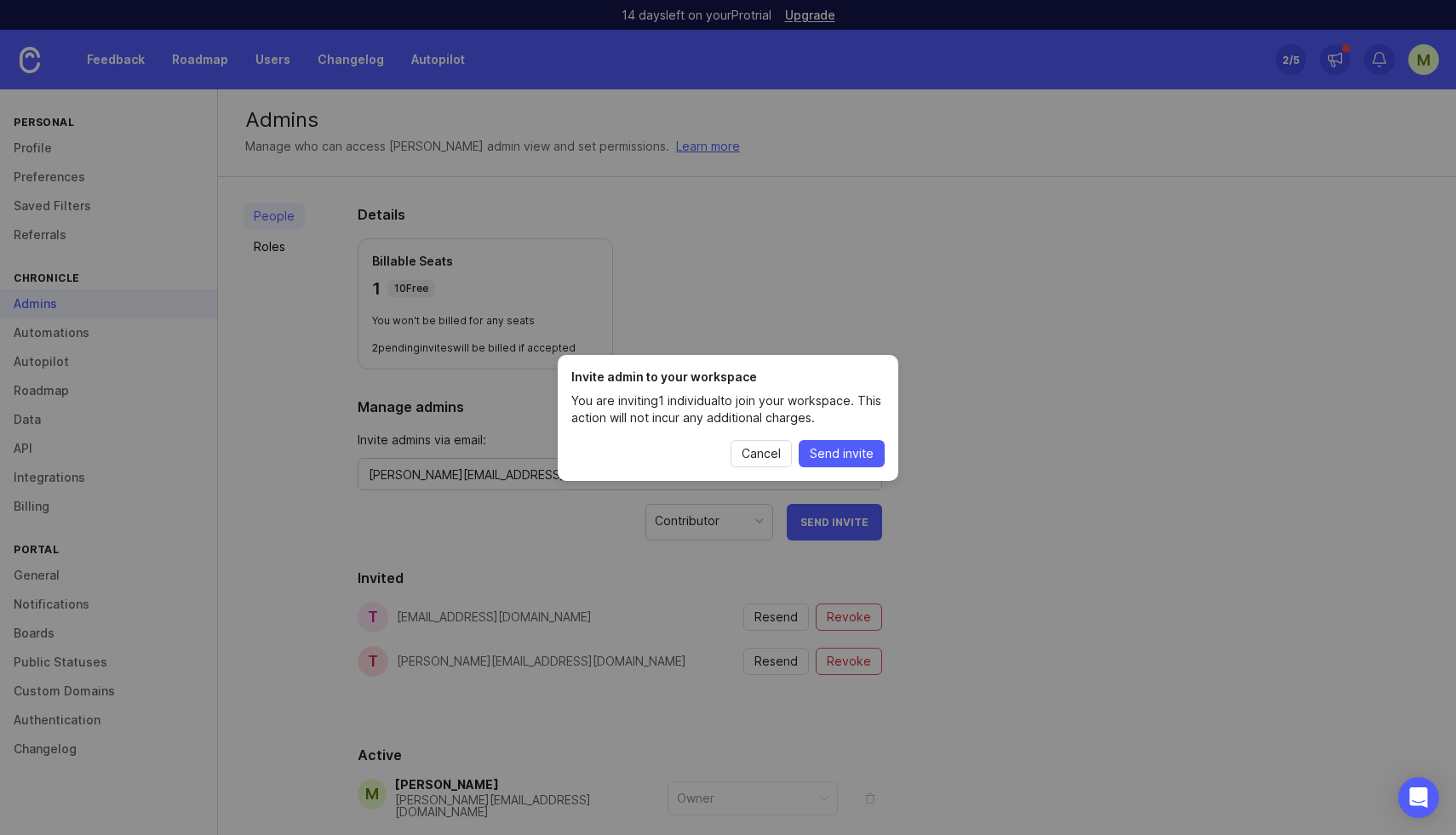
click at [840, 452] on span "Send invite" at bounding box center [842, 454] width 64 height 17
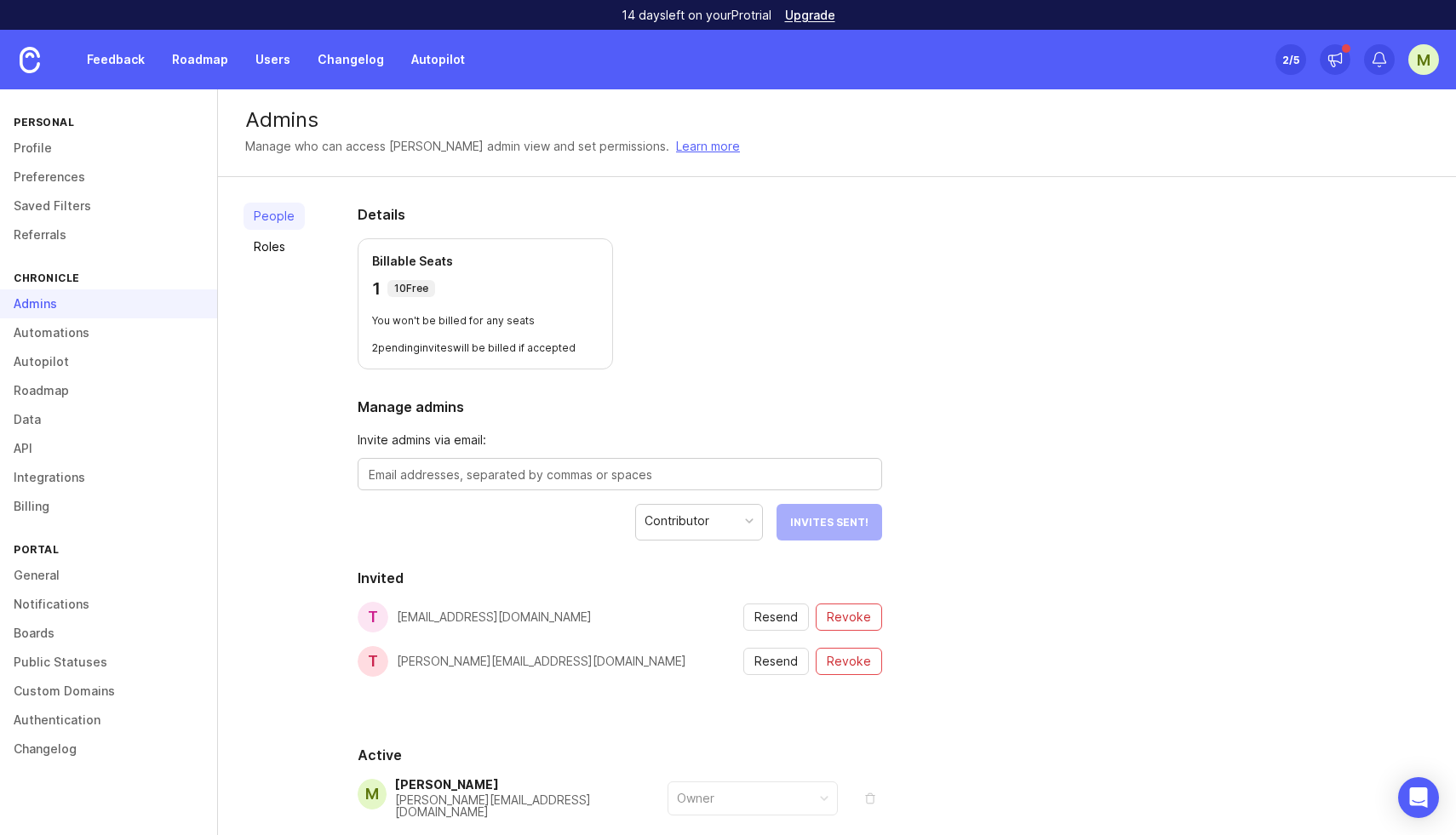
click at [418, 481] on textarea at bounding box center [620, 475] width 502 height 19
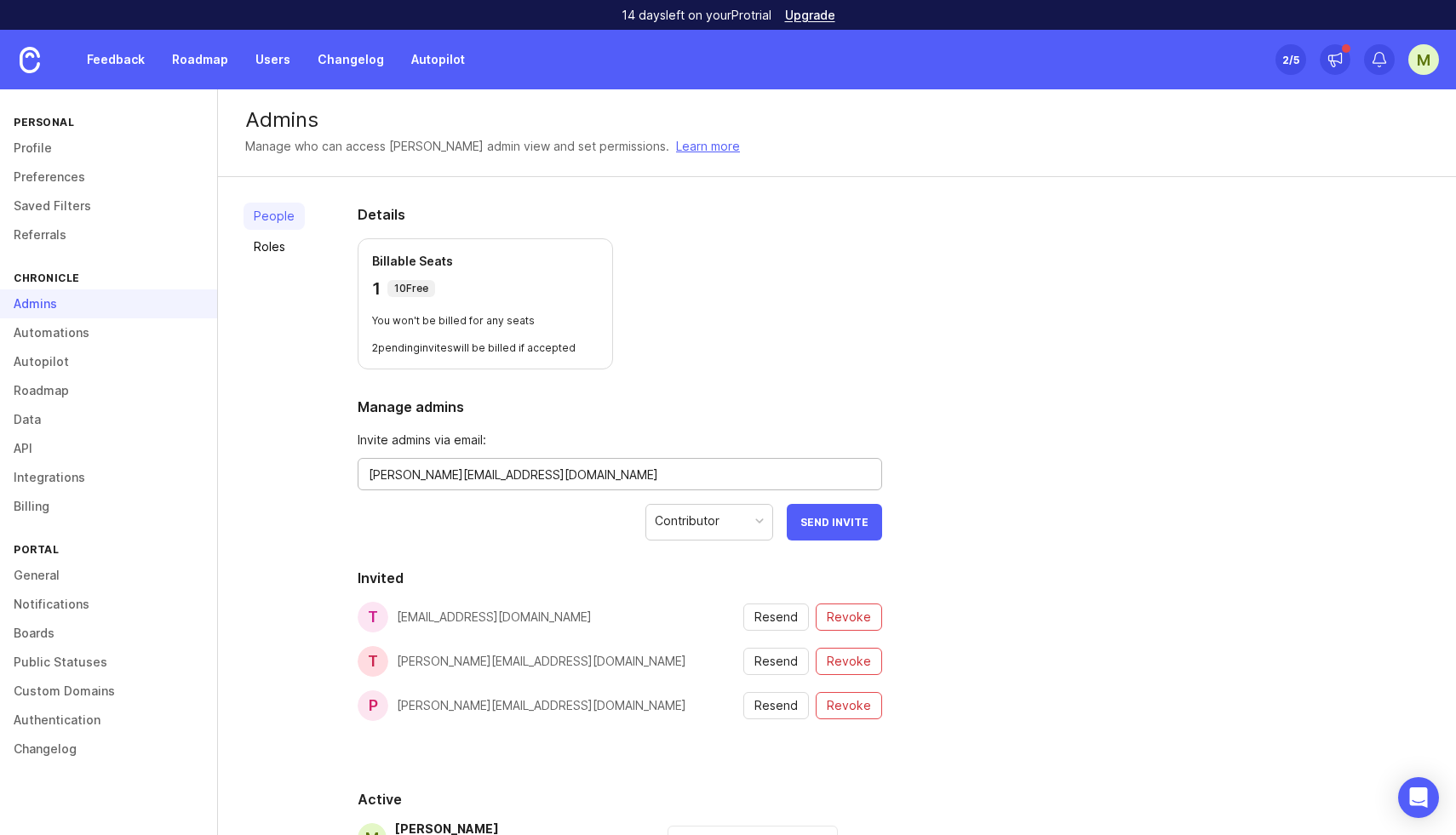
type textarea "renee@chroniclehq.com"
click at [702, 517] on div "Contributor" at bounding box center [687, 521] width 65 height 19
click at [849, 541] on div "Details Billable Seats 1 10 Free You won't be billed for any seats 2 pending in…" at bounding box center [620, 574] width 579 height 795
click at [846, 538] on button "Send Invite" at bounding box center [833, 522] width 95 height 37
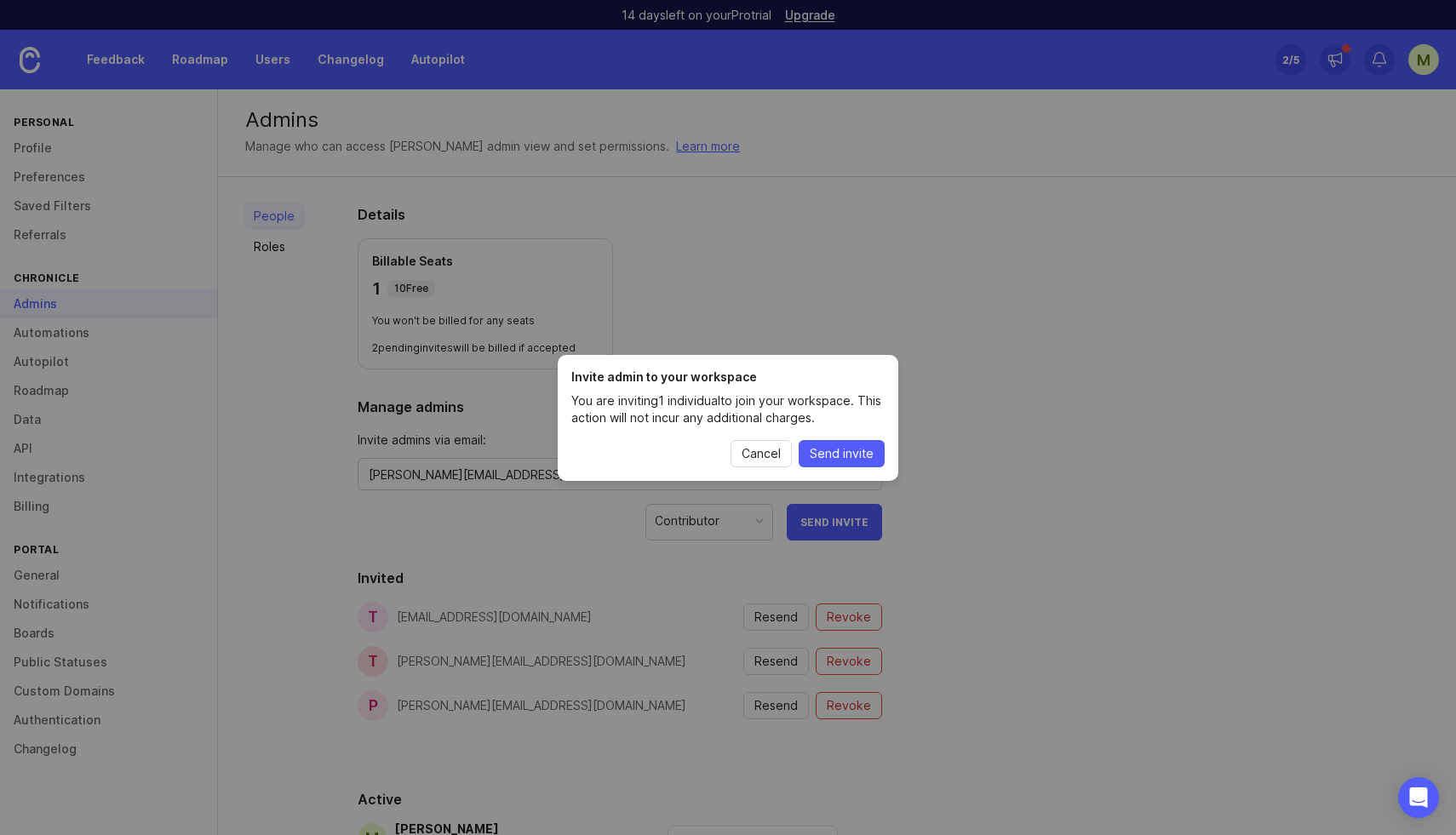
click at [814, 446] on span "Send invite" at bounding box center [842, 454] width 64 height 17
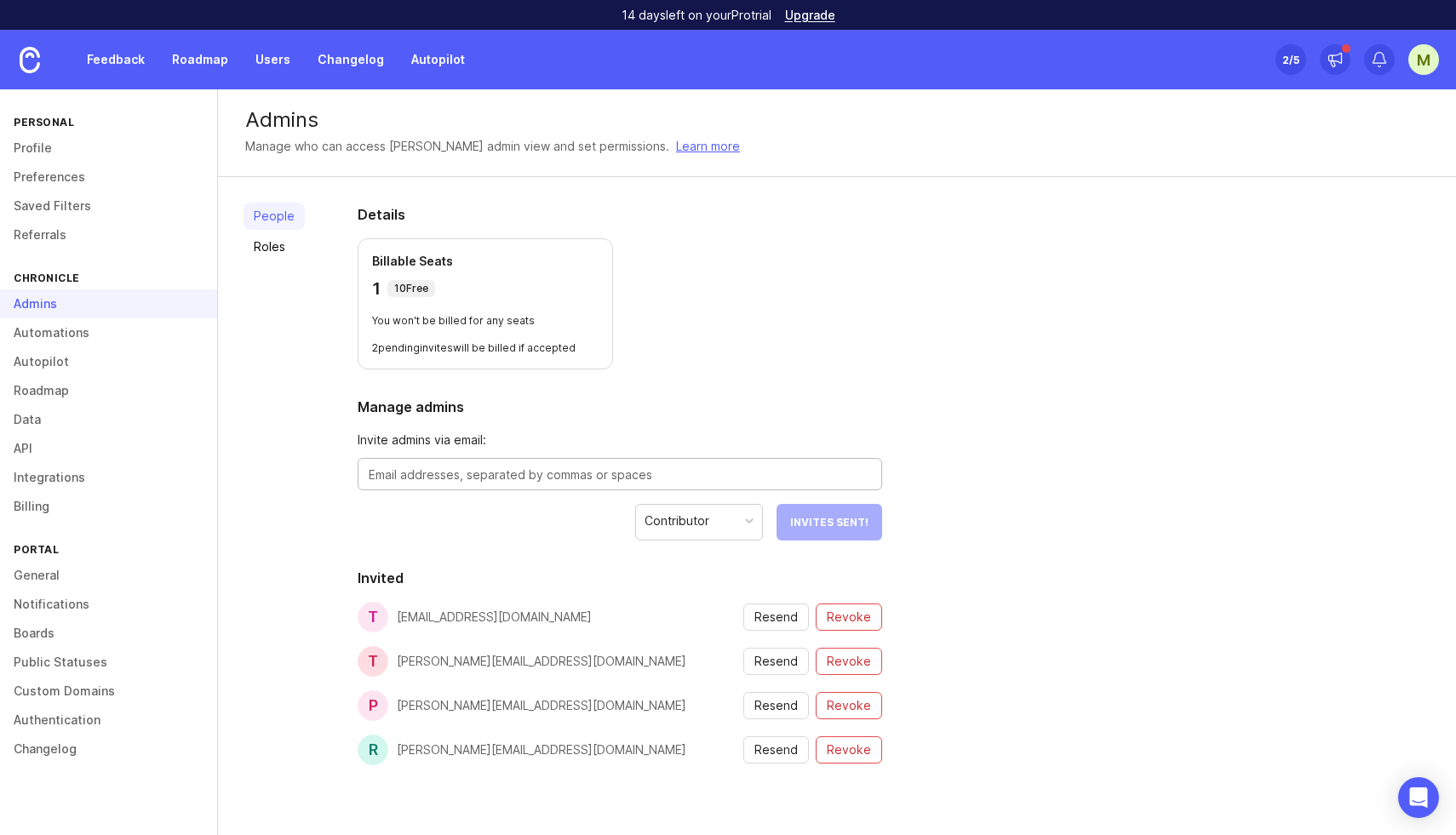
click at [441, 480] on textarea at bounding box center [620, 475] width 502 height 19
type textarea "harris@chroniclehq.com"
click at [838, 521] on span "Send Invite" at bounding box center [834, 522] width 68 height 13
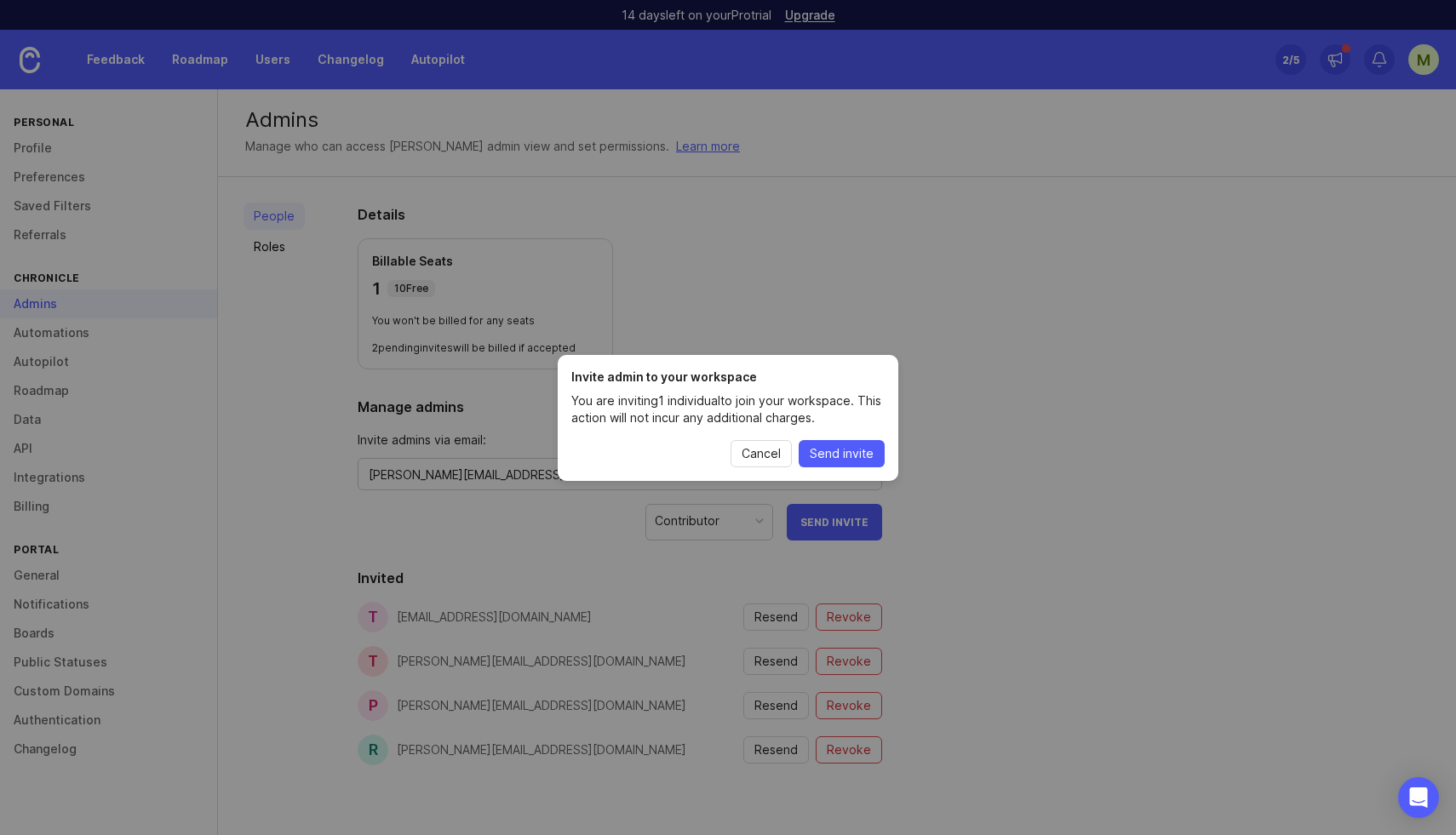
click at [852, 455] on span "Send invite" at bounding box center [842, 454] width 64 height 17
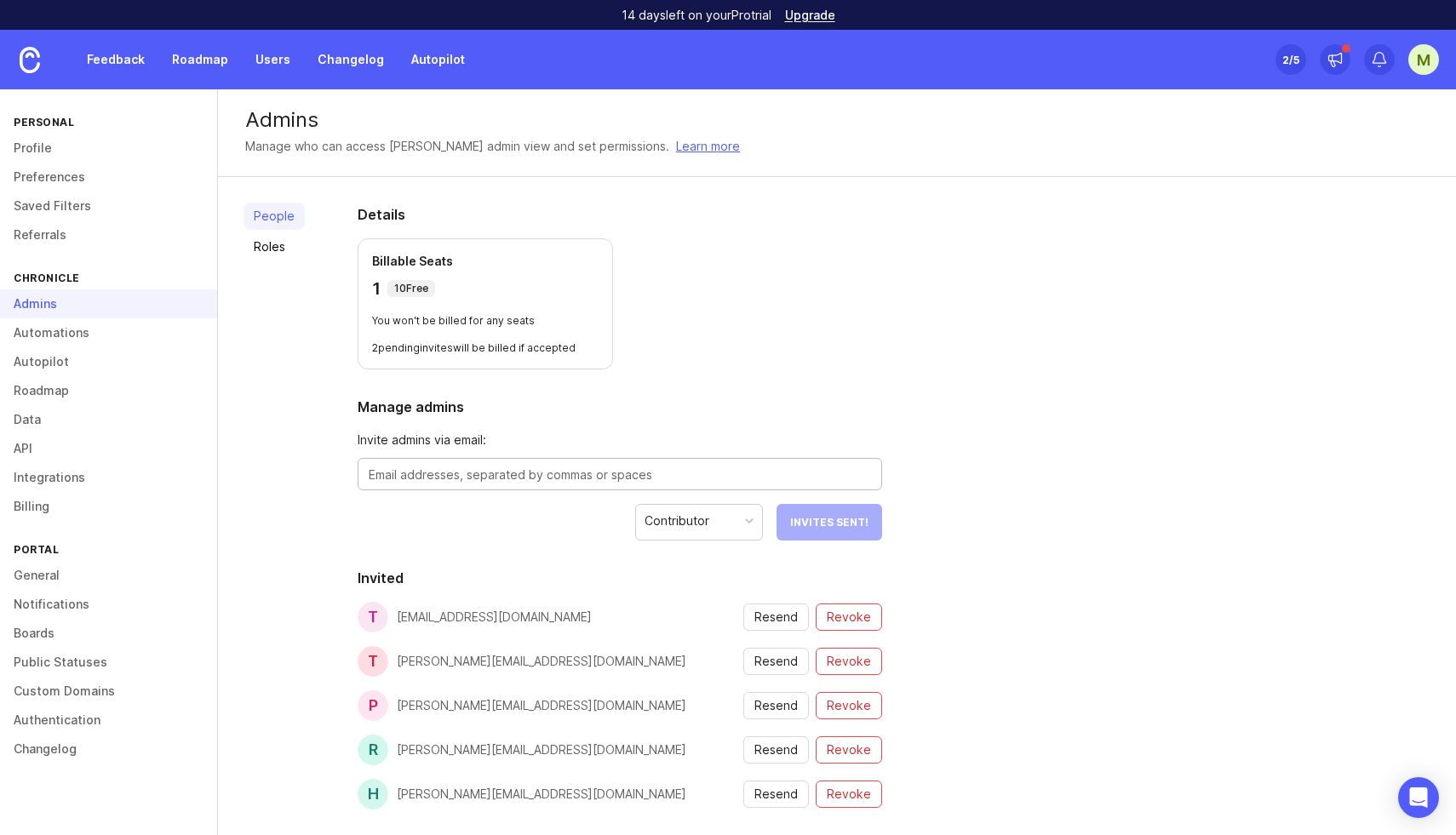
click at [448, 476] on textarea at bounding box center [620, 475] width 502 height 19
type textarea "praveen@chroniclehq.com"
click at [833, 530] on button "Send Invite" at bounding box center [833, 522] width 95 height 37
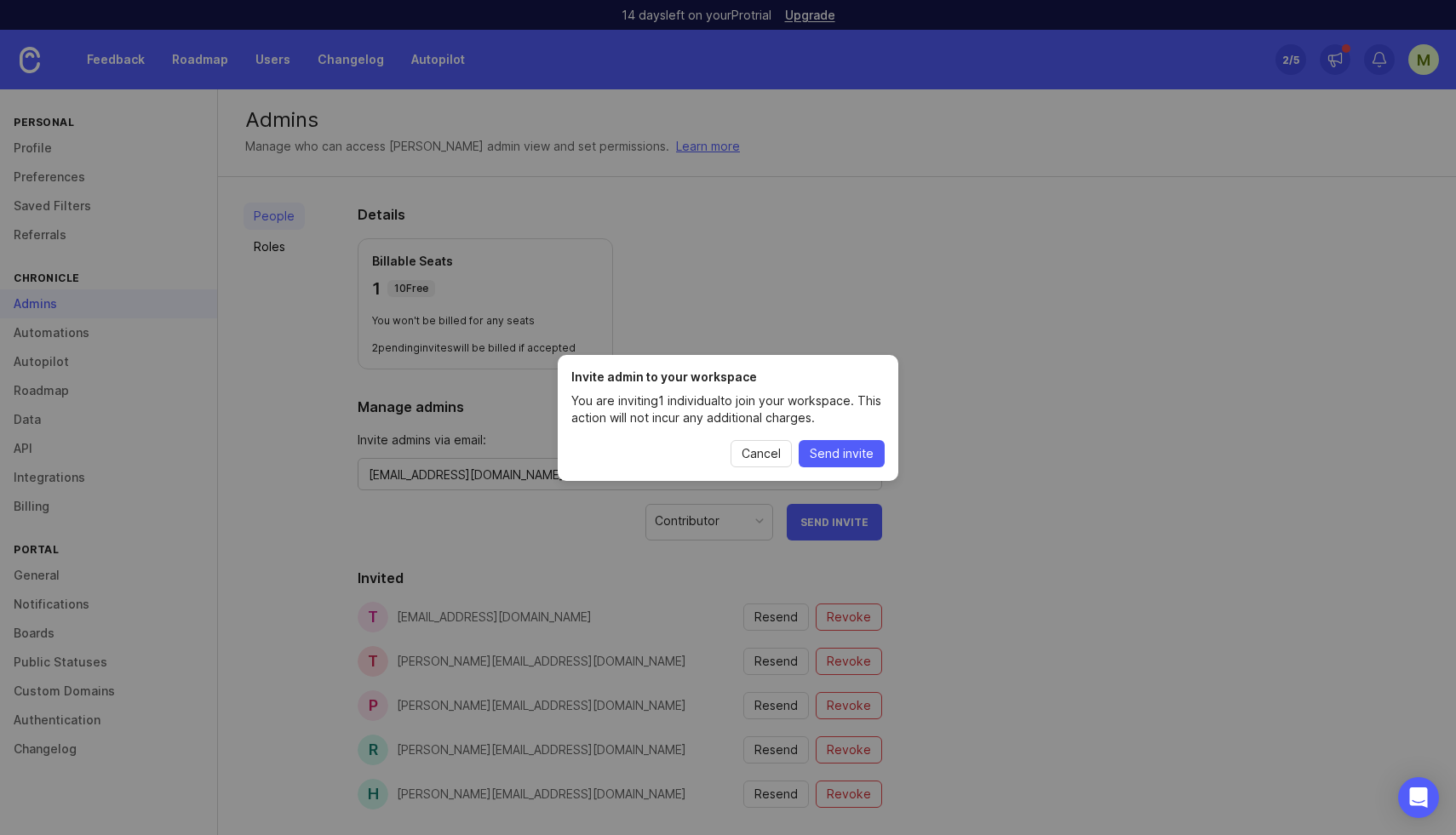
click at [879, 448] on button "Send invite" at bounding box center [841, 453] width 86 height 27
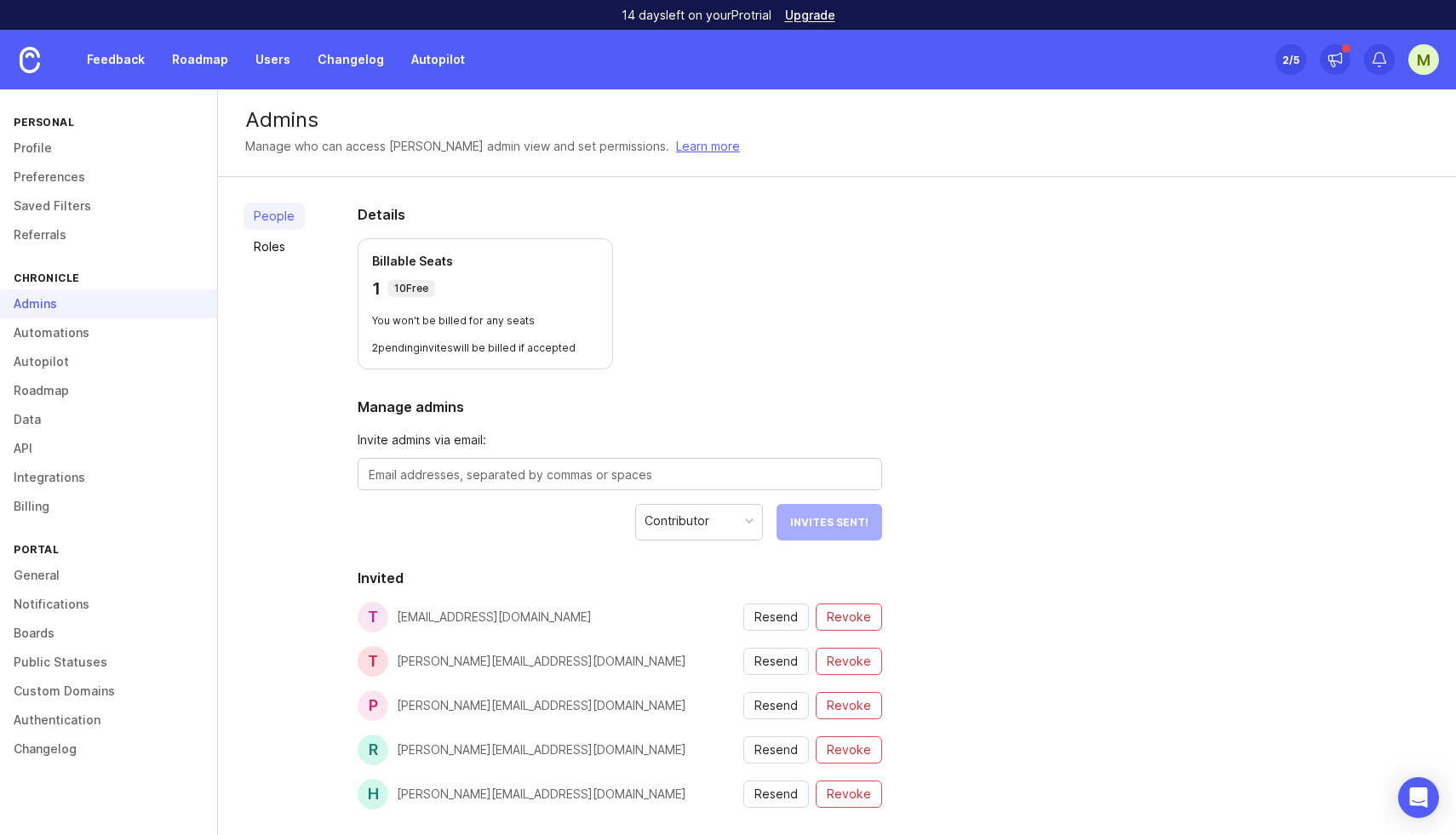
click at [423, 474] on textarea at bounding box center [620, 475] width 502 height 19
type textarea "akshit@chroniclehq.com"
click at [831, 520] on span "Send Invite" at bounding box center [834, 522] width 68 height 13
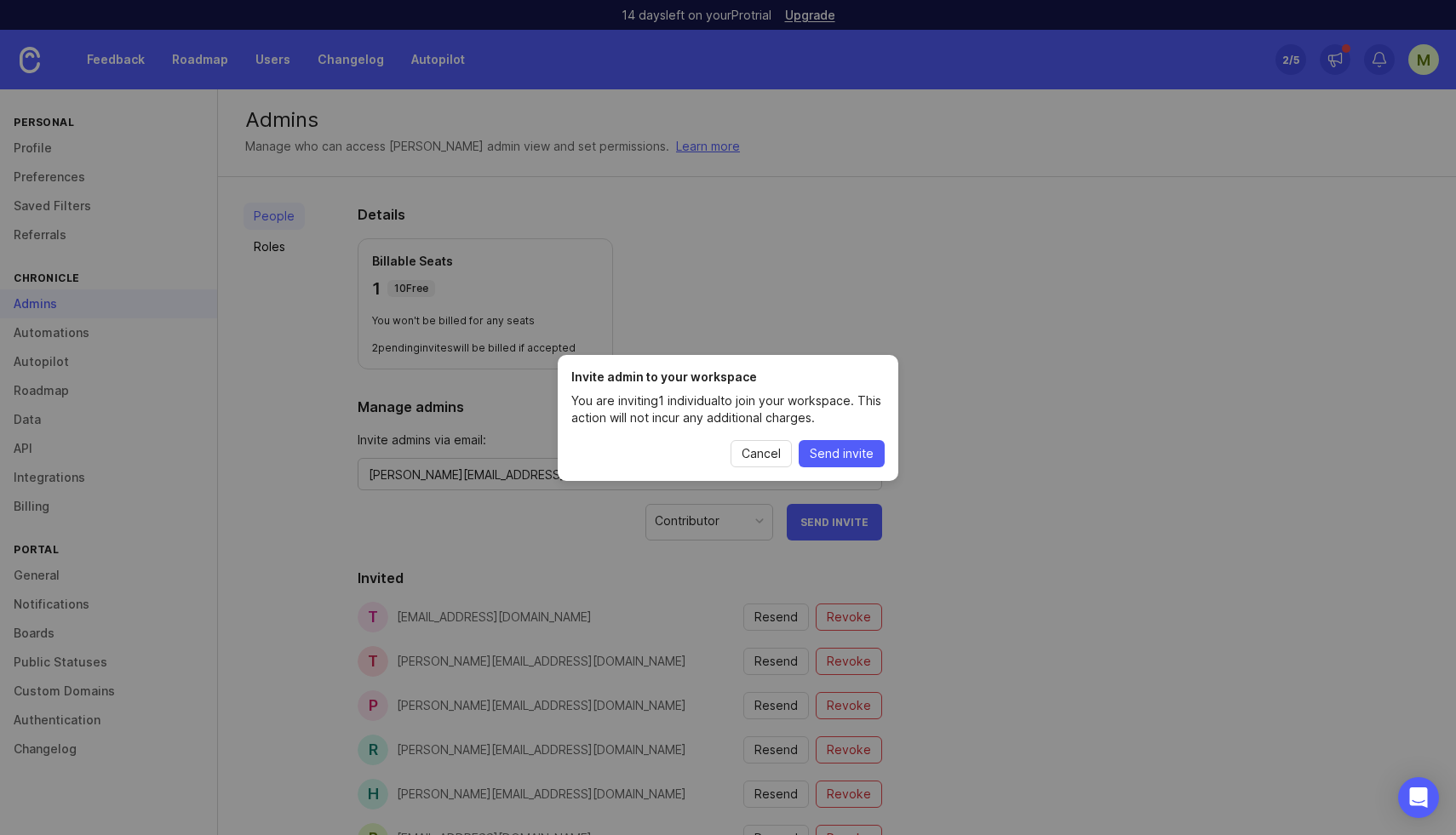
click at [839, 453] on span "Send invite" at bounding box center [842, 454] width 64 height 17
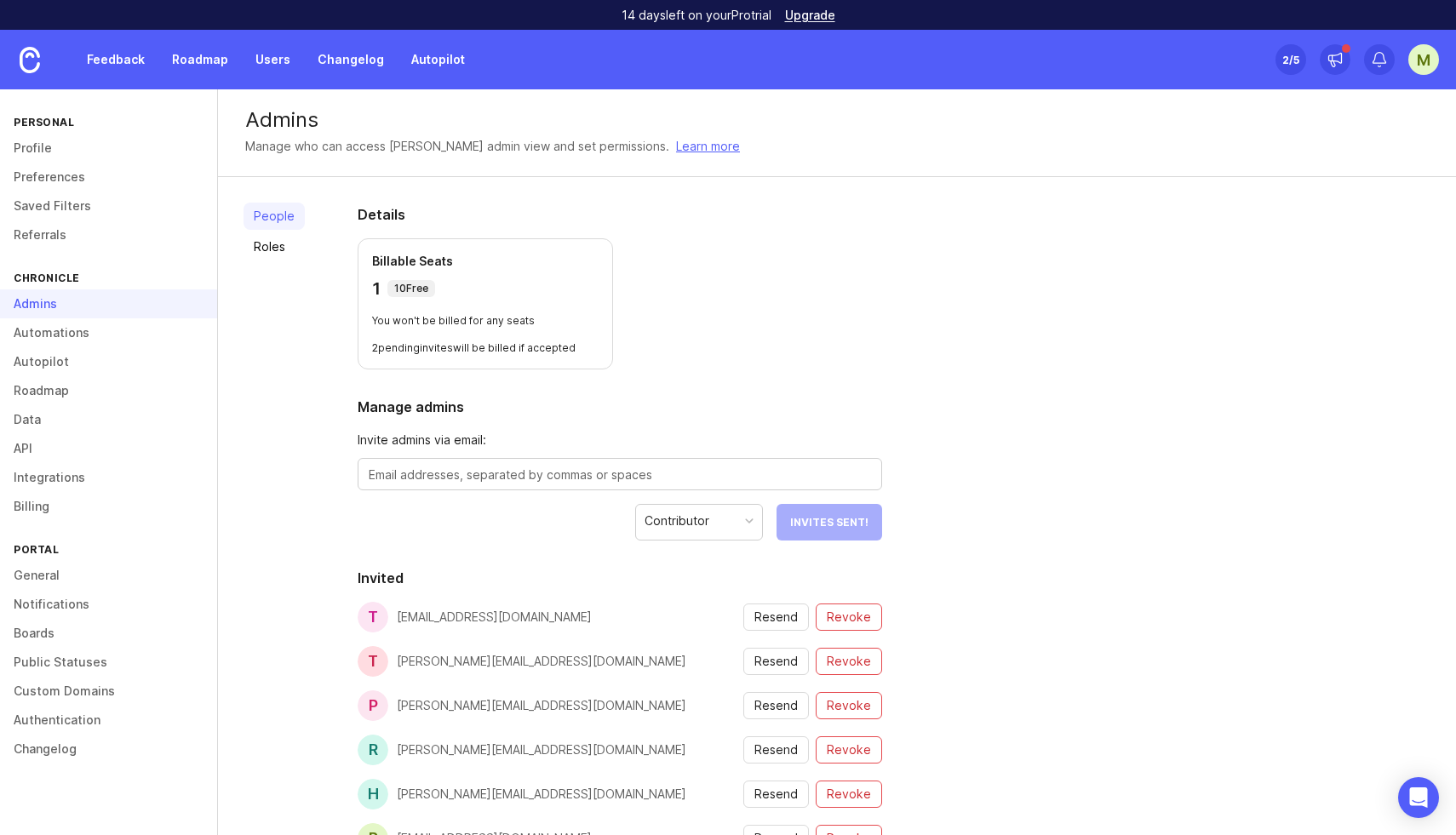
click at [476, 474] on textarea at bounding box center [620, 475] width 502 height 19
type textarea "vishnu@chroniclehq.com"
click at [825, 529] on button "Send Invite" at bounding box center [833, 522] width 95 height 37
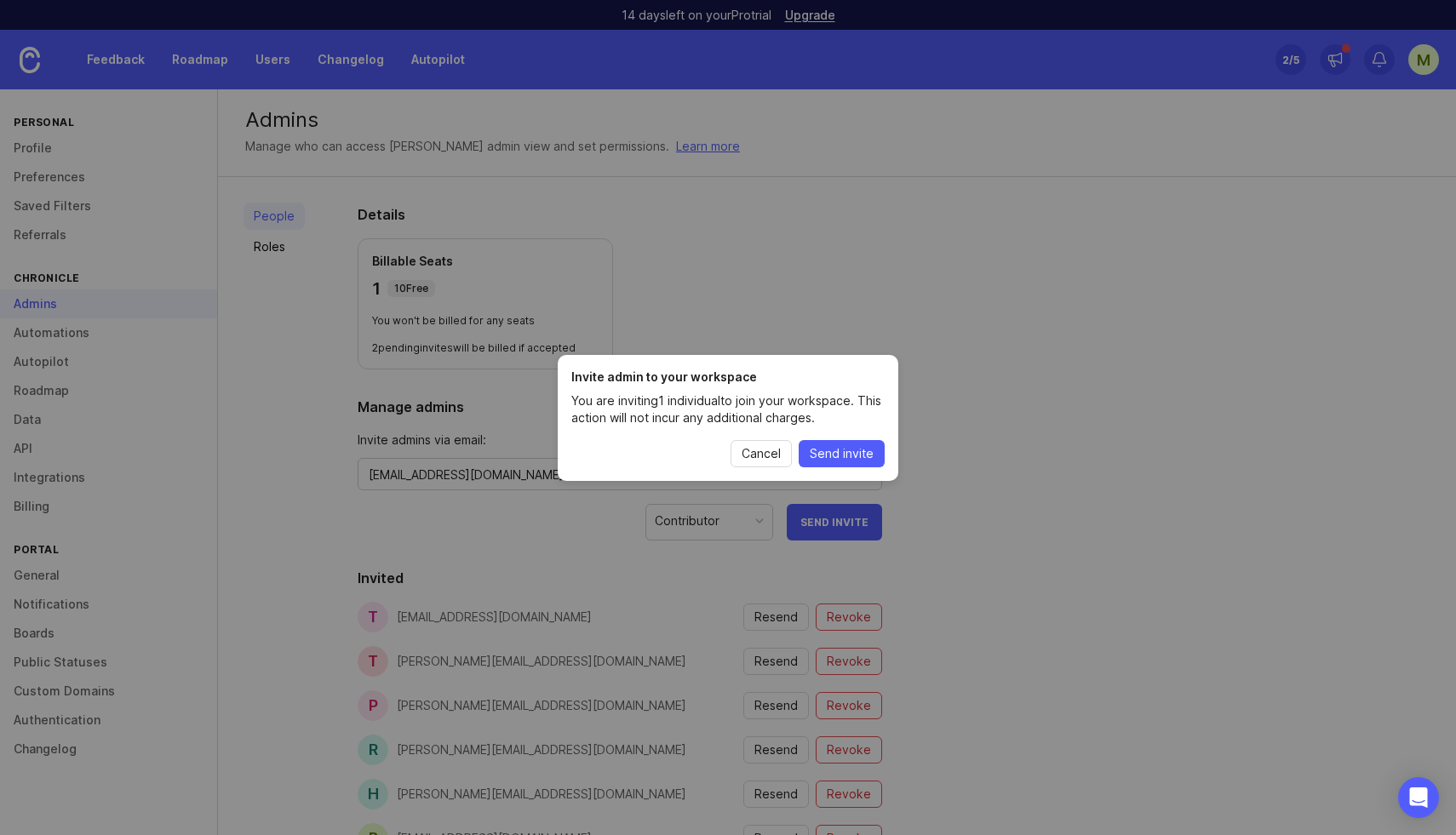
click at [838, 461] on button "Send invite" at bounding box center [841, 453] width 86 height 27
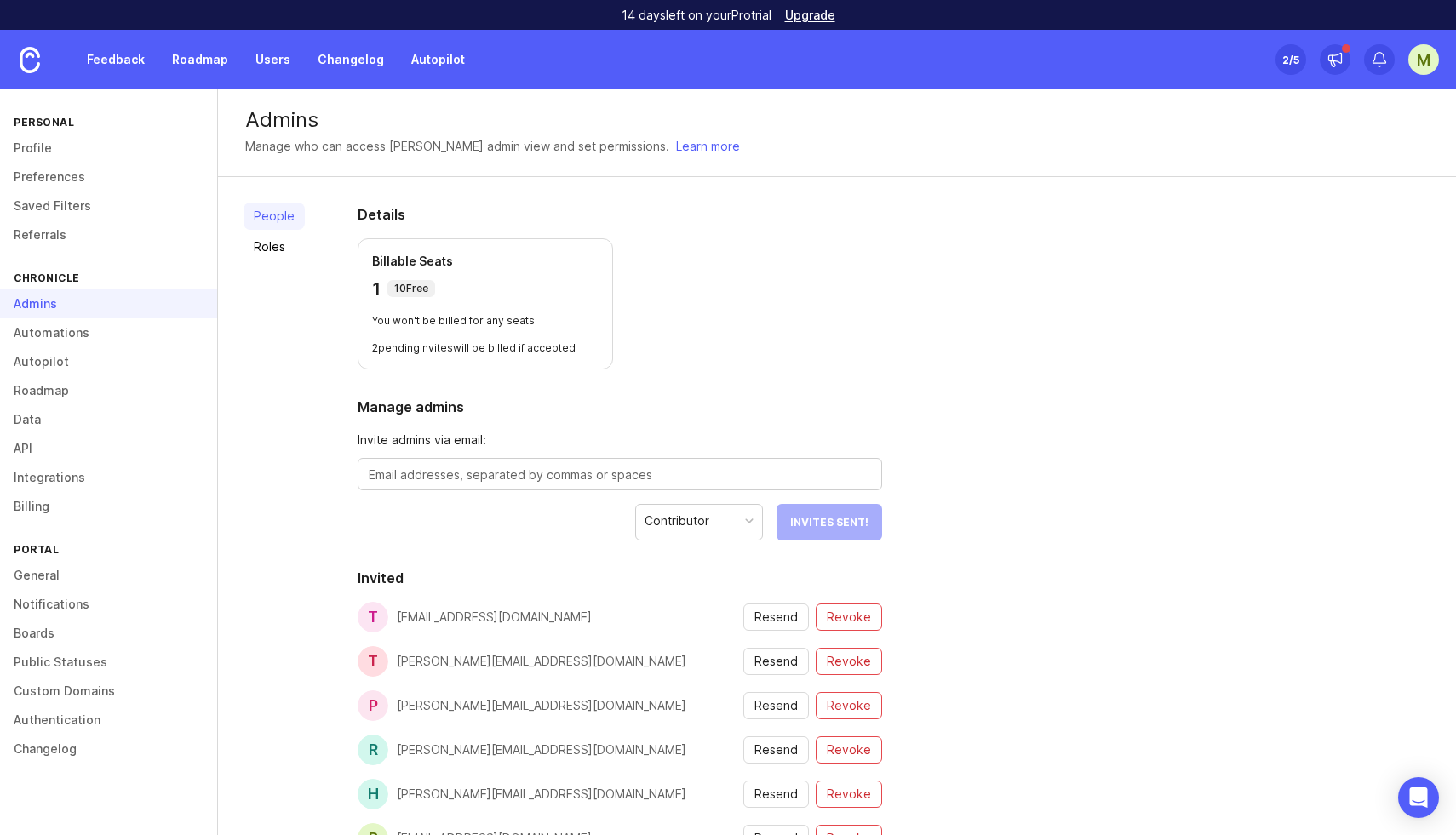
click at [428, 468] on textarea at bounding box center [620, 475] width 502 height 19
type textarea "claire@chroniclehq.com"
click at [813, 531] on button "Send Invite" at bounding box center [833, 522] width 95 height 37
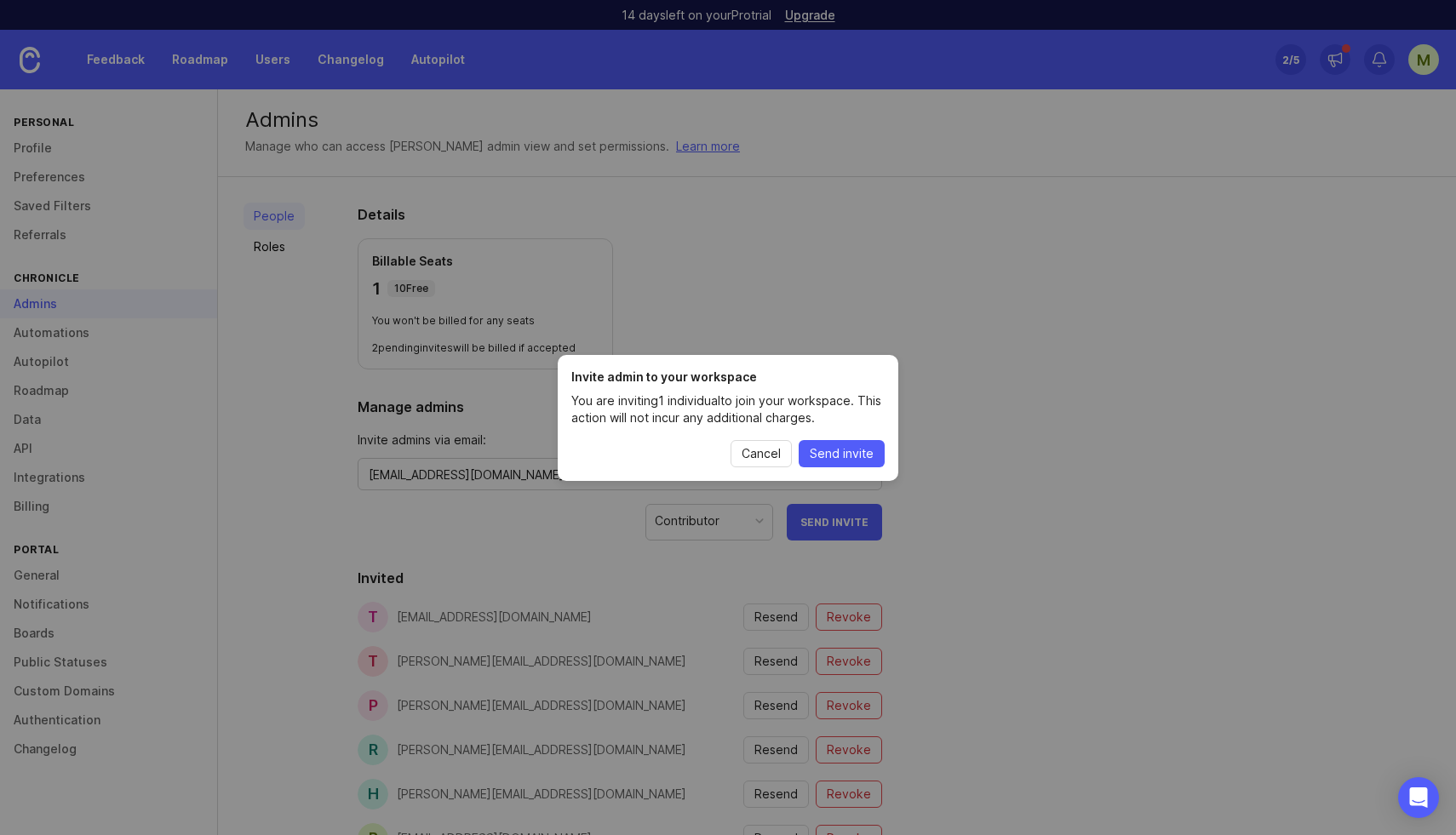
click at [868, 454] on span "Send invite" at bounding box center [842, 454] width 64 height 17
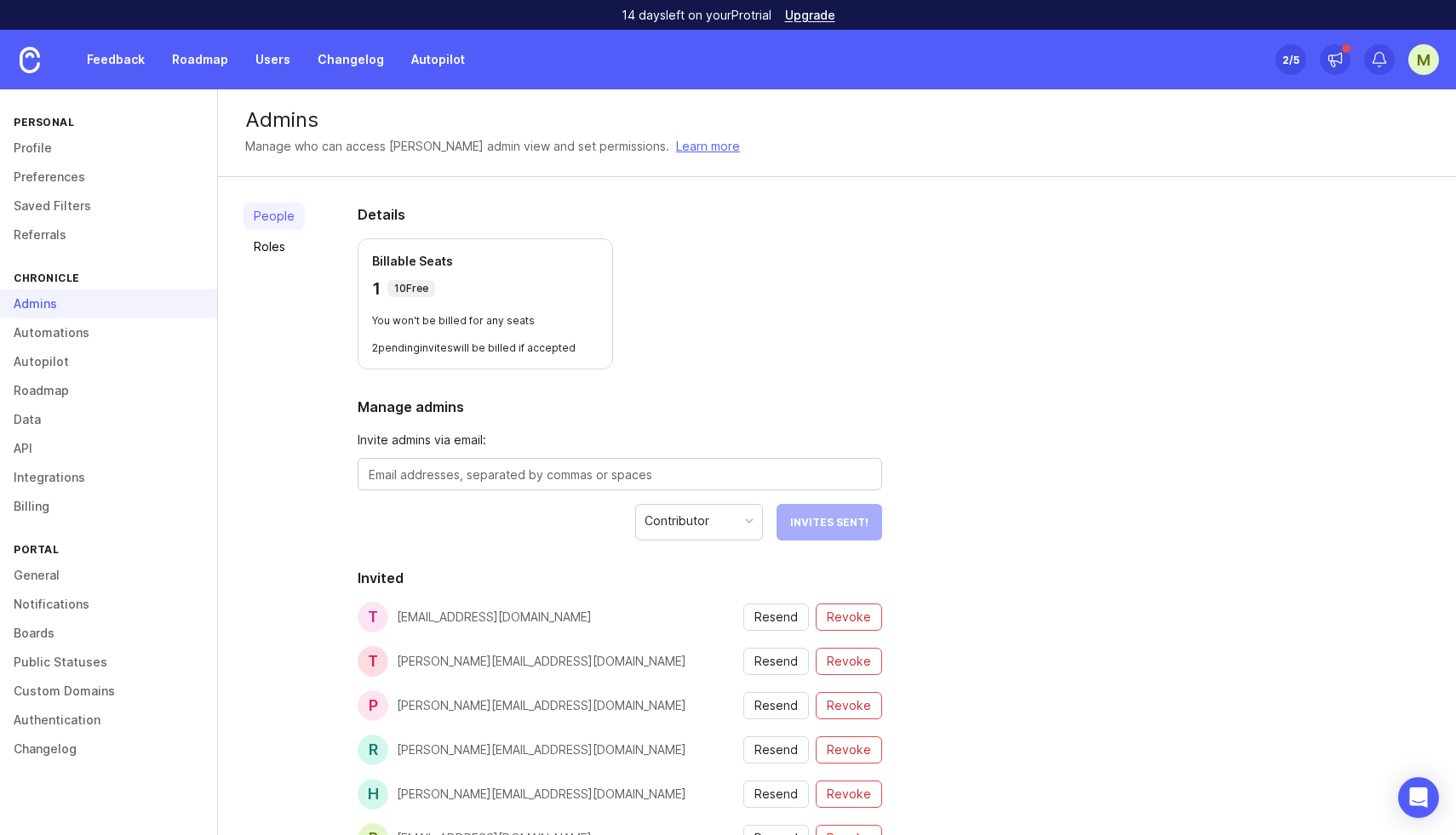
click at [51, 627] on link "Boards" at bounding box center [108, 633] width 218 height 29
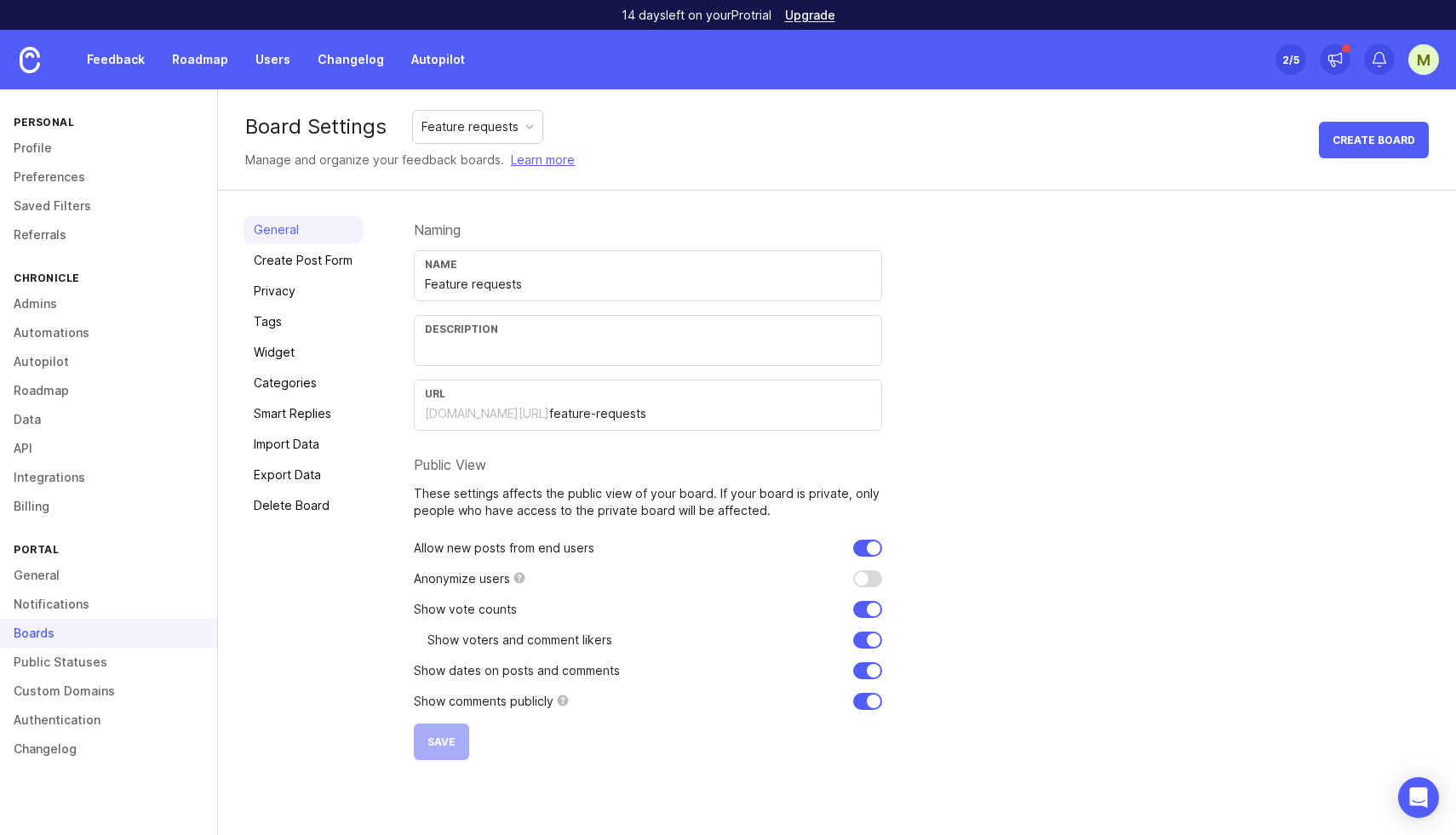
click at [309, 268] on link "Create Post Form" at bounding box center [303, 260] width 120 height 27
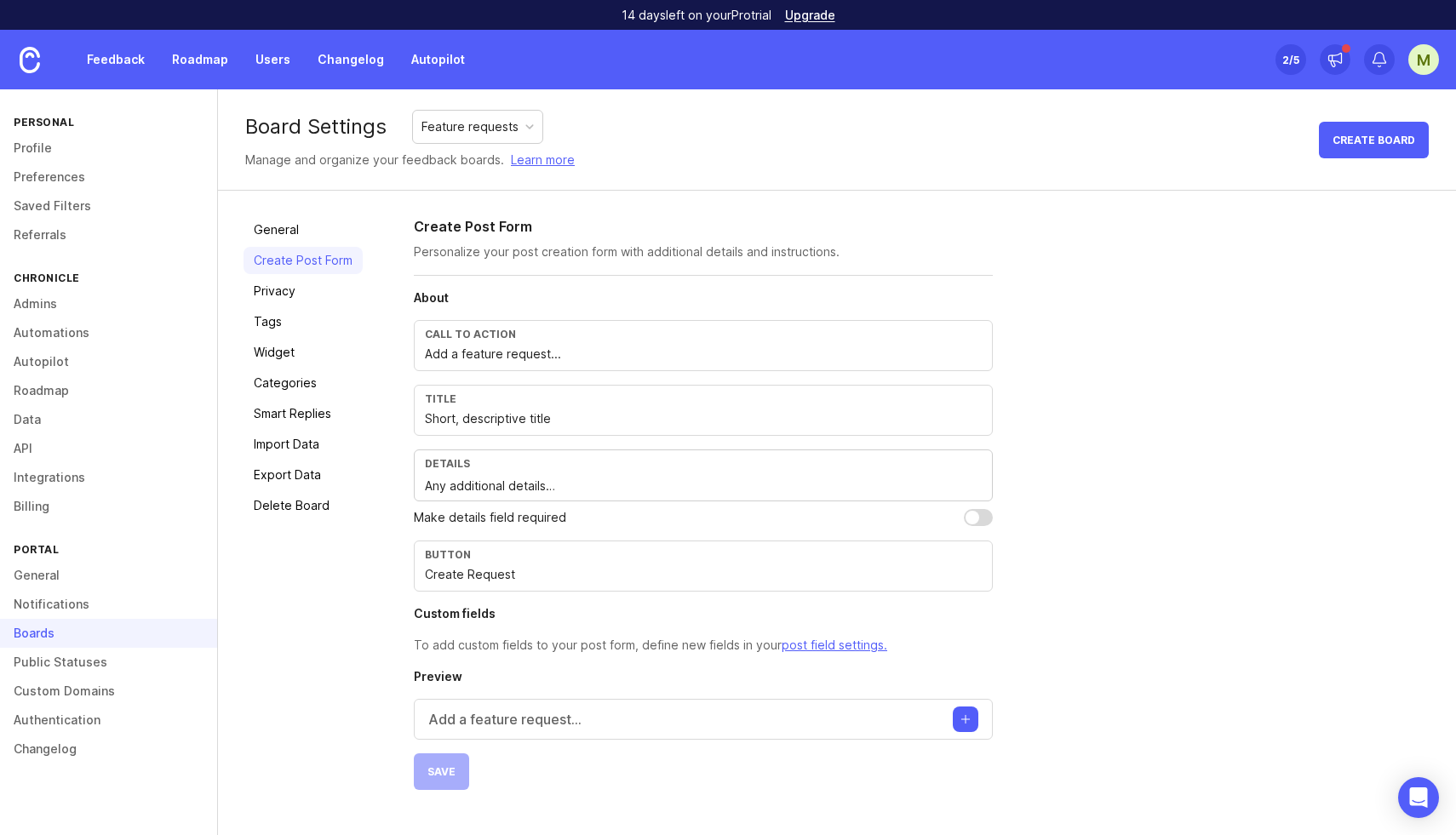
click at [289, 235] on link "General" at bounding box center [303, 230] width 120 height 27
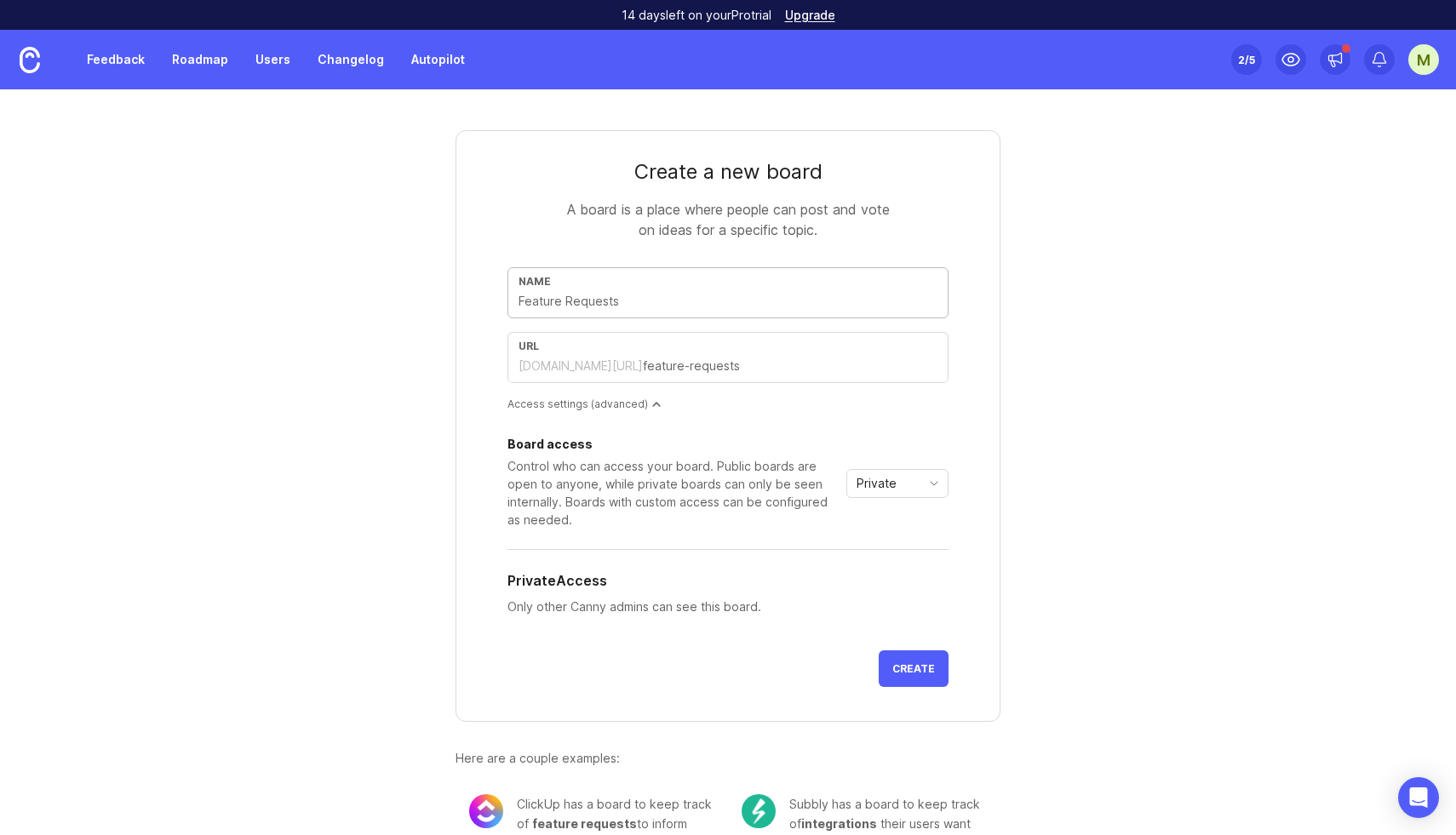
type input "B"
type input "b"
type input "Bu"
type input "bu"
type input "Bug"
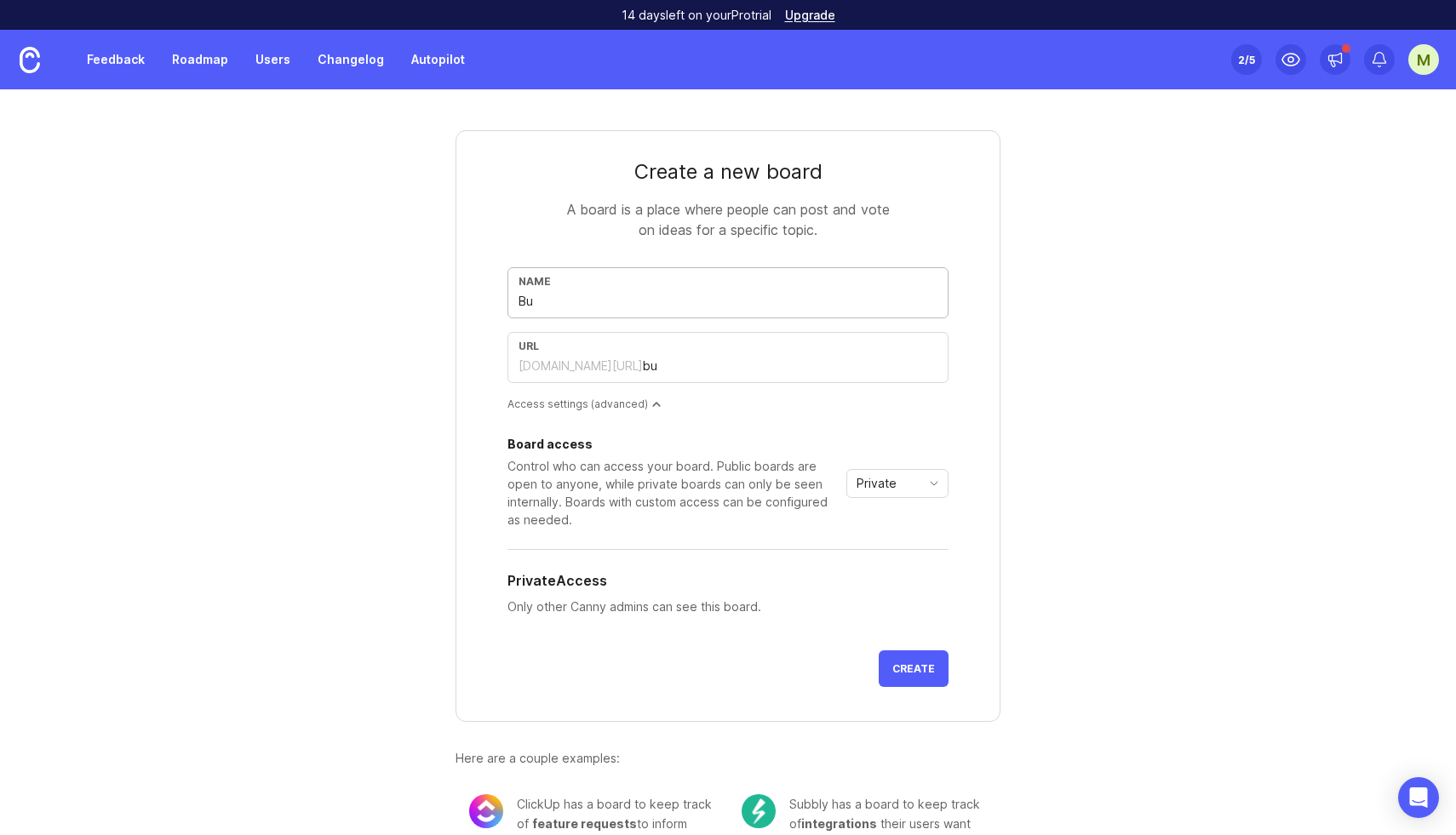
type input "bug"
type input "Bugs"
type input "bugs"
type input "Bugs"
click at [893, 483] on span "Private" at bounding box center [877, 484] width 40 height 19
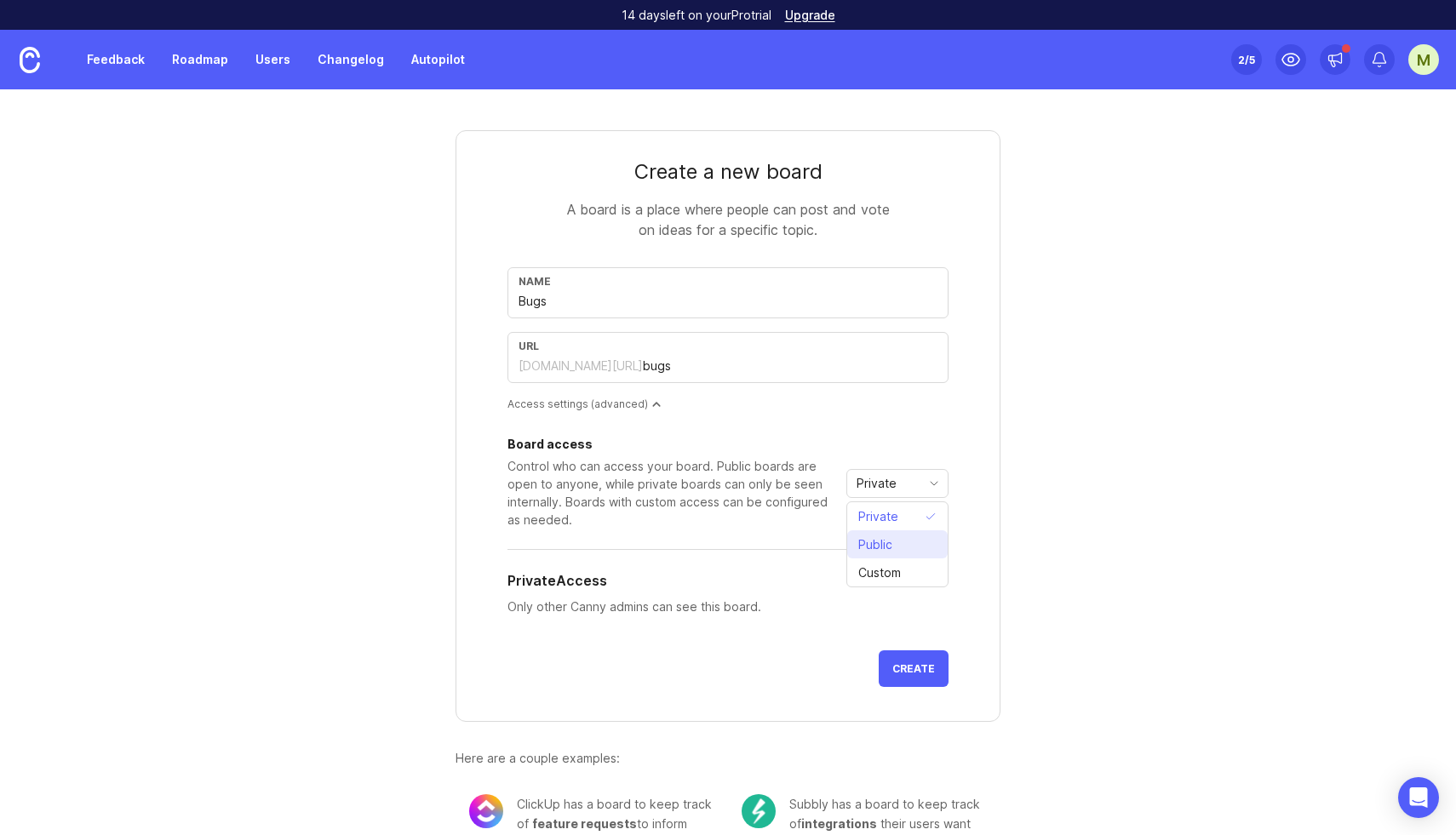
click at [895, 543] on span "Public" at bounding box center [878, 545] width 40 height 19
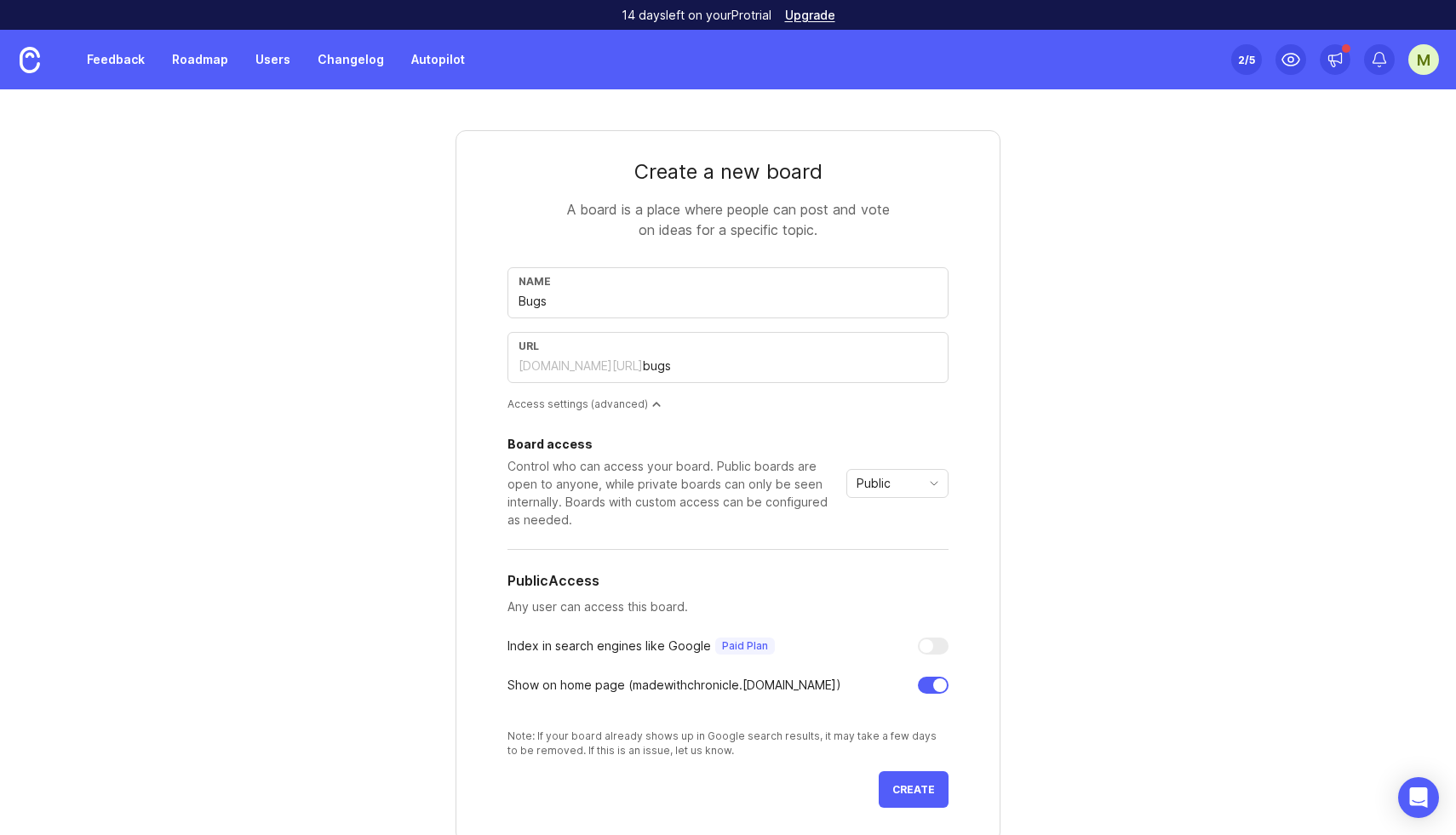
scroll to position [165, 0]
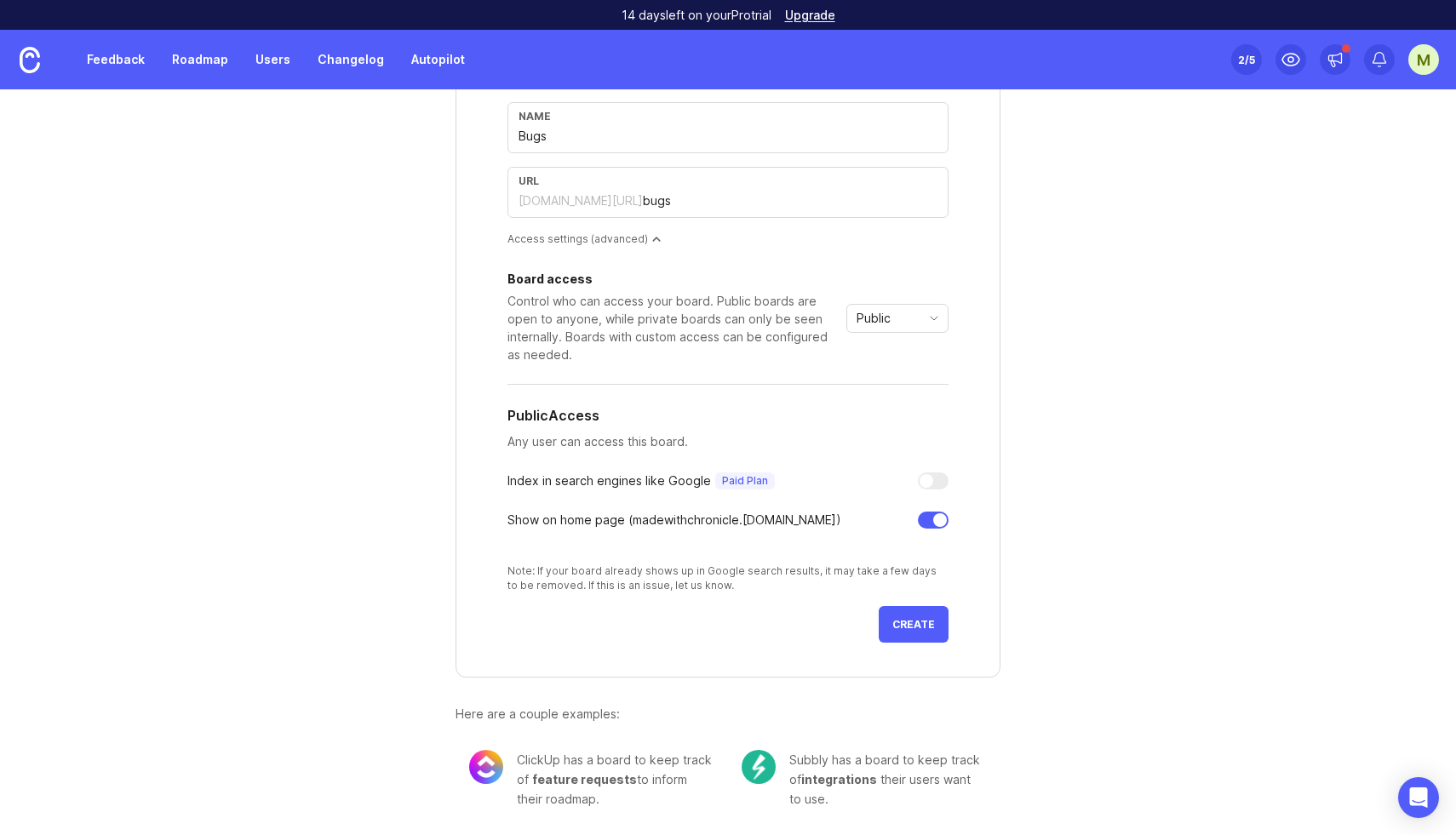
click at [904, 629] on span "Create" at bounding box center [914, 624] width 42 height 13
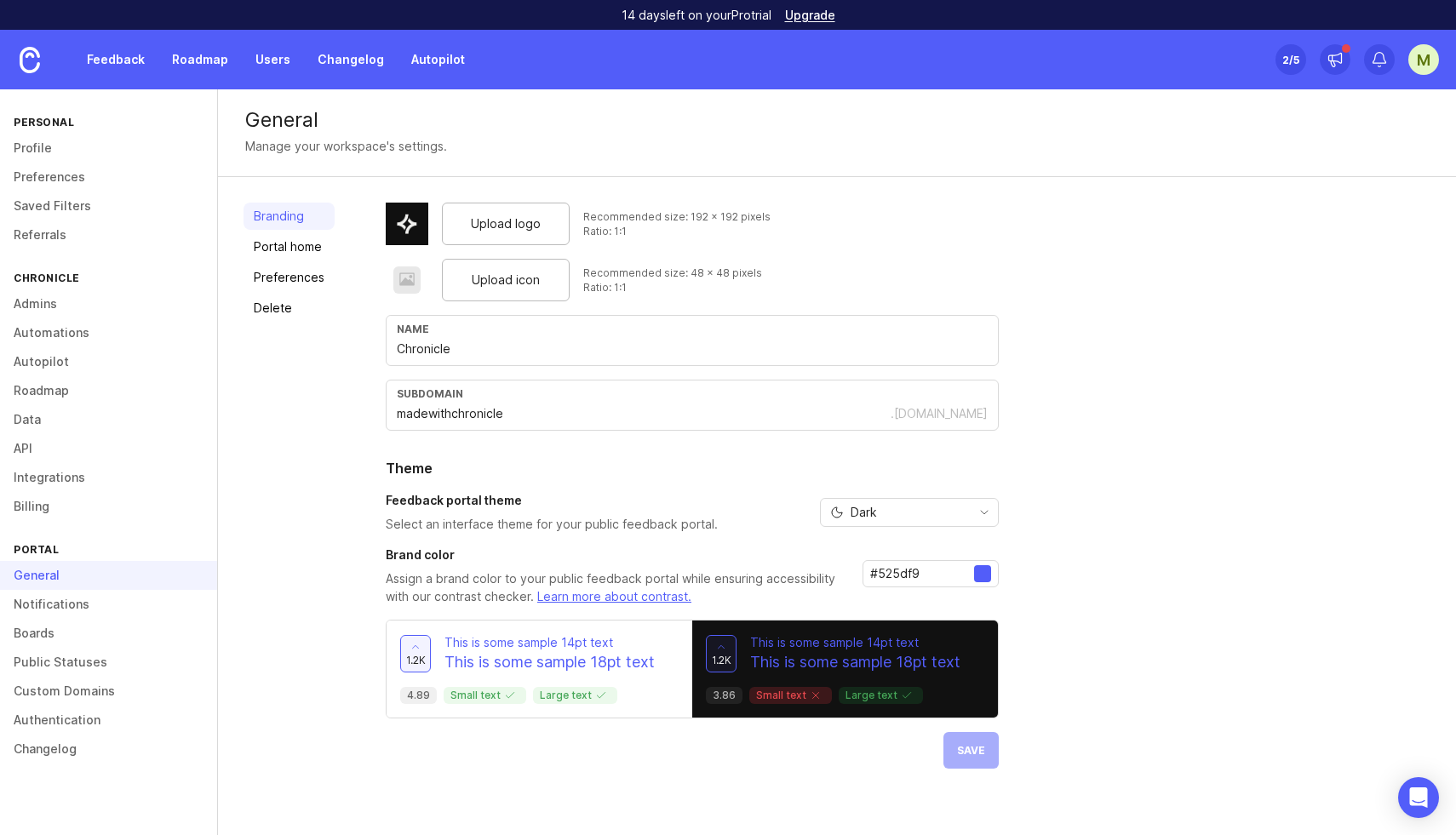
click at [40, 629] on link "Boards" at bounding box center [108, 633] width 218 height 29
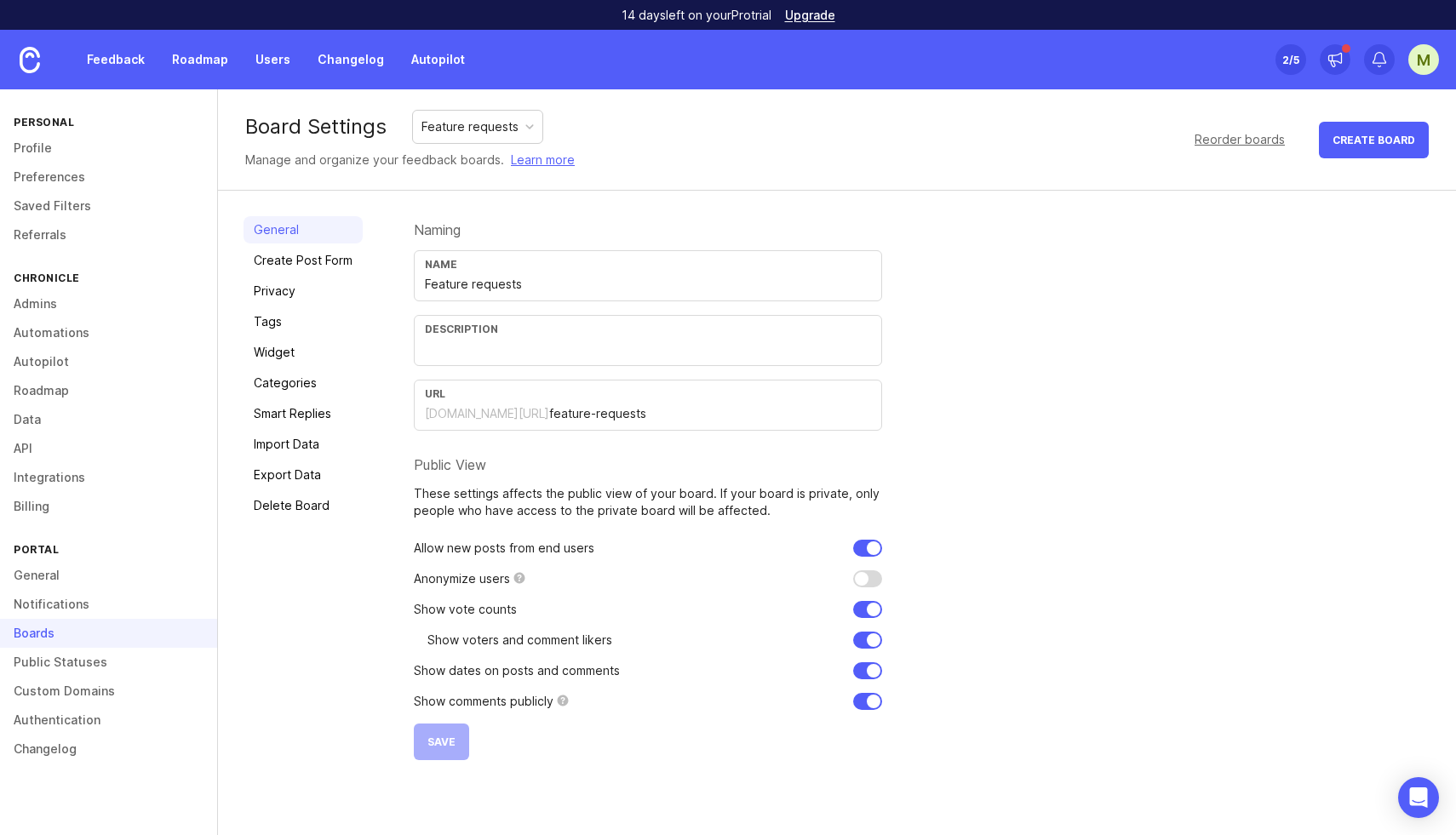
click at [488, 127] on div "Feature requests" at bounding box center [470, 127] width 97 height 19
click at [286, 500] on link "Delete Board" at bounding box center [303, 506] width 120 height 27
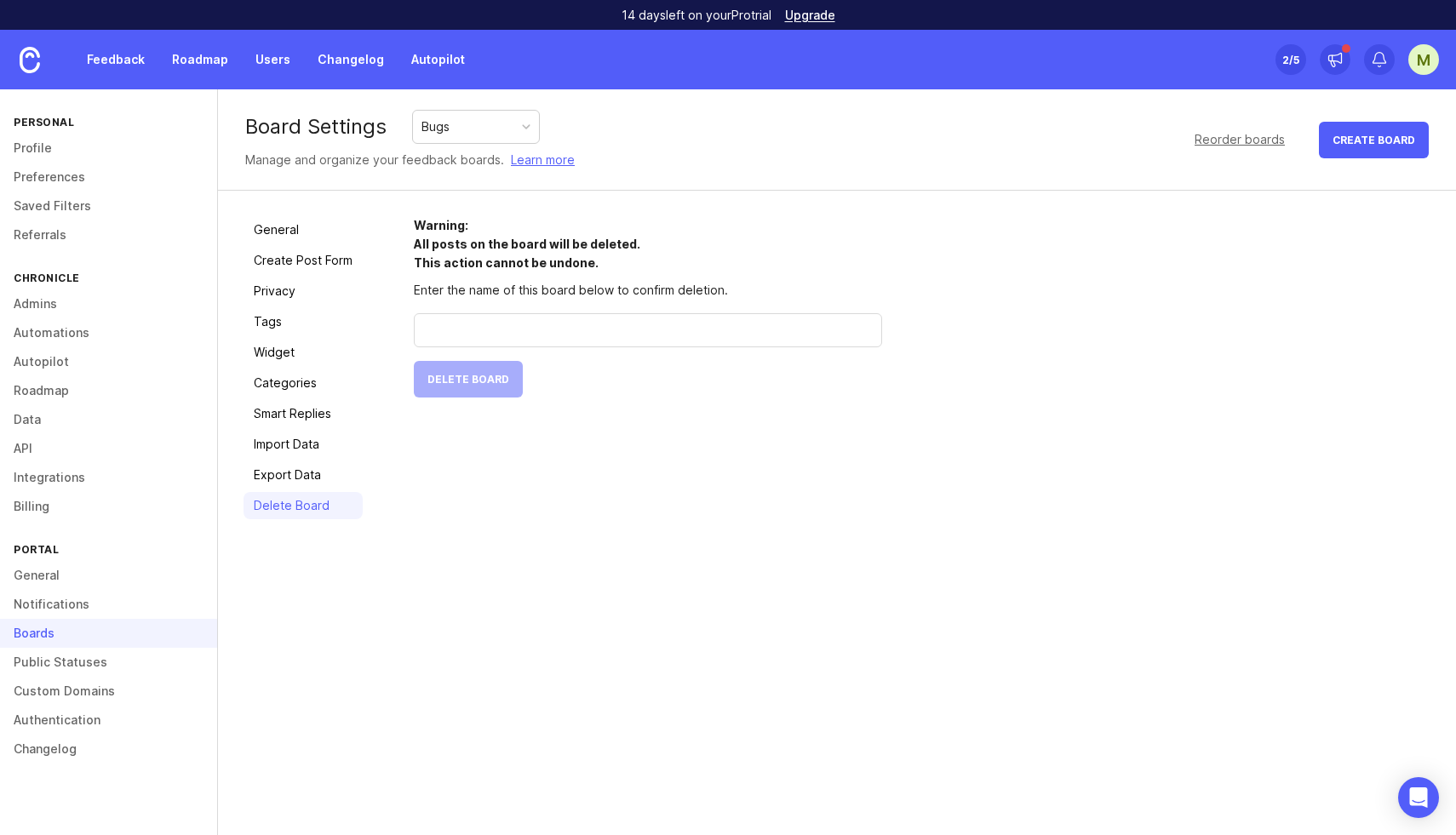
click at [465, 393] on form "Warning: All posts on the board will be deleted. This action cannot be undone. …" at bounding box center [647, 307] width 468 height 182
click at [471, 331] on input "text" at bounding box center [648, 330] width 446 height 19
type input "Bugs"
click at [477, 379] on span "Delete Board" at bounding box center [468, 379] width 82 height 13
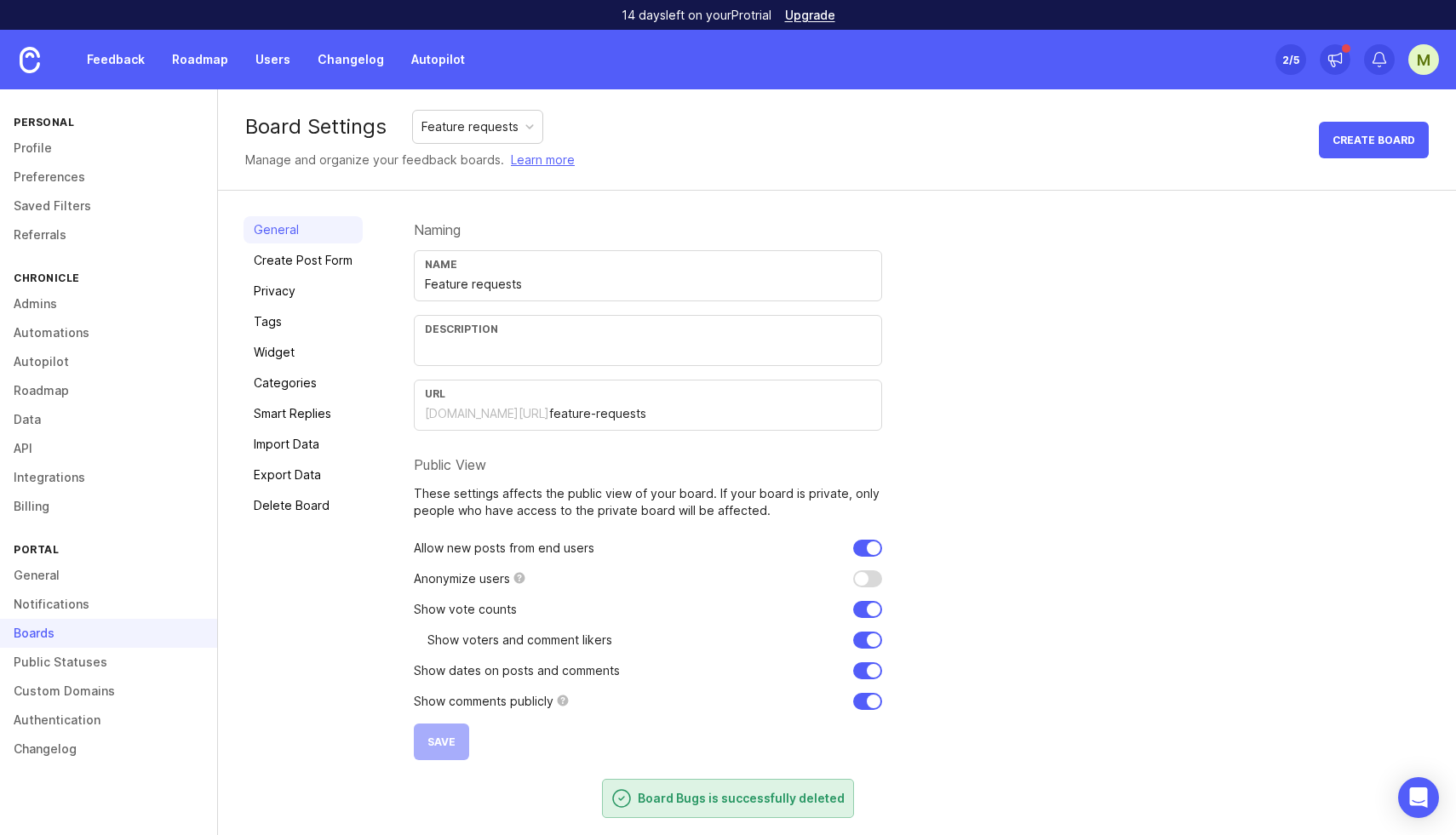
click at [461, 293] on input "Feature requests" at bounding box center [648, 284] width 446 height 19
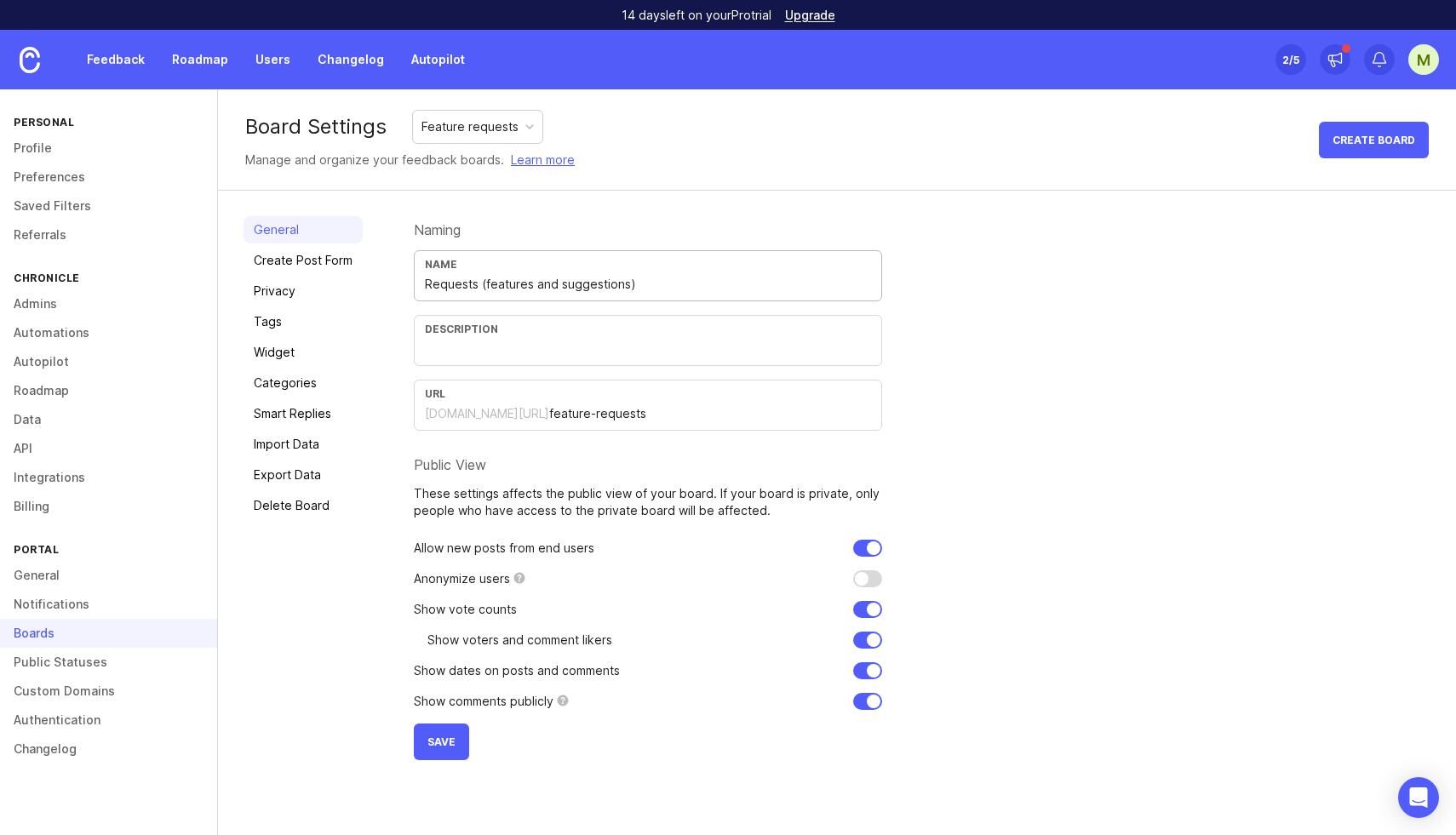
type input "Requests (features and suggestions)"
click at [445, 740] on span "Save" at bounding box center [442, 742] width 28 height 13
click at [865, 707] on input "checkbox" at bounding box center [867, 701] width 29 height 17
checkbox input "false"
click at [446, 742] on span "Save" at bounding box center [442, 742] width 28 height 13
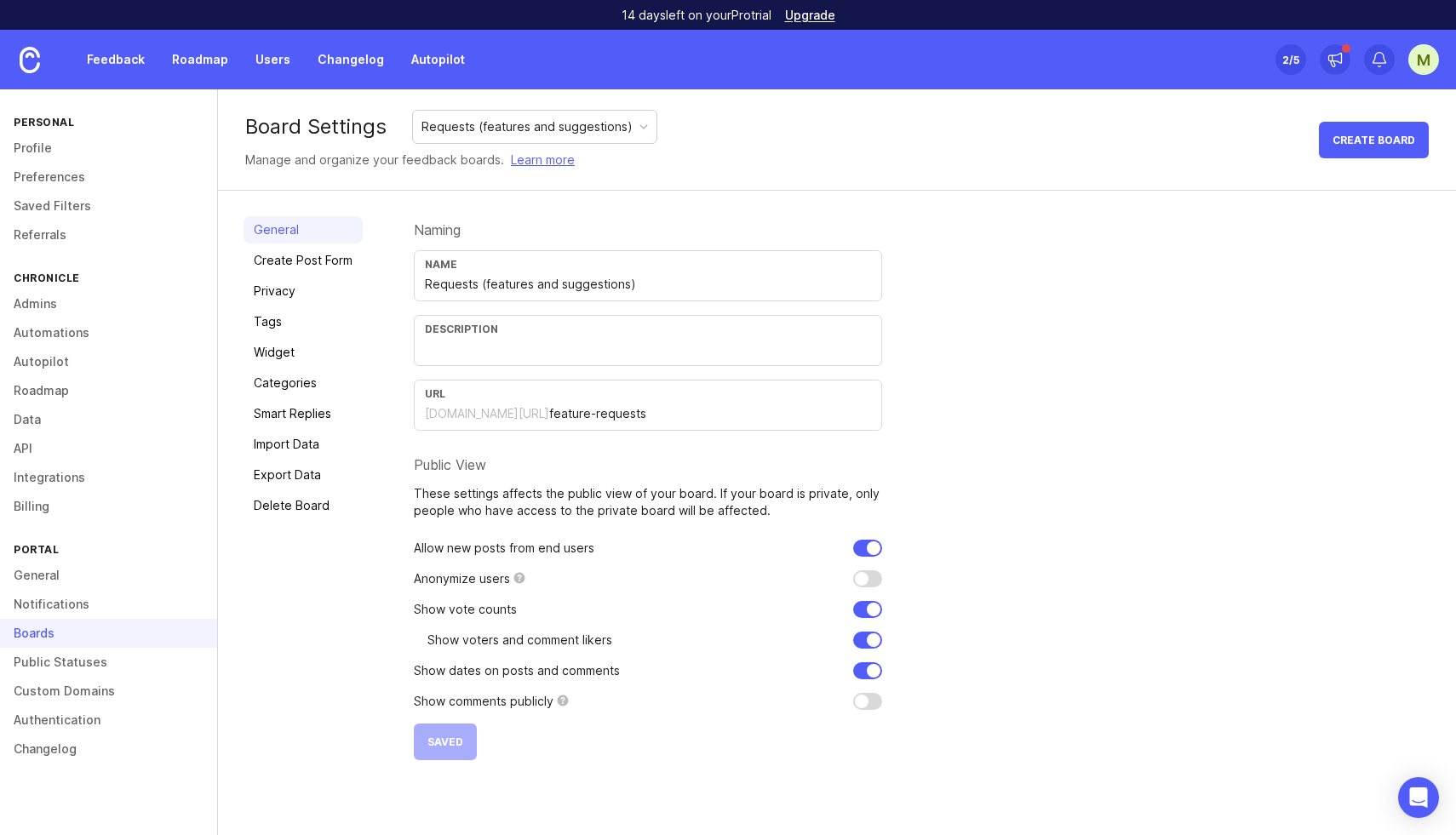
click at [288, 255] on link "Create Post Form" at bounding box center [303, 260] width 120 height 27
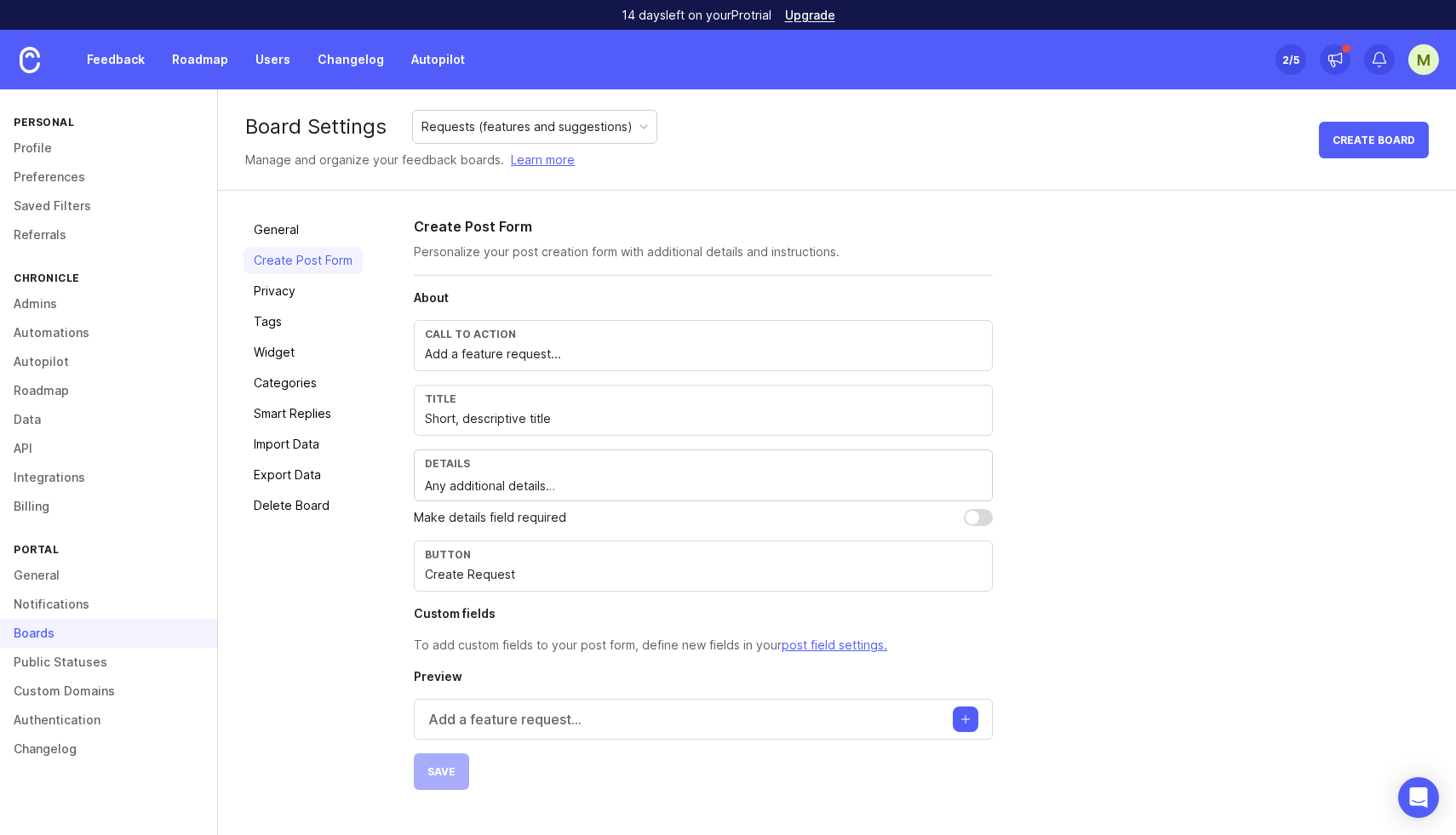
click at [279, 227] on link "General" at bounding box center [303, 230] width 120 height 27
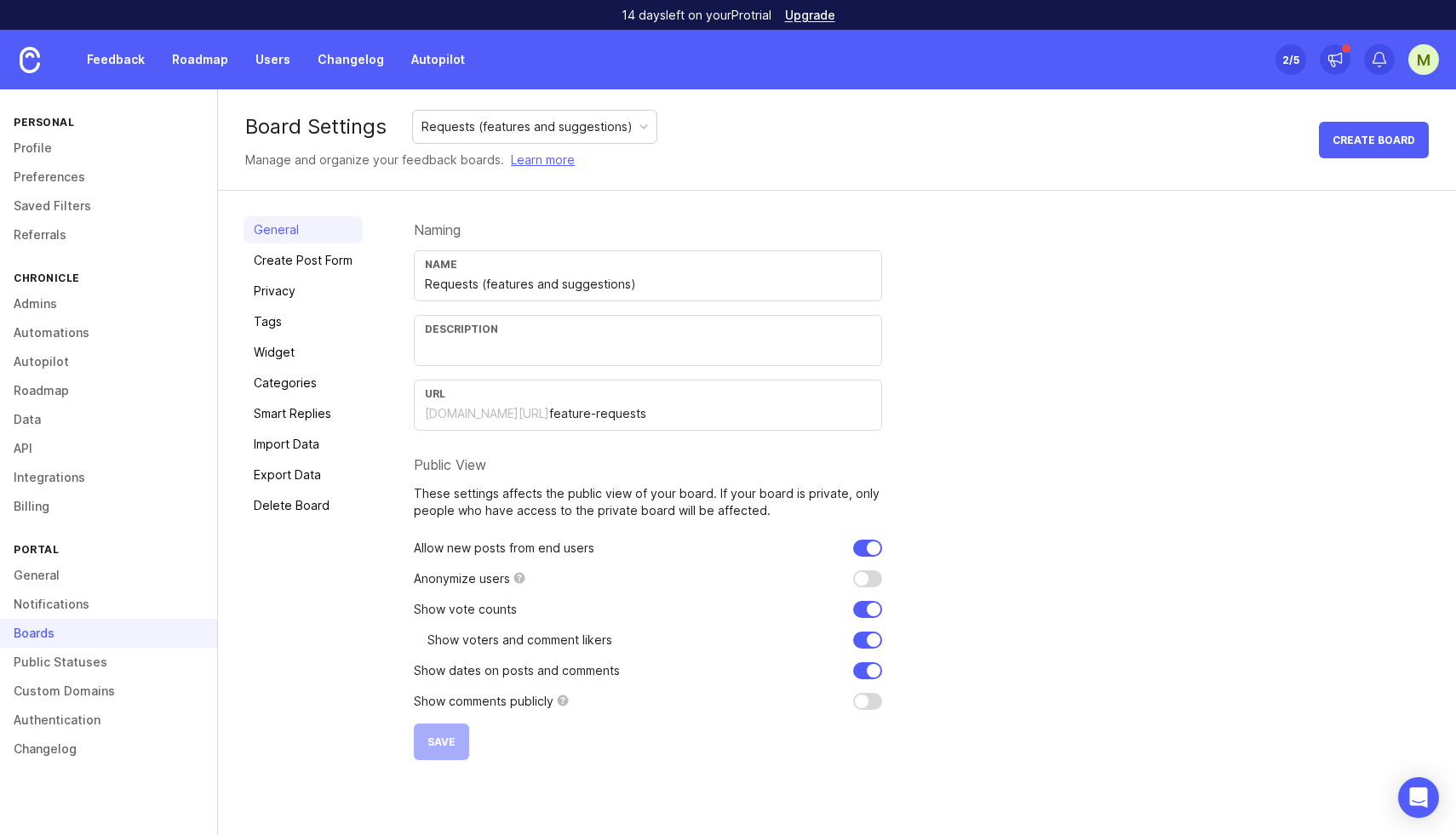
click at [286, 262] on link "Create Post Form" at bounding box center [303, 260] width 120 height 27
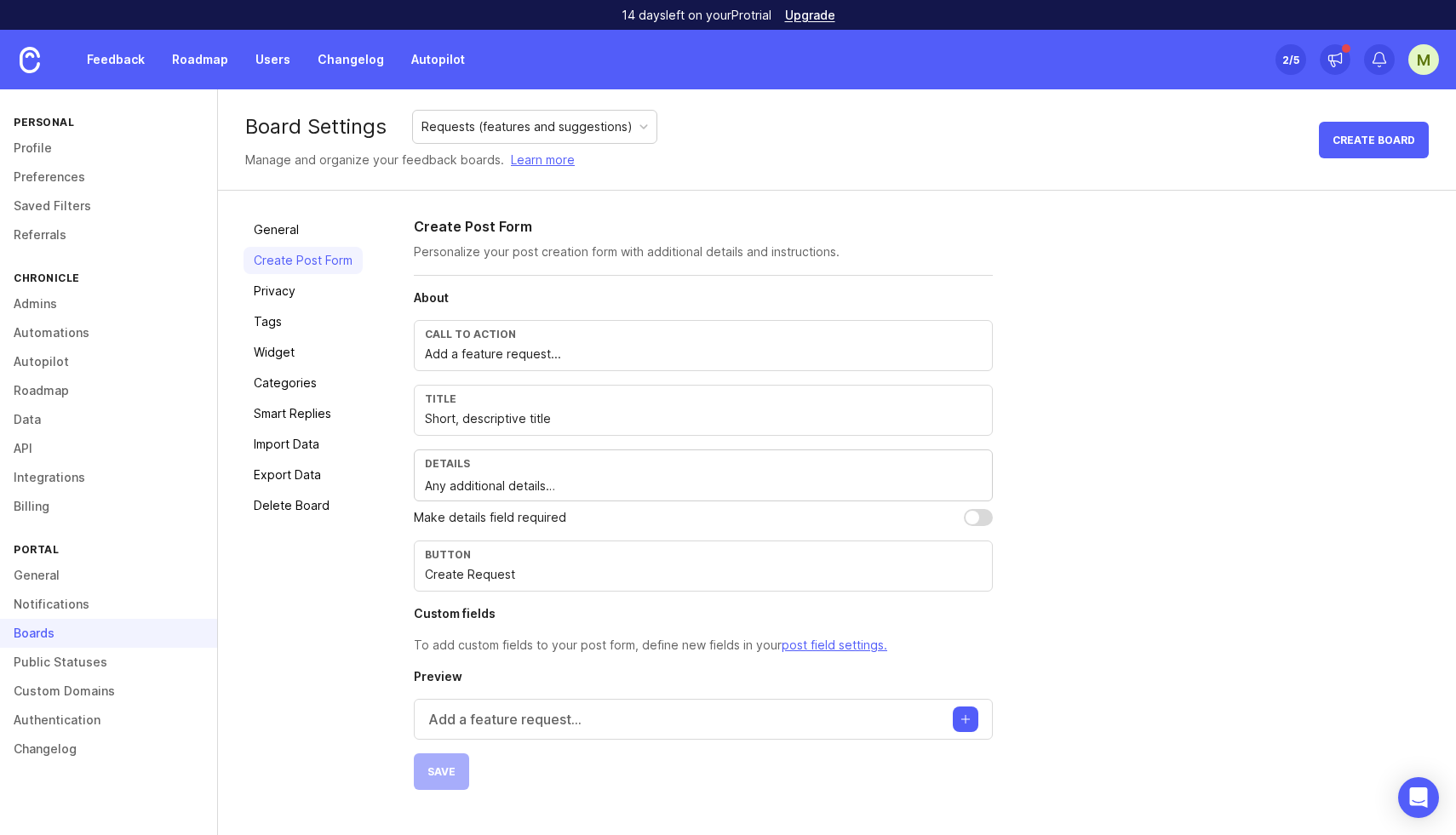
click at [501, 350] on input "Add a feature request..." at bounding box center [703, 354] width 557 height 19
type input "Add a request..."
click at [438, 771] on span "Save" at bounding box center [442, 772] width 28 height 13
click at [278, 293] on link "Privacy" at bounding box center [303, 291] width 120 height 27
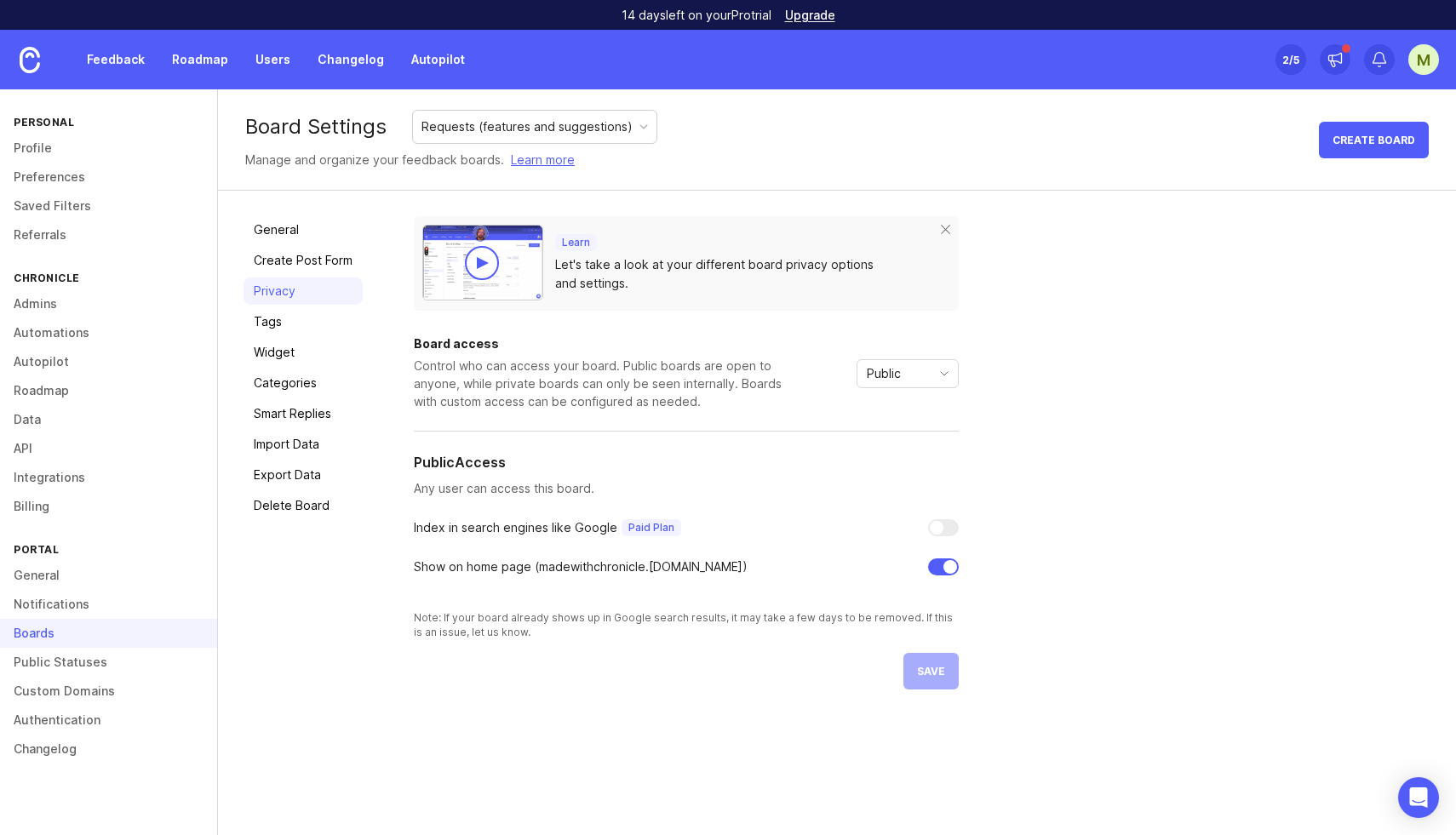
click at [271, 321] on link "Tags" at bounding box center [303, 321] width 120 height 27
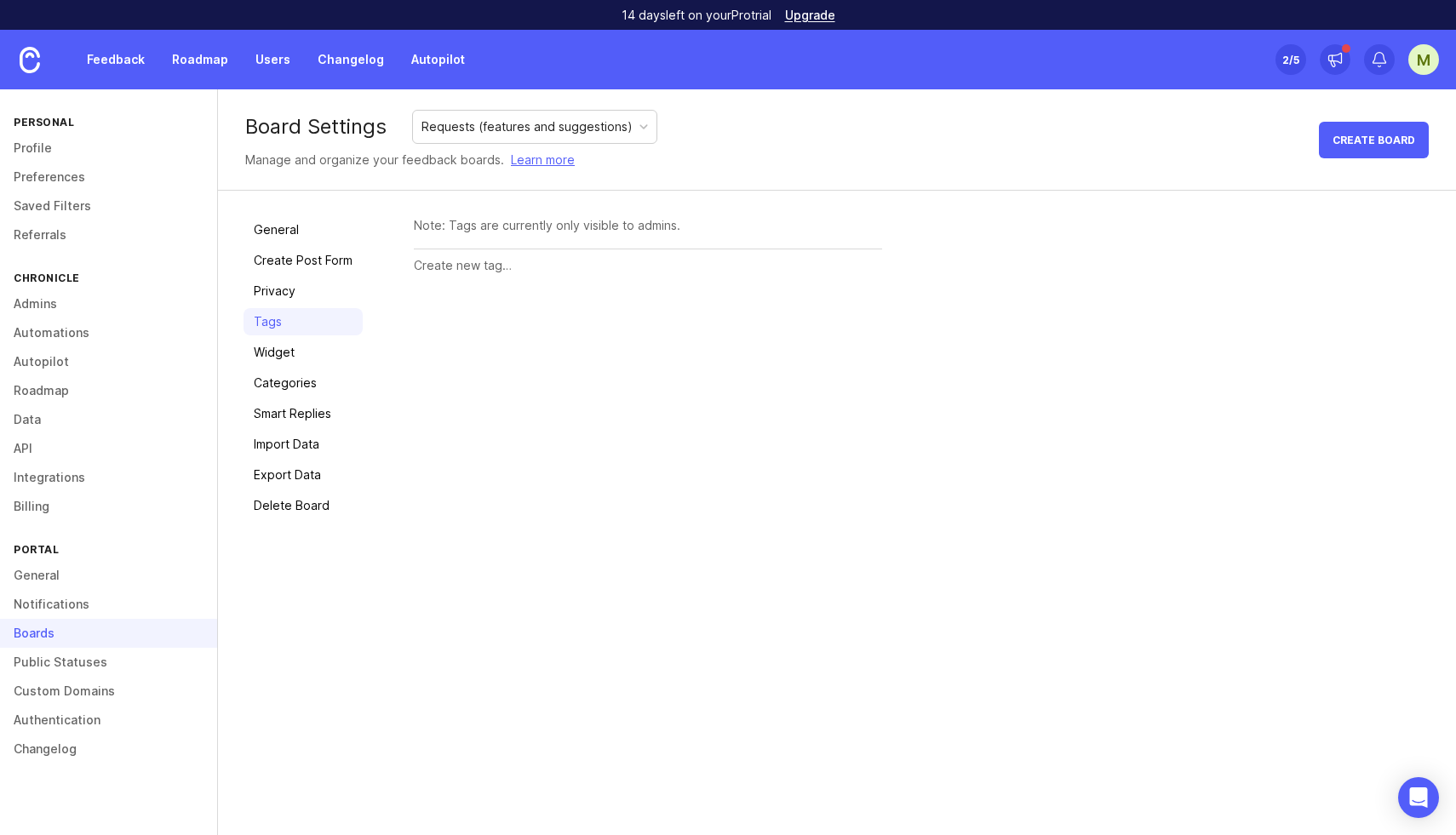
click at [452, 265] on input "text" at bounding box center [647, 265] width 468 height 19
click at [275, 352] on link "Widget" at bounding box center [303, 352] width 120 height 27
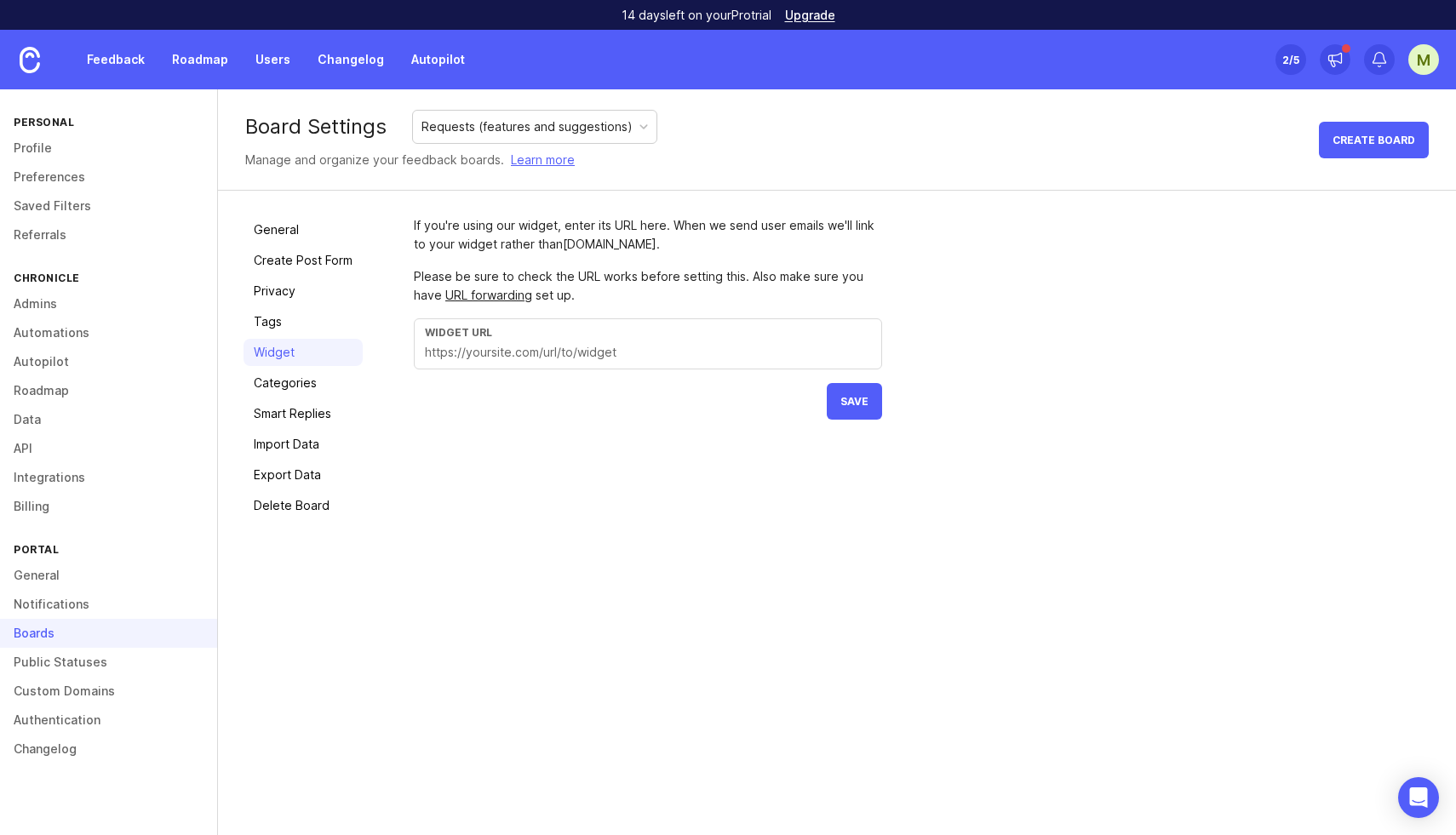
click at [291, 389] on link "Categories" at bounding box center [303, 382] width 120 height 27
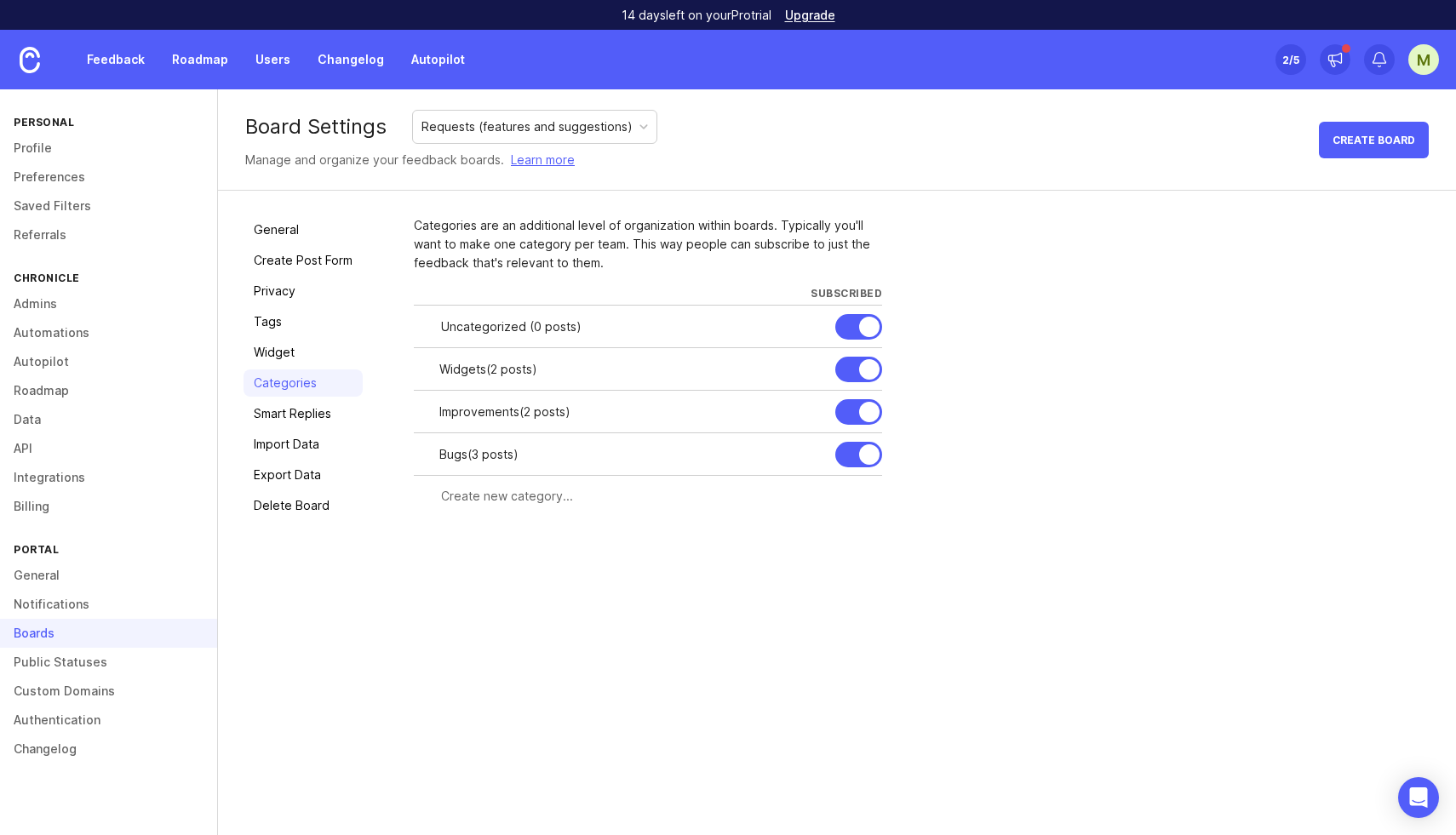
click at [863, 323] on div at bounding box center [869, 327] width 21 height 21
click at [471, 496] on input "text" at bounding box center [656, 496] width 431 height 19
type input "Suggestion"
click at [843, 535] on button "Create" at bounding box center [849, 527] width 67 height 30
click at [479, 542] on input "text" at bounding box center [581, 538] width 282 height 19
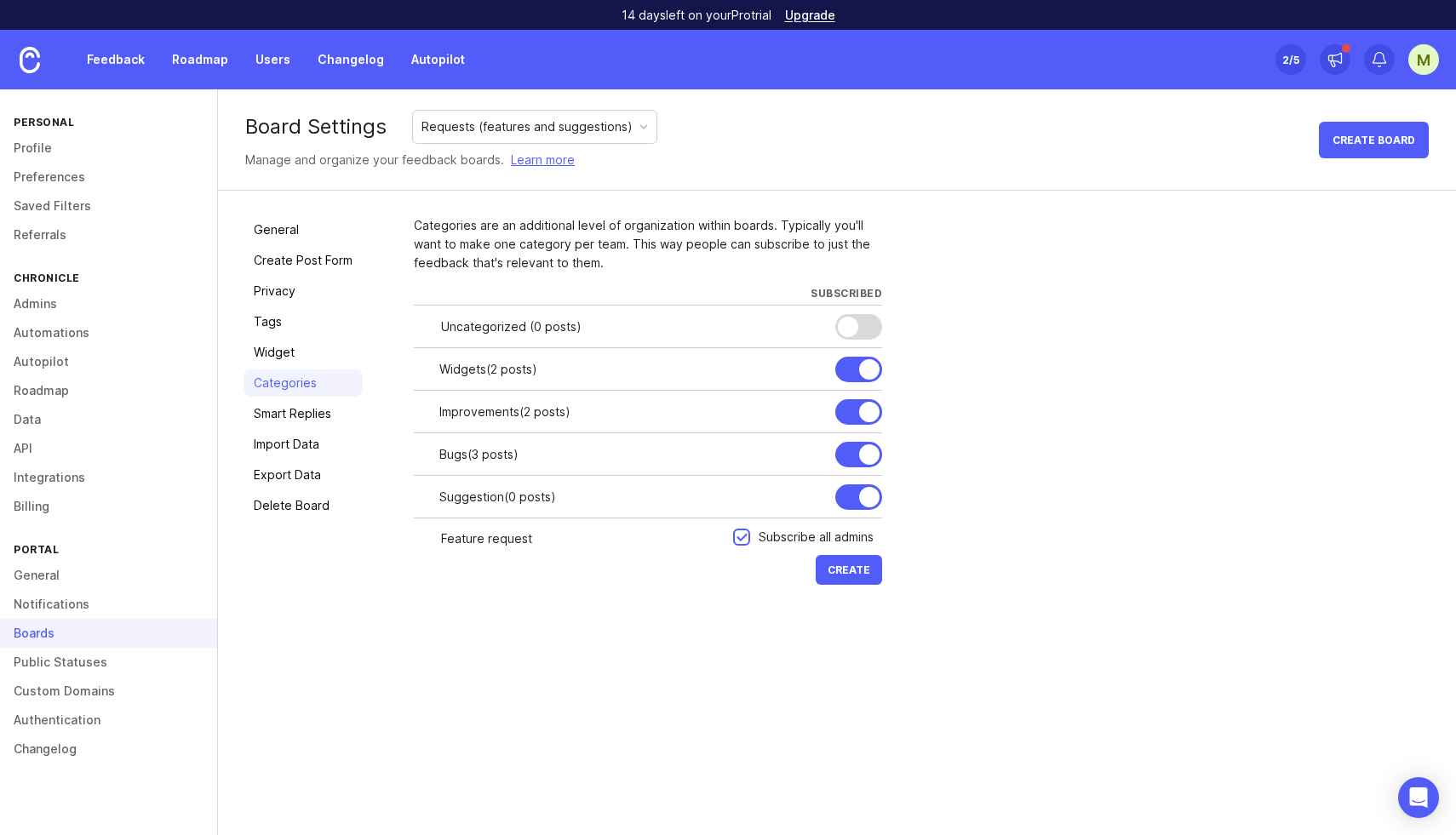
type input "Feature request"
click at [845, 570] on span "Create" at bounding box center [849, 570] width 42 height 13
click at [0, 0] on div at bounding box center [0, 0] width 0 height 0
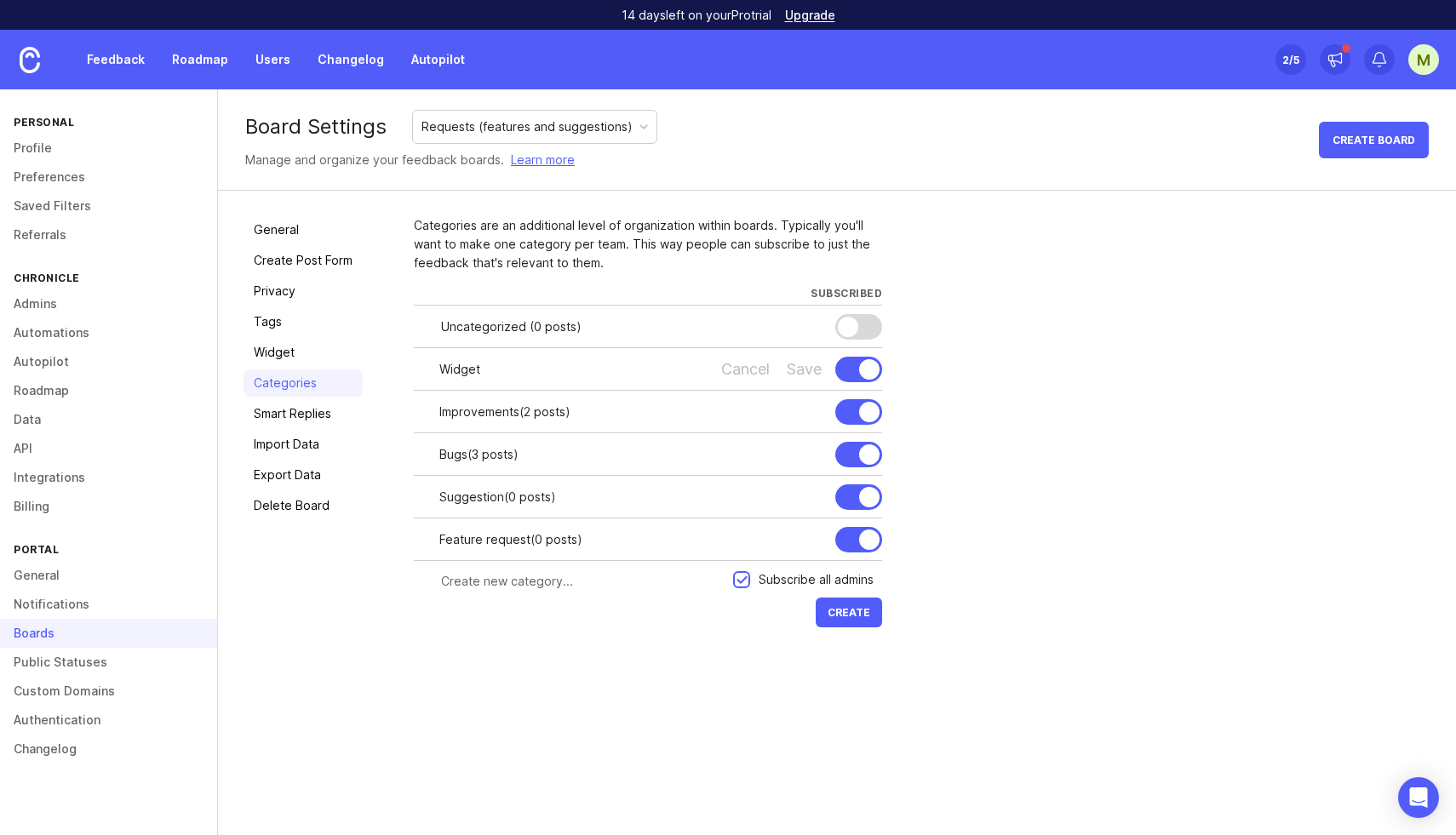
type input "Widget"
click at [812, 367] on div "Save" at bounding box center [803, 369] width 35 height 19
click at [116, 62] on link "Feedback" at bounding box center [115, 59] width 78 height 31
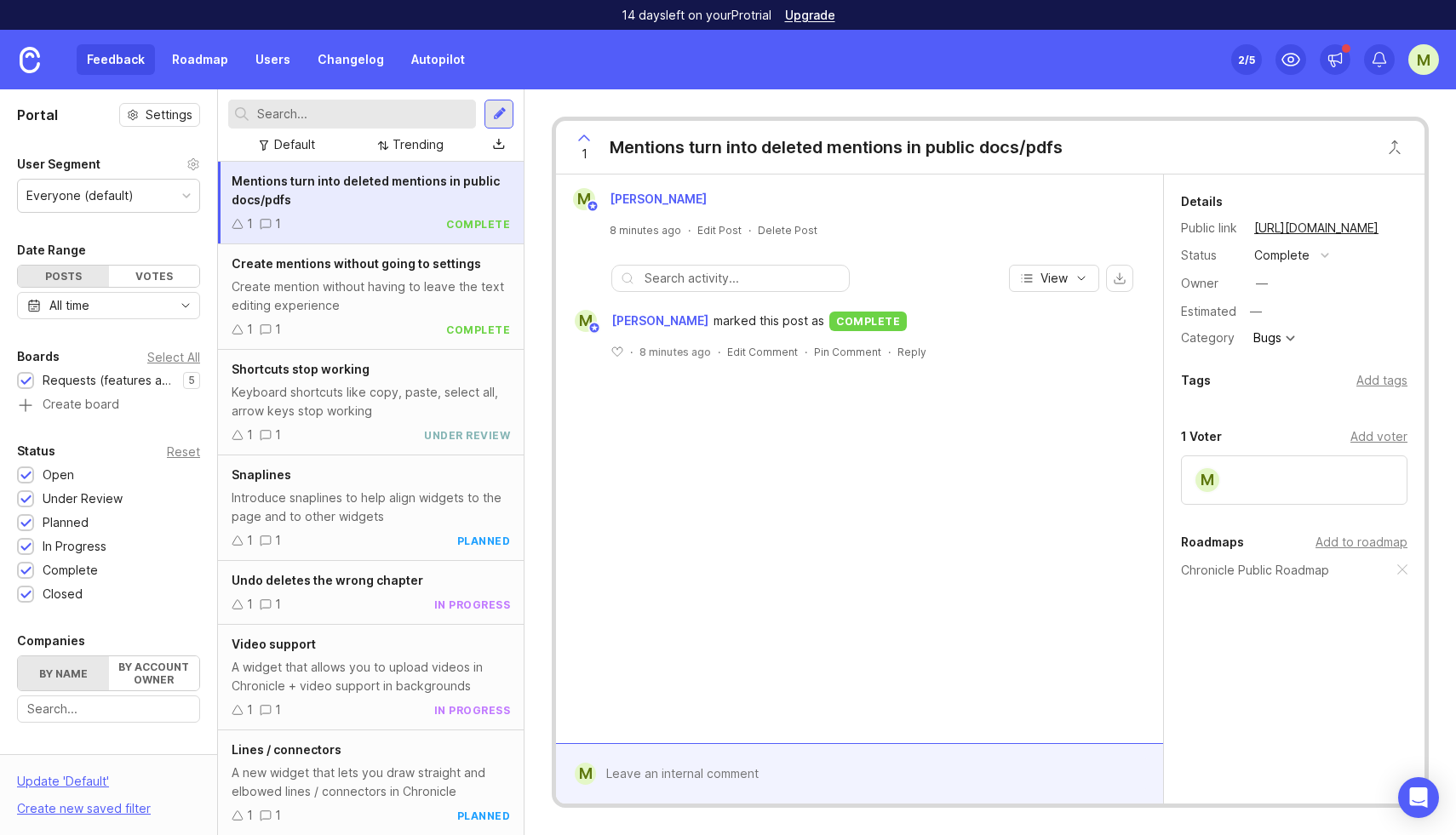
click at [199, 51] on link "Roadmap" at bounding box center [200, 59] width 76 height 31
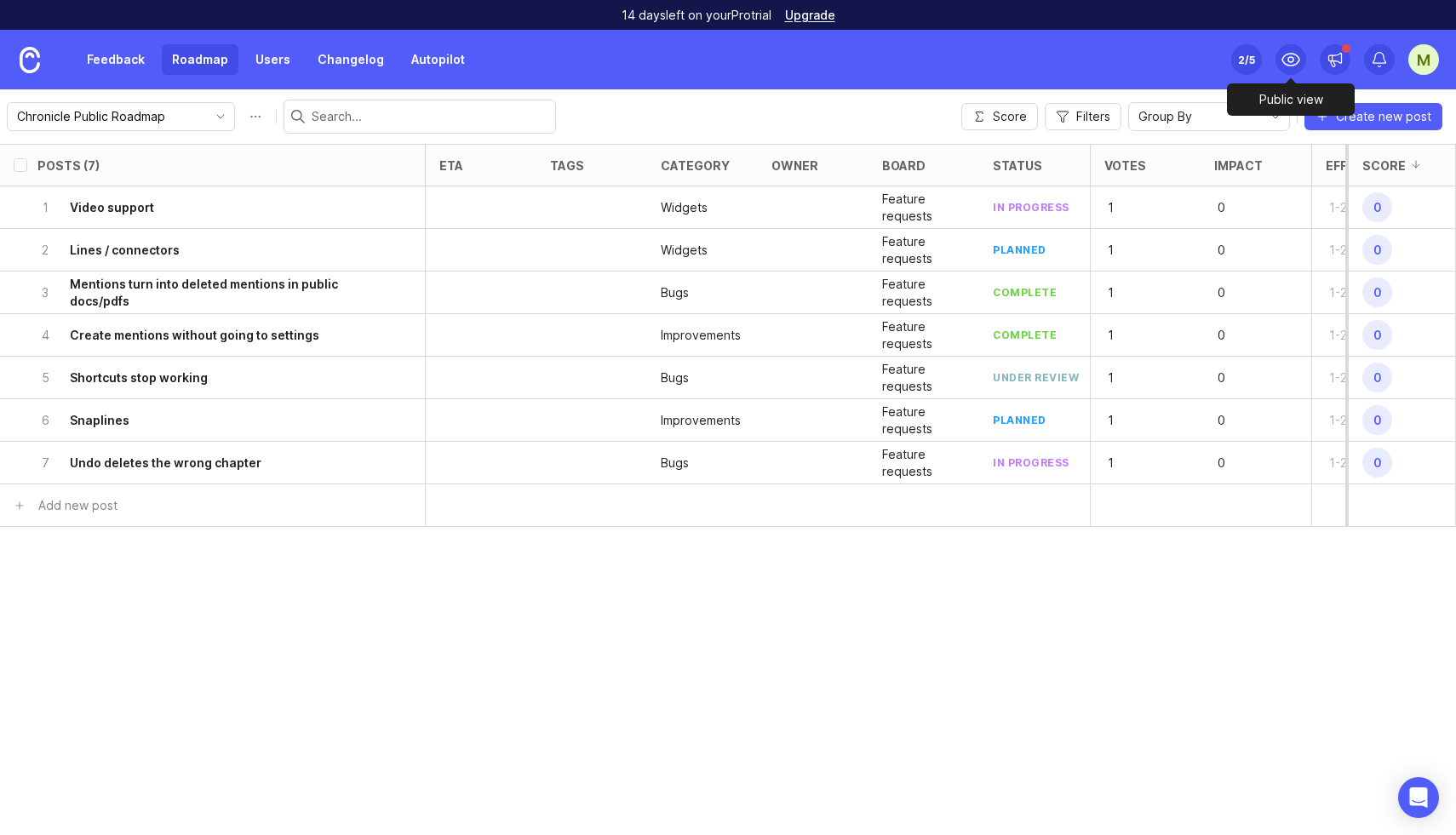
click at [1300, 62] on icon at bounding box center [1291, 59] width 21 height 21
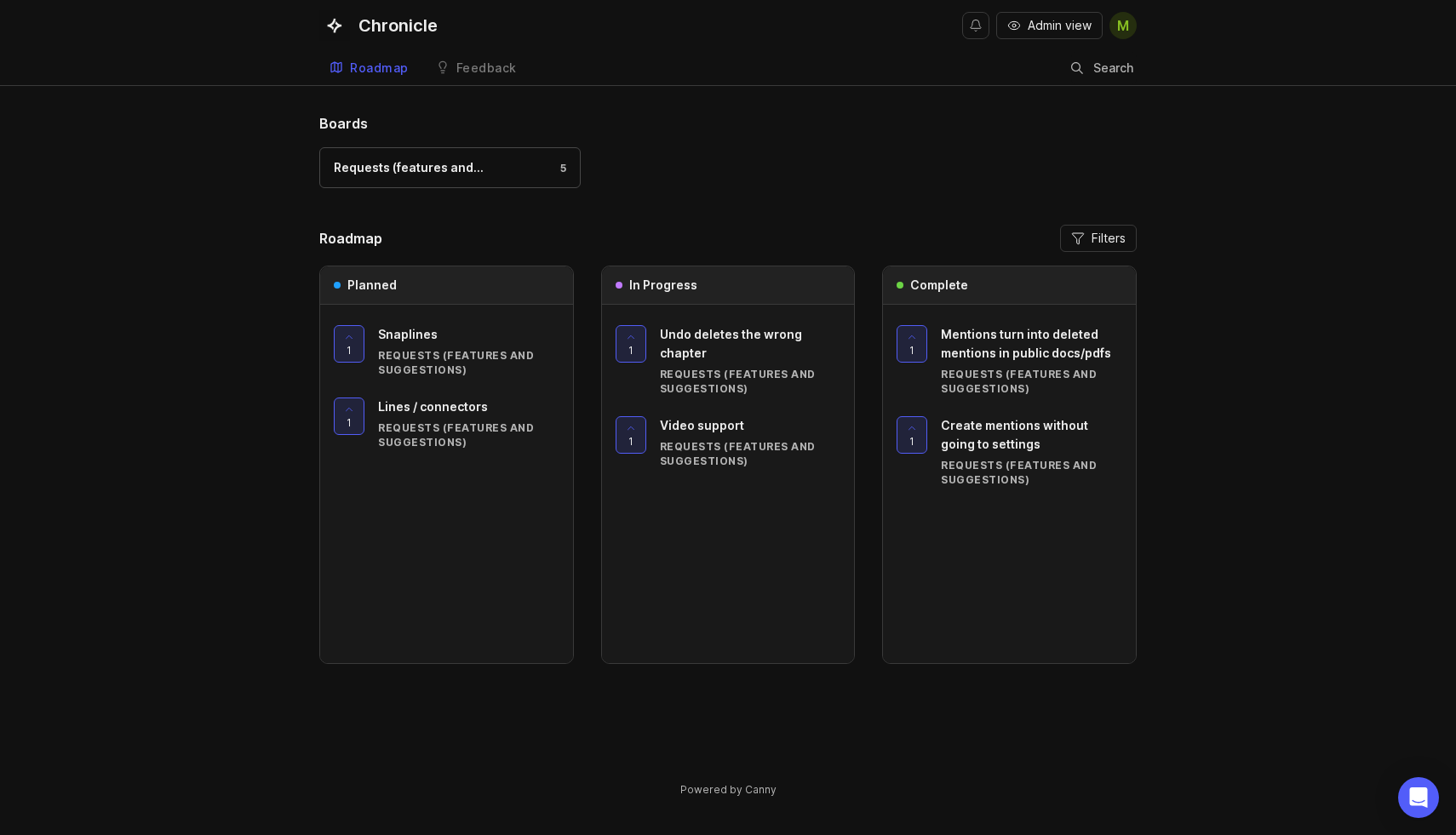
click at [1066, 25] on span "Admin view" at bounding box center [1060, 25] width 64 height 17
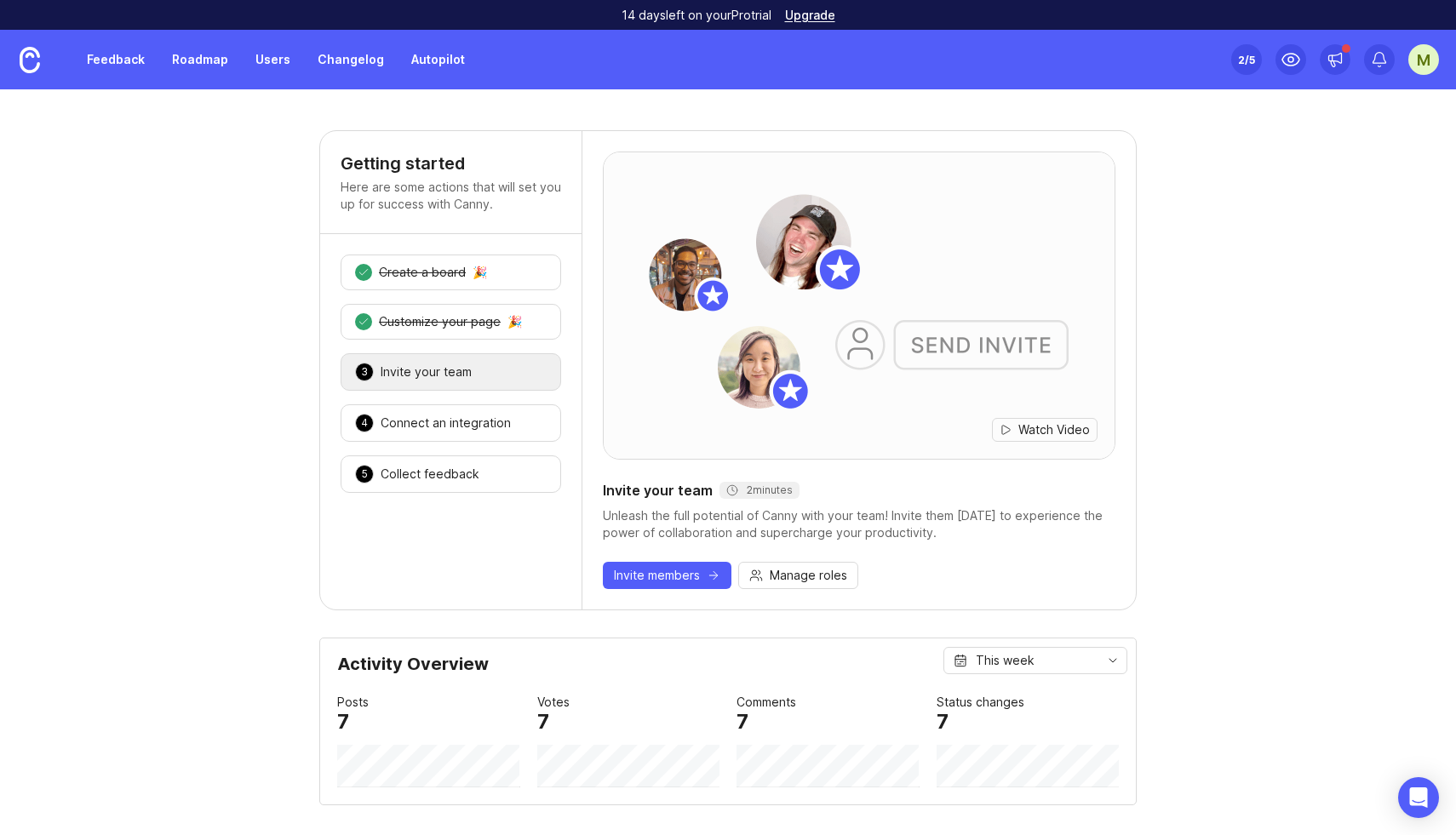
click at [1421, 67] on div "M" at bounding box center [1423, 59] width 31 height 31
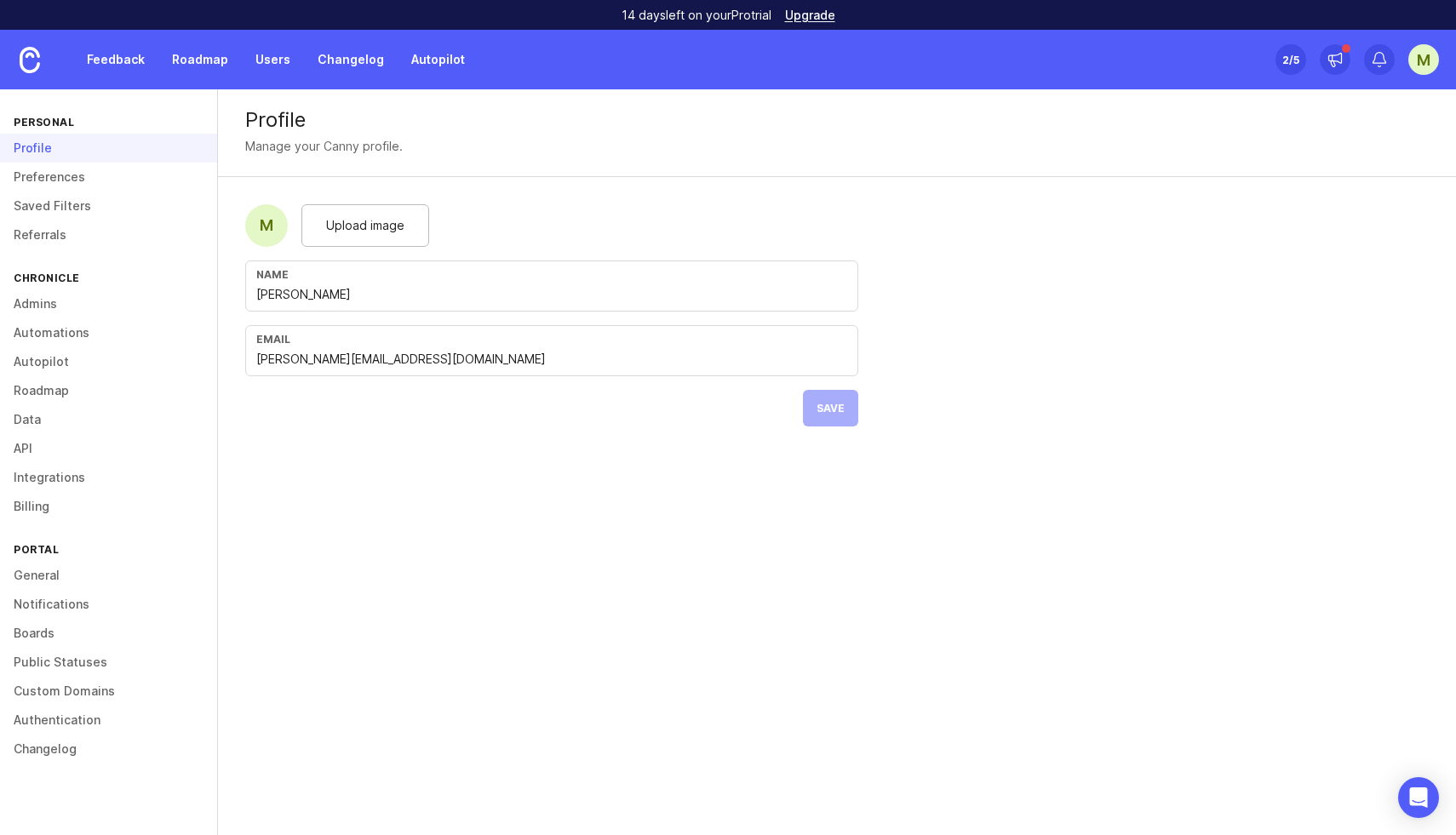
click at [40, 641] on link "Boards" at bounding box center [108, 633] width 218 height 29
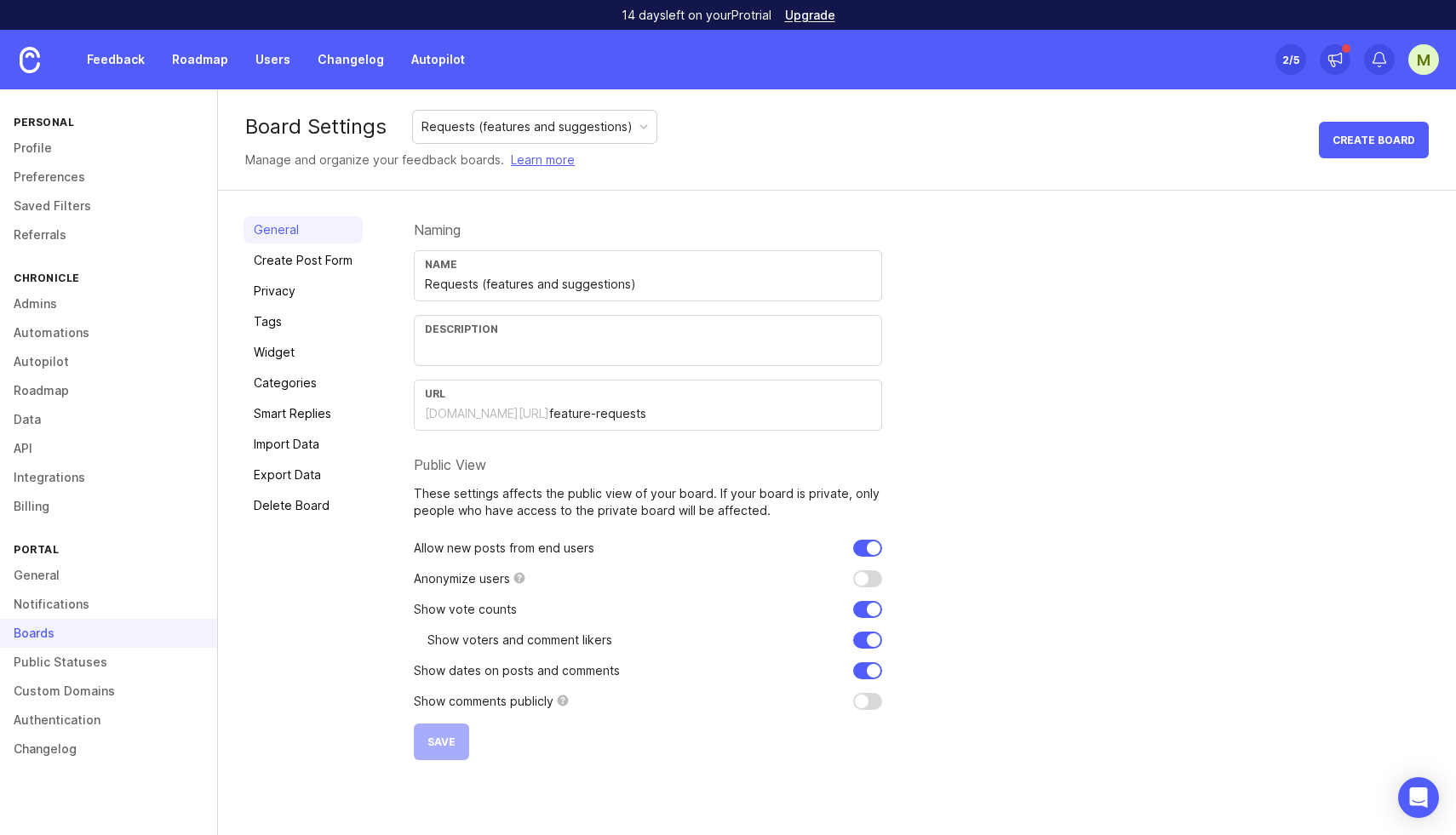
click at [308, 255] on link "Create Post Form" at bounding box center [303, 260] width 120 height 27
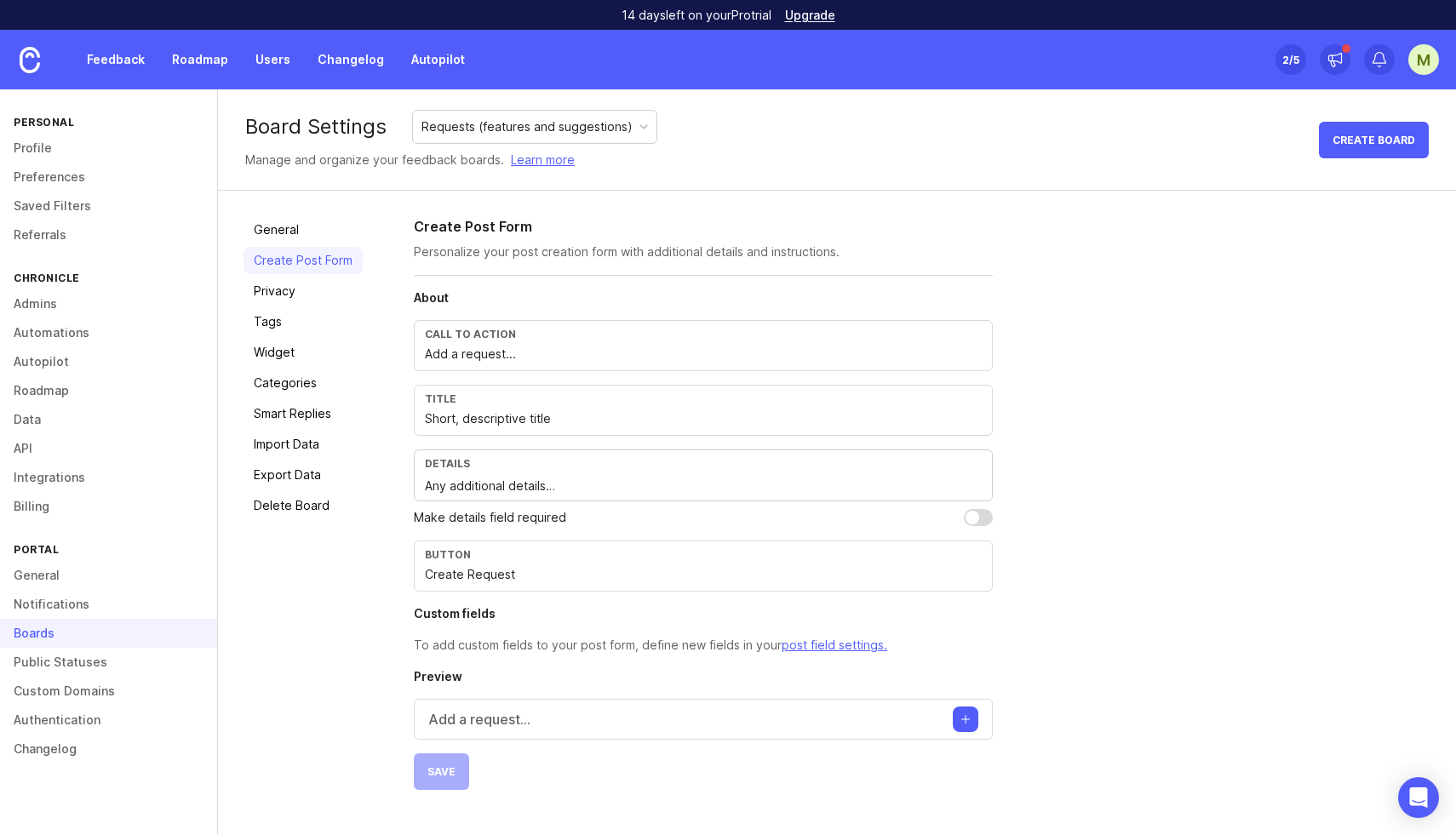
click at [306, 218] on link "General" at bounding box center [303, 230] width 120 height 27
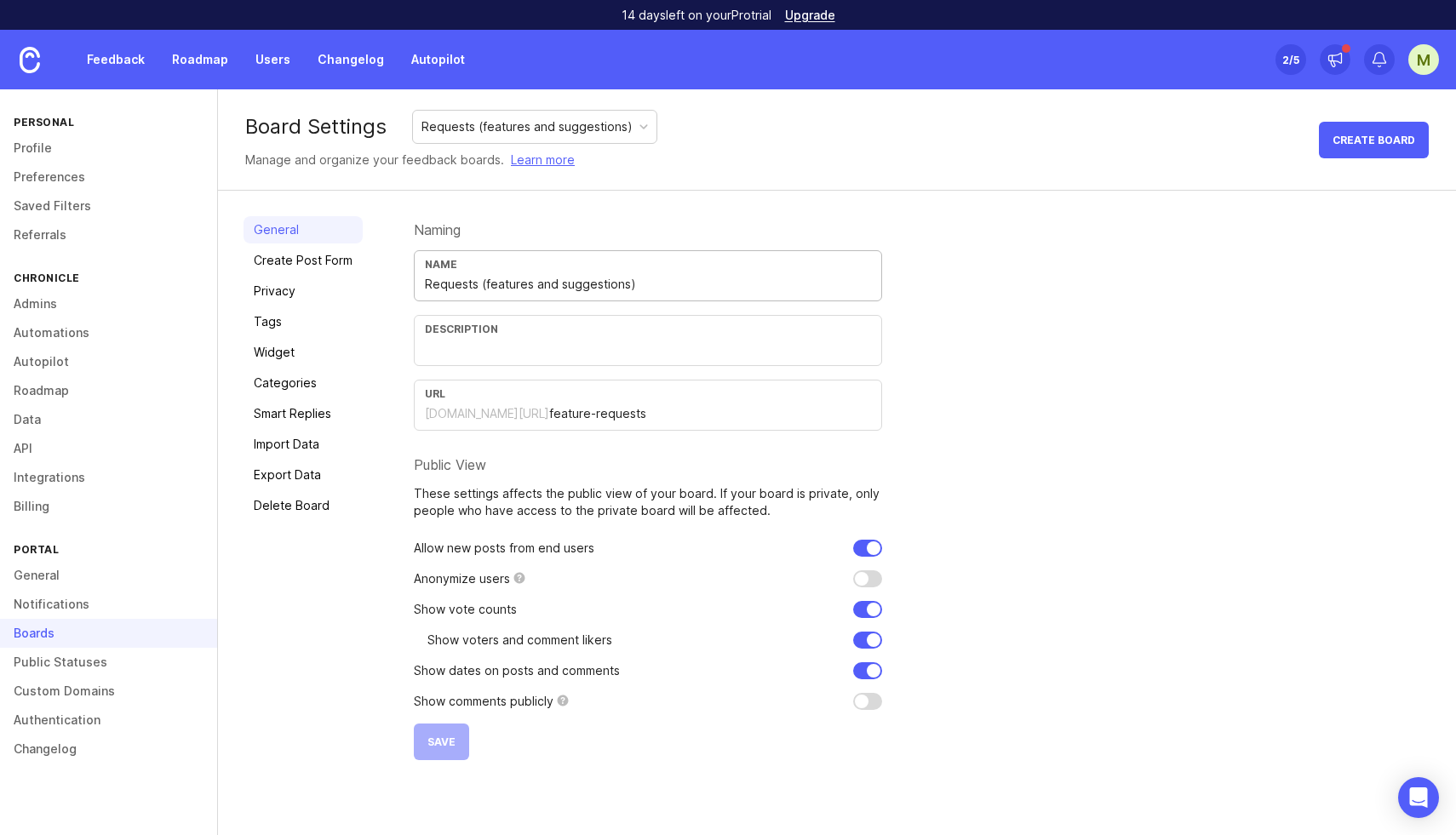
click at [479, 283] on input "Requests (features and suggestions)" at bounding box center [648, 284] width 446 height 19
type input "Suggestions"
click at [450, 743] on span "Save" at bounding box center [442, 742] width 28 height 13
click at [594, 421] on input "feature-requests" at bounding box center [710, 413] width 322 height 19
type input "requests"
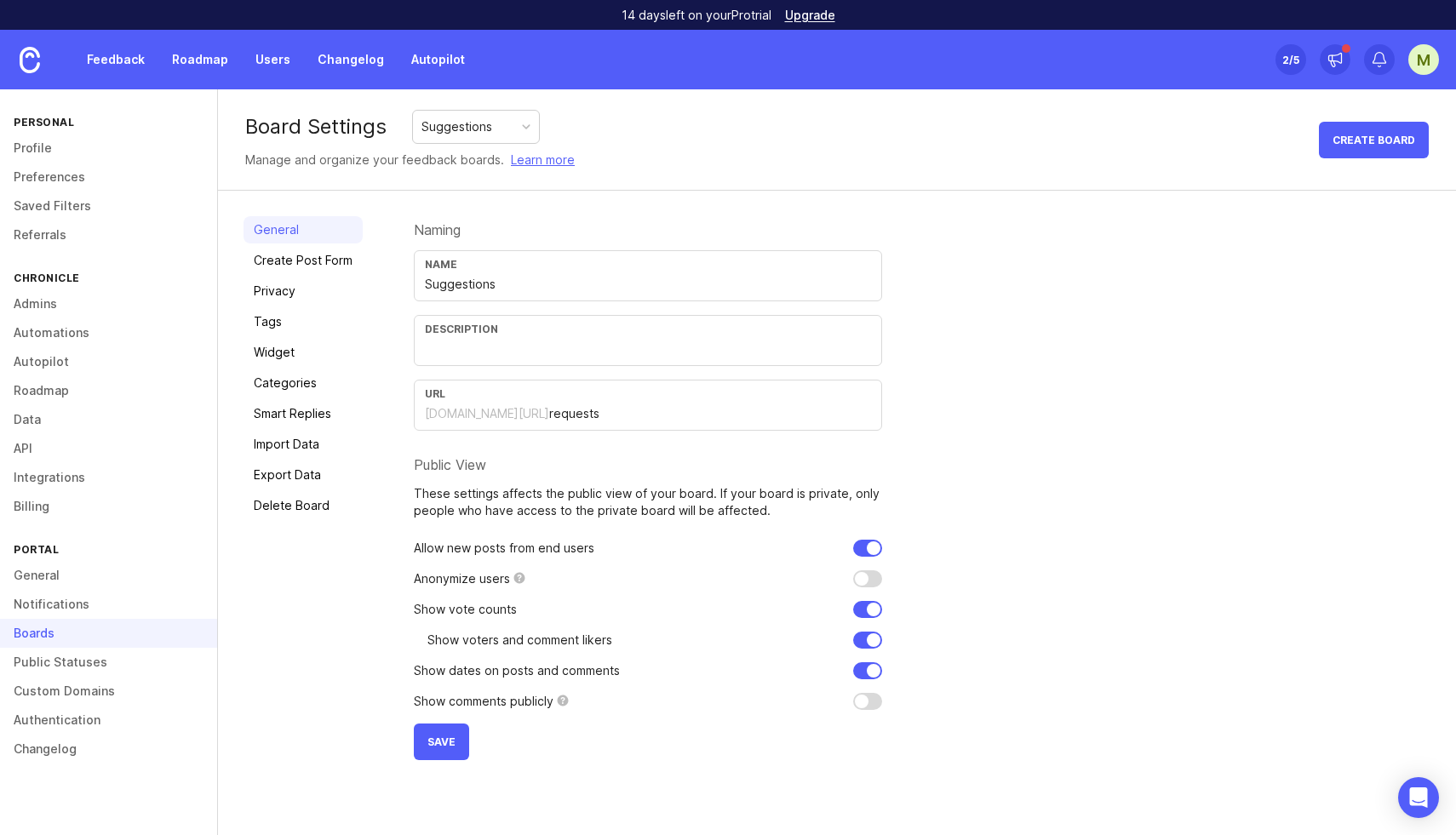
click at [434, 743] on span "Save" at bounding box center [442, 742] width 28 height 13
click at [448, 291] on input "Suggestions" at bounding box center [648, 284] width 446 height 19
click at [445, 752] on button "Save" at bounding box center [441, 742] width 56 height 37
click at [457, 283] on input "Requests" at bounding box center [648, 284] width 446 height 19
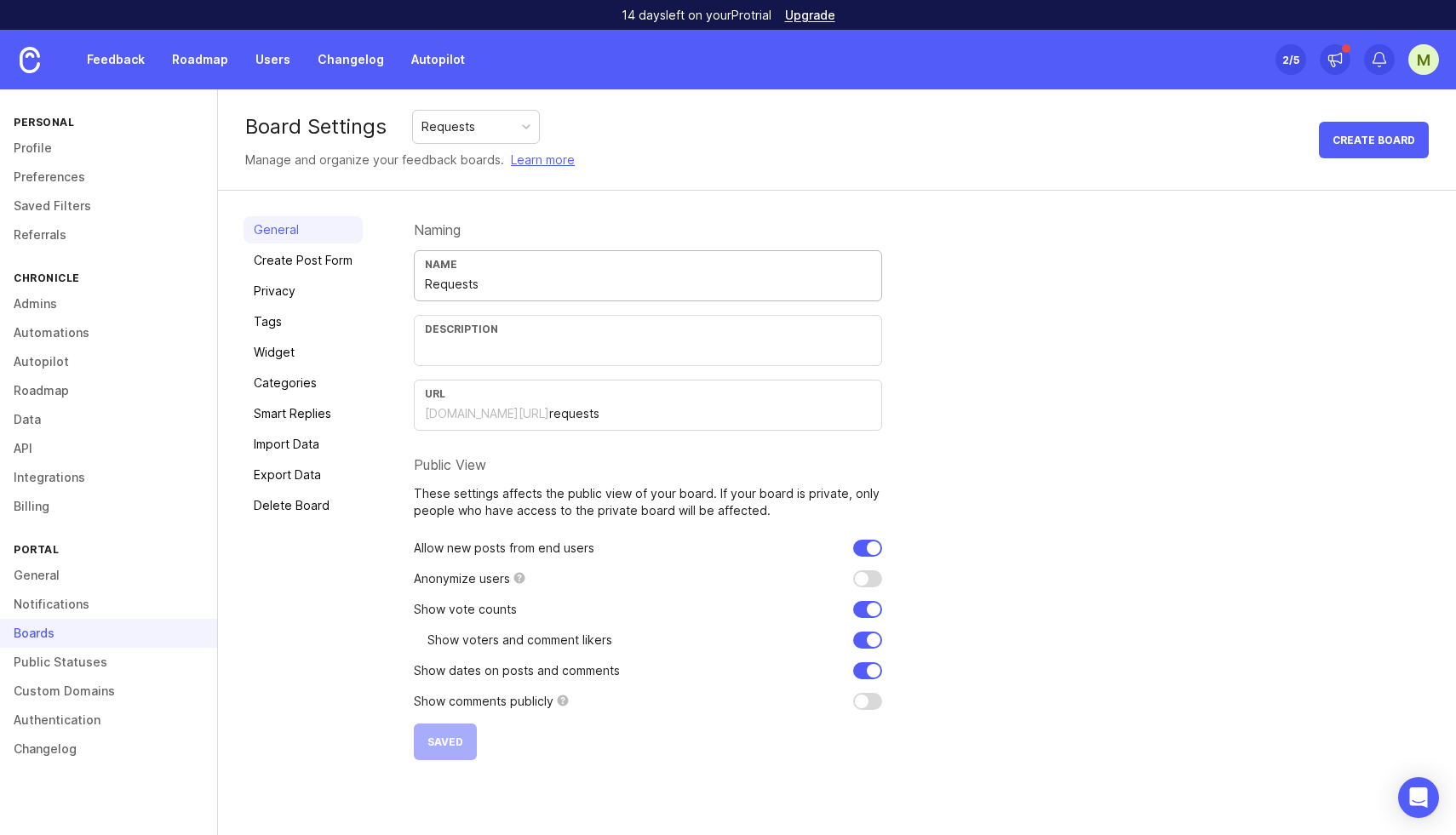
click at [457, 283] on input "Requests" at bounding box center [648, 284] width 446 height 19
type input "Feature requests"
click at [442, 742] on span "Save" at bounding box center [442, 742] width 28 height 13
click at [144, 70] on link "Feedback" at bounding box center [115, 59] width 78 height 31
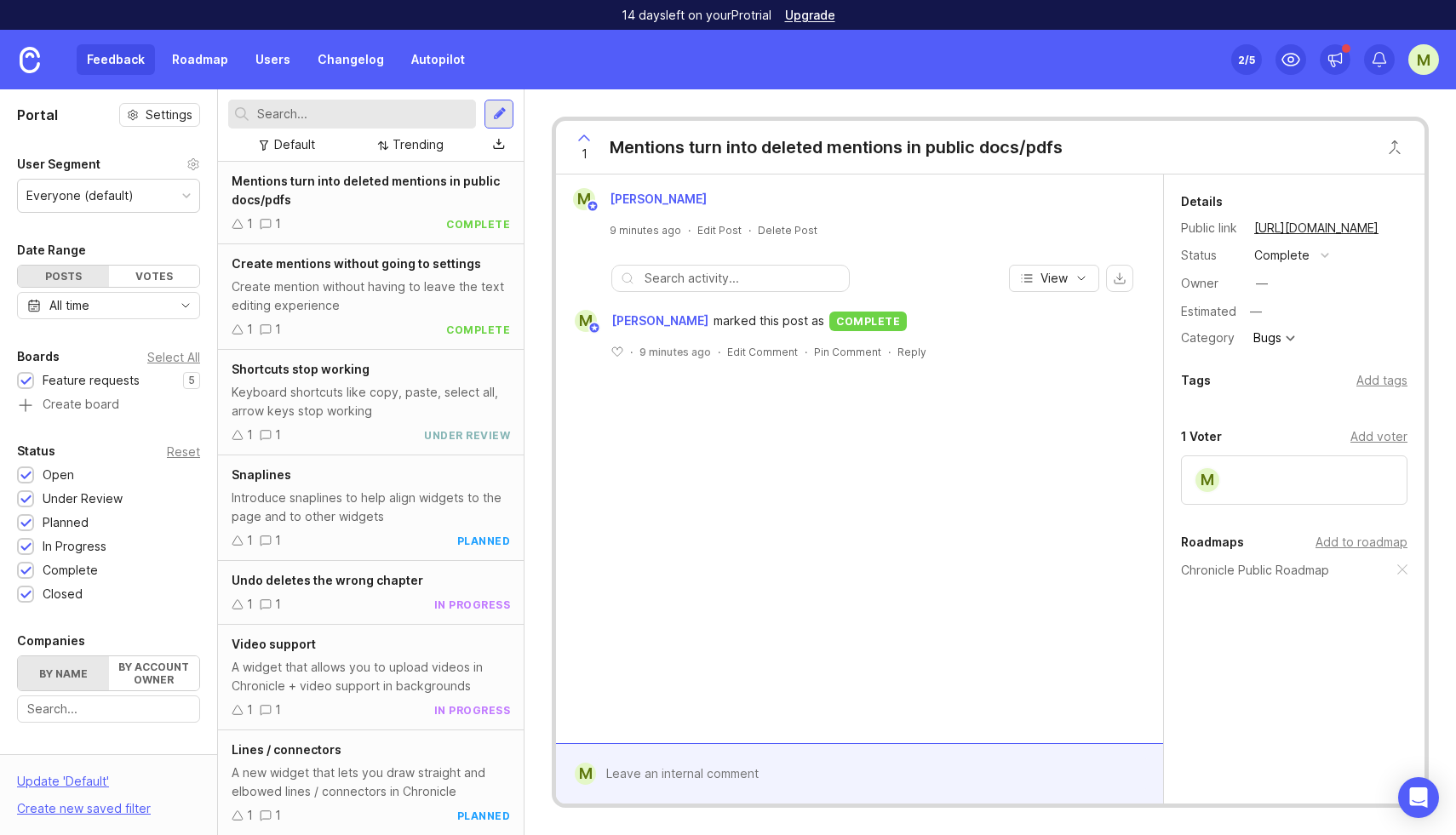
click at [199, 67] on link "Roadmap" at bounding box center [200, 59] width 76 height 31
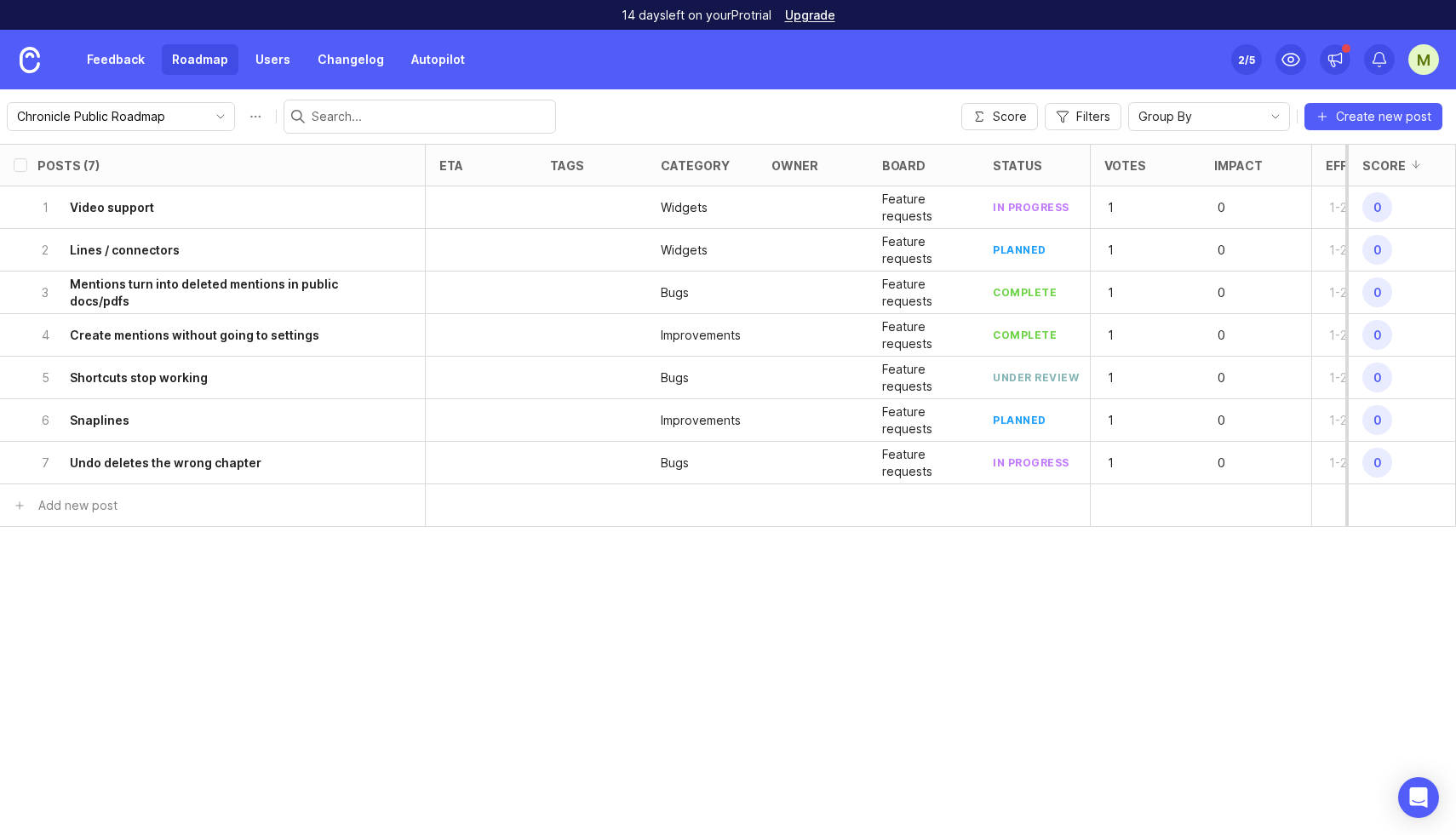
click at [98, 104] on div "Chronicle Public Roadmap" at bounding box center [107, 116] width 200 height 27
click at [117, 117] on input "Chronicle Public Roadmap" at bounding box center [111, 117] width 188 height 19
click at [725, 220] on div "Widgets" at bounding box center [703, 207] width 111 height 42
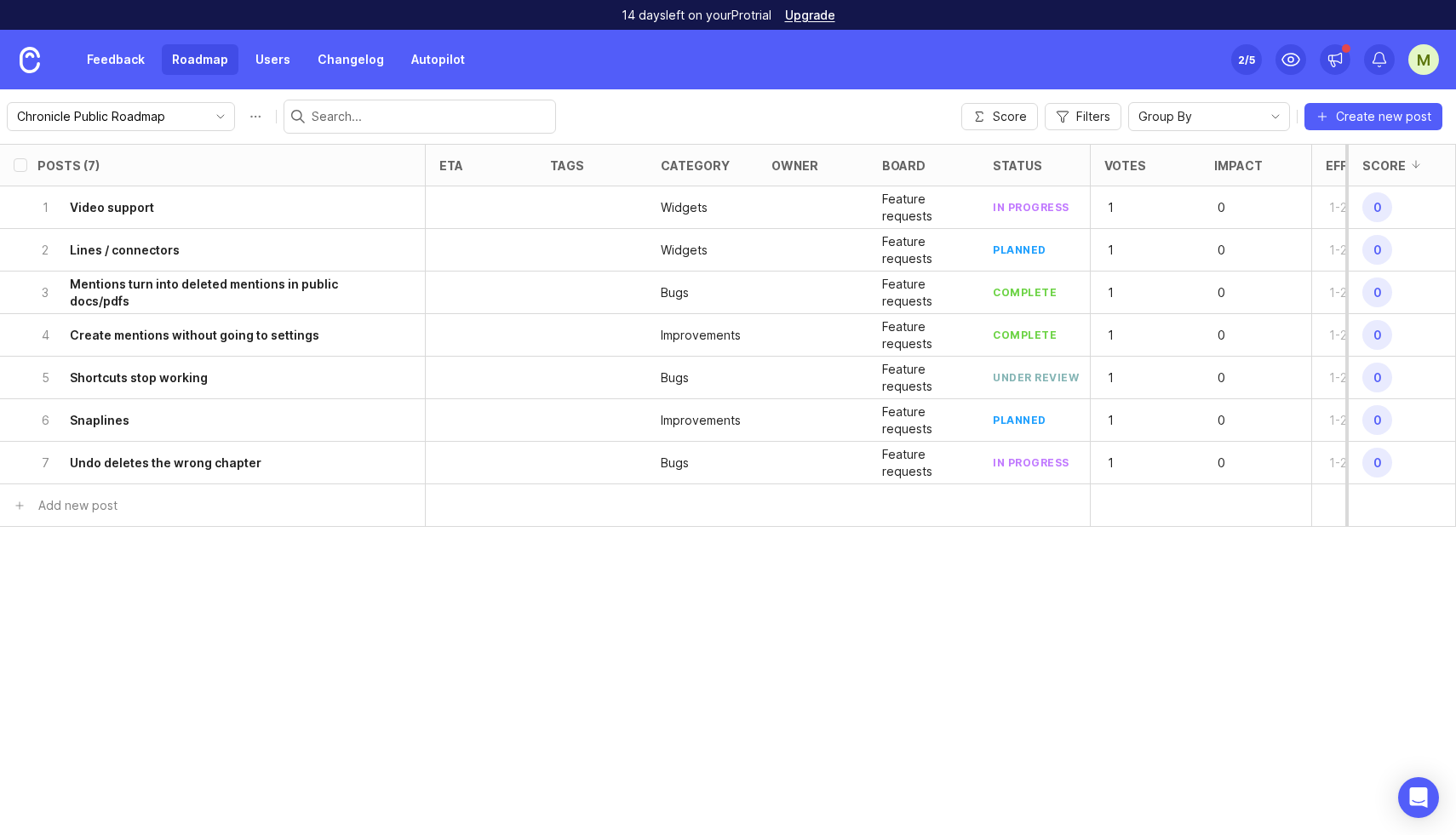
click at [923, 209] on p "Feature requests" at bounding box center [924, 208] width 84 height 34
click at [123, 63] on link "Feedback" at bounding box center [115, 59] width 78 height 31
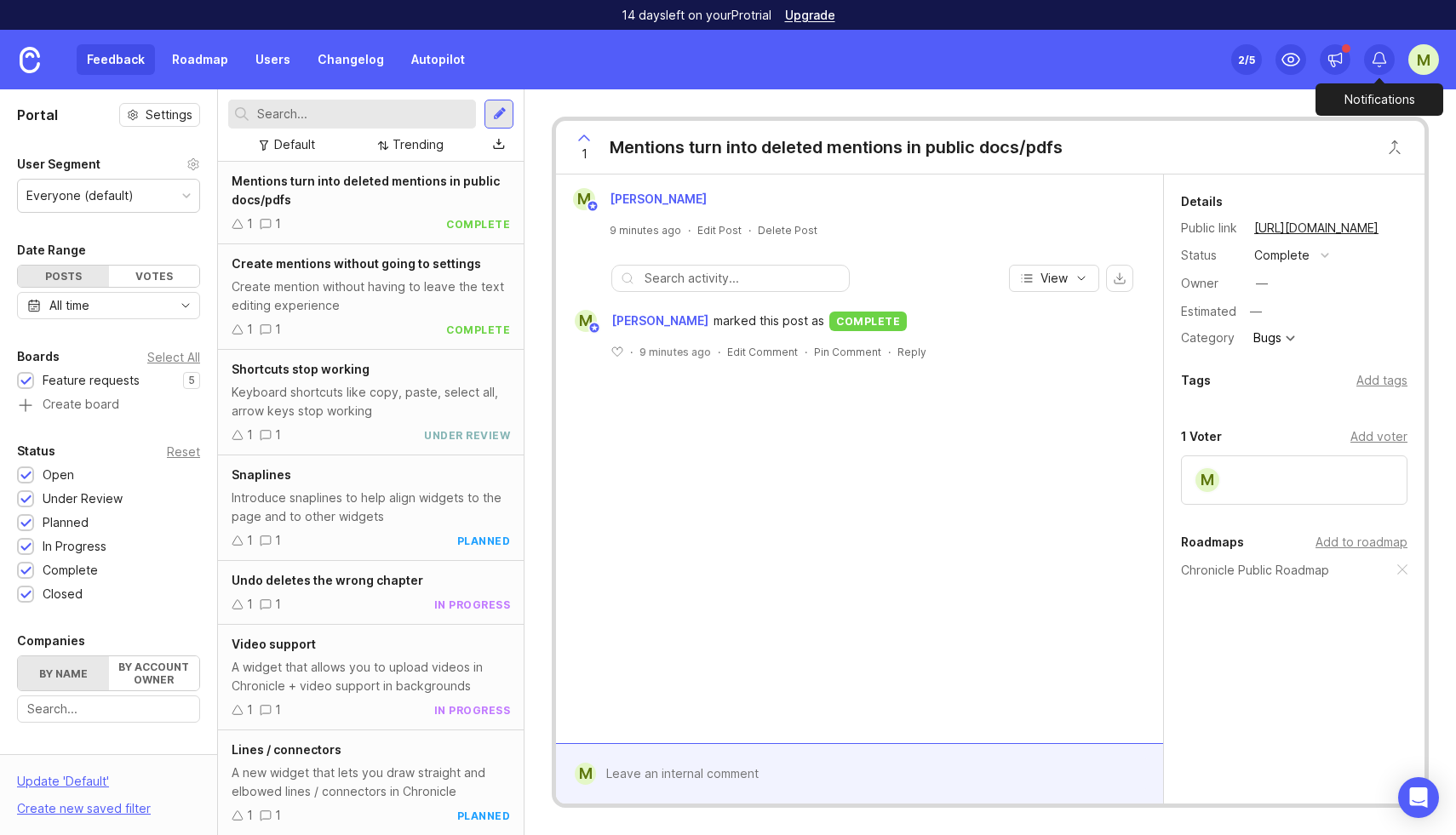
click at [1380, 57] on icon at bounding box center [1380, 59] width 17 height 17
click at [1434, 55] on div "M" at bounding box center [1423, 59] width 31 height 31
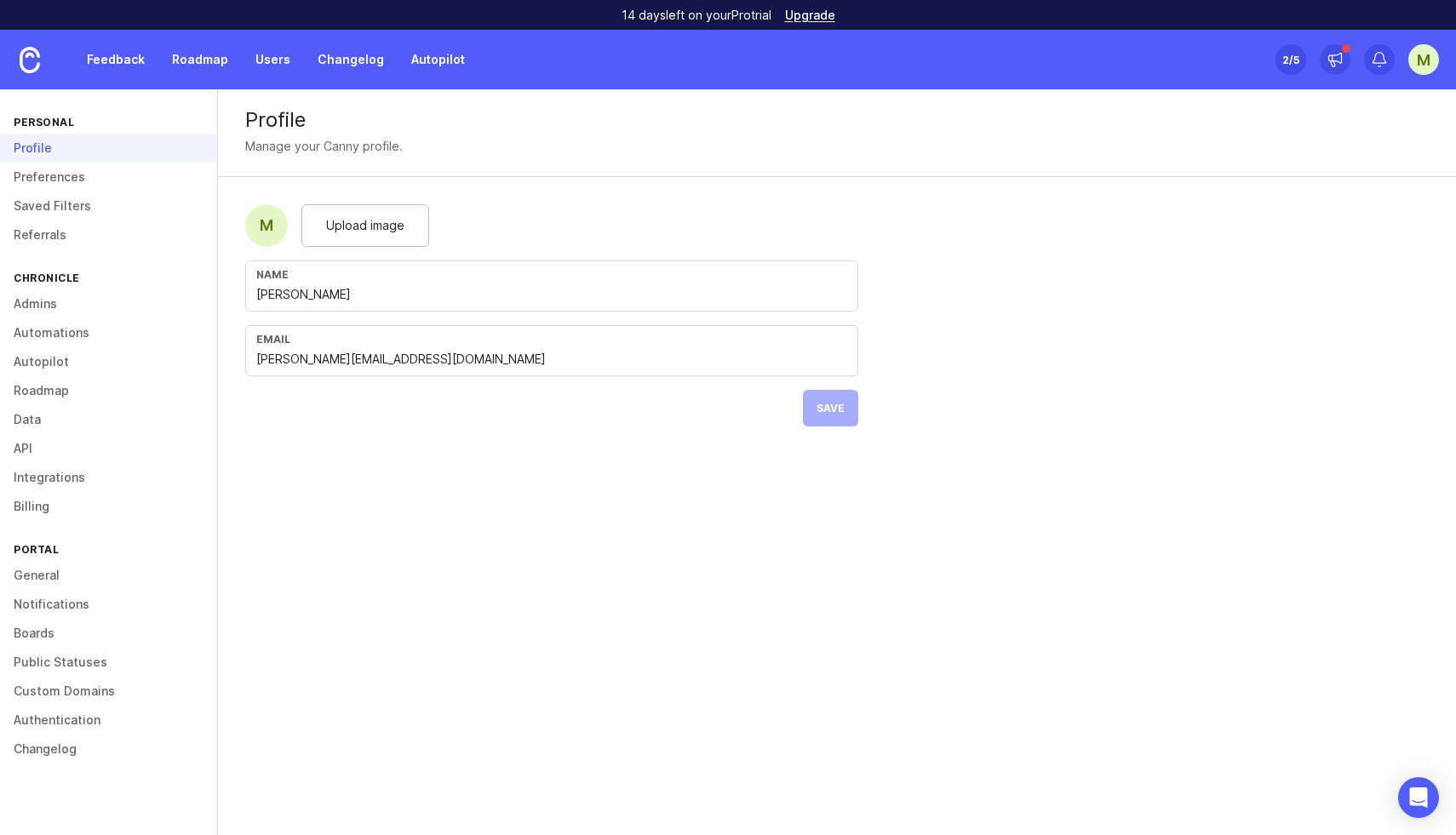
click at [40, 630] on link "Boards" at bounding box center [108, 633] width 218 height 29
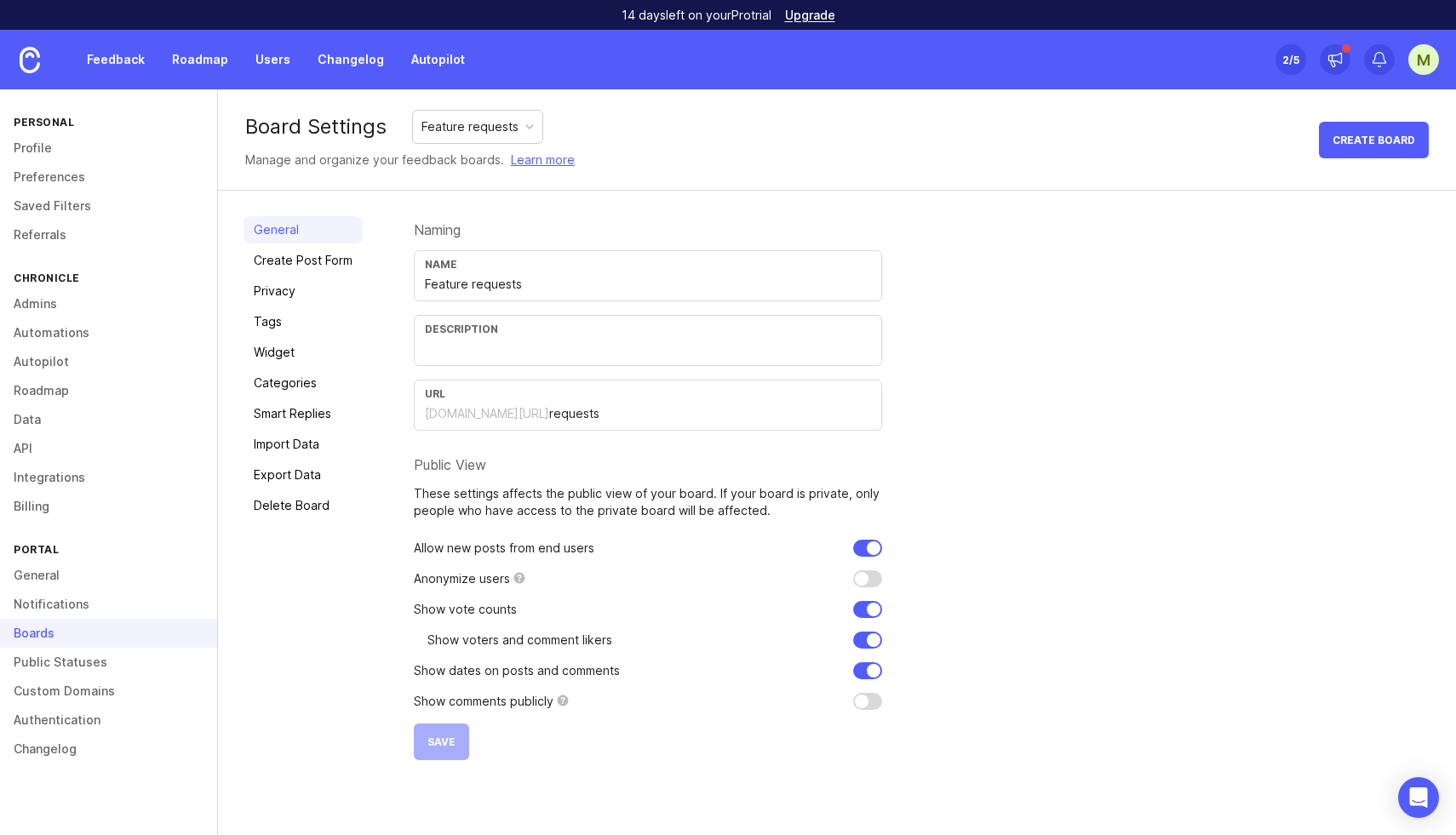
click at [522, 280] on input "Feature requests" at bounding box center [648, 284] width 446 height 19
type input "Requests"
click at [444, 744] on span "Save" at bounding box center [442, 742] width 28 height 13
click at [105, 54] on link "Feedback" at bounding box center [115, 59] width 78 height 31
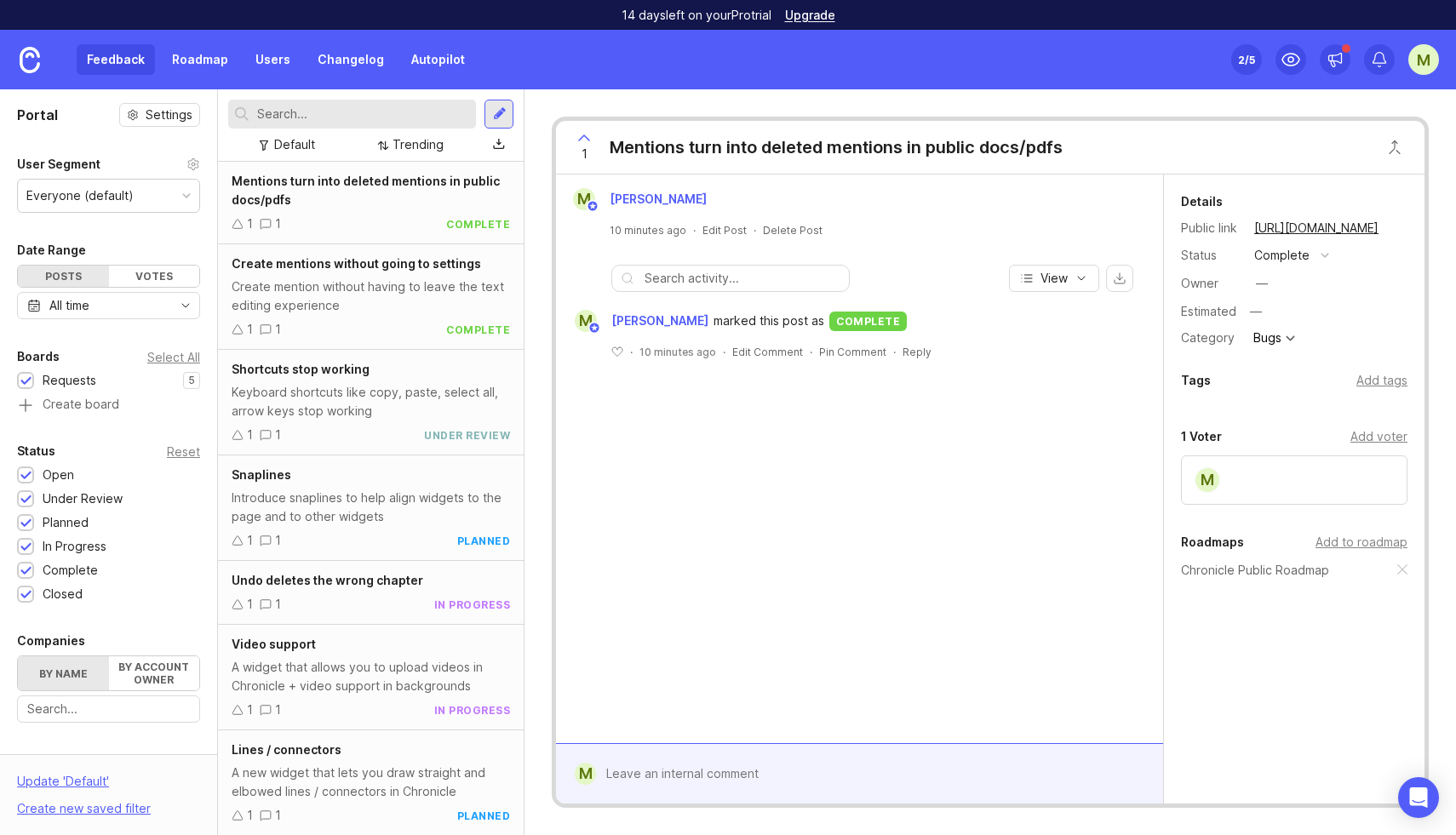
click at [194, 69] on link "Roadmap" at bounding box center [200, 59] width 76 height 31
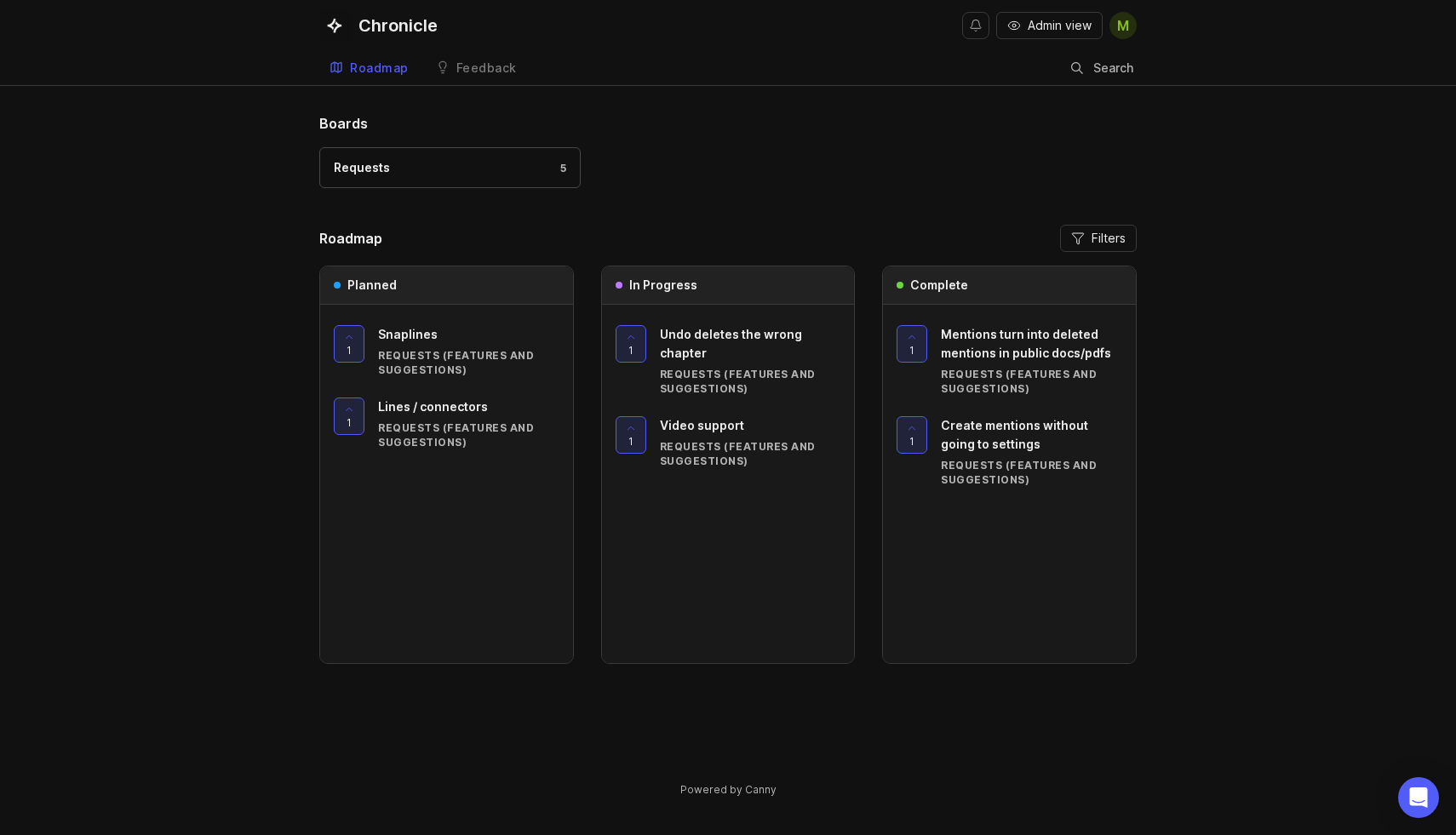
click at [487, 66] on div "Feedback" at bounding box center [487, 68] width 60 height 12
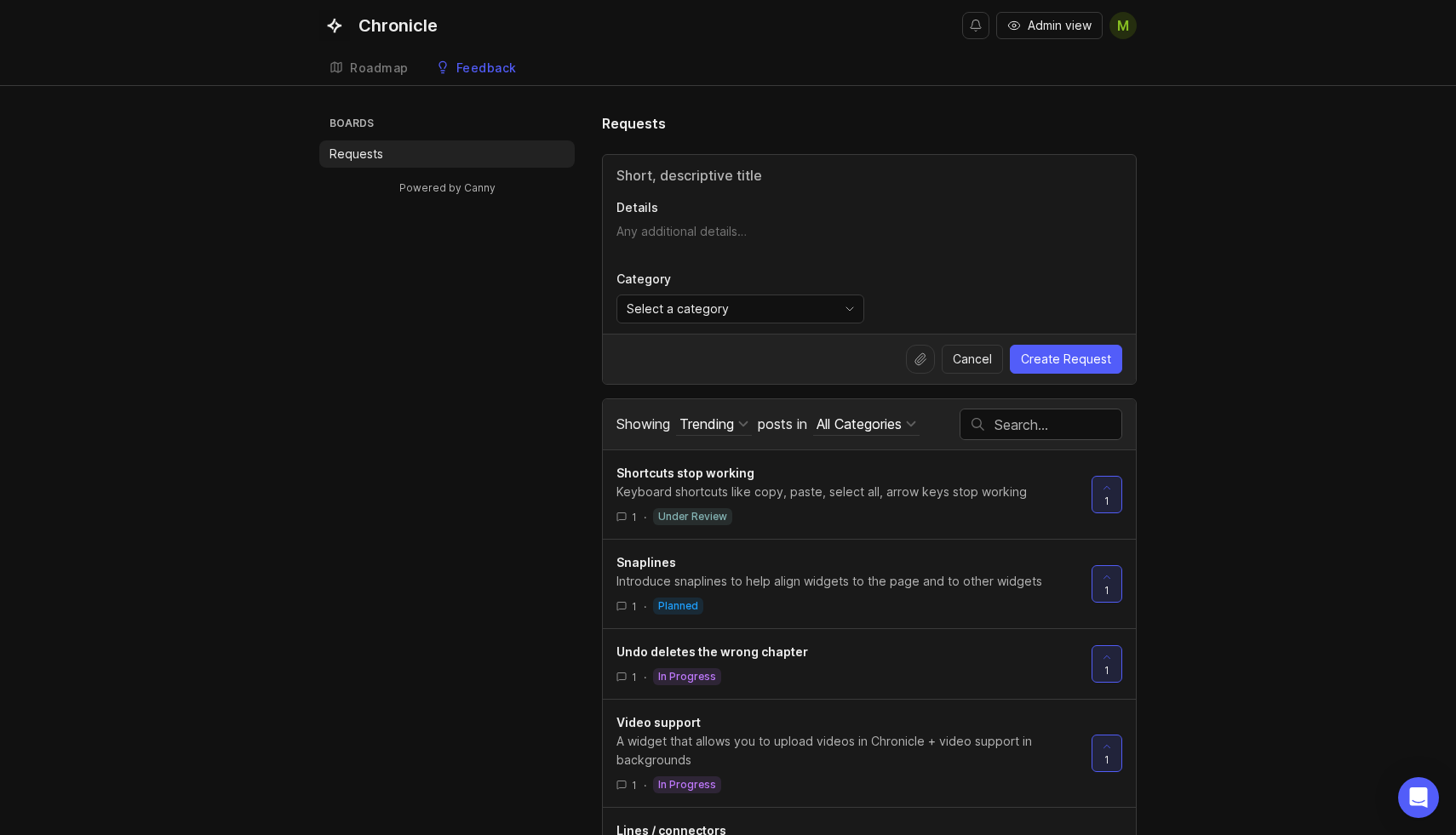
click at [396, 68] on div "Roadmap" at bounding box center [380, 68] width 58 height 12
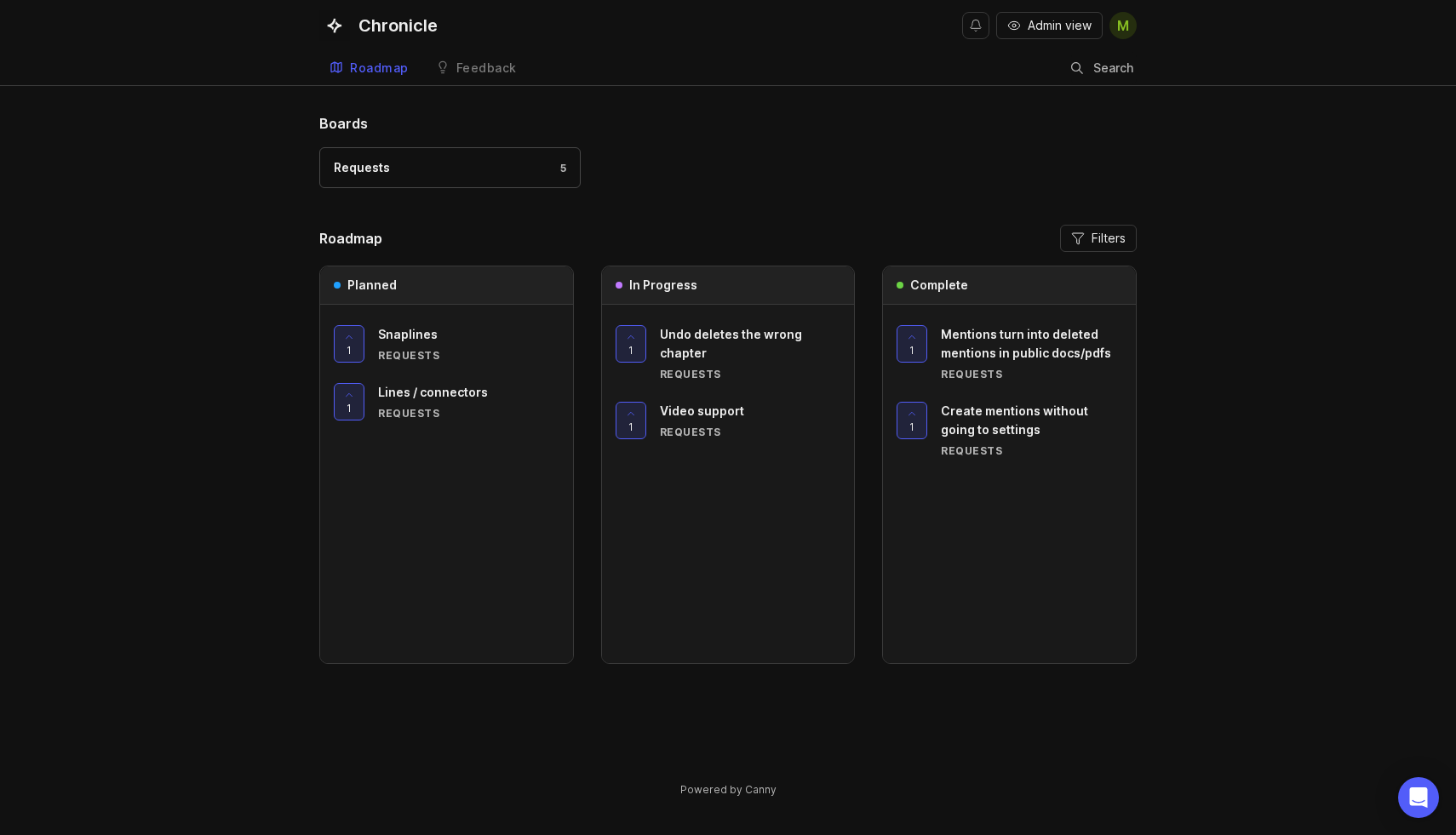
click at [1071, 28] on span "Admin view" at bounding box center [1060, 25] width 64 height 17
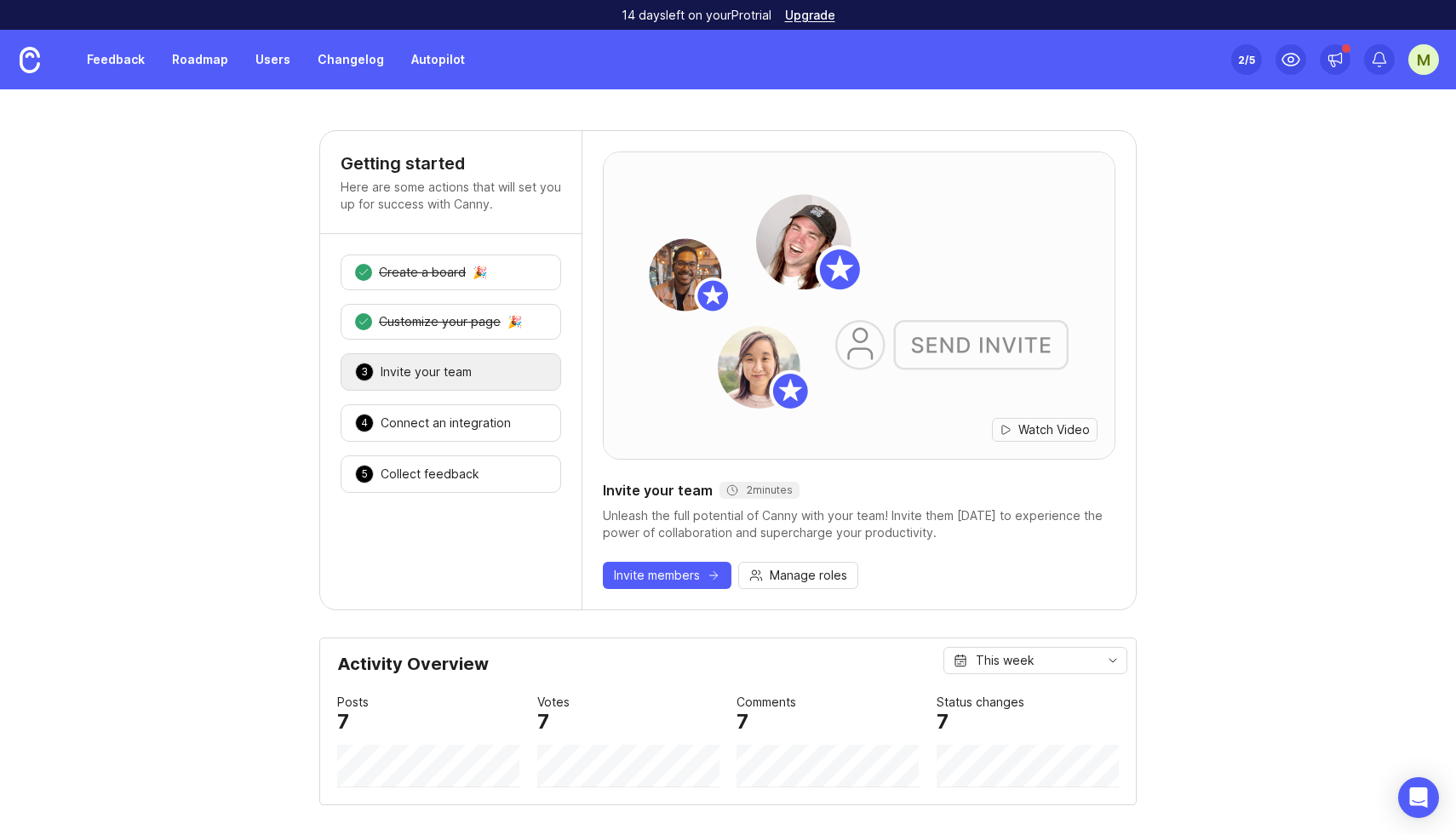
click at [1423, 60] on div "M" at bounding box center [1423, 59] width 31 height 31
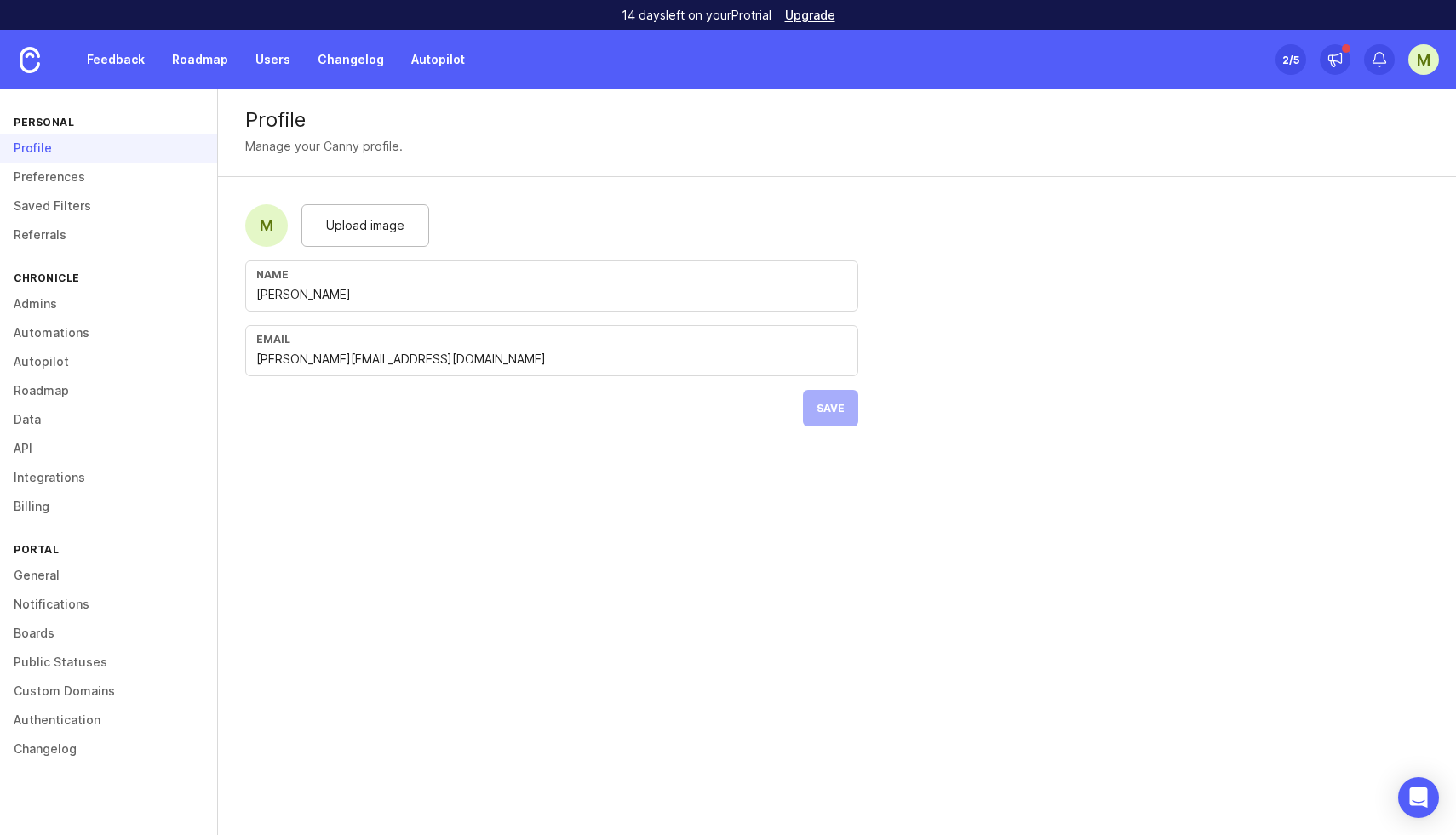
click at [54, 294] on link "Admins" at bounding box center [108, 303] width 218 height 29
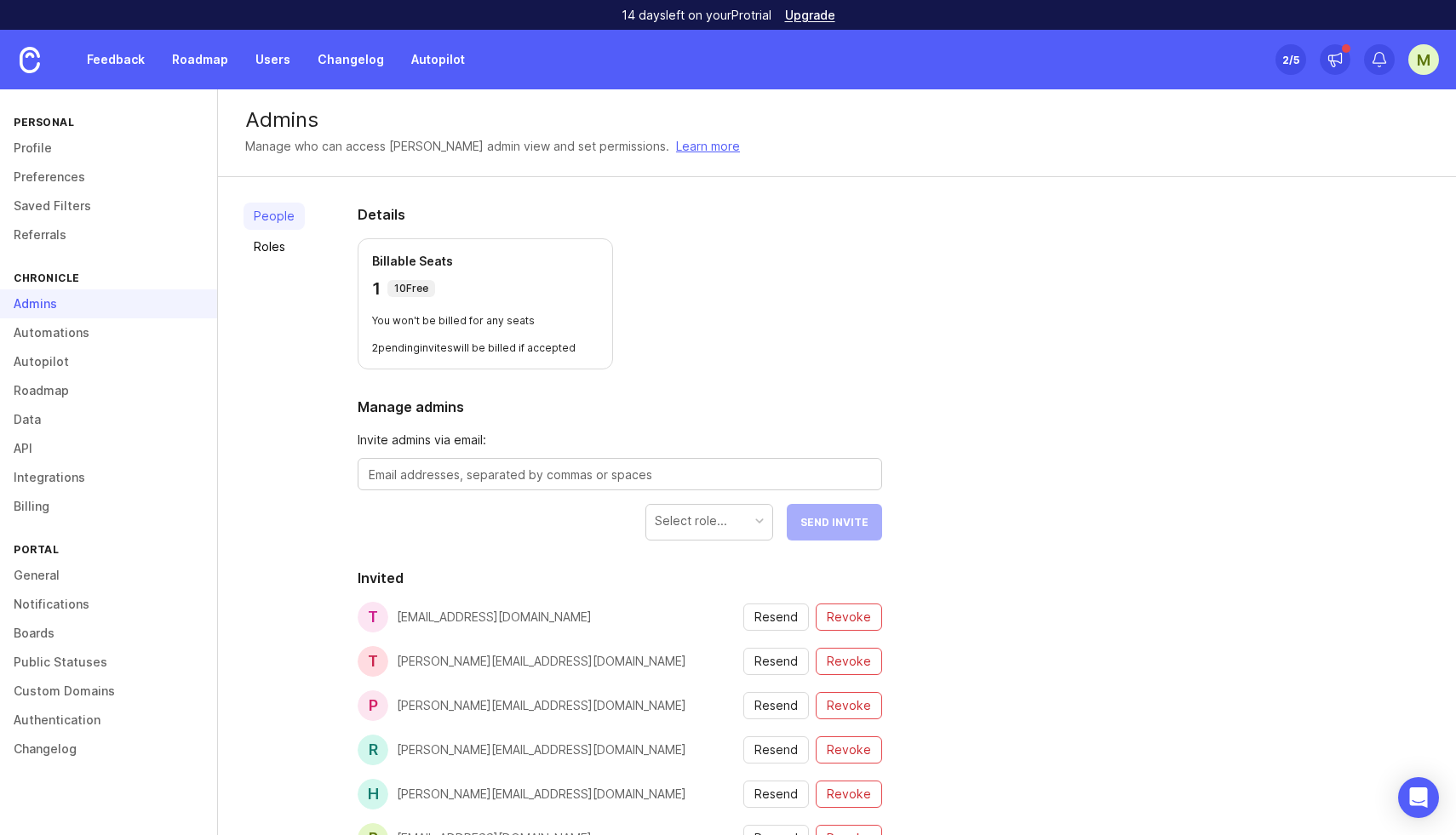
click at [56, 341] on link "Automations" at bounding box center [108, 332] width 218 height 29
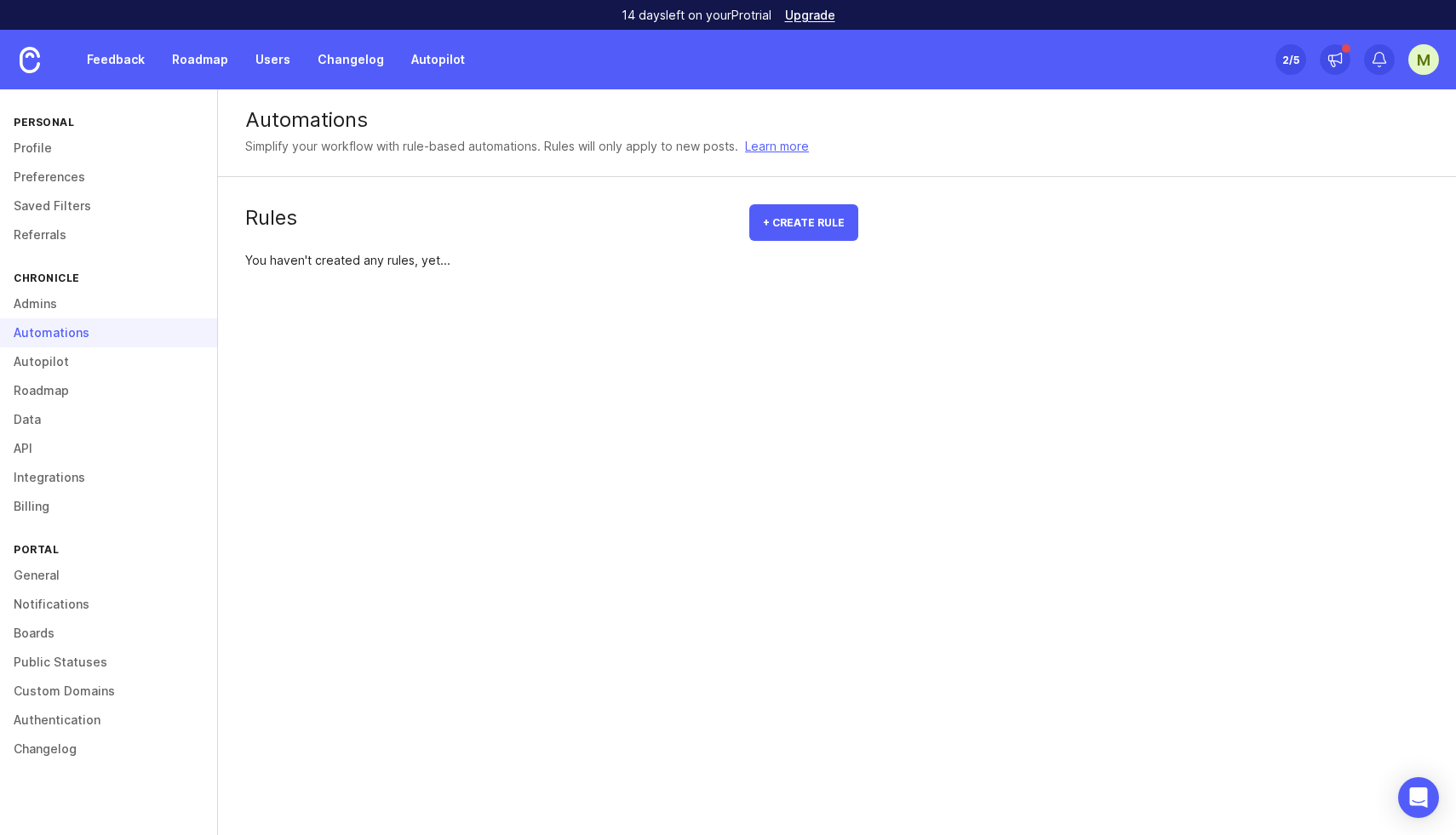
click at [44, 383] on link "Roadmap" at bounding box center [108, 391] width 218 height 29
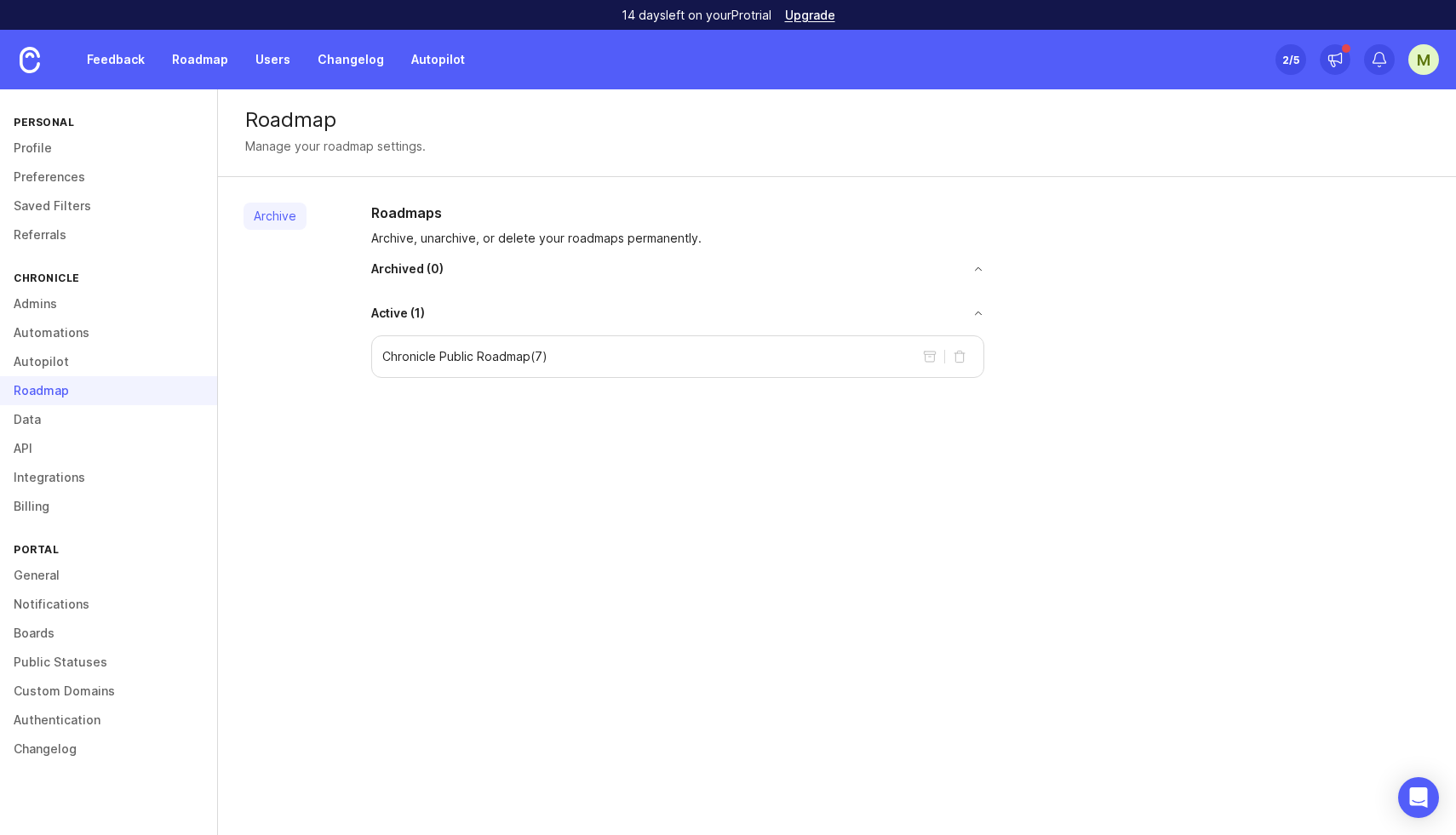
click at [61, 389] on div "Roadmap" at bounding box center [108, 391] width 218 height 29
click at [45, 420] on link "Data" at bounding box center [108, 419] width 218 height 29
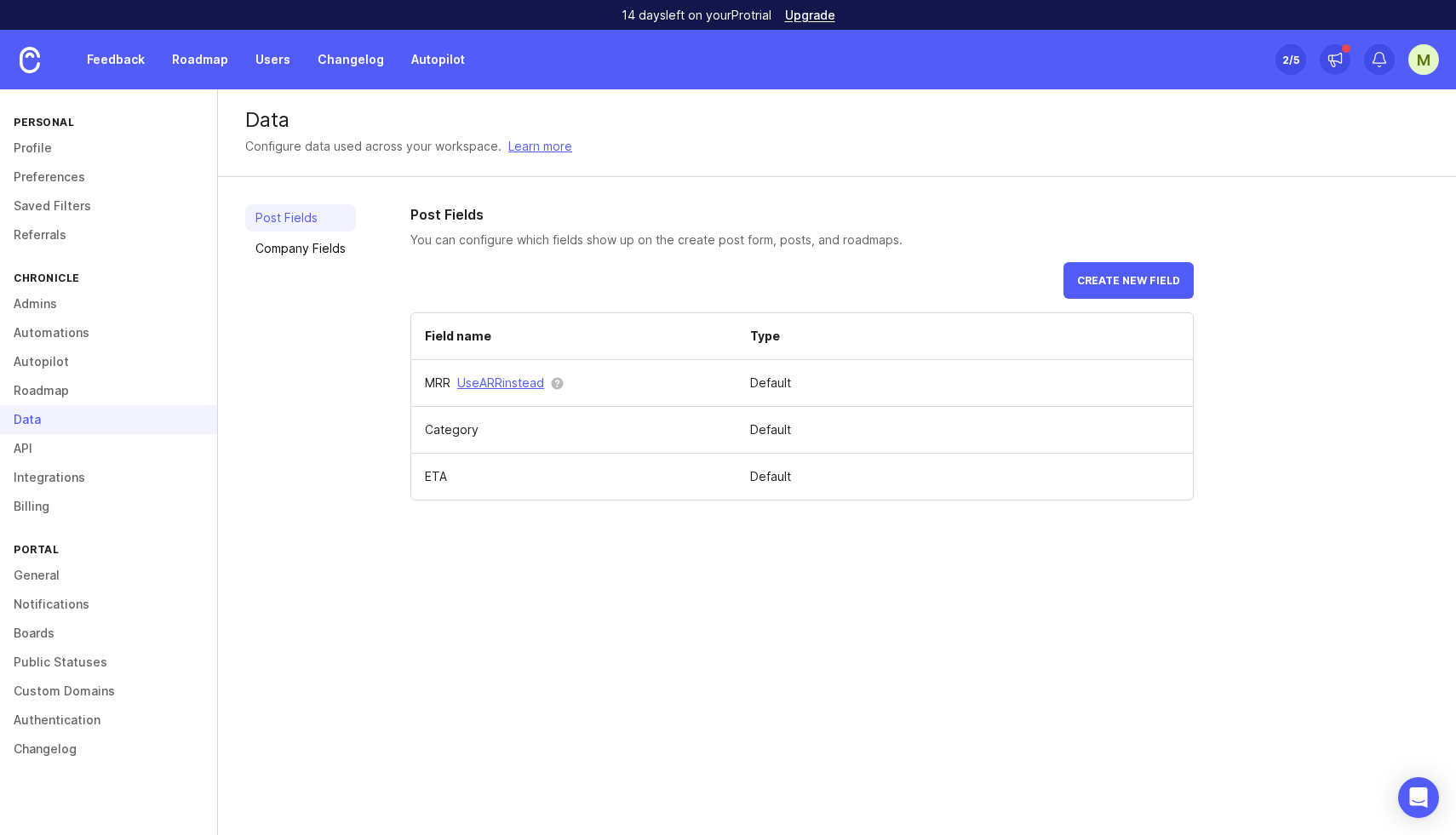
click at [44, 634] on link "Boards" at bounding box center [108, 633] width 218 height 29
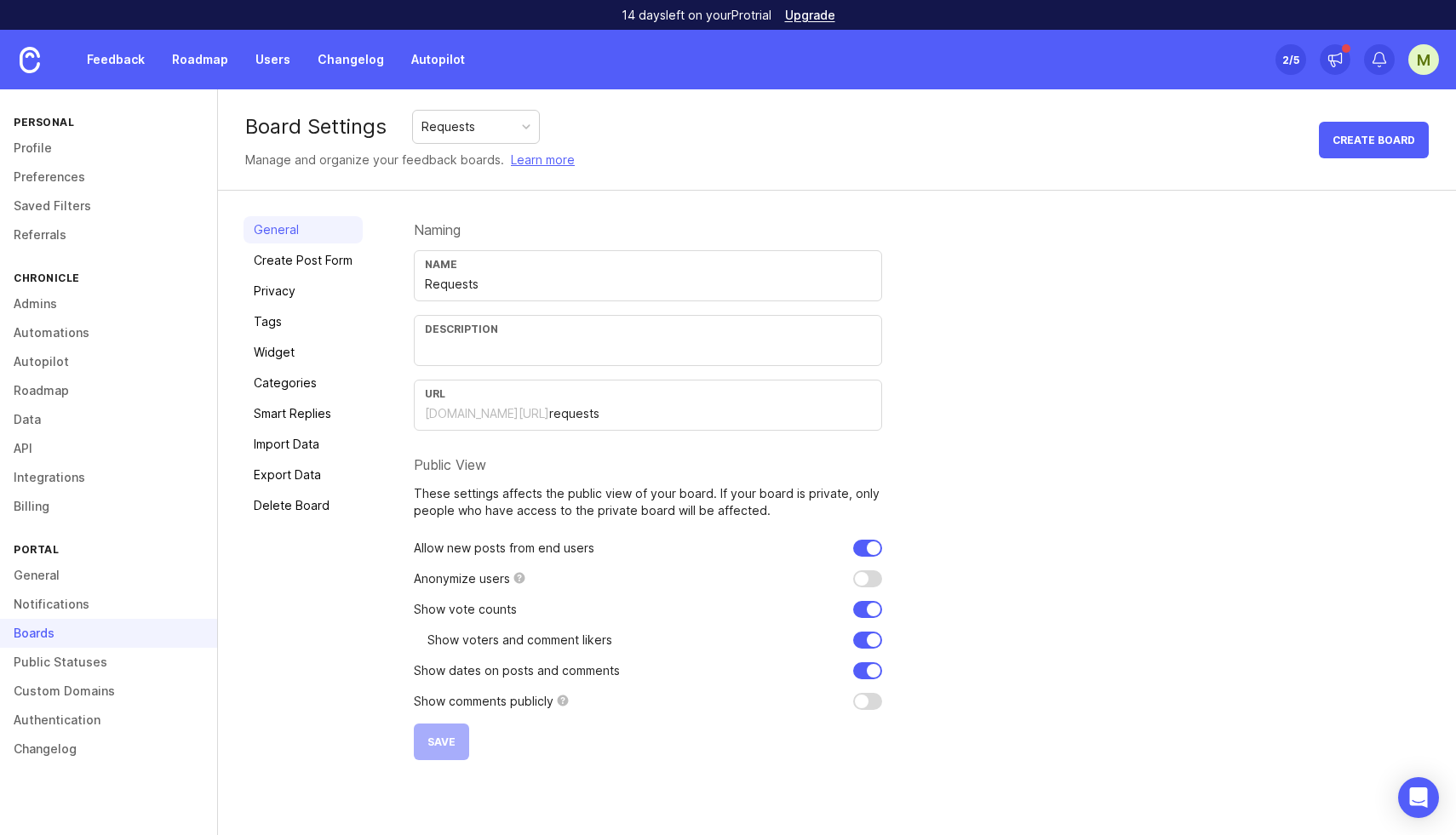
click at [291, 291] on link "Privacy" at bounding box center [303, 291] width 120 height 27
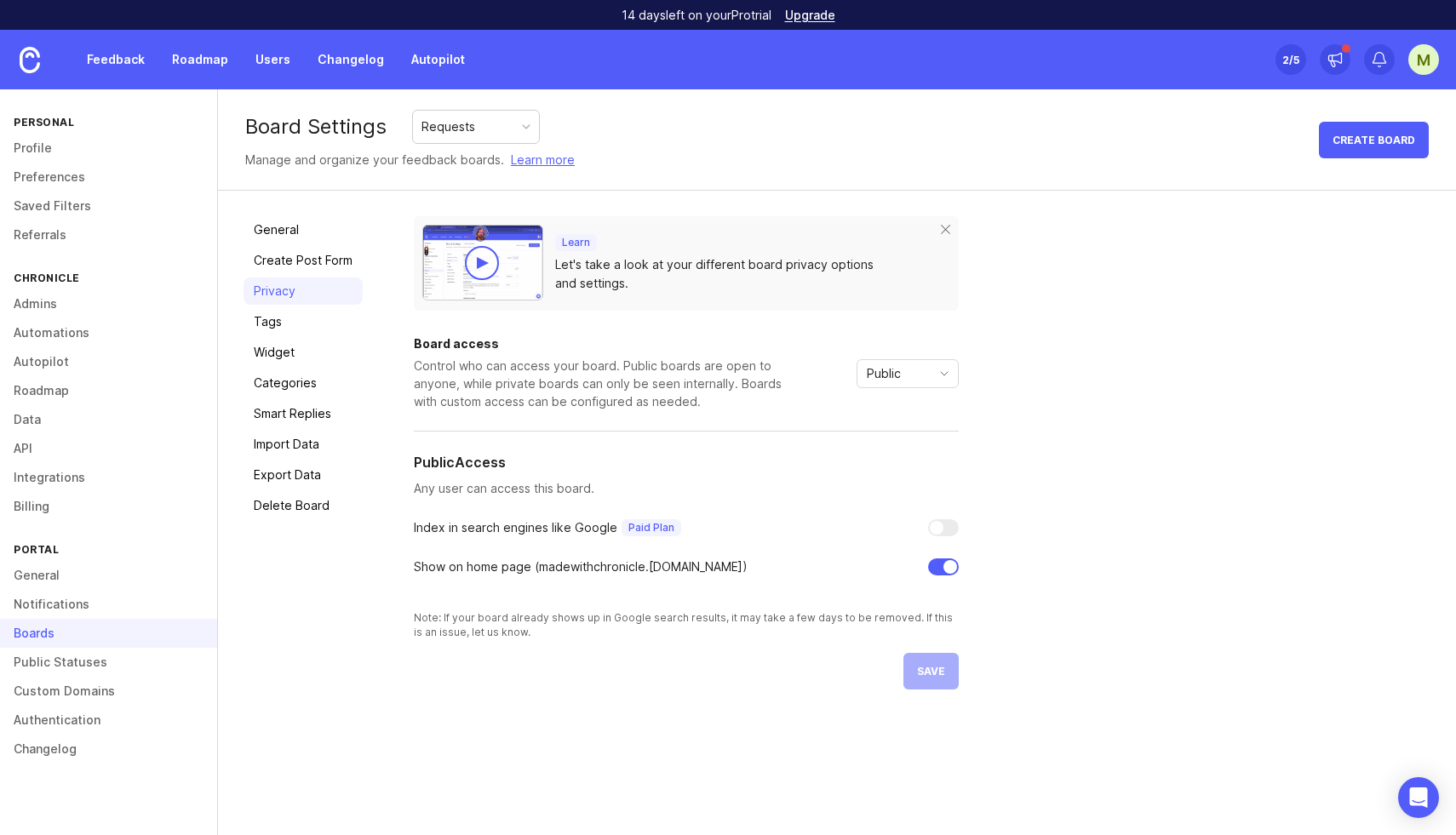
click at [283, 316] on link "Tags" at bounding box center [303, 321] width 120 height 27
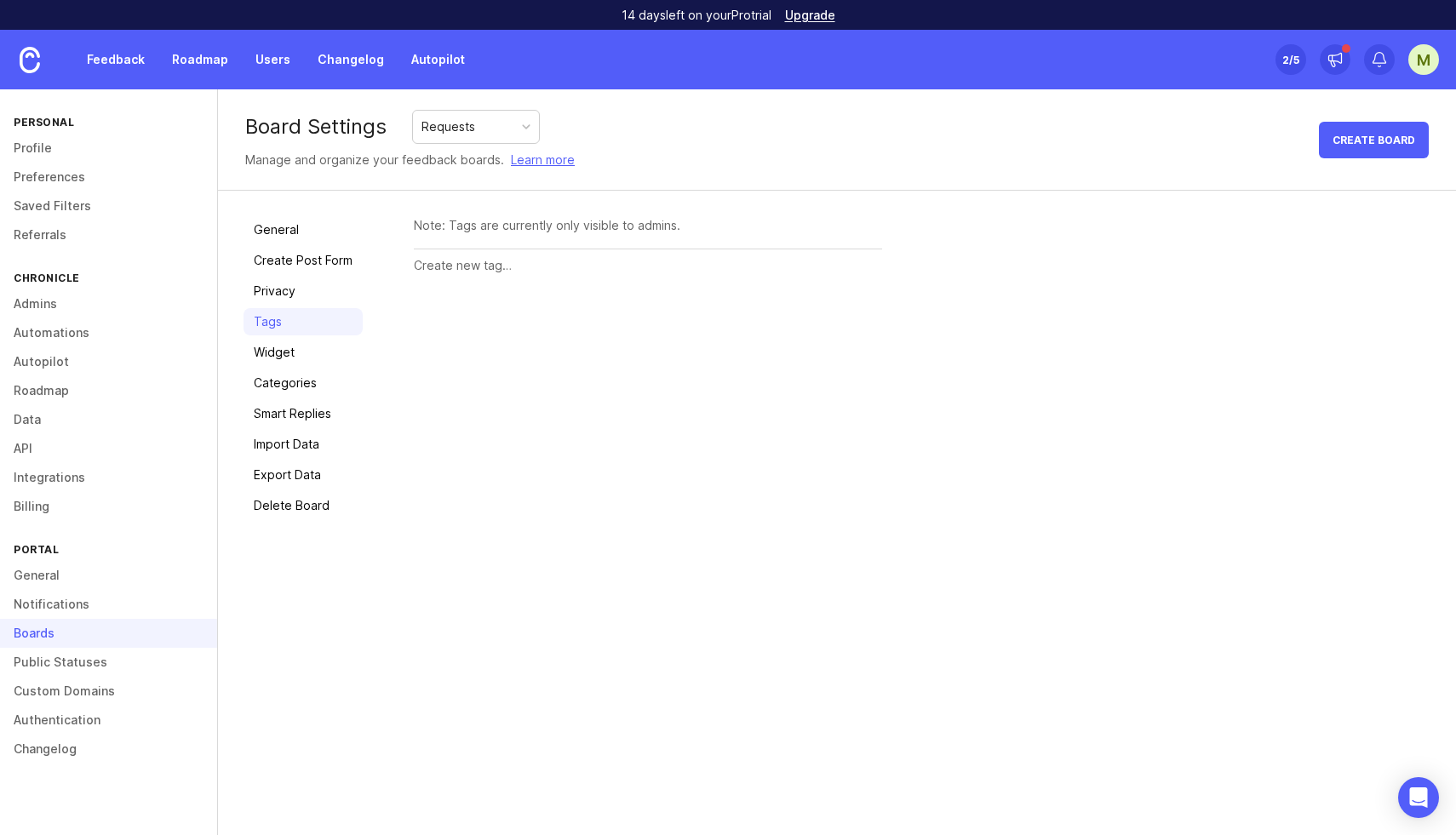
click at [283, 354] on link "Widget" at bounding box center [303, 352] width 120 height 27
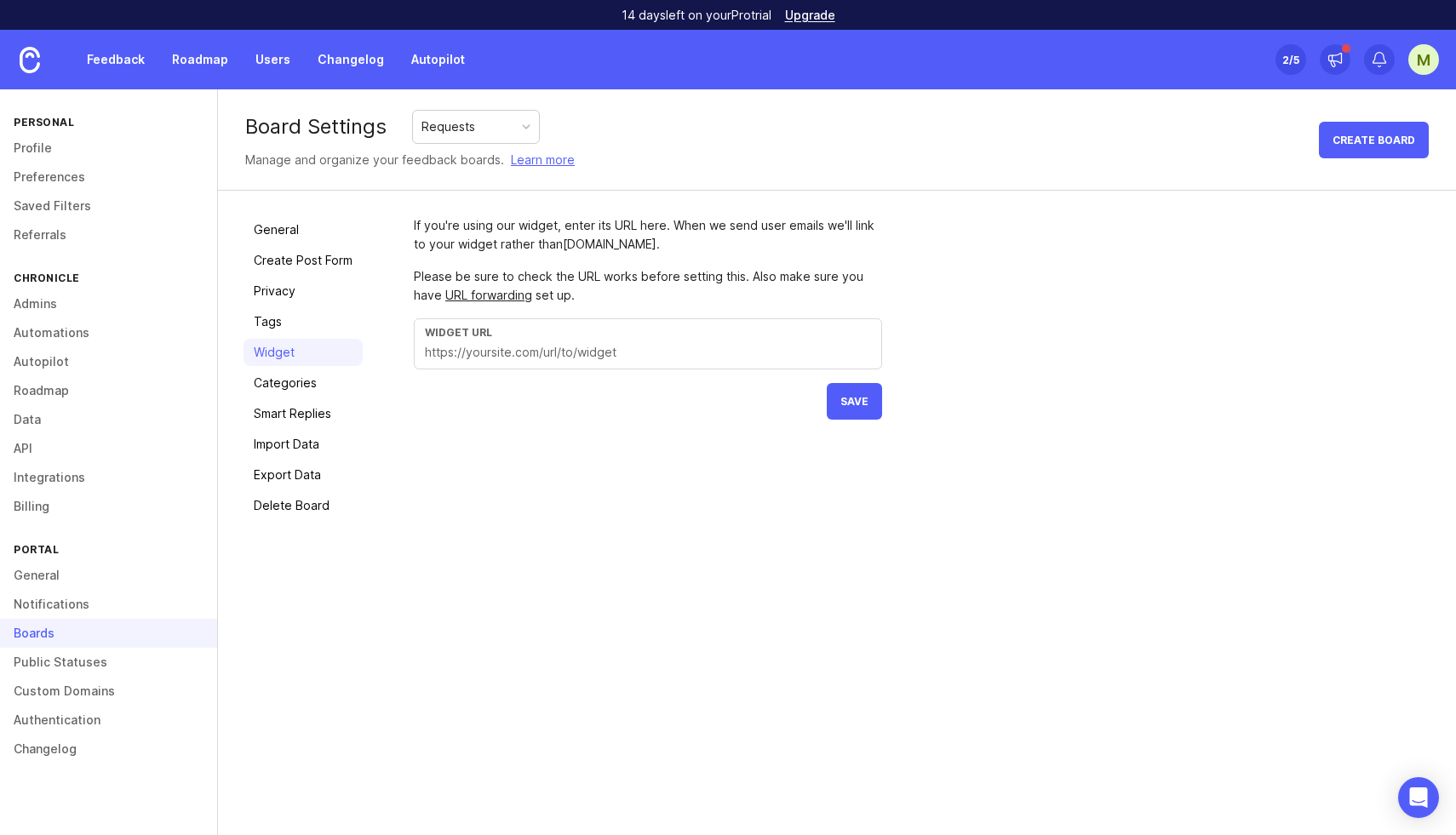
click at [284, 380] on link "Categories" at bounding box center [303, 382] width 120 height 27
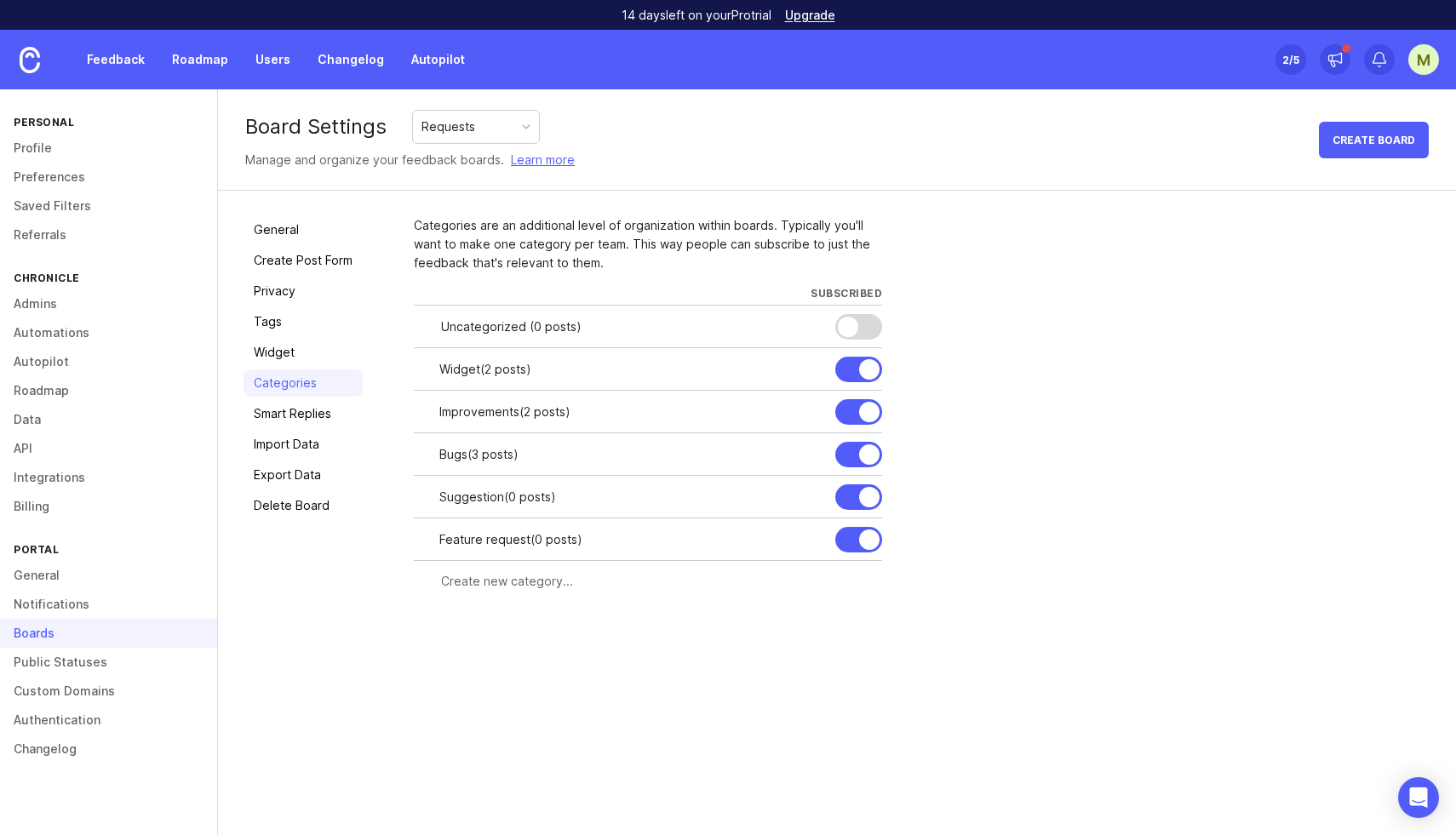
click at [297, 457] on link "Import Data" at bounding box center [303, 444] width 120 height 27
click at [293, 482] on link "Export Data" at bounding box center [303, 474] width 120 height 27
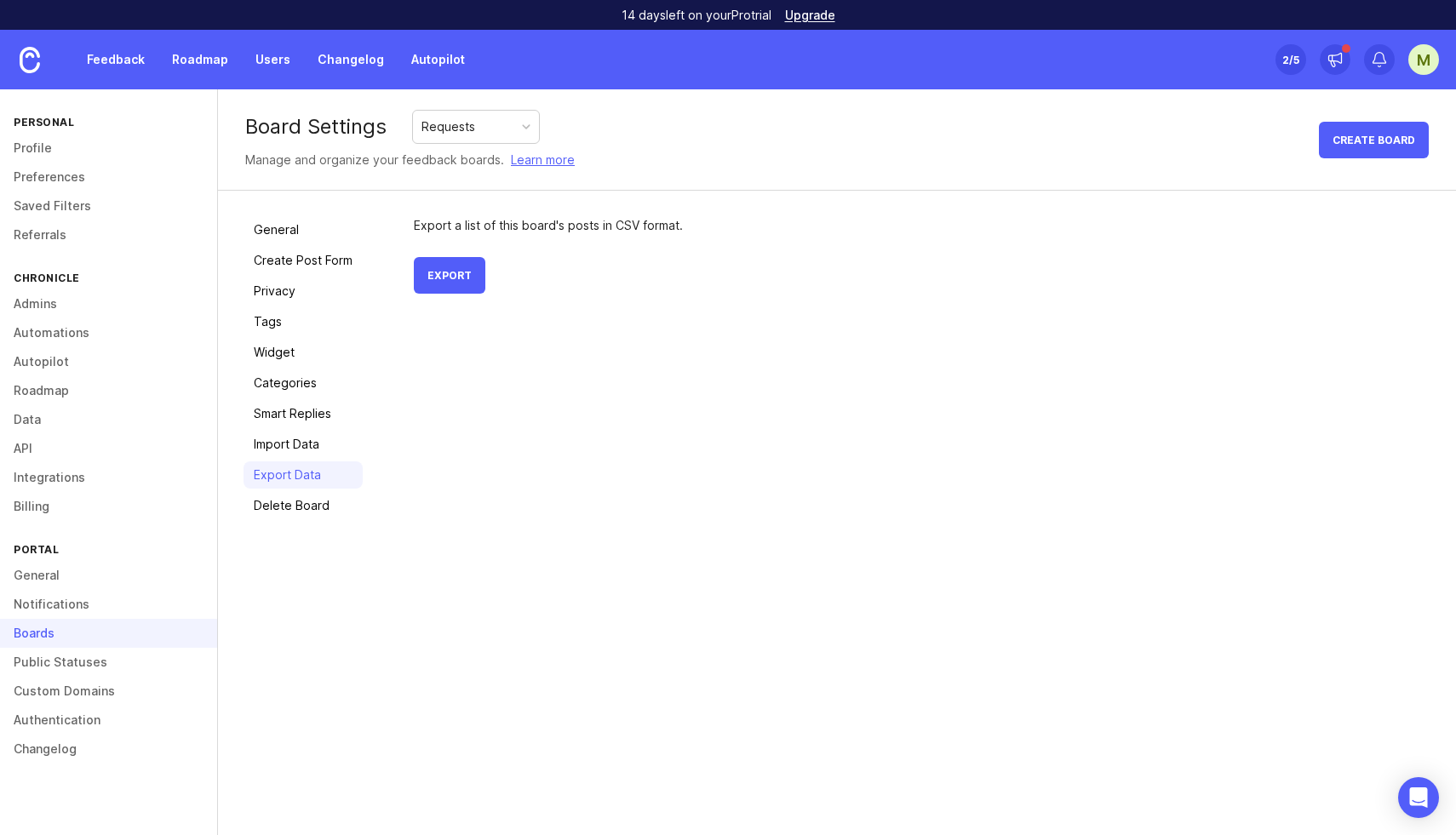
click at [294, 501] on link "Delete Board" at bounding box center [303, 506] width 120 height 27
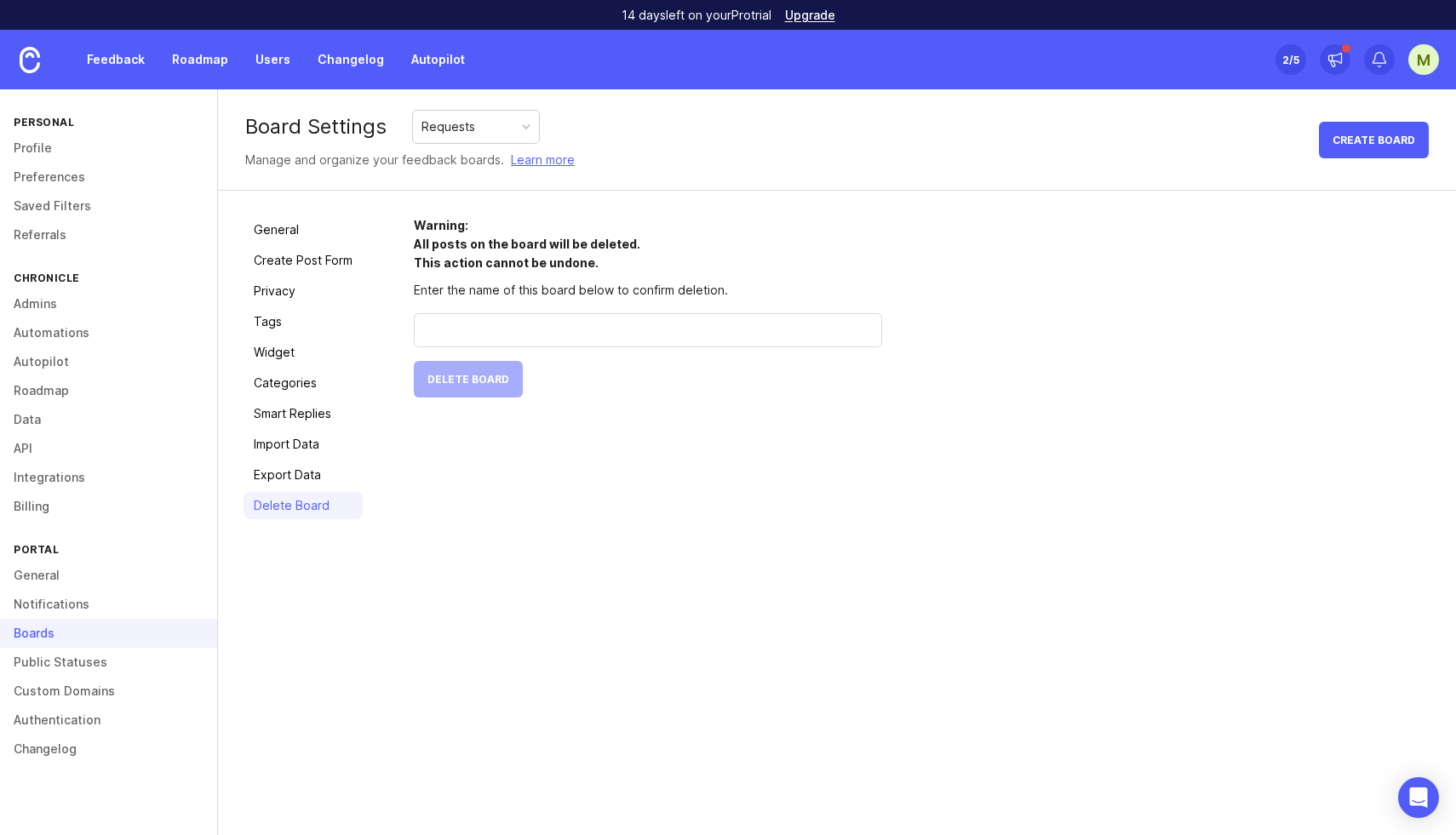
click at [601, 495] on div "Warning: All posts on the board will be deleted. This action cannot be undone. …" at bounding box center [922, 368] width 1017 height 303
click at [113, 57] on link "Feedback" at bounding box center [115, 59] width 78 height 31
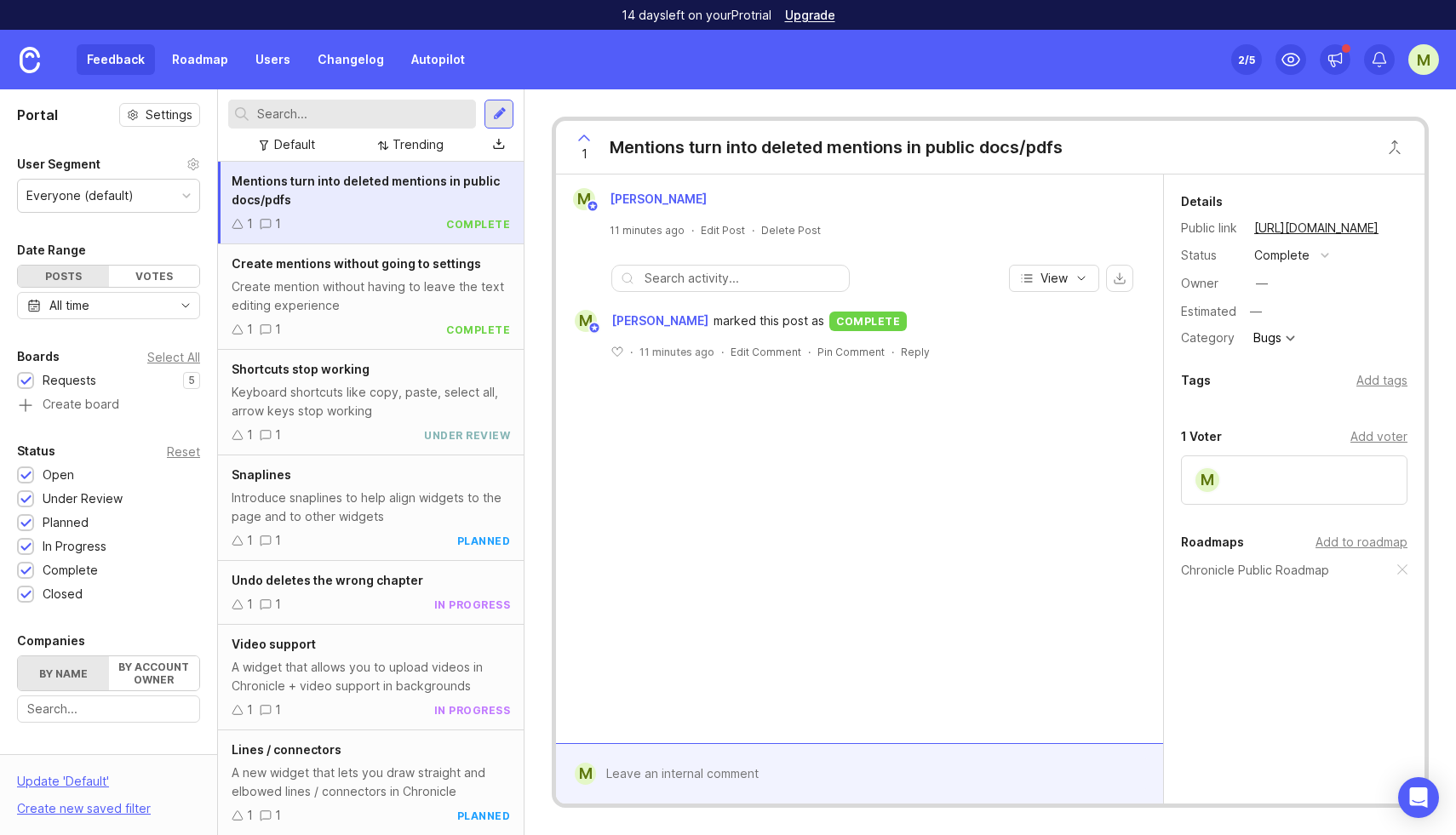
scroll to position [1, 0]
click at [501, 115] on div at bounding box center [500, 114] width 13 height 15
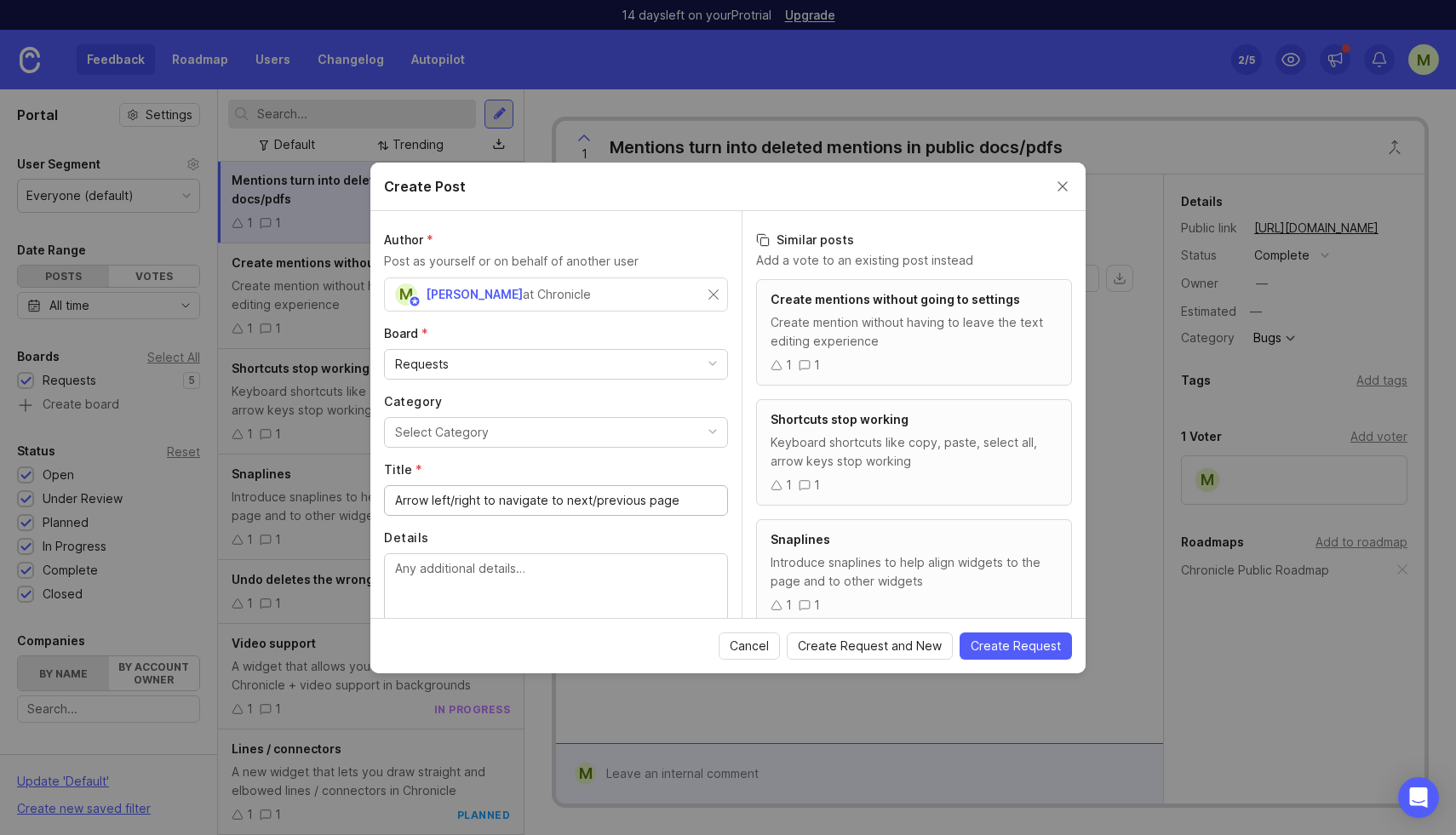
type input "Arrow left/right to navigate to next/previous page"
click at [459, 598] on textarea "Details" at bounding box center [557, 587] width 322 height 56
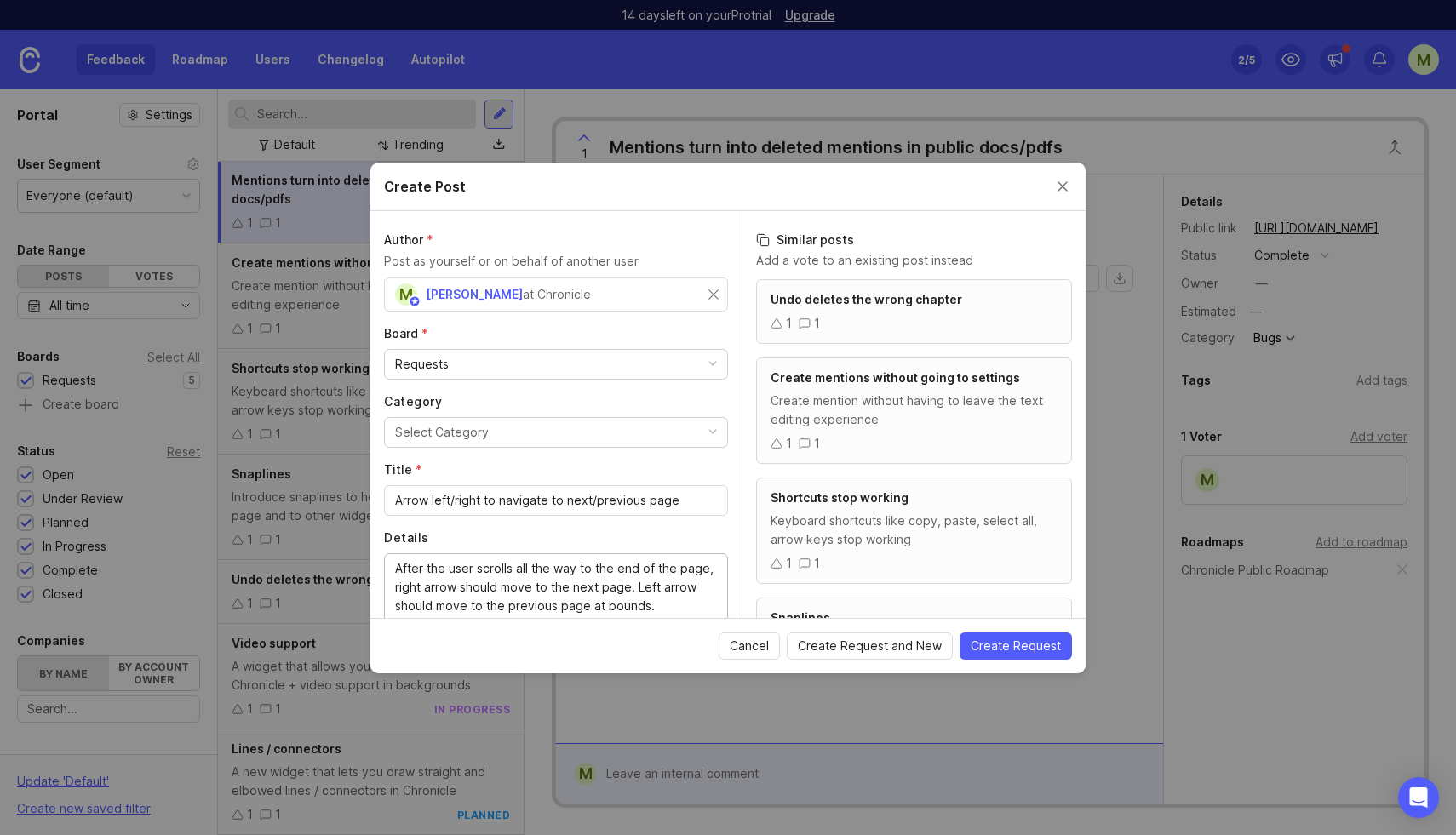
type textarea "After the user scrolls all the way to the end of the page, right arrow should m…"
click at [455, 431] on div "Select Category" at bounding box center [442, 432] width 93 height 19
click at [1002, 648] on span "Create Request" at bounding box center [1016, 646] width 90 height 17
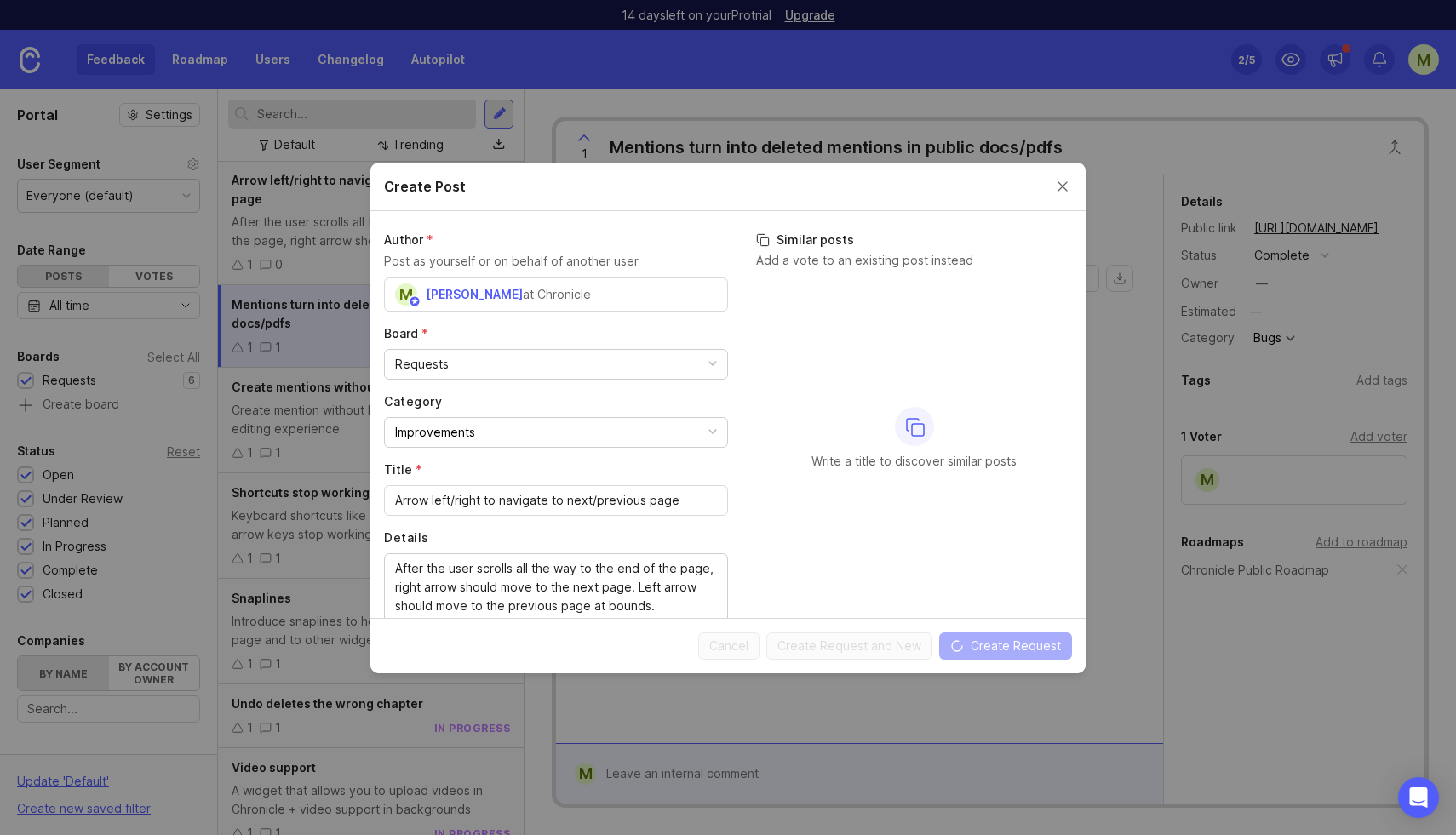
scroll to position [125, 0]
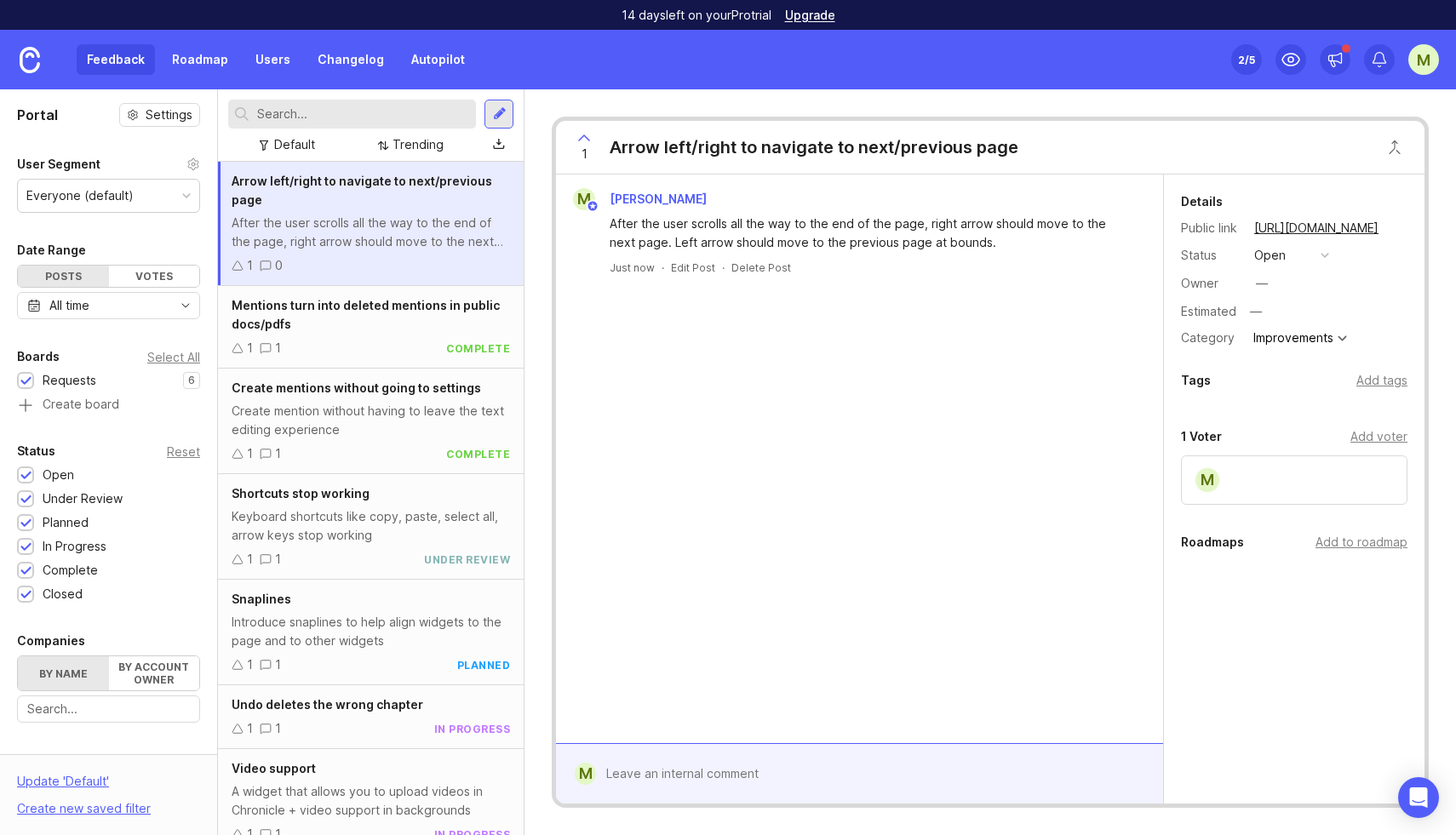
click at [1302, 260] on button "open" at bounding box center [1291, 255] width 85 height 23
click at [1302, 348] on div "planned" at bounding box center [1284, 348] width 54 height 14
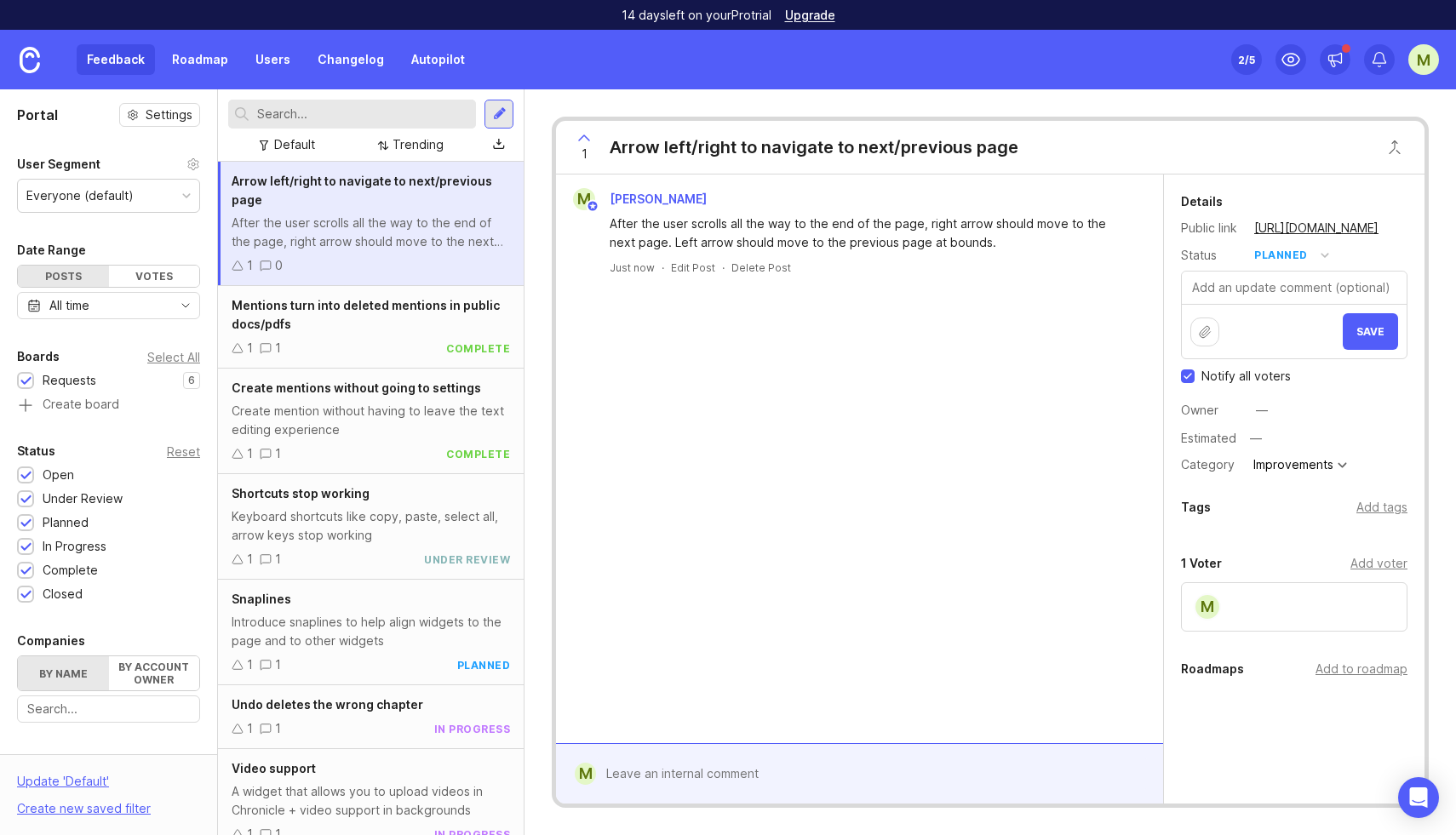
click at [1373, 333] on span "Save" at bounding box center [1370, 331] width 28 height 13
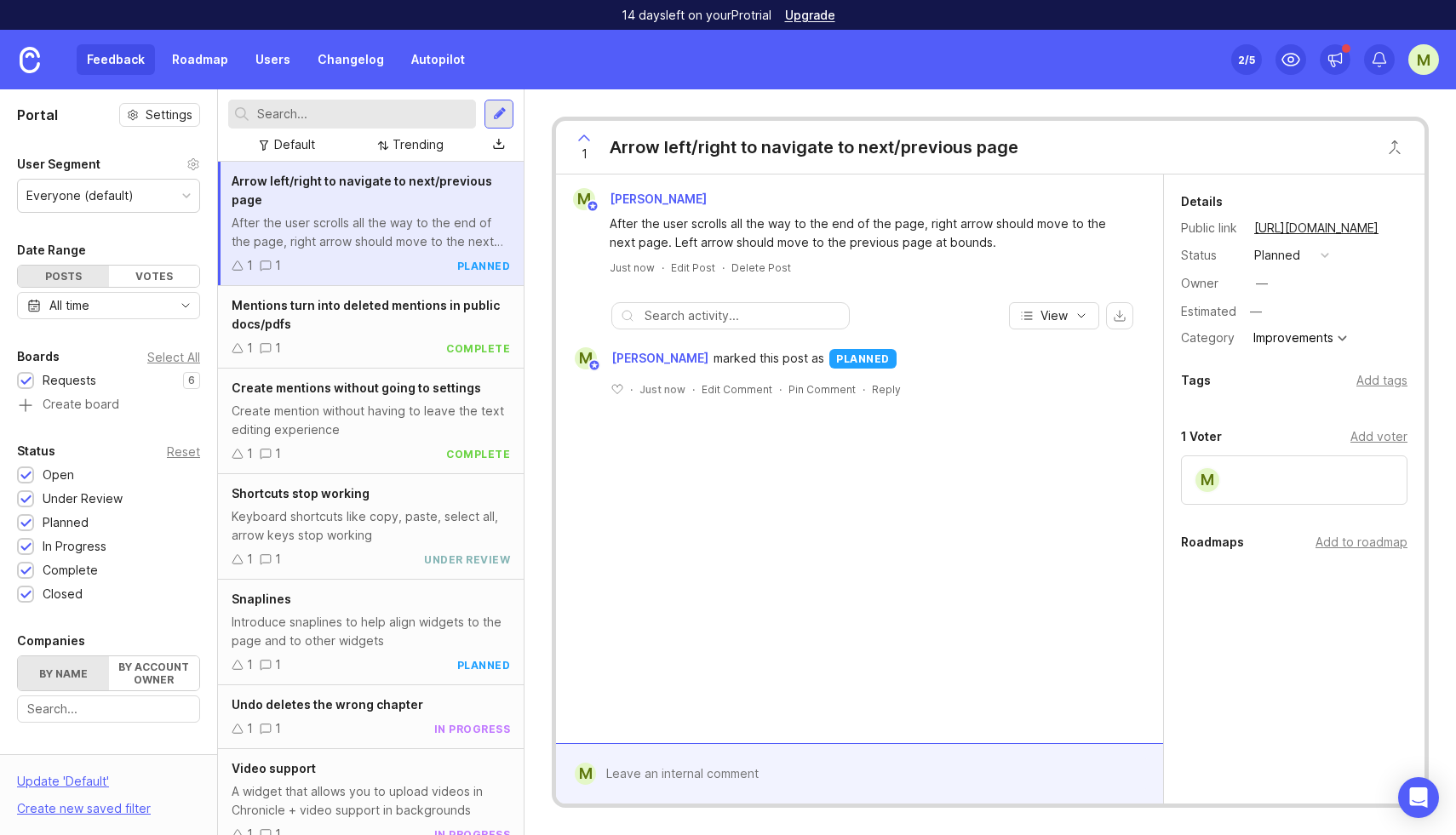
click at [498, 114] on div at bounding box center [500, 114] width 13 height 15
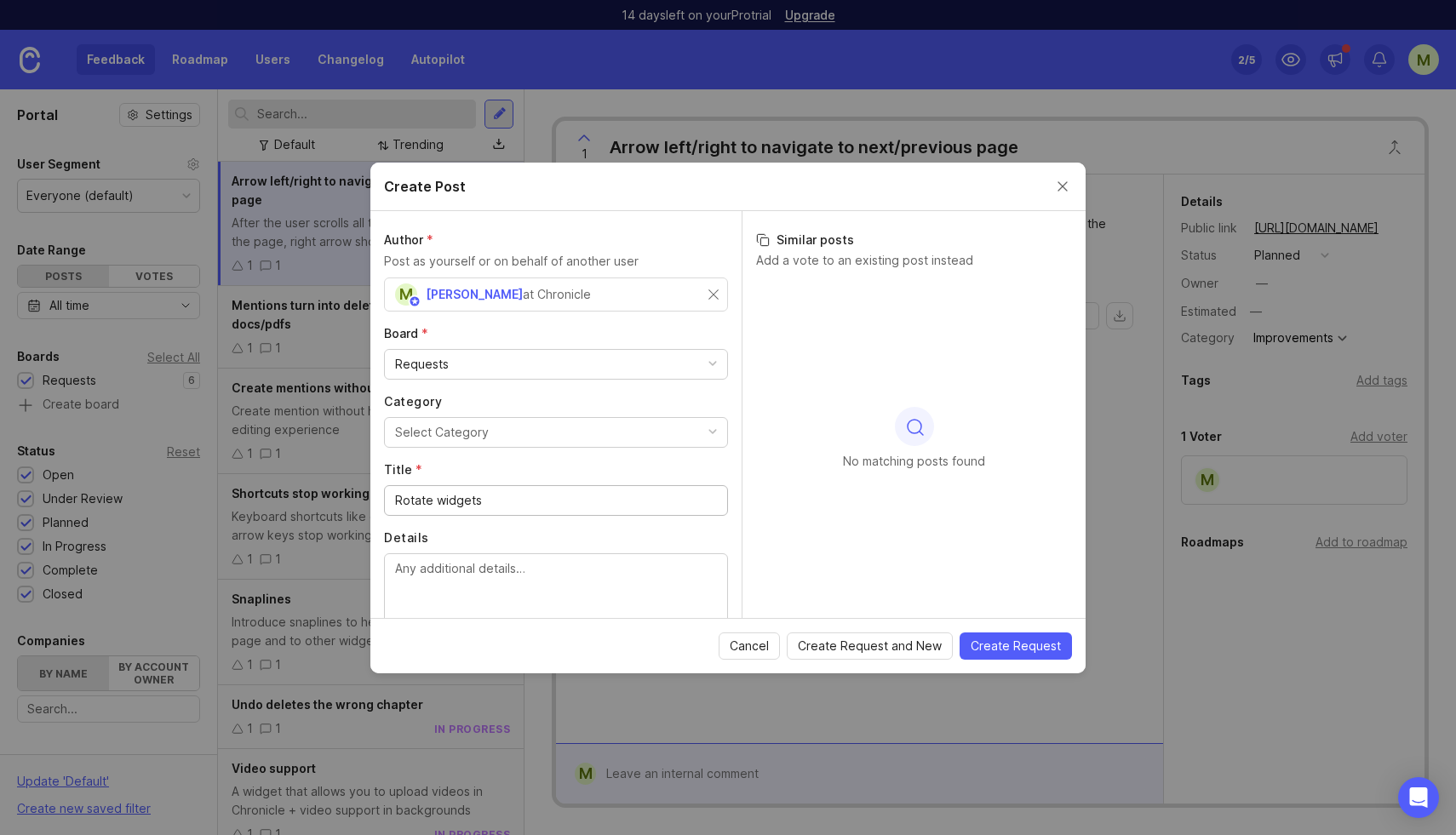
type input "Rotate widgets"
click at [454, 583] on textarea "Details" at bounding box center [557, 587] width 322 height 56
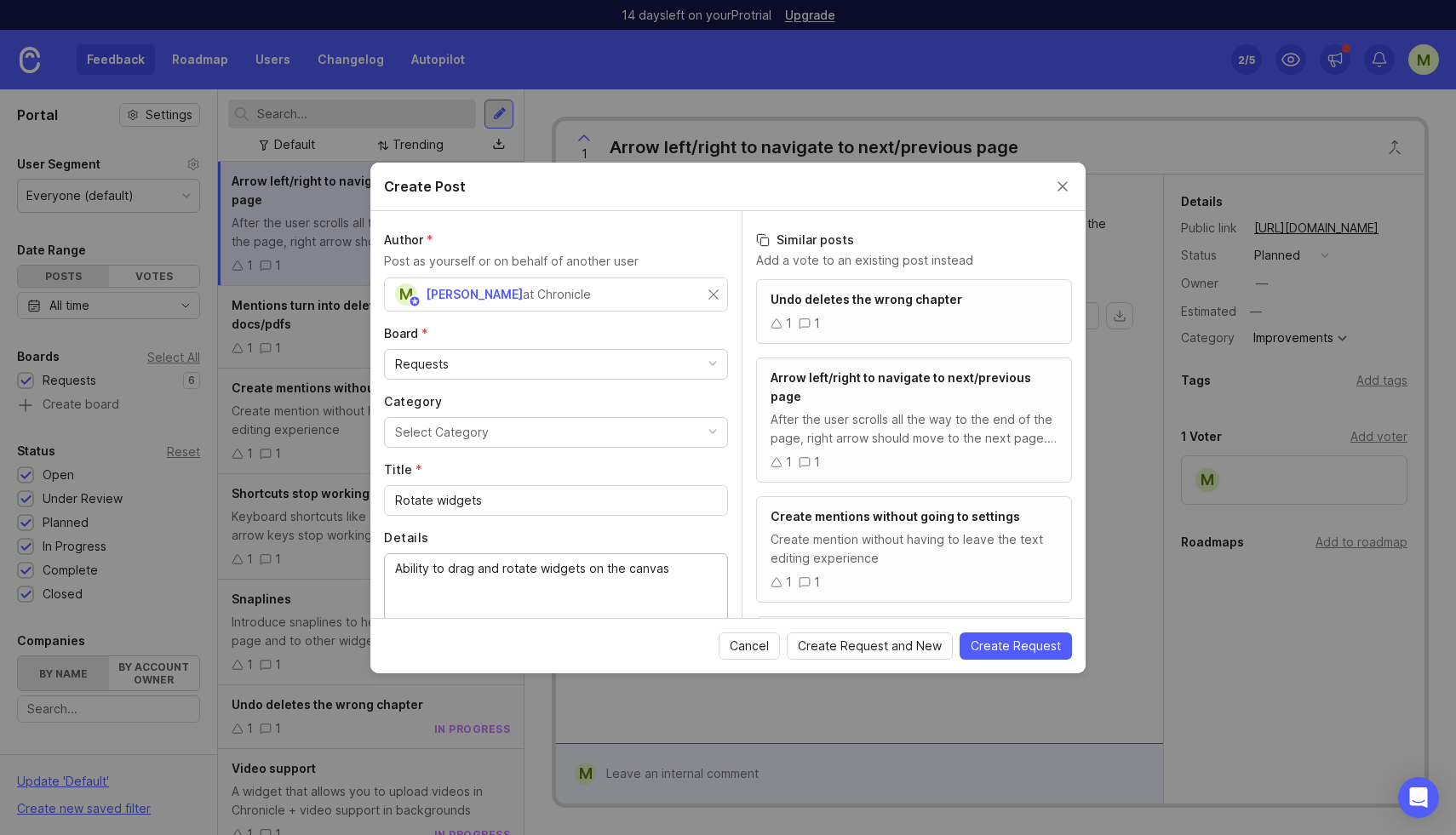
type textarea "Ability to drag and rotate widgets on the canvas"
click at [508, 427] on button "Select Category" at bounding box center [556, 432] width 344 height 31
click at [1023, 646] on span "Create Request" at bounding box center [1016, 646] width 90 height 17
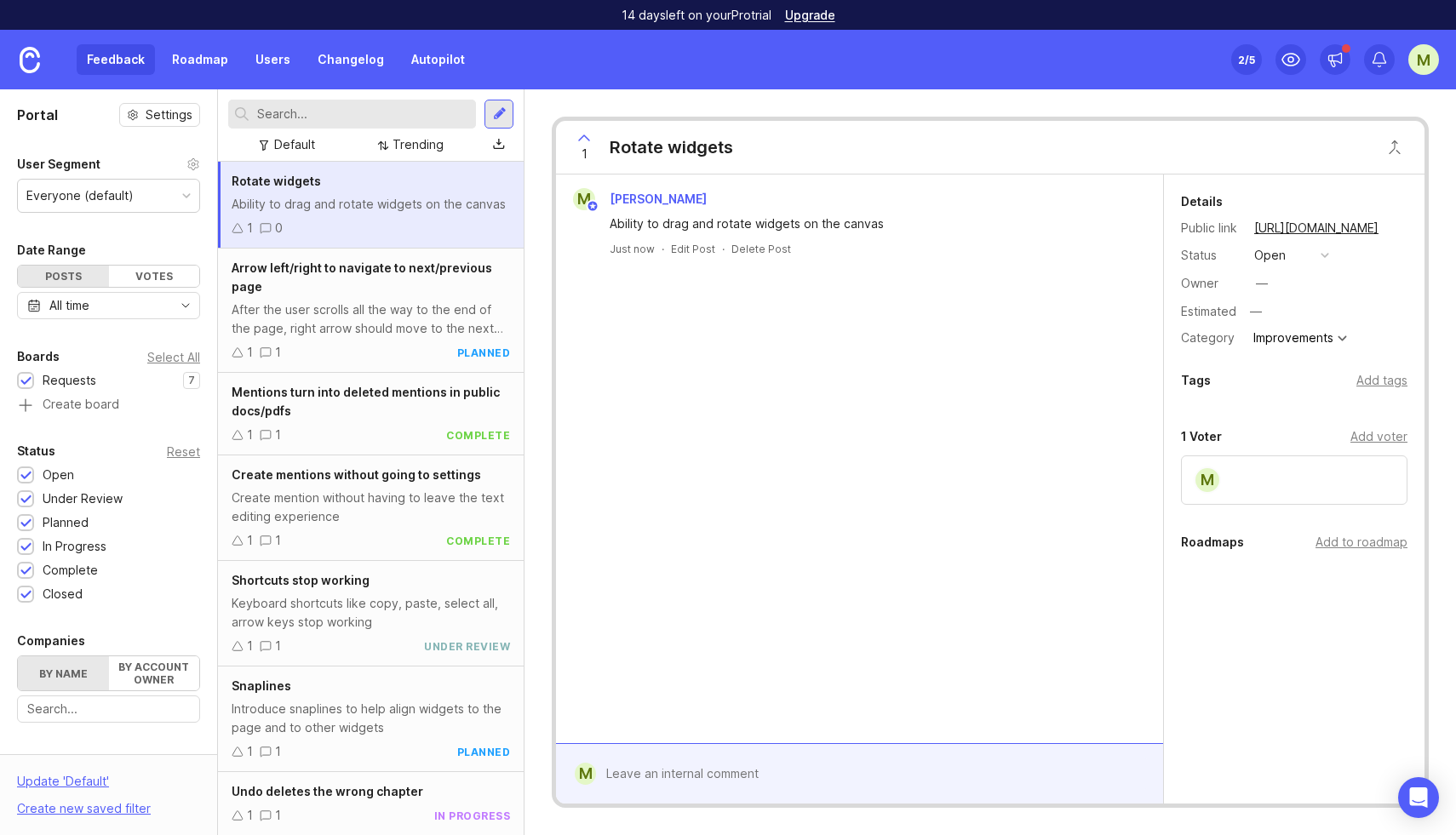
click at [1308, 258] on button "open" at bounding box center [1291, 255] width 85 height 23
click at [1305, 346] on div "planned" at bounding box center [1284, 348] width 54 height 14
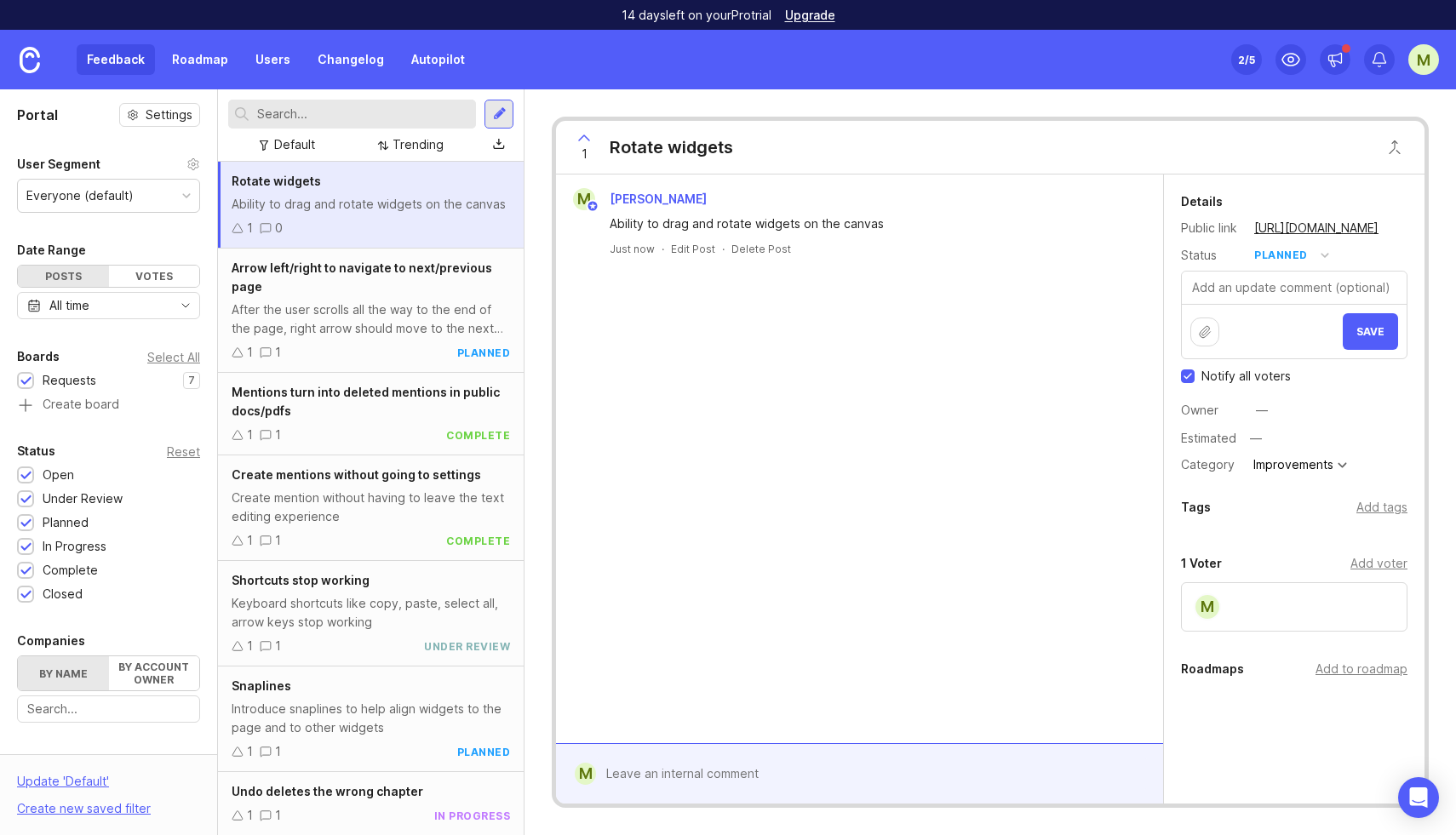
click at [1366, 336] on span "Save" at bounding box center [1370, 331] width 28 height 13
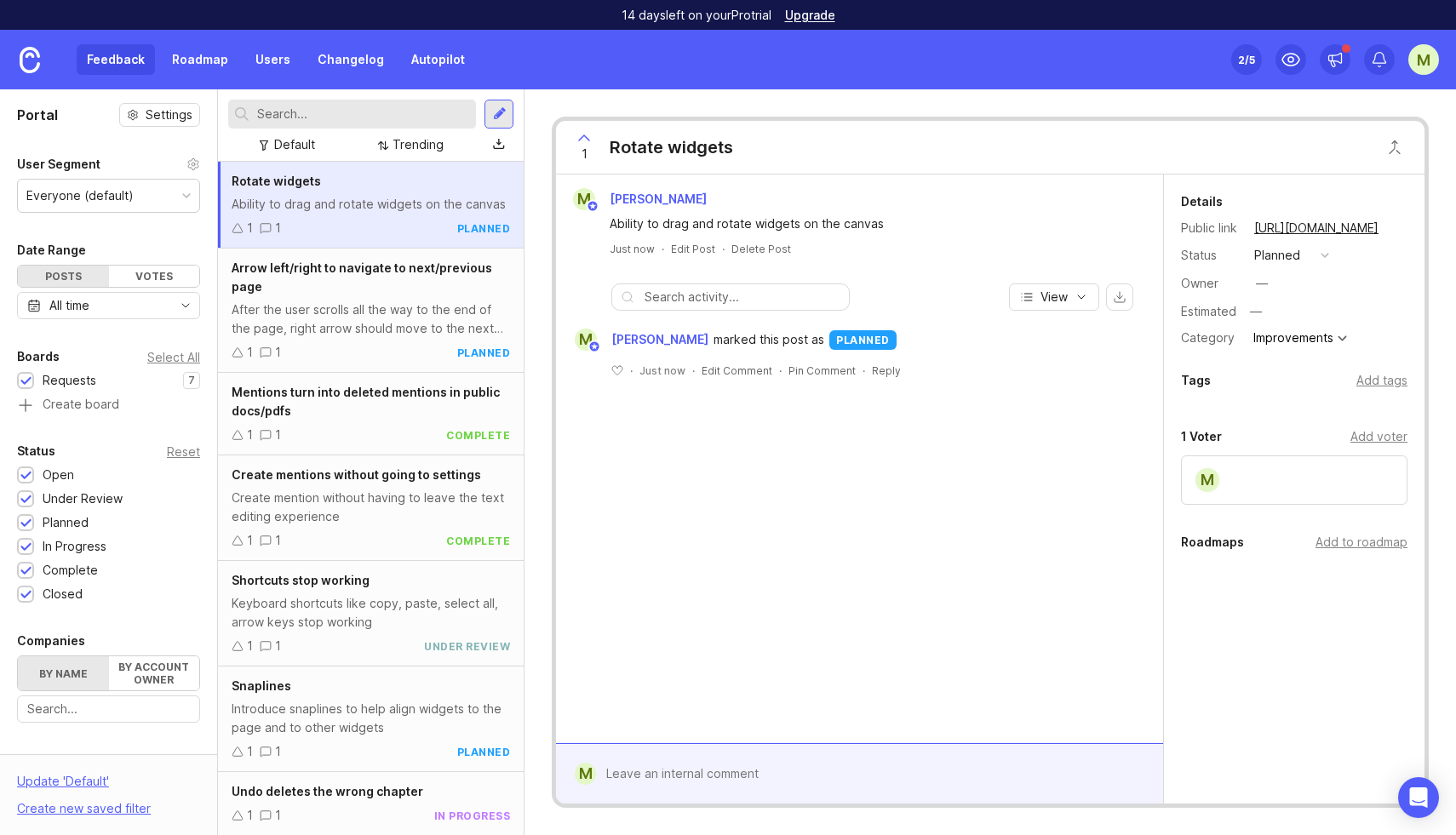
click at [499, 120] on div at bounding box center [500, 114] width 13 height 15
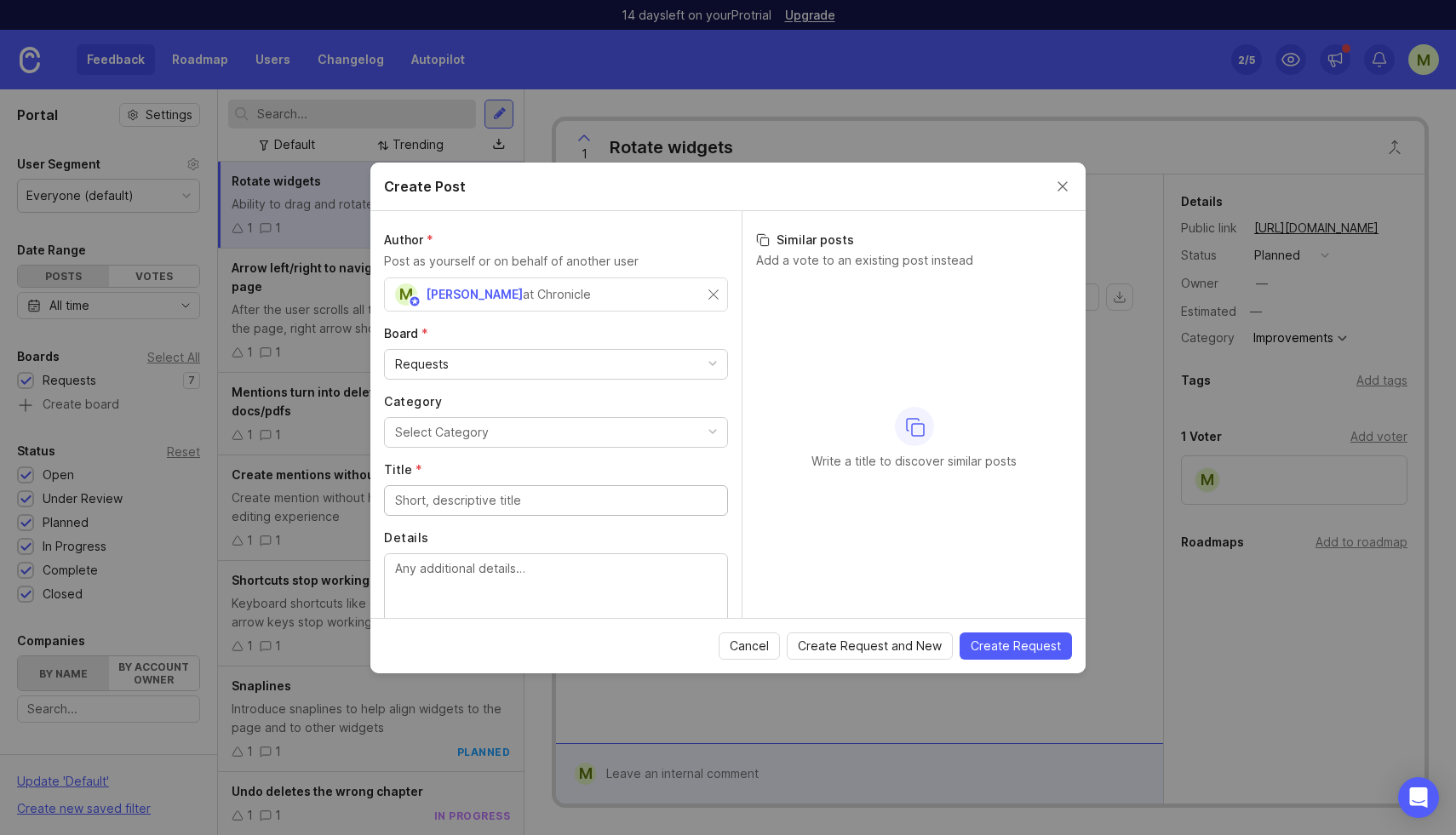
click at [450, 429] on div "Select Category" at bounding box center [442, 432] width 93 height 19
click at [445, 510] on div at bounding box center [556, 500] width 344 height 31
type input "R"
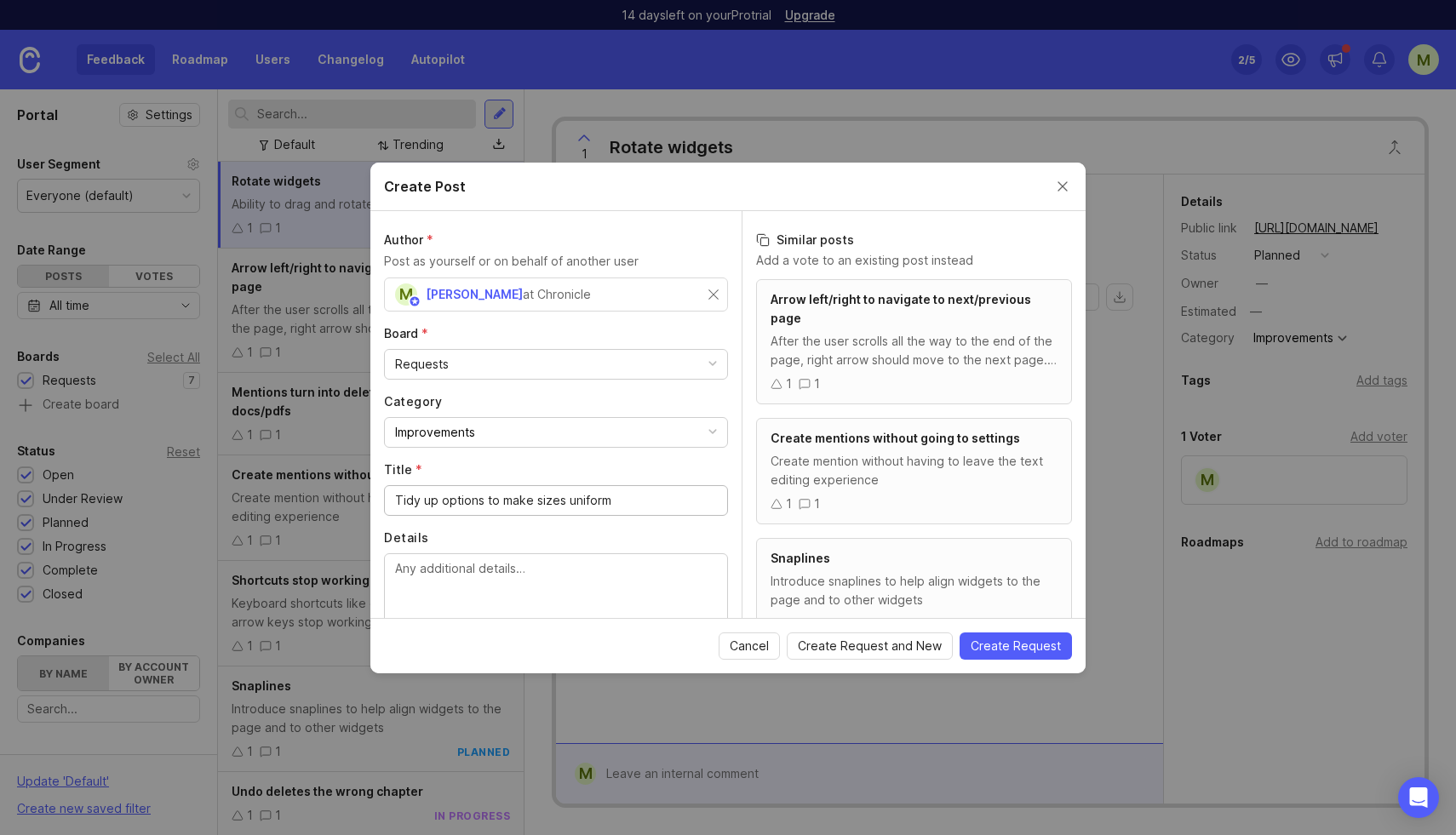
click at [424, 504] on input "Tidy up options to make sizes uniform" at bounding box center [557, 501] width 322 height 19
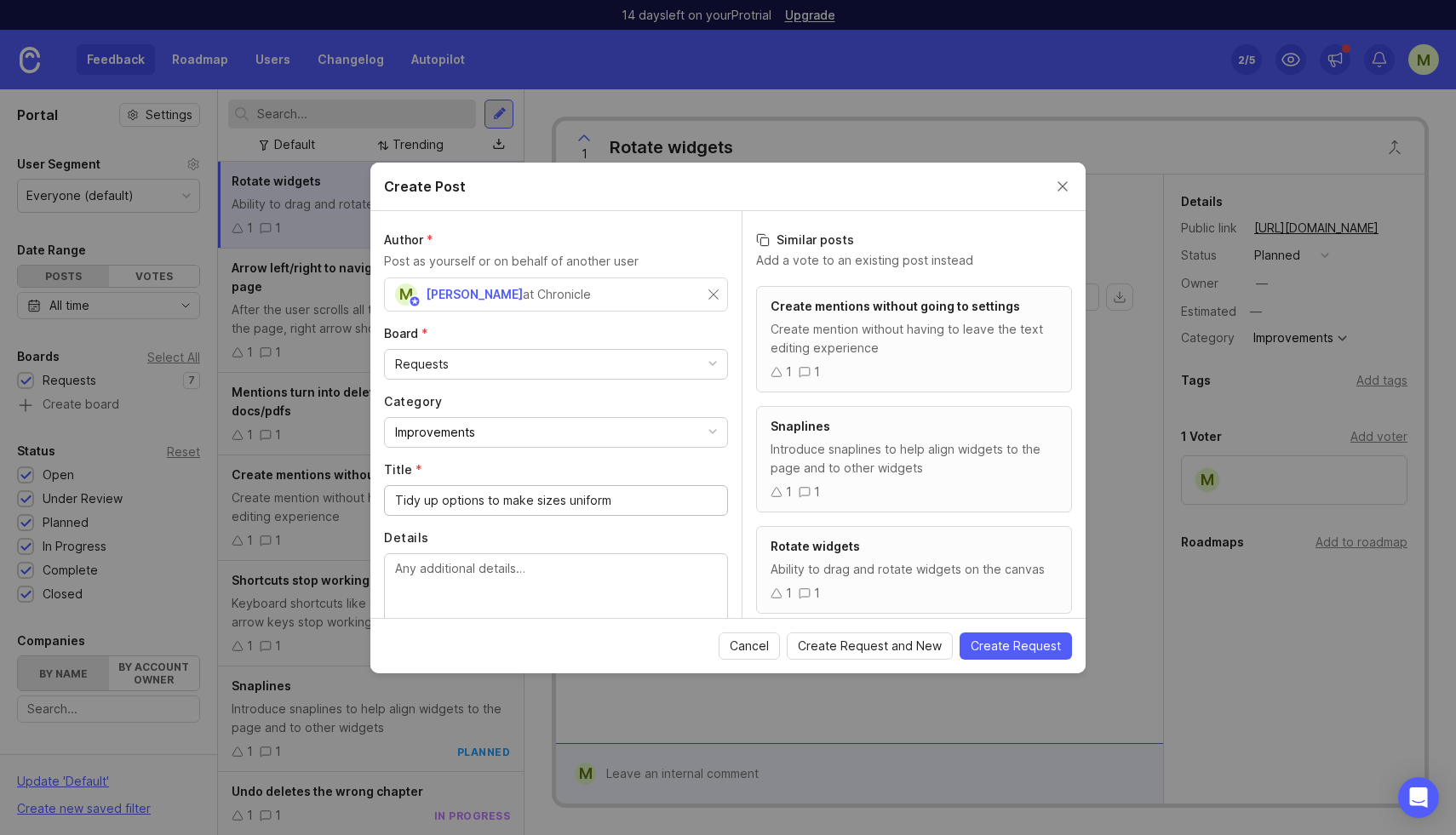
scroll to position [249, 0]
type input "Tidy up options to make sizes uniform"
click at [1009, 649] on span "Create Request" at bounding box center [1016, 646] width 90 height 17
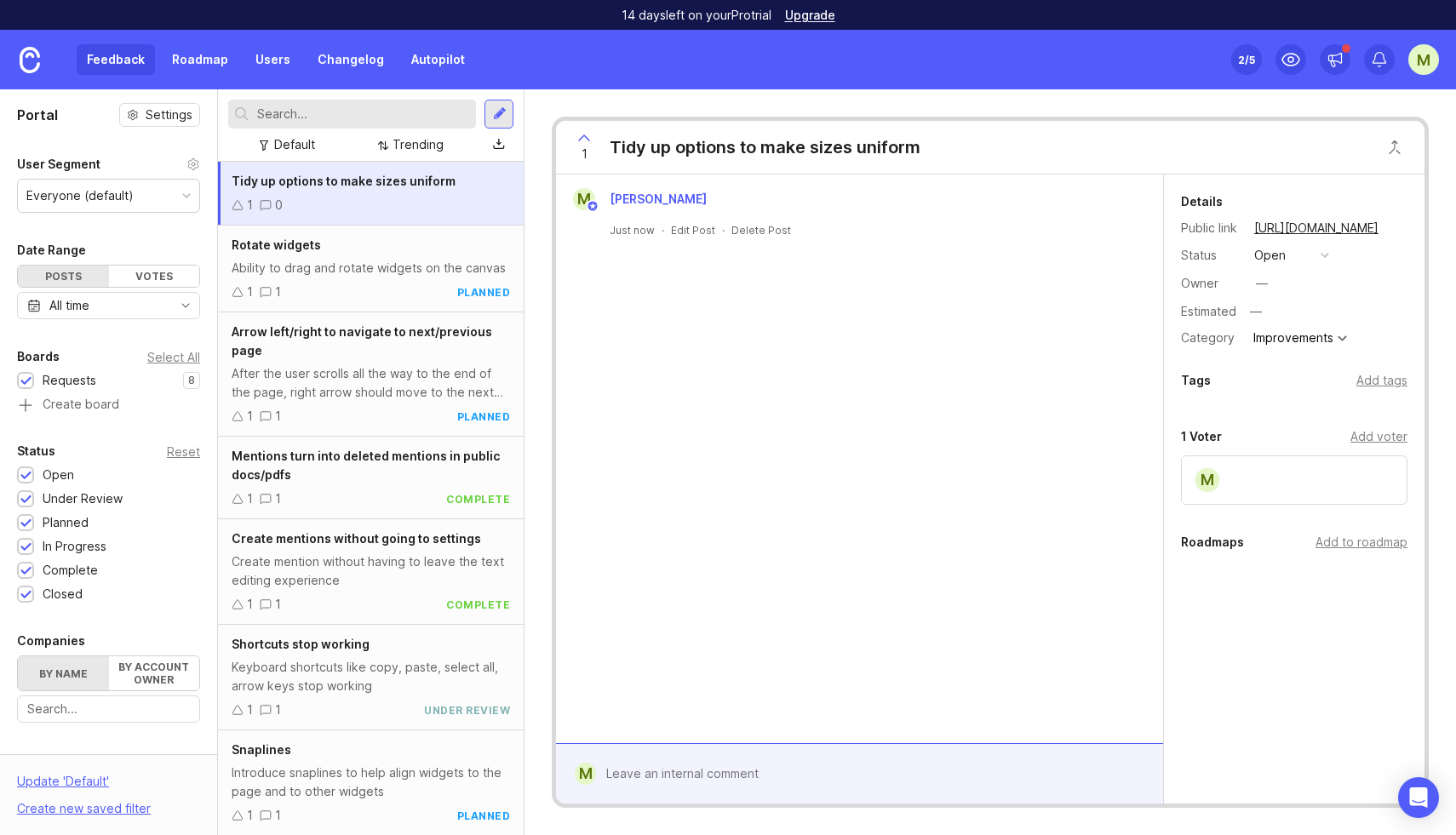
click at [1305, 260] on button "open" at bounding box center [1291, 255] width 85 height 23
click at [1296, 352] on div "planned" at bounding box center [1284, 348] width 54 height 14
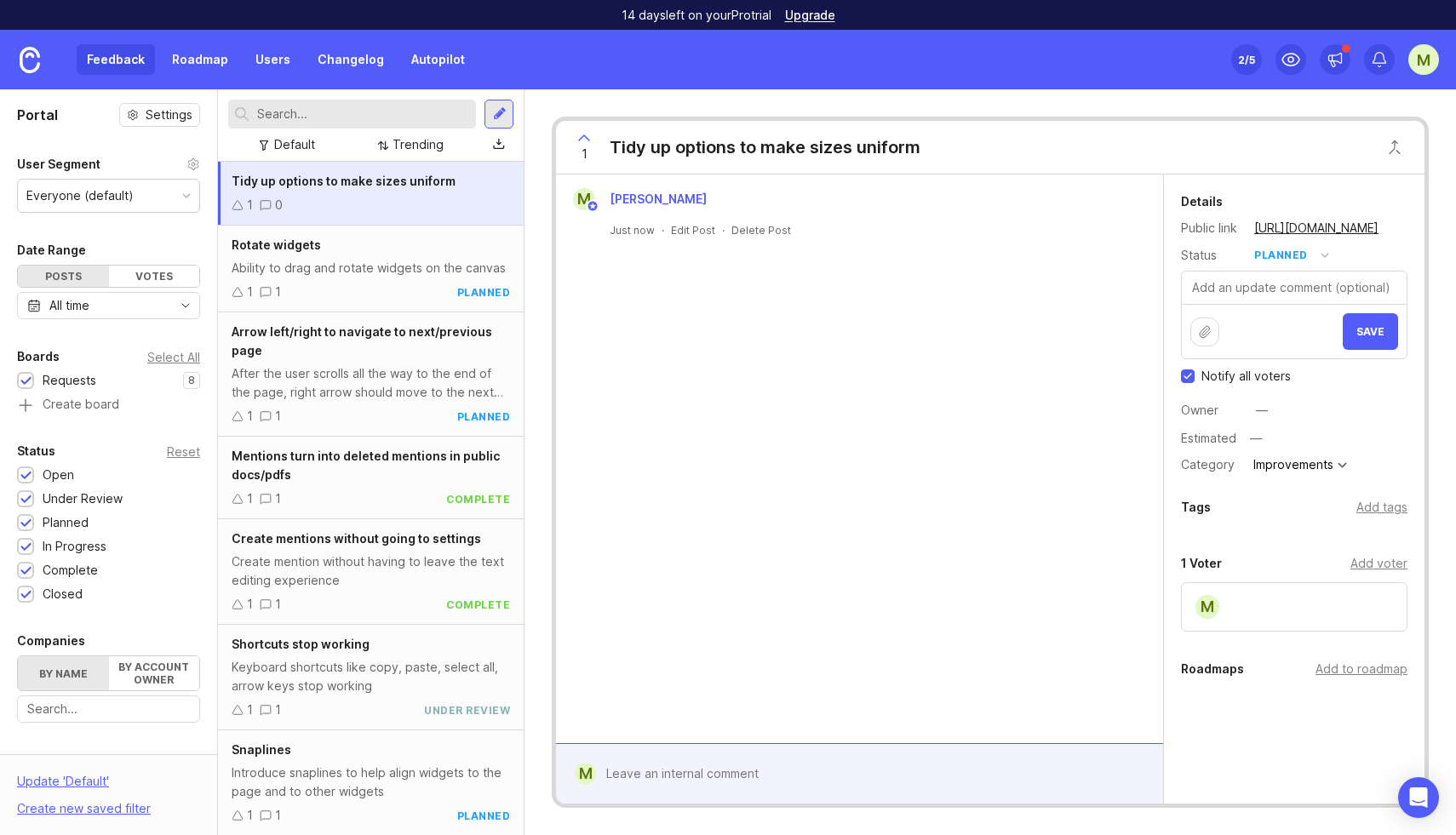
click at [1376, 329] on span "Save" at bounding box center [1370, 331] width 28 height 13
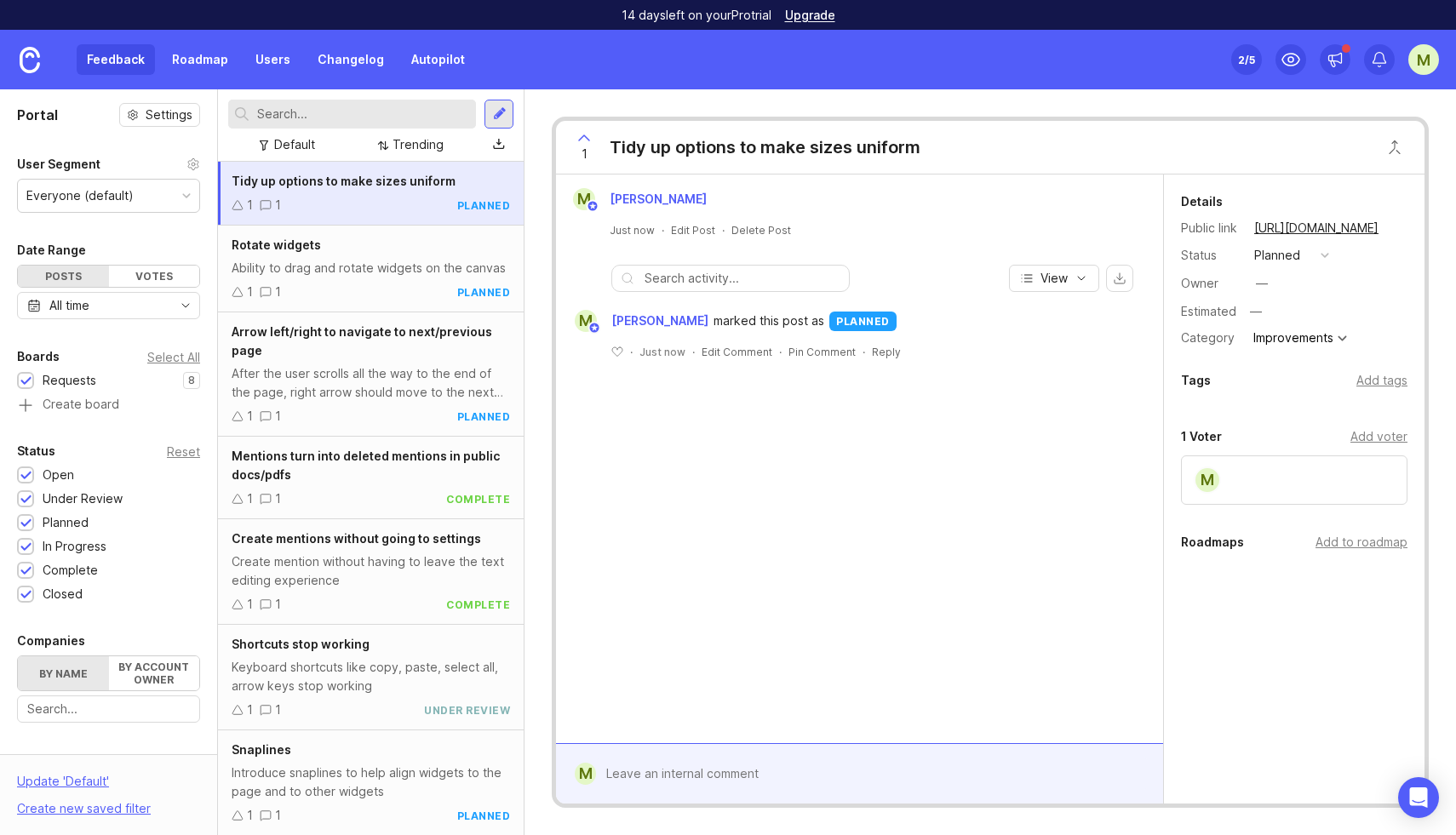
click at [502, 116] on div at bounding box center [500, 114] width 13 height 15
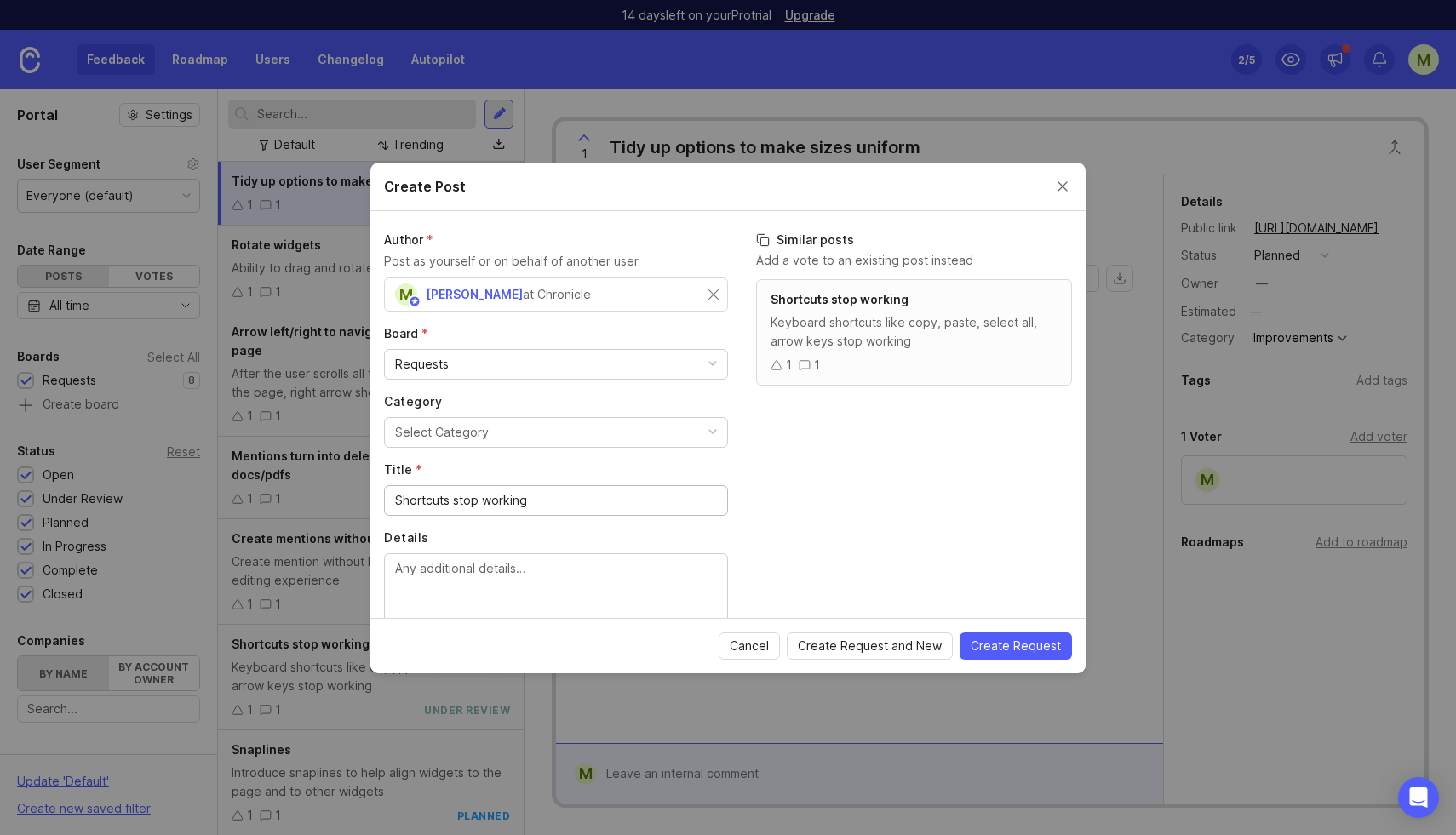
type input "Shortcuts stop working"
click at [456, 562] on textarea "Details" at bounding box center [557, 587] width 322 height 56
type textarea "Shortcuts like"
click at [755, 648] on span "Cancel" at bounding box center [750, 646] width 40 height 17
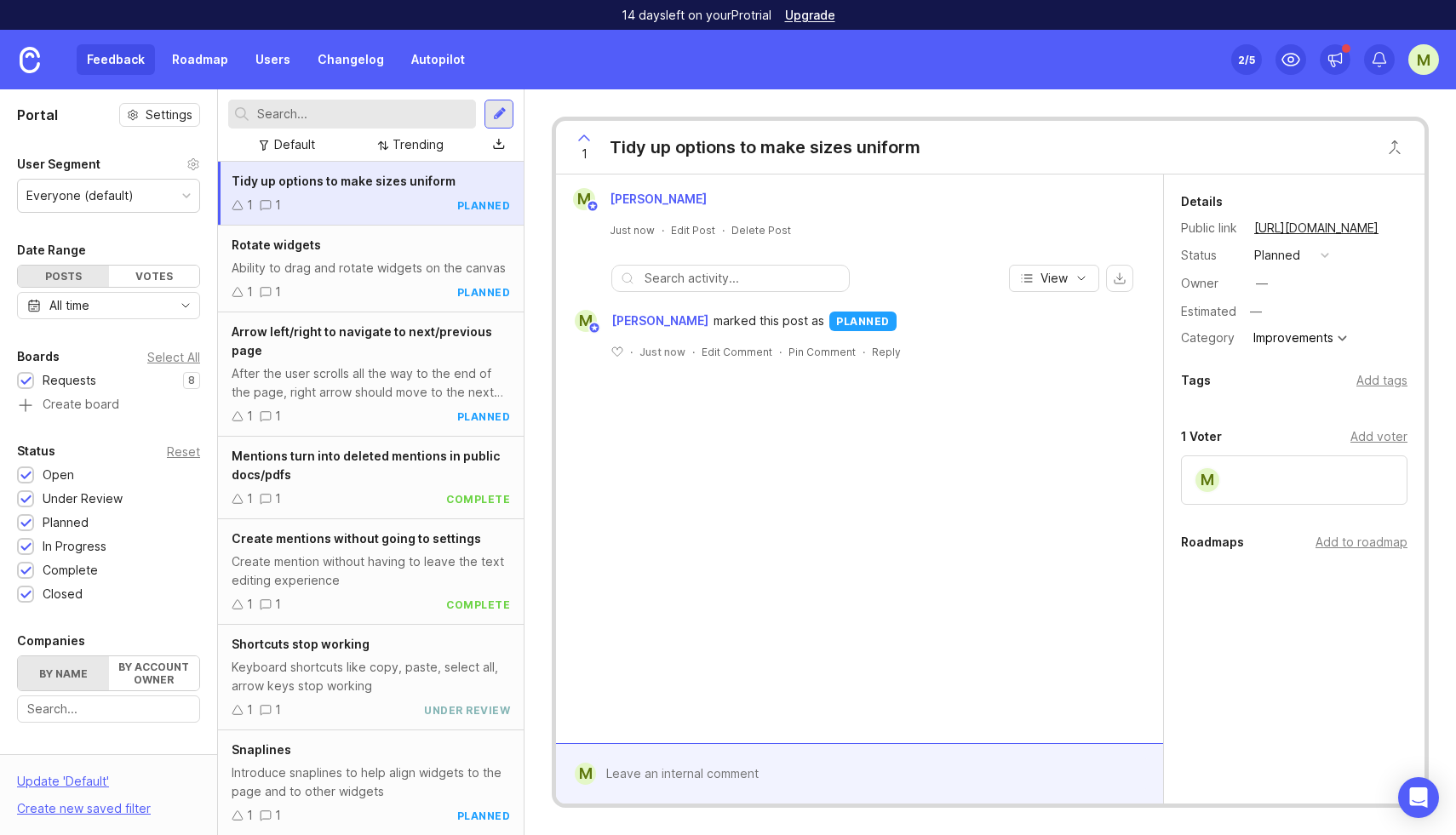
click at [499, 120] on div at bounding box center [500, 114] width 13 height 15
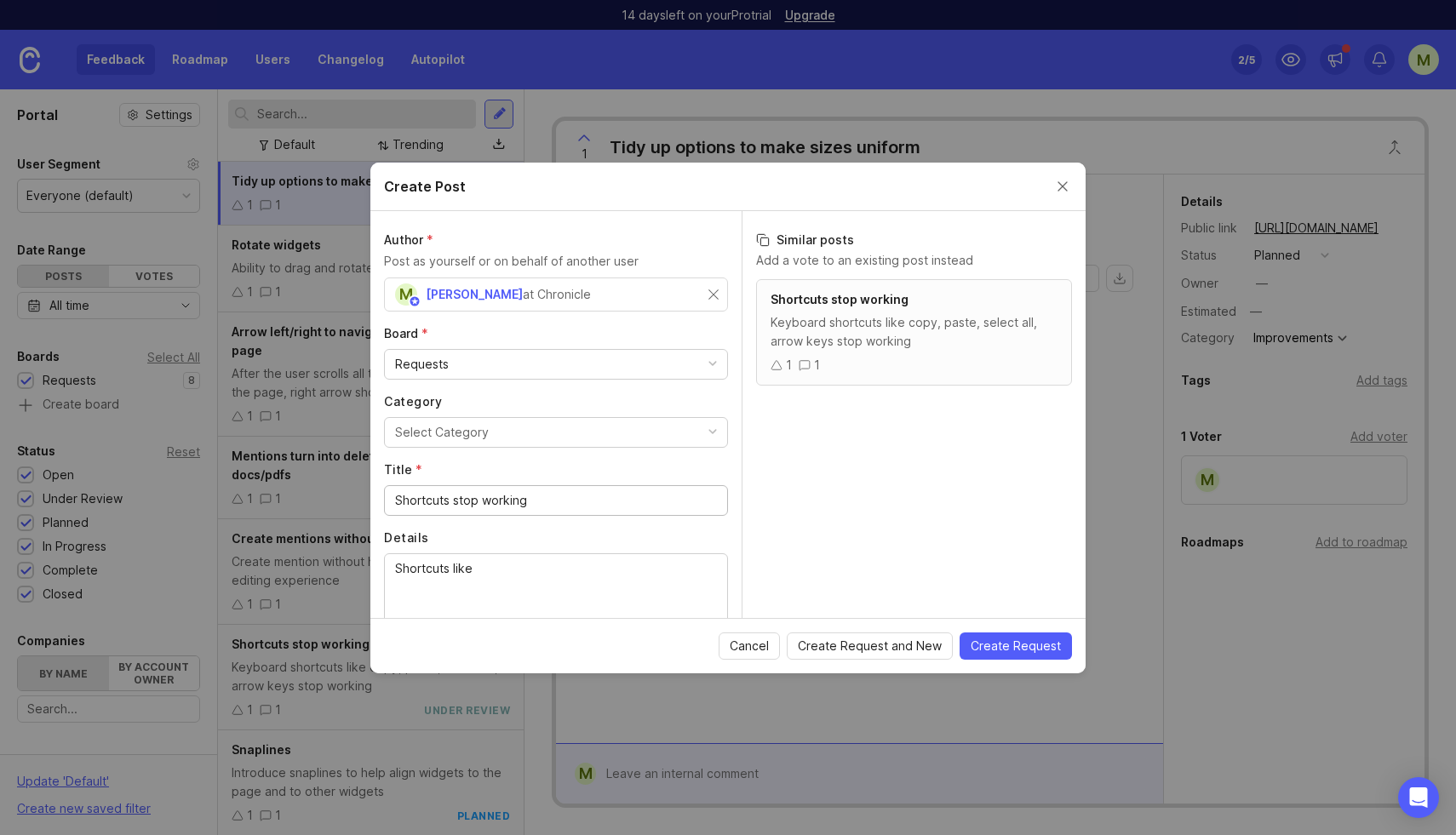
click at [449, 427] on div "Select Category" at bounding box center [442, 432] width 93 height 19
click at [454, 499] on input "Shortcuts stop working" at bounding box center [557, 501] width 322 height 19
type input "Export PPT"
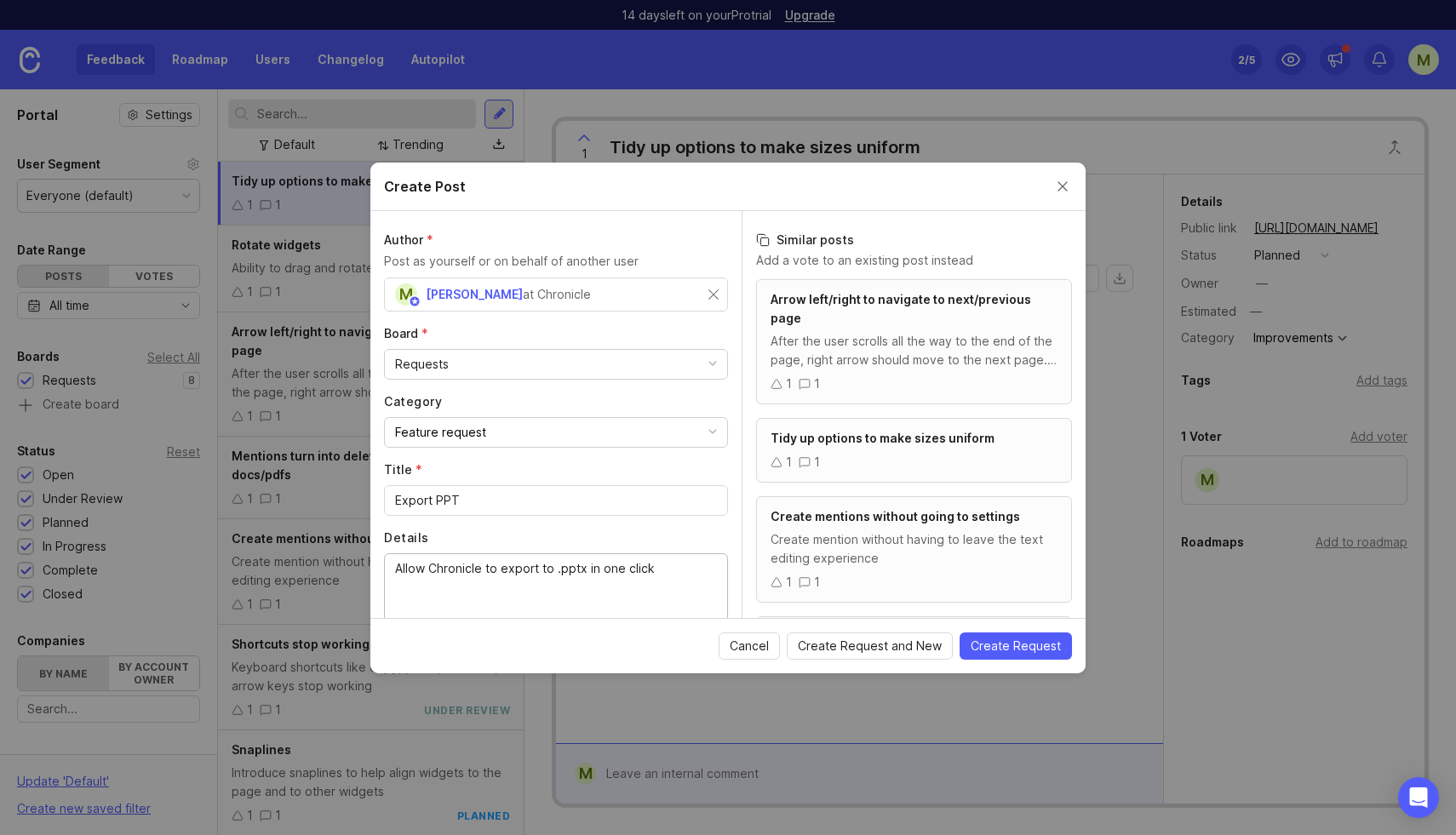
type textarea "Allow Chronicle to export to .pptx in one click"
click at [1012, 646] on span "Create Request" at bounding box center [1016, 646] width 90 height 17
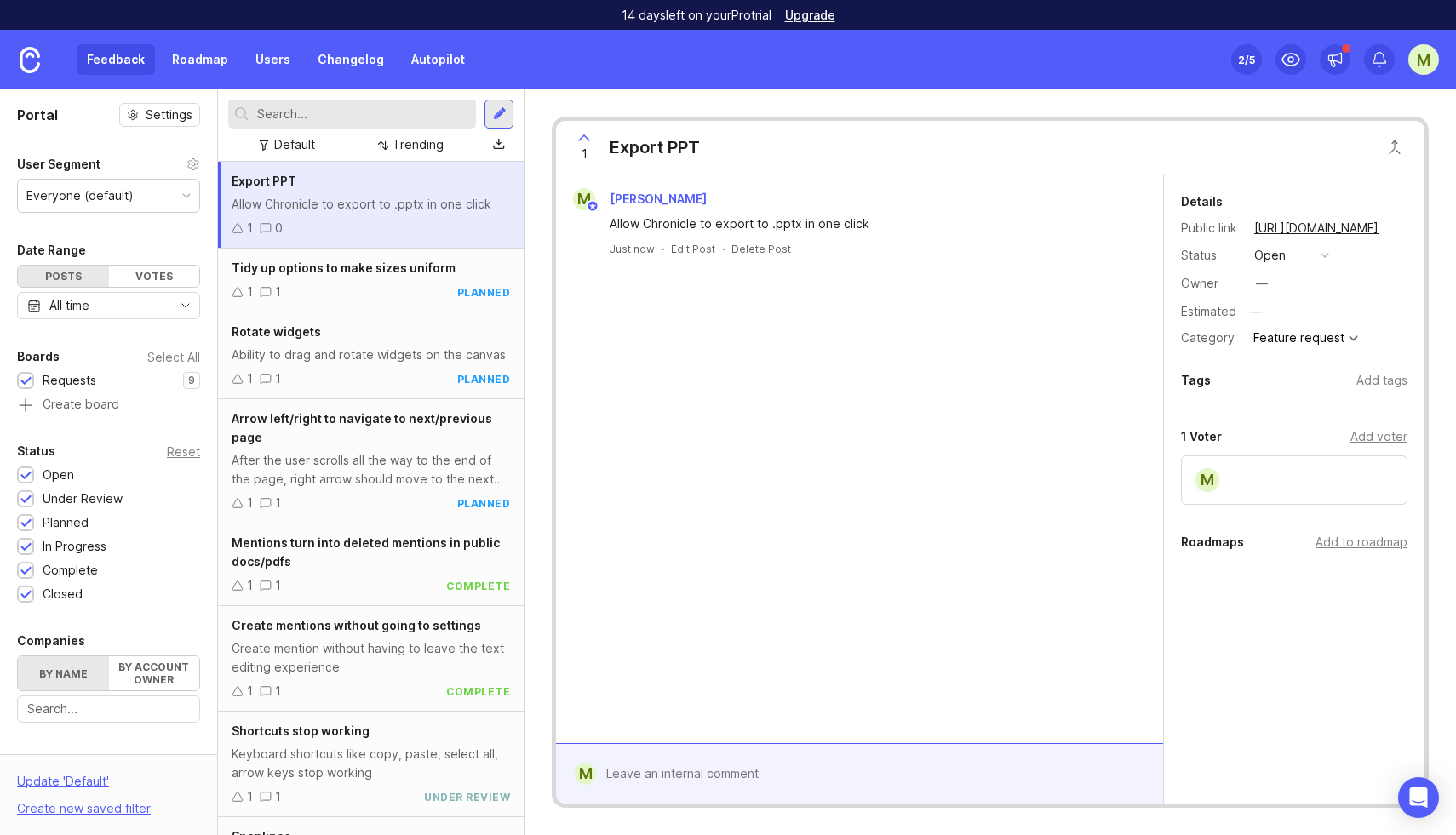
click at [1284, 250] on div "open" at bounding box center [1270, 255] width 31 height 19
click at [1298, 342] on div "planned" at bounding box center [1284, 348] width 54 height 14
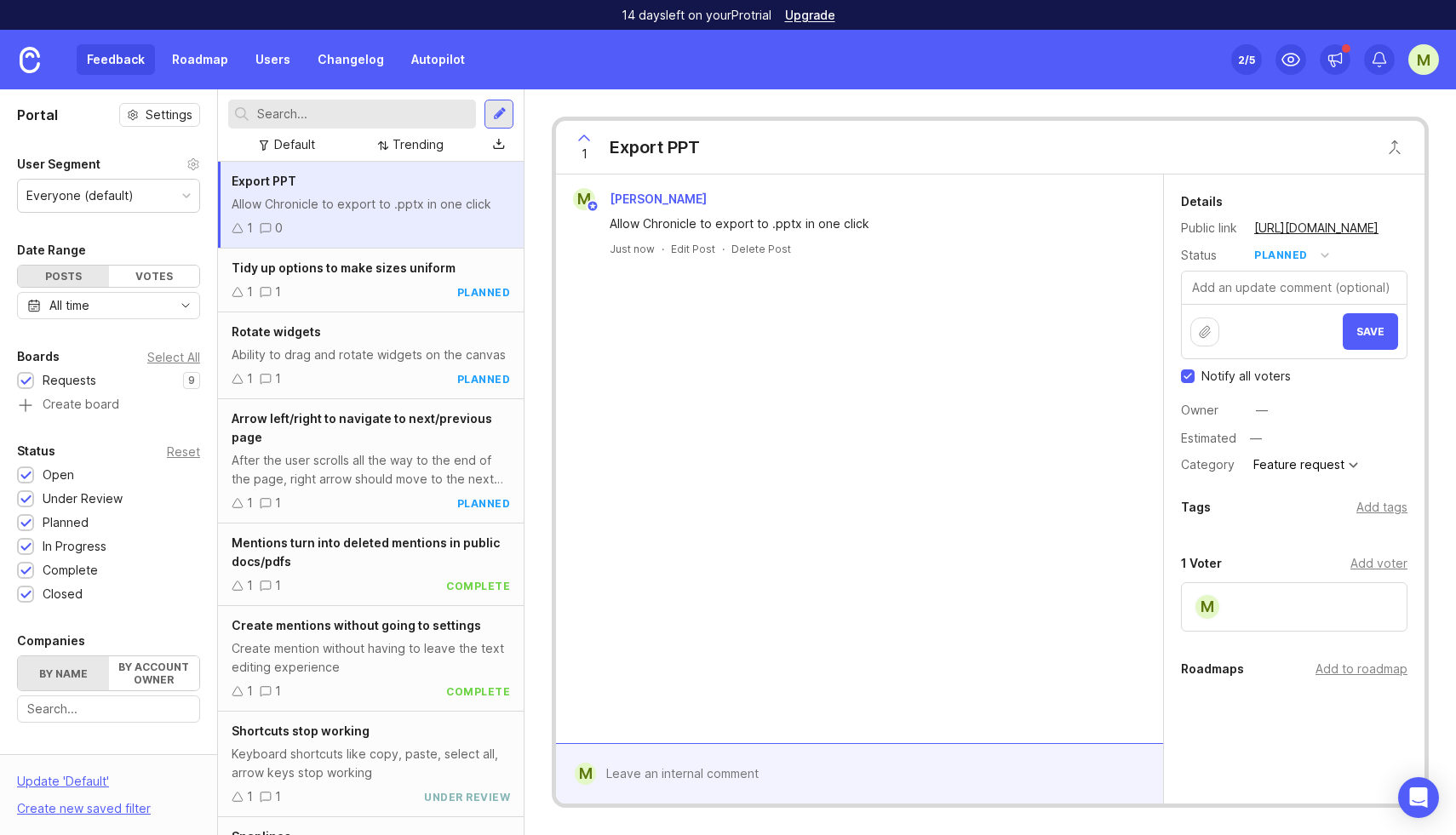
click at [1370, 335] on span "Save" at bounding box center [1370, 331] width 28 height 13
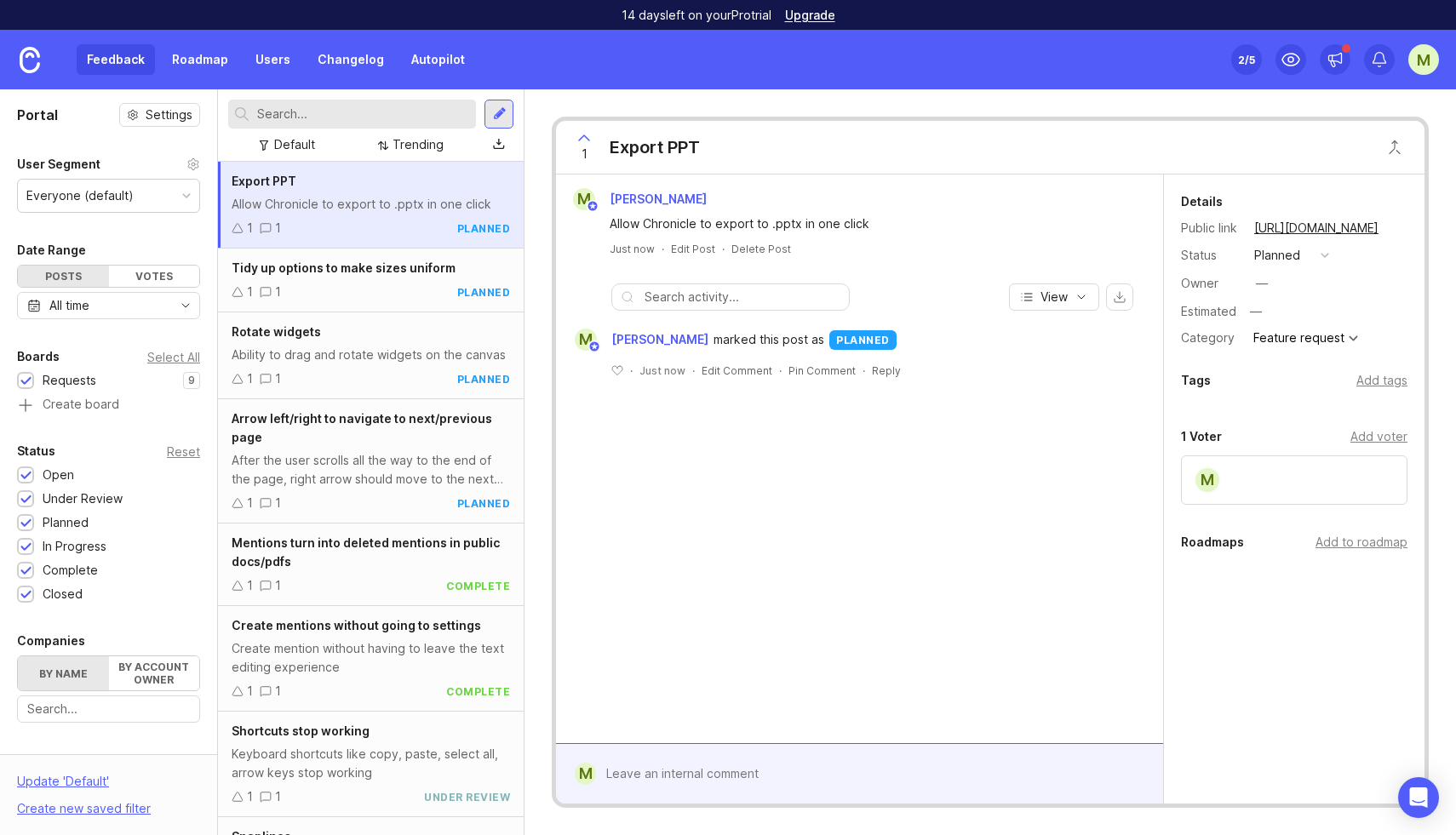
click at [499, 117] on div at bounding box center [500, 114] width 13 height 15
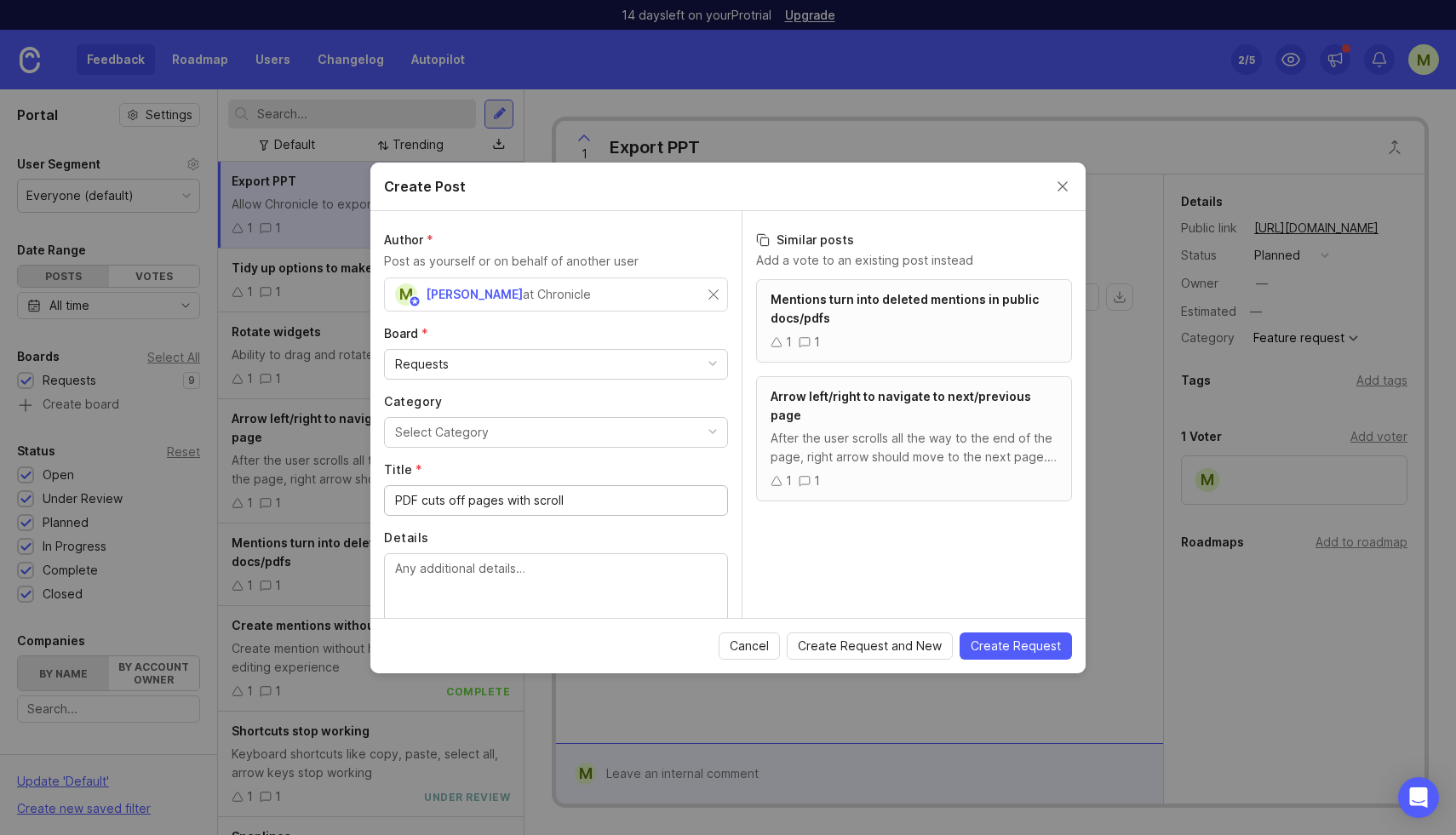
type input "PDF cuts off pages with scroll"
click at [485, 574] on textarea "Details" at bounding box center [557, 587] width 322 height 56
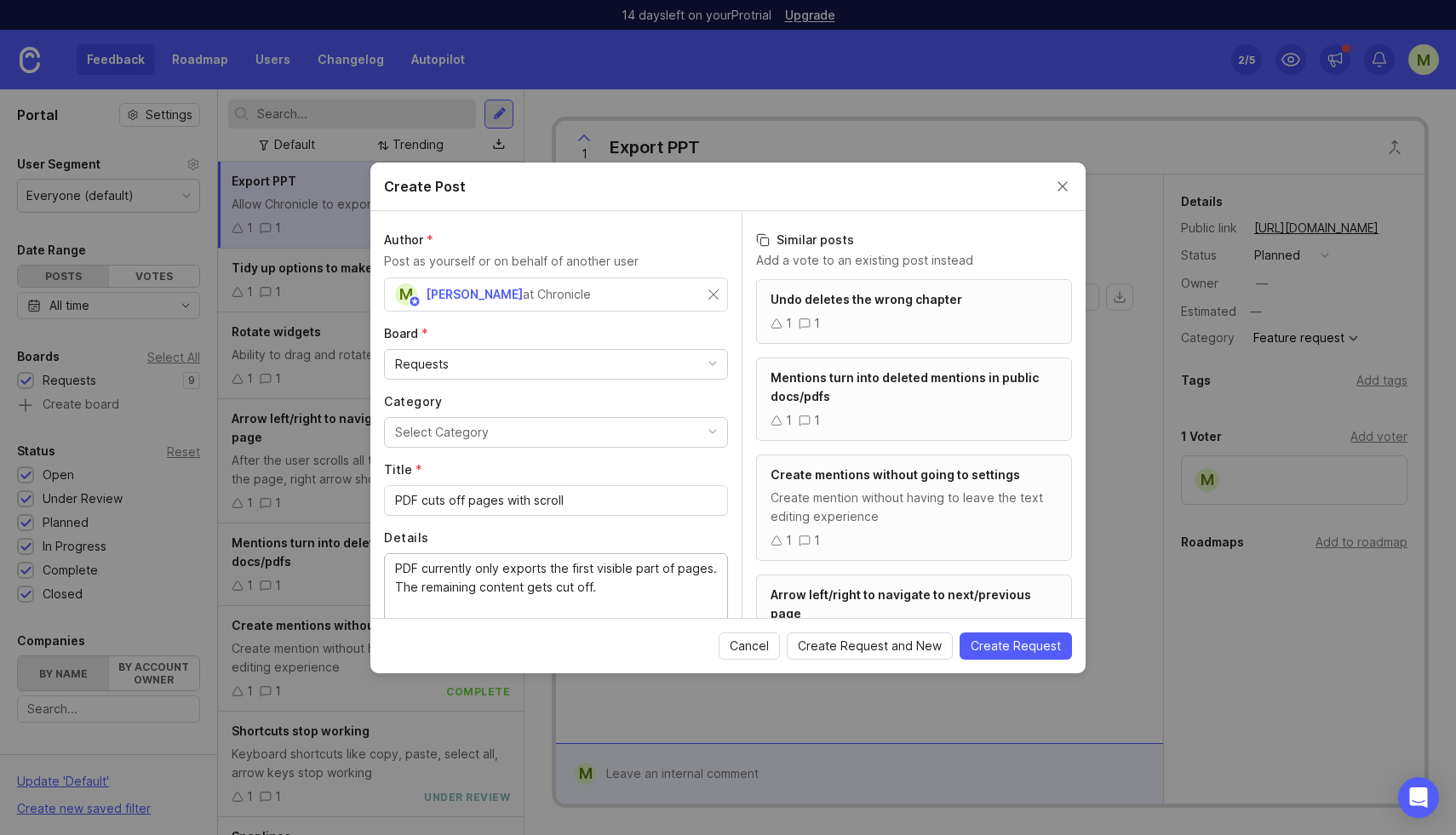
type textarea "PDF currently only exports the first visible part of pages. The remaining conte…"
click at [1014, 642] on span "Create Request" at bounding box center [1016, 646] width 90 height 17
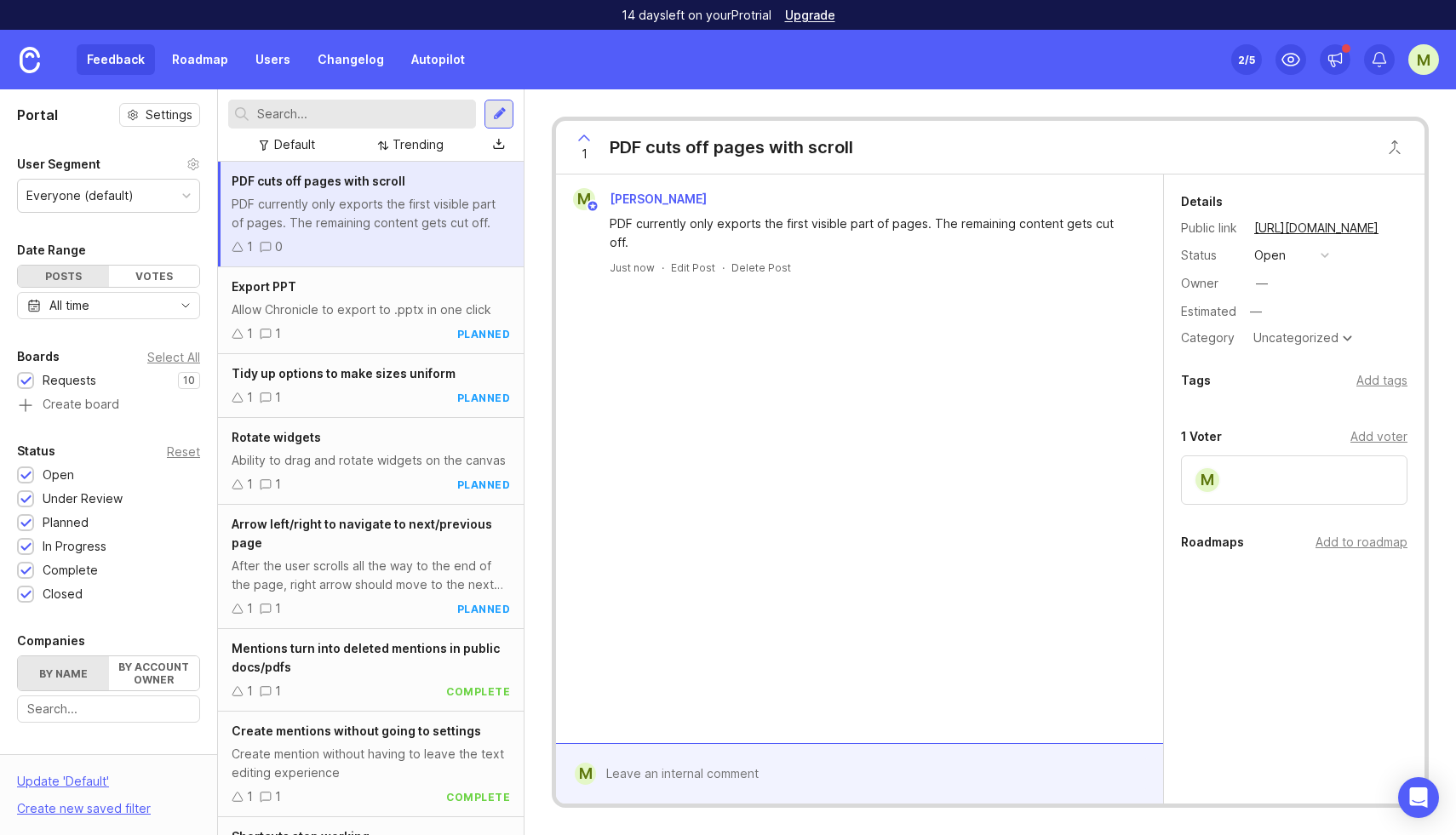
click at [1320, 255] on div "button" at bounding box center [1324, 255] width 8 height 8
click at [1293, 318] on div "under review" at bounding box center [1300, 316] width 86 height 14
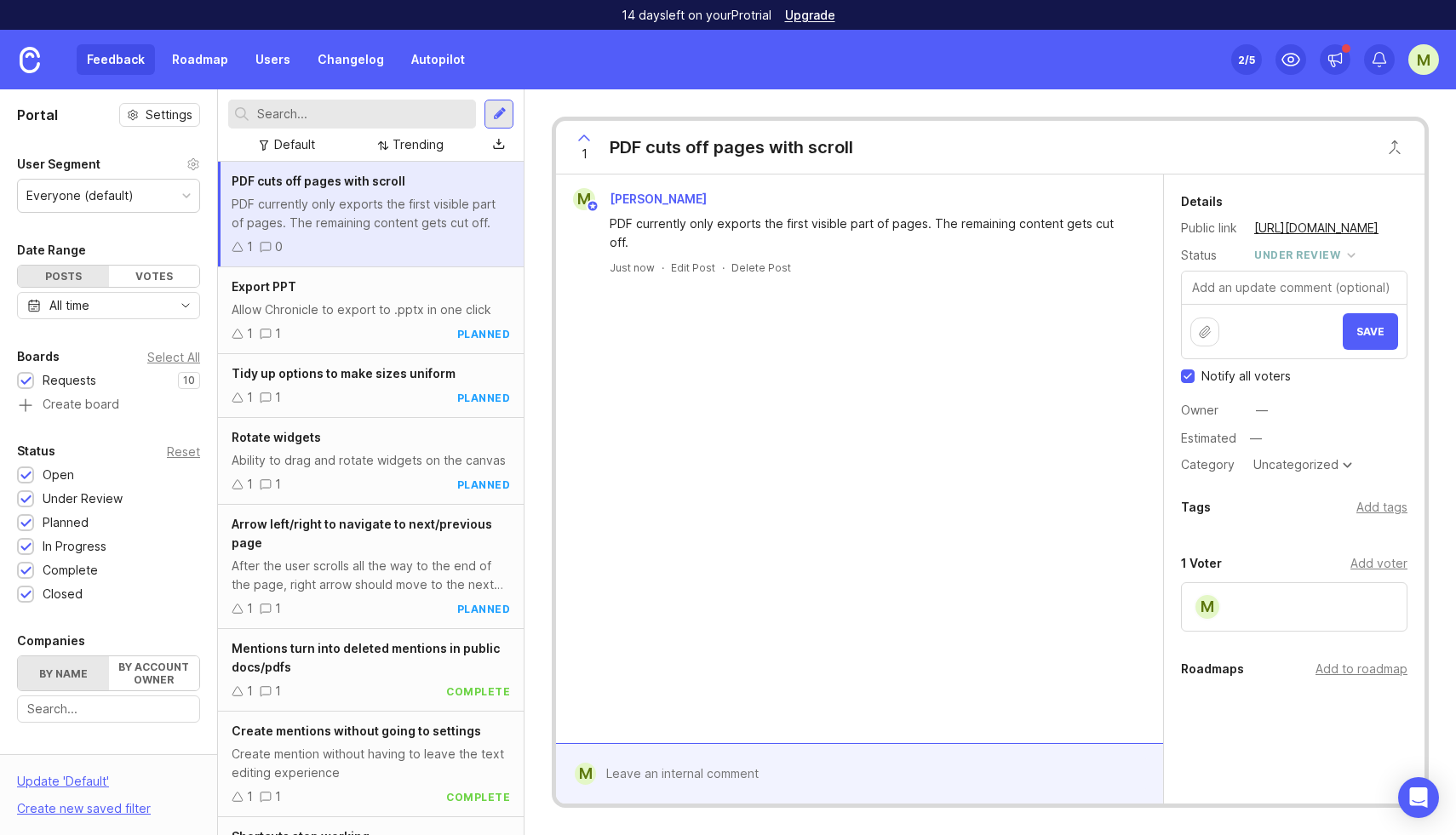
click at [1366, 333] on span "Save" at bounding box center [1370, 331] width 28 height 13
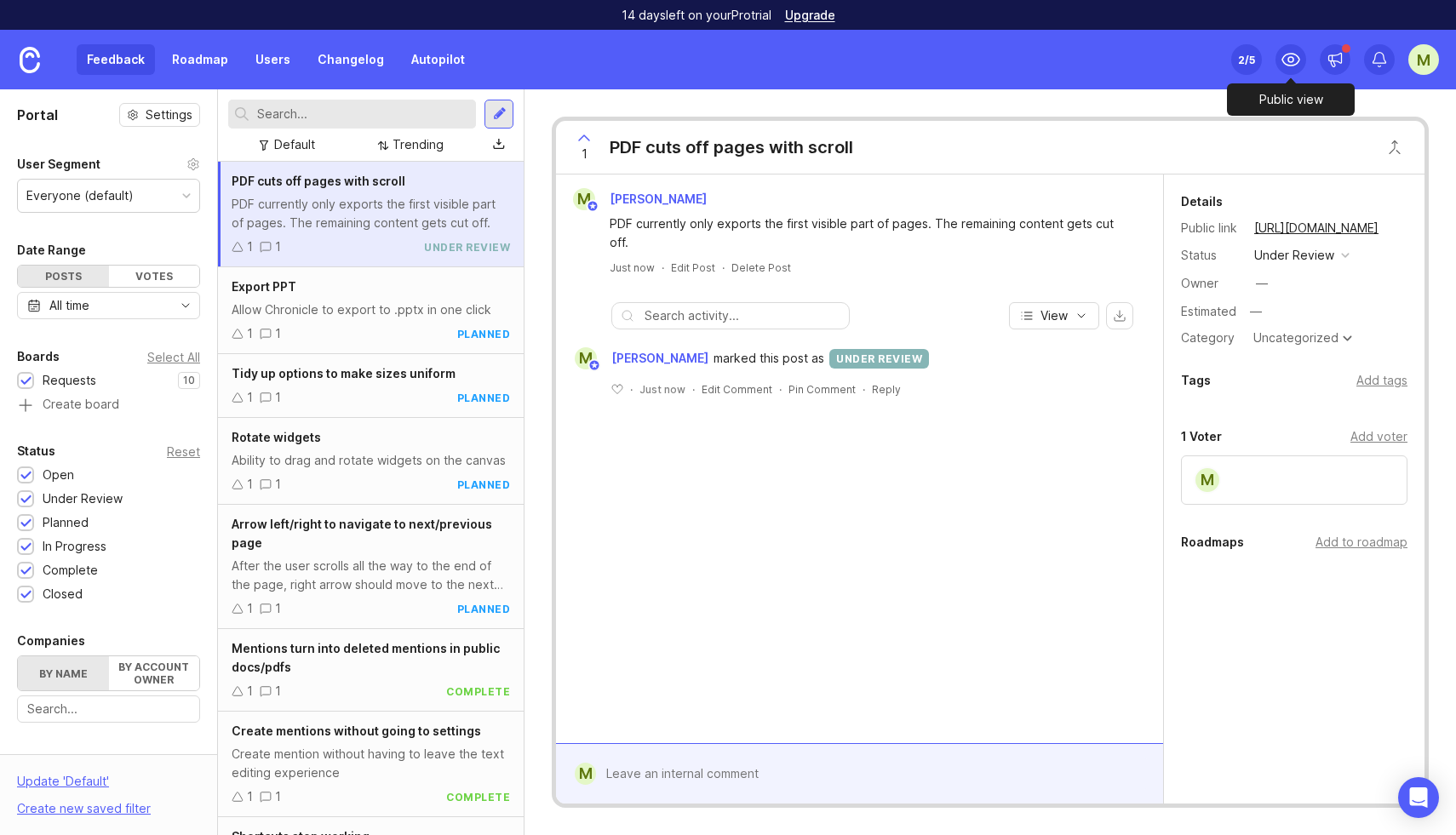
click at [1301, 54] on icon at bounding box center [1291, 59] width 21 height 21
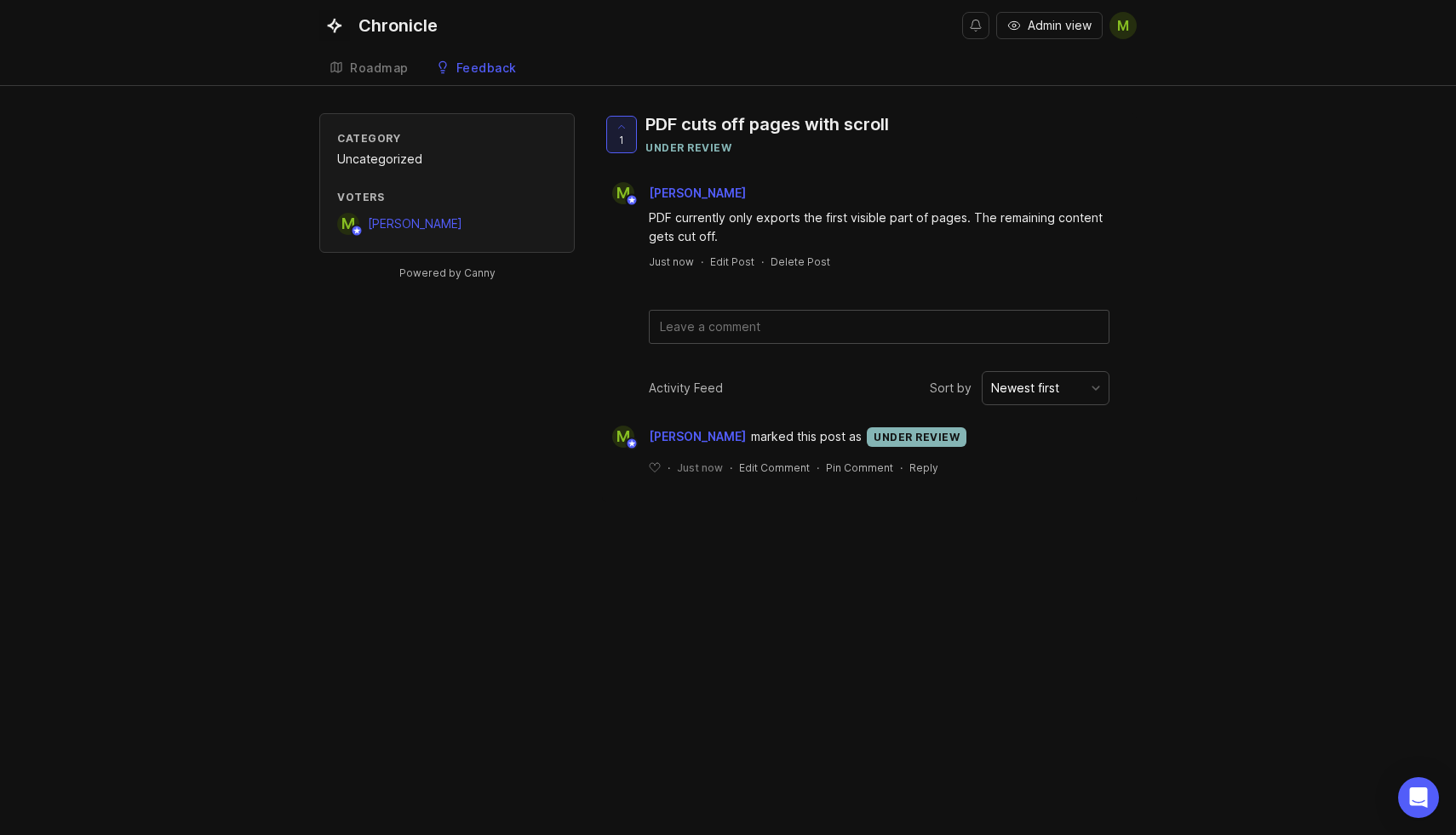
click at [379, 72] on div "Roadmap" at bounding box center [380, 68] width 58 height 12
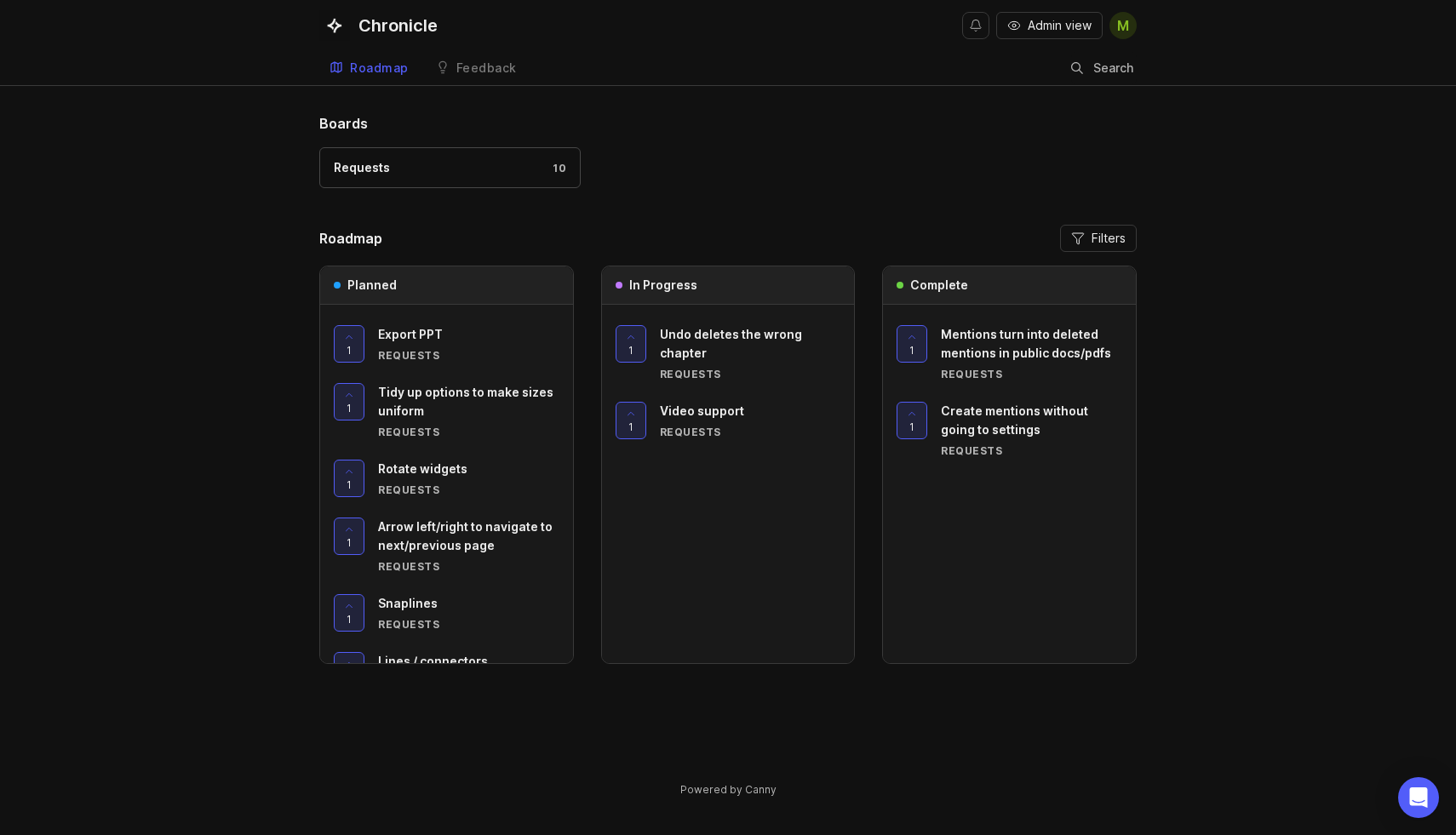
click at [466, 67] on div "Feedback" at bounding box center [487, 68] width 60 height 12
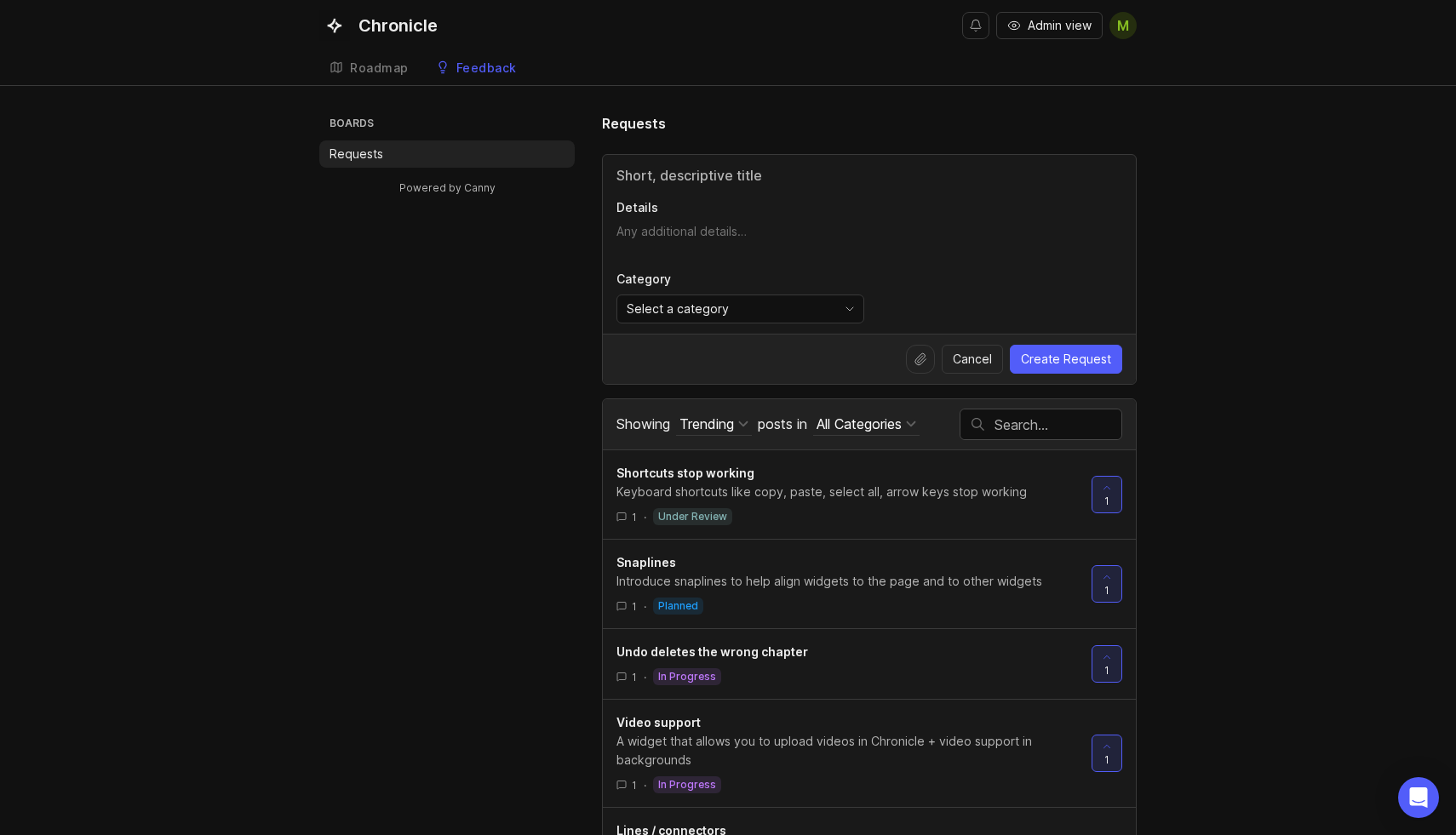
click at [320, 624] on div "Boards Requests Powered by Canny Requests Details Category Select a category Ca…" at bounding box center [728, 514] width 817 height 803
click at [380, 63] on div "Roadmap" at bounding box center [380, 68] width 58 height 12
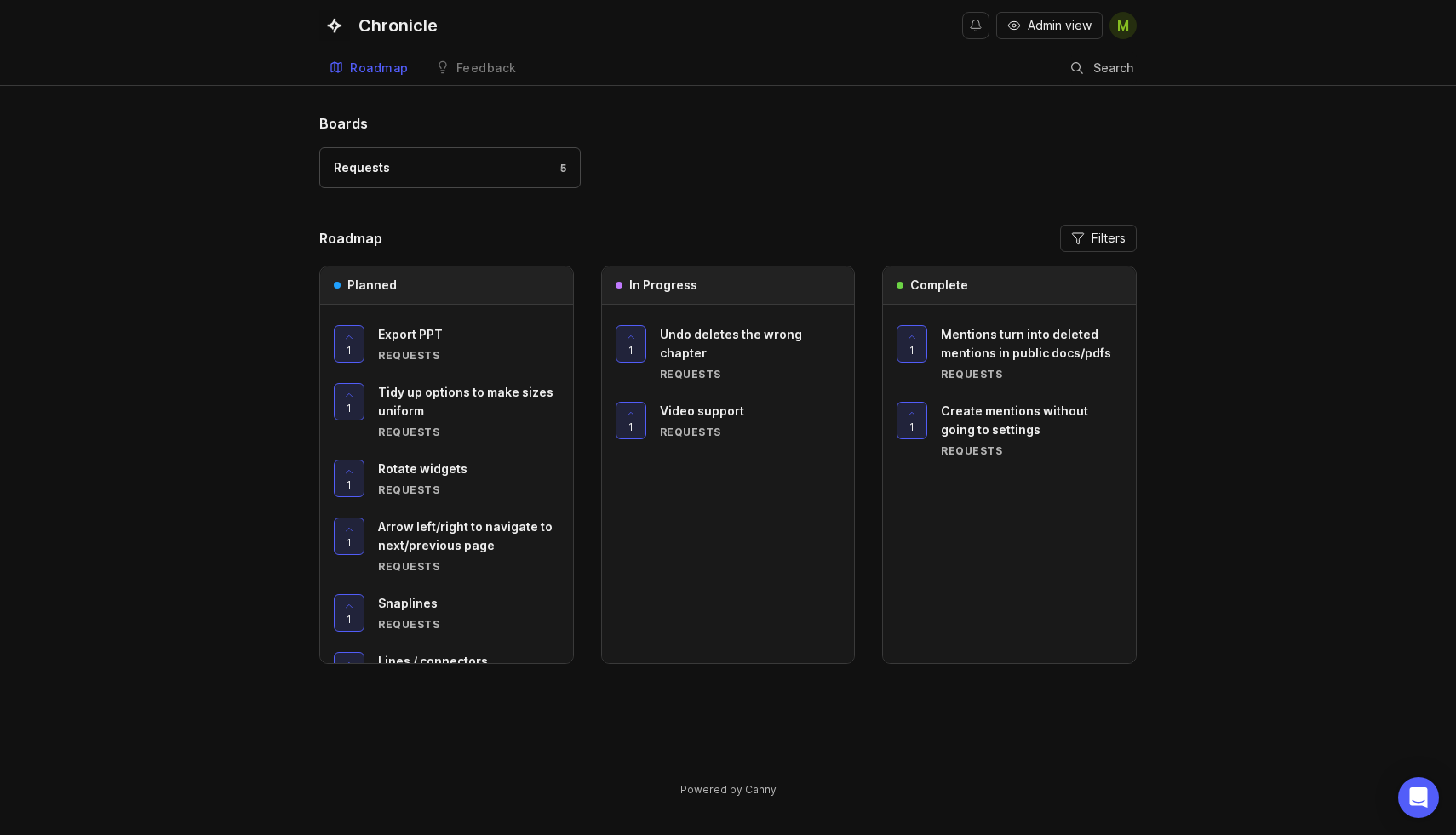
click at [1052, 37] on button "Admin view" at bounding box center [1049, 25] width 106 height 27
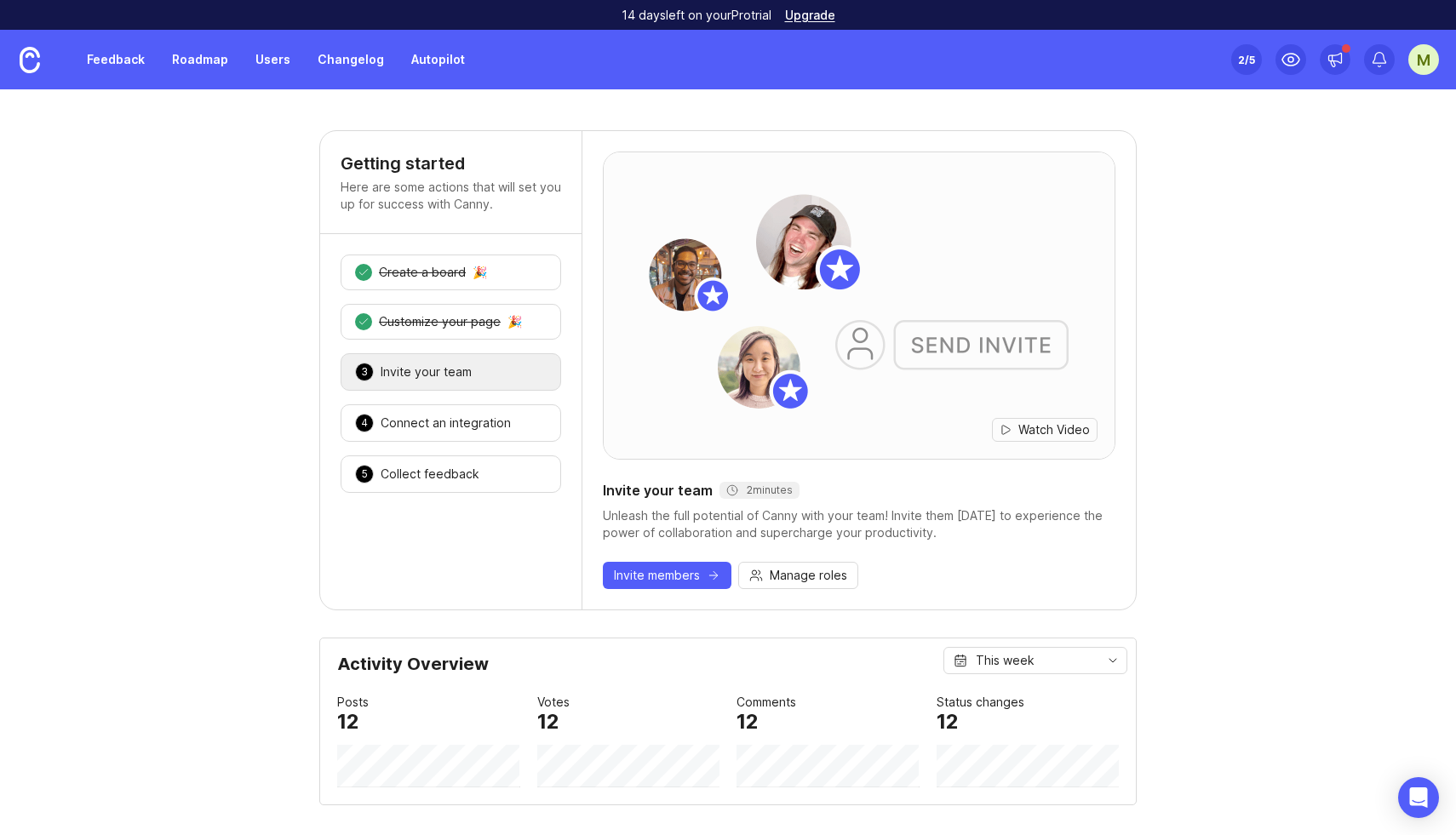
click at [123, 67] on link "Feedback" at bounding box center [115, 59] width 78 height 31
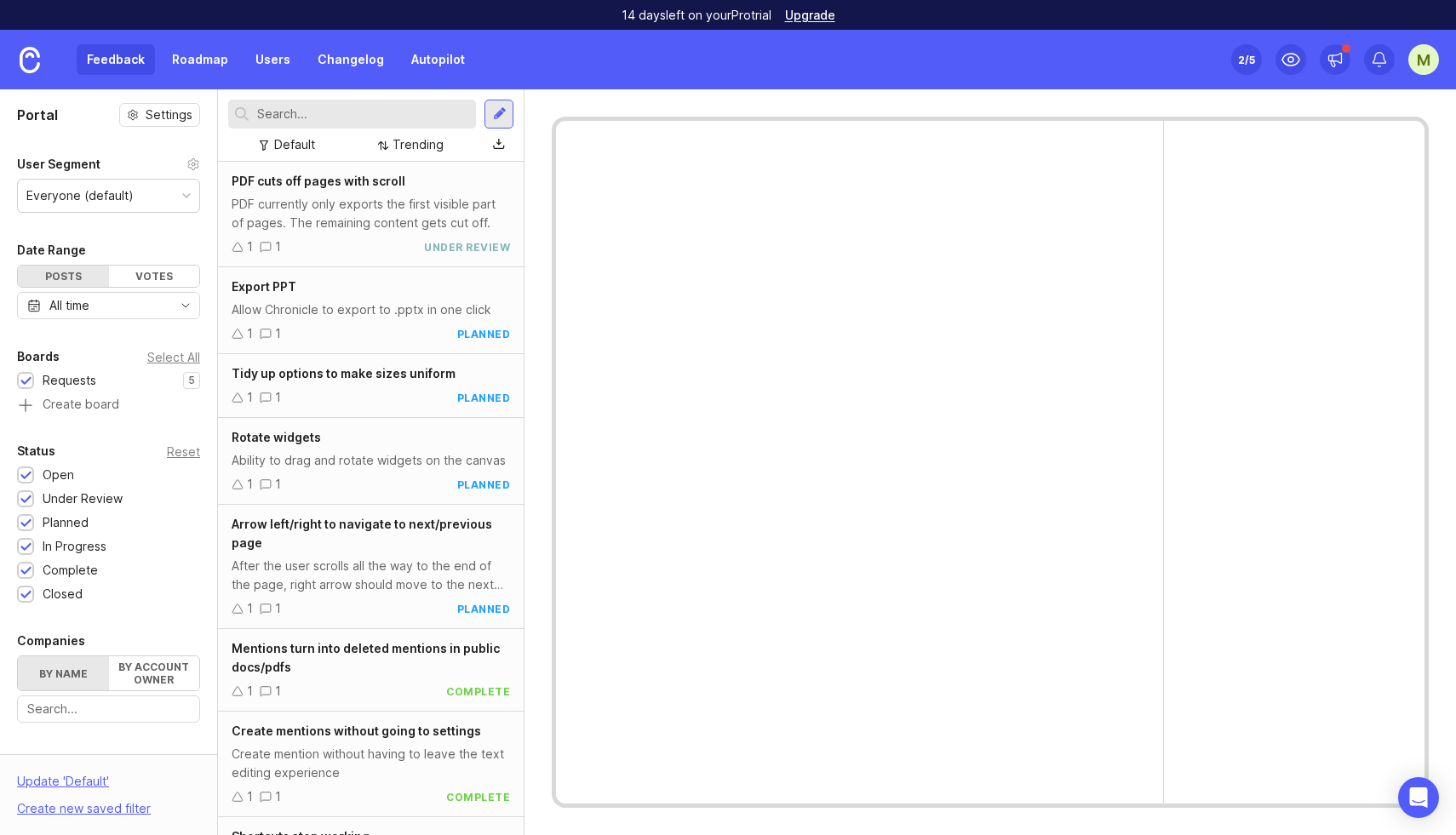
click at [187, 69] on link "Roadmap" at bounding box center [200, 59] width 76 height 31
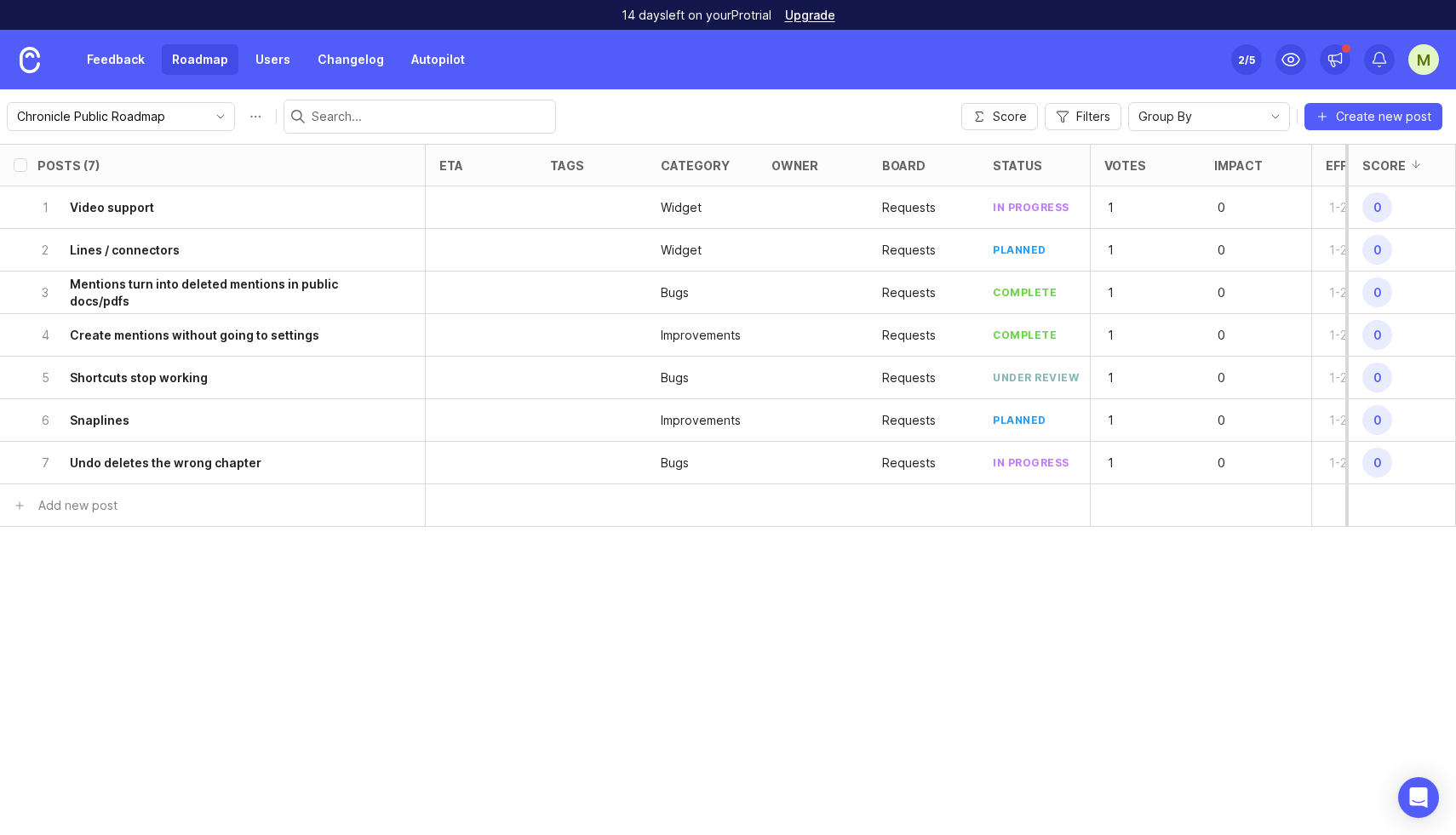
scroll to position [0, 76]
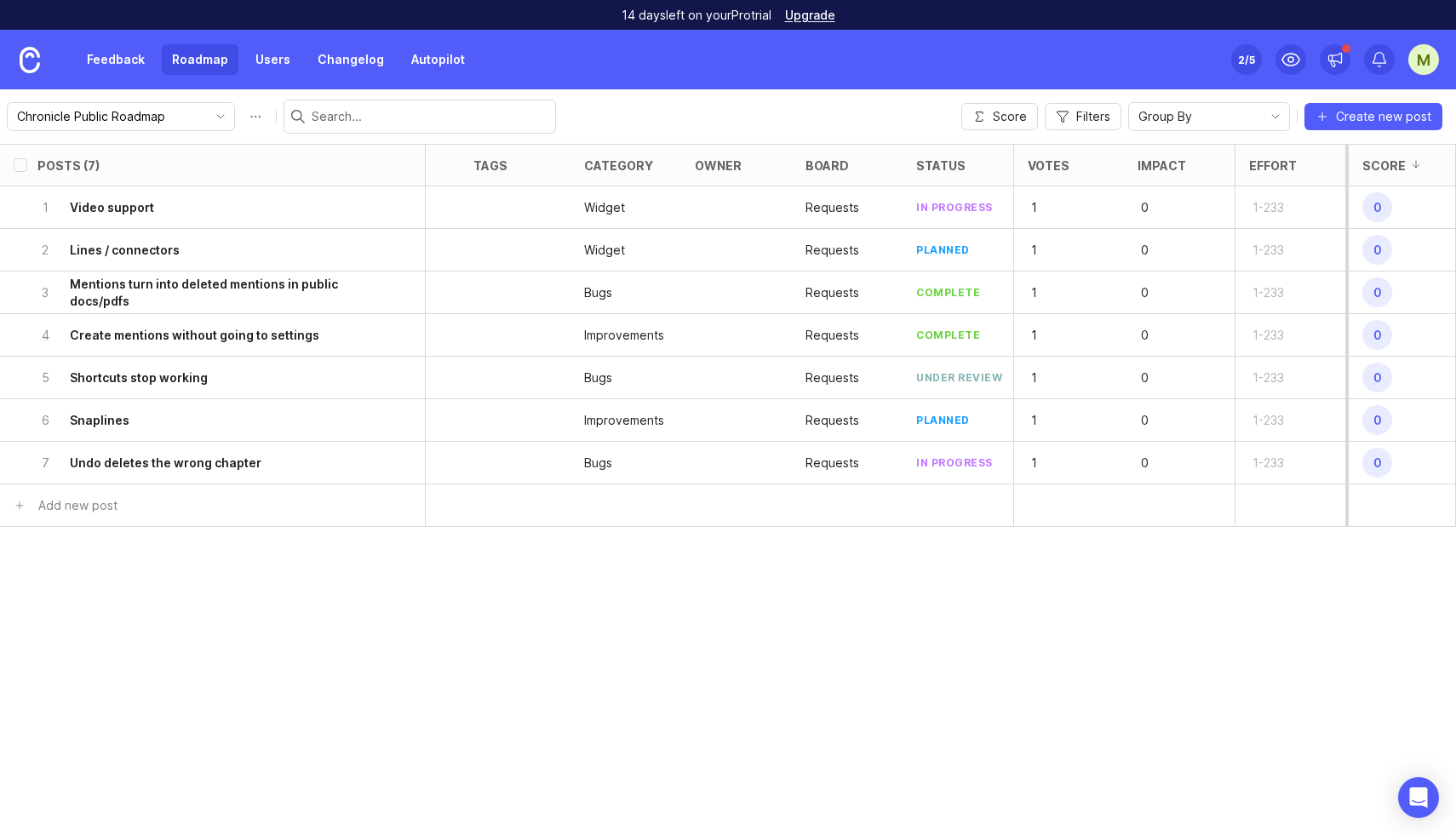
click at [1382, 255] on span "0" at bounding box center [1378, 250] width 30 height 30
click at [1294, 175] on div "Effort" at bounding box center [1290, 165] width 110 height 40
click at [1297, 169] on div at bounding box center [1307, 165] width 21 height 13
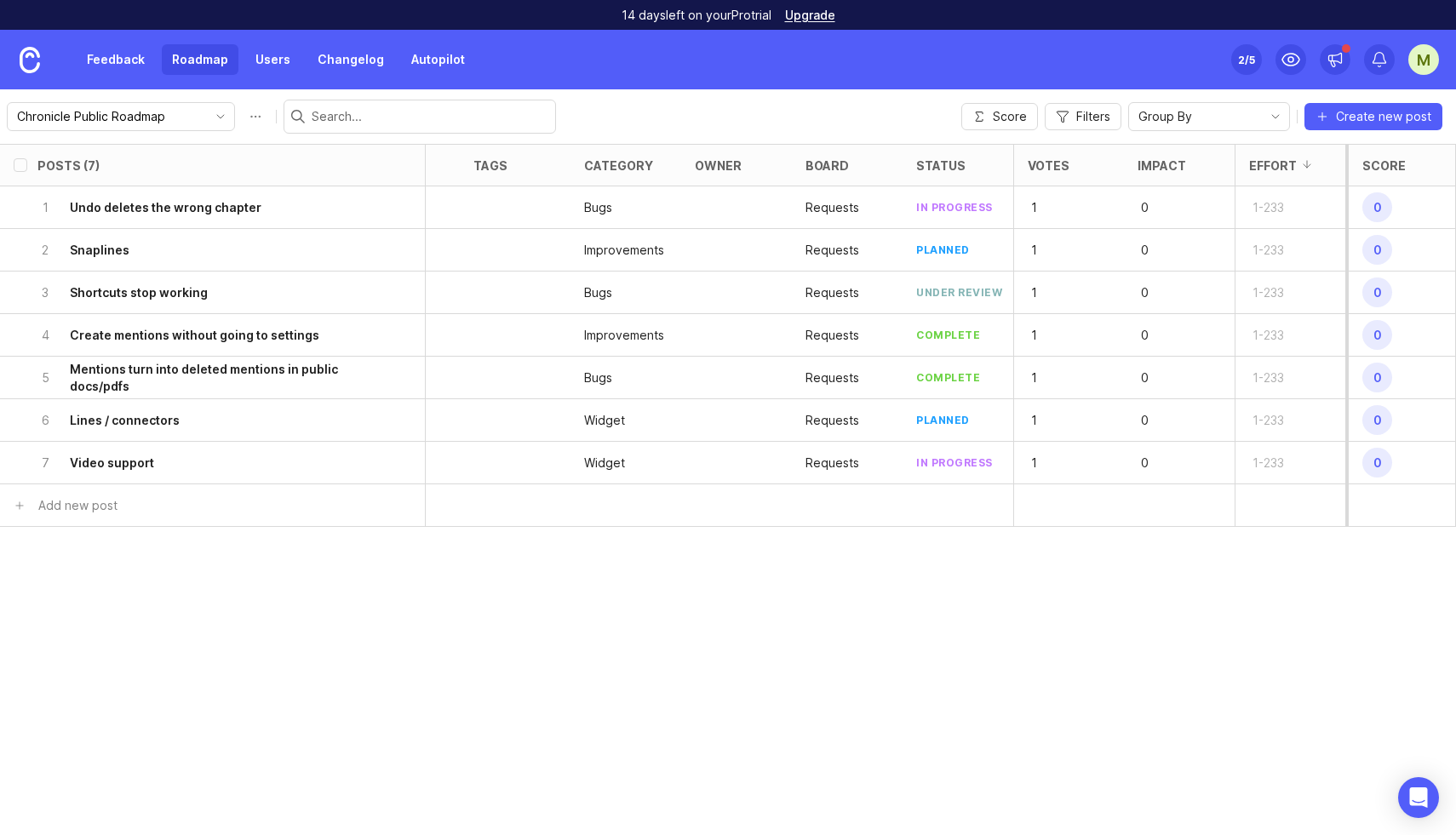
click at [176, 217] on div "1 Undo deletes the wrong chapter" at bounding box center [207, 207] width 340 height 41
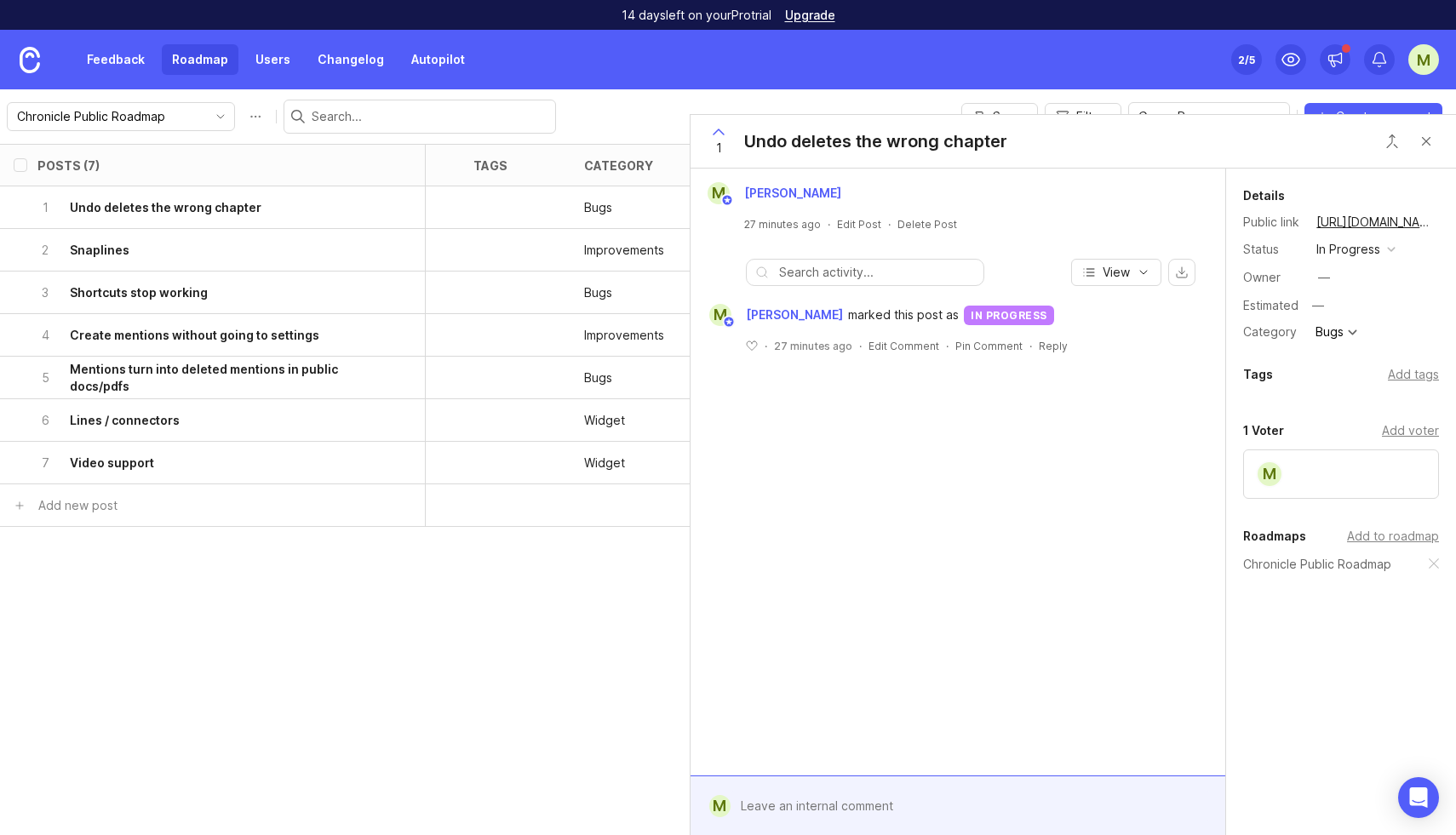
click at [1345, 257] on div "in progress" at bounding box center [1349, 249] width 64 height 19
click at [1364, 398] on div "complete" at bounding box center [1351, 405] width 64 height 14
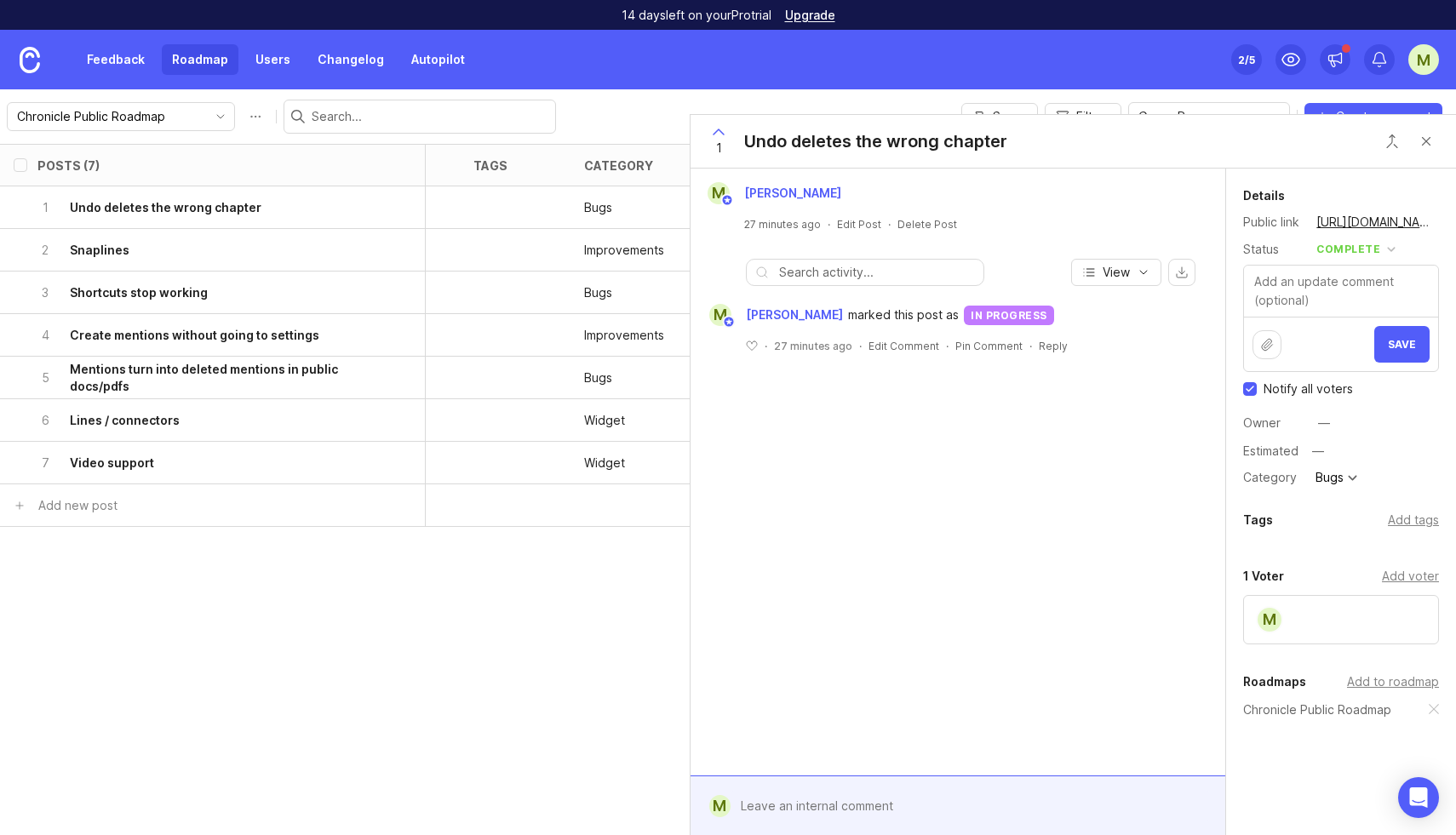
click at [1406, 347] on span "Save" at bounding box center [1402, 345] width 28 height 13
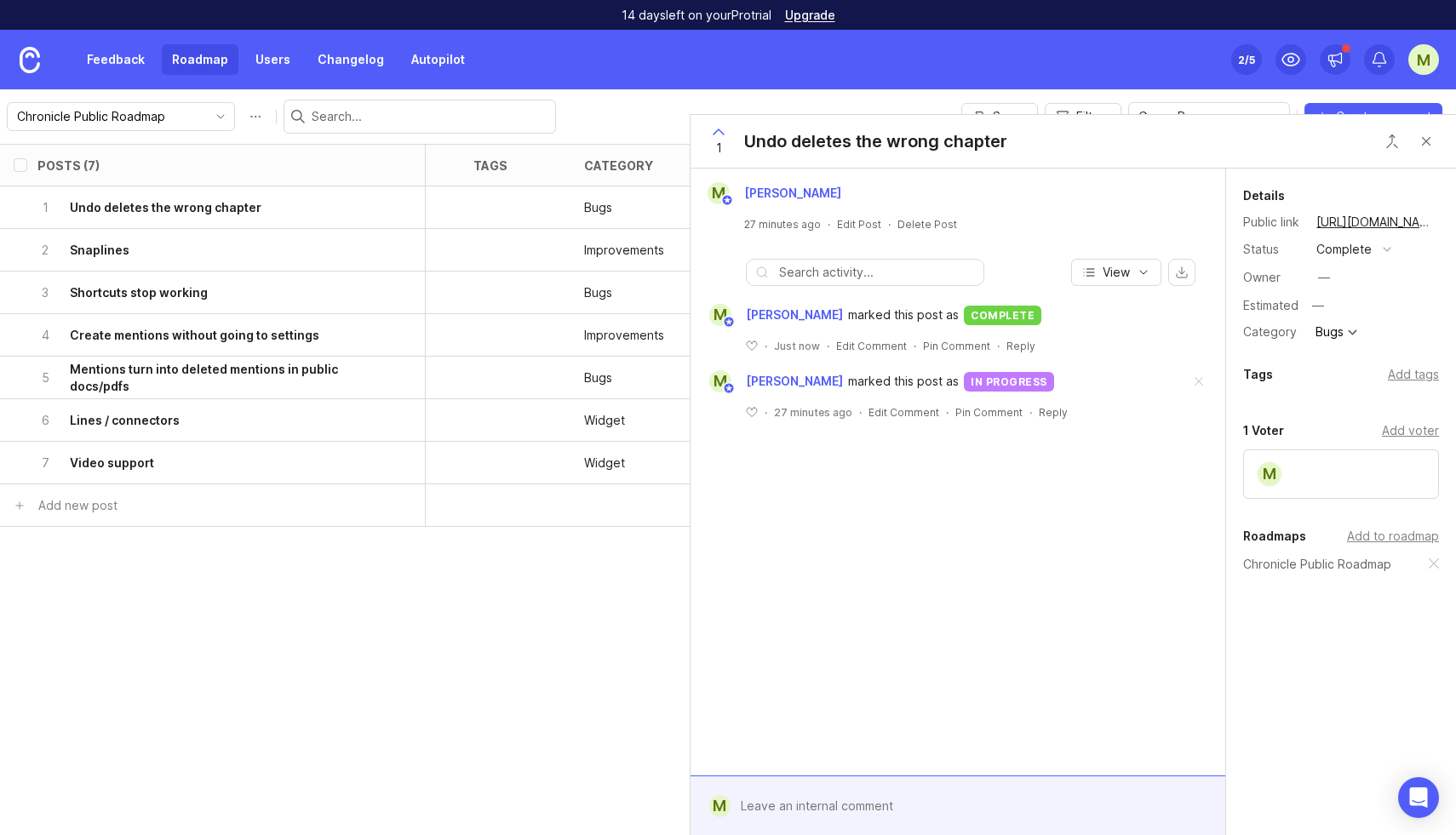
click at [1429, 136] on button "Close button" at bounding box center [1426, 141] width 34 height 34
